Goal: Task Accomplishment & Management: Use online tool/utility

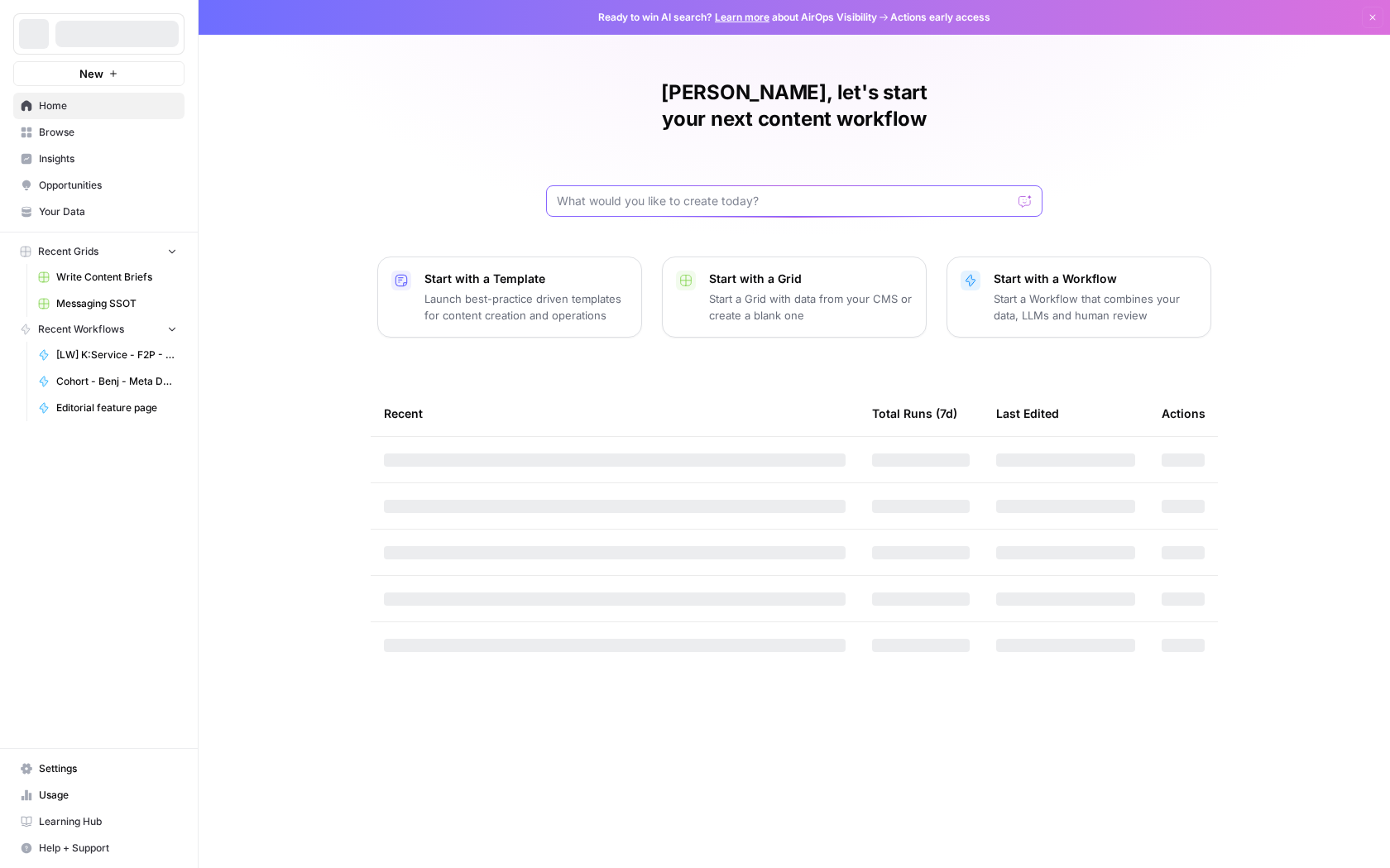
click at [779, 193] on input "text" at bounding box center [785, 200] width 455 height 16
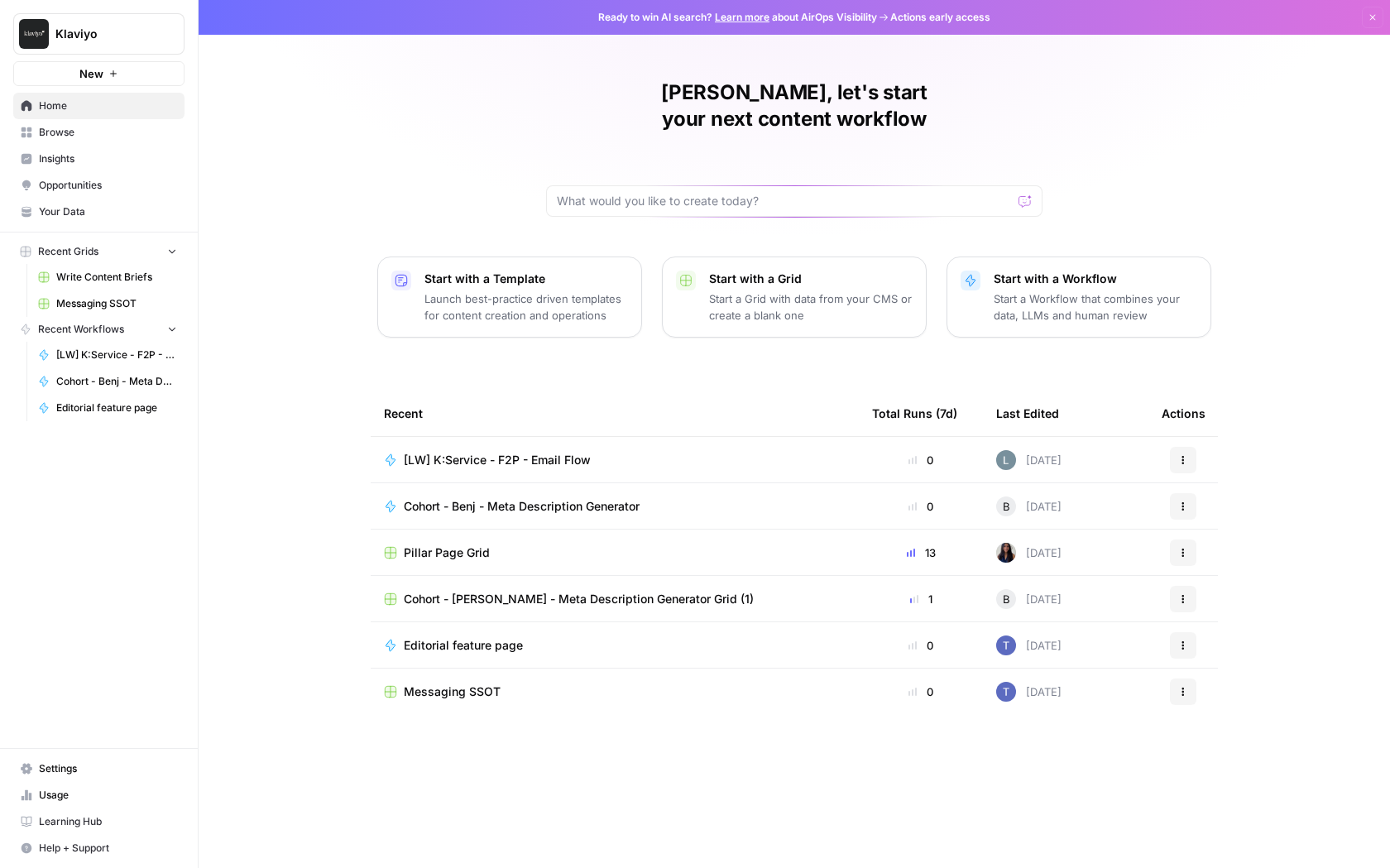
click at [435, 452] on span "[LW] K:Service - F2P - Email Flow" at bounding box center [496, 460] width 187 height 16
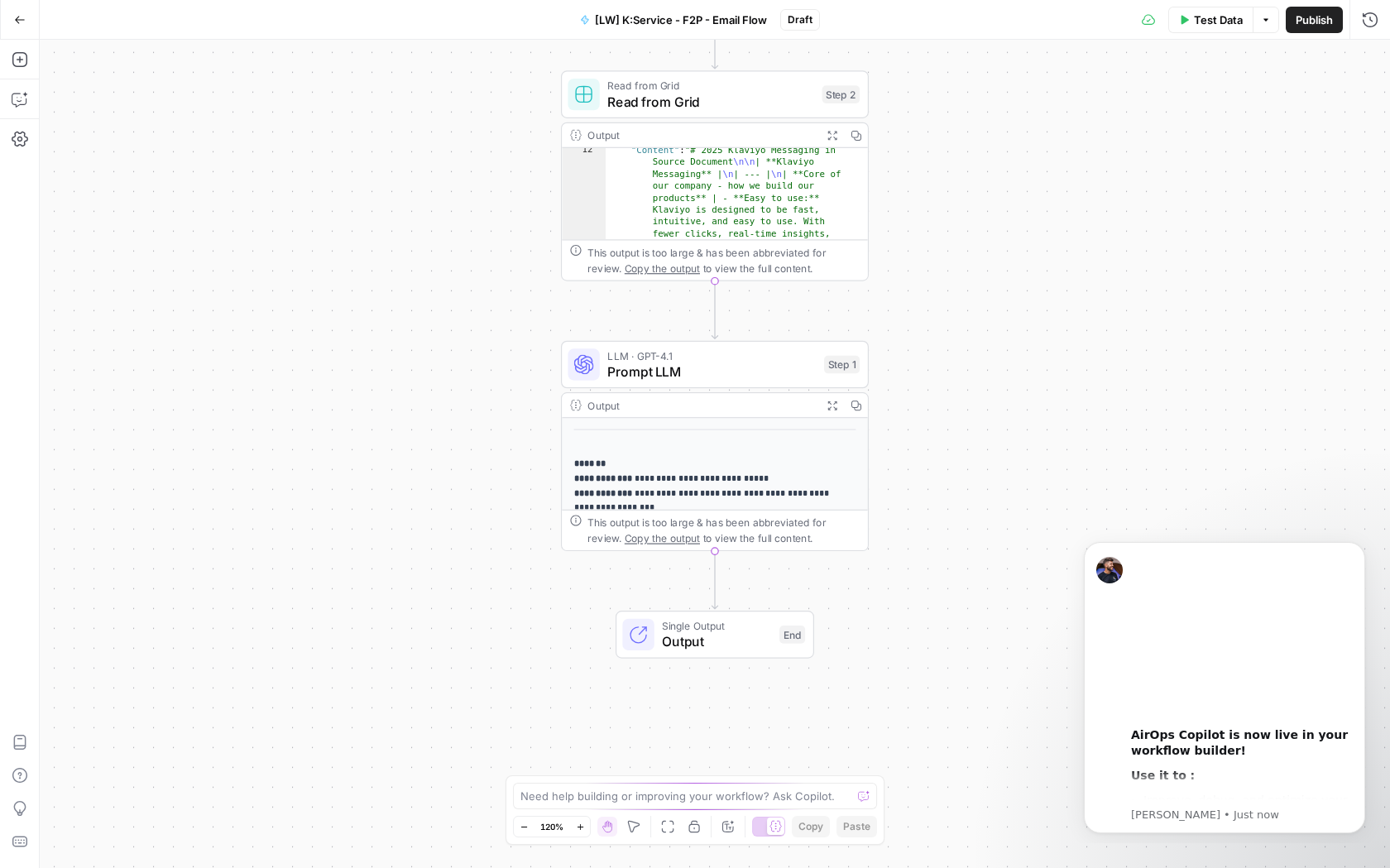
scroll to position [259, 0]
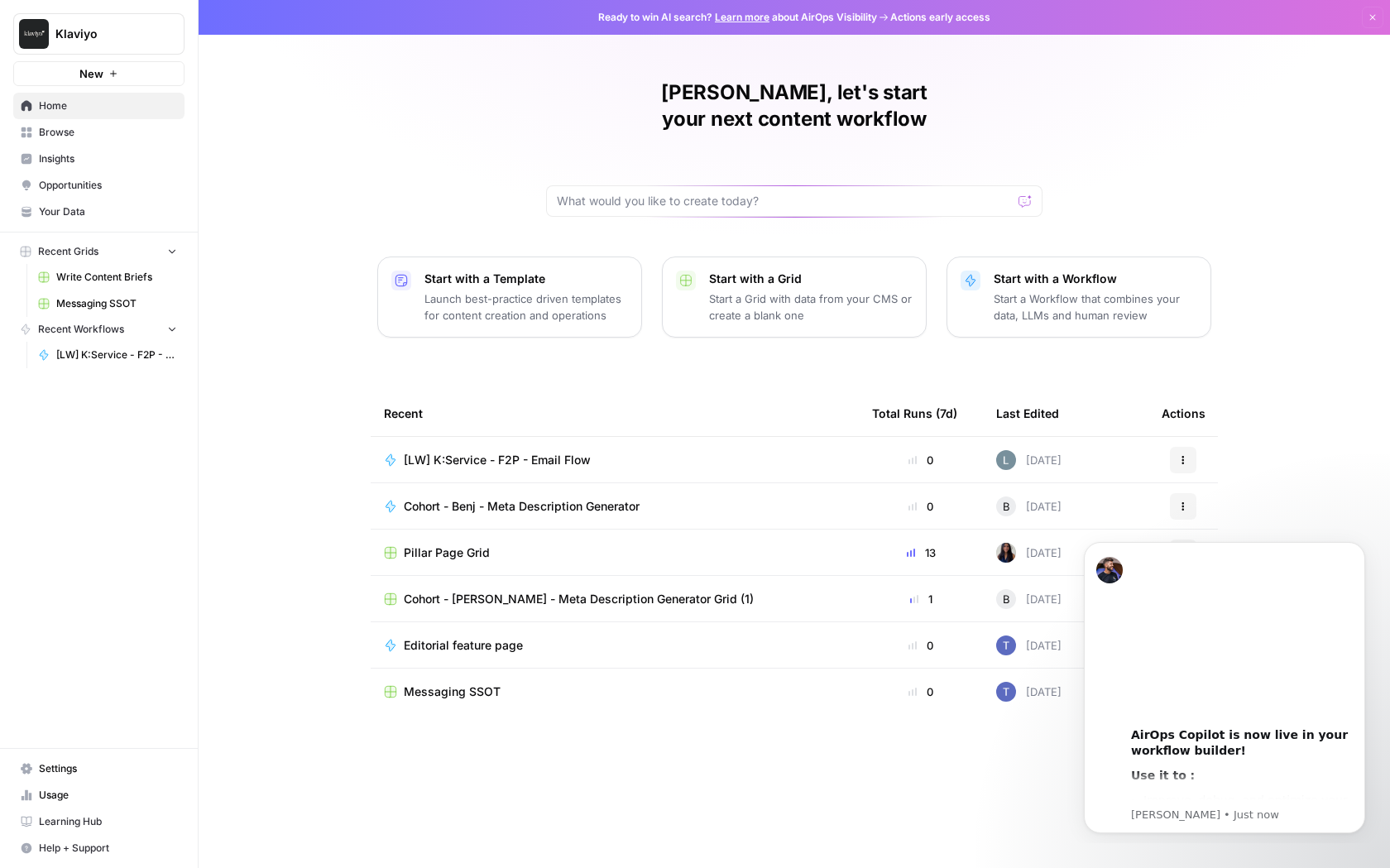
click at [1187, 455] on icon "button" at bounding box center [1183, 460] width 10 height 10
click at [1195, 476] on icon at bounding box center [1190, 472] width 12 height 12
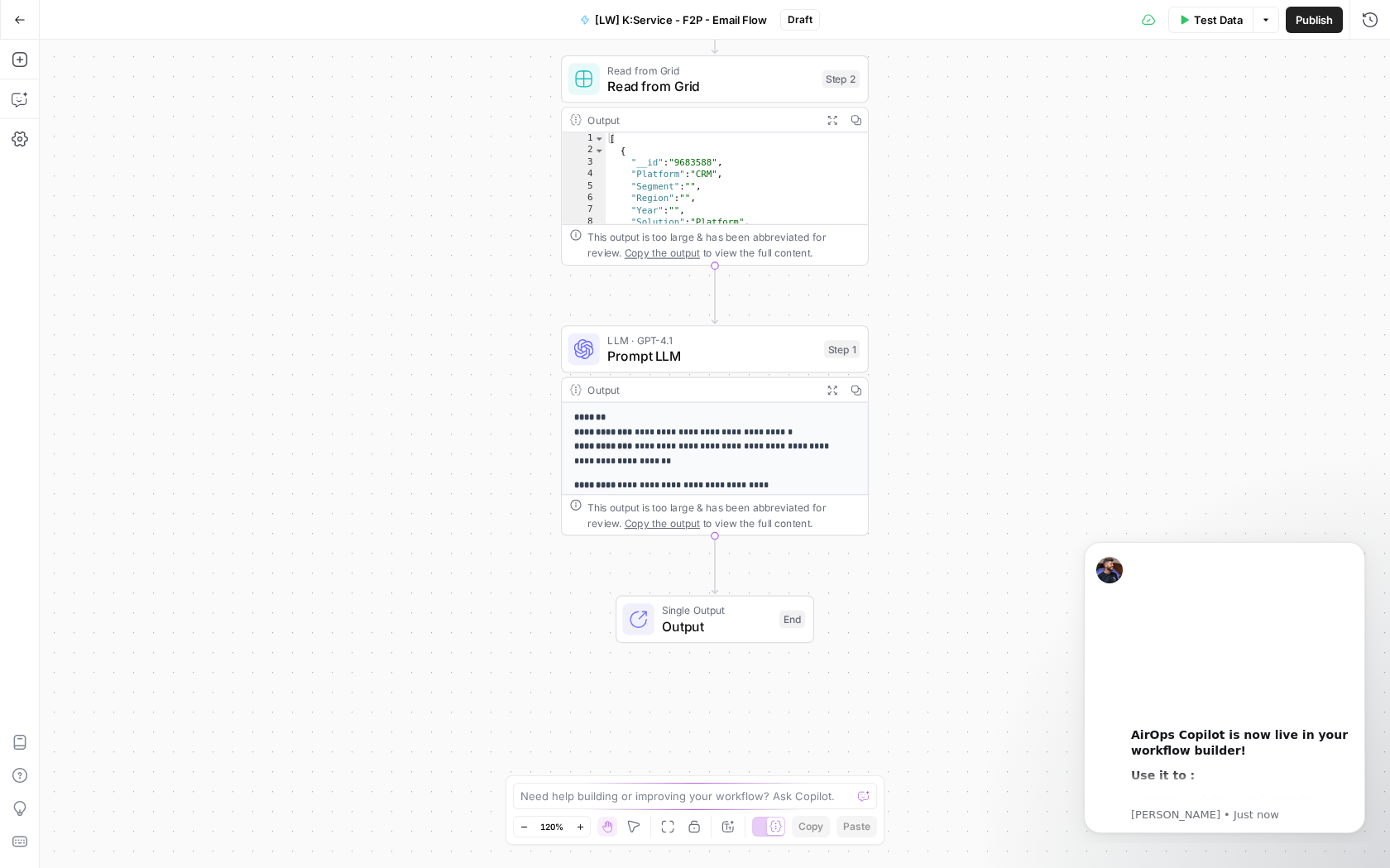
click at [745, 76] on span "Read from Grid" at bounding box center [710, 85] width 207 height 20
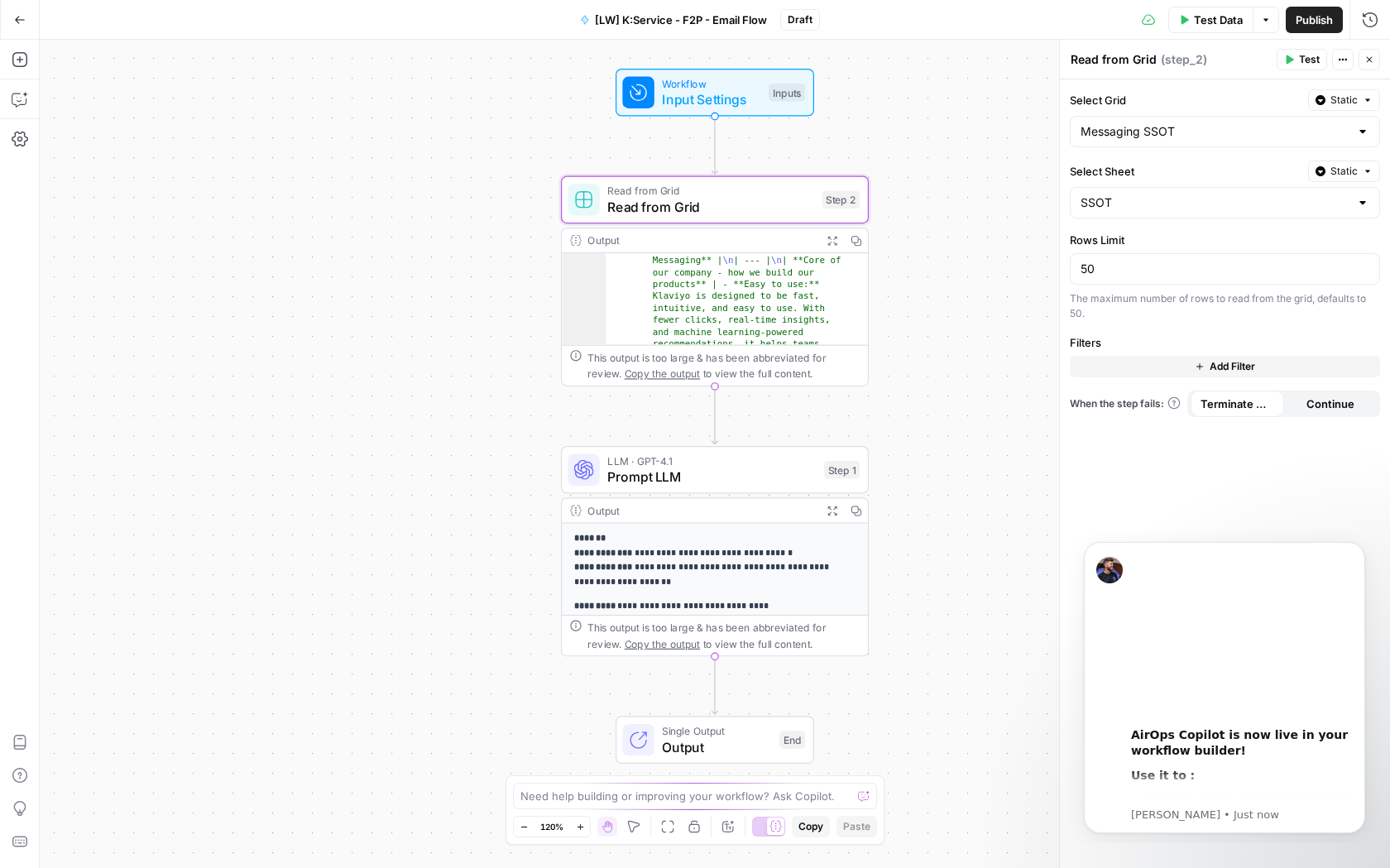
scroll to position [339, 0]
click at [743, 483] on span "Prompt LLM" at bounding box center [711, 476] width 208 height 20
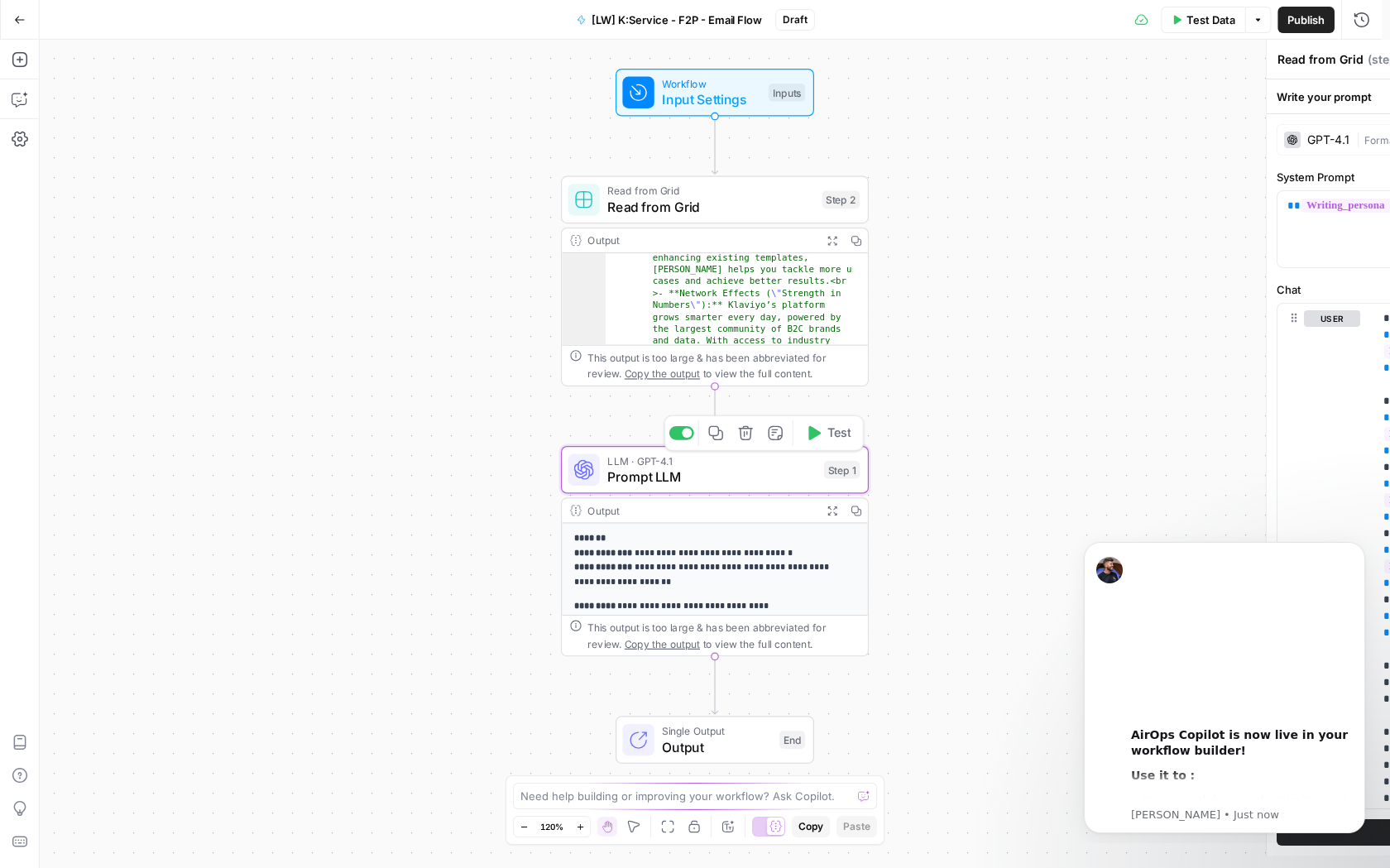
type textarea "Prompt LLM"
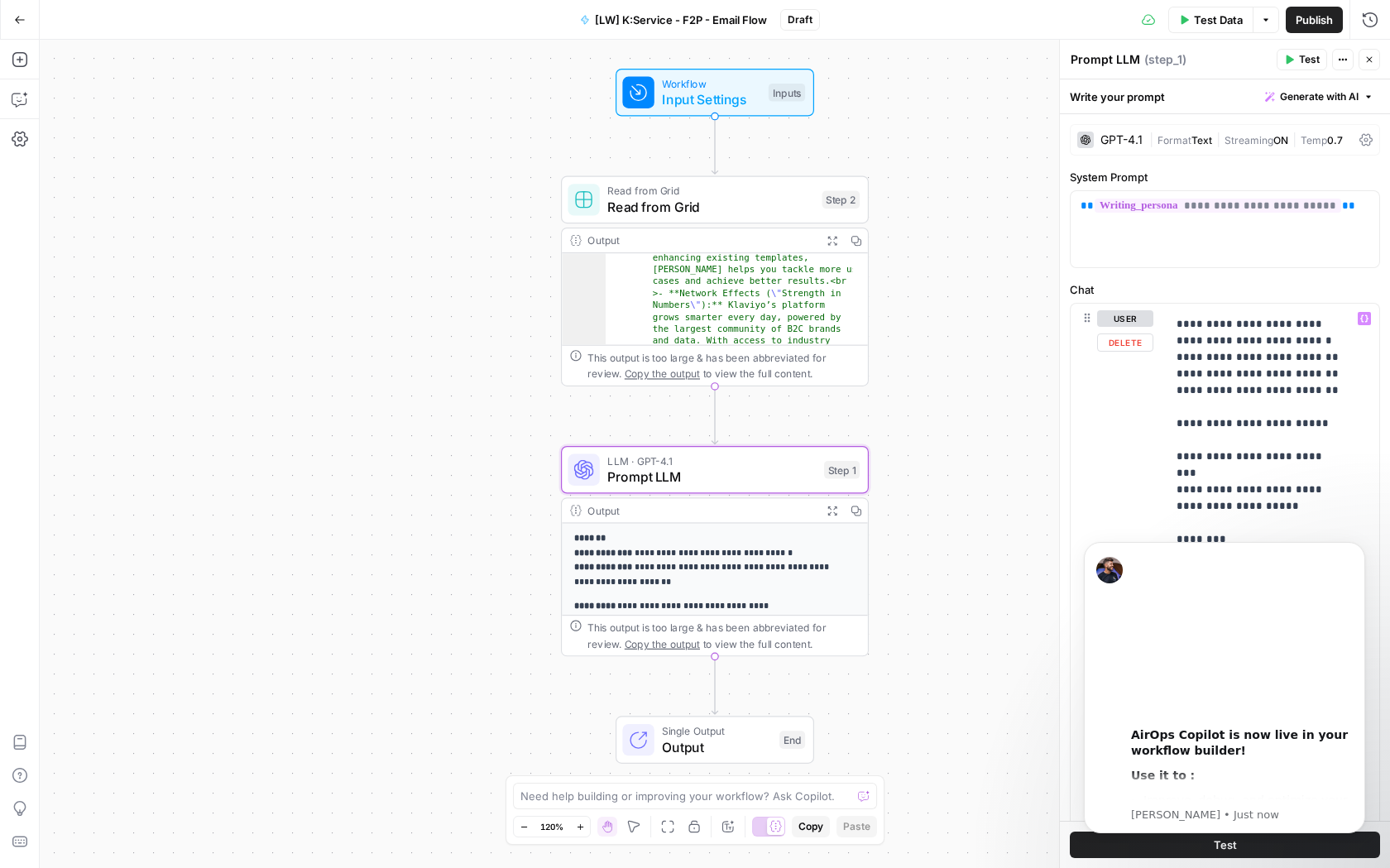
scroll to position [0, 0]
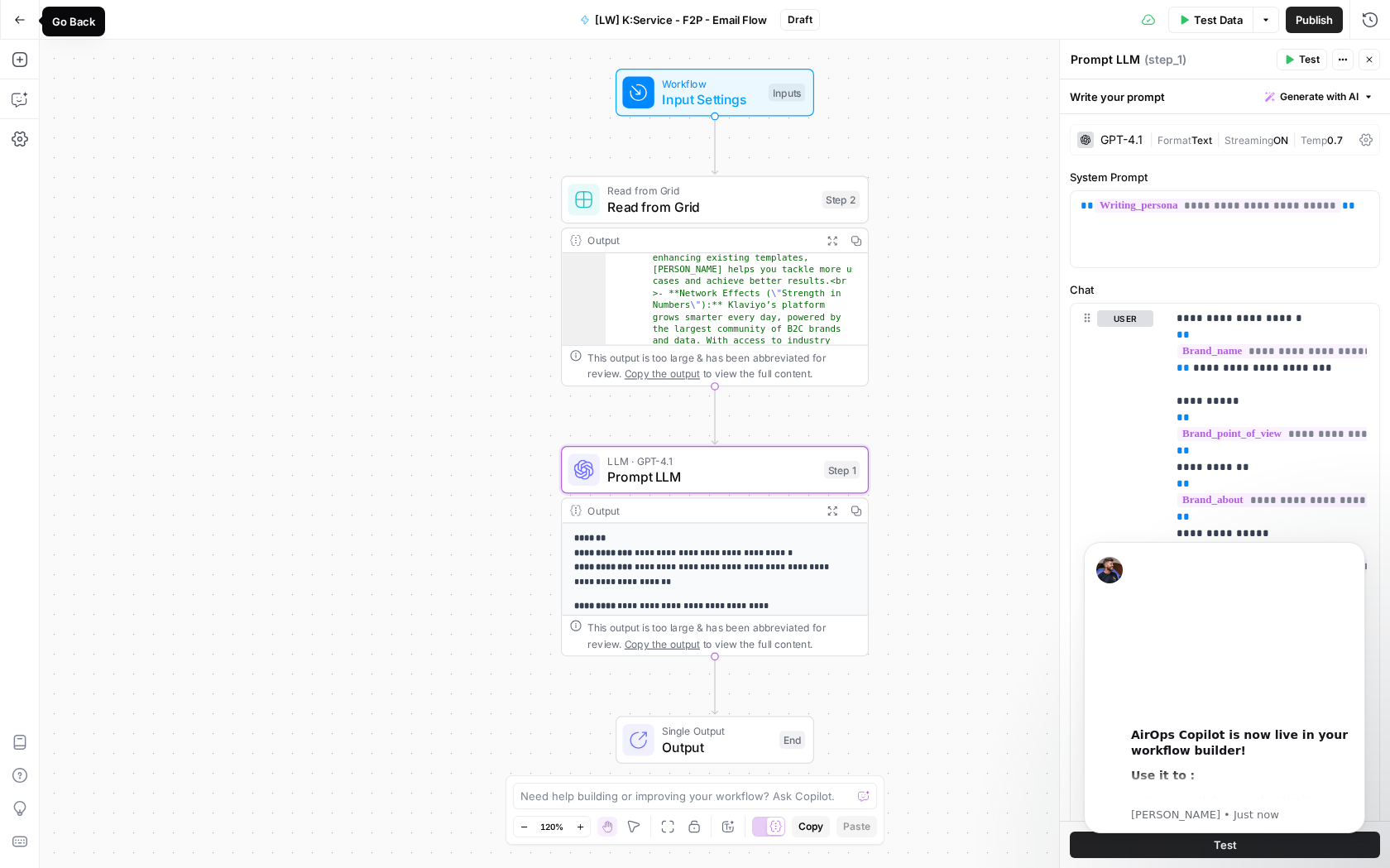
click at [20, 20] on icon "button" at bounding box center [20, 20] width 12 height 12
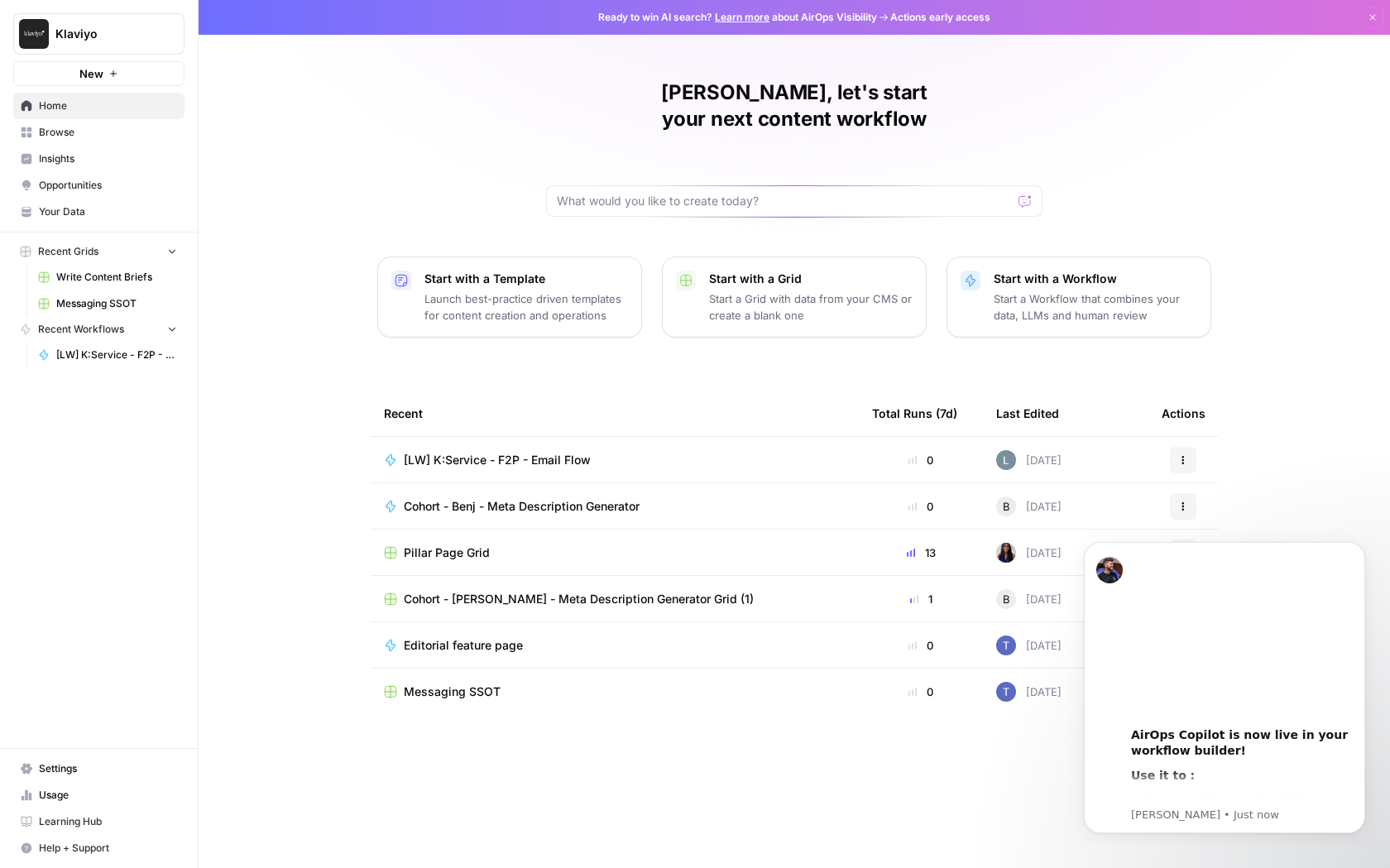
click at [652, 185] on div at bounding box center [794, 200] width 496 height 32
type input "Create a set of onboarding emails"
click at [1021, 196] on icon "submit" at bounding box center [1026, 201] width 10 height 10
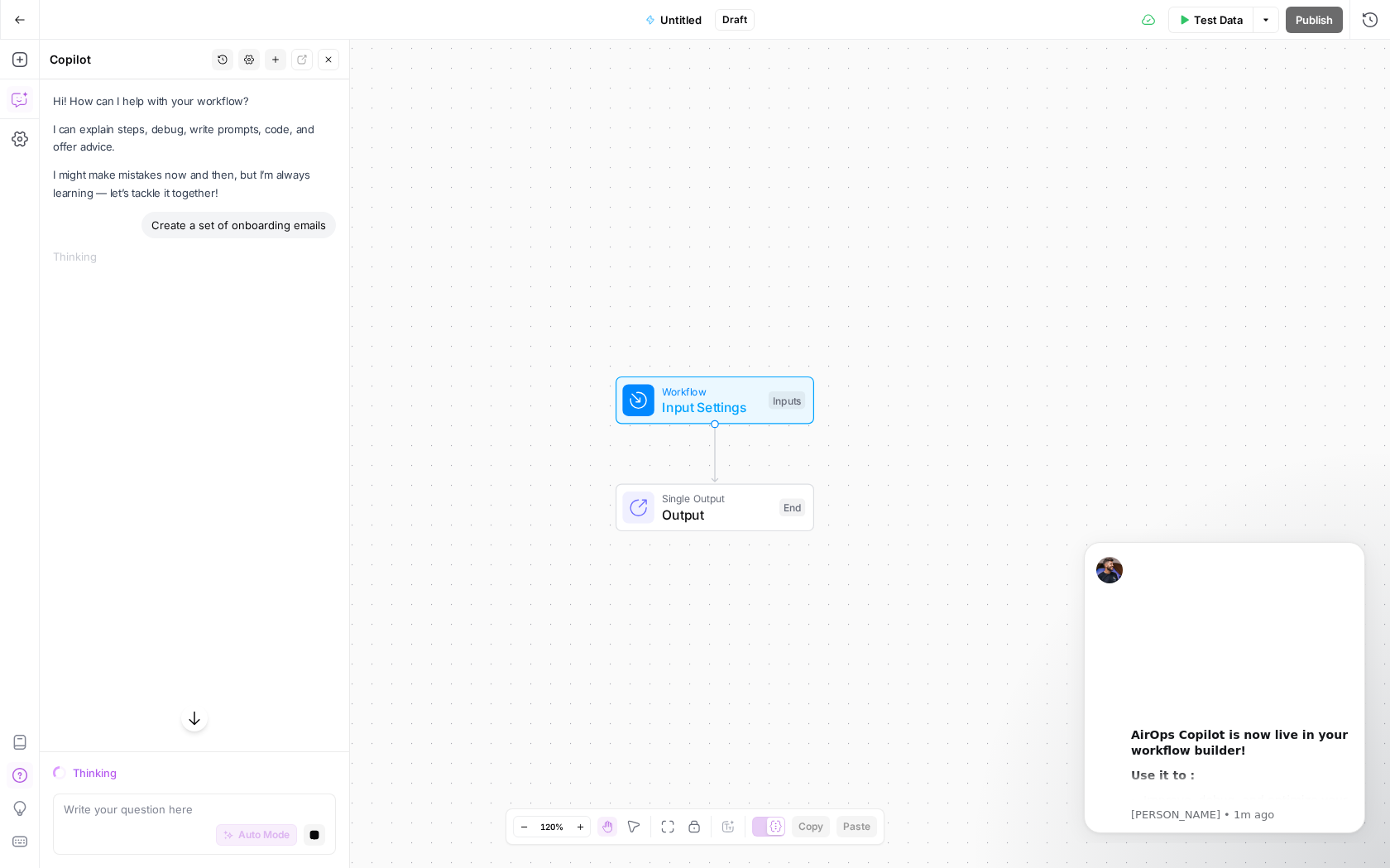
click at [121, 821] on div "Auto Mode Stop generating" at bounding box center [194, 835] width 262 height 37
click at [776, 408] on div "Inputs" at bounding box center [786, 400] width 37 height 18
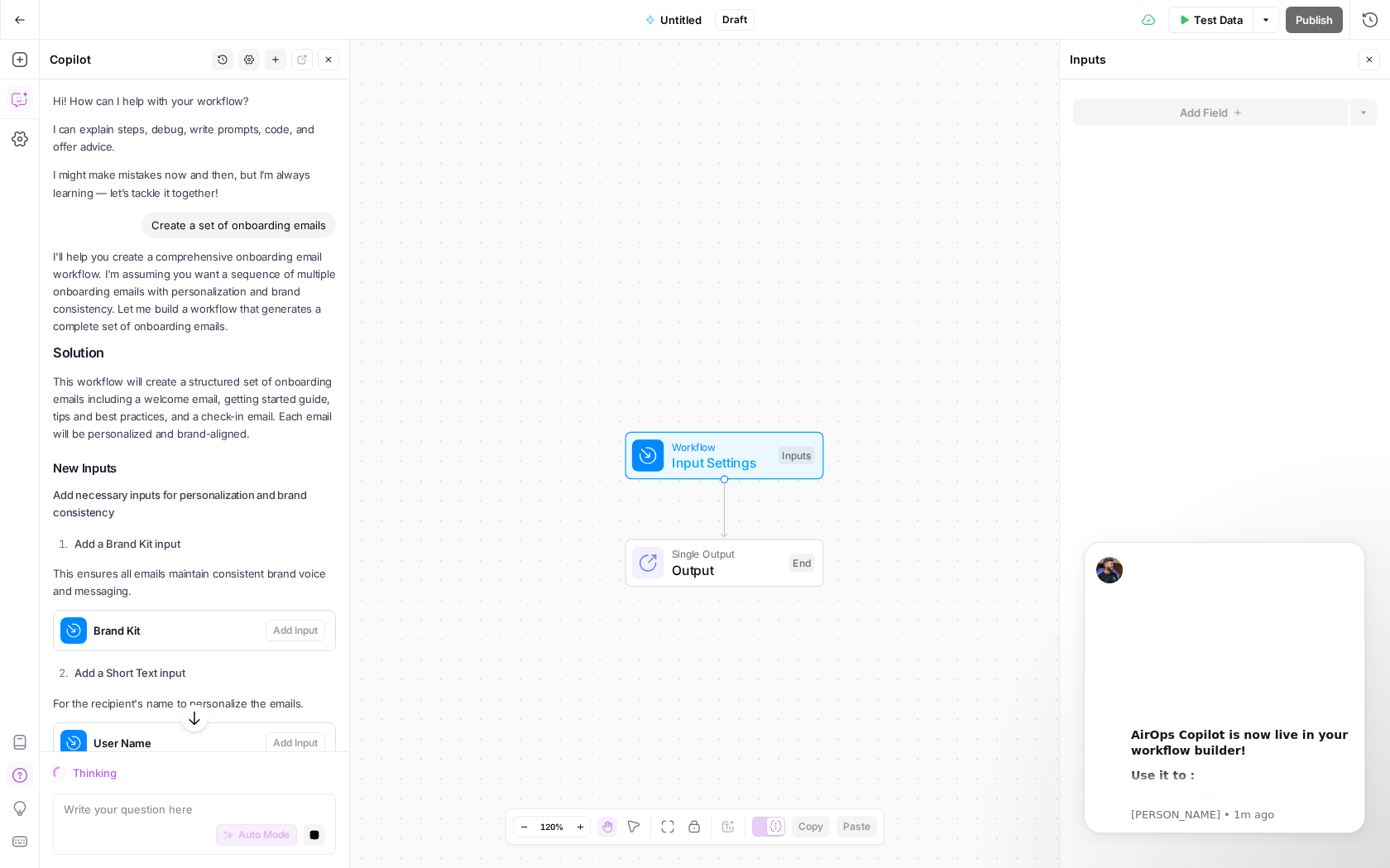
click at [658, 26] on button "Untitled" at bounding box center [673, 20] width 76 height 26
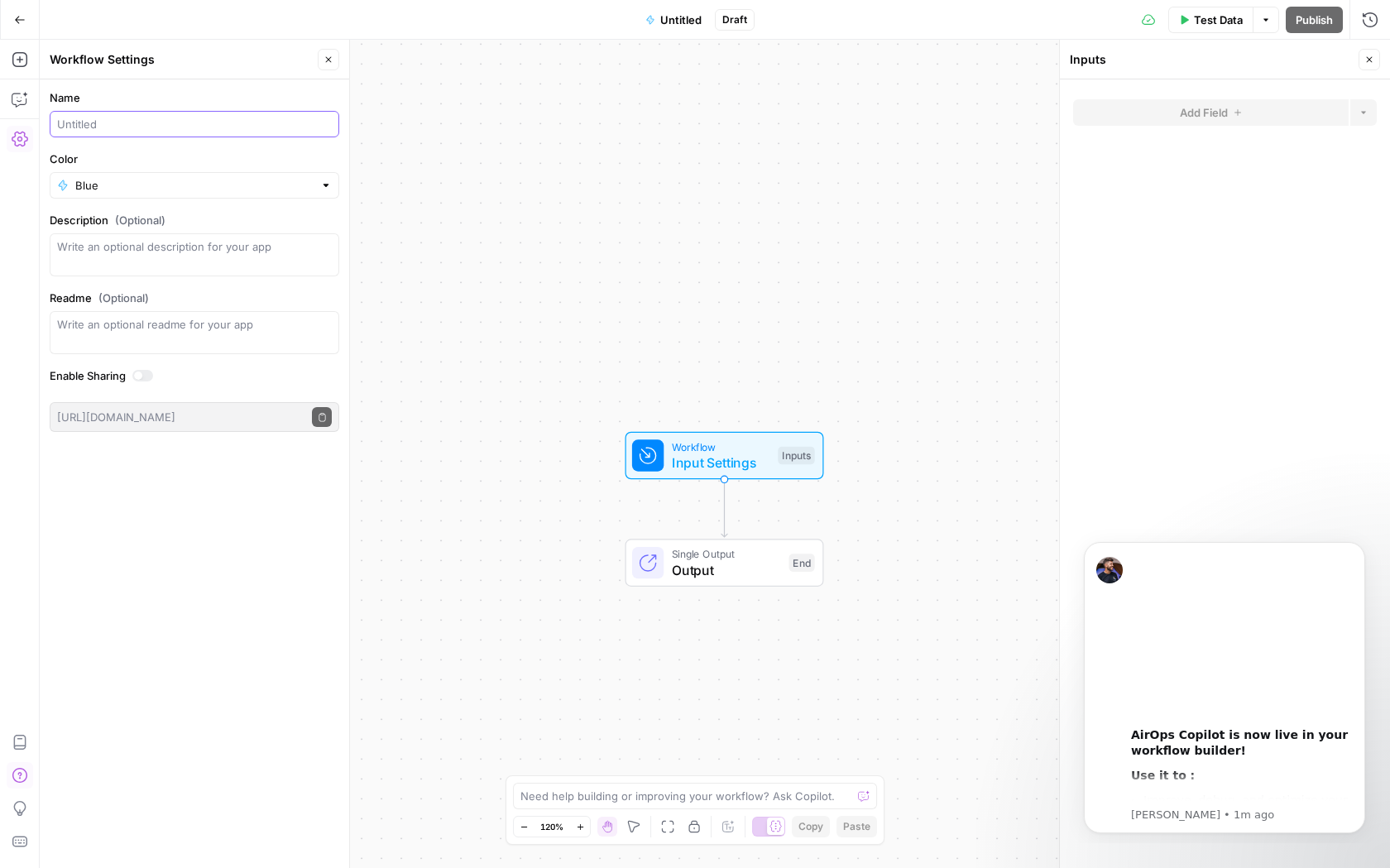
click at [97, 122] on input "Name" at bounding box center [194, 124] width 275 height 16
type input "T"
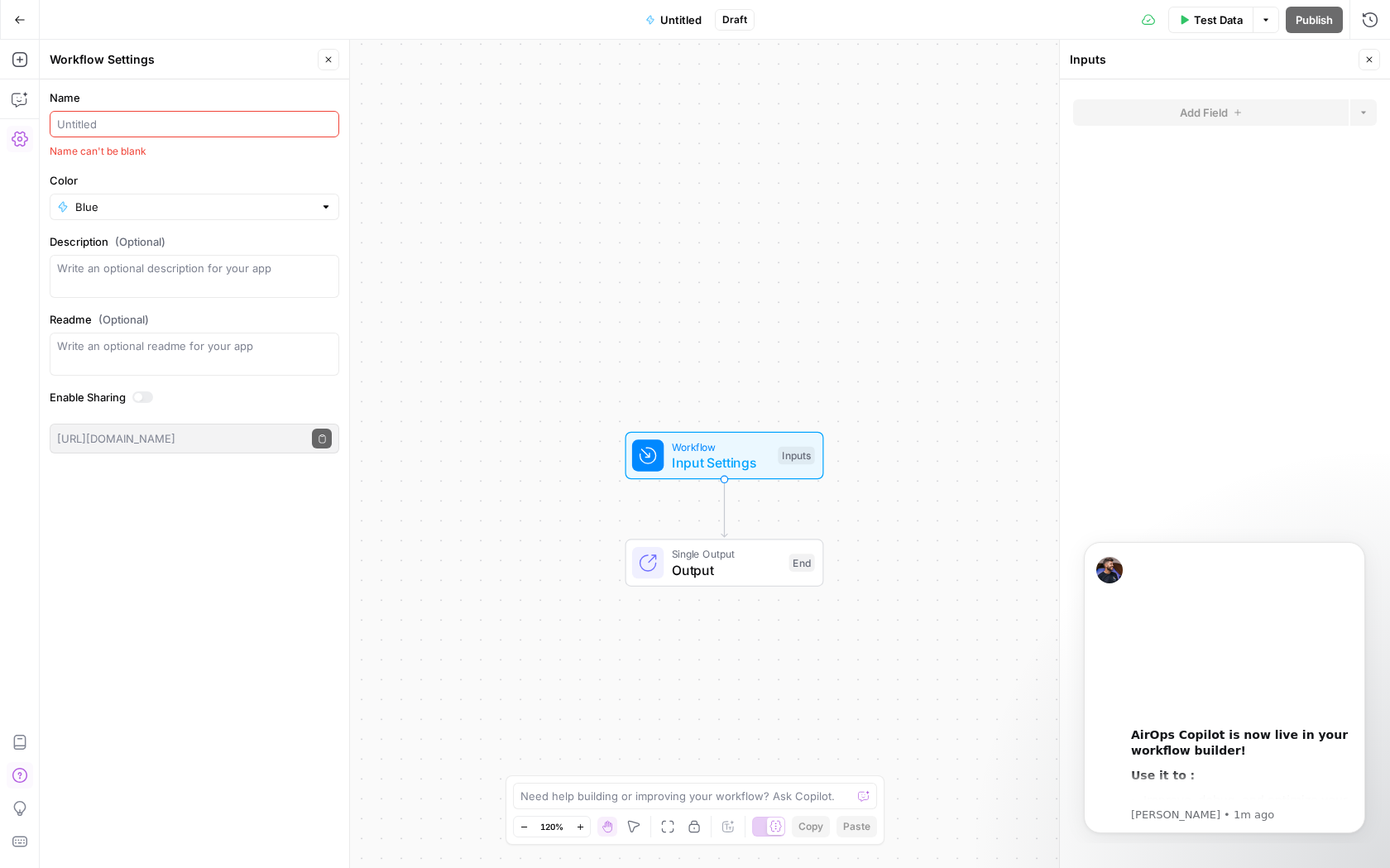
type input "K"
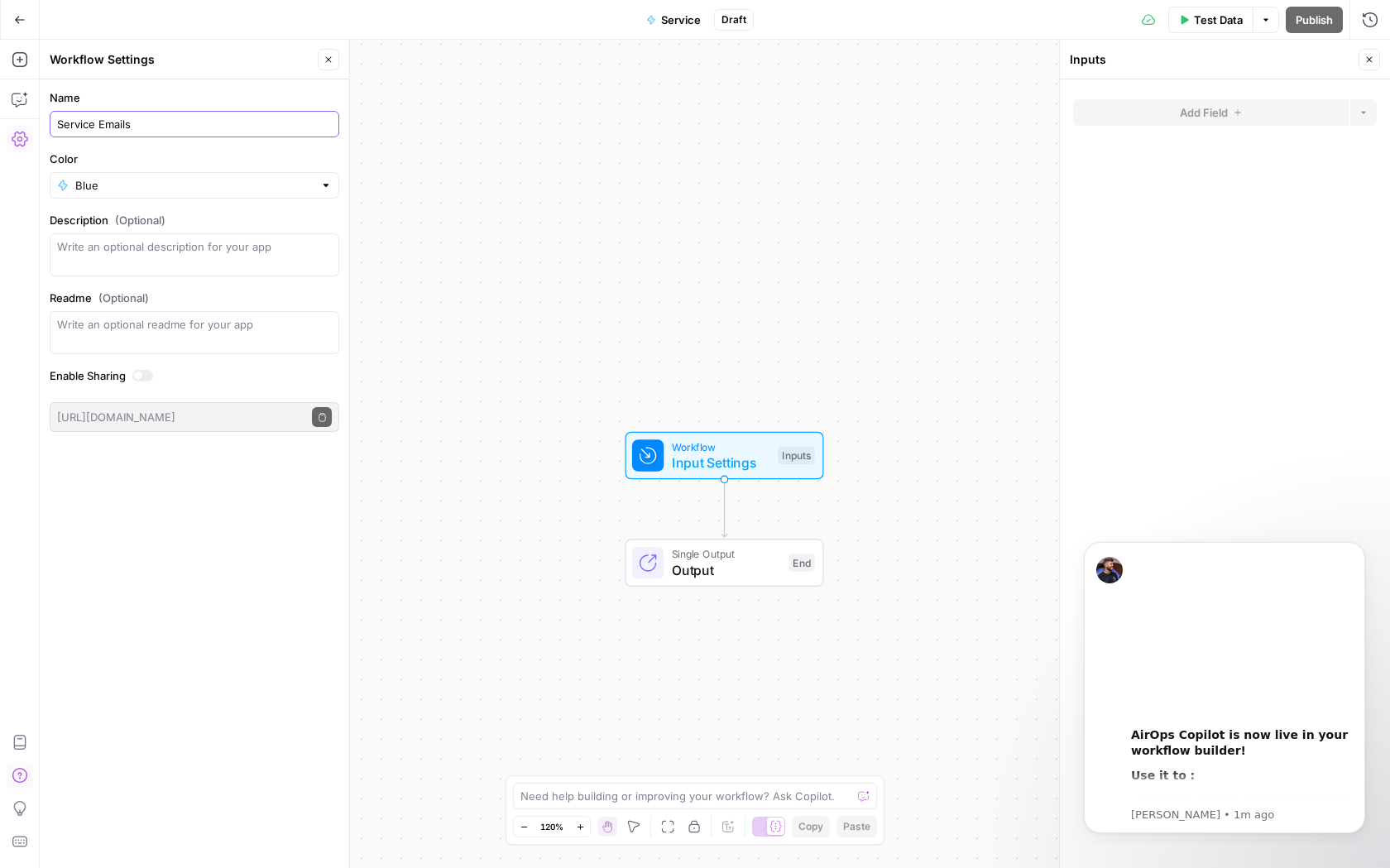
type input "Service Emails"
click at [206, 512] on div "Name Service Emails Color Blue Description (Optional) Readme (Optional) Write a…" at bounding box center [194, 473] width 310 height 788
click at [336, 65] on button "Close" at bounding box center [328, 59] width 21 height 21
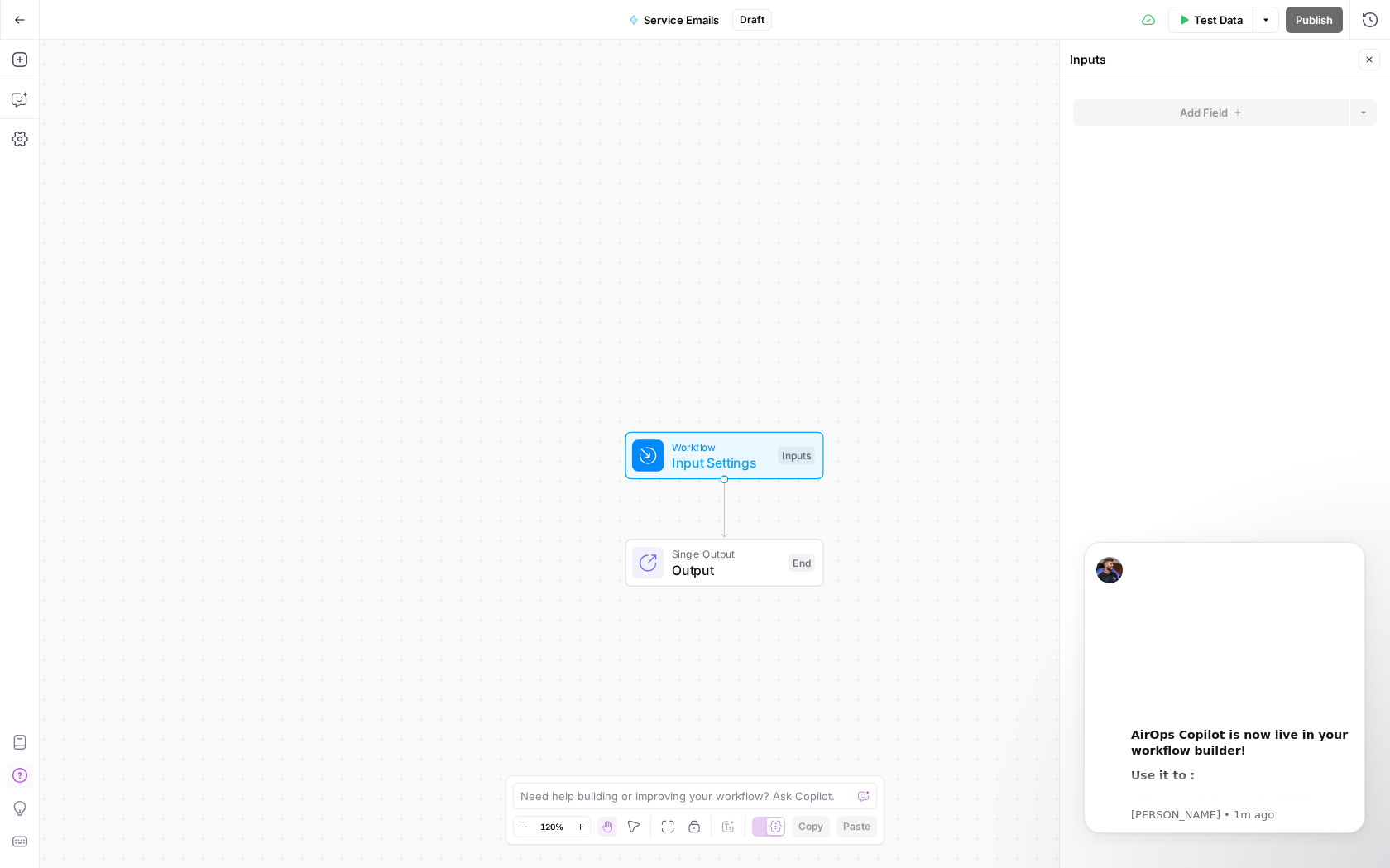
click at [17, 772] on icon "button" at bounding box center [20, 774] width 16 height 16
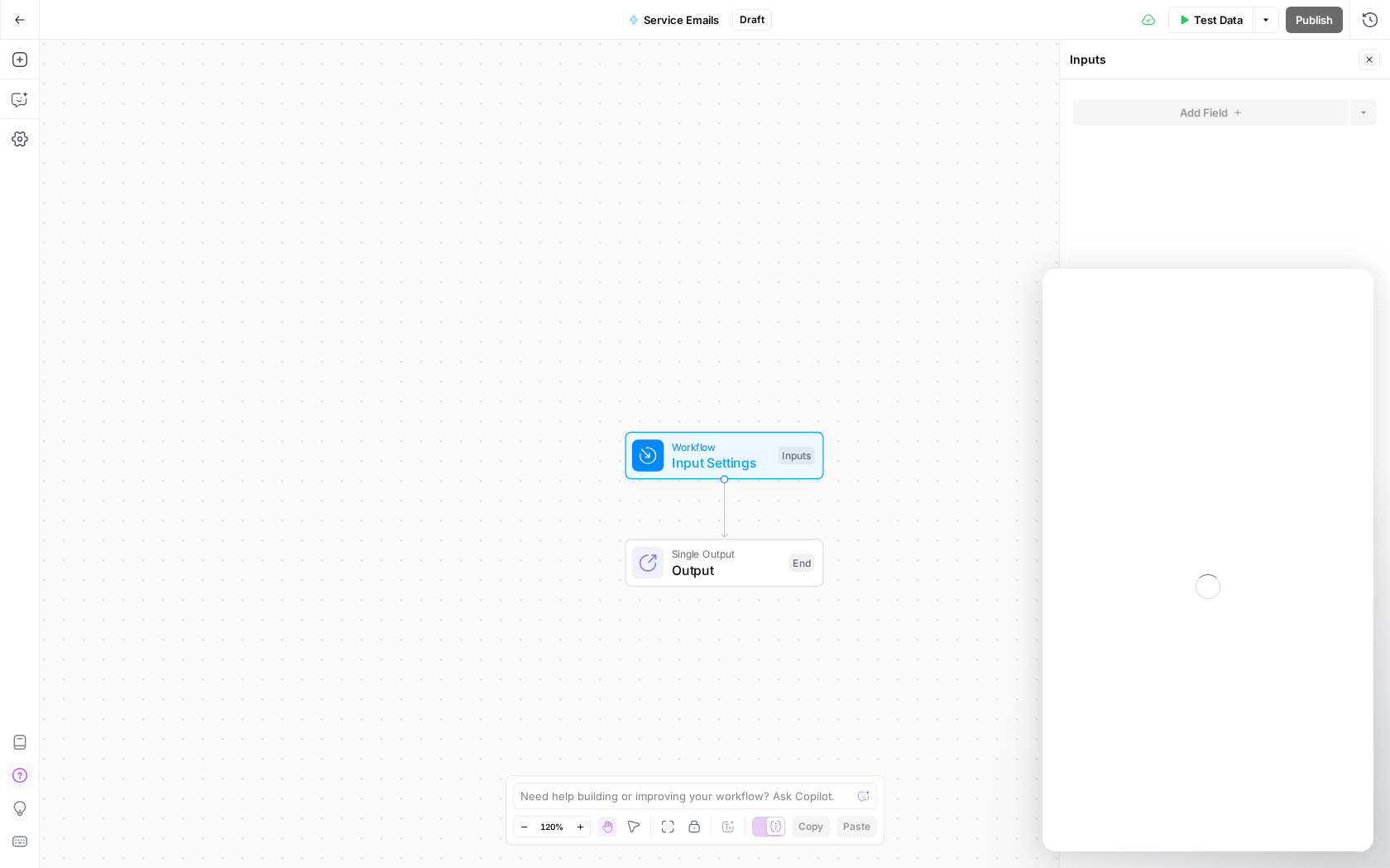
click at [17, 772] on icon "button" at bounding box center [20, 774] width 16 height 16
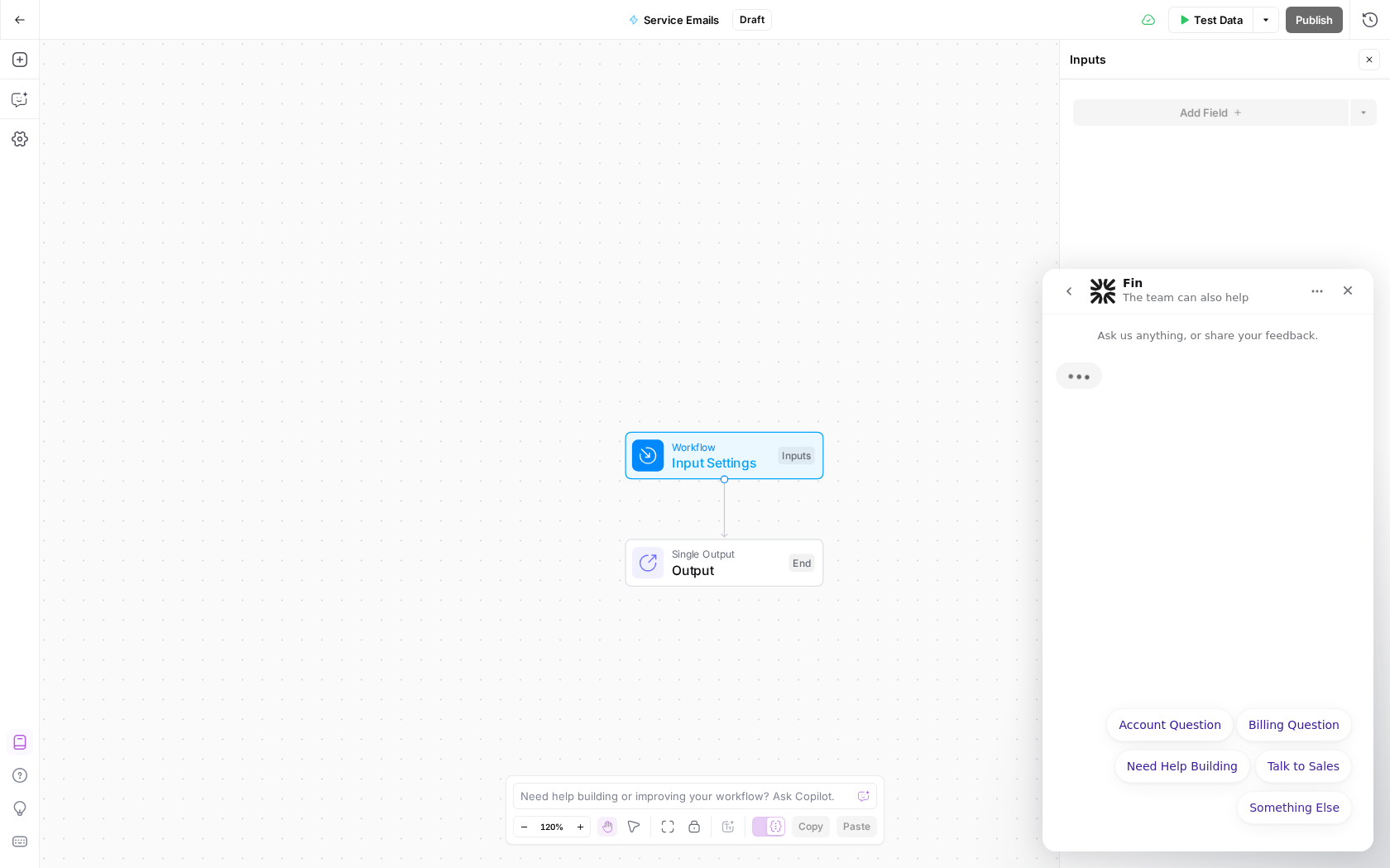
click at [23, 739] on icon "button" at bounding box center [20, 741] width 16 height 16
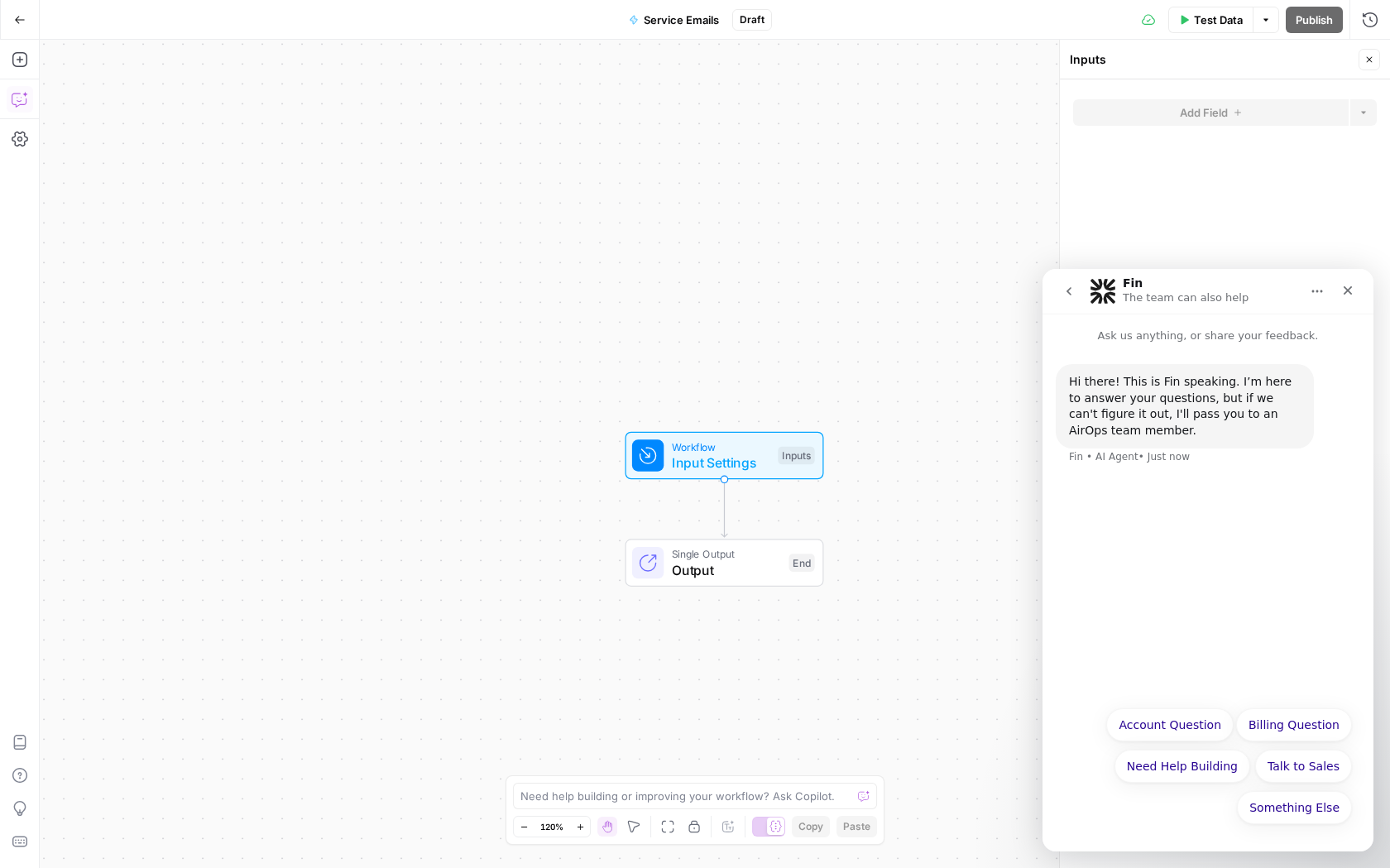
click at [27, 90] on button "Copilot" at bounding box center [20, 99] width 26 height 26
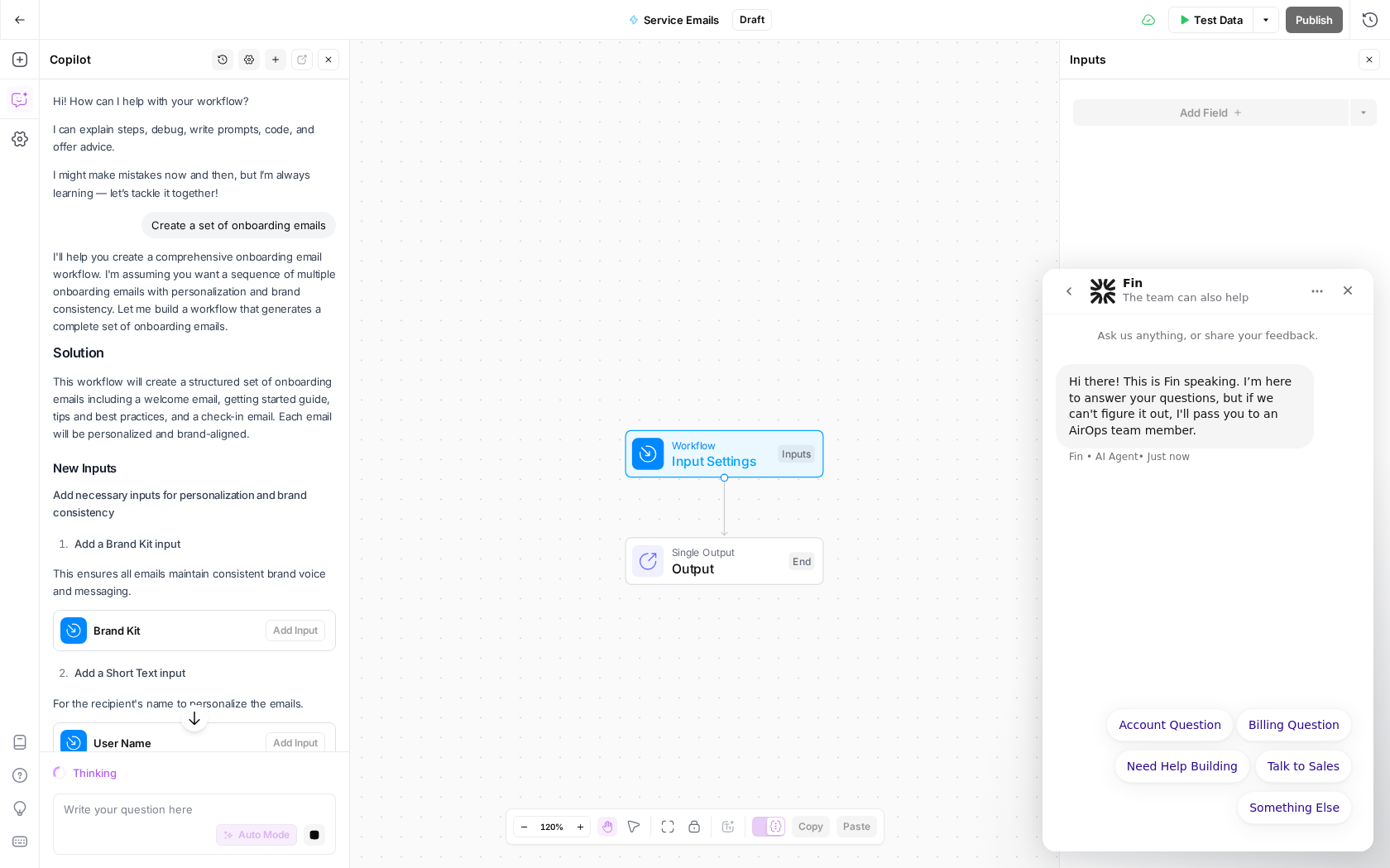
drag, startPoint x: 187, startPoint y: 660, endPoint x: 713, endPoint y: 512, distance: 546.4
click at [713, 512] on body "Klaviyo New Home Browse Insights Opportunities Your Data Recent Grids Write Con…" at bounding box center [695, 434] width 1390 height 868
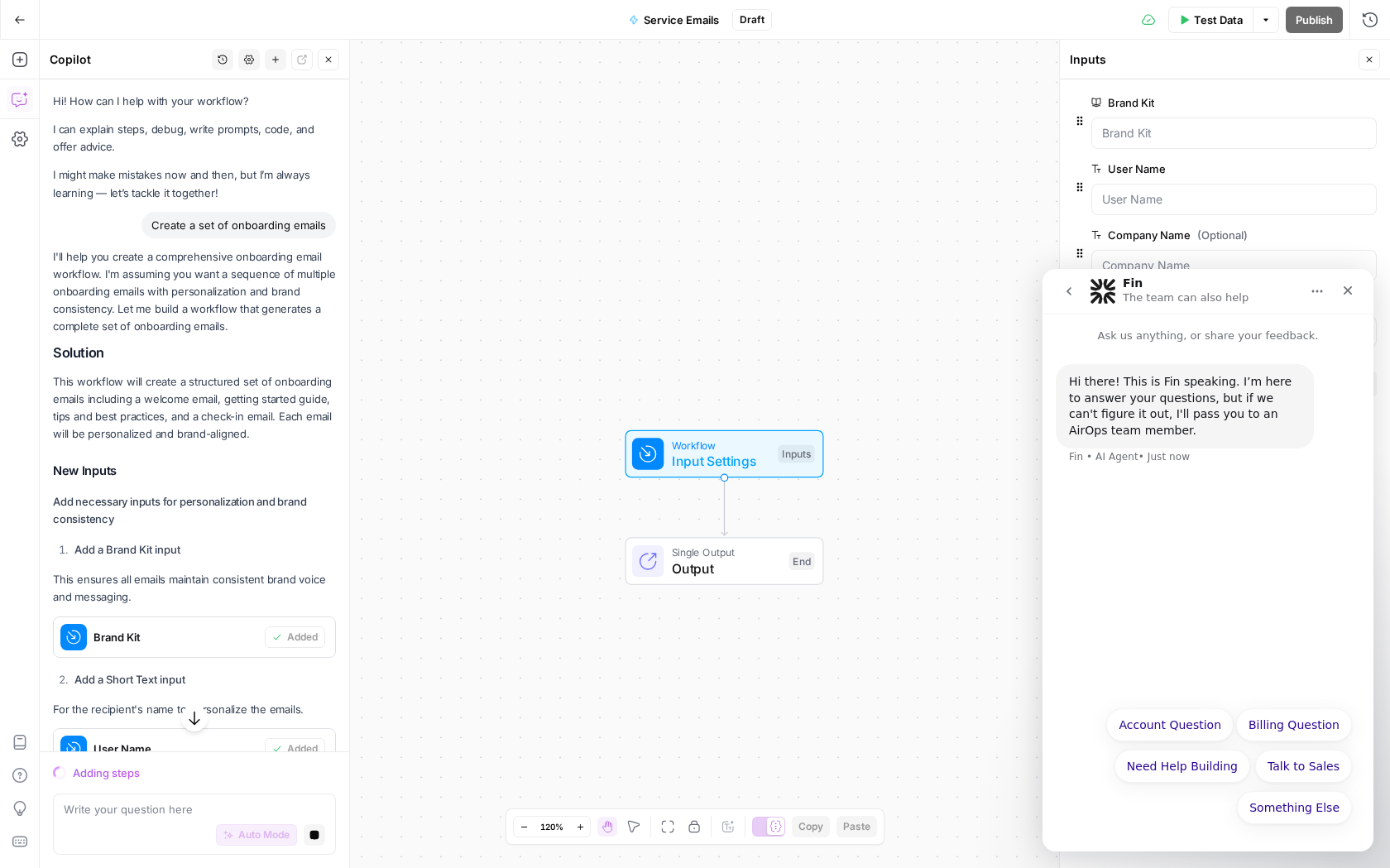
click at [521, 596] on div "Workflow Input Settings Inputs Single Output Output End" at bounding box center [715, 454] width 1350 height 828
click at [1347, 290] on icon "Close" at bounding box center [1347, 291] width 9 height 9
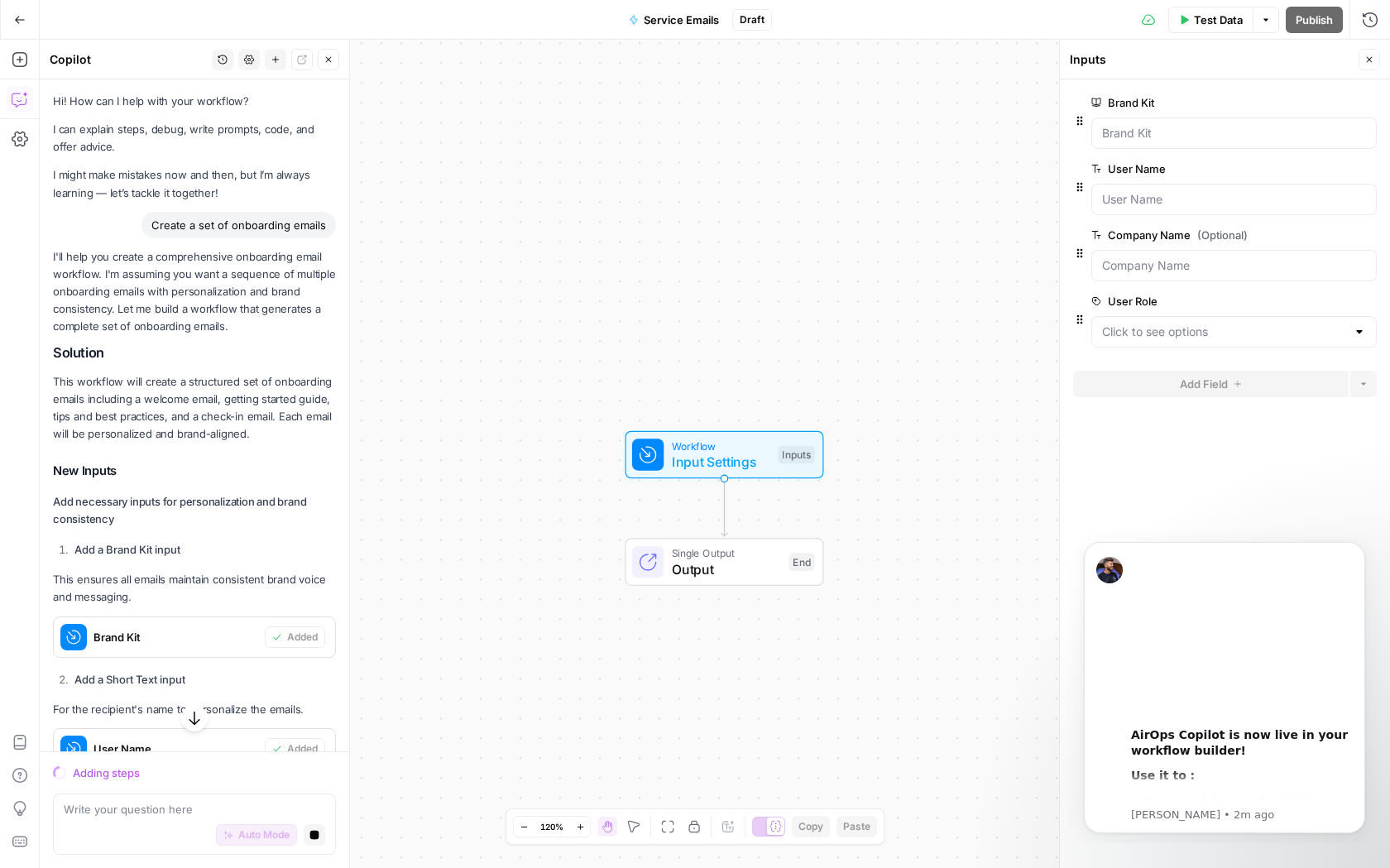
click at [693, 674] on div "Workflow Input Settings Inputs Single Output Output End" at bounding box center [715, 454] width 1350 height 828
click at [1356, 543] on icon "Dismiss notification" at bounding box center [1360, 546] width 9 height 9
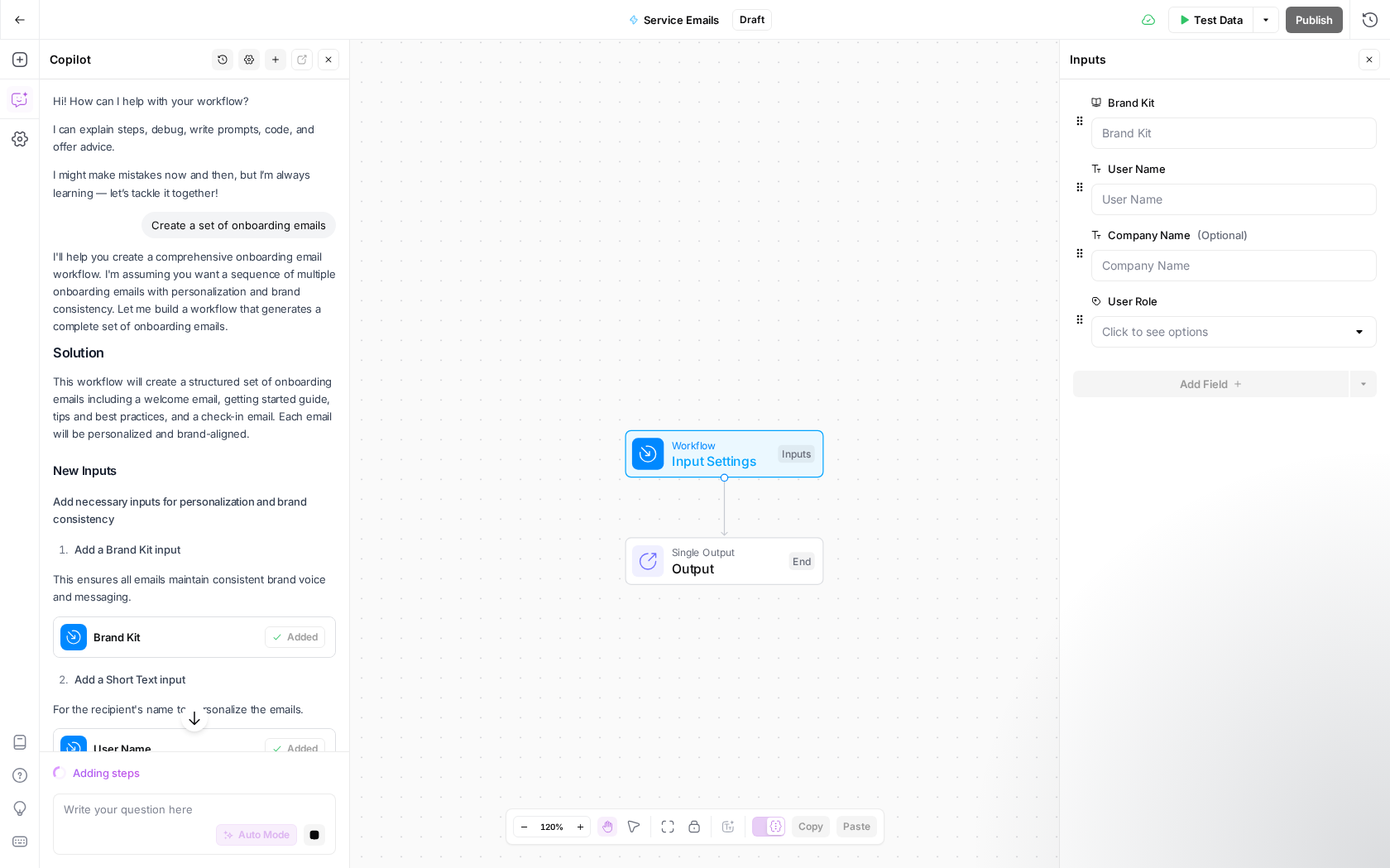
scroll to position [803, 0]
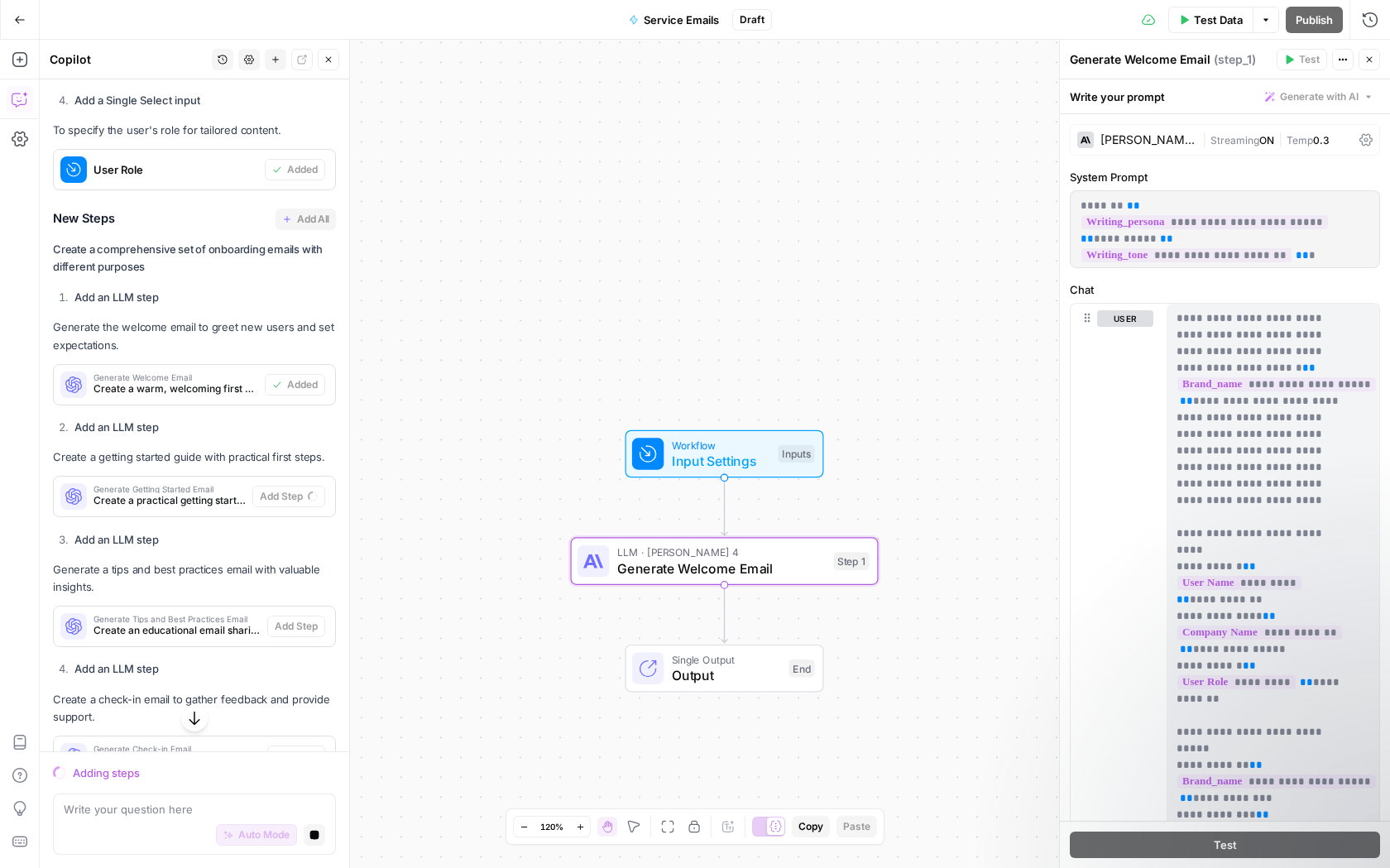
click at [725, 453] on span "Input Settings" at bounding box center [721, 460] width 98 height 20
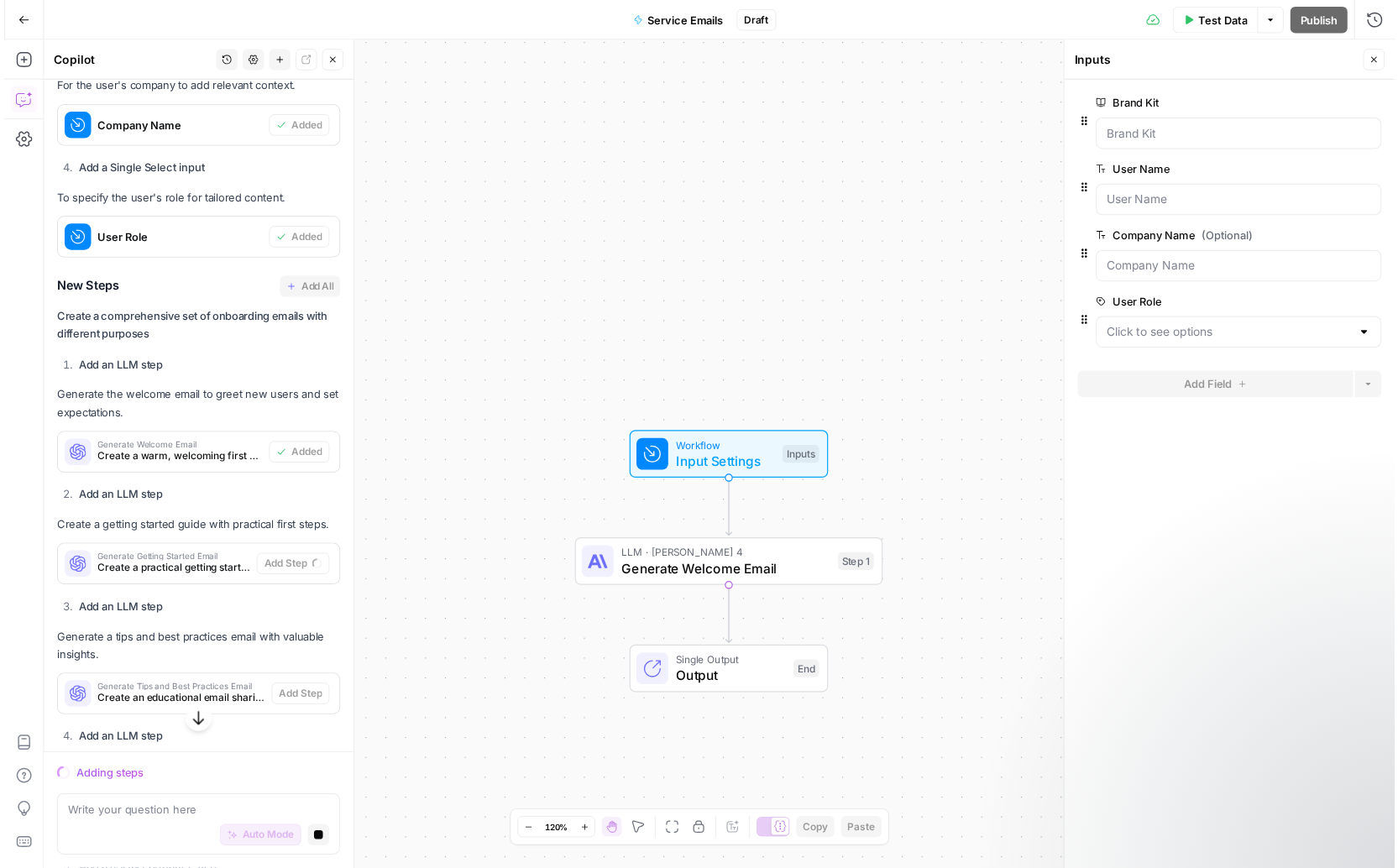
scroll to position [275, 0]
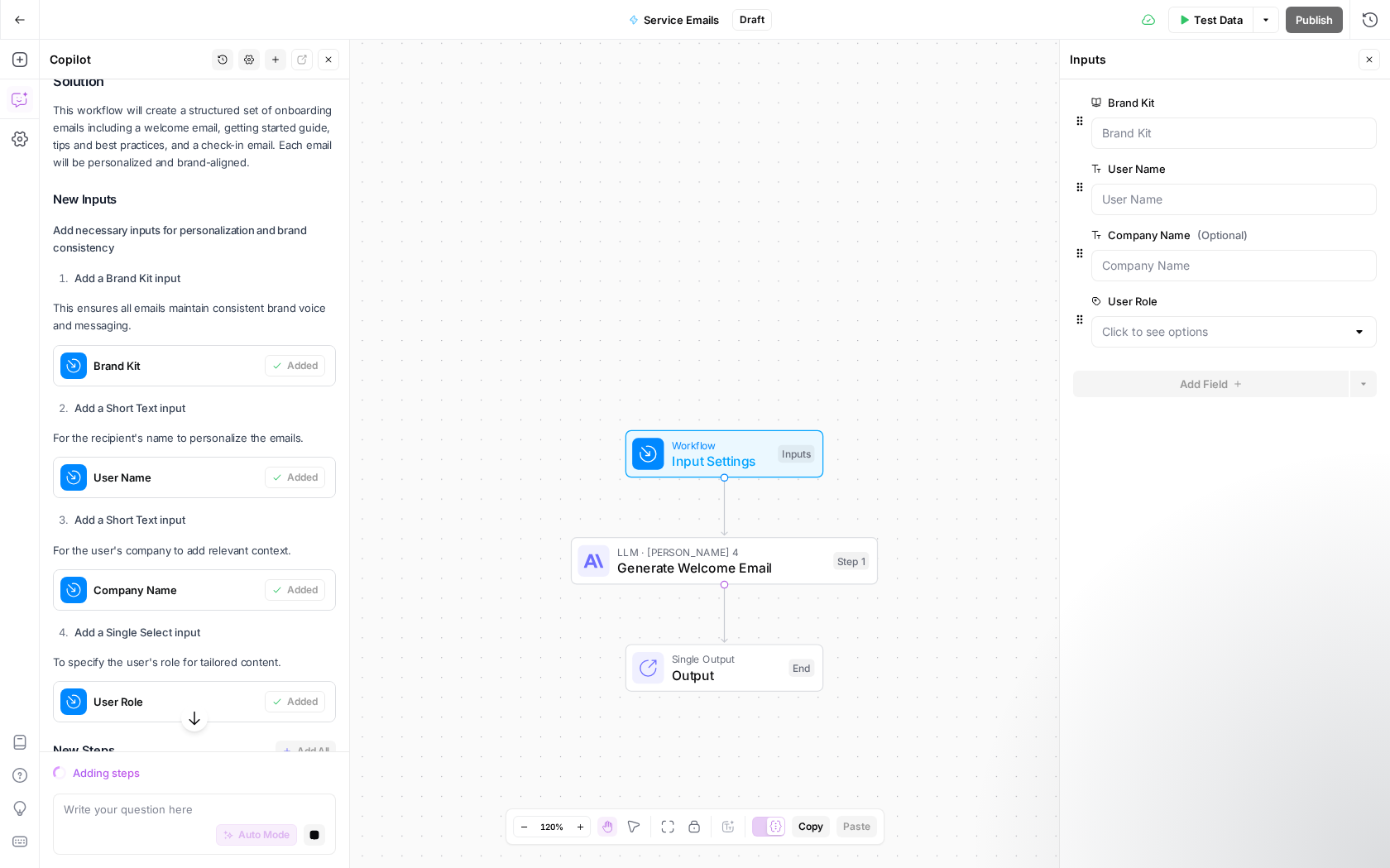
click at [209, 362] on div "Brand Kit" at bounding box center [159, 365] width 211 height 40
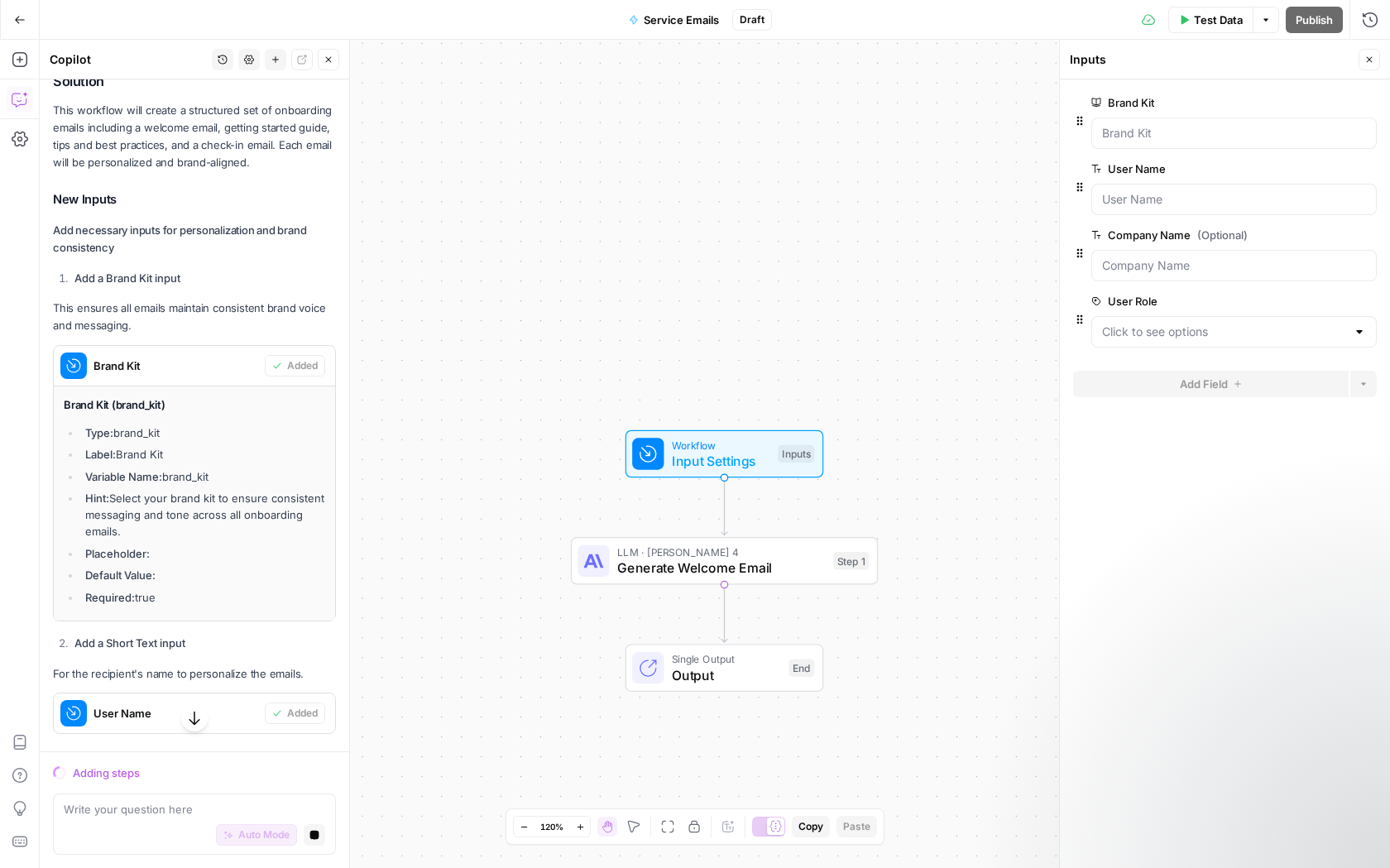
click at [135, 527] on li "Hint: Select your brand kit to ensure consistent messaging and tone across all …" at bounding box center [203, 514] width 244 height 49
click at [143, 815] on textarea at bounding box center [194, 808] width 262 height 16
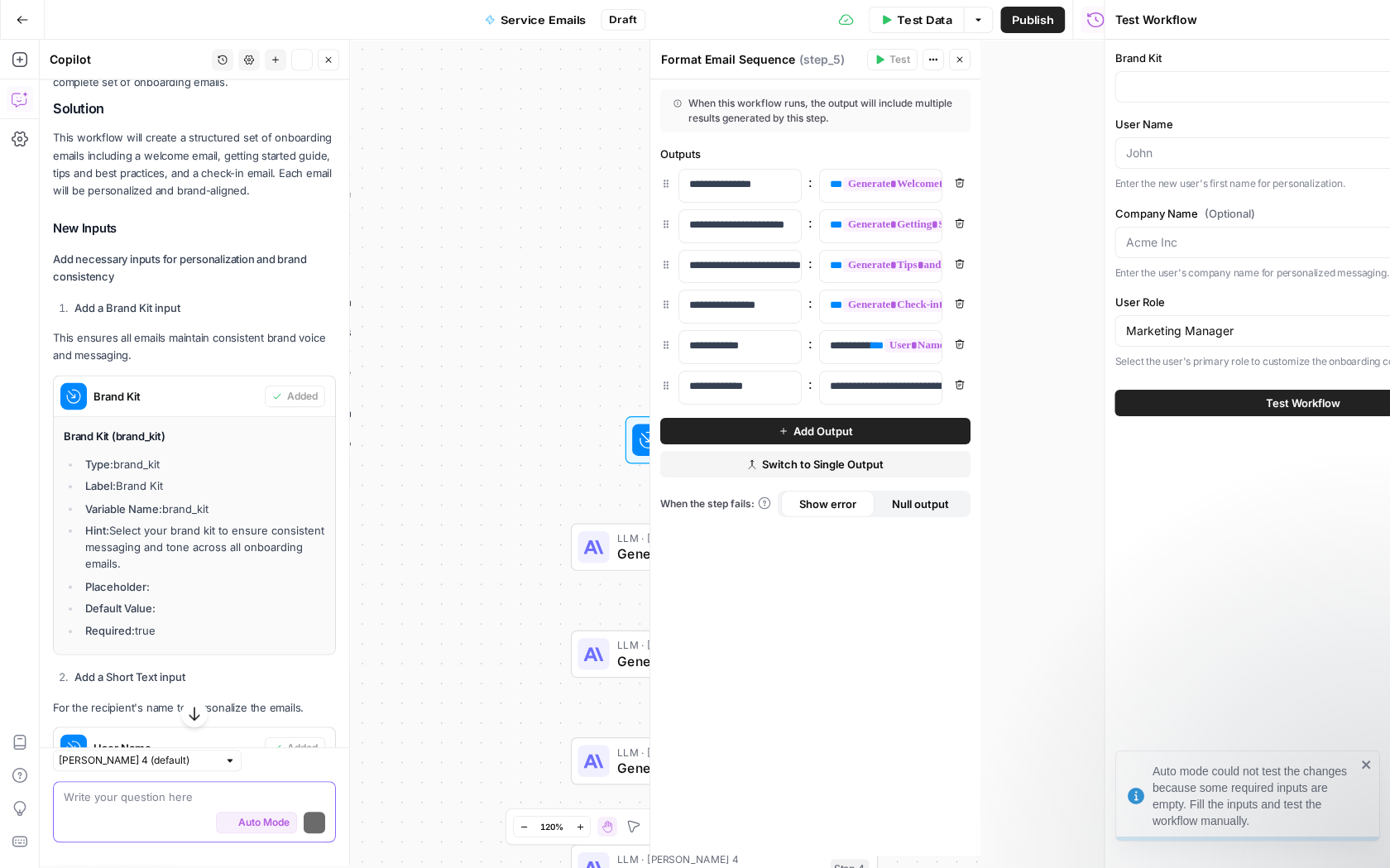
scroll to position [298, 0]
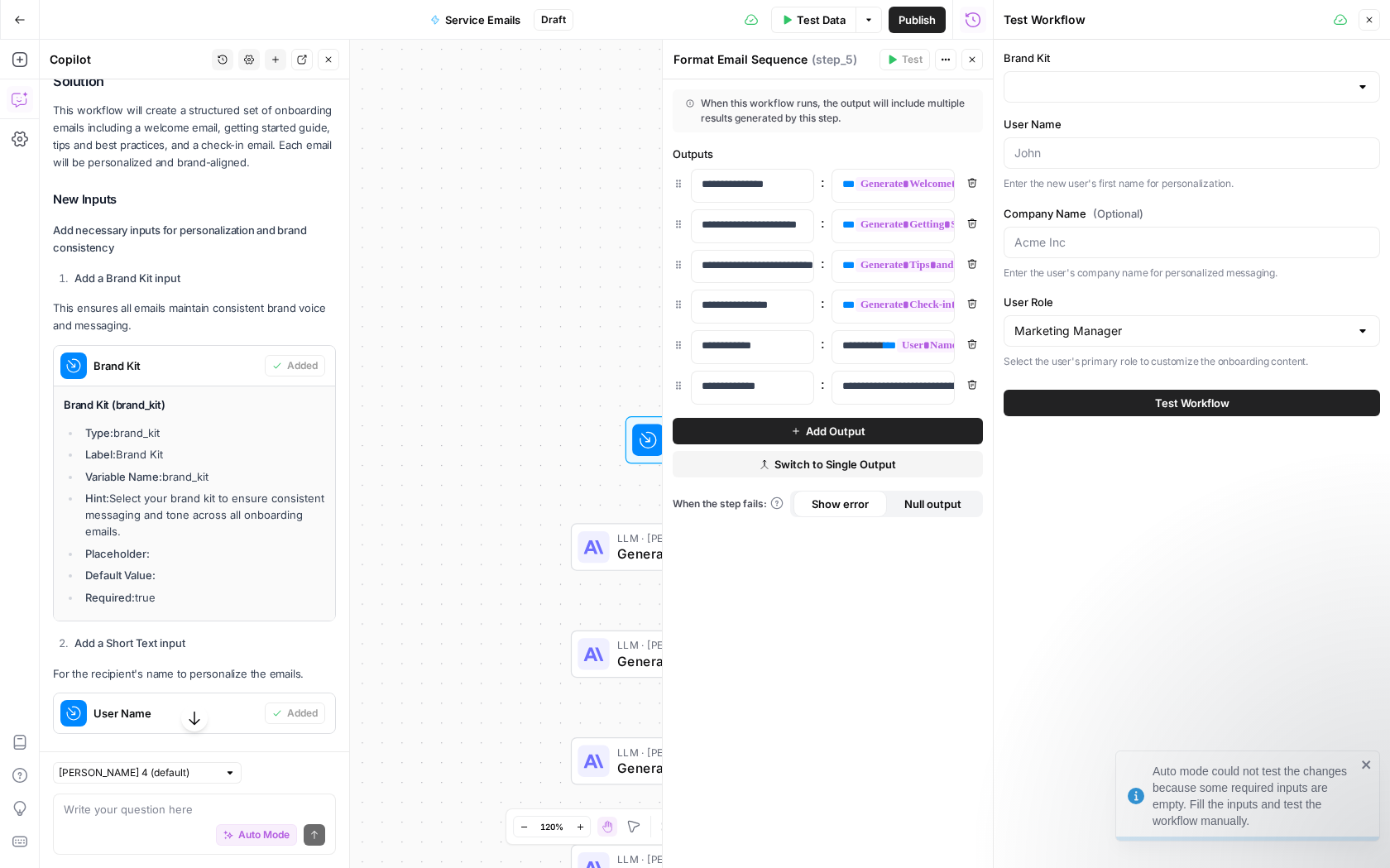
click at [1379, 25] on button "Close" at bounding box center [1369, 20] width 21 height 21
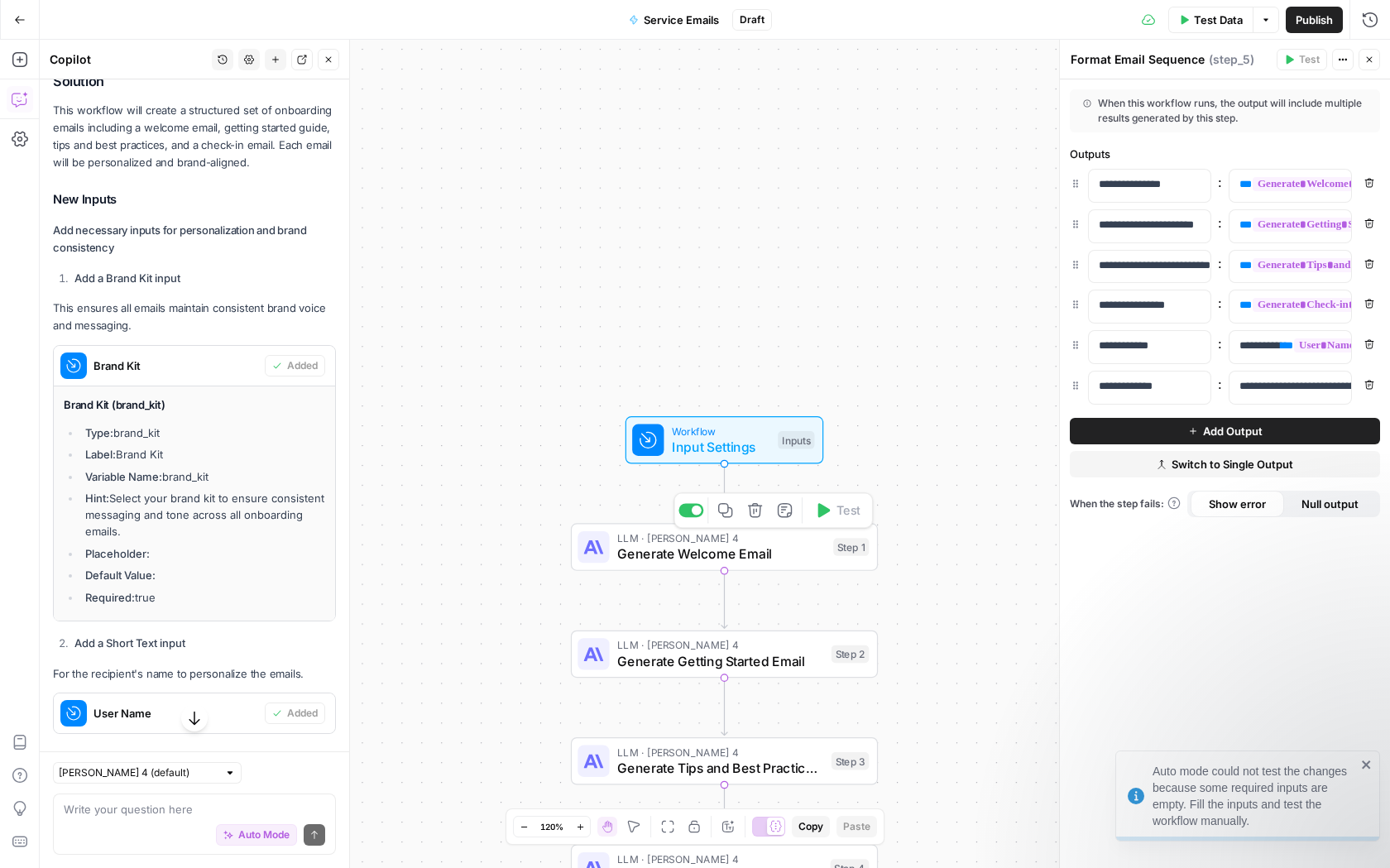
click at [750, 513] on icon "button" at bounding box center [755, 510] width 14 height 14
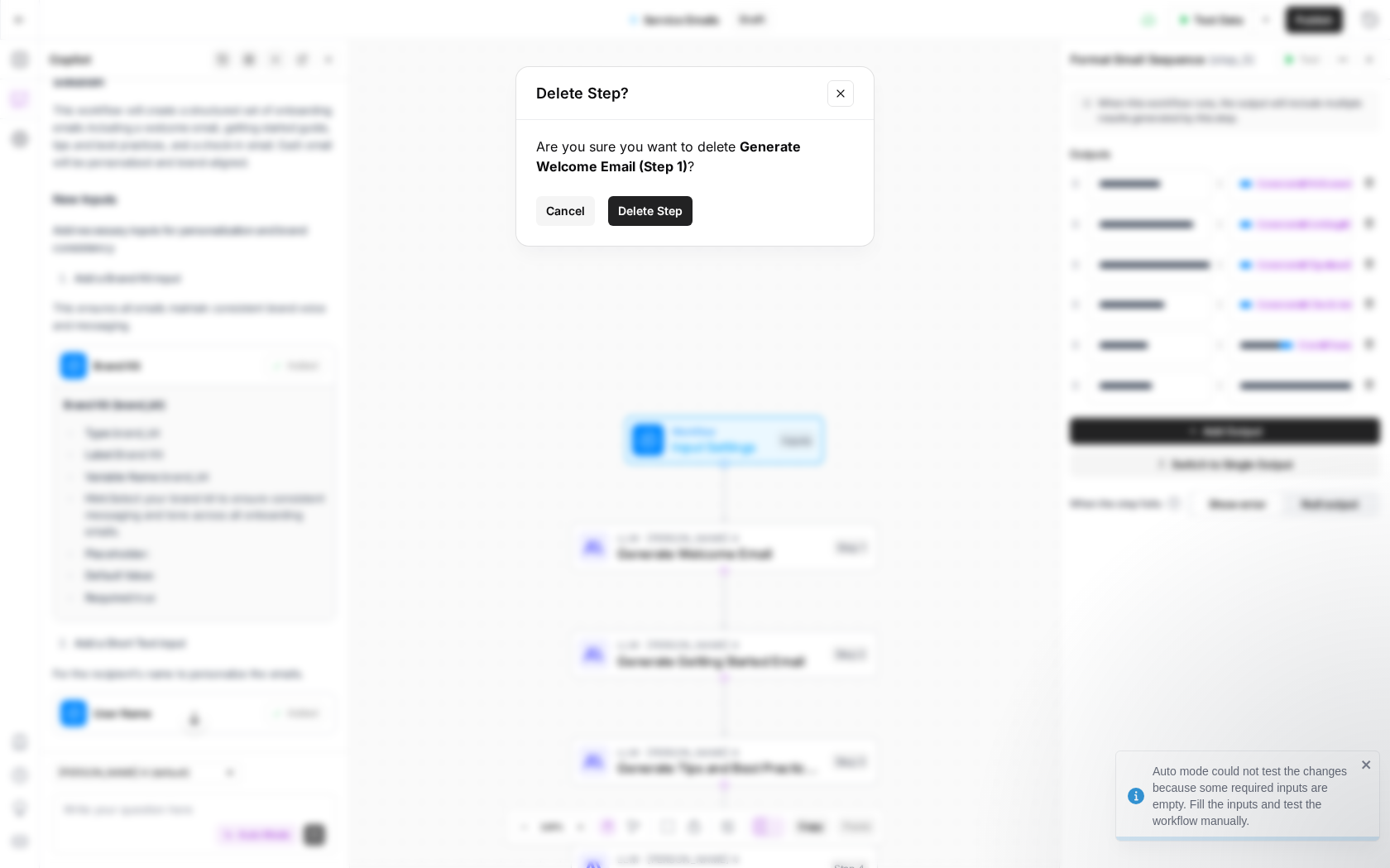
click at [645, 208] on span "Delete Step" at bounding box center [651, 211] width 65 height 16
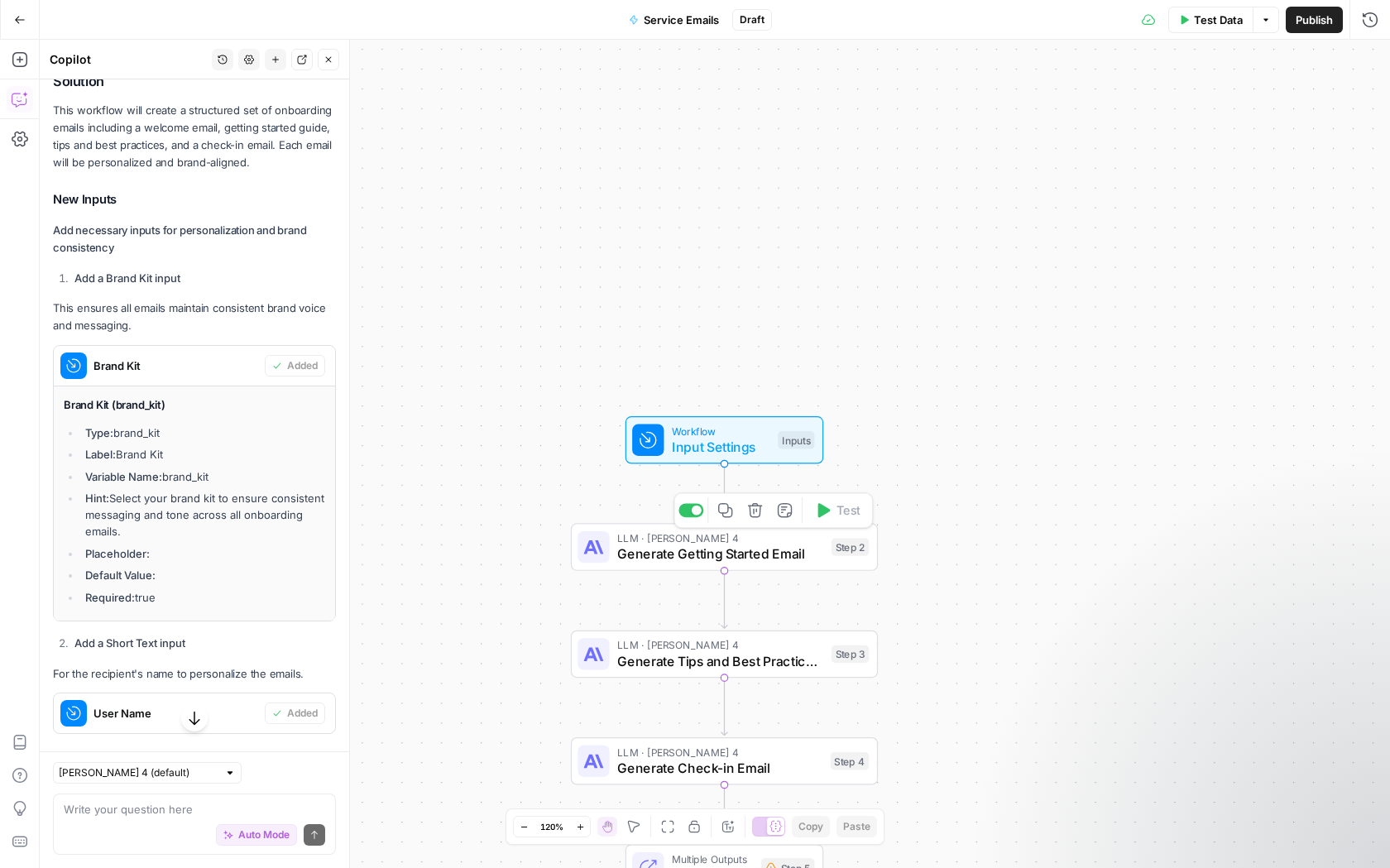
click at [757, 519] on button "Delete step" at bounding box center [755, 510] width 26 height 26
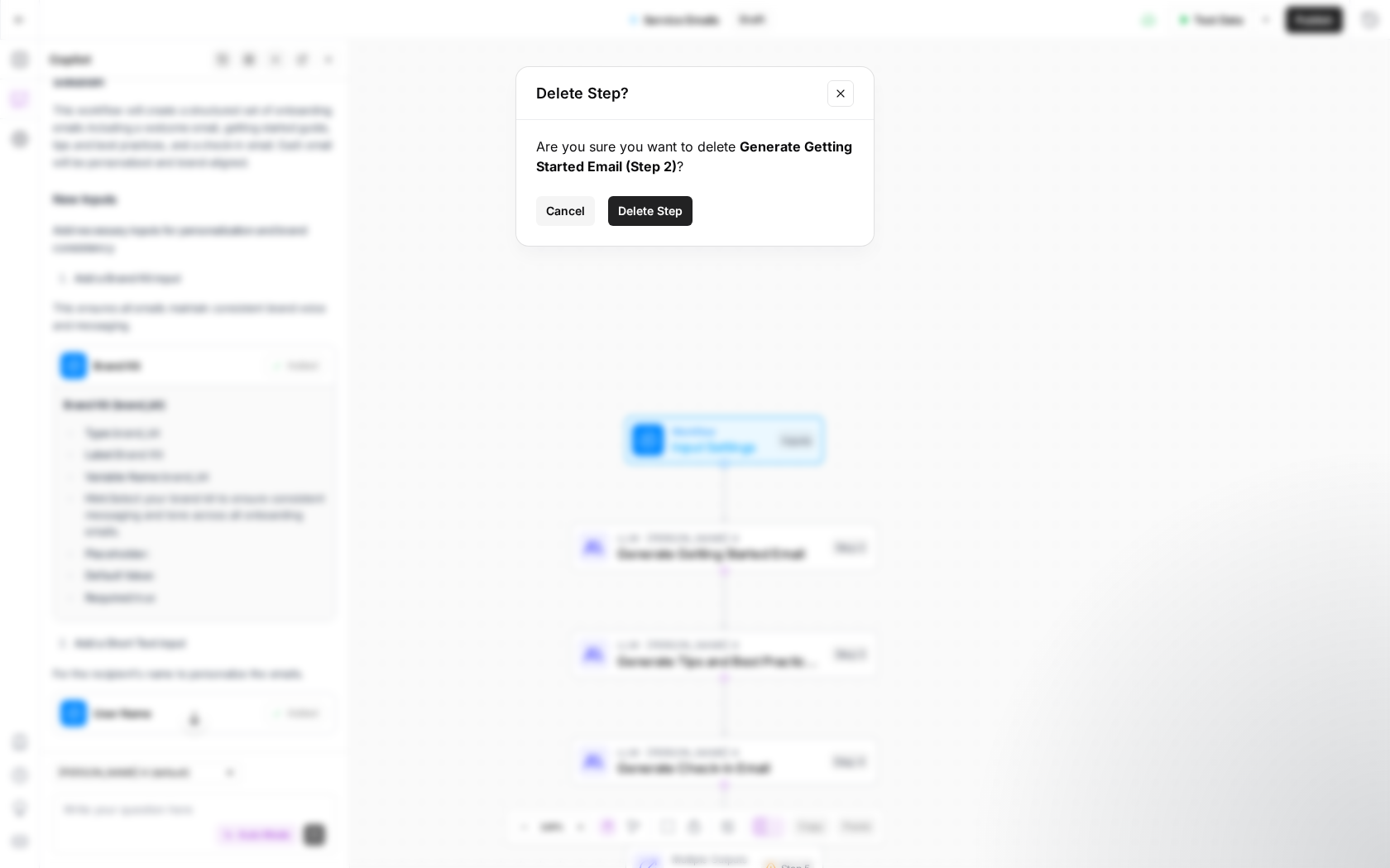
click at [634, 205] on span "Delete Step" at bounding box center [651, 211] width 65 height 16
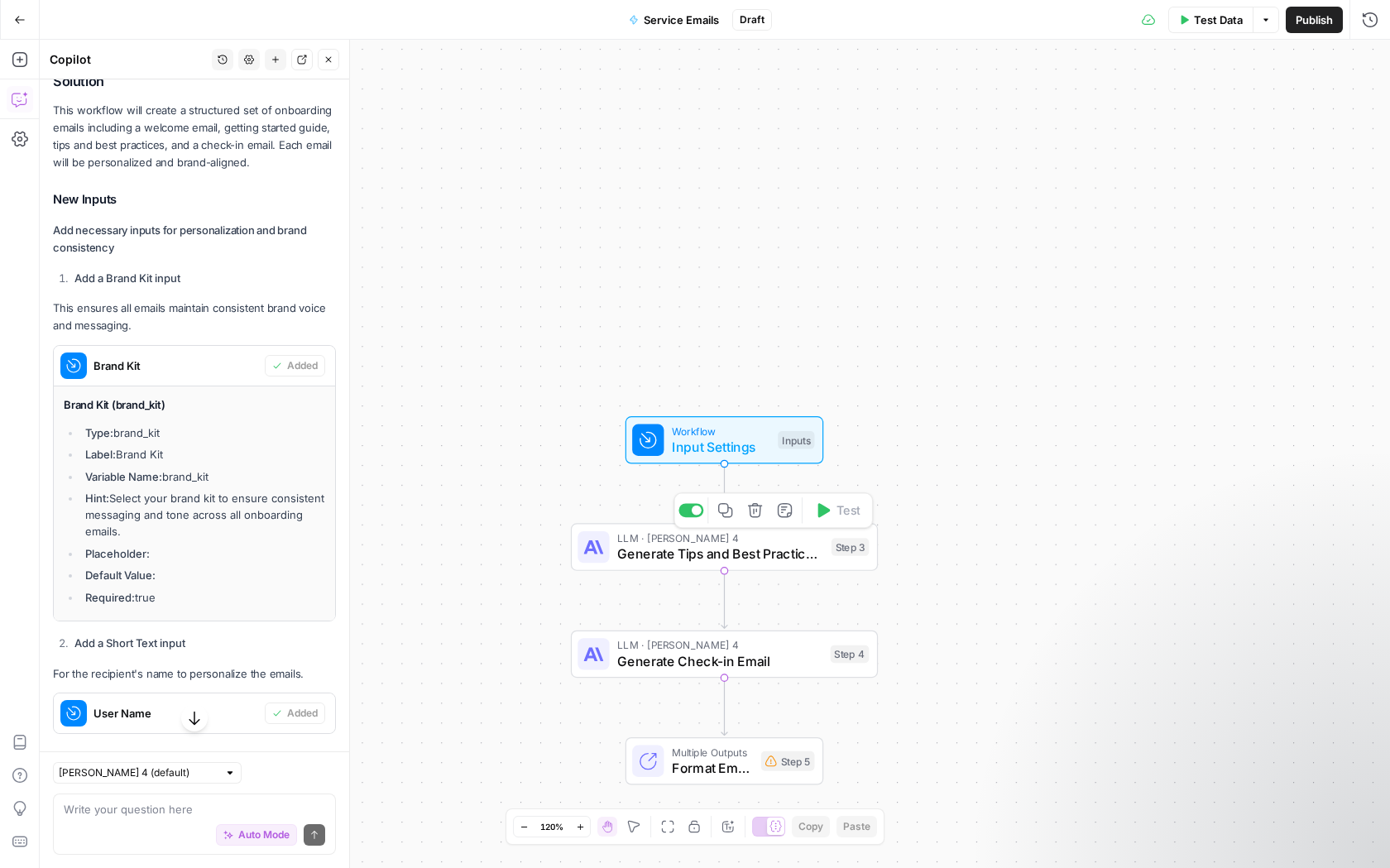
click at [732, 513] on icon "button" at bounding box center [725, 510] width 15 height 15
click at [752, 507] on icon "button" at bounding box center [755, 510] width 15 height 15
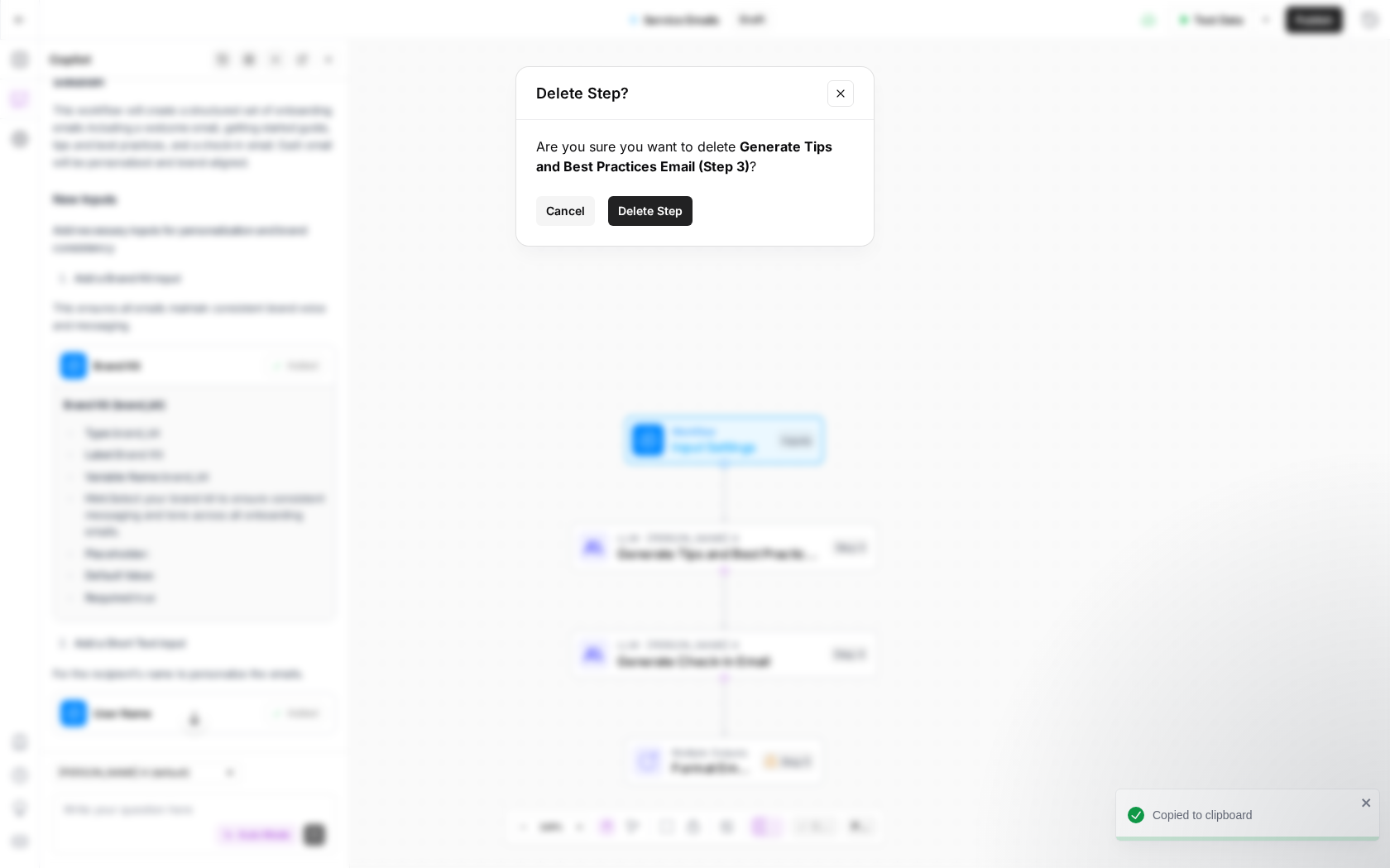
click at [669, 212] on span "Delete Step" at bounding box center [651, 211] width 65 height 16
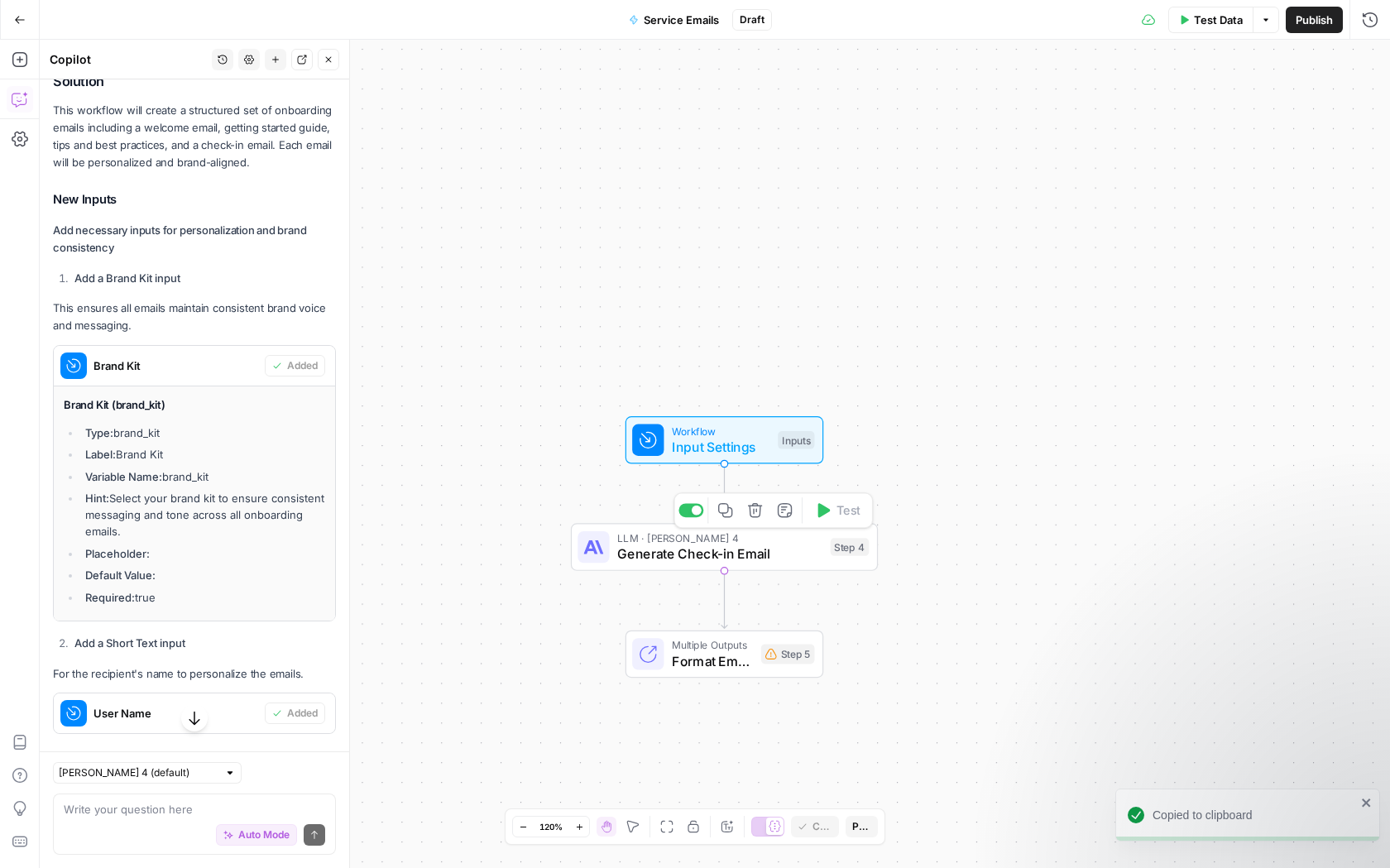
click at [756, 522] on button "Delete step" at bounding box center [755, 510] width 26 height 26
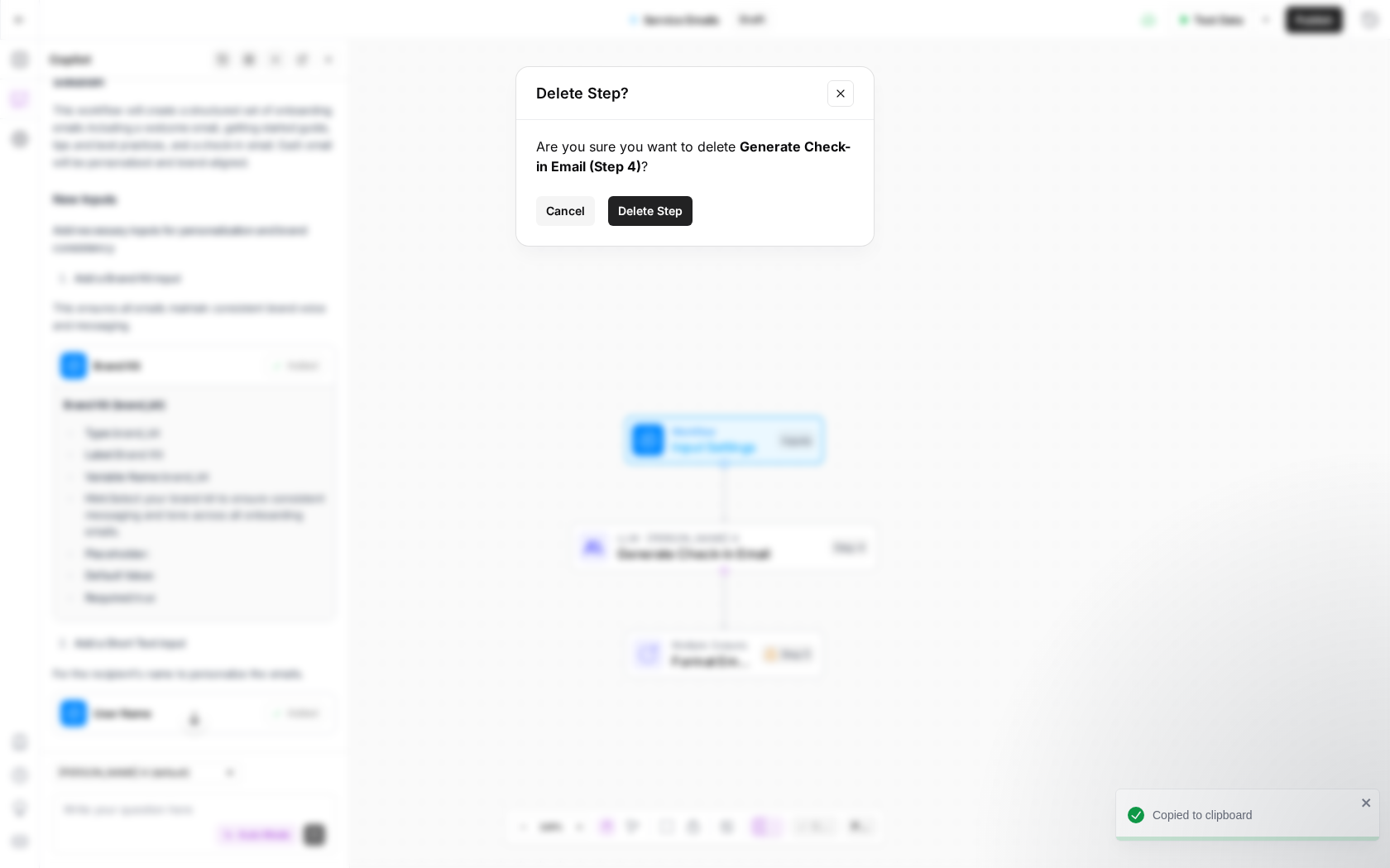
click at [668, 220] on button "Delete Step" at bounding box center [650, 211] width 84 height 30
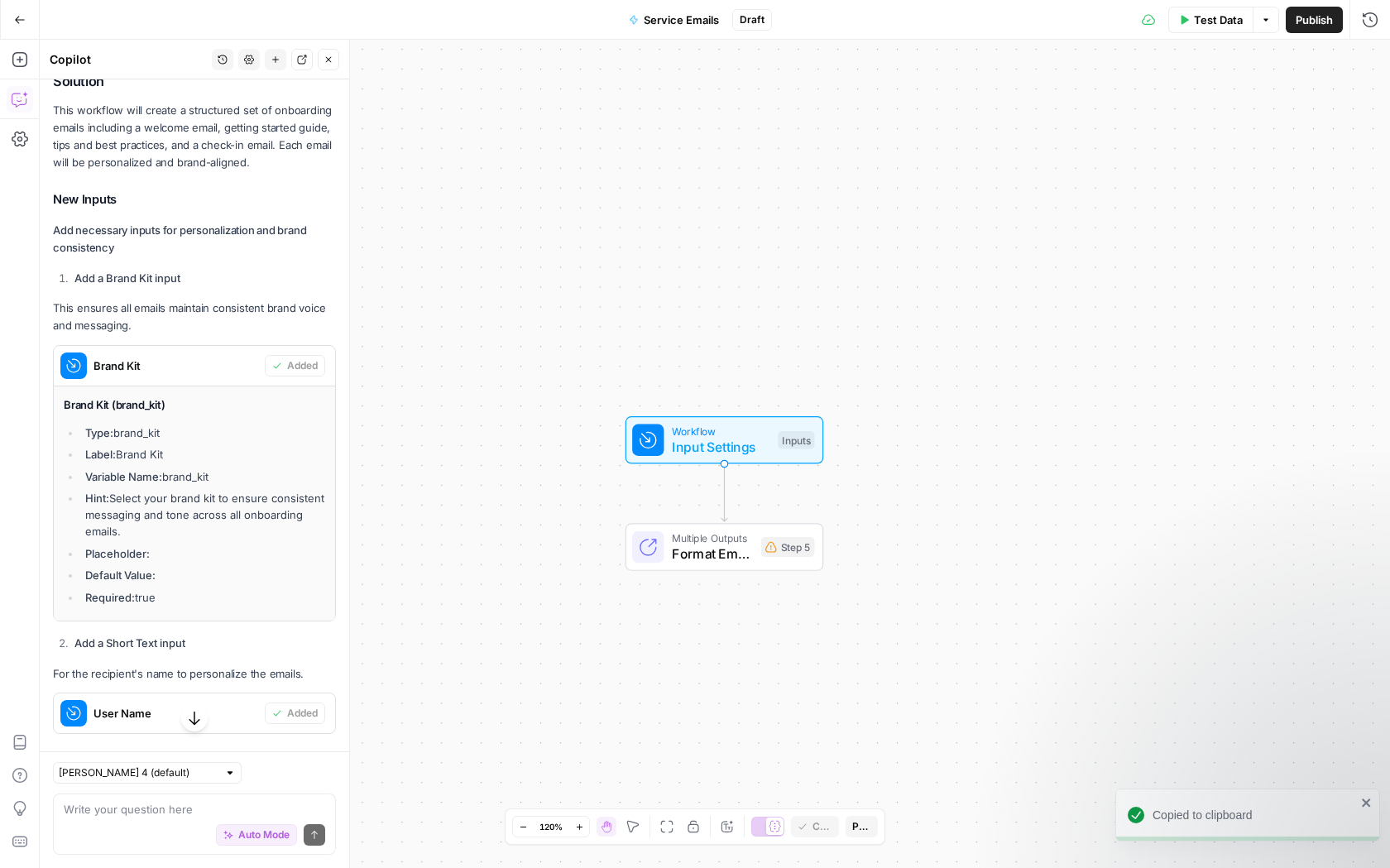
click at [704, 556] on span "Format Email Sequence" at bounding box center [712, 553] width 81 height 20
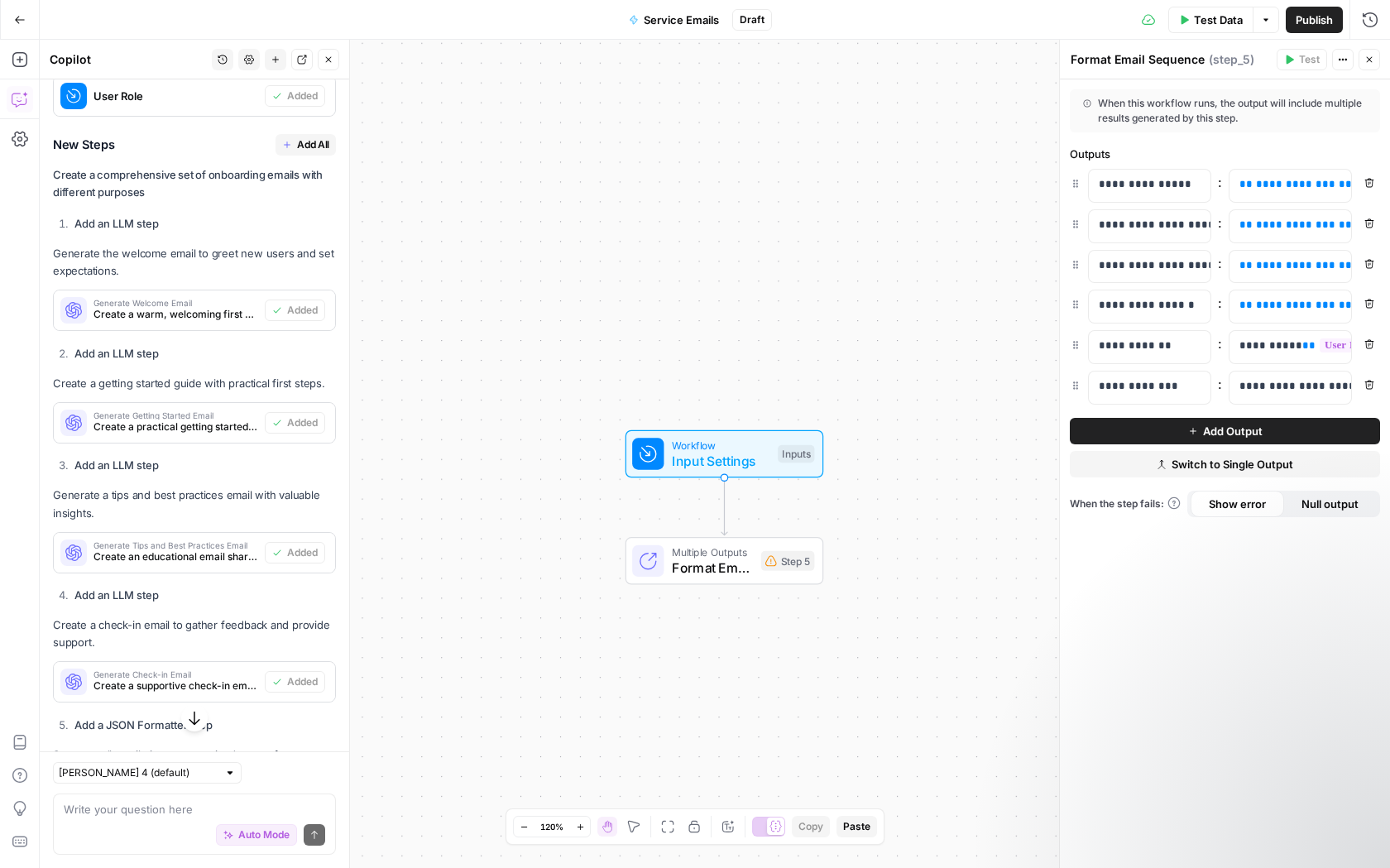
scroll to position [1568, 0]
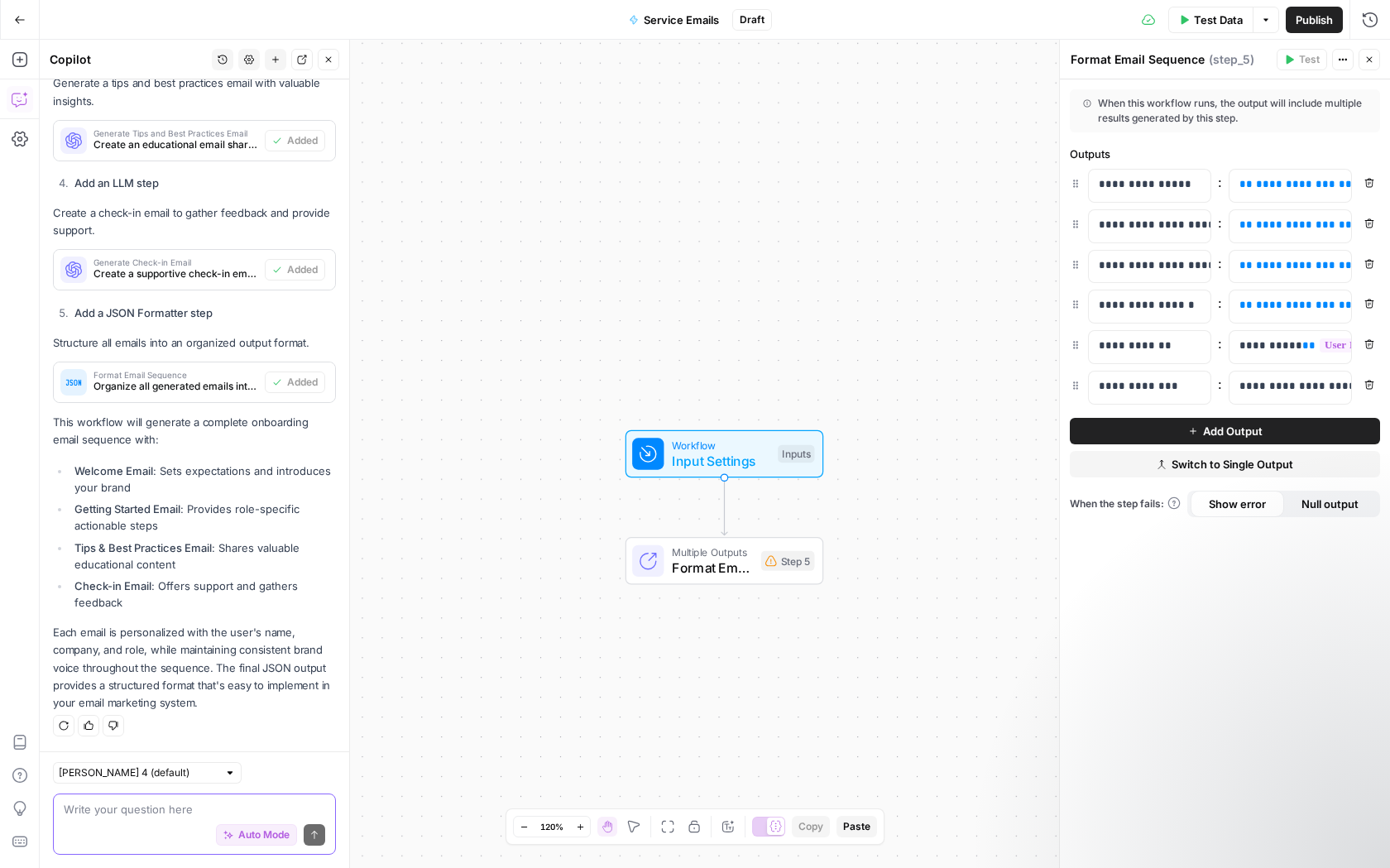
click at [150, 801] on textarea at bounding box center [194, 808] width 262 height 16
click at [1118, 474] on button "Switch to Single Output" at bounding box center [1225, 464] width 310 height 26
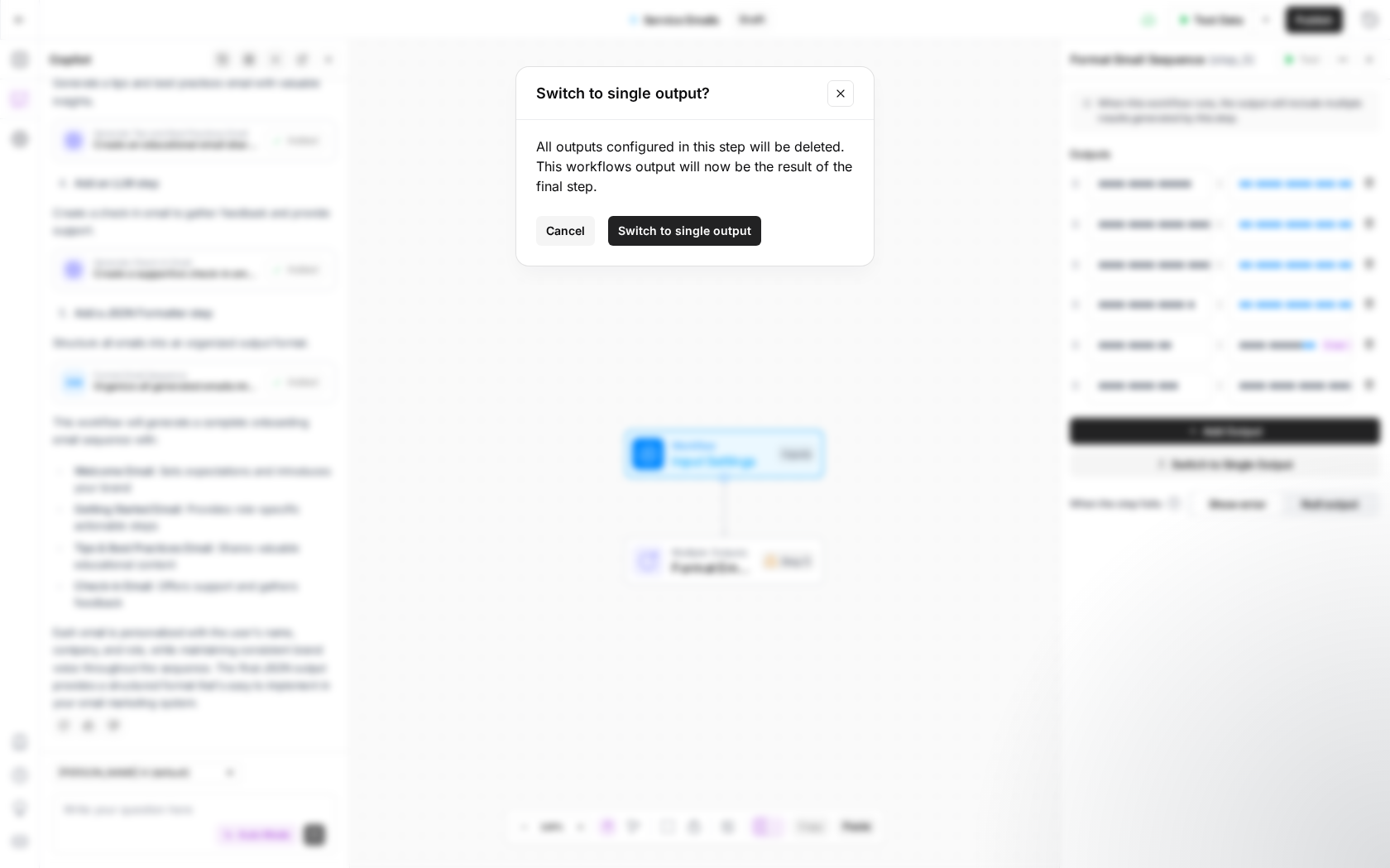
click at [624, 240] on button "Switch to single output" at bounding box center [684, 230] width 153 height 30
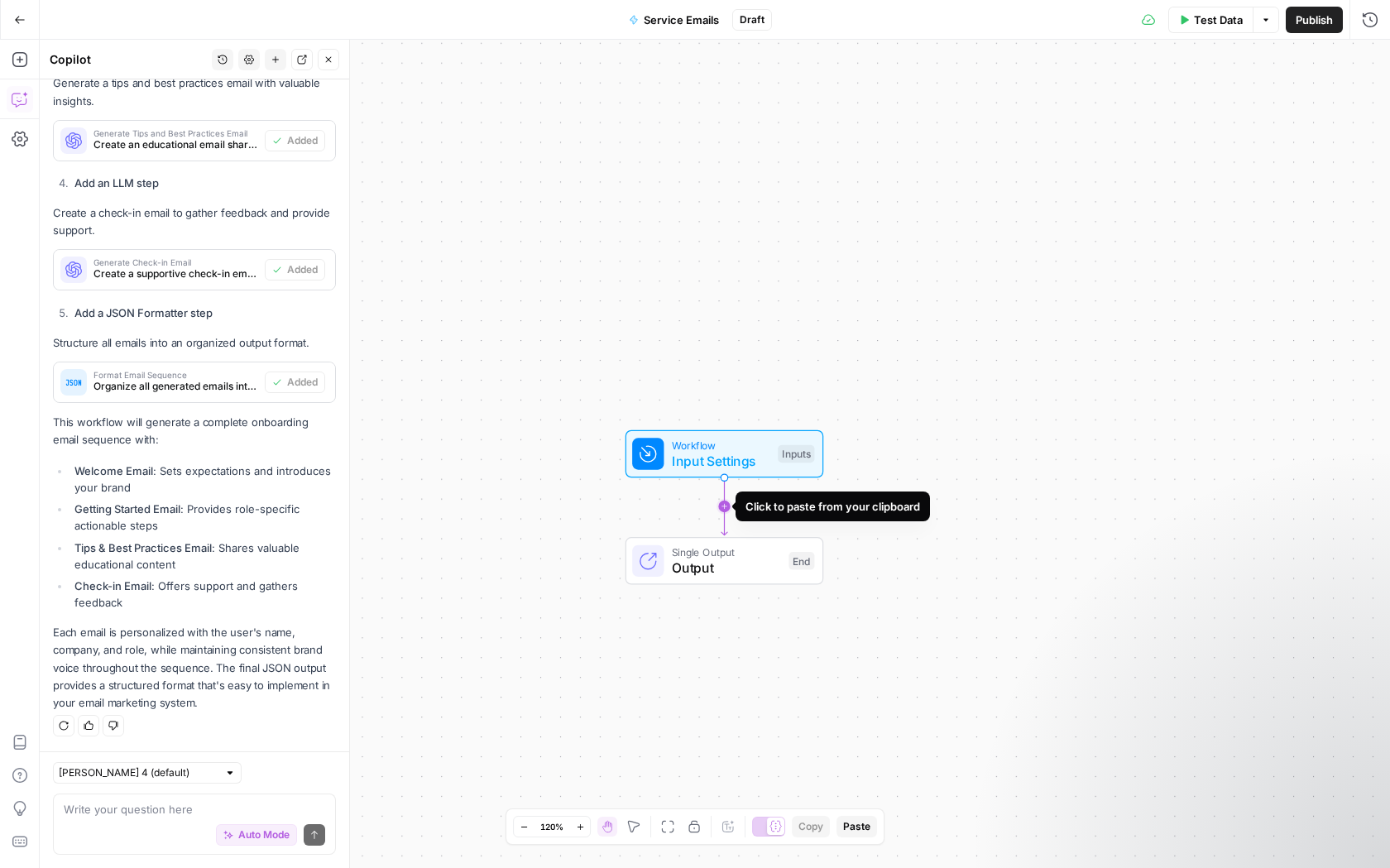
click at [721, 511] on icon "Edge from start to end" at bounding box center [724, 506] width 6 height 57
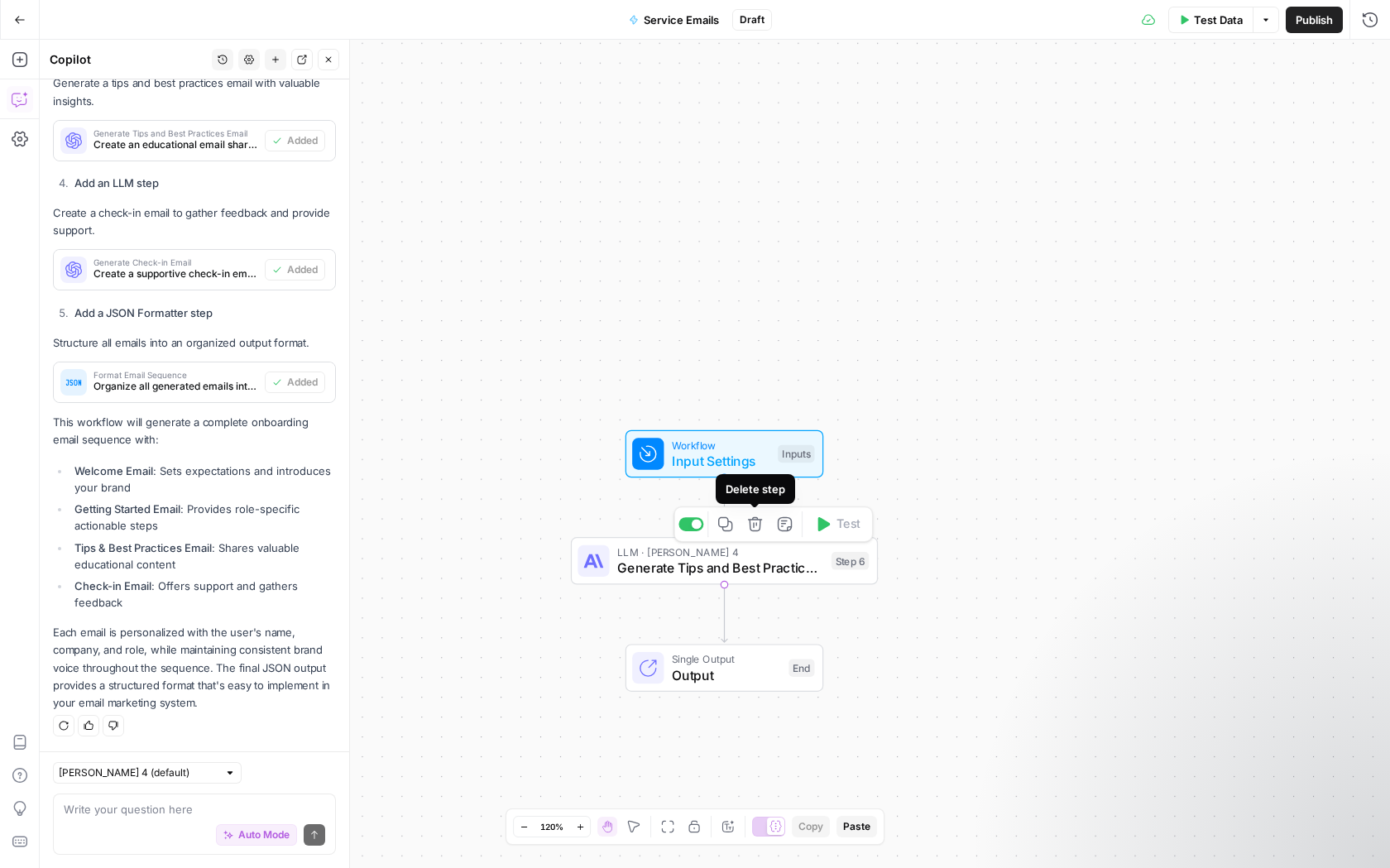
click at [746, 534] on button "Delete step" at bounding box center [755, 524] width 26 height 26
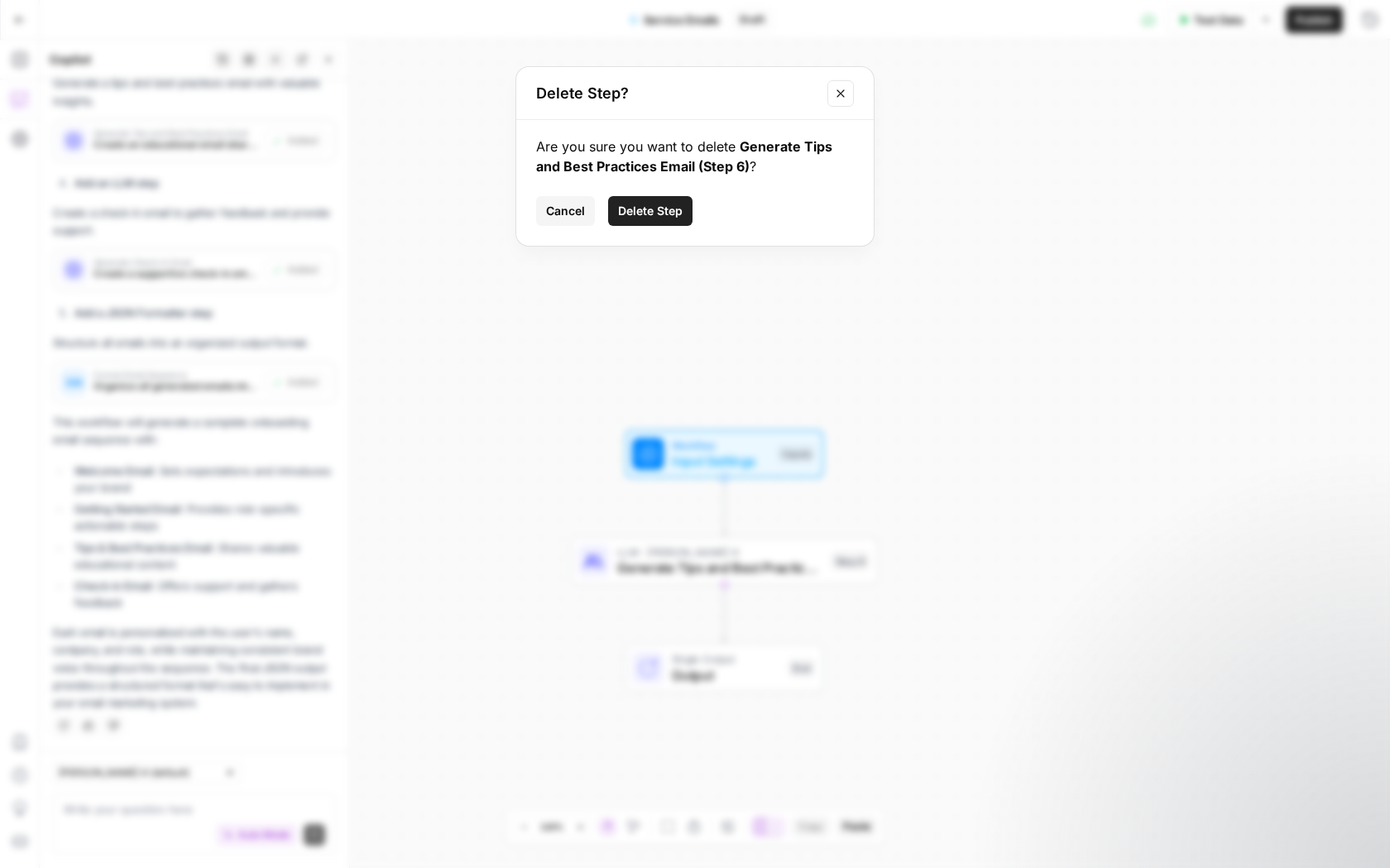
click at [674, 211] on span "Delete Step" at bounding box center [651, 211] width 65 height 16
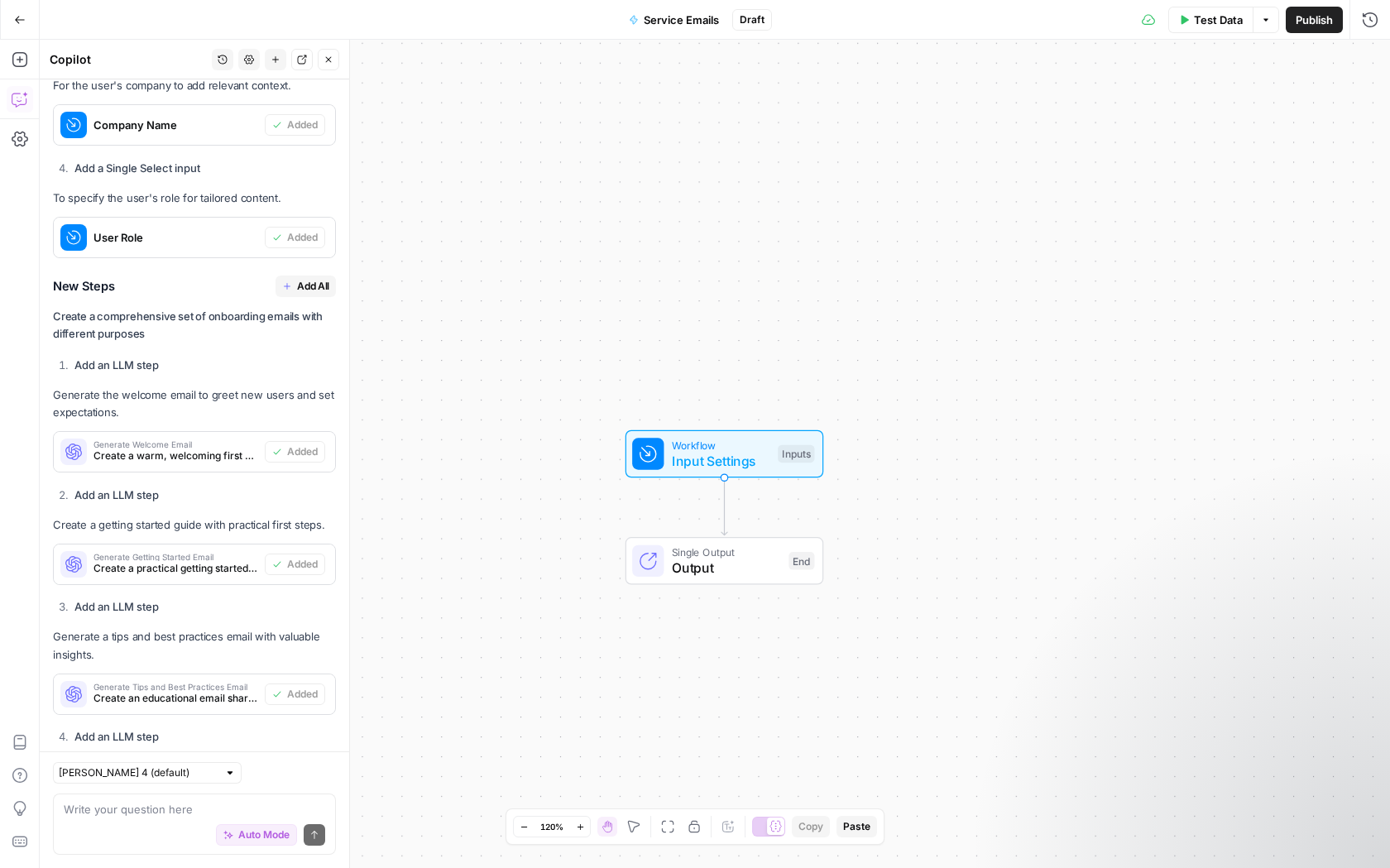
scroll to position [628, 0]
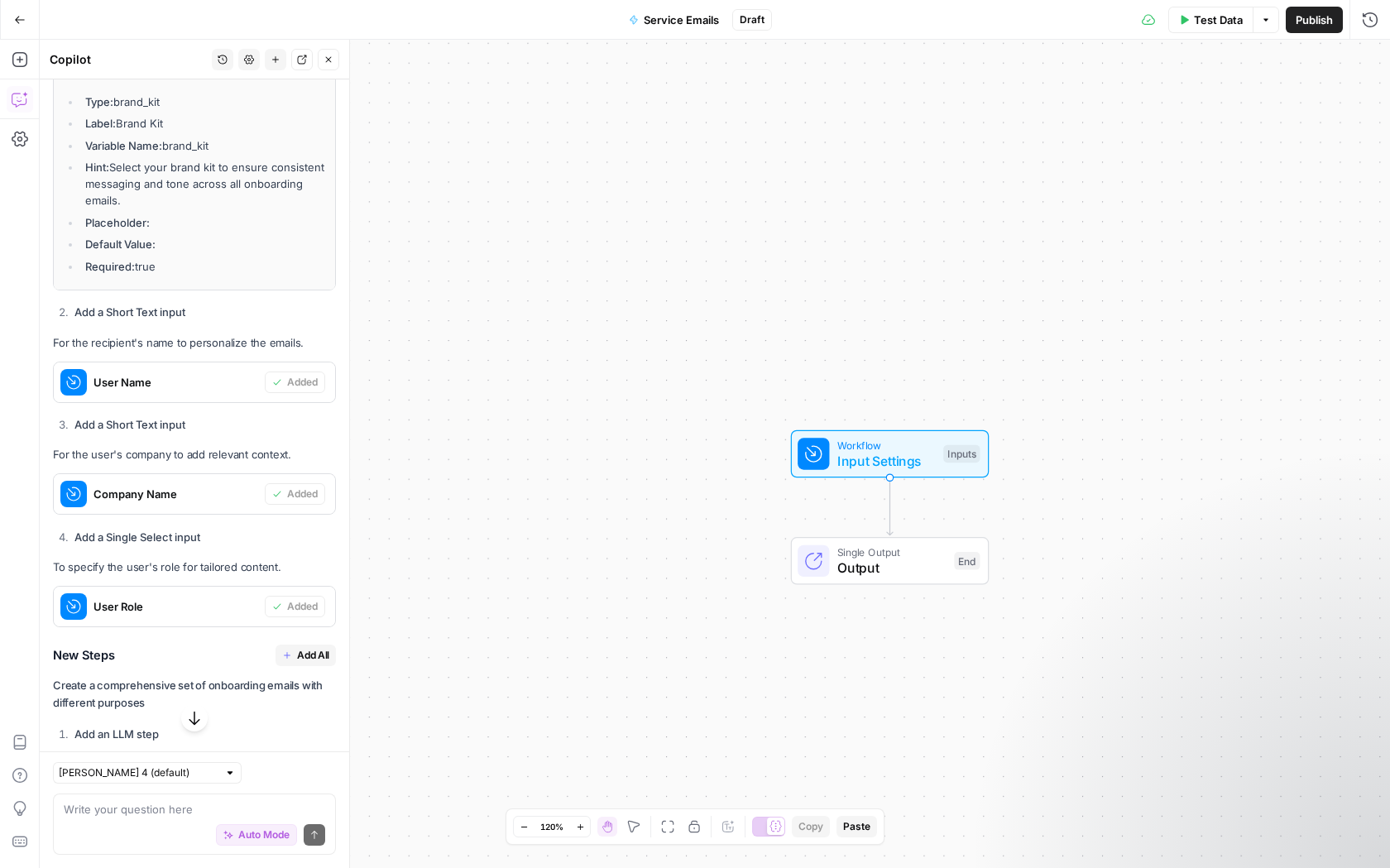
click at [230, 431] on div "I'll help you create a comprehensive onboarding email workflow. I'm assuming yo…" at bounding box center [194, 639] width 283 height 1988
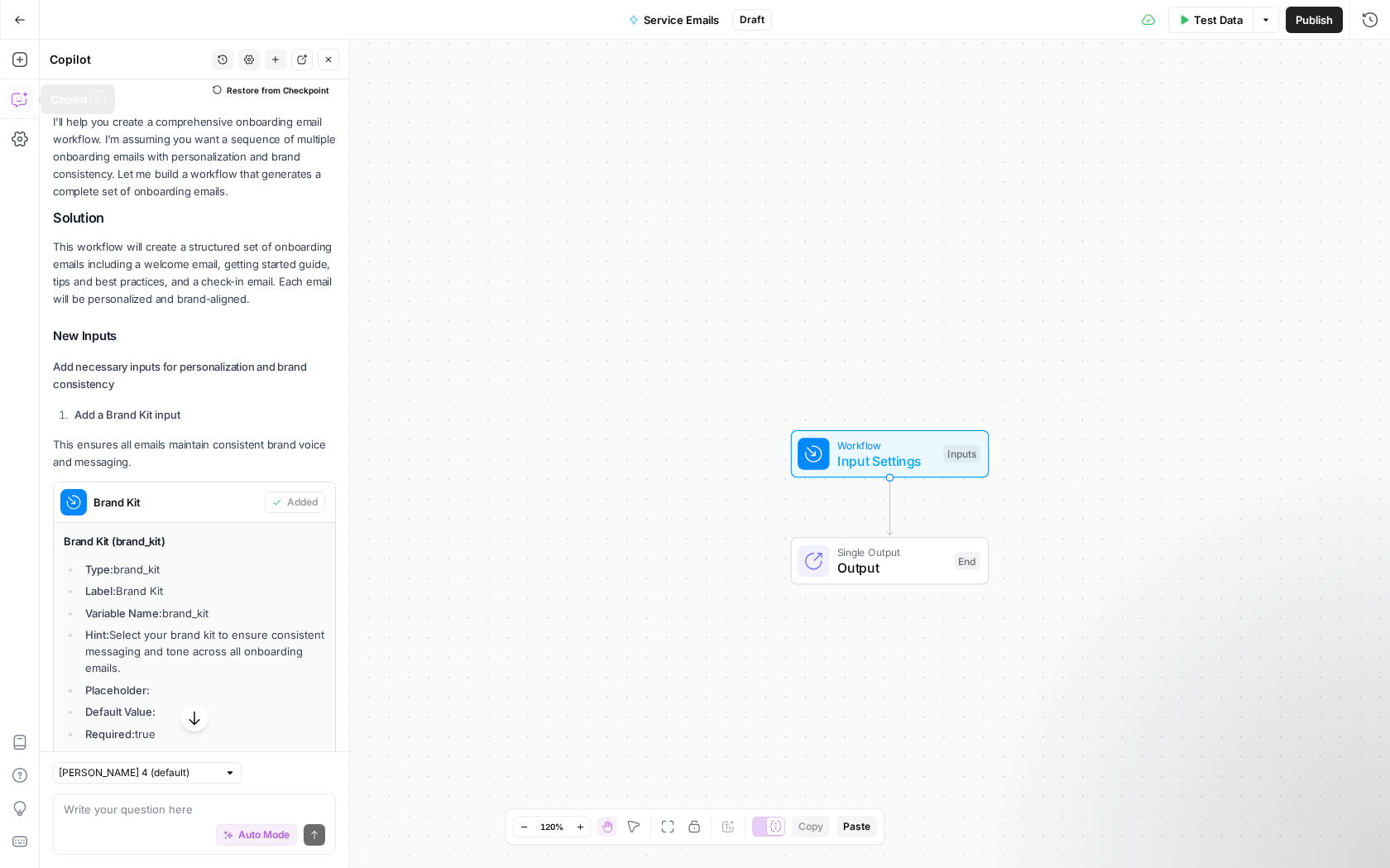
scroll to position [50, 0]
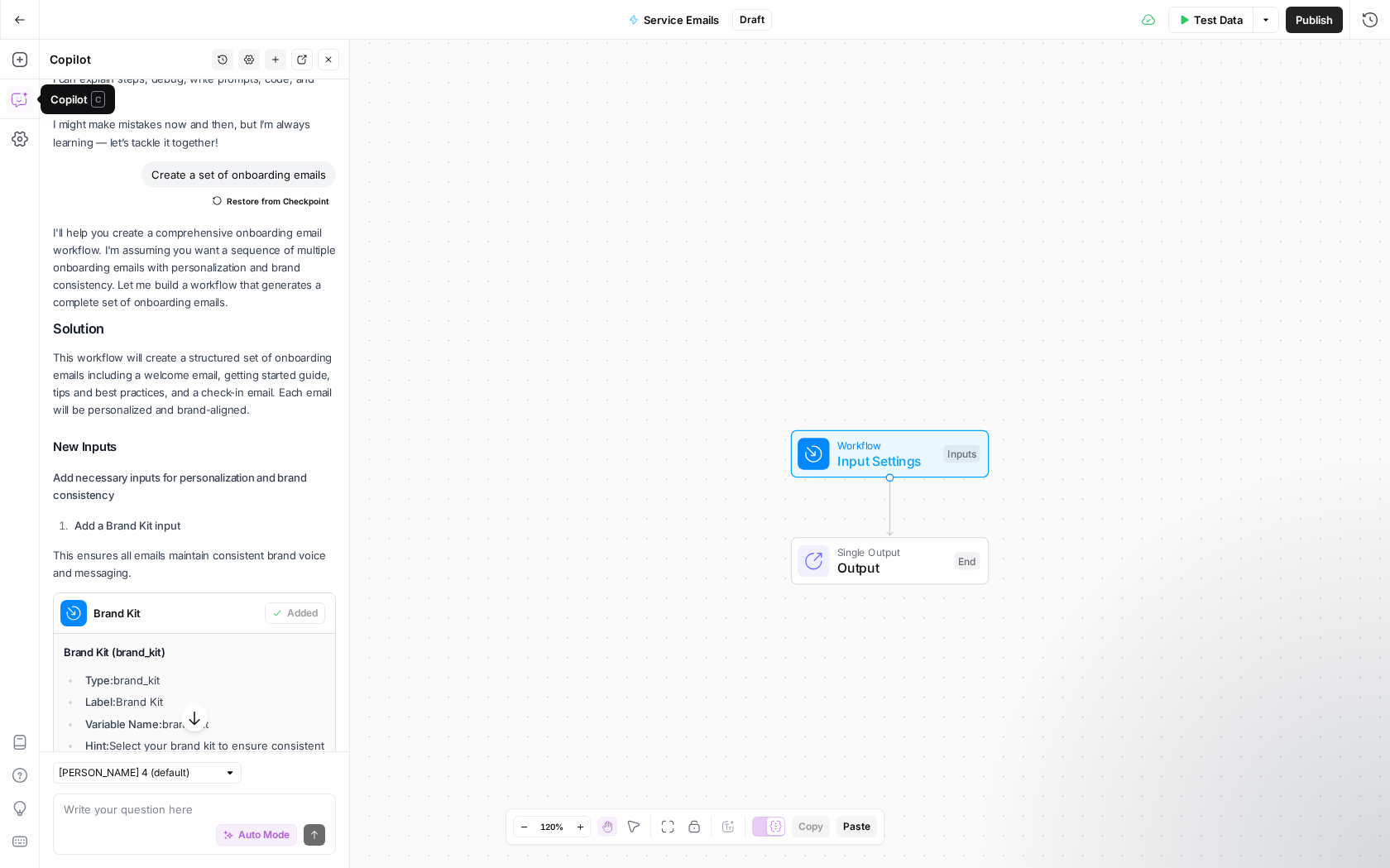
click at [19, 44] on div "Add Steps Copilot Settings AirOps Academy Help Give Feedback Shortcuts" at bounding box center [20, 454] width 40 height 828
click at [21, 55] on icon "button" at bounding box center [20, 59] width 16 height 16
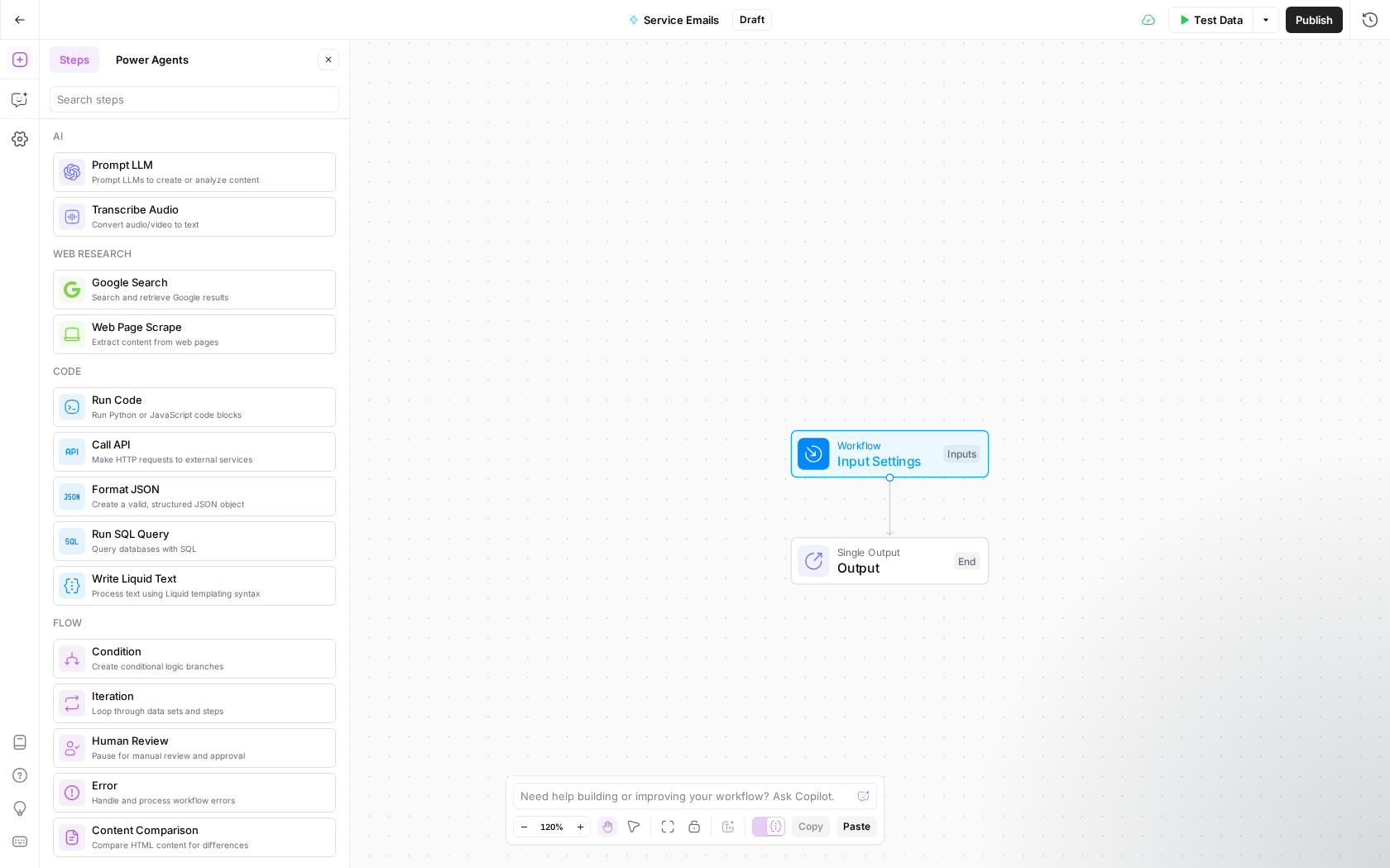
click at [203, 109] on div at bounding box center [194, 99] width 290 height 26
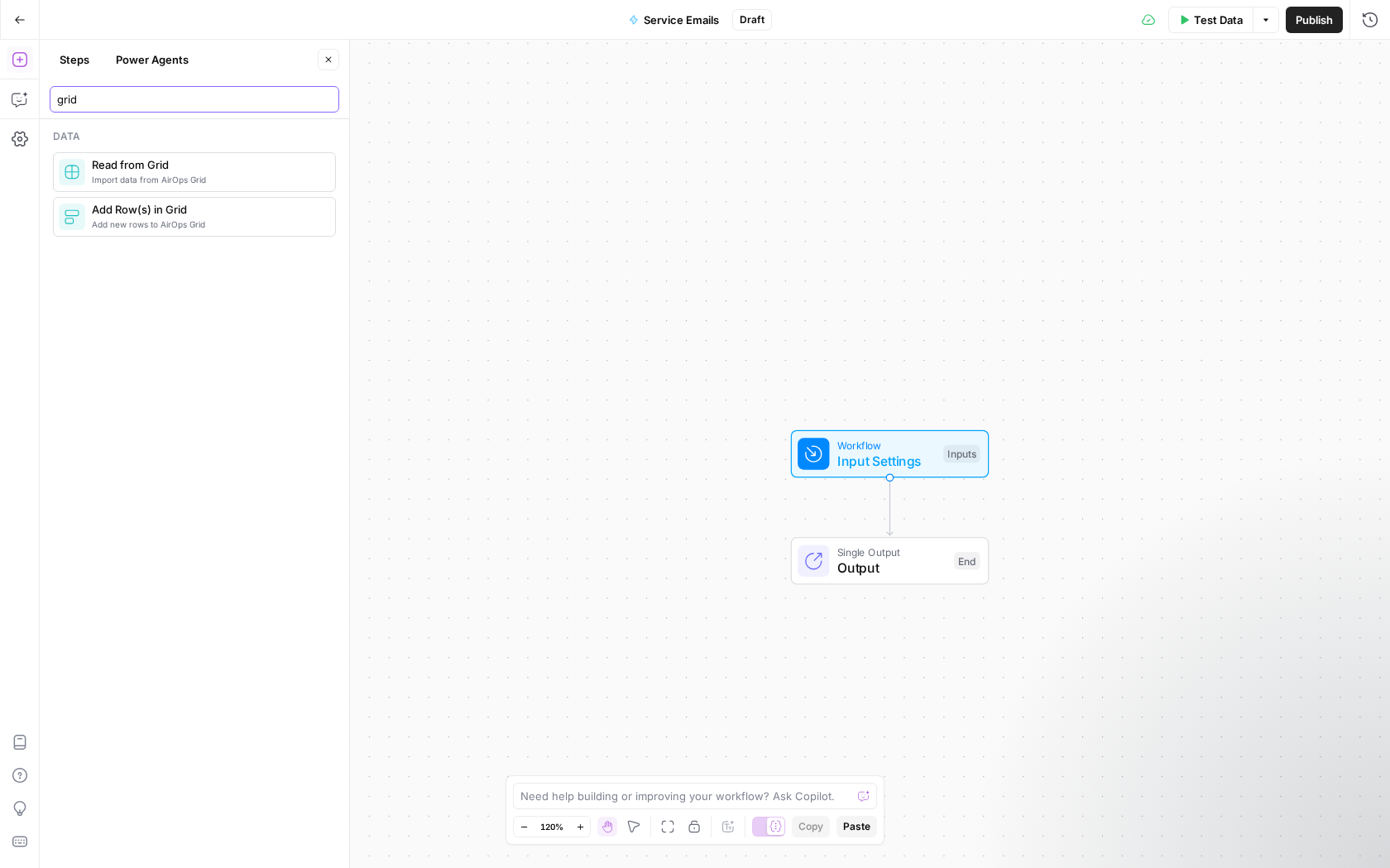
type input "grid"
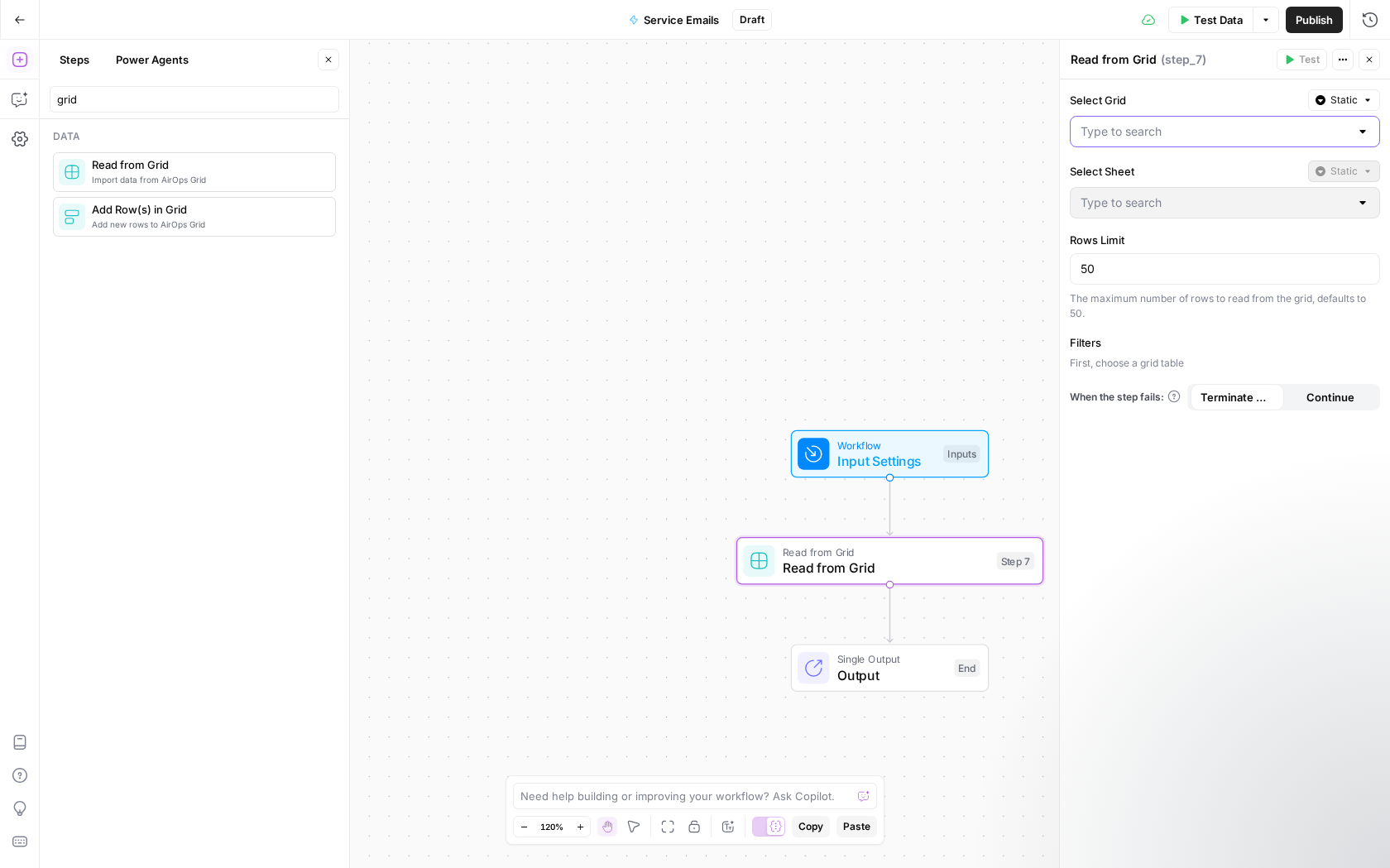
click at [1180, 128] on input "Select Grid" at bounding box center [1214, 131] width 269 height 16
click at [1174, 186] on div "Messaging SSOT" at bounding box center [1225, 172] width 310 height 38
click at [1174, 173] on span "Messaging SSOT" at bounding box center [1221, 172] width 275 height 16
type input "Messaging SSOT"
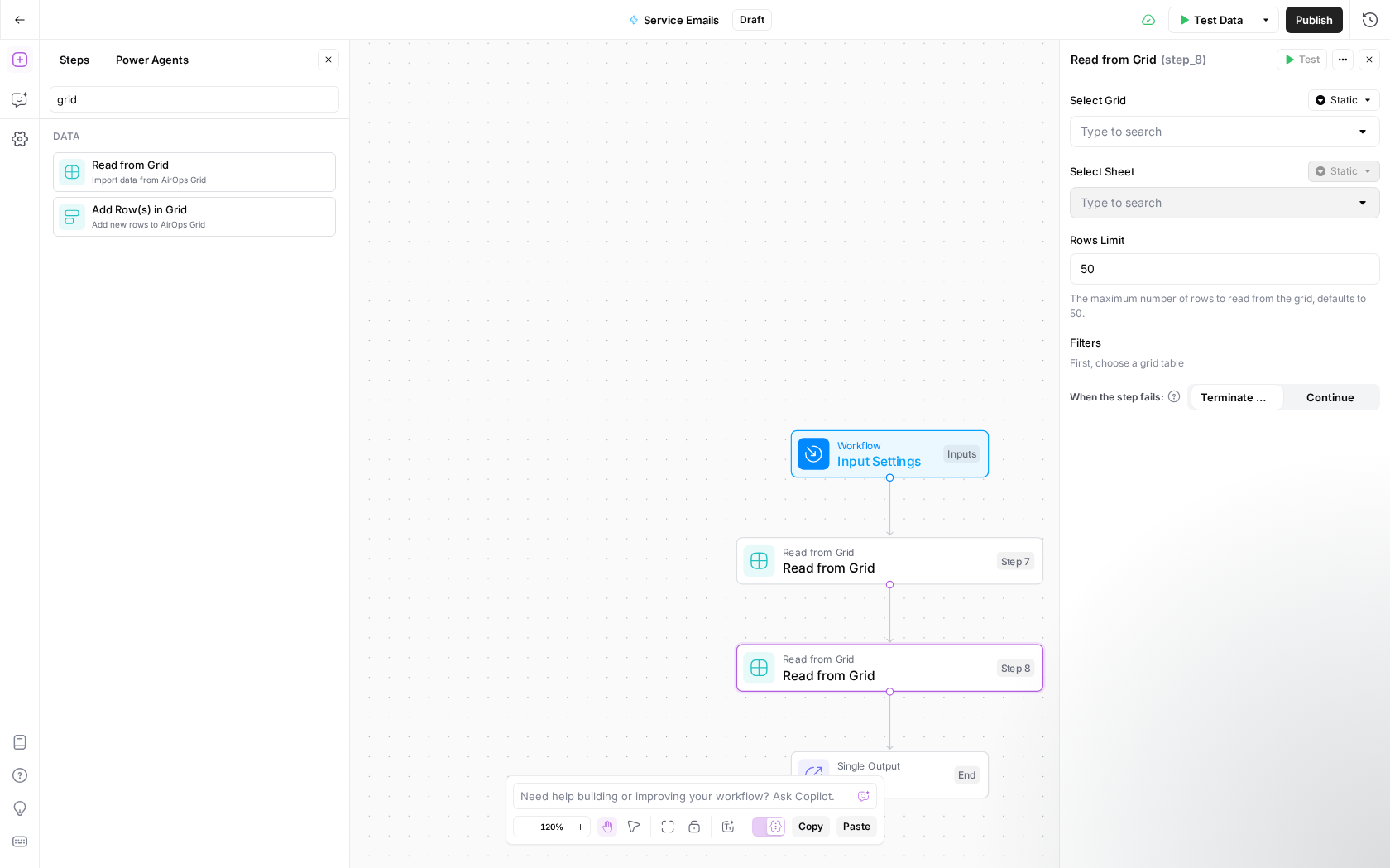
click at [1213, 122] on div at bounding box center [1225, 131] width 310 height 32
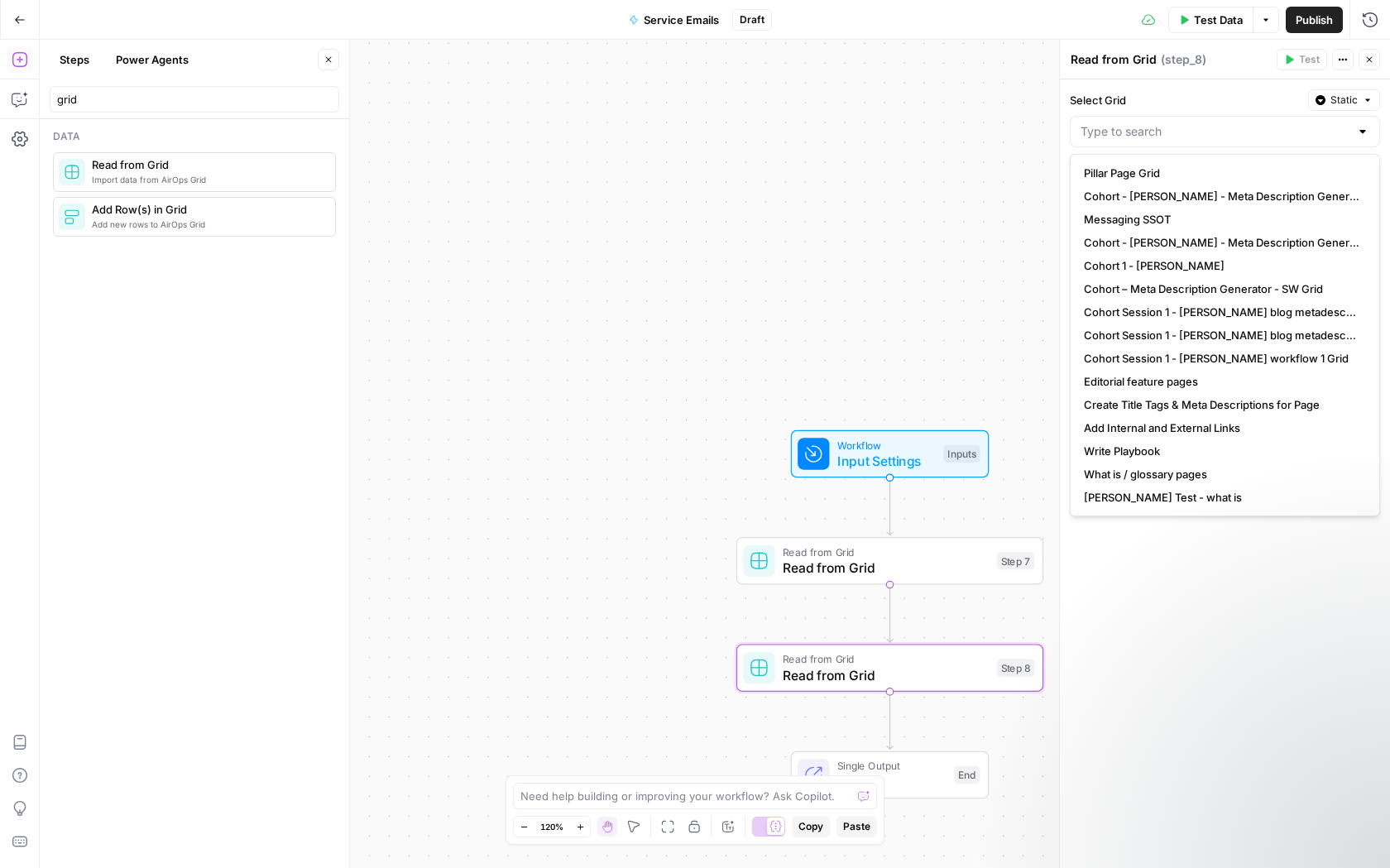
click at [1258, 749] on div "Select Grid Static Select Sheet Static Rows Limit 50 The maximum number of rows…" at bounding box center [1225, 473] width 330 height 788
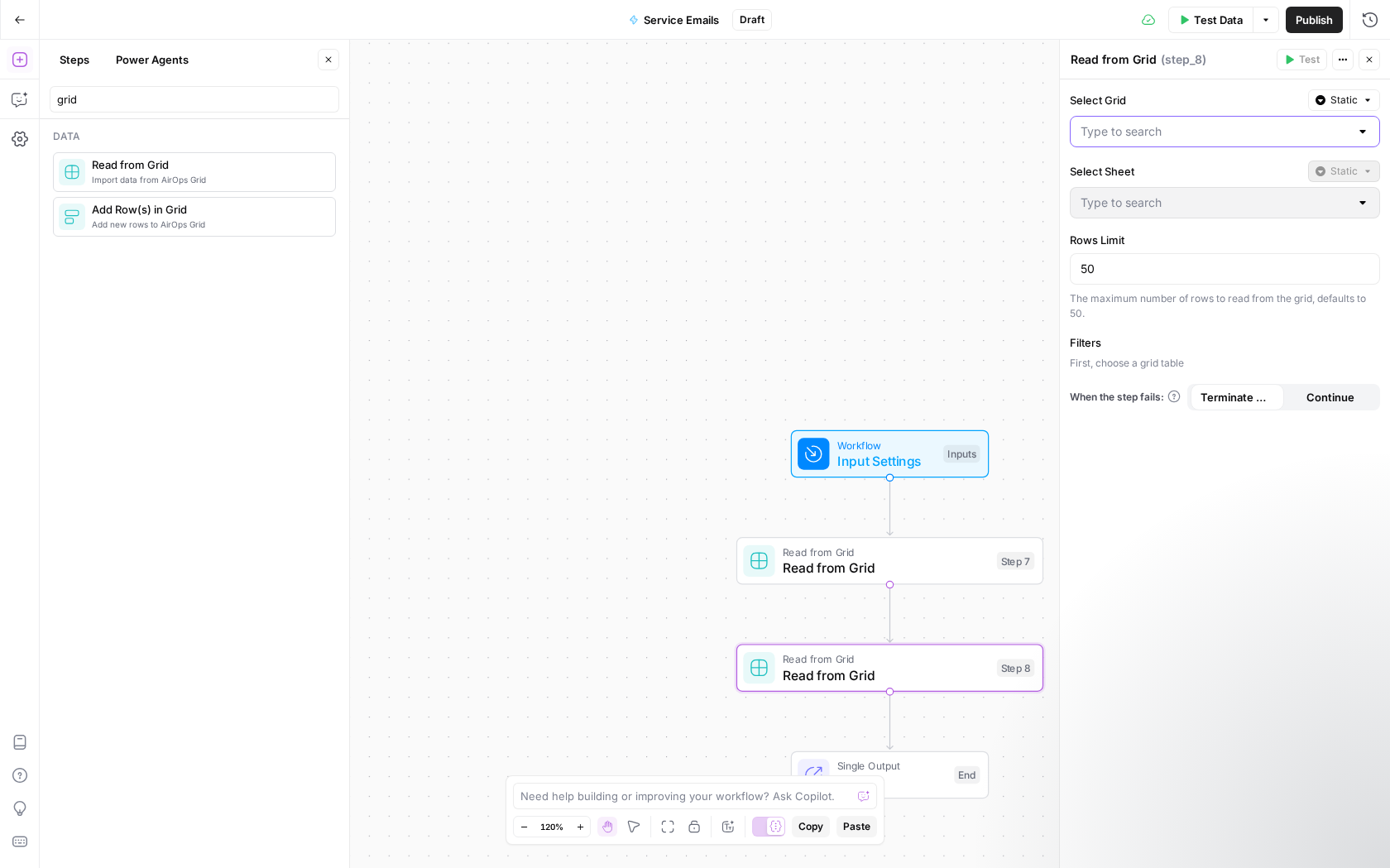
click at [1166, 132] on input "Select Grid" at bounding box center [1214, 131] width 269 height 16
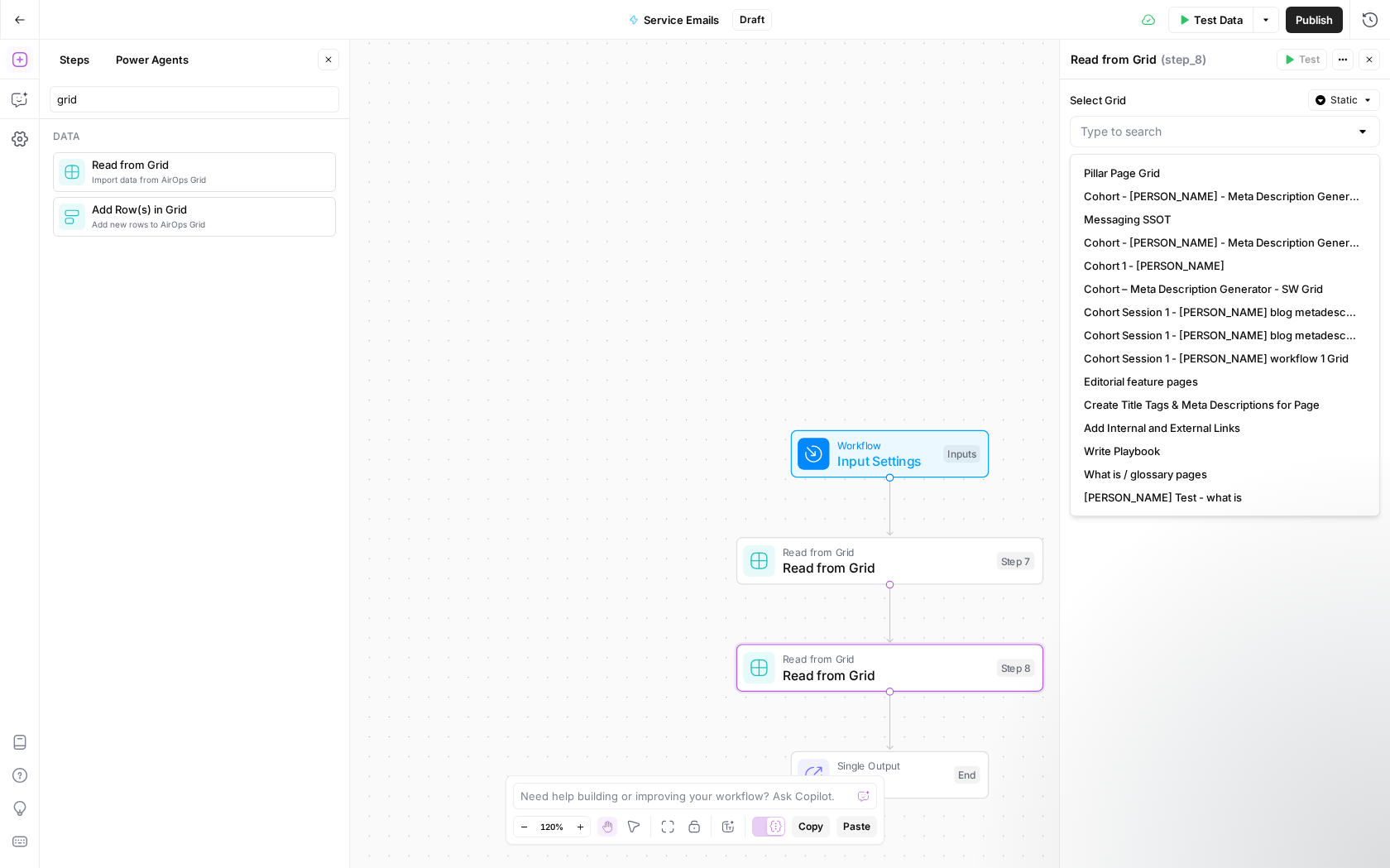
scroll to position [440, 0]
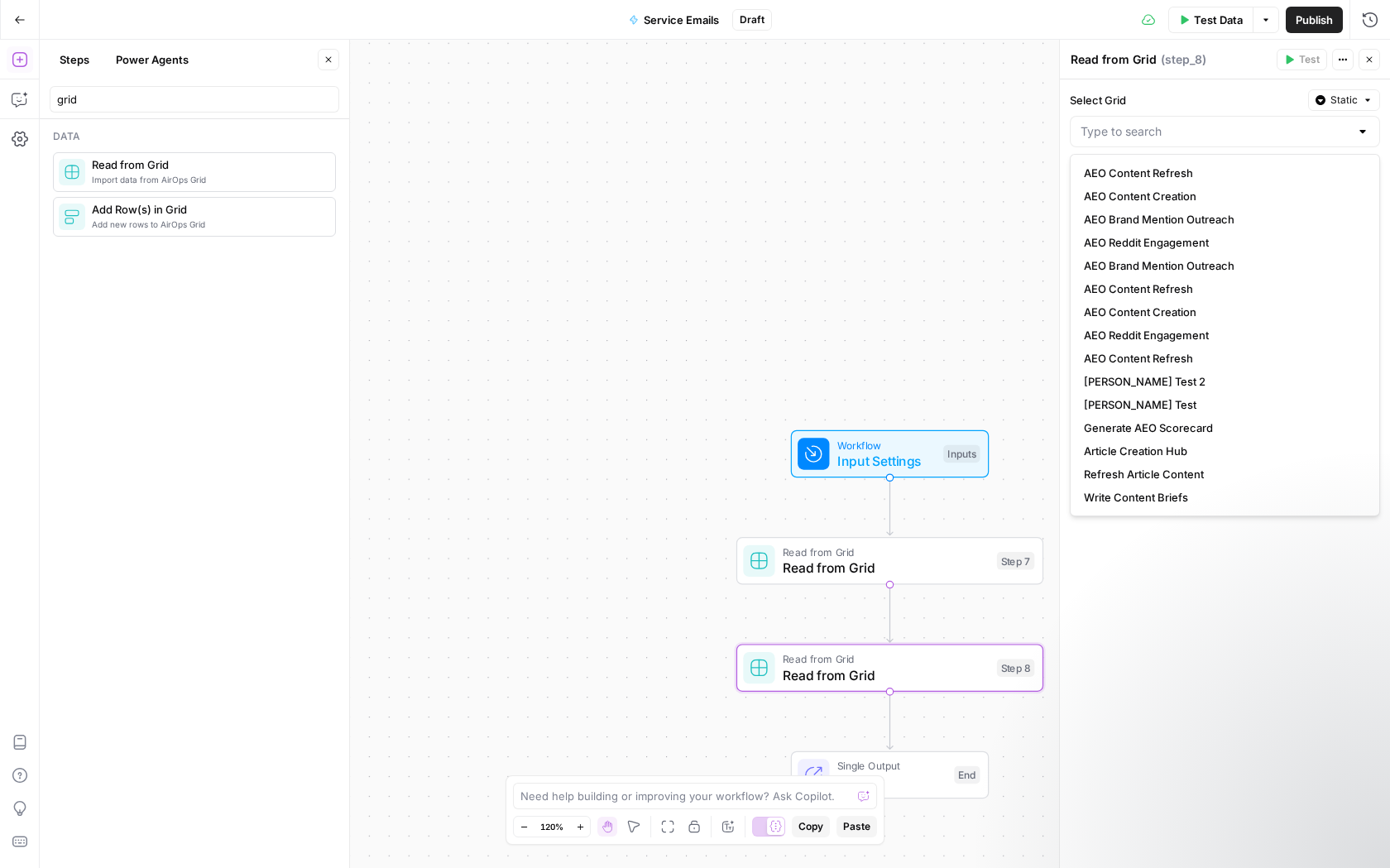
click at [1225, 638] on div "Select Grid Static Select Sheet Static Rows Limit 50 The maximum number of rows…" at bounding box center [1225, 473] width 330 height 788
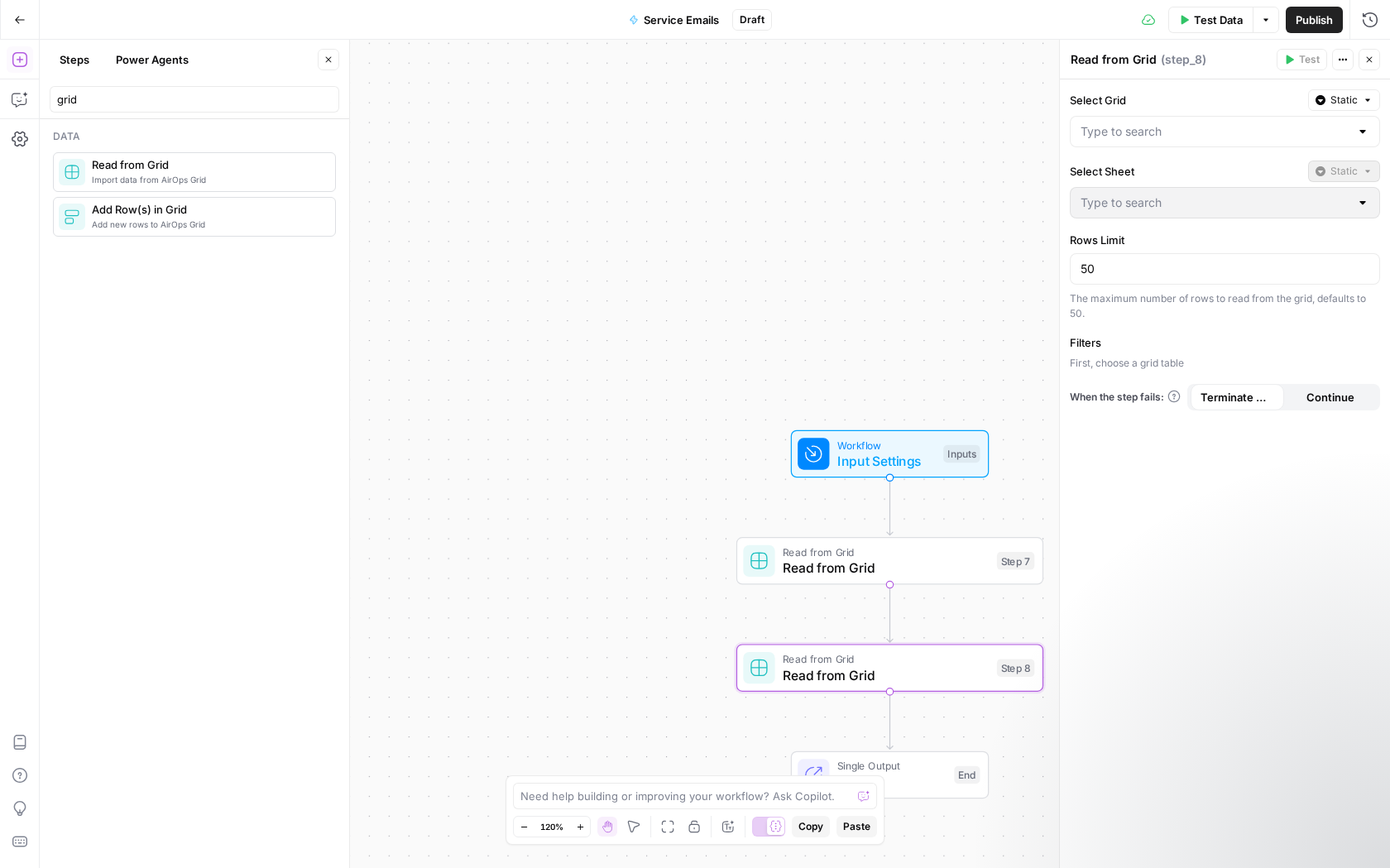
click at [1367, 95] on icon "button" at bounding box center [1368, 101] width 10 height 10
click at [918, 634] on icon "button" at bounding box center [920, 630] width 14 height 14
click at [631, 210] on span "Delete Step" at bounding box center [651, 211] width 65 height 16
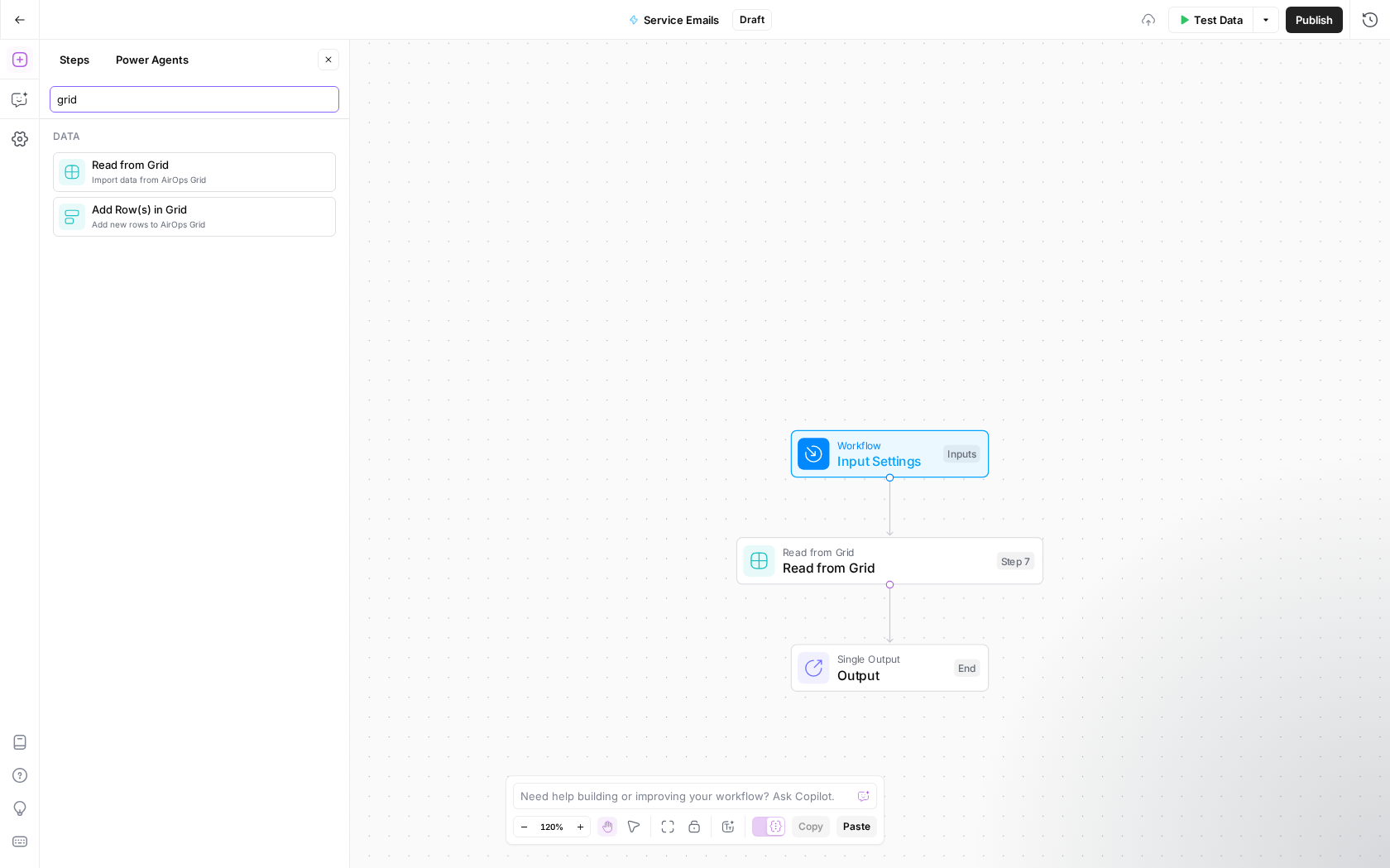
click at [139, 101] on input "grid" at bounding box center [194, 99] width 275 height 16
type input "g"
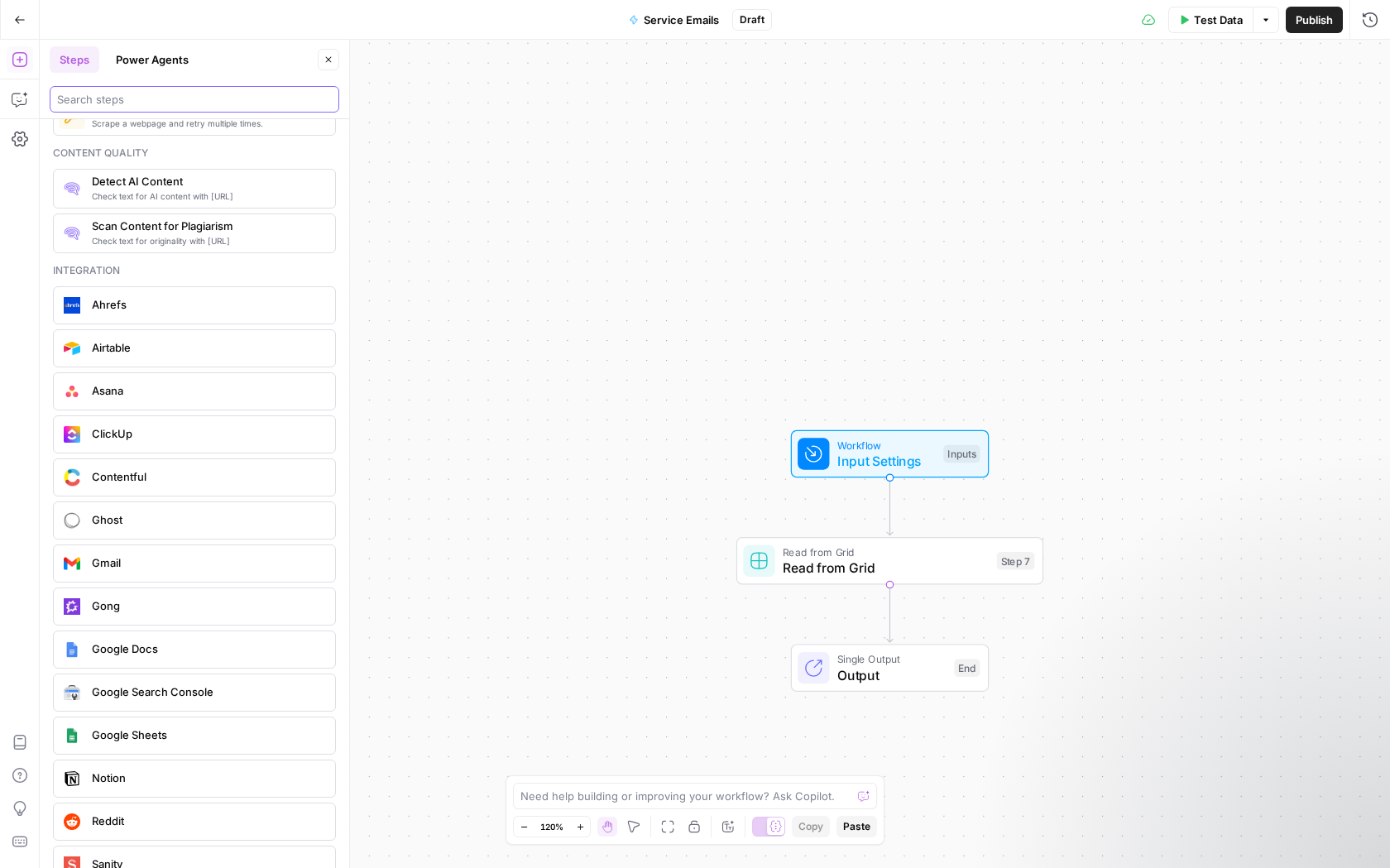
scroll to position [2924, 0]
click at [189, 657] on div "Google Docs" at bounding box center [194, 646] width 269 height 26
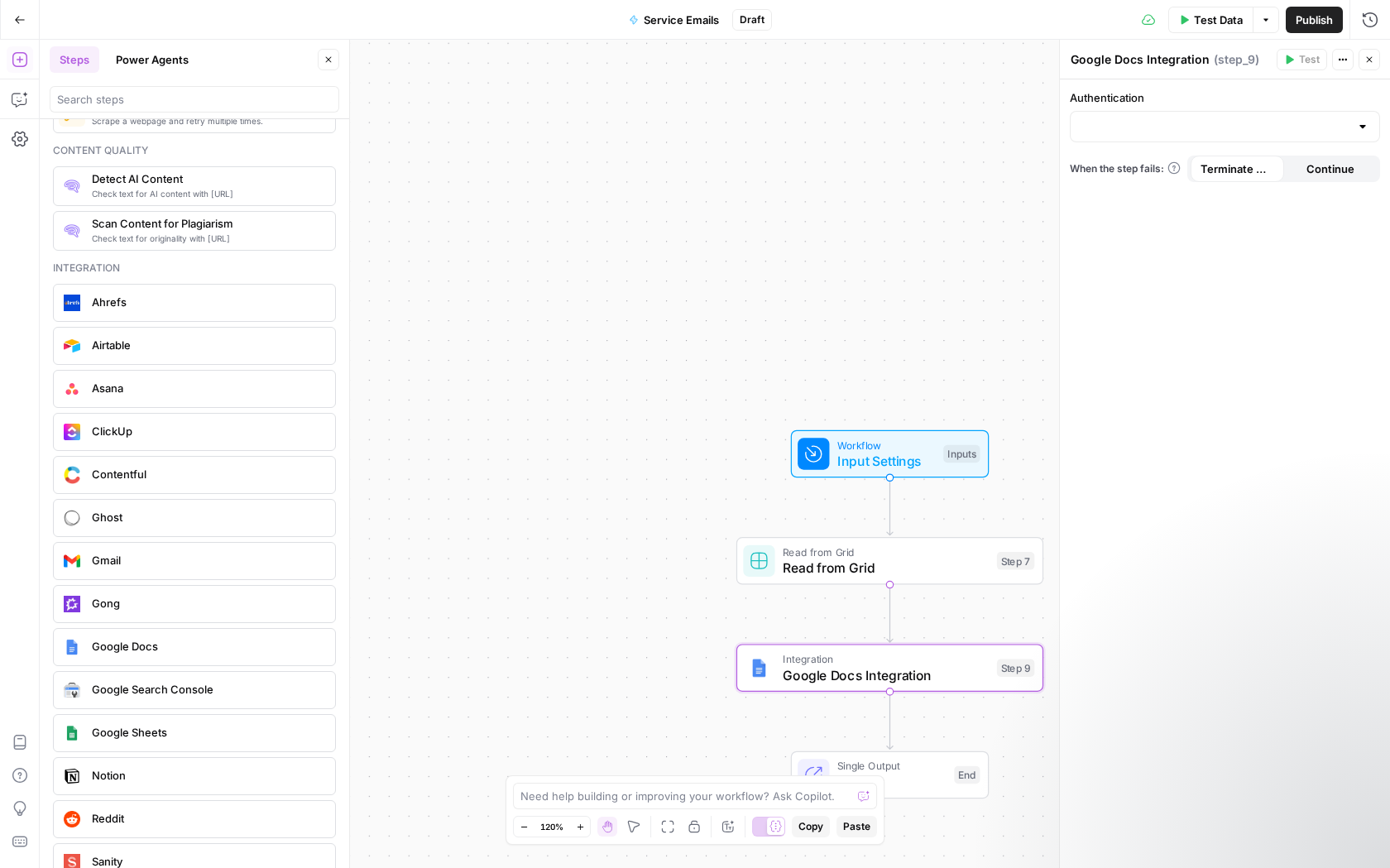
click at [1208, 146] on div "Authentication When the step fails: Terminate Workflow Continue" at bounding box center [1225, 473] width 330 height 788
click at [1206, 127] on input "Authentication" at bounding box center [1214, 126] width 269 height 16
click at [1169, 380] on div "Authentication When the step fails: Terminate Workflow Continue" at bounding box center [1225, 473] width 330 height 788
click at [911, 640] on button "Delete step" at bounding box center [920, 631] width 26 height 26
click at [650, 223] on button "Delete Step" at bounding box center [650, 211] width 84 height 30
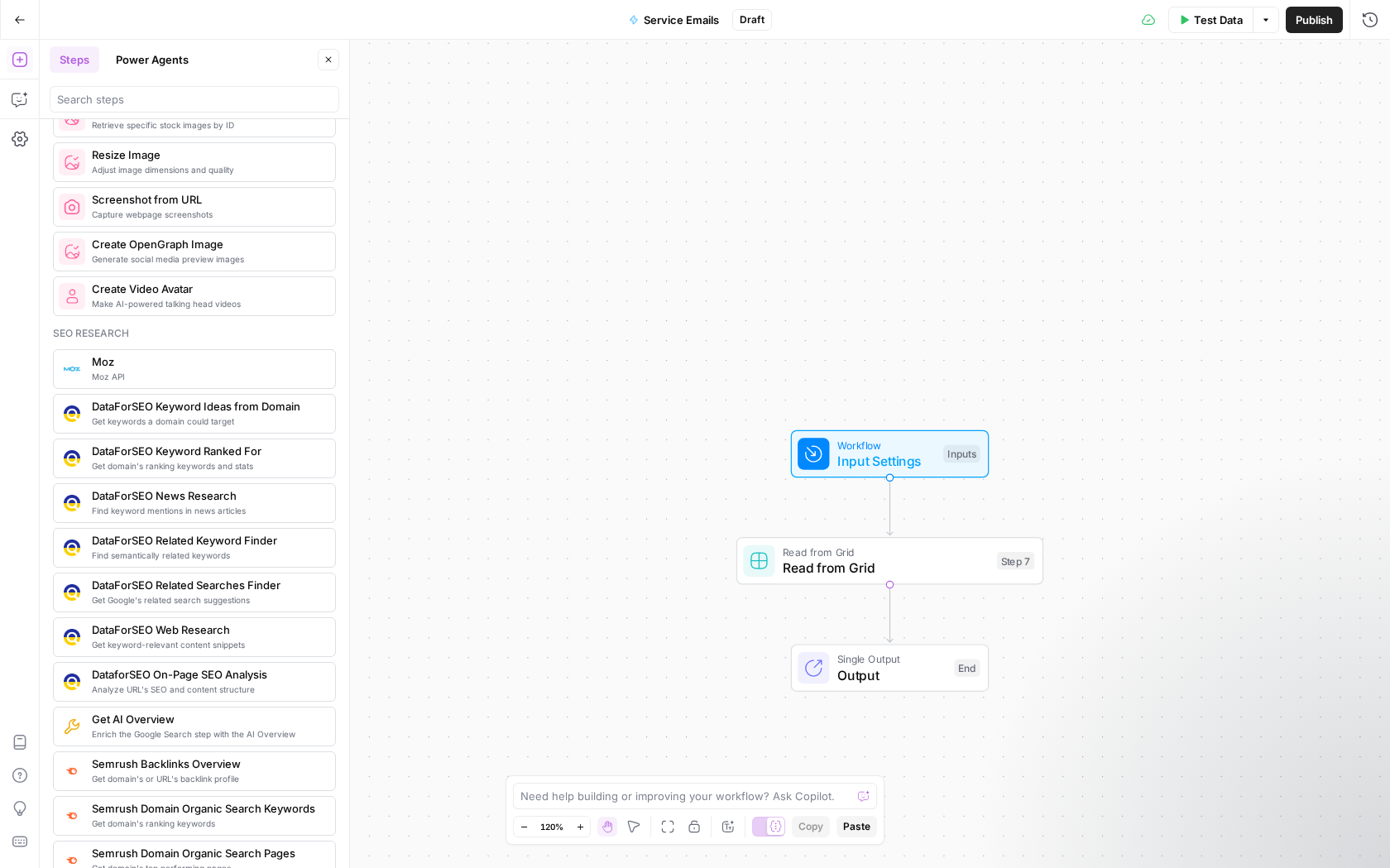
scroll to position [1241, 0]
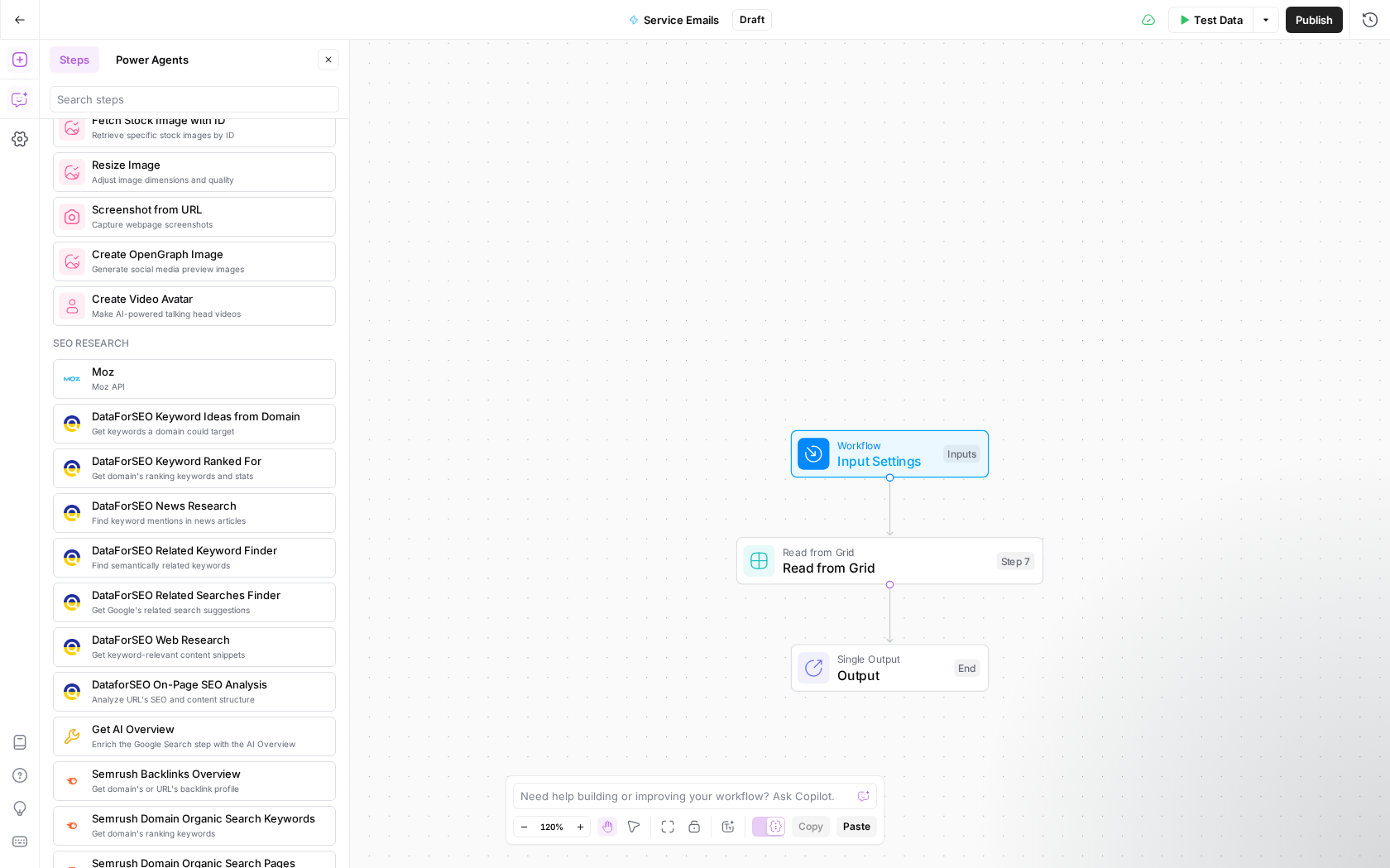
click at [27, 100] on icon "button" at bounding box center [20, 99] width 16 height 16
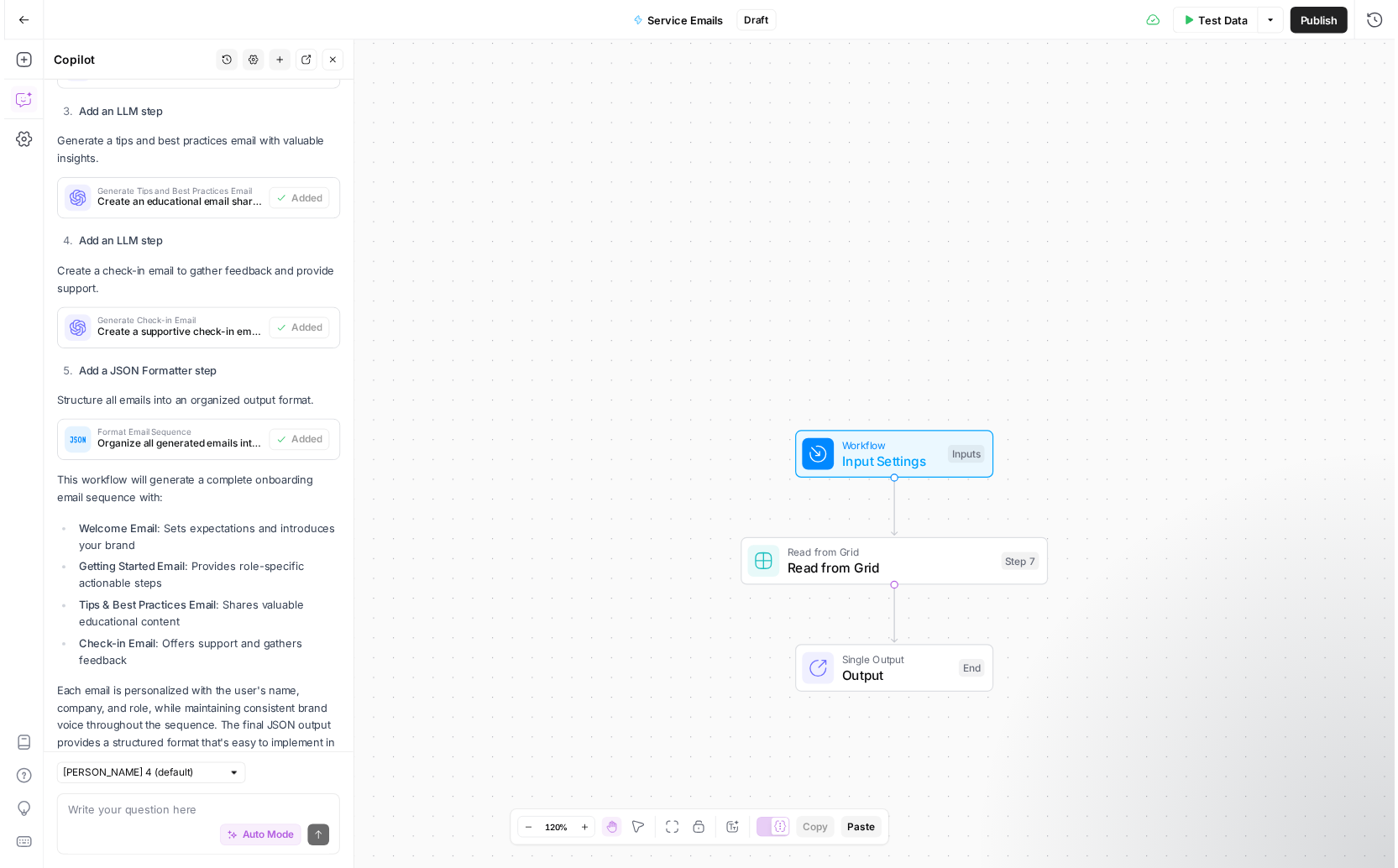
scroll to position [1353, 0]
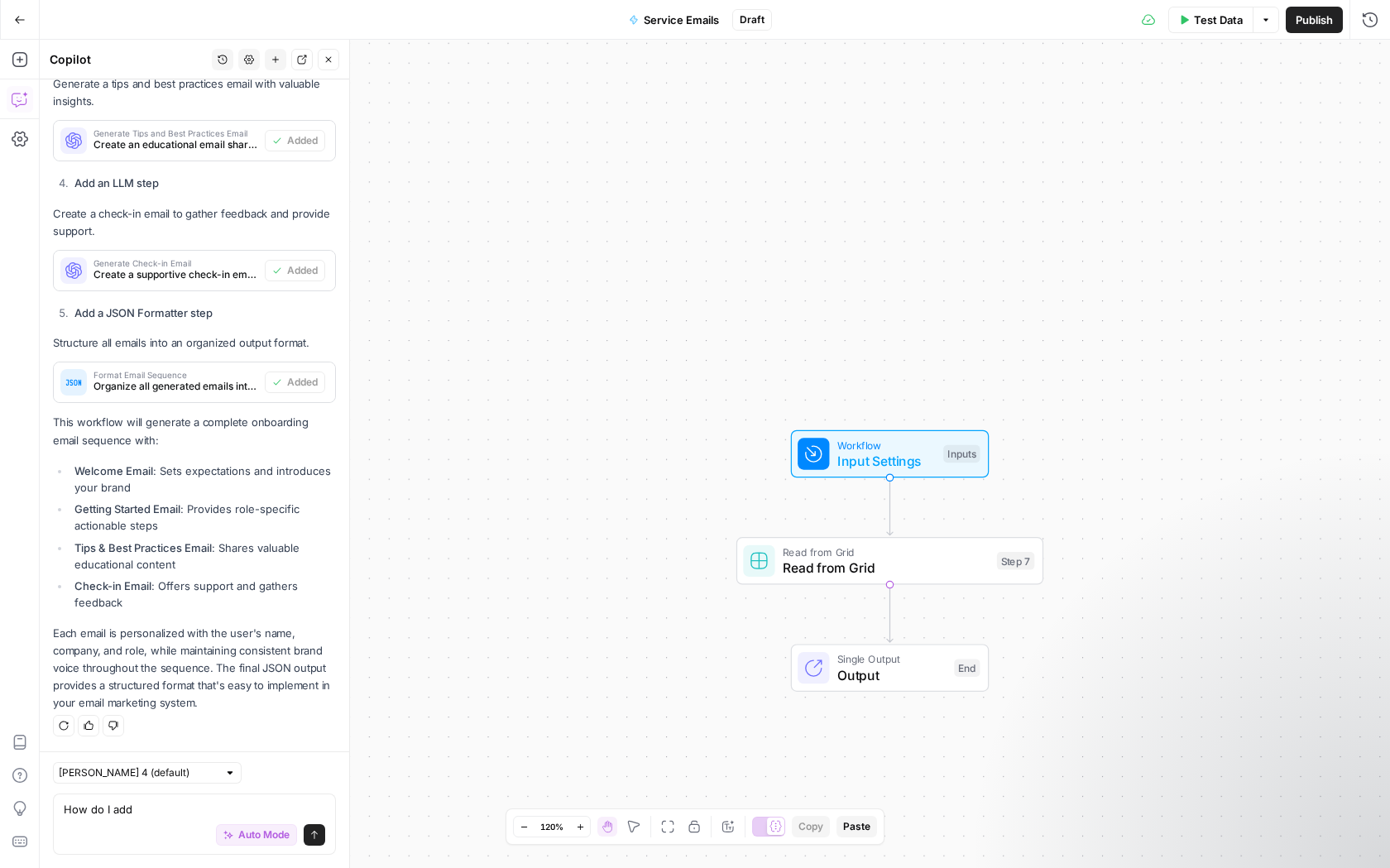
click at [840, 562] on span "Read from Grid" at bounding box center [886, 567] width 206 height 20
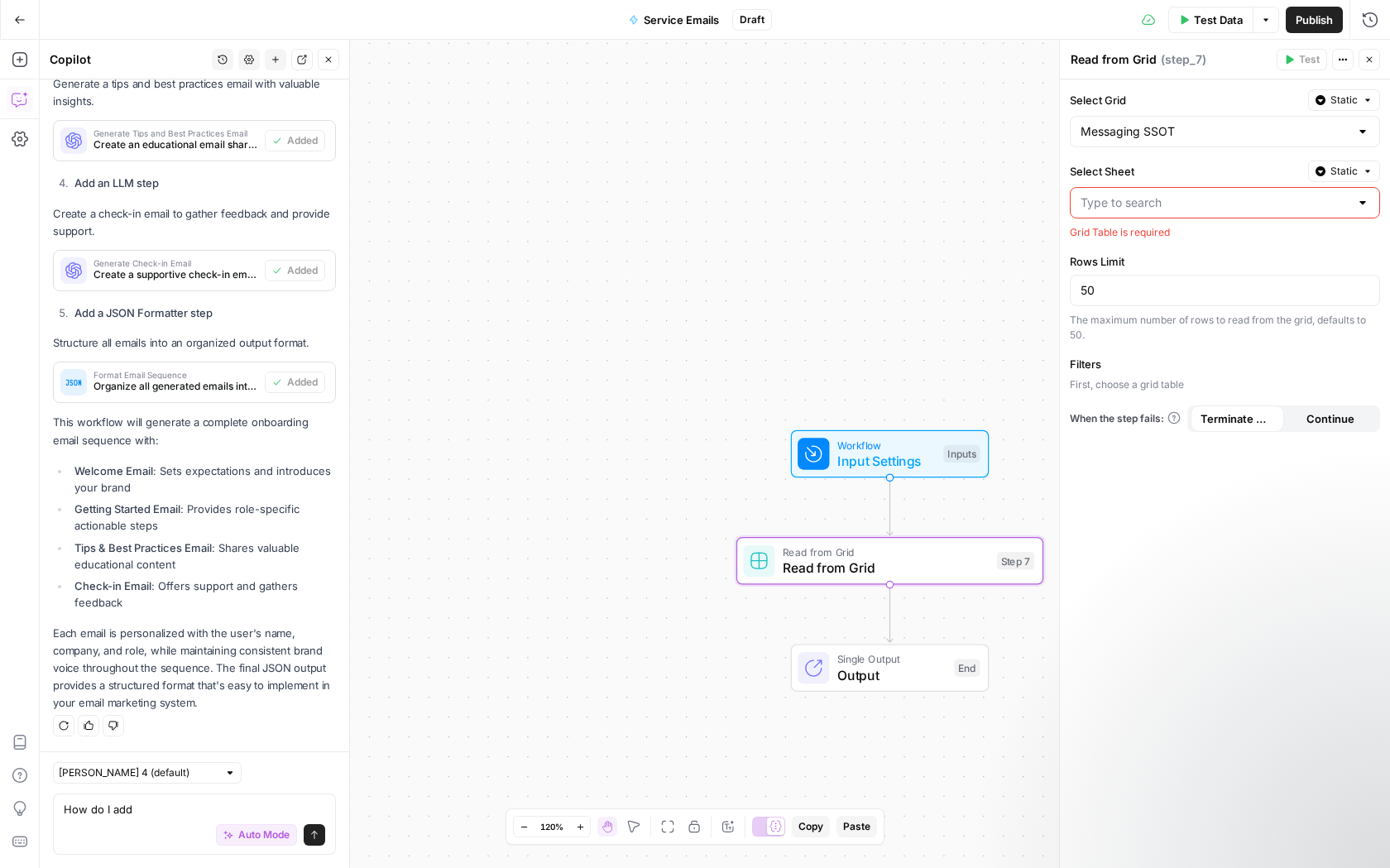
click at [1365, 91] on button "Static" at bounding box center [1344, 100] width 72 height 21
click at [1159, 166] on label "Select Sheet" at bounding box center [1185, 171] width 232 height 16
click at [1159, 194] on input "Select Sheet" at bounding box center [1214, 202] width 269 height 16
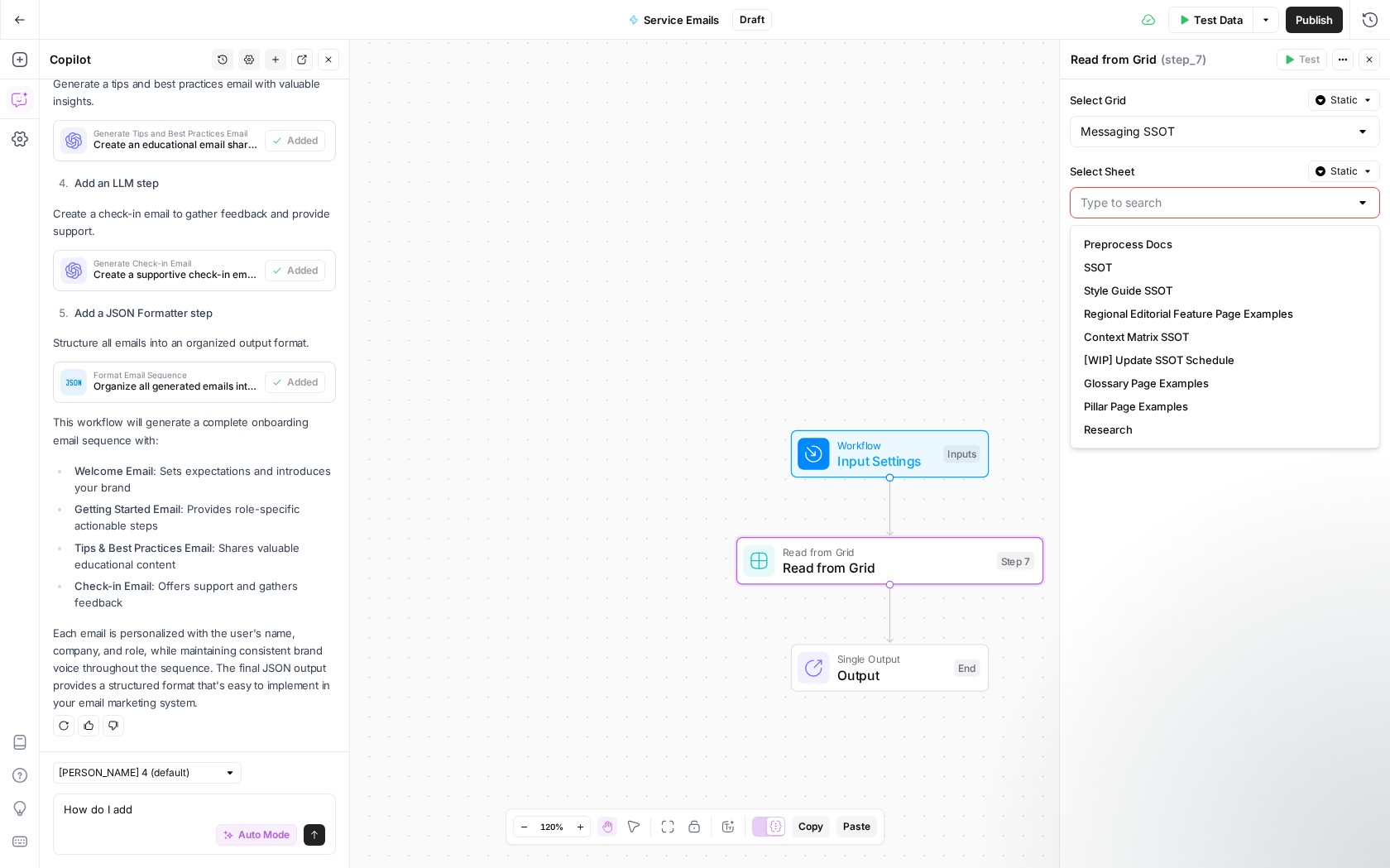
click at [1184, 175] on label "Select Sheet" at bounding box center [1185, 171] width 232 height 16
click at [1184, 194] on input "Select Sheet" at bounding box center [1214, 202] width 269 height 16
click at [1056, 734] on div at bounding box center [1059, 454] width 16 height 828
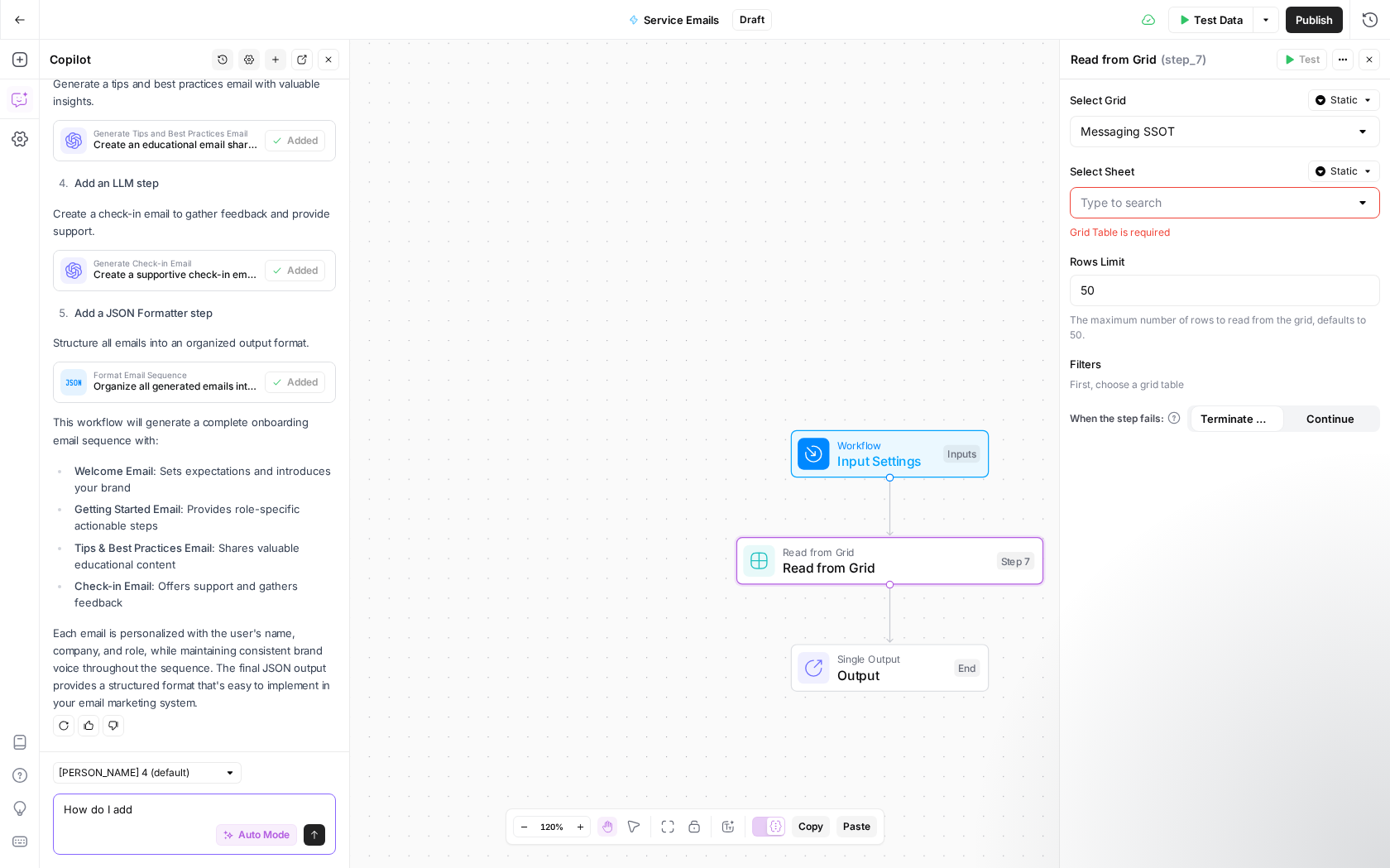
click at [188, 811] on textarea "How do I add" at bounding box center [194, 808] width 262 height 16
type textarea "How do I add a grid to read from?"
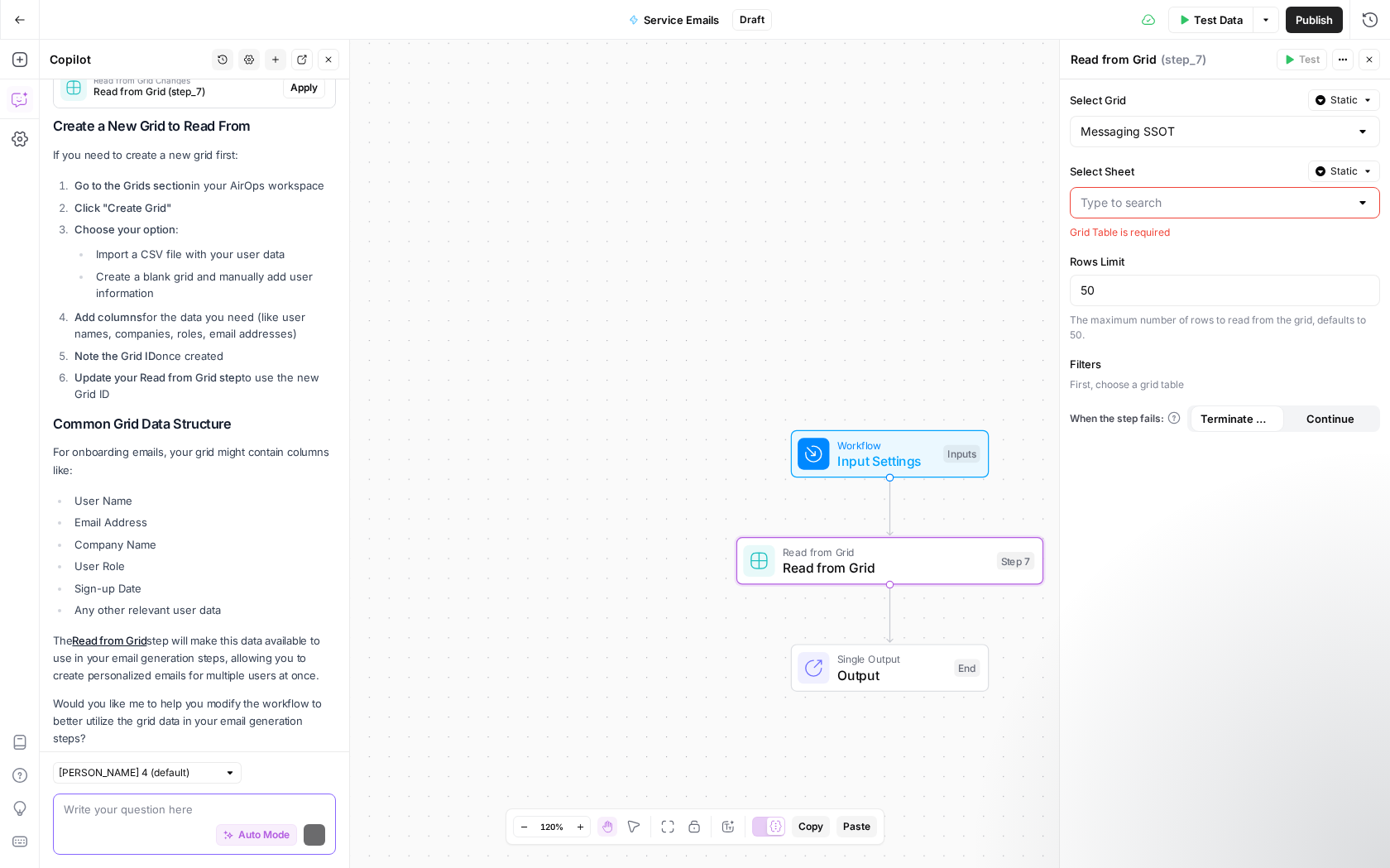
scroll to position [2346, 0]
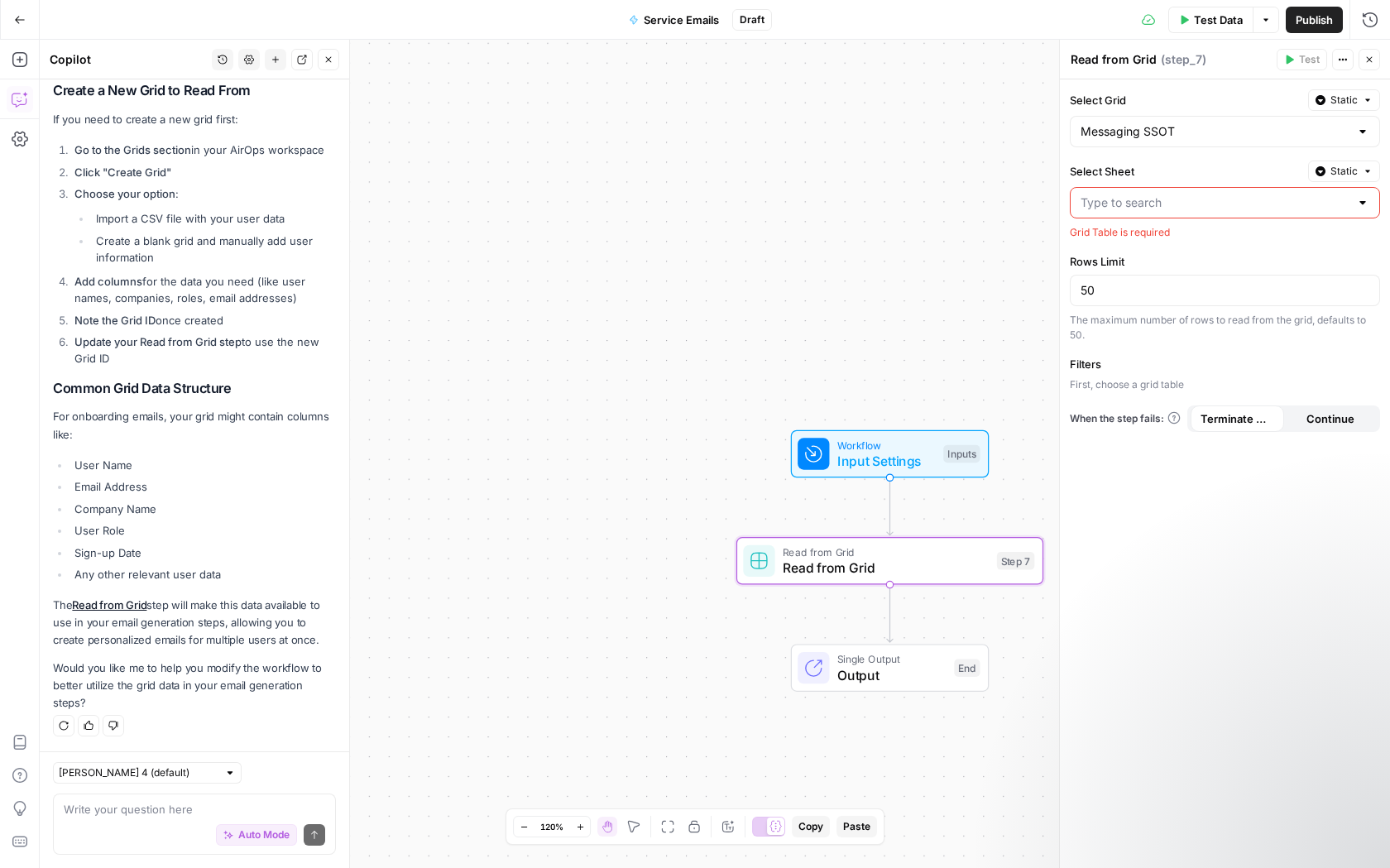
click at [1225, 148] on div "Select Grid Static Messaging SSOT Select Sheet Static Grid Table is required Ro…" at bounding box center [1225, 473] width 330 height 788
click at [1229, 136] on input "Select Grid" at bounding box center [1214, 131] width 269 height 16
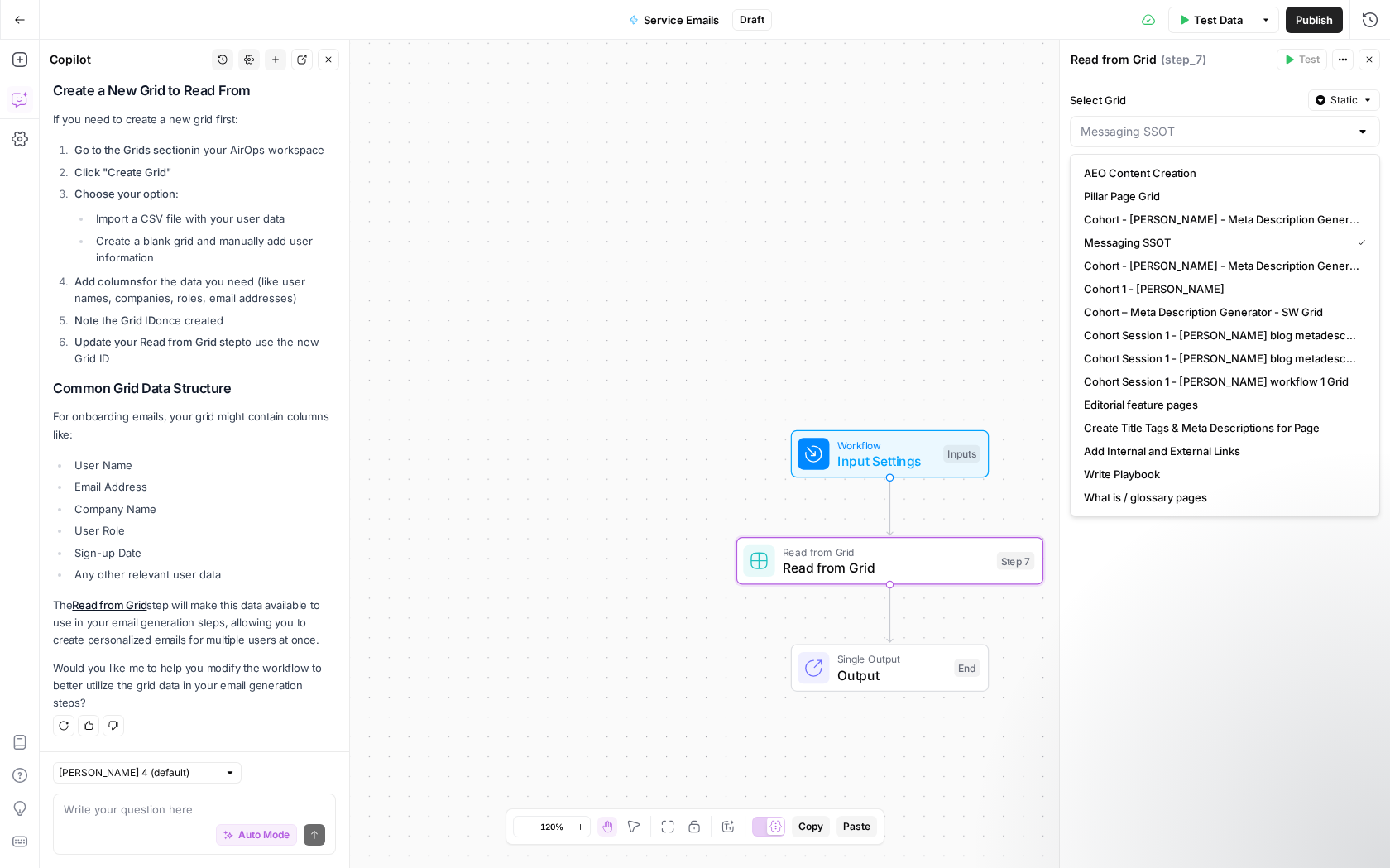
type input "Messaging SSOT"
click at [1002, 194] on div "Workflow Input Settings Inputs Read from Grid Read from Grid Step 7 Single Outp…" at bounding box center [715, 454] width 1350 height 828
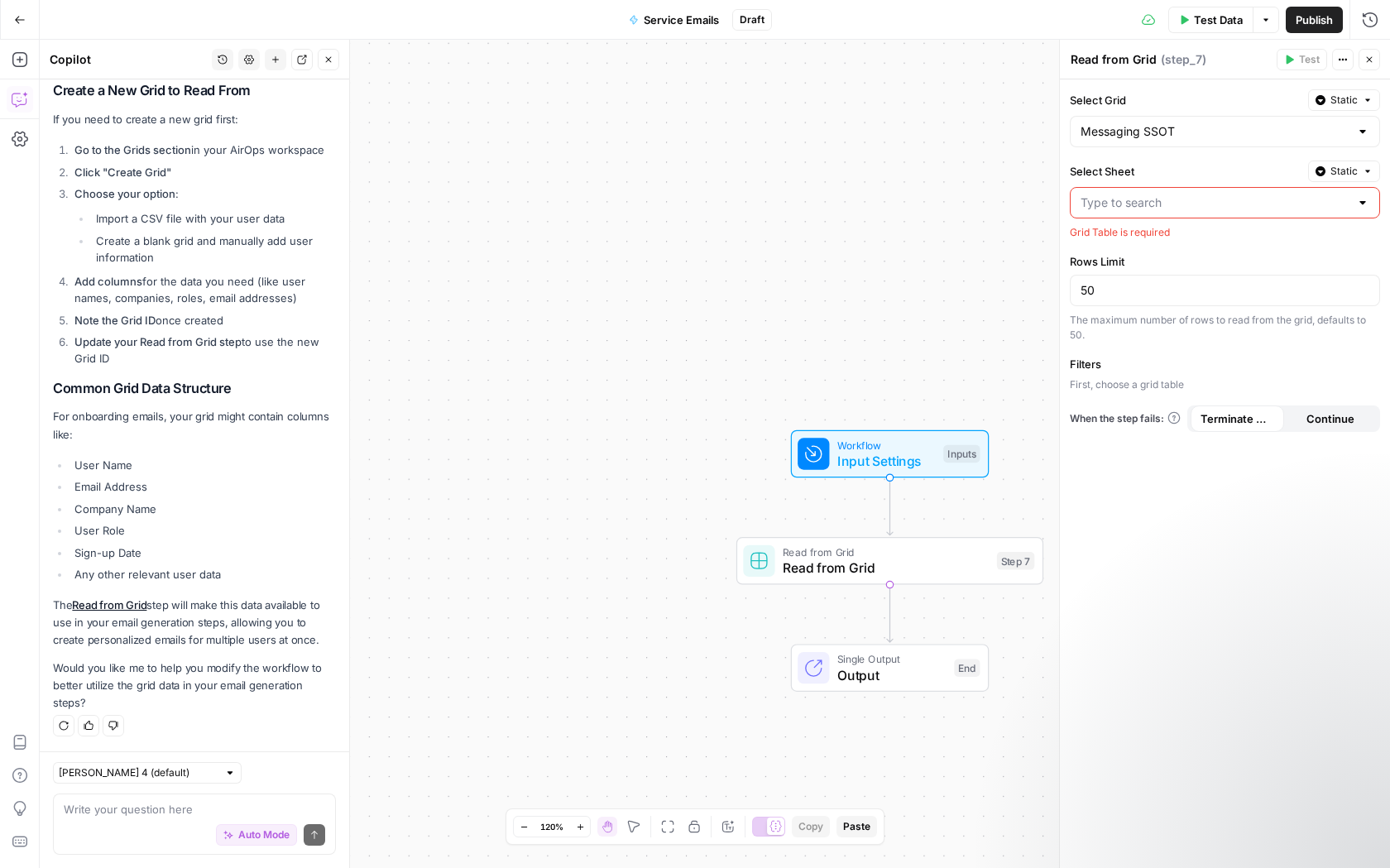
click at [130, 520] on ul "User Name Email Address Company Name User Role Sign-up Date Any other relevant …" at bounding box center [194, 519] width 283 height 126
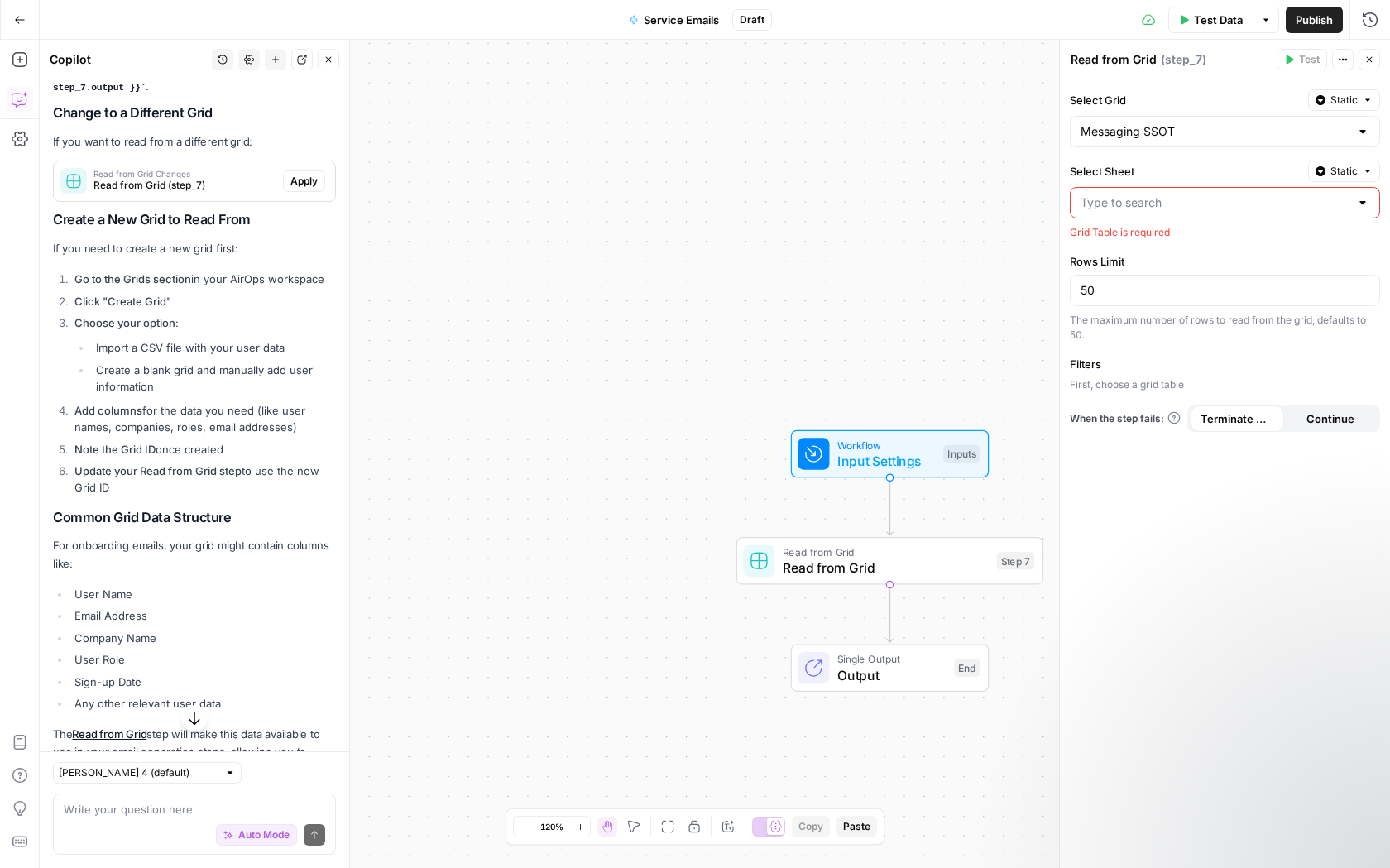
scroll to position [2164, 0]
click at [177, 808] on textarea at bounding box center [194, 808] width 262 height 16
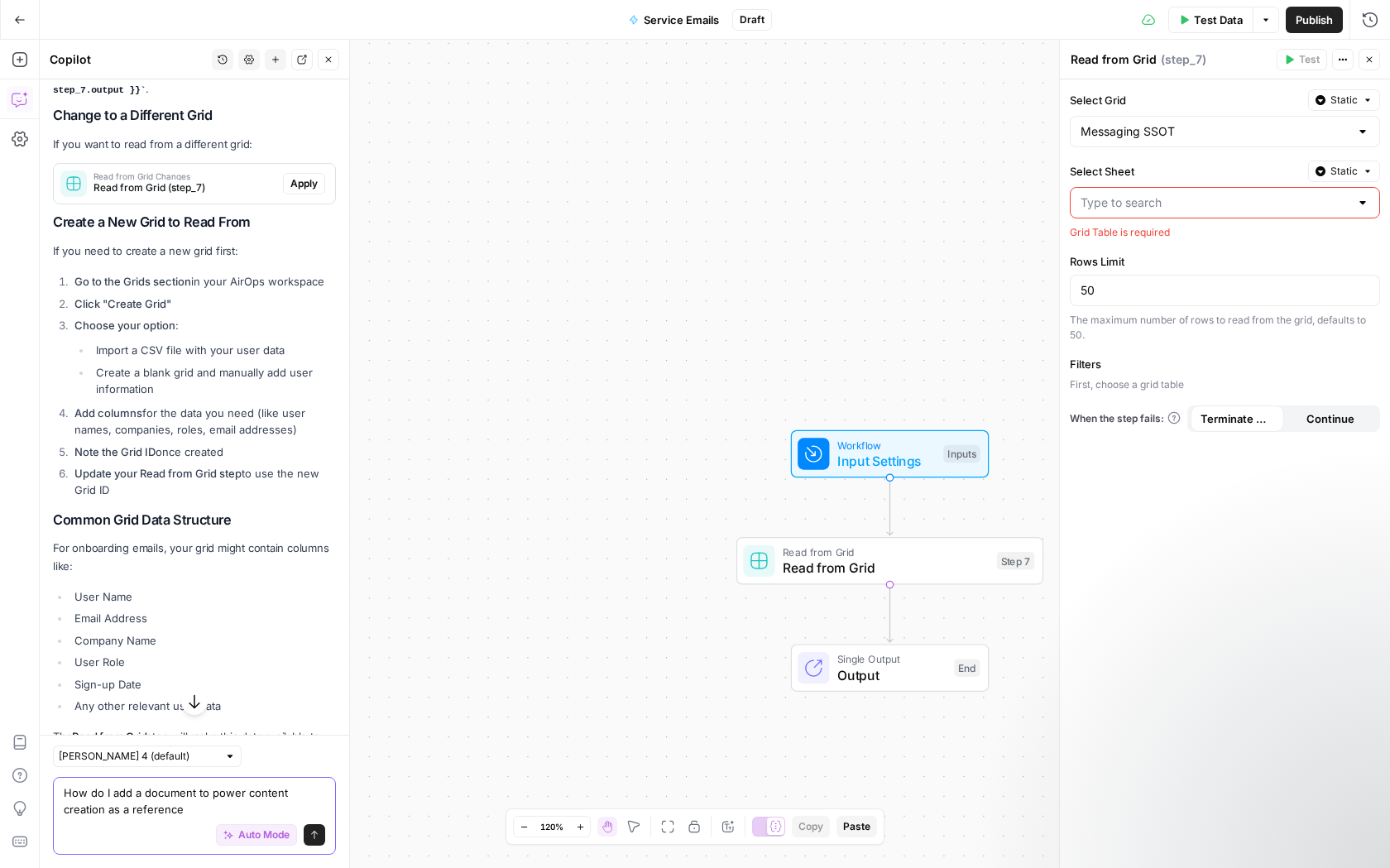
type textarea "How do I add a document to power content creation as a reference?"
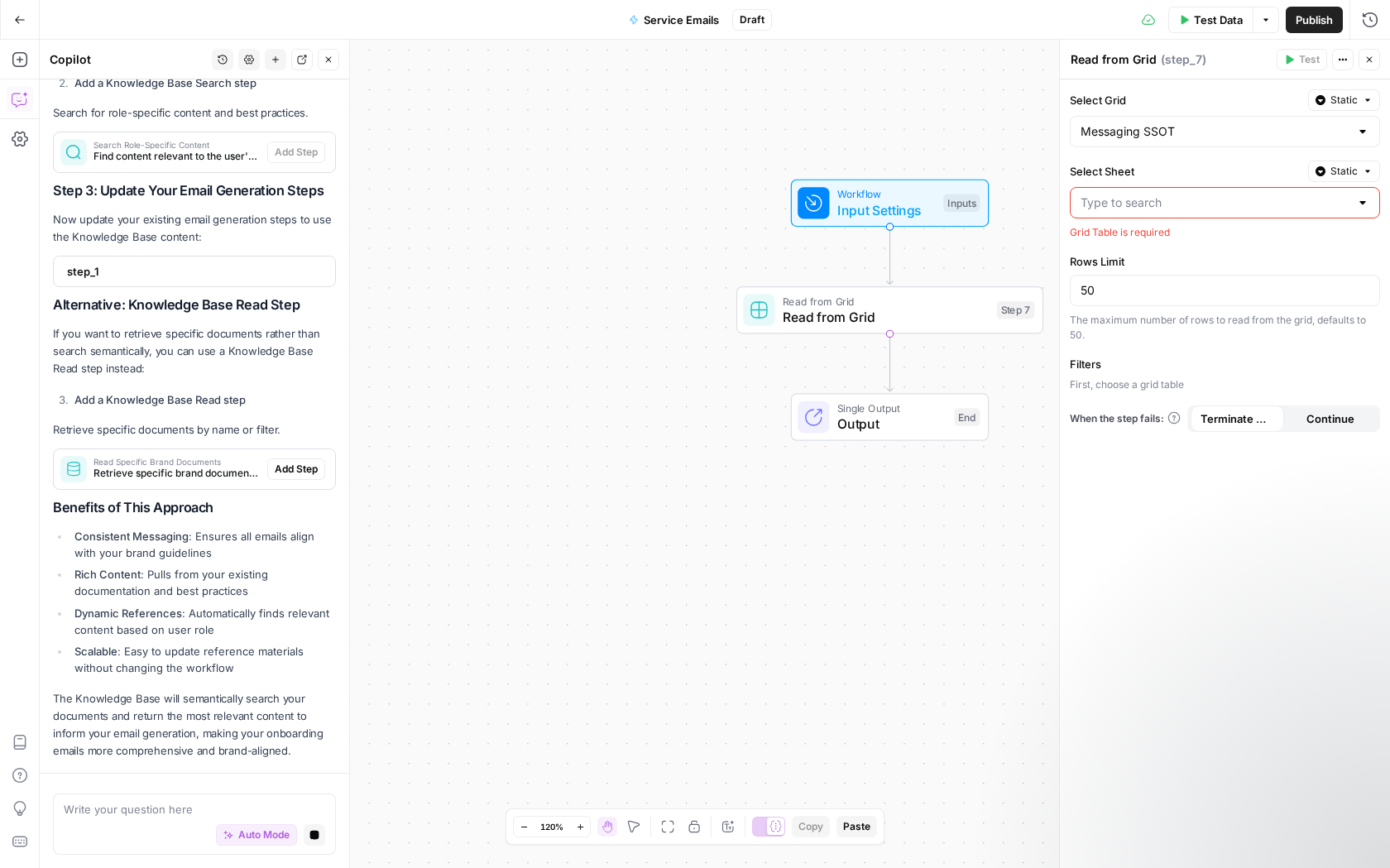
scroll to position [3868, 0]
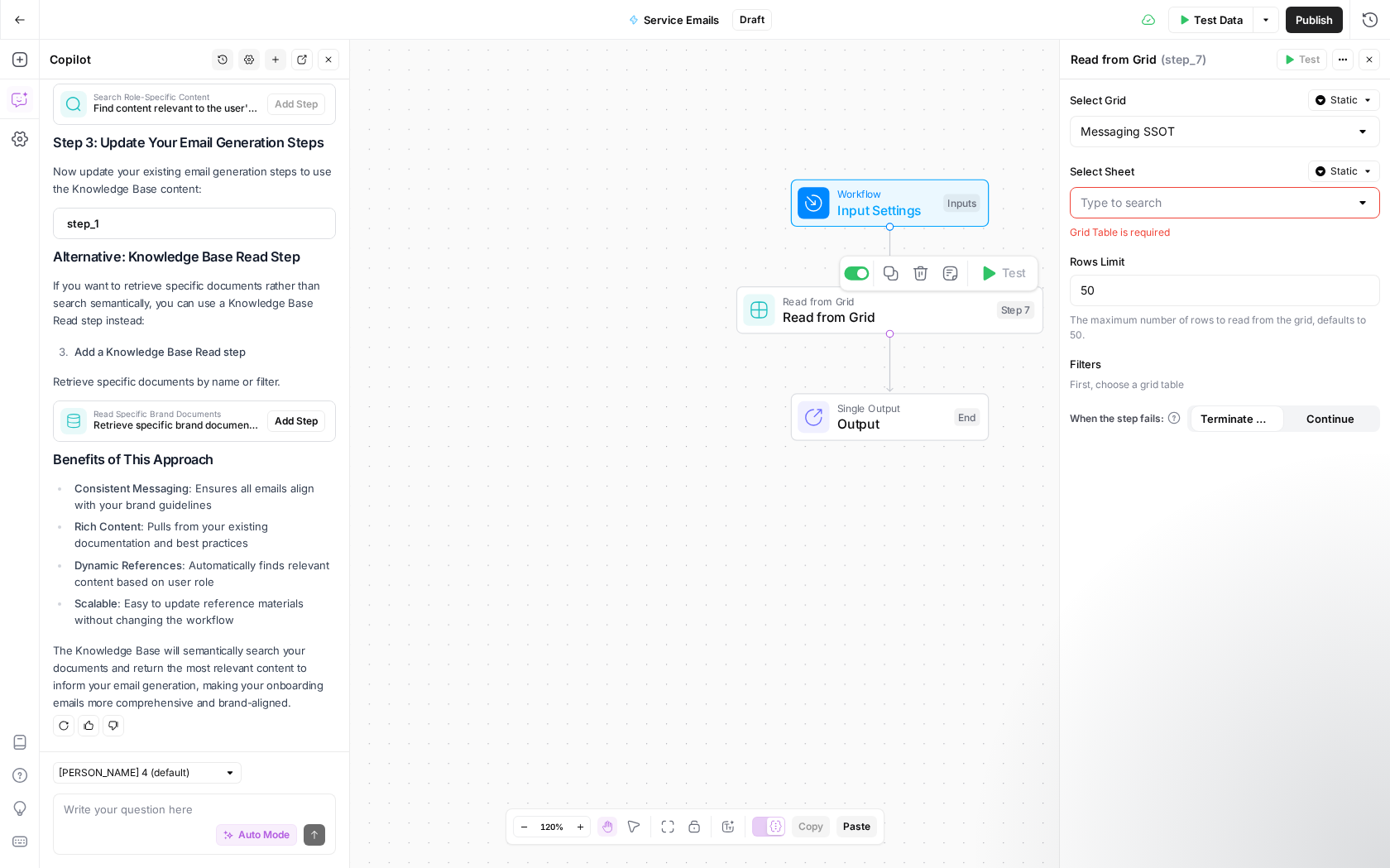
drag, startPoint x: 118, startPoint y: 425, endPoint x: 525, endPoint y: 402, distance: 407.6
click at [532, 401] on body "Klaviyo New Home Browse Insights Opportunities Your Data Recent Grids Write Con…" at bounding box center [695, 434] width 1390 height 868
click at [205, 430] on span "Retrieve specific brand documents and guidelines for reference" at bounding box center [177, 425] width 167 height 14
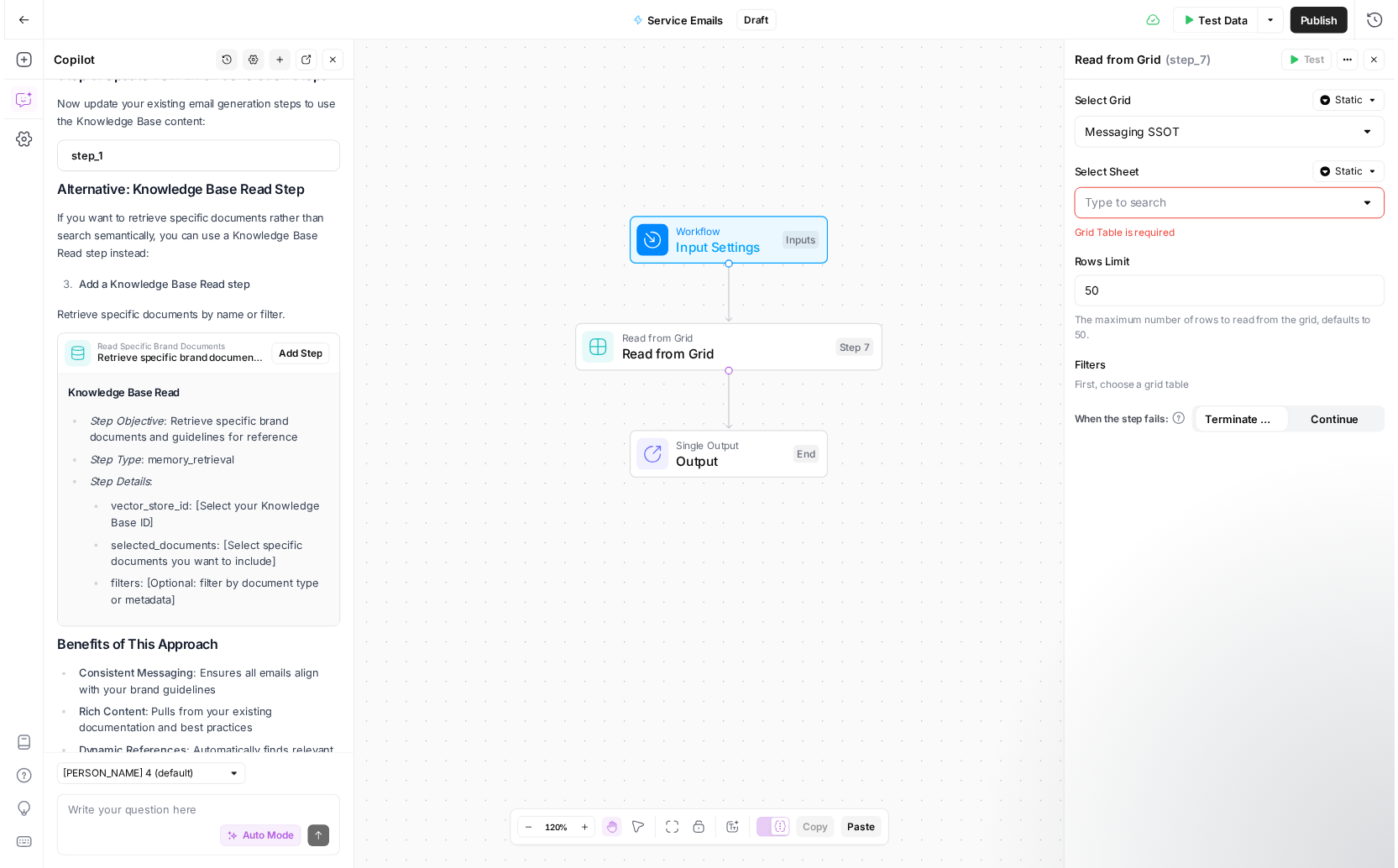
scroll to position [4182, 0]
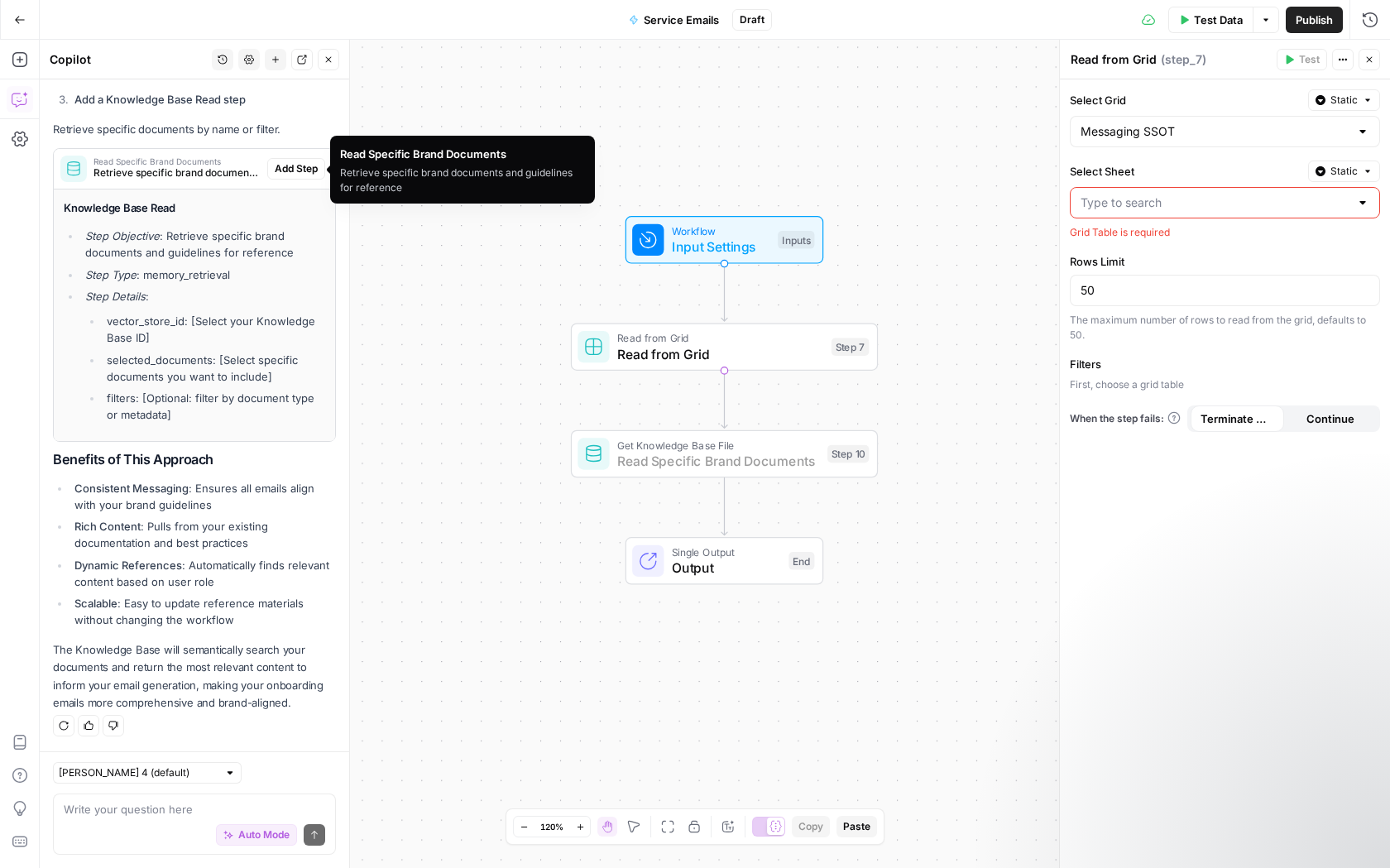
click at [304, 171] on span "Add Step" at bounding box center [296, 168] width 43 height 14
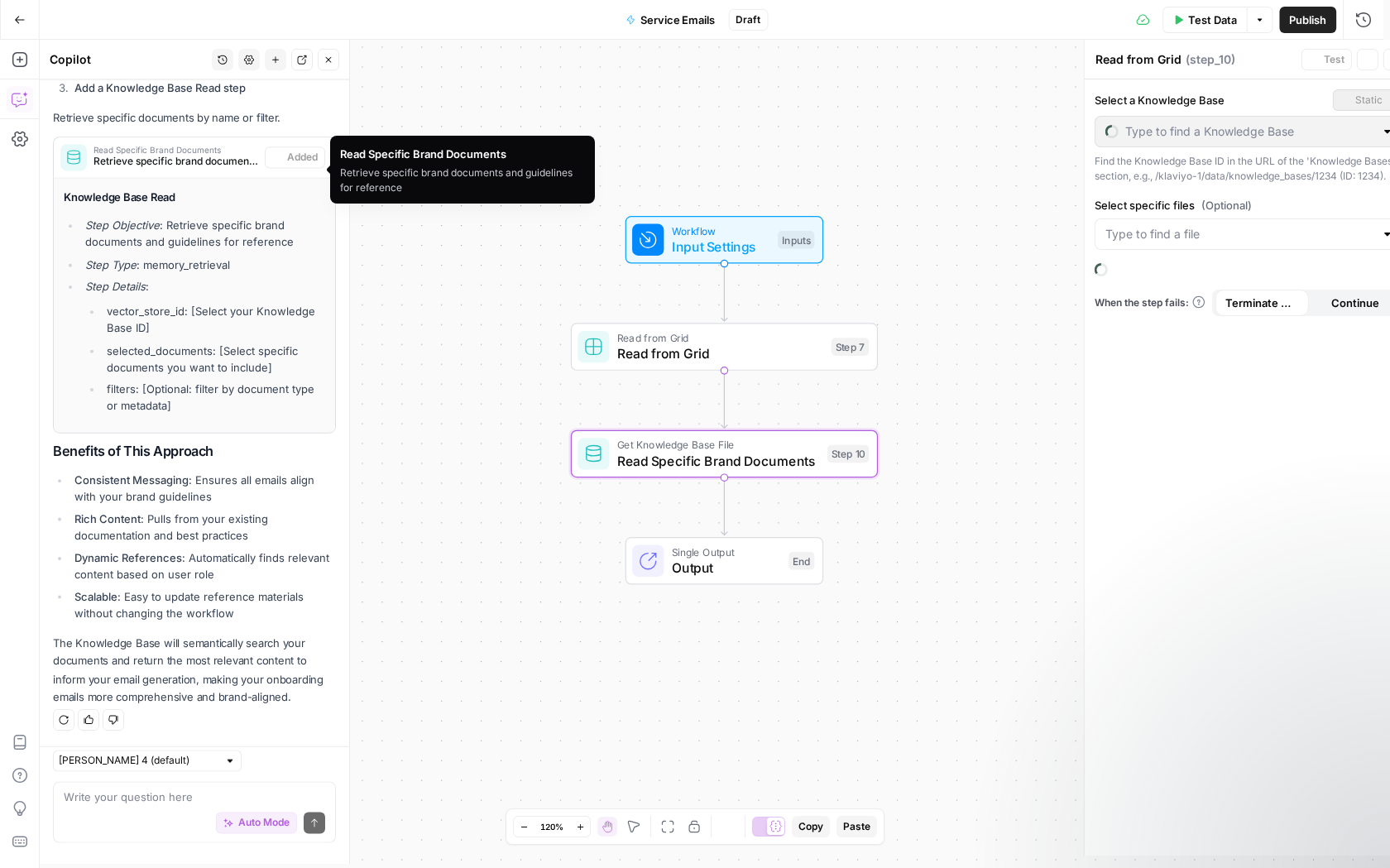
type textarea "Read Specific Brand Documents"
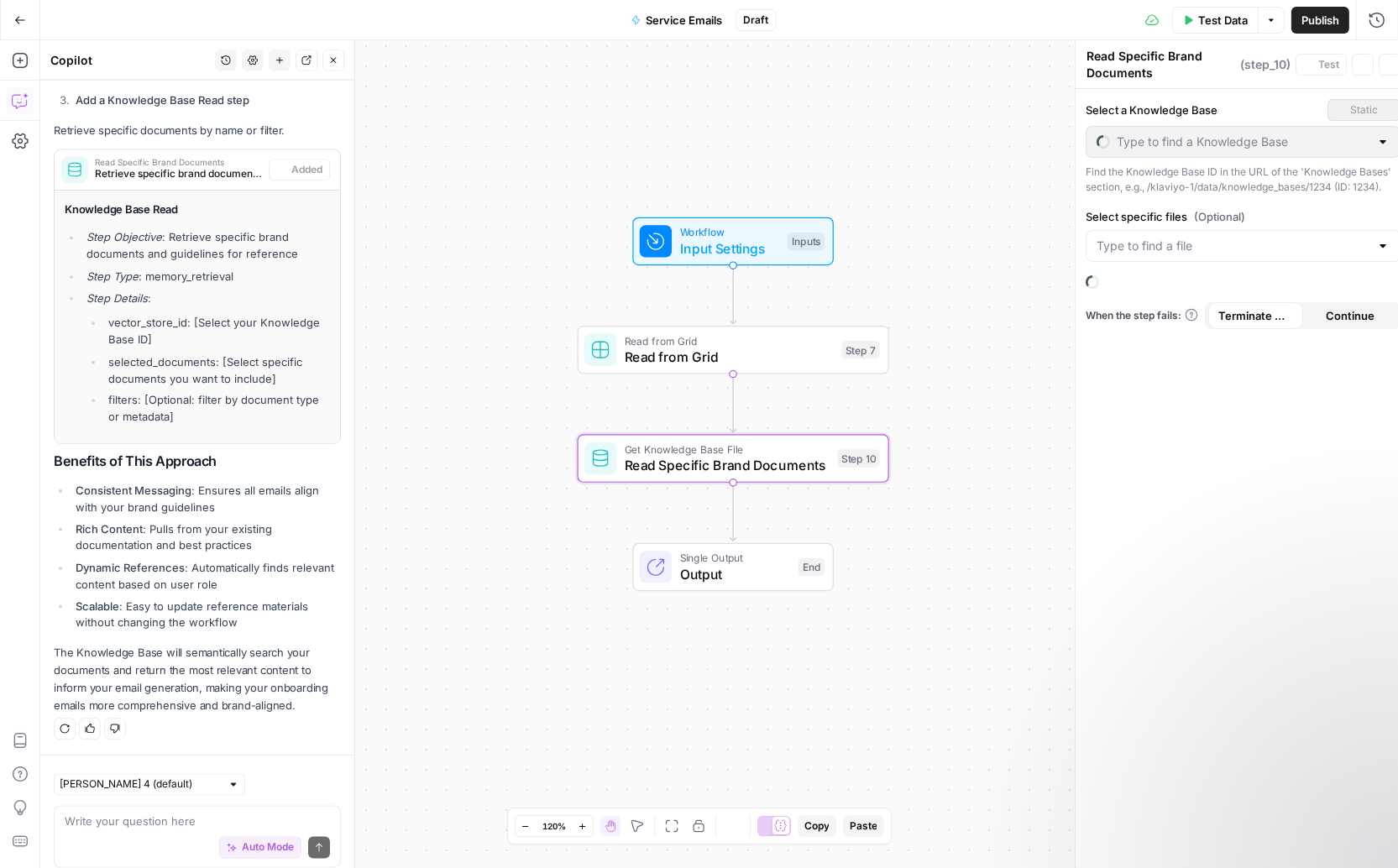
scroll to position [4235, 0]
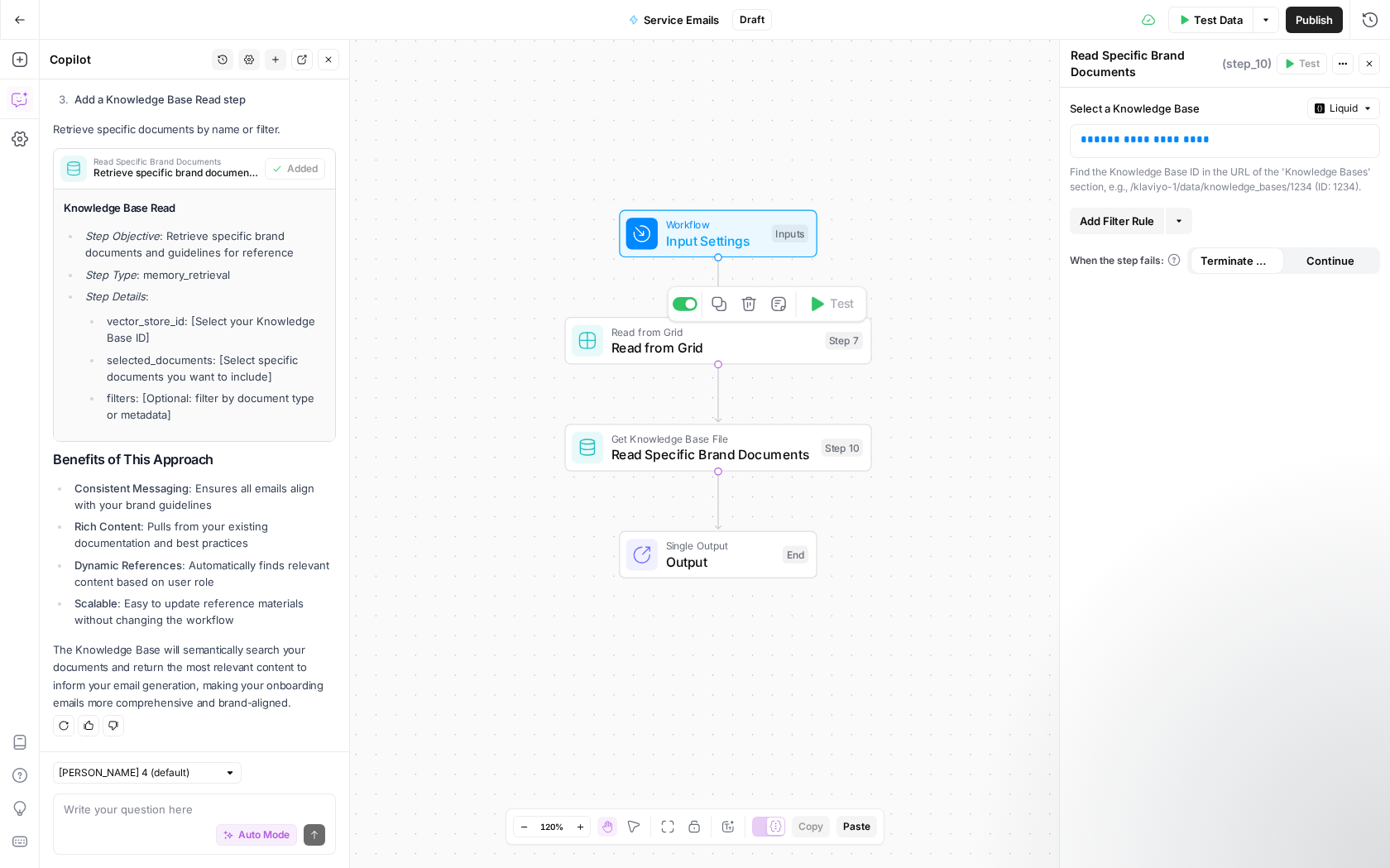
click at [755, 307] on icon "button" at bounding box center [749, 304] width 15 height 15
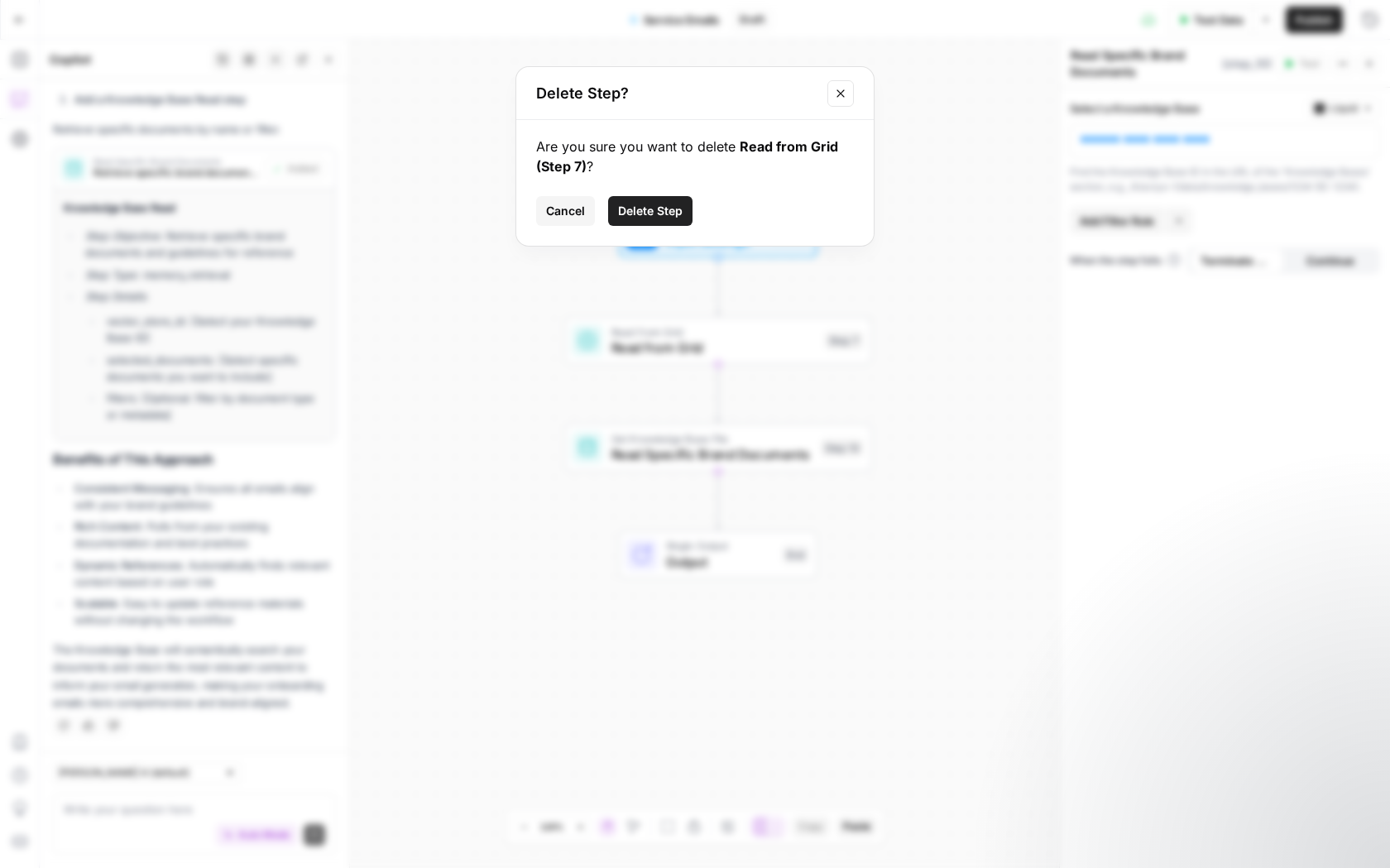
click at [675, 194] on div "Are you sure you want to delete Read from Grid (Step 7) ? Cancel Delete Step" at bounding box center [694, 182] width 357 height 125
click at [671, 203] on span "Delete Step" at bounding box center [651, 211] width 65 height 16
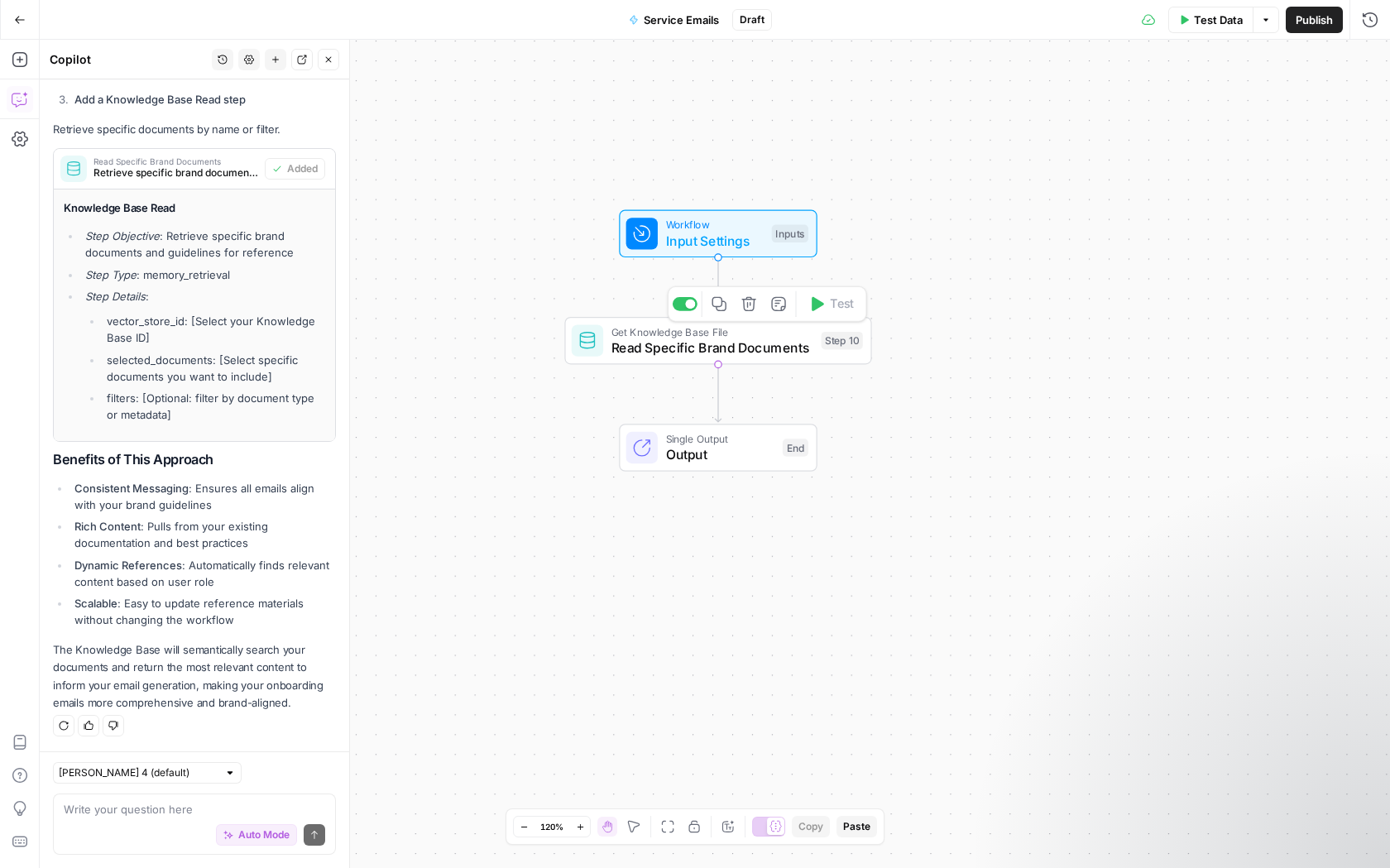
click at [707, 348] on span "Read Specific Brand Documents" at bounding box center [712, 347] width 202 height 20
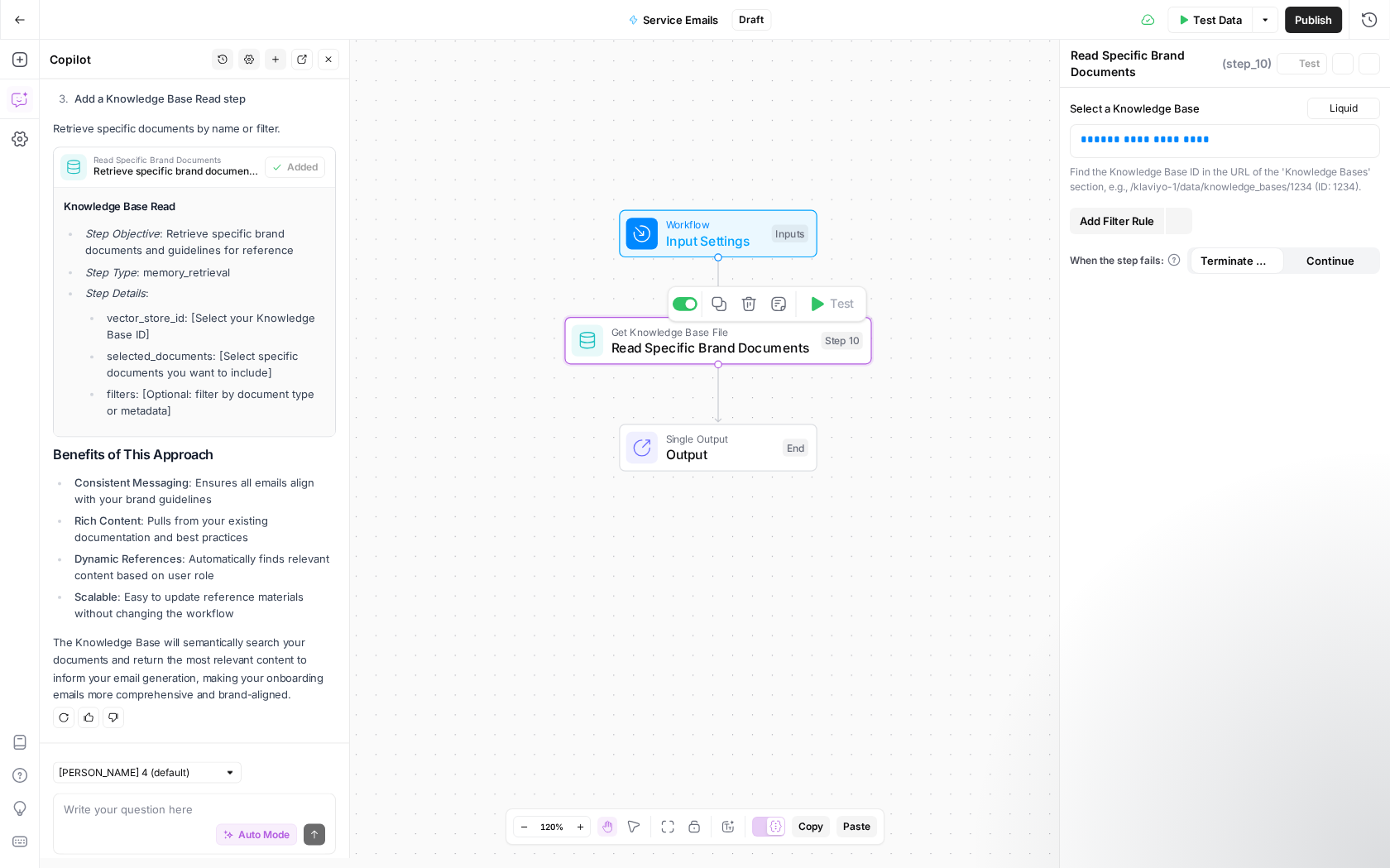
scroll to position [4163, 0]
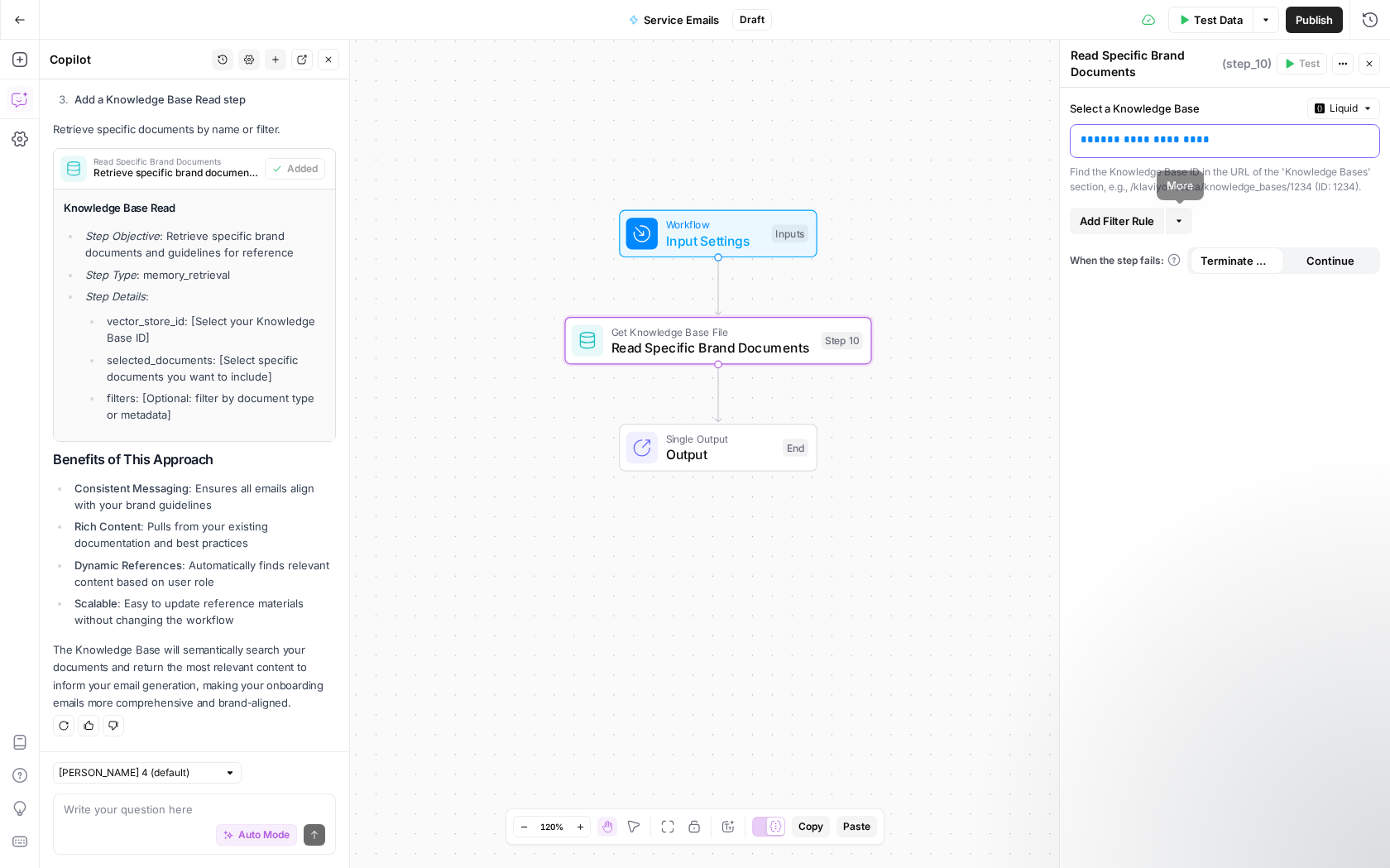
click at [1203, 136] on p "**********" at bounding box center [1212, 139] width 263 height 16
click at [1317, 180] on div "Find the Knowledge Base ID in the URL of the 'Knowledge Bases' section, e.g., /…" at bounding box center [1225, 179] width 310 height 30
click at [1095, 214] on span "Add Filter Rule" at bounding box center [1116, 220] width 74 height 16
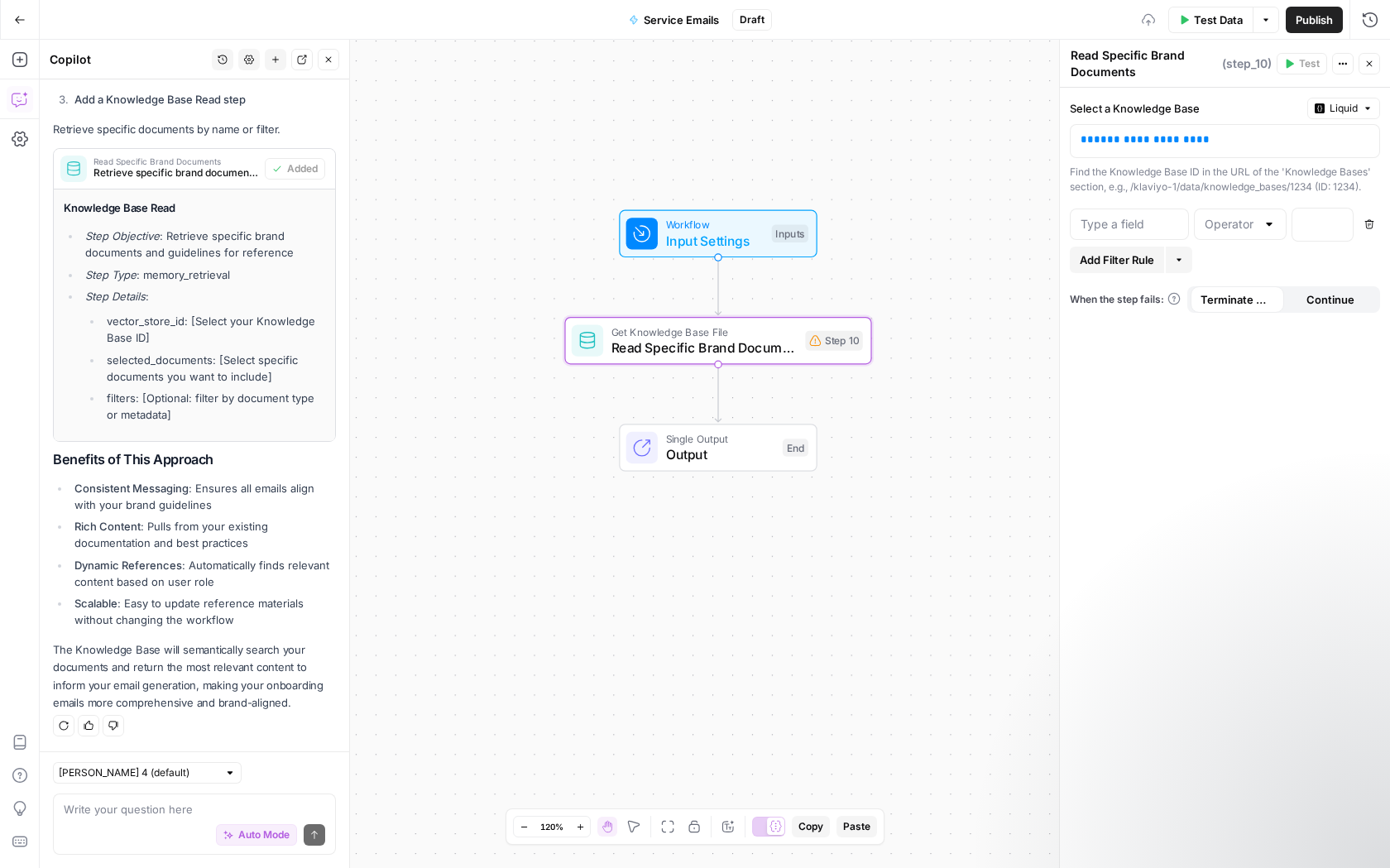
click at [1254, 263] on div "Add Filter Rule More" at bounding box center [1225, 259] width 310 height 26
click at [696, 360] on div "Get Knowledge Base File Read Specific Brand Documents Step 10 Copy step Delete …" at bounding box center [718, 340] width 307 height 47
click at [1202, 357] on div "**********" at bounding box center [1225, 477] width 330 height 780
click at [1297, 292] on button "Continue" at bounding box center [1331, 299] width 94 height 26
click at [1255, 299] on span "Terminate Workflow" at bounding box center [1237, 298] width 73 height 16
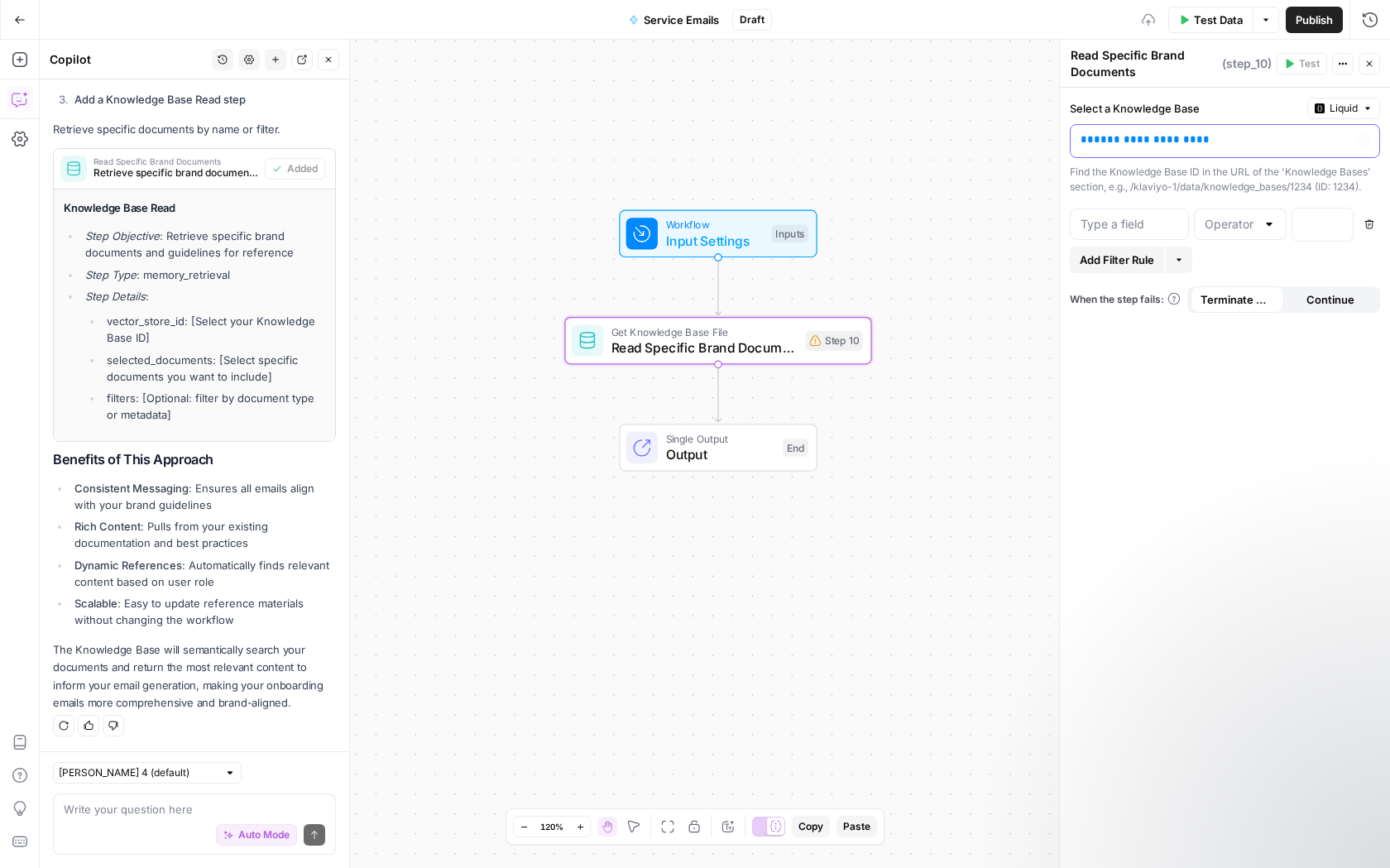
click at [1237, 144] on p "**********" at bounding box center [1212, 139] width 263 height 16
click at [1362, 148] on div "**********" at bounding box center [1225, 141] width 309 height 32
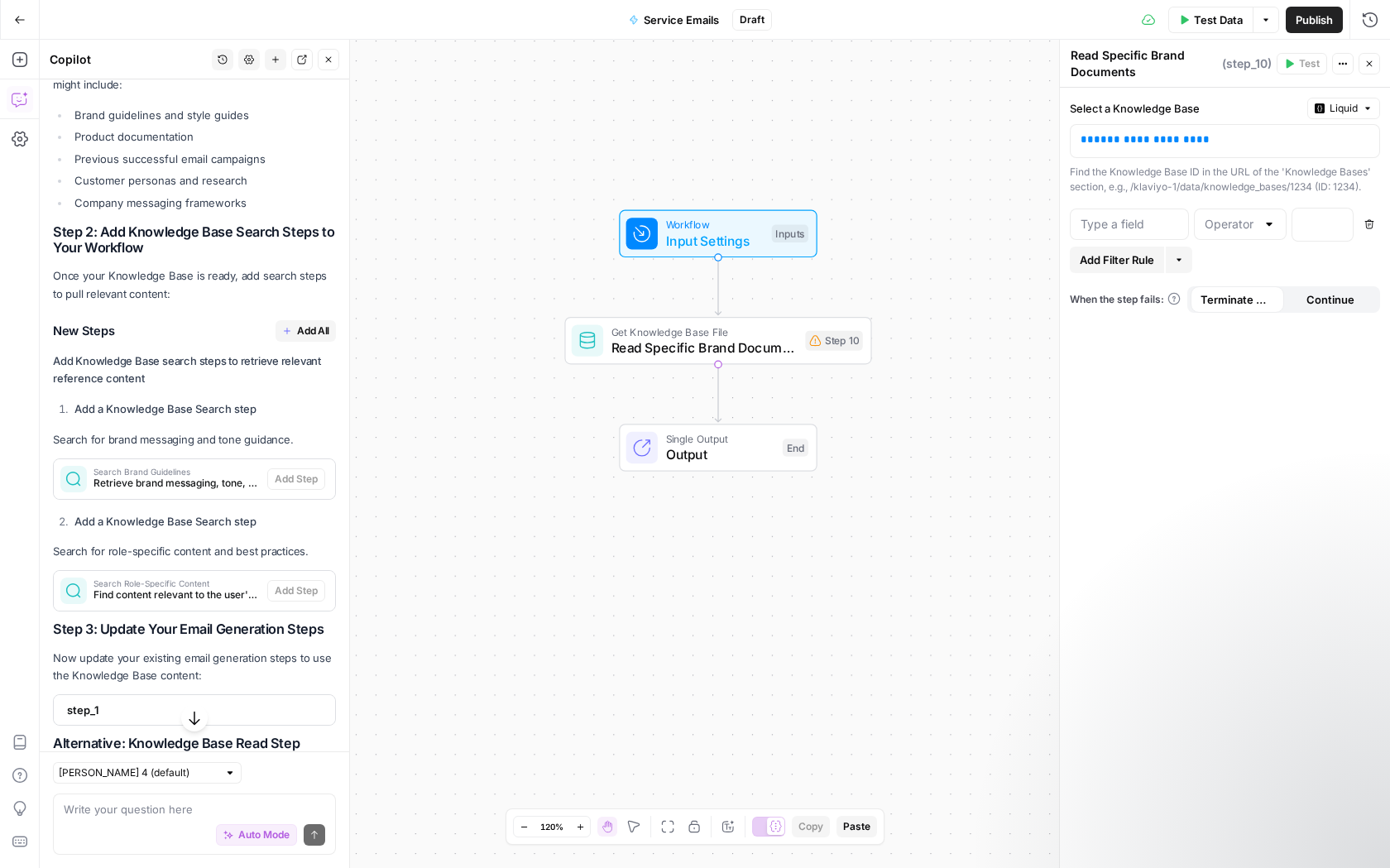
scroll to position [3366, 0]
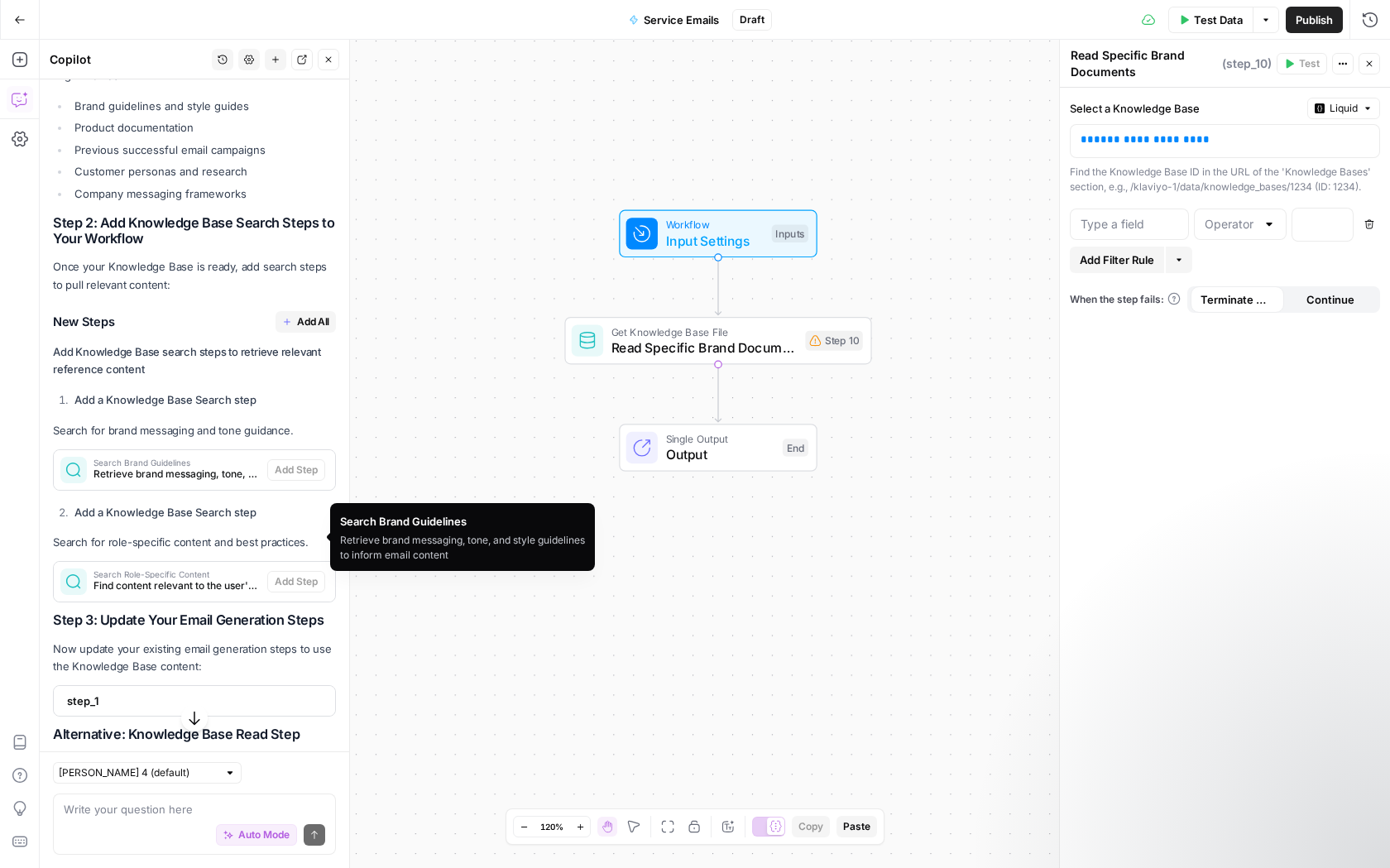
click at [144, 489] on div "Search Brand Guidelines Retrieve brand messaging, tone, and style guidelines to…" at bounding box center [160, 470] width 213 height 40
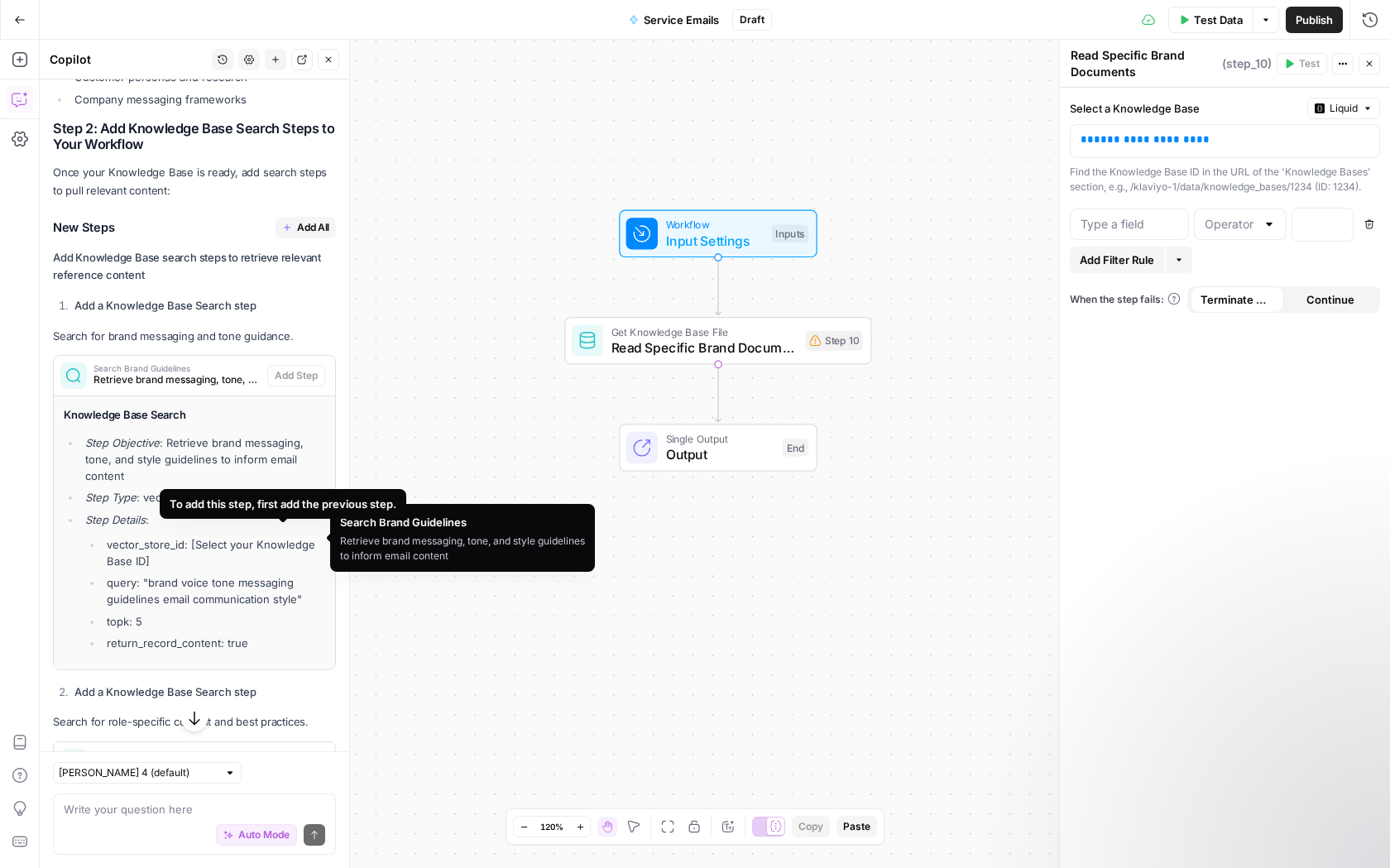
scroll to position [3676, 0]
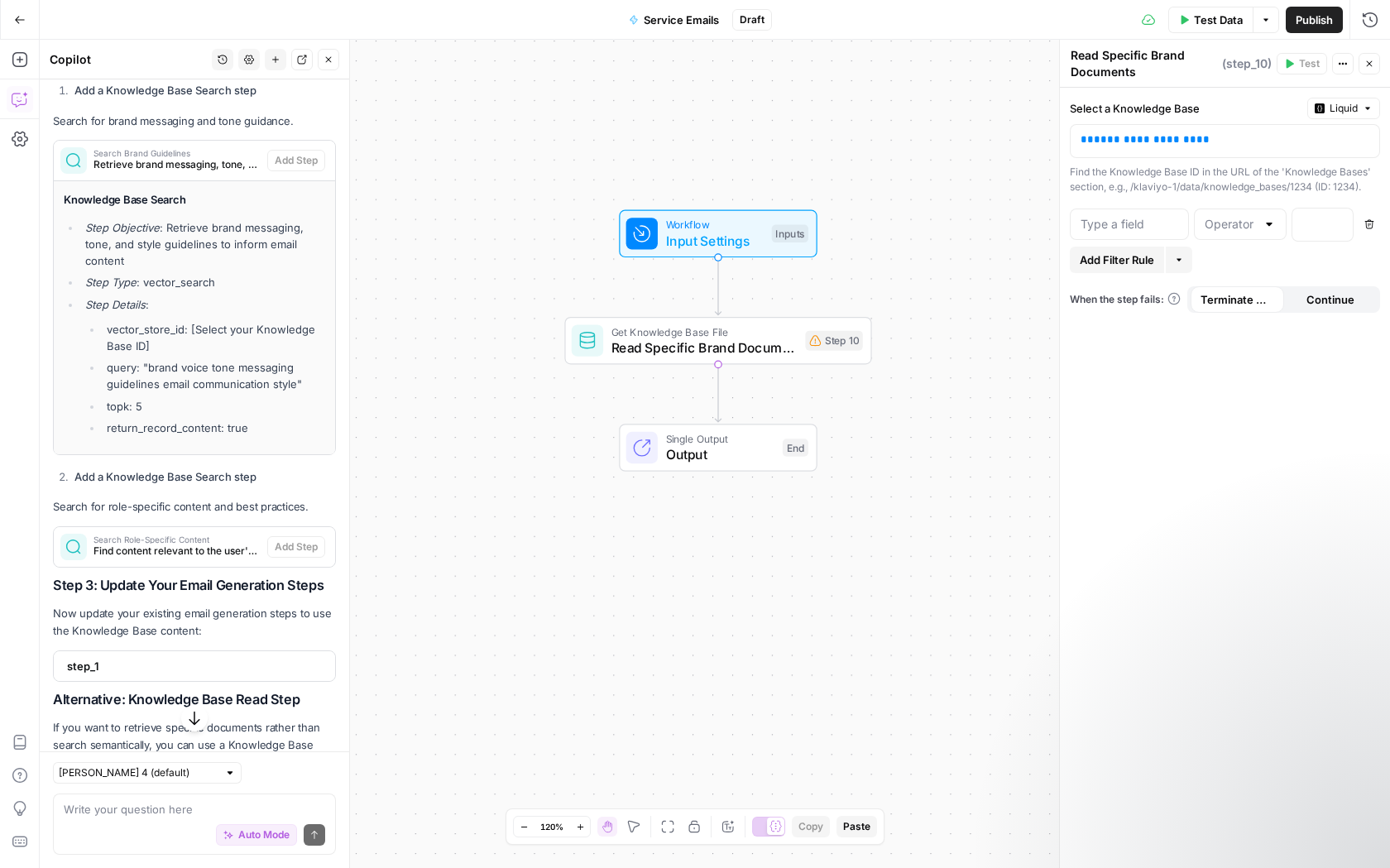
drag, startPoint x: 196, startPoint y: 219, endPoint x: 731, endPoint y: 315, distance: 543.5
click at [731, 315] on body "Klaviyo New Home Browse Insights Opportunities Your Data Recent Grids Write Con…" at bounding box center [695, 434] width 1390 height 868
click at [107, 269] on li "Step Objective : Retrieve brand messaging, tone, and style guidelines to inform…" at bounding box center [203, 244] width 244 height 49
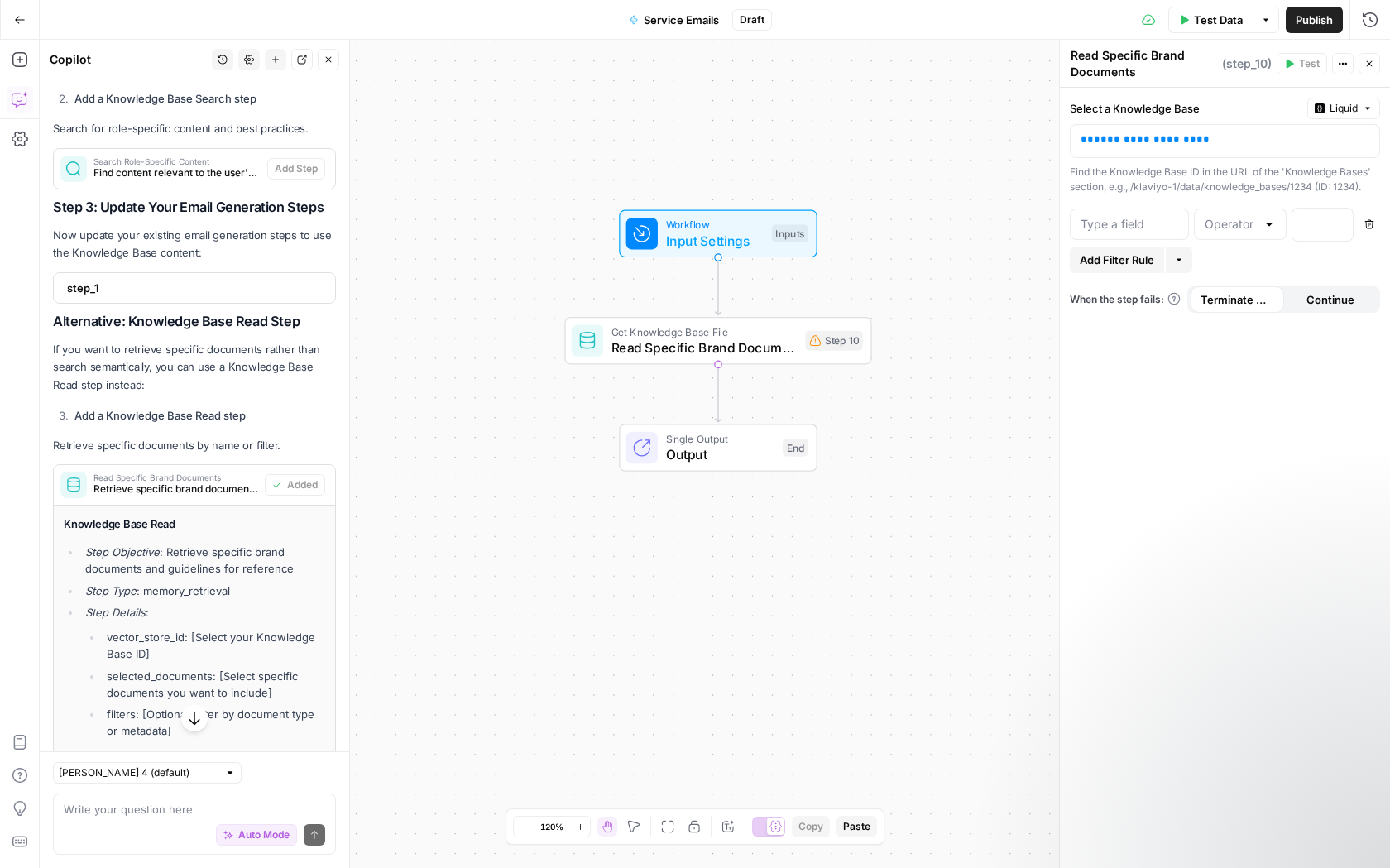
scroll to position [4069, 0]
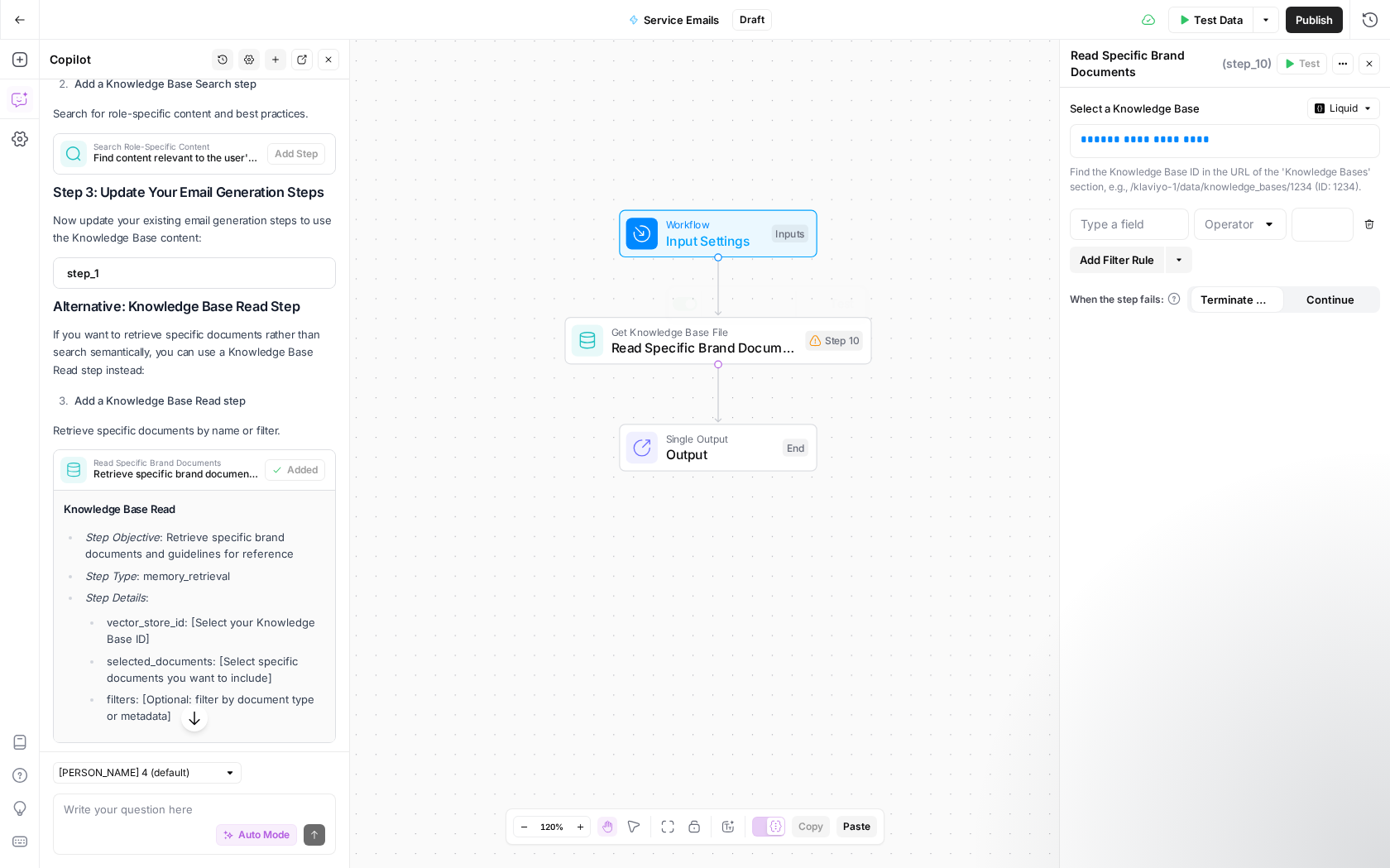
click at [820, 348] on div "Step 10" at bounding box center [833, 340] width 57 height 20
click at [1267, 125] on div "**********" at bounding box center [1211, 141] width 282 height 32
click at [847, 342] on div "Step 10" at bounding box center [833, 340] width 57 height 20
click at [1289, 142] on p "**********" at bounding box center [1212, 139] width 263 height 16
click at [1367, 141] on icon "button" at bounding box center [1364, 140] width 9 height 9
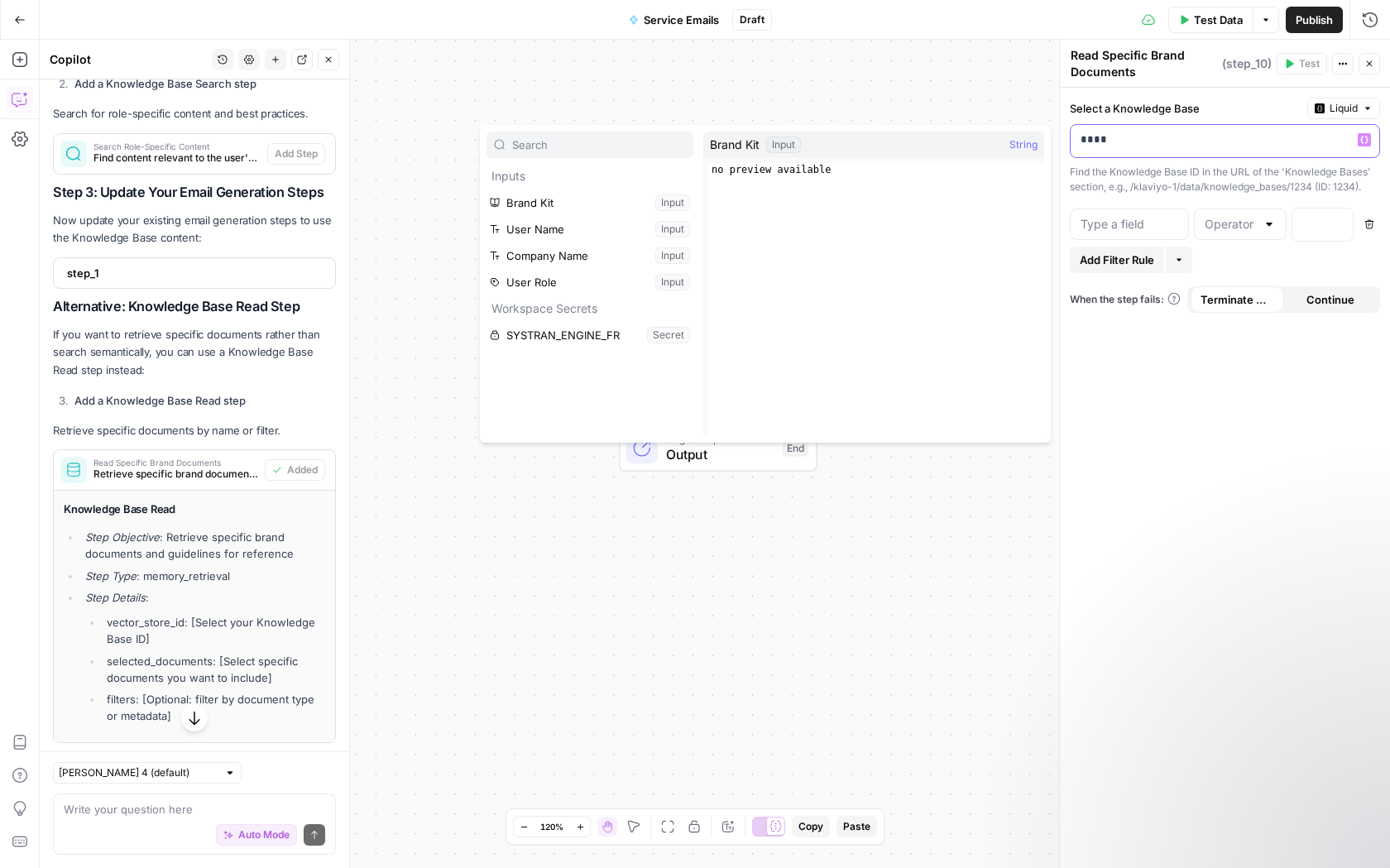
click at [1367, 141] on icon "button" at bounding box center [1364, 140] width 9 height 9
click at [984, 147] on div "Brand Kit Input String" at bounding box center [874, 144] width 341 height 26
click at [1098, 139] on p "****" at bounding box center [1225, 139] width 289 height 16
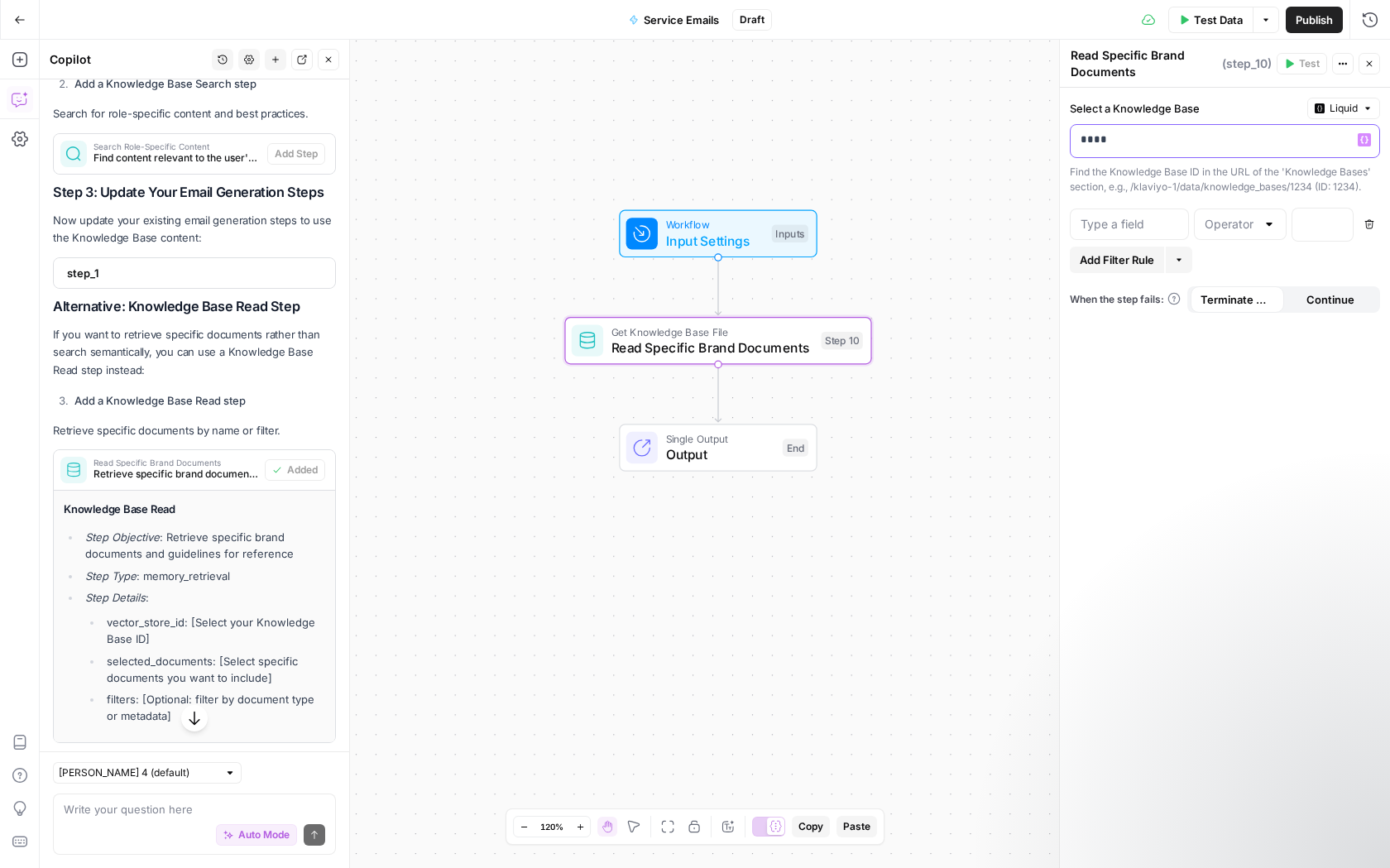
click at [1146, 142] on p "****" at bounding box center [1212, 139] width 263 height 16
click at [747, 311] on icon "button" at bounding box center [749, 304] width 15 height 15
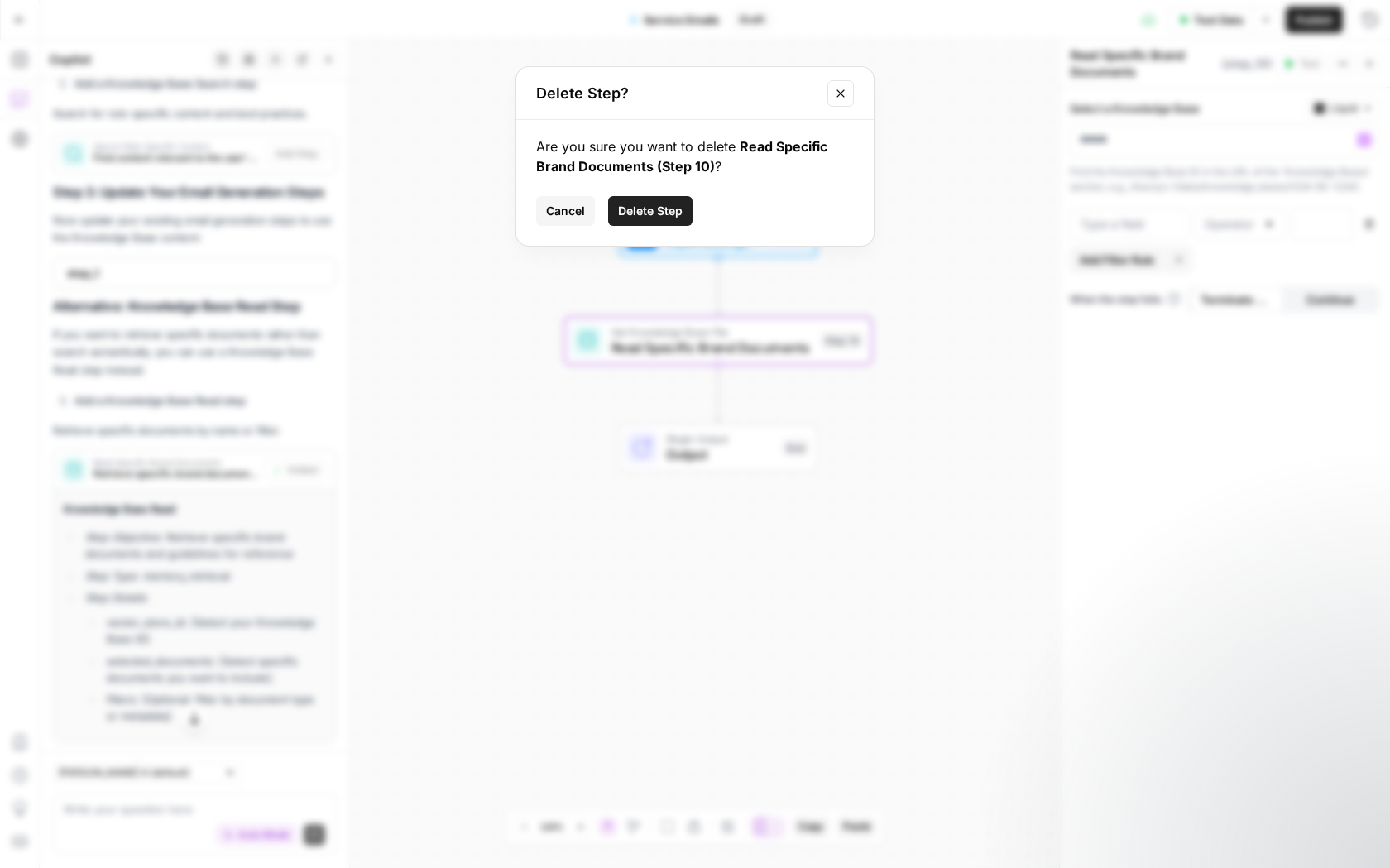
click at [681, 206] on span "Delete Step" at bounding box center [651, 211] width 65 height 16
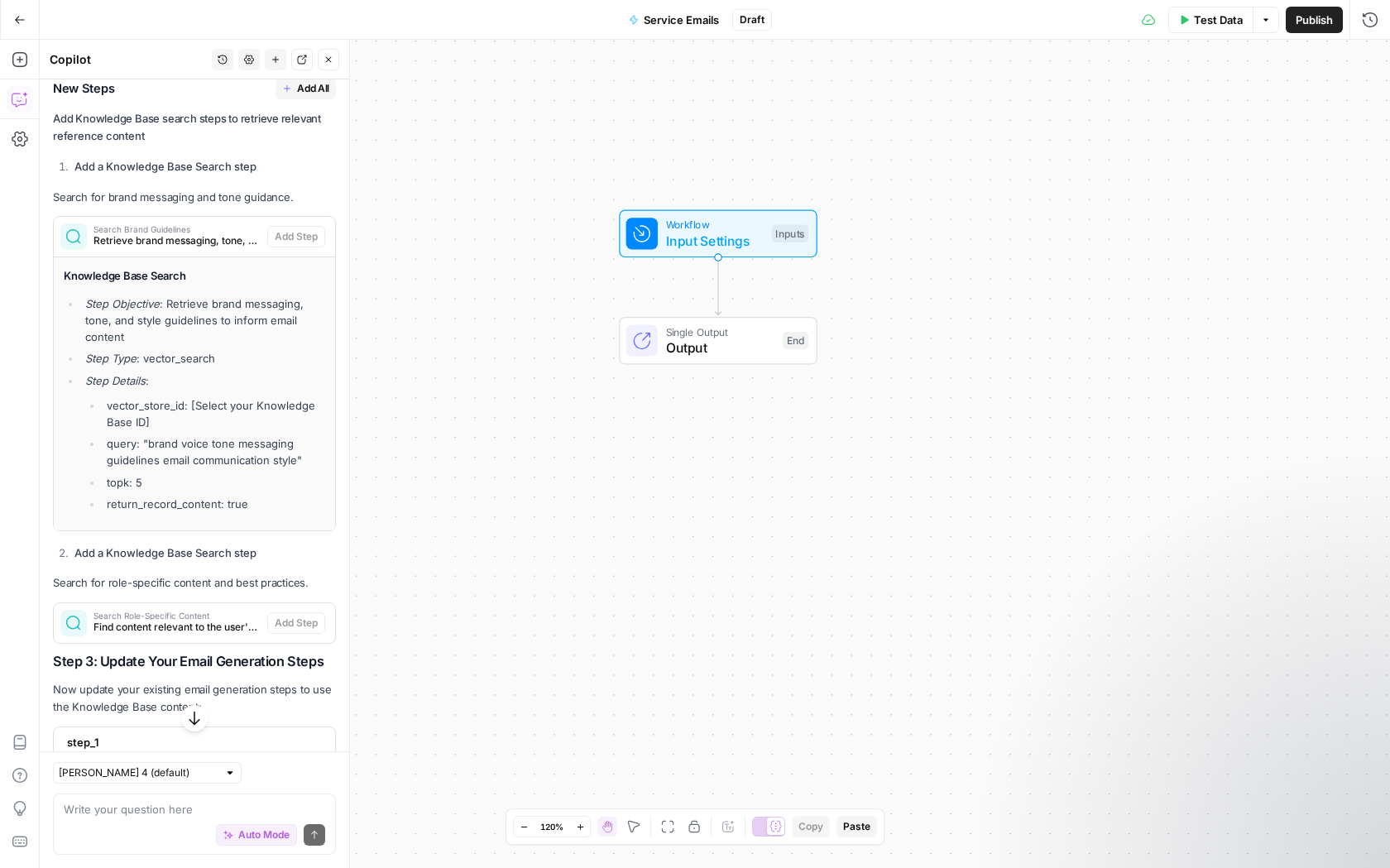
scroll to position [3620, 0]
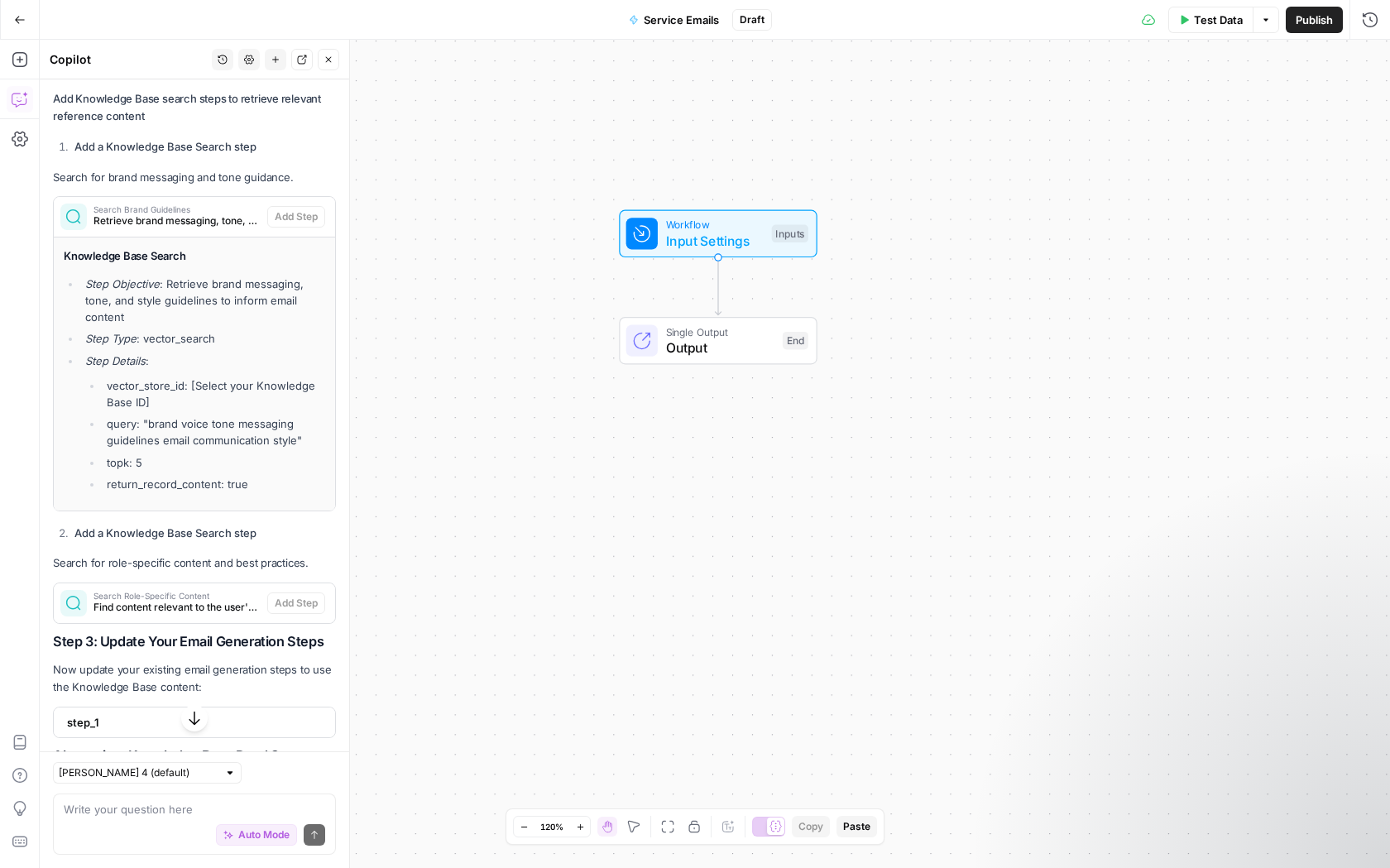
click at [297, 76] on span "Add All" at bounding box center [313, 68] width 32 height 14
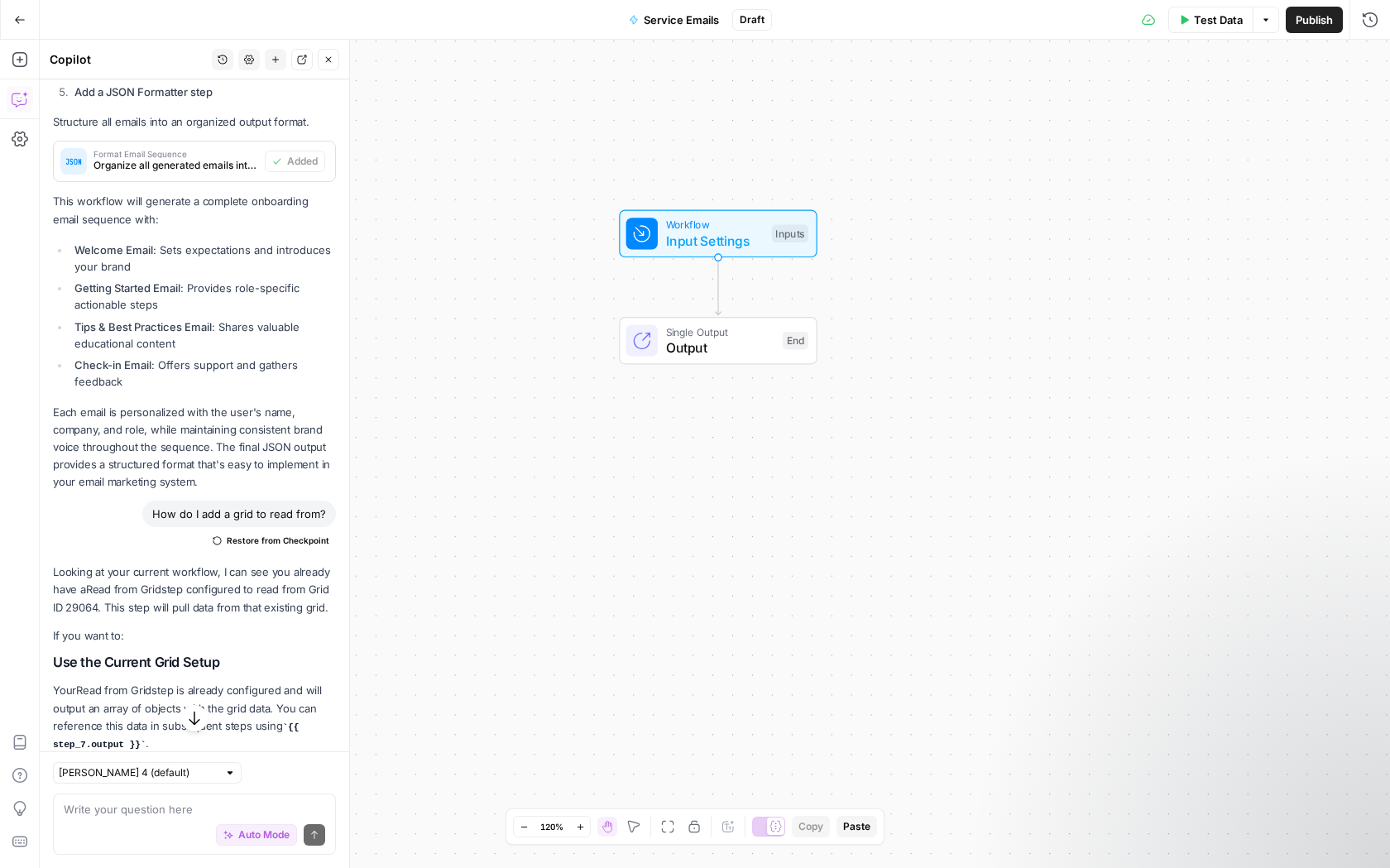
scroll to position [1000, 0]
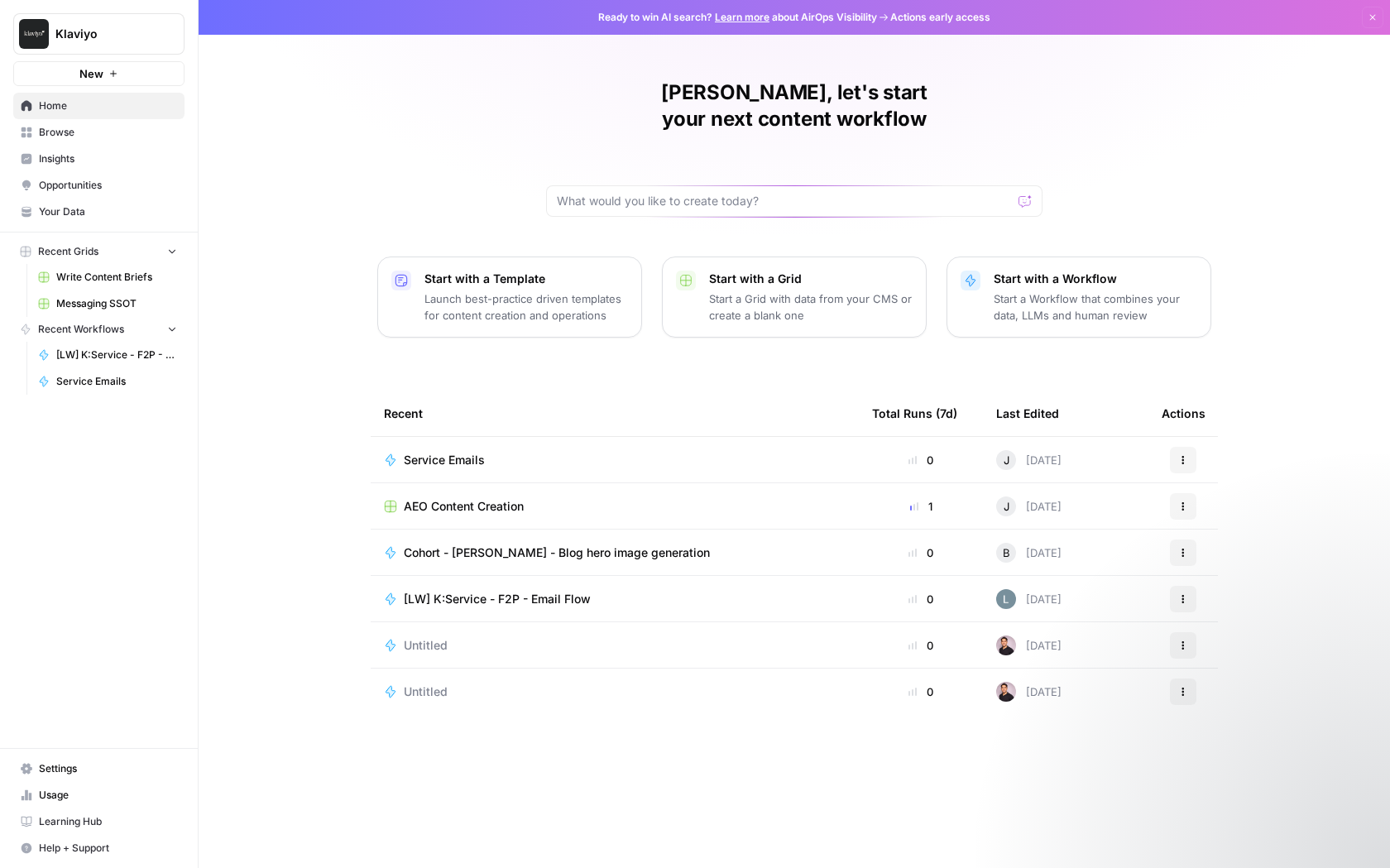
click at [463, 452] on span "Service Emails" at bounding box center [443, 460] width 81 height 16
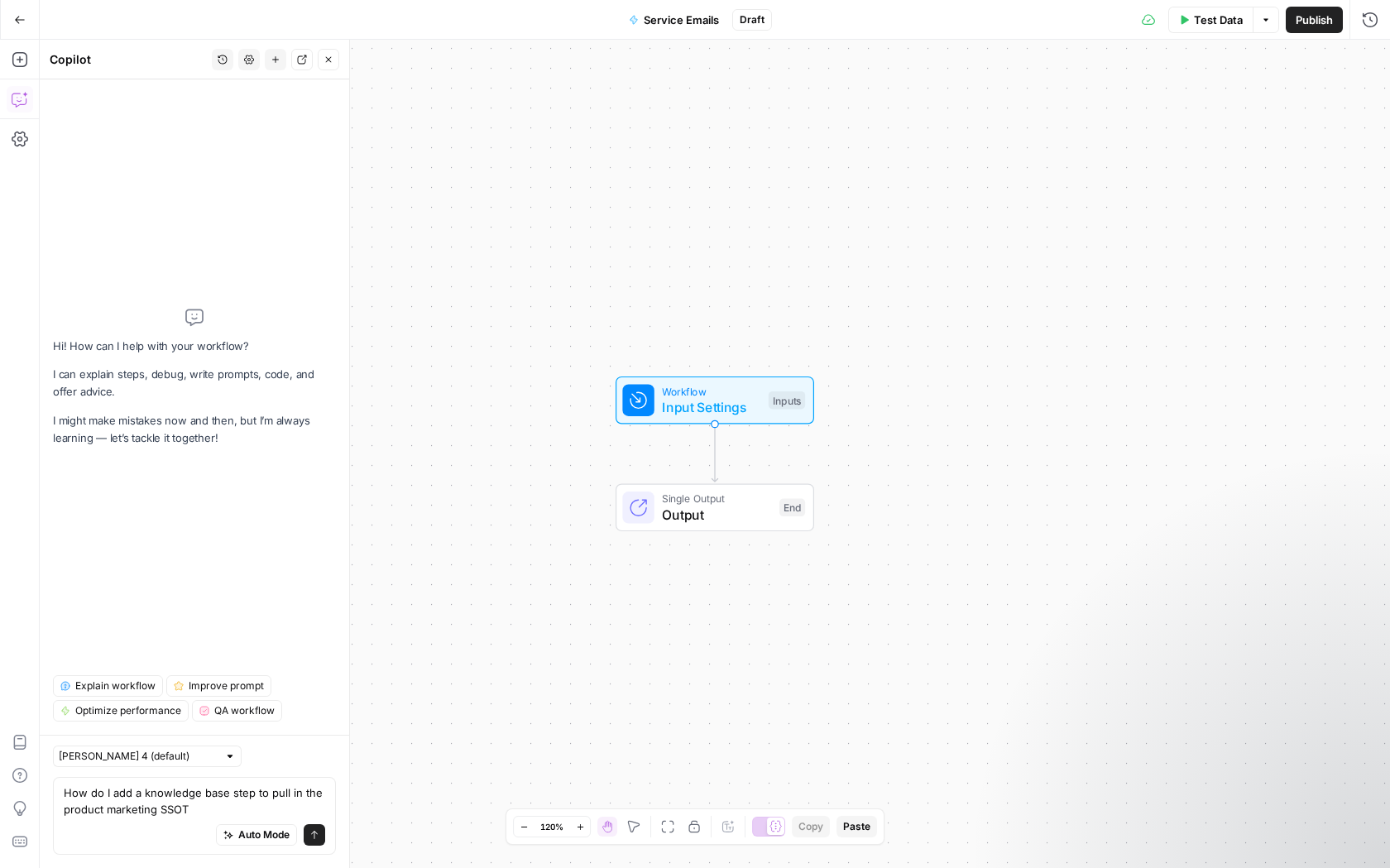
type textarea "How do I add a knowledge base step to pull in the product marketing SSOT?"
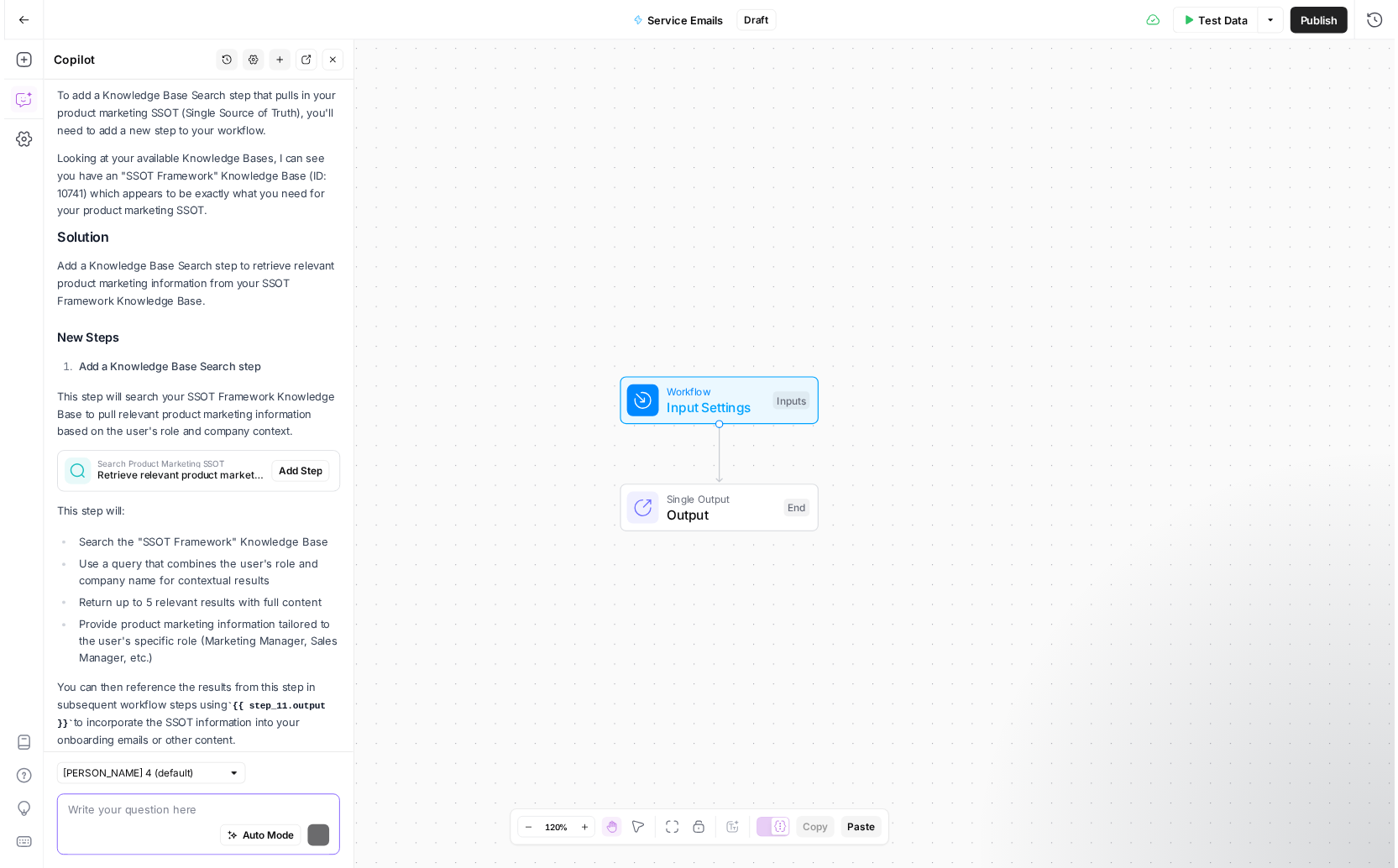
scroll to position [253, 0]
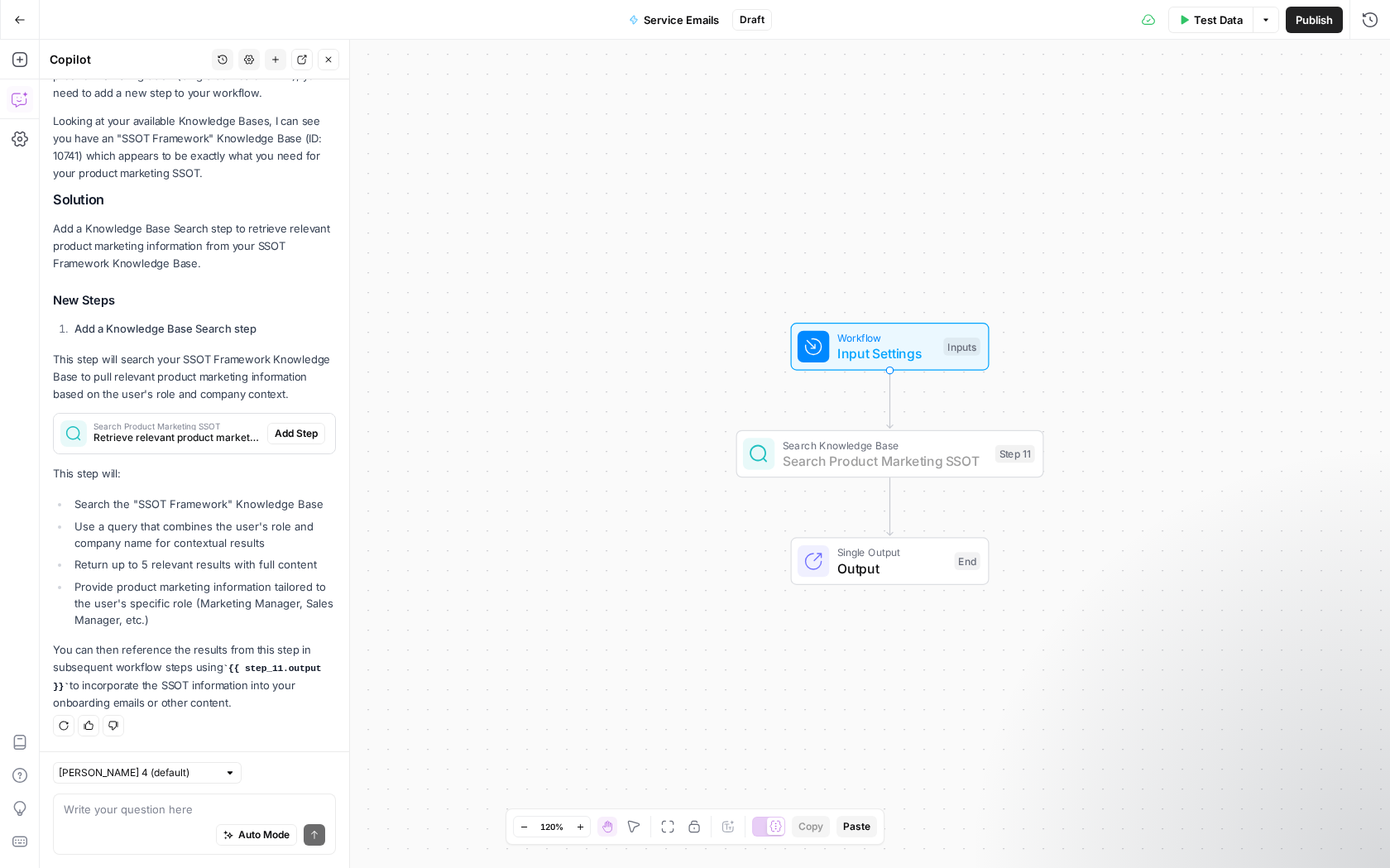
click at [293, 438] on span "Add Step" at bounding box center [296, 433] width 43 height 14
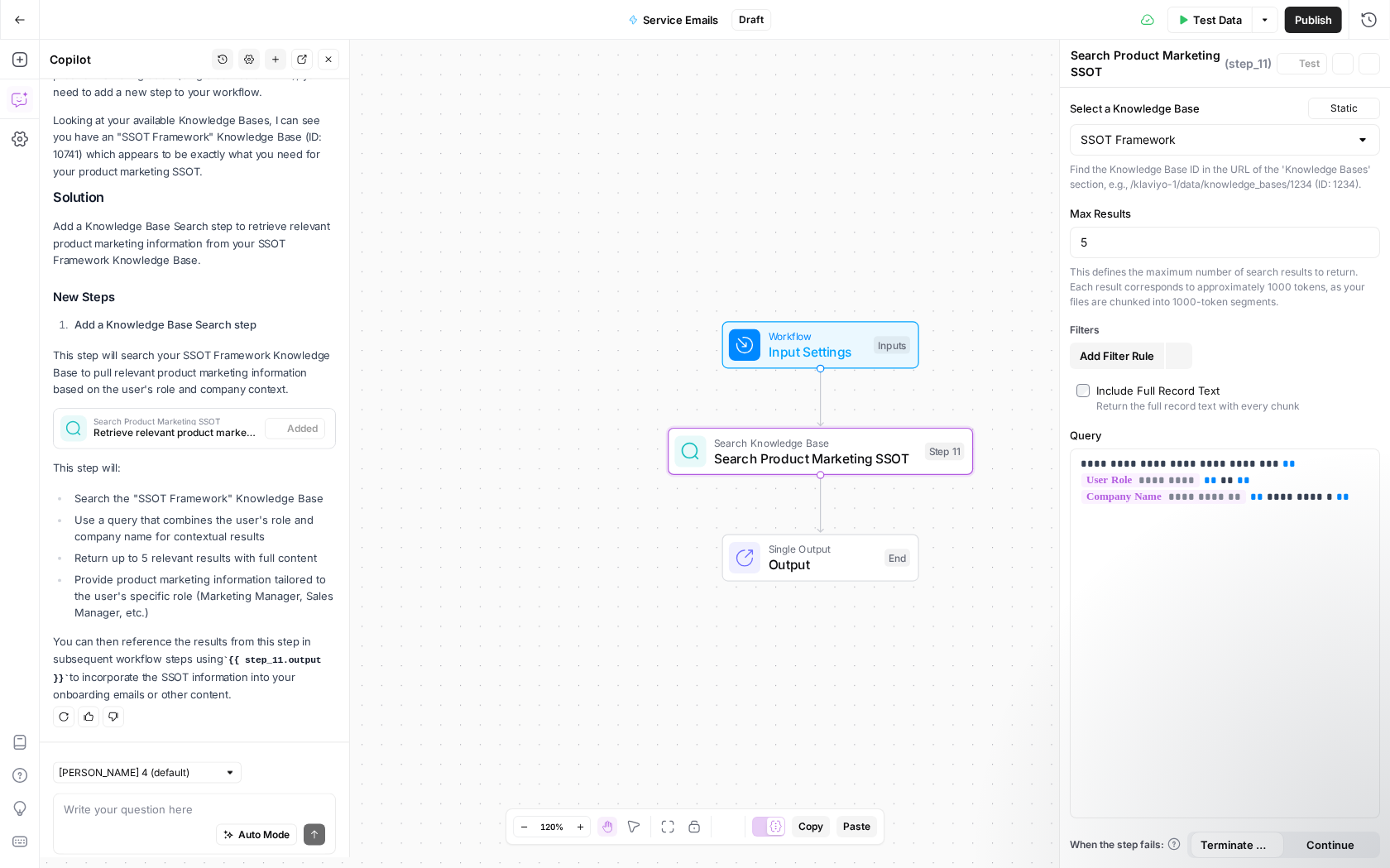
scroll to position [275, 0]
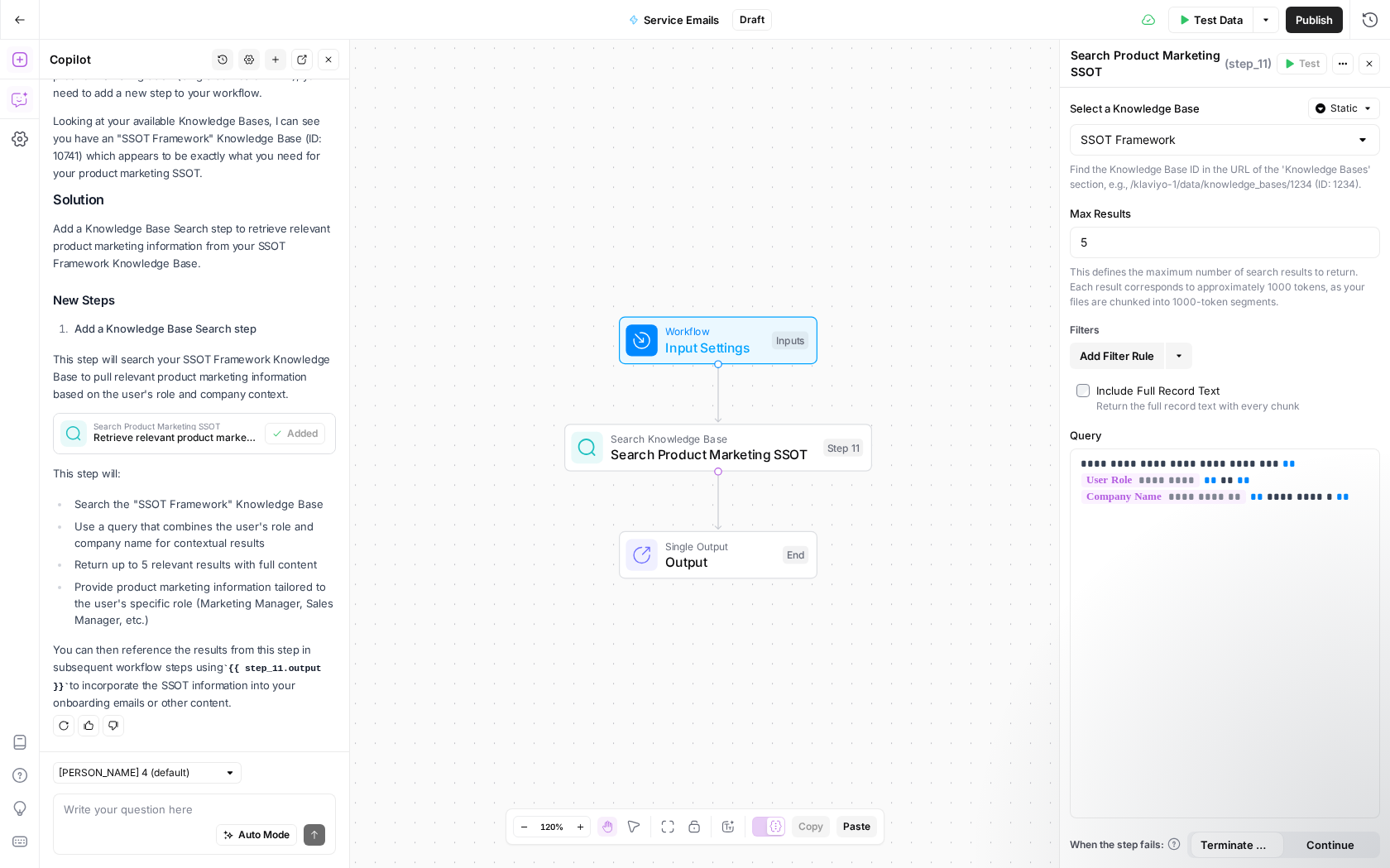
click at [10, 43] on div "Add Steps Copilot Settings AirOps Academy Help Give Feedback Shortcuts" at bounding box center [20, 454] width 40 height 828
click at [15, 56] on icon "button" at bounding box center [20, 59] width 16 height 16
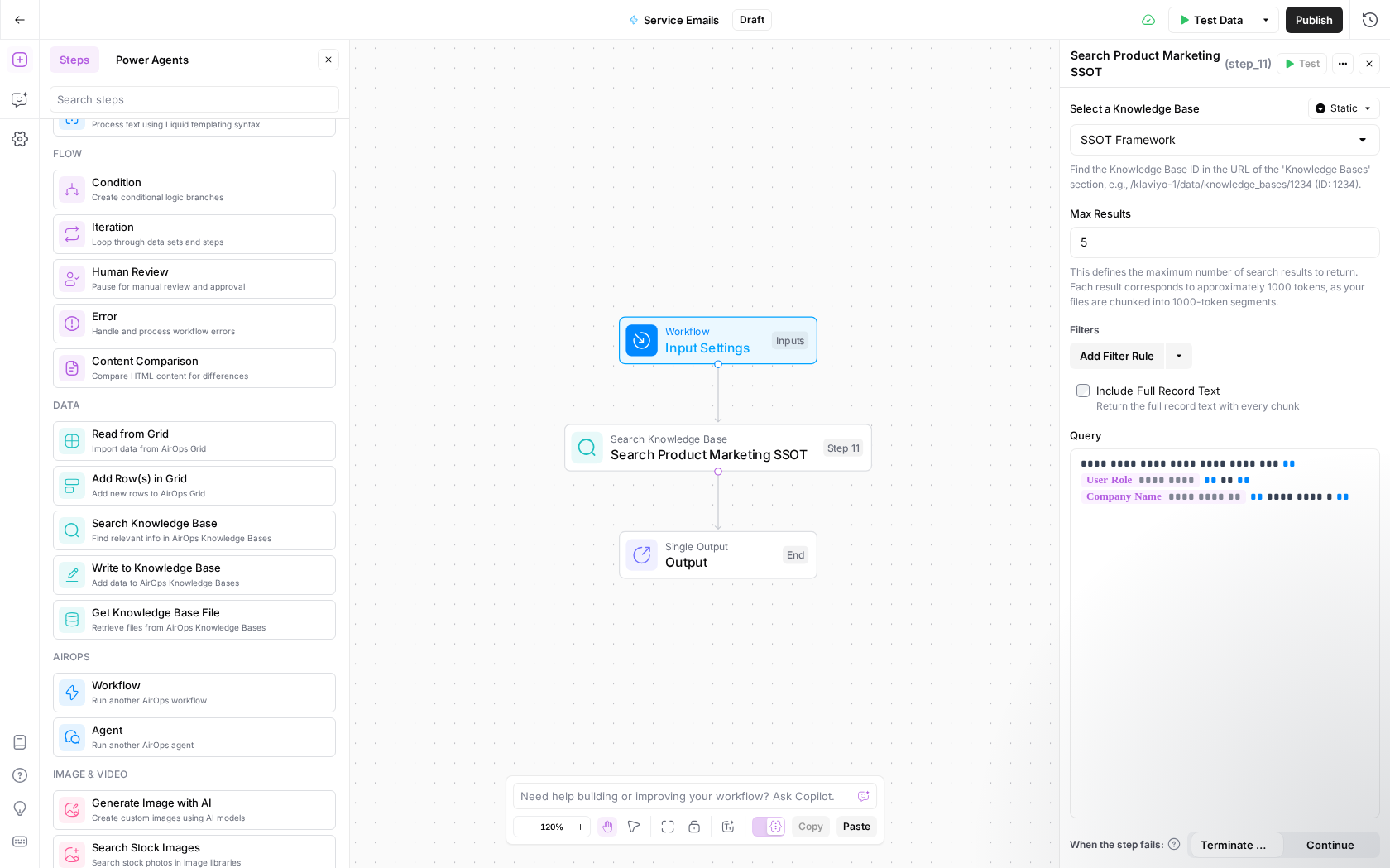
scroll to position [489, 0]
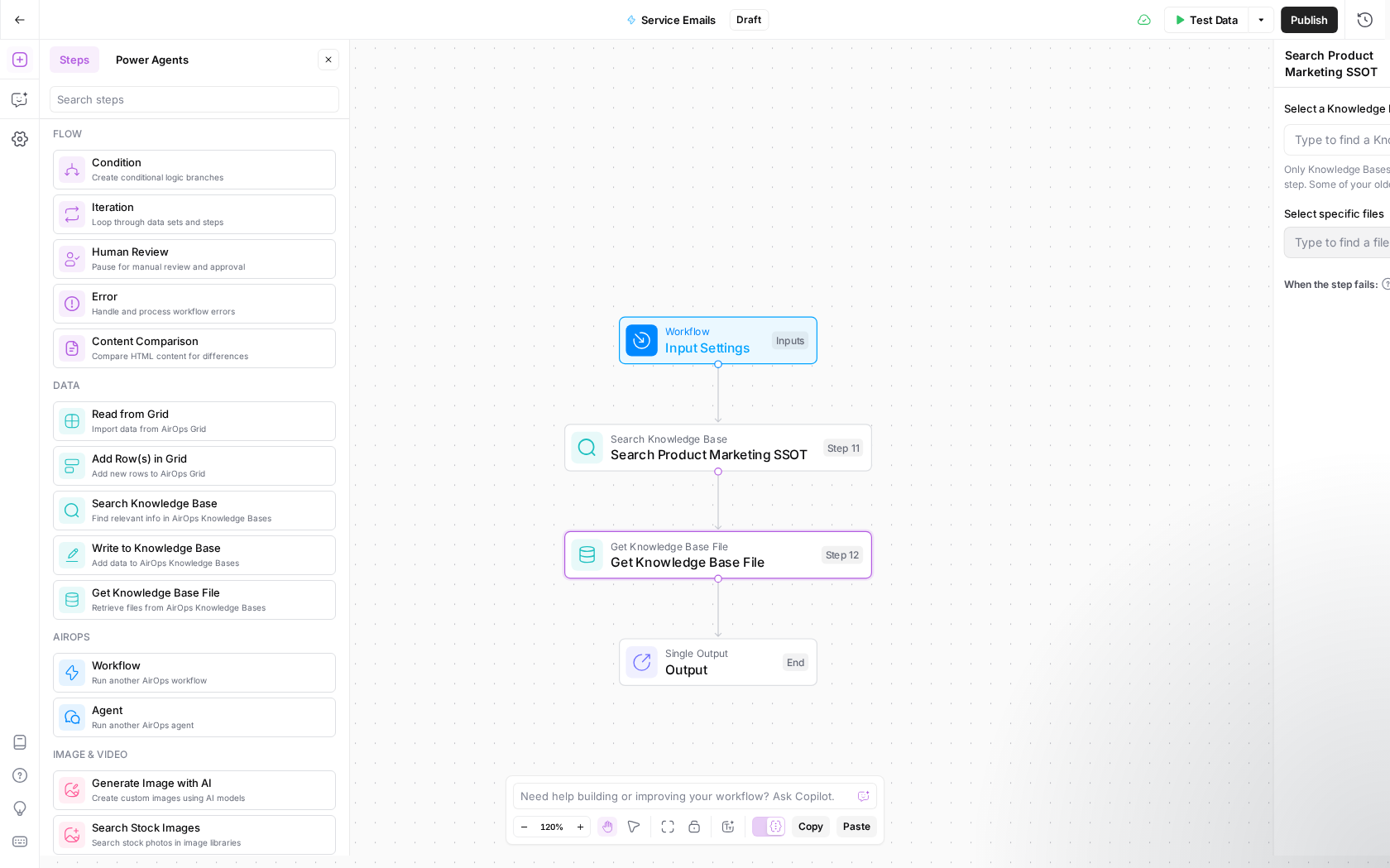
type textarea "Get Knowledge Base File"
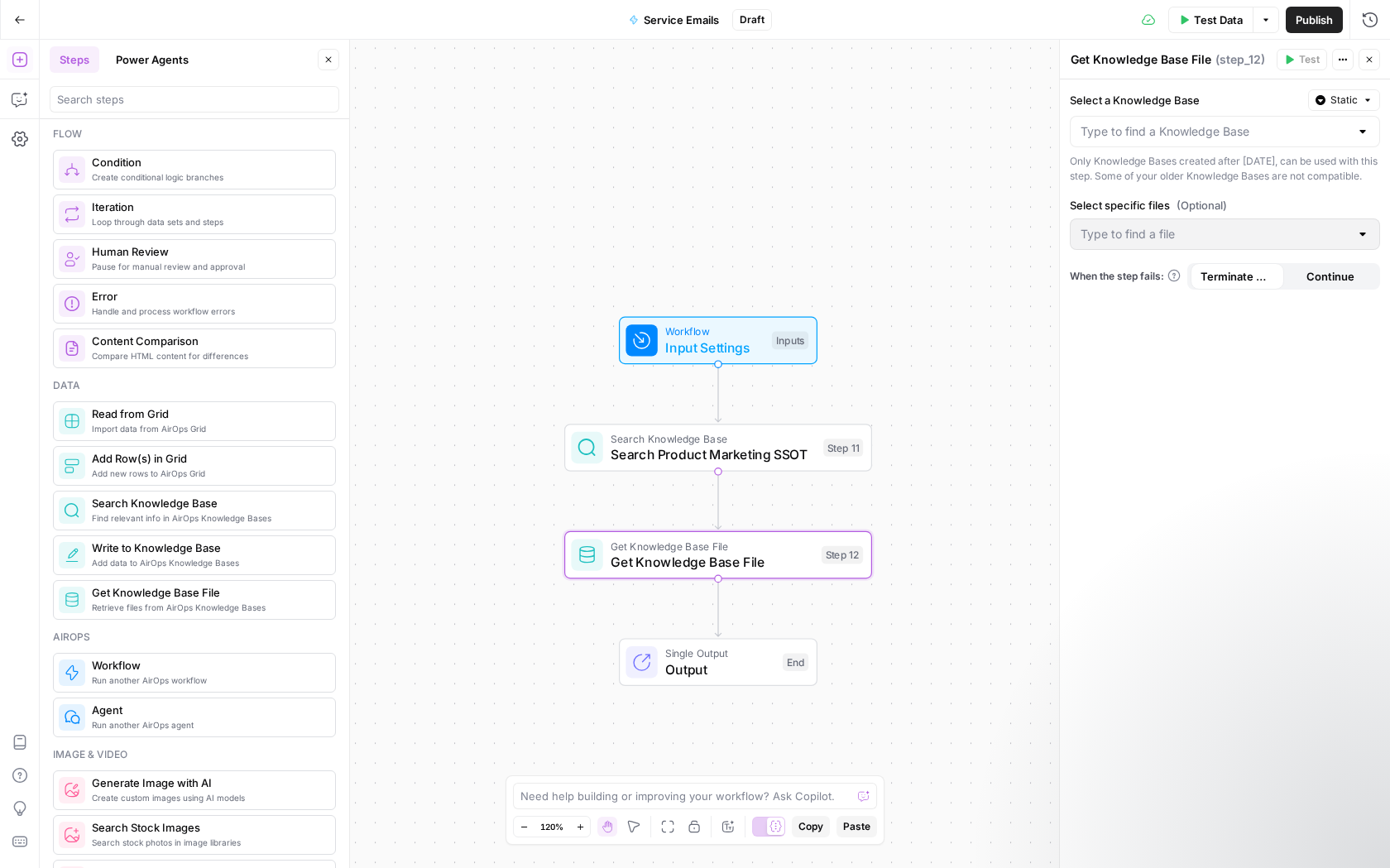
click at [1251, 140] on div at bounding box center [1225, 131] width 310 height 32
click at [1204, 173] on span "SSOT Framework" at bounding box center [1221, 172] width 275 height 16
type input "SSOT Framework"
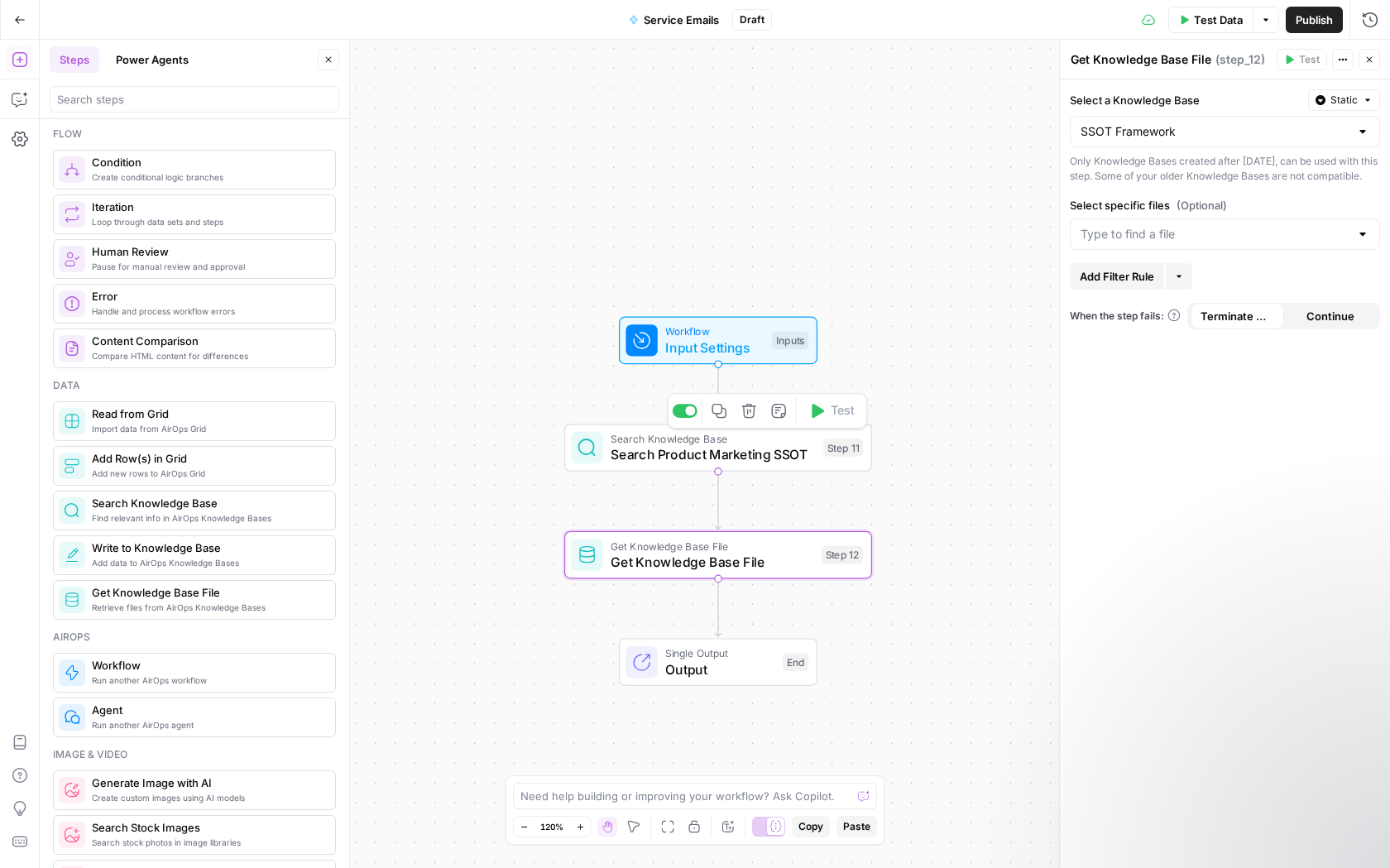
click at [747, 411] on icon "button" at bounding box center [748, 410] width 14 height 14
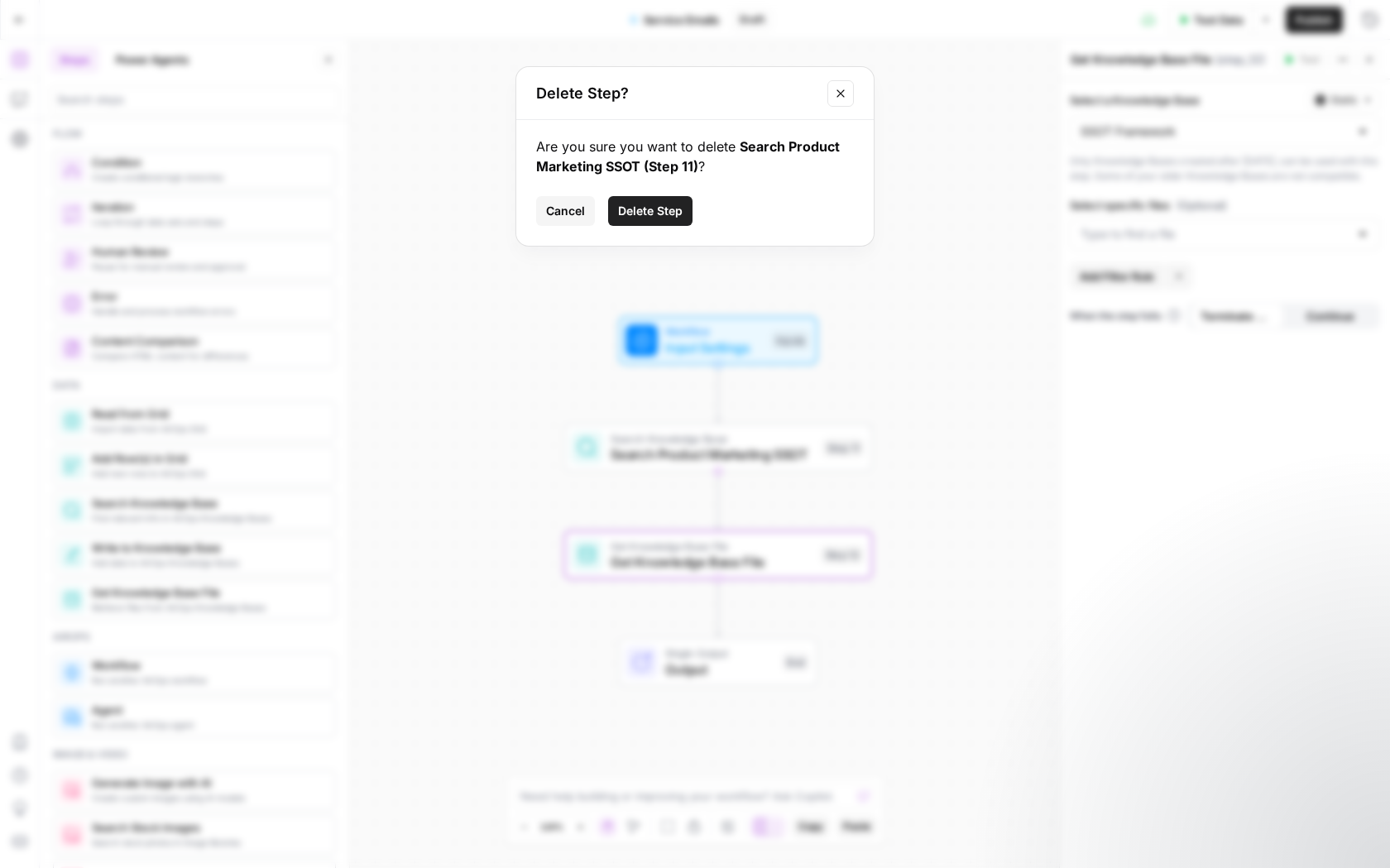
click at [667, 200] on button "Delete Step" at bounding box center [650, 211] width 84 height 30
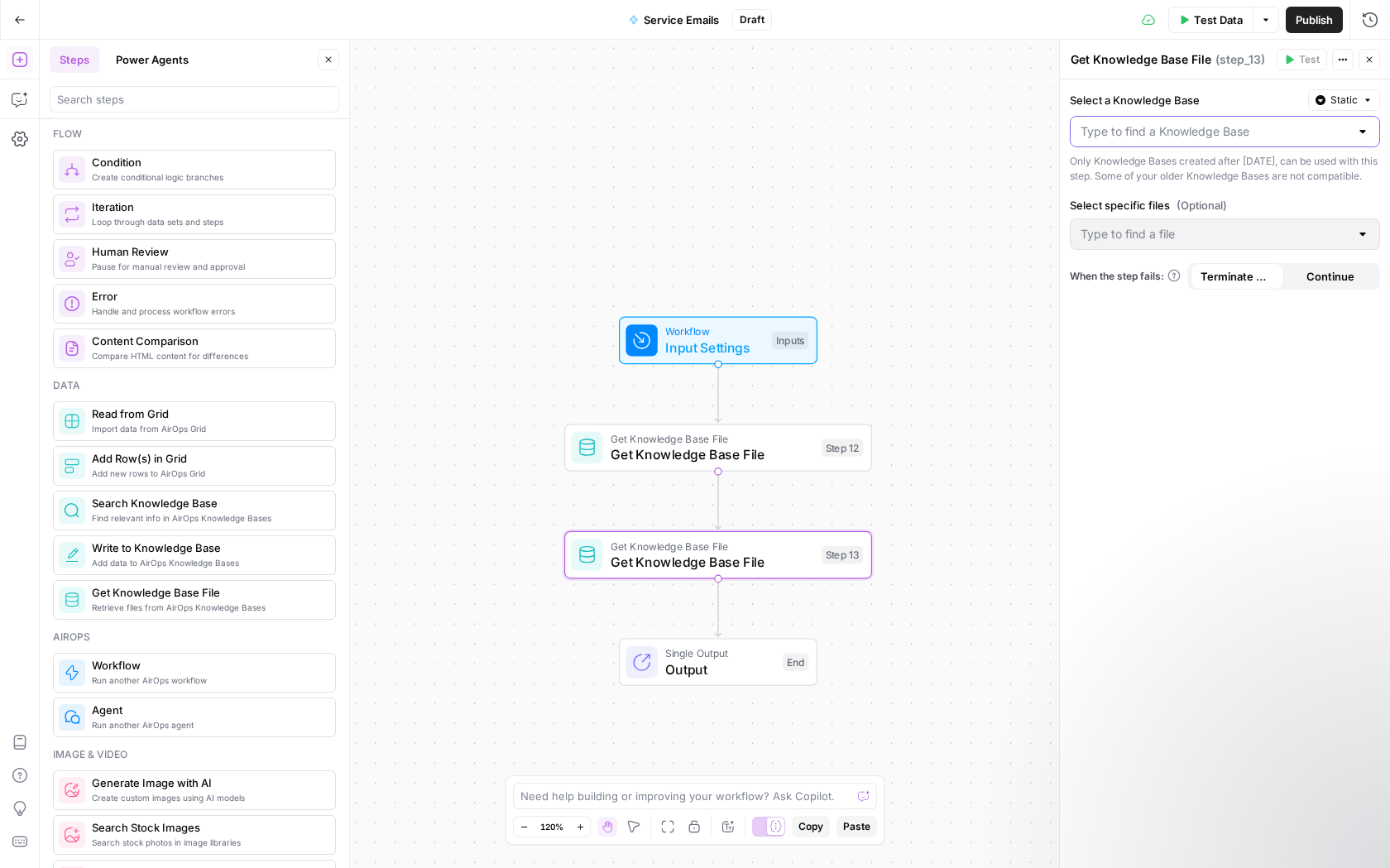
click at [1140, 133] on input "Select a Knowledge Base" at bounding box center [1214, 131] width 269 height 16
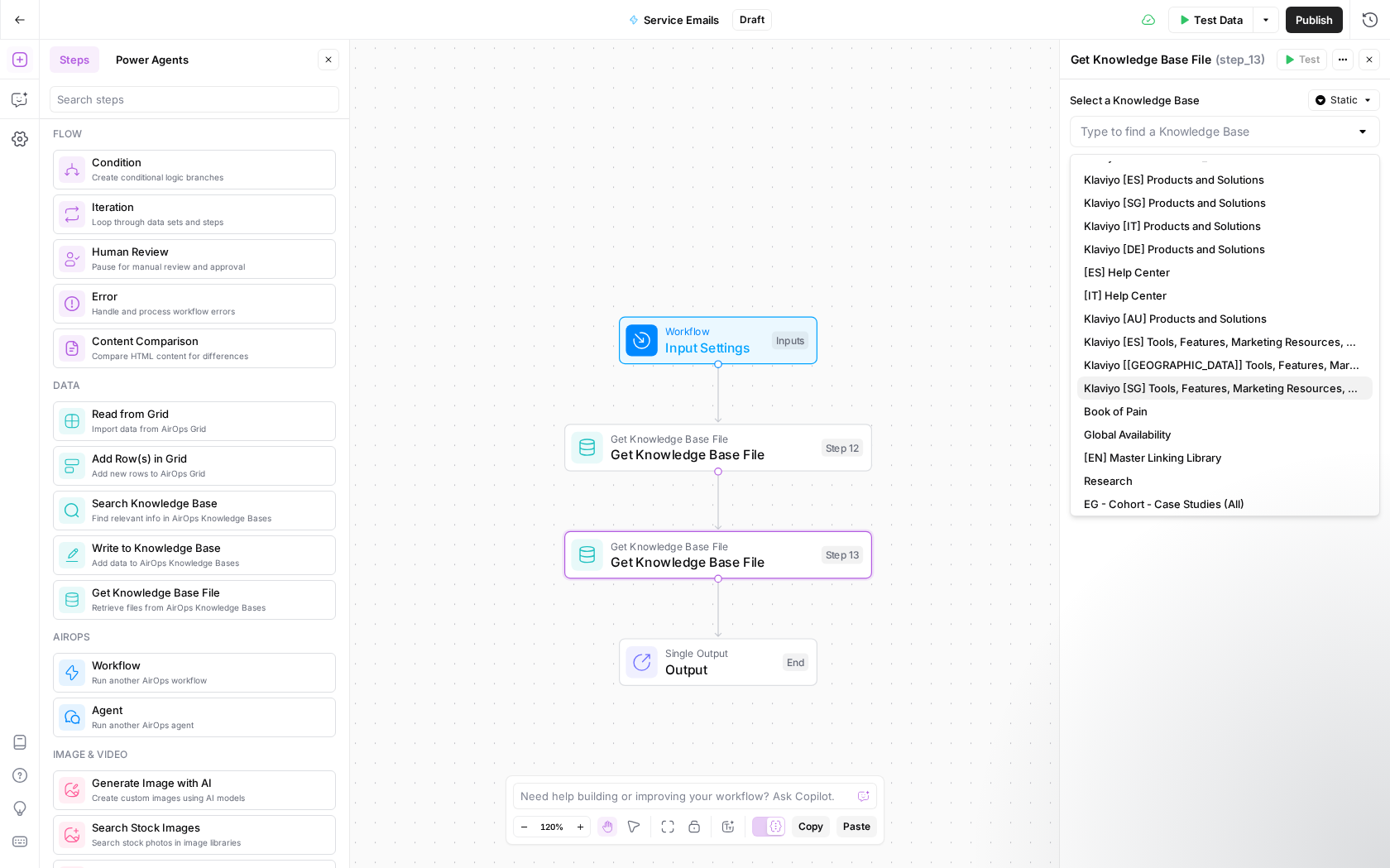
scroll to position [455, 0]
click at [1205, 409] on span "Book of Pain" at bounding box center [1221, 411] width 275 height 16
type input "Book of Pain"
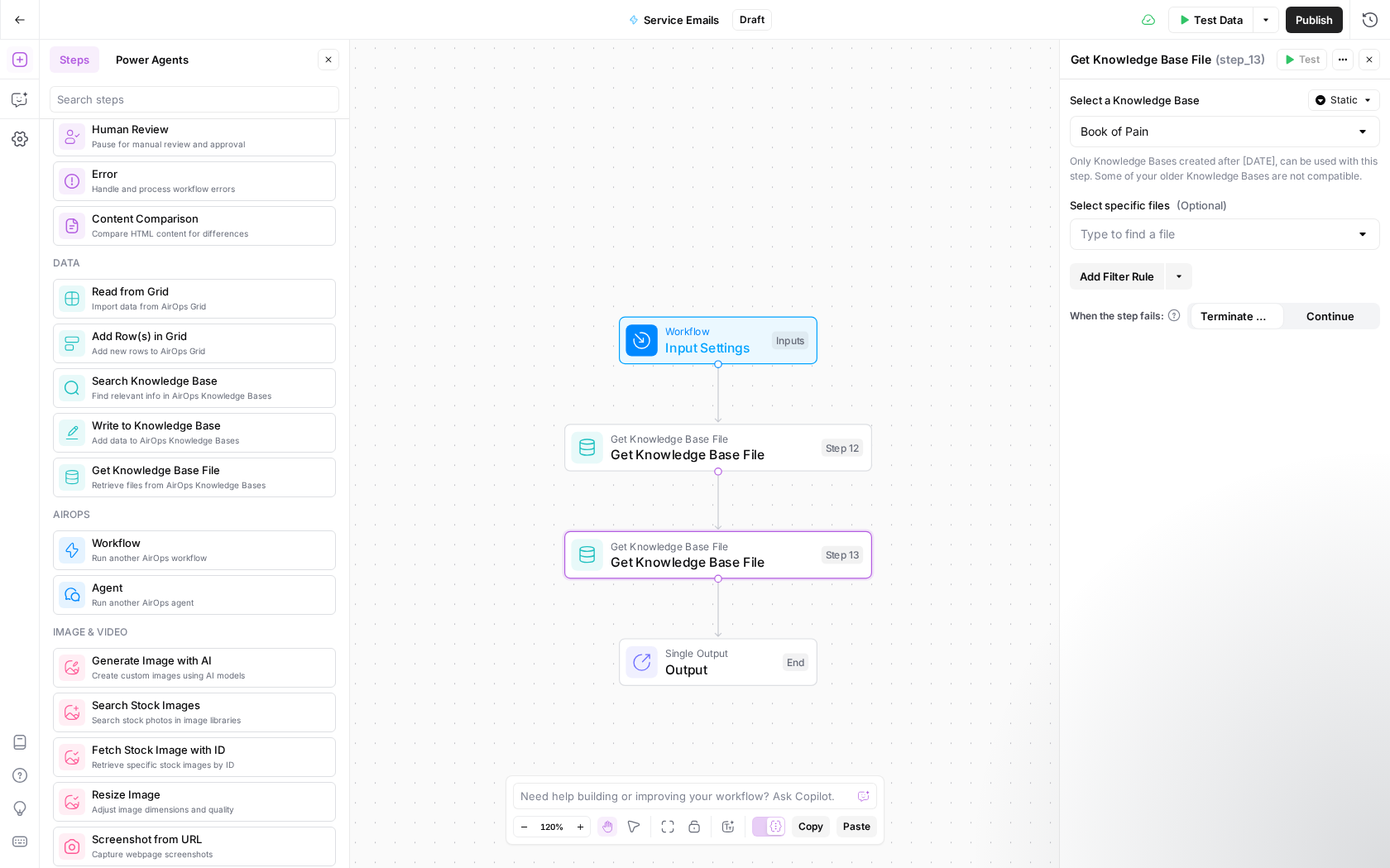
scroll to position [698, 0]
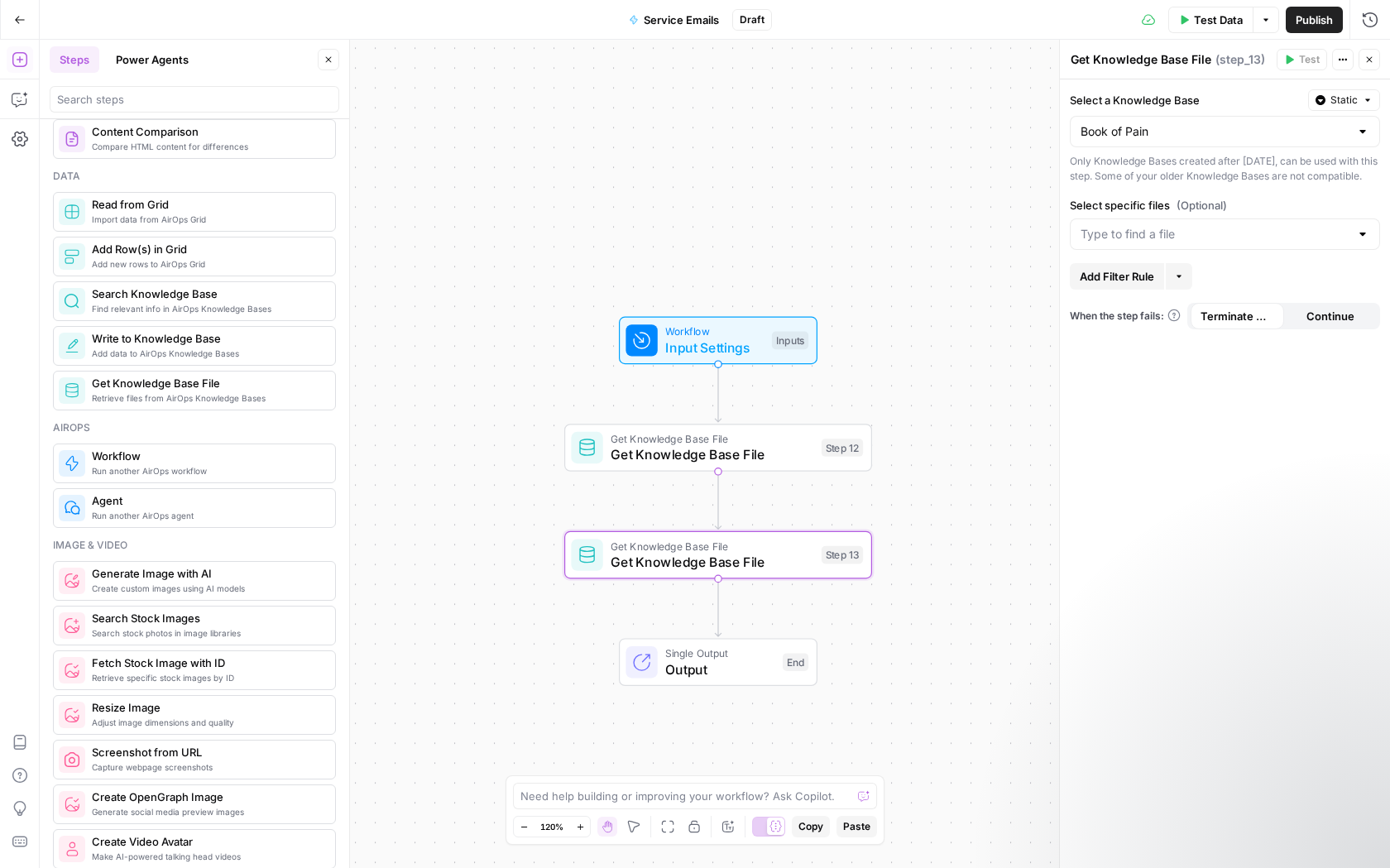
click at [1284, 238] on div at bounding box center [1225, 234] width 310 height 32
click at [1260, 290] on span "Klaviyo Library of Pain.pdf" at bounding box center [1221, 290] width 275 height 16
click at [688, 457] on span "Get Knowledge Base File" at bounding box center [712, 454] width 203 height 20
click at [1217, 250] on div at bounding box center [1225, 234] width 310 height 32
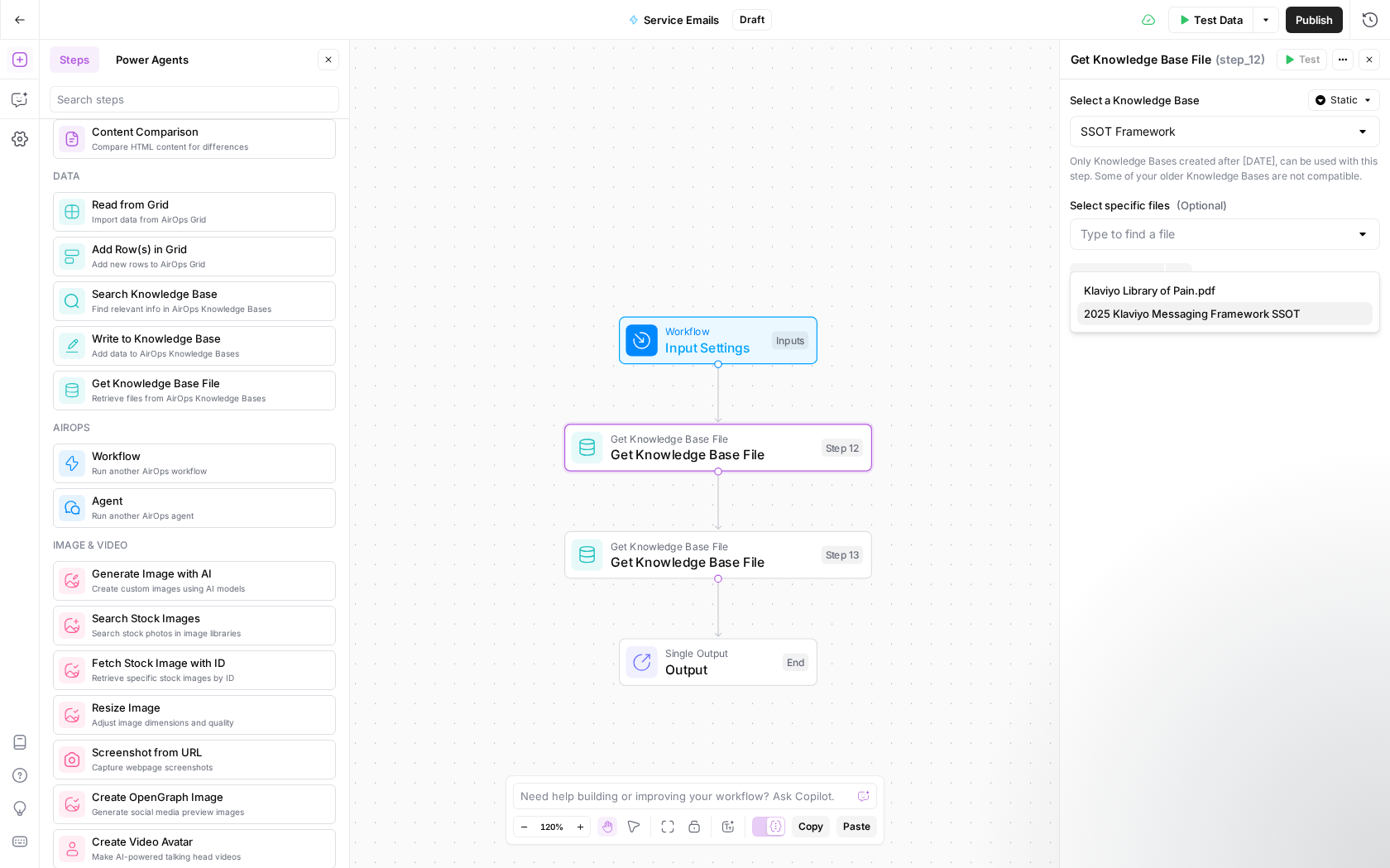
click at [1225, 318] on span "2025 Klaviyo Messaging Framework SSOT" at bounding box center [1221, 313] width 275 height 16
click at [1258, 239] on icon "button" at bounding box center [1262, 234] width 9 height 9
click at [1162, 593] on div "Select a Knowledge Base Static SSOT Framework Only Knowledge Bases created afte…" at bounding box center [1225, 473] width 330 height 788
click at [744, 512] on icon "button" at bounding box center [748, 518] width 14 height 14
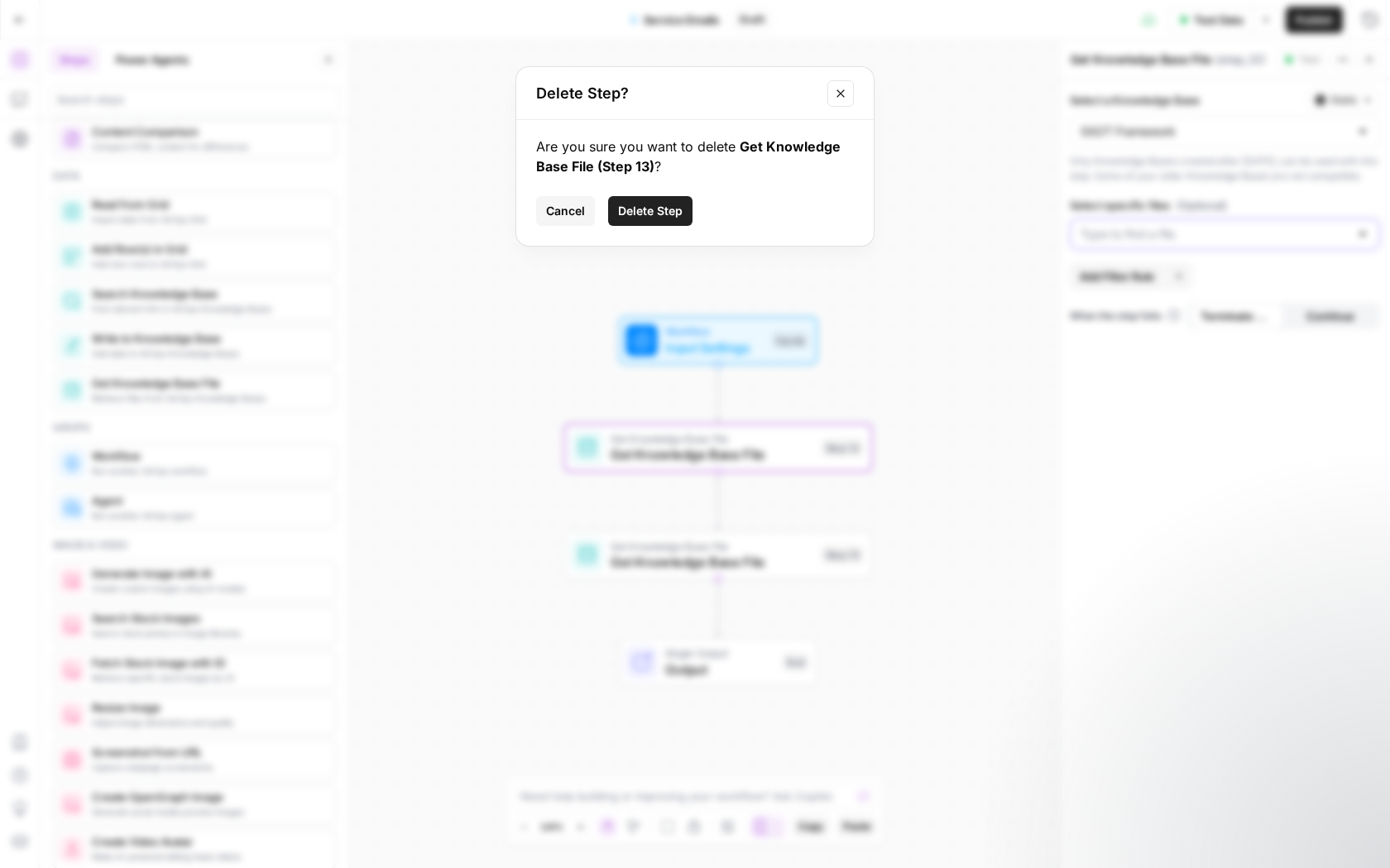
click at [636, 207] on span "Delete Step" at bounding box center [651, 211] width 65 height 16
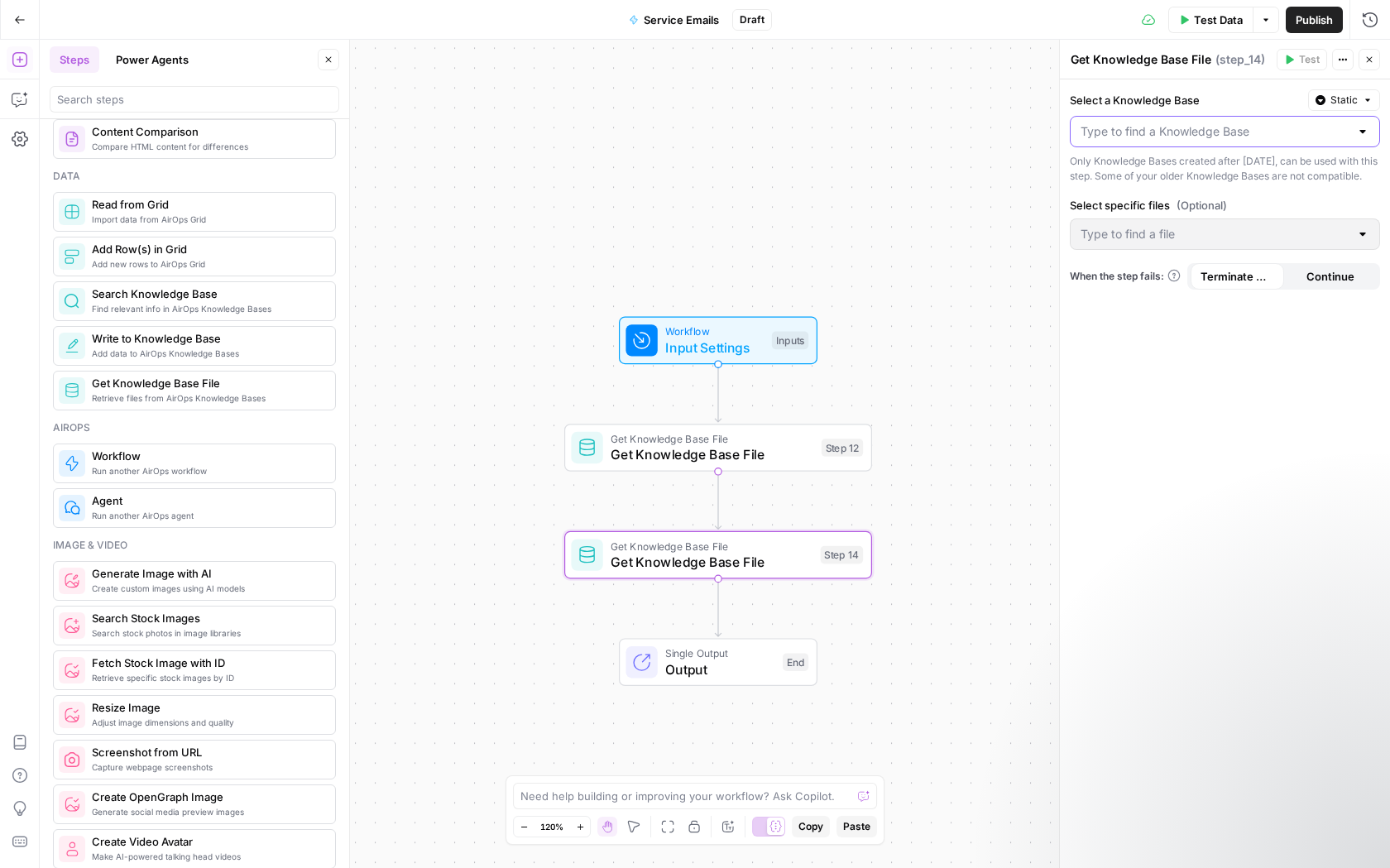
click at [1215, 132] on input "Select a Knowledge Base" at bounding box center [1214, 131] width 269 height 16
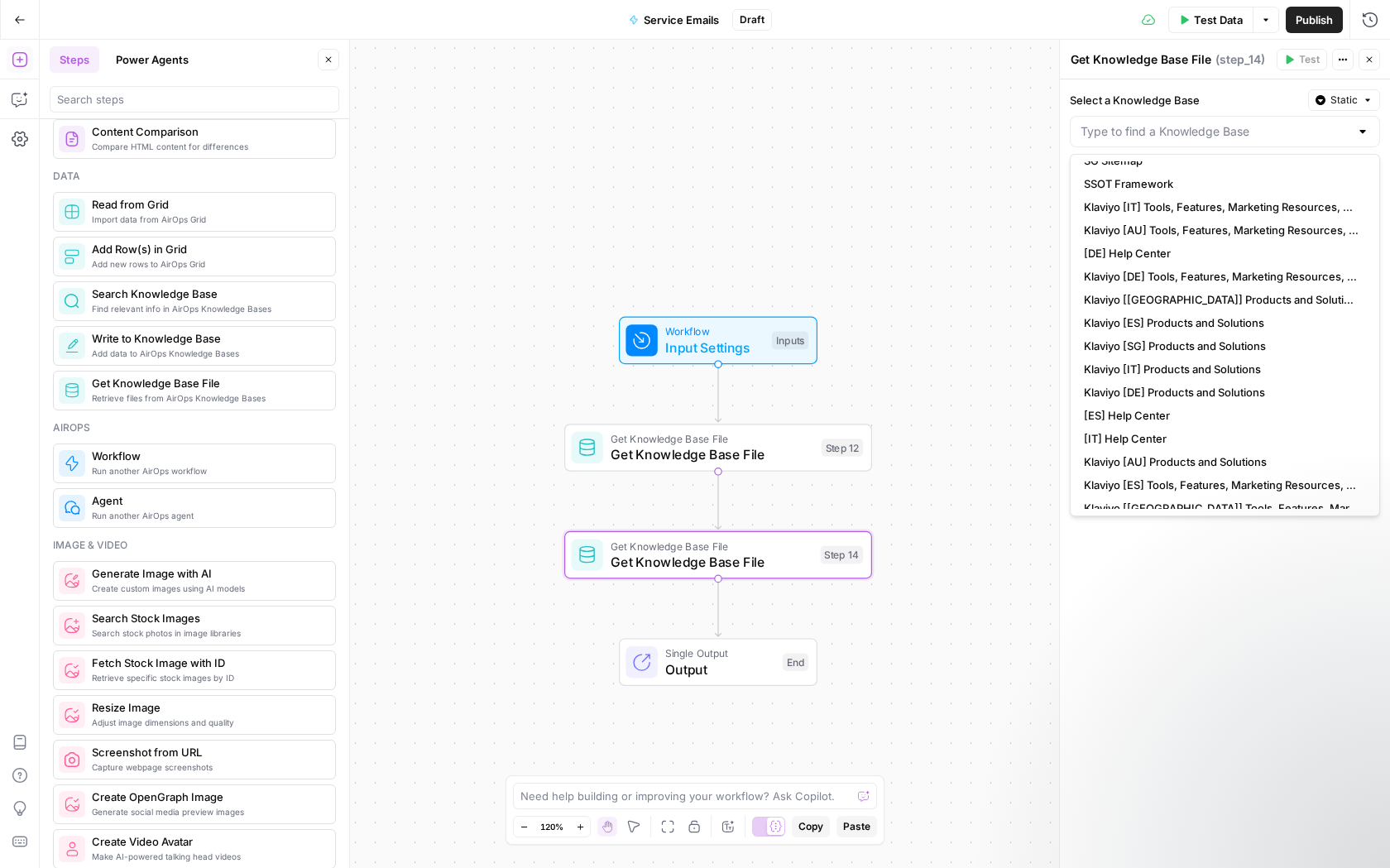
scroll to position [533, 0]
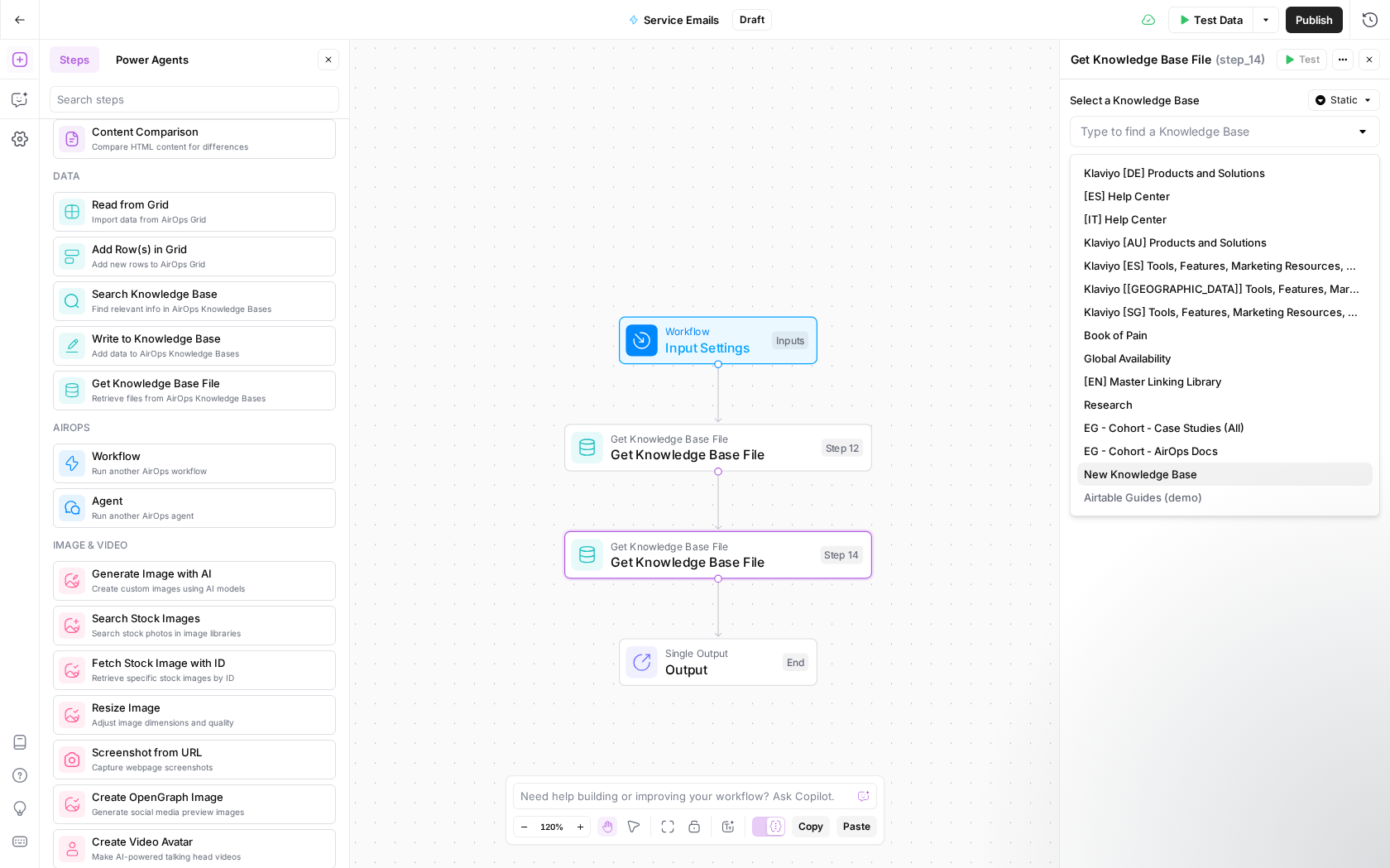
click at [1214, 468] on span "New Knowledge Base" at bounding box center [1221, 473] width 275 height 16
type input "New Knowledge Base"
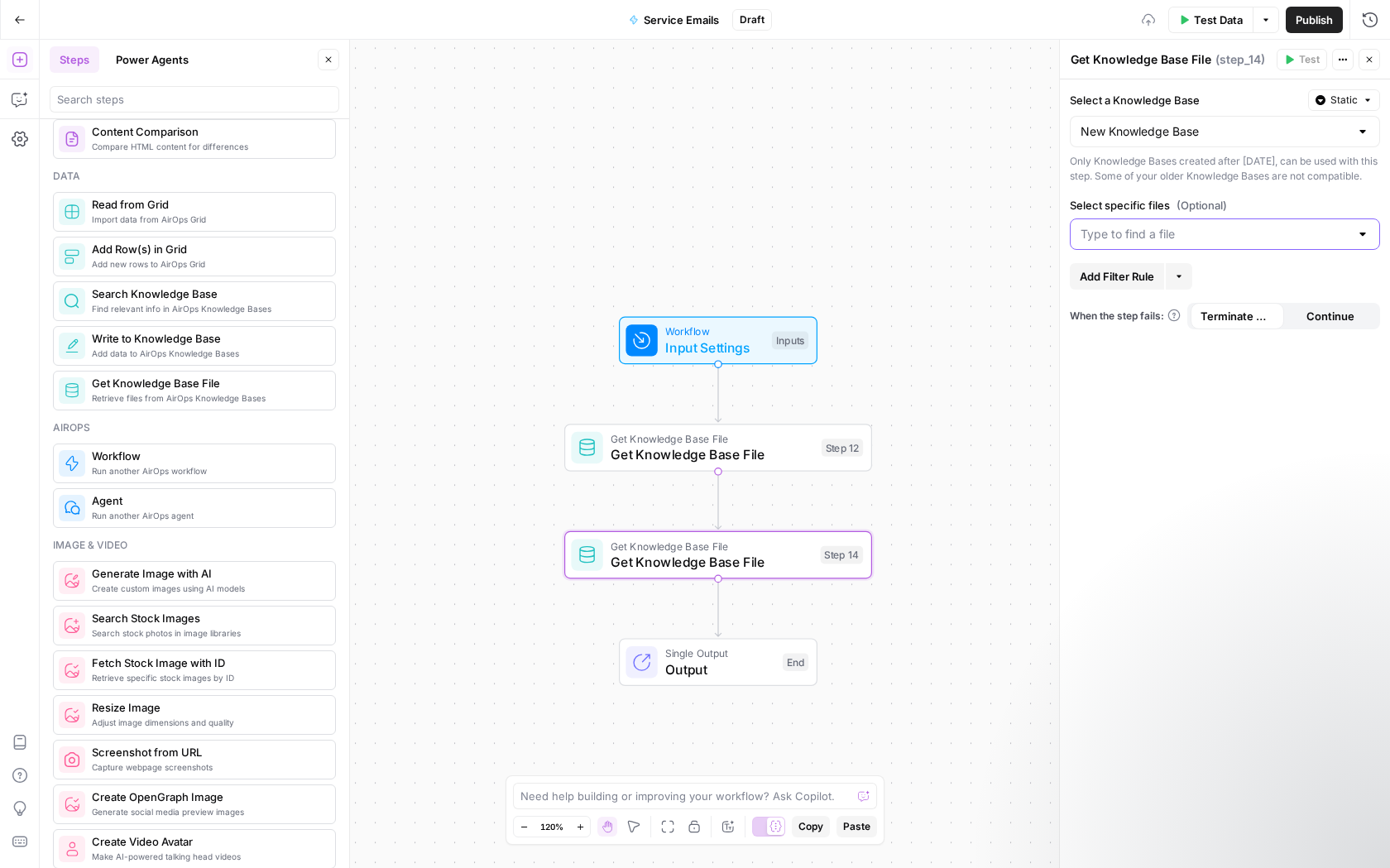
click at [1272, 242] on input "Select specific files (Optional)" at bounding box center [1214, 234] width 269 height 16
click at [1262, 289] on span "K:Service Free Trial & Onboarding Flows" at bounding box center [1221, 290] width 275 height 16
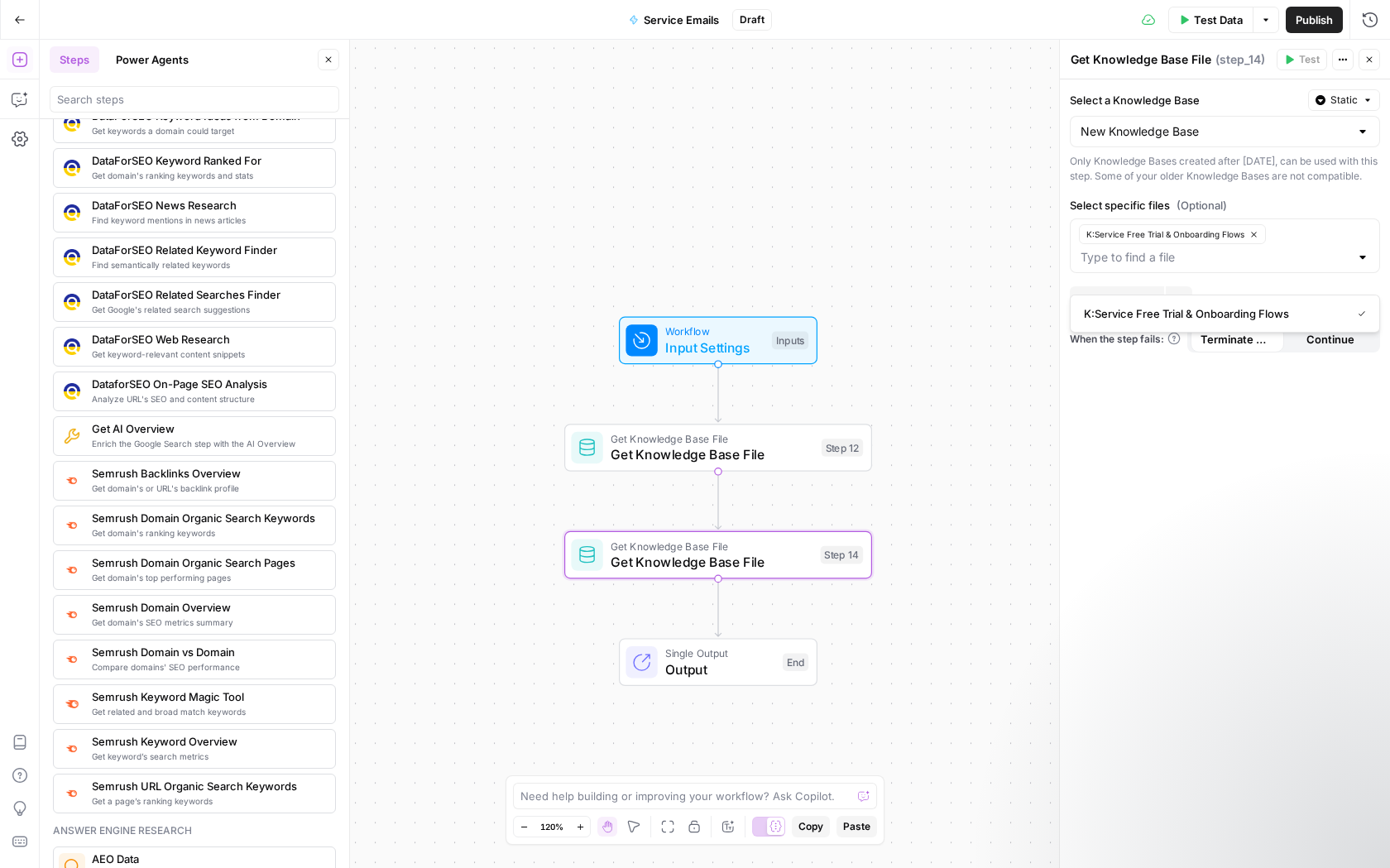
scroll to position [1730, 0]
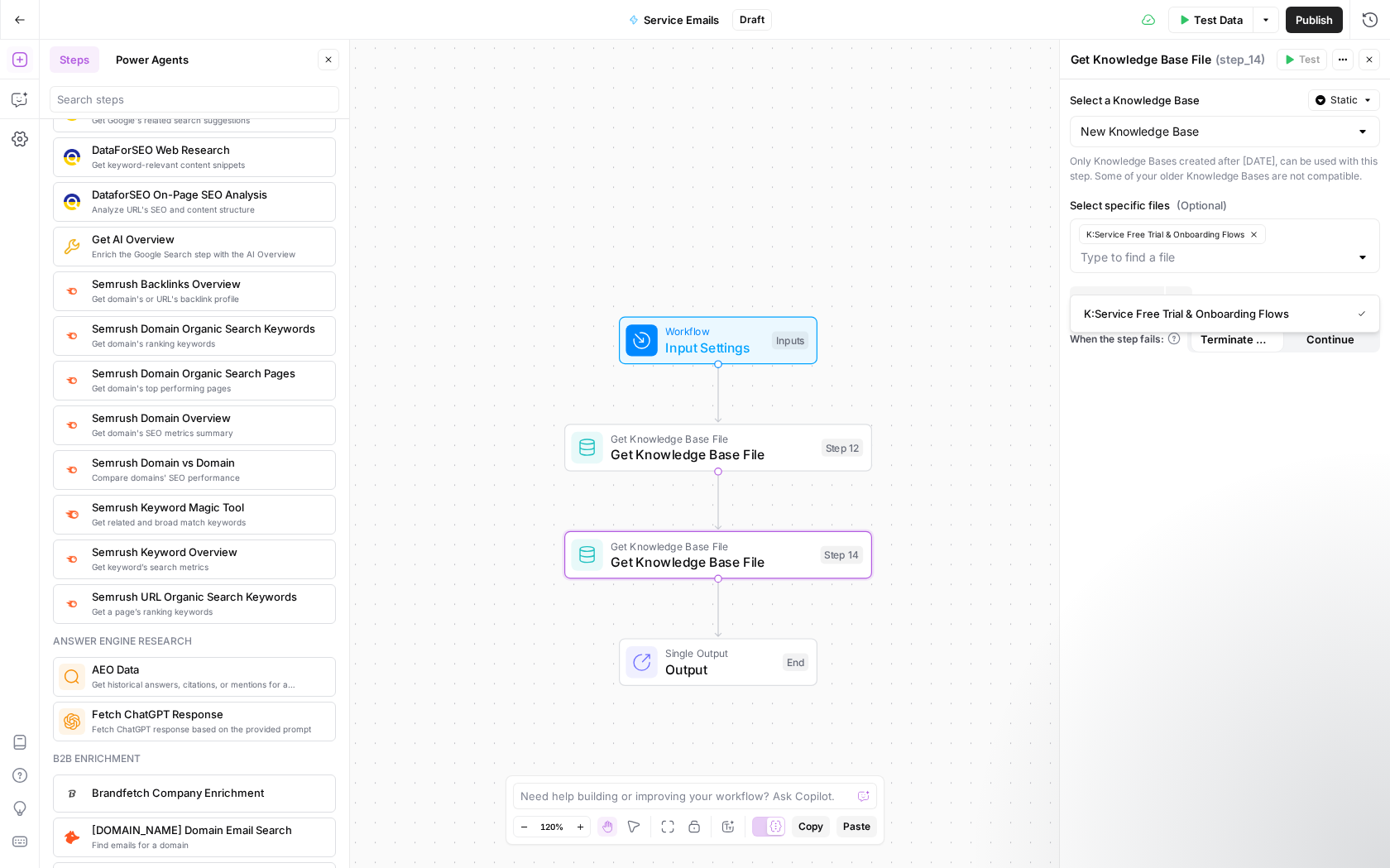
click at [14, 112] on button "Copilot" at bounding box center [20, 99] width 26 height 26
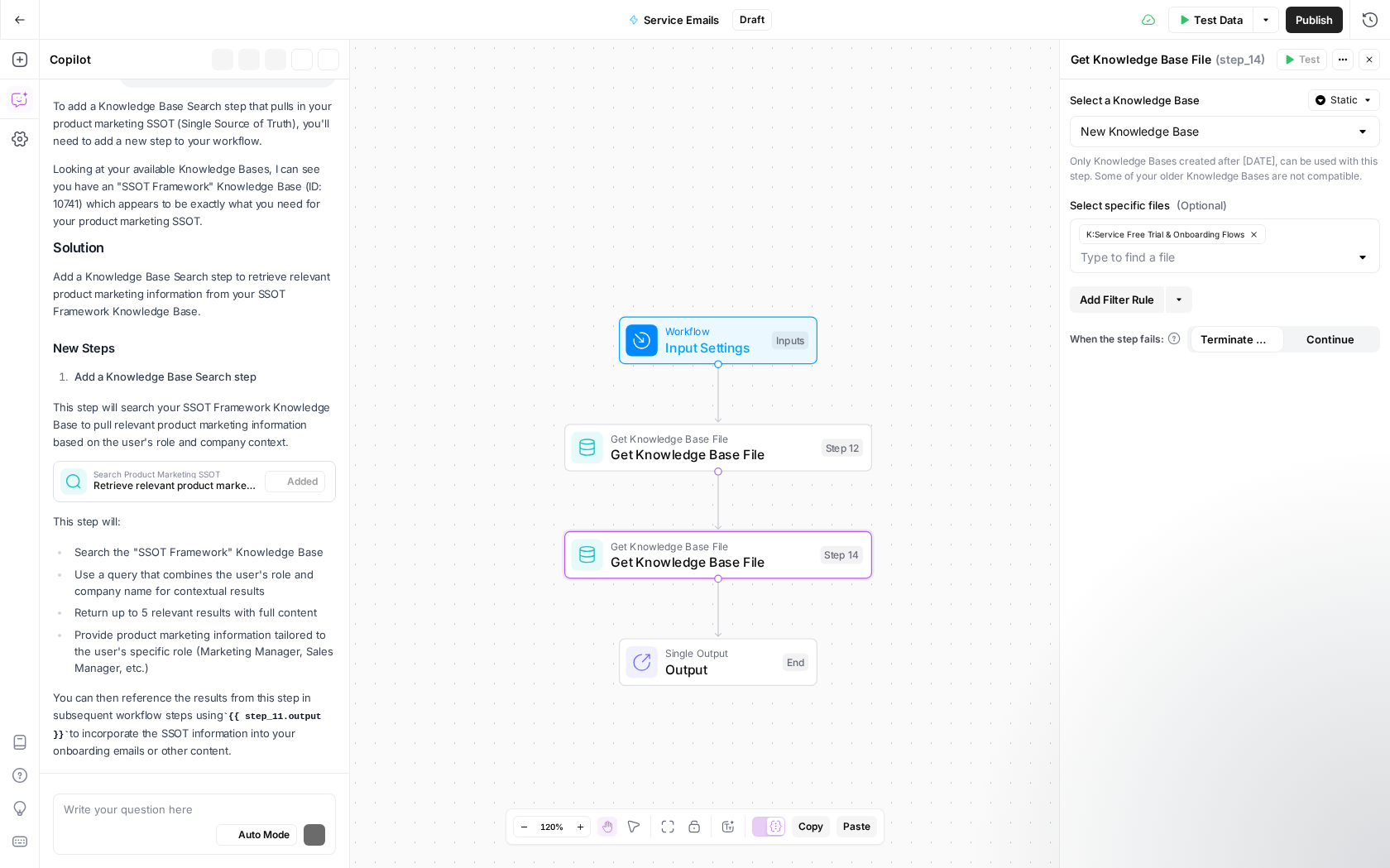
scroll to position [275, 0]
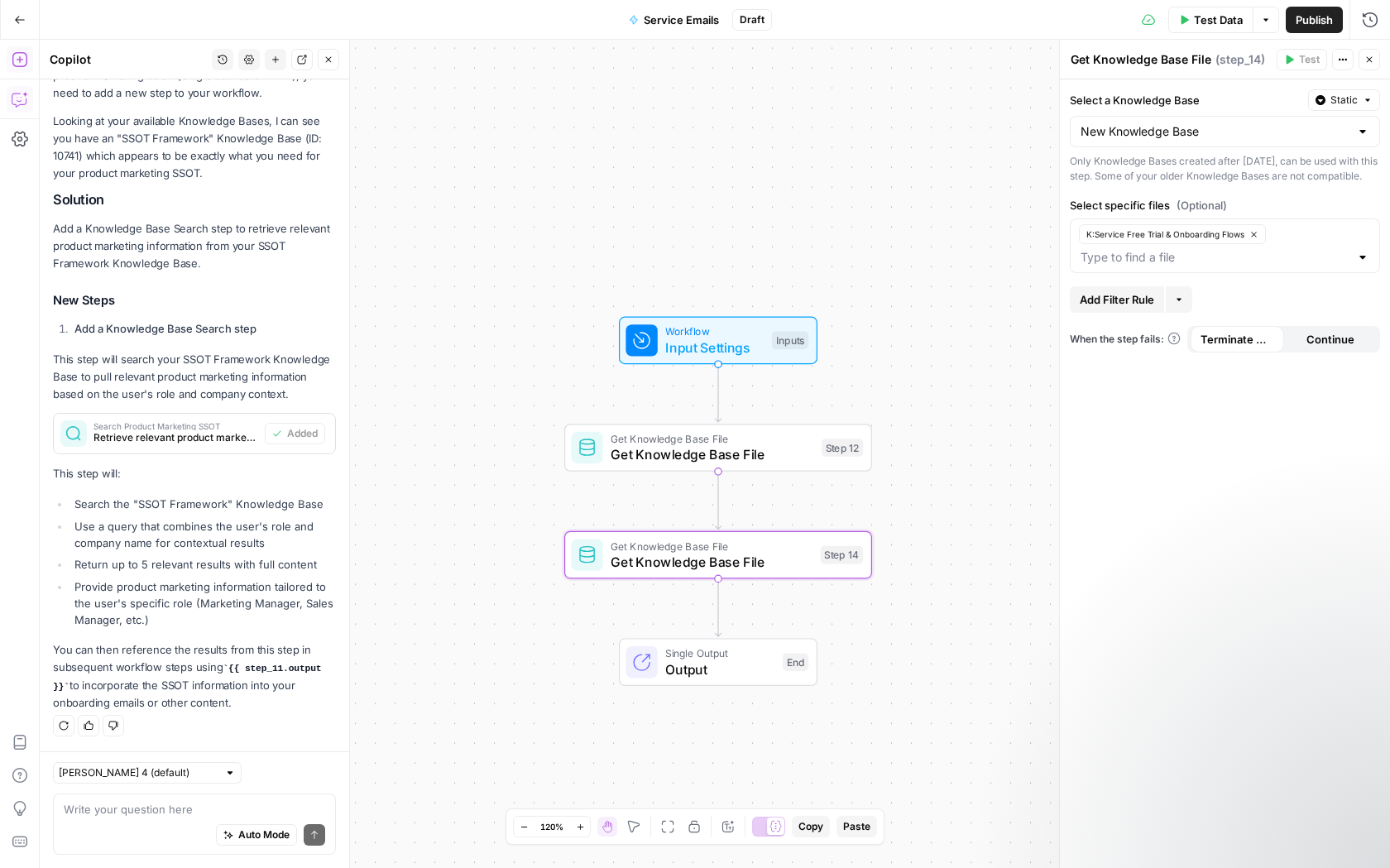
click at [16, 69] on button "Add Steps" at bounding box center [20, 59] width 26 height 26
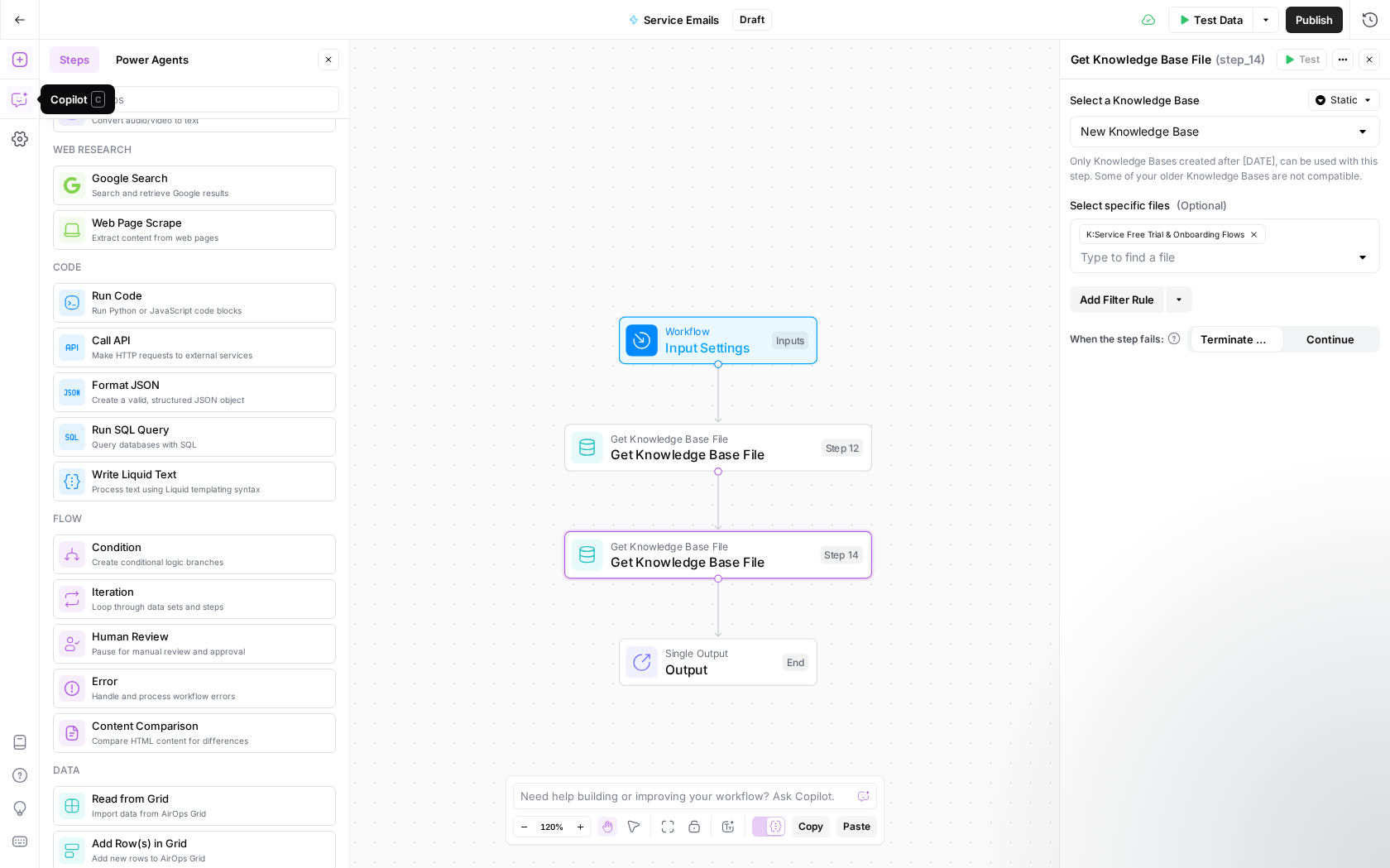
scroll to position [0, 0]
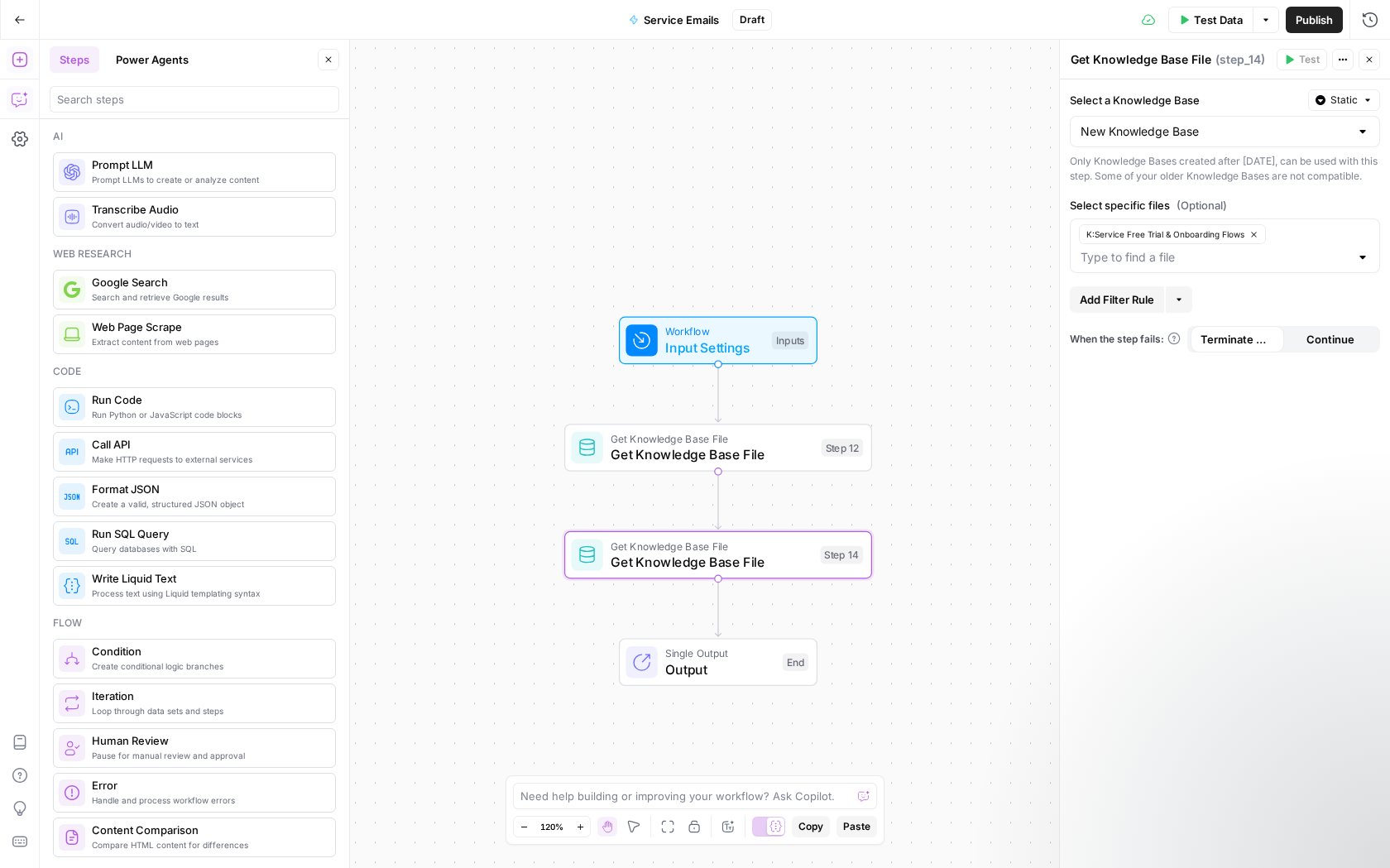
click at [17, 88] on button "Copilot" at bounding box center [20, 99] width 26 height 26
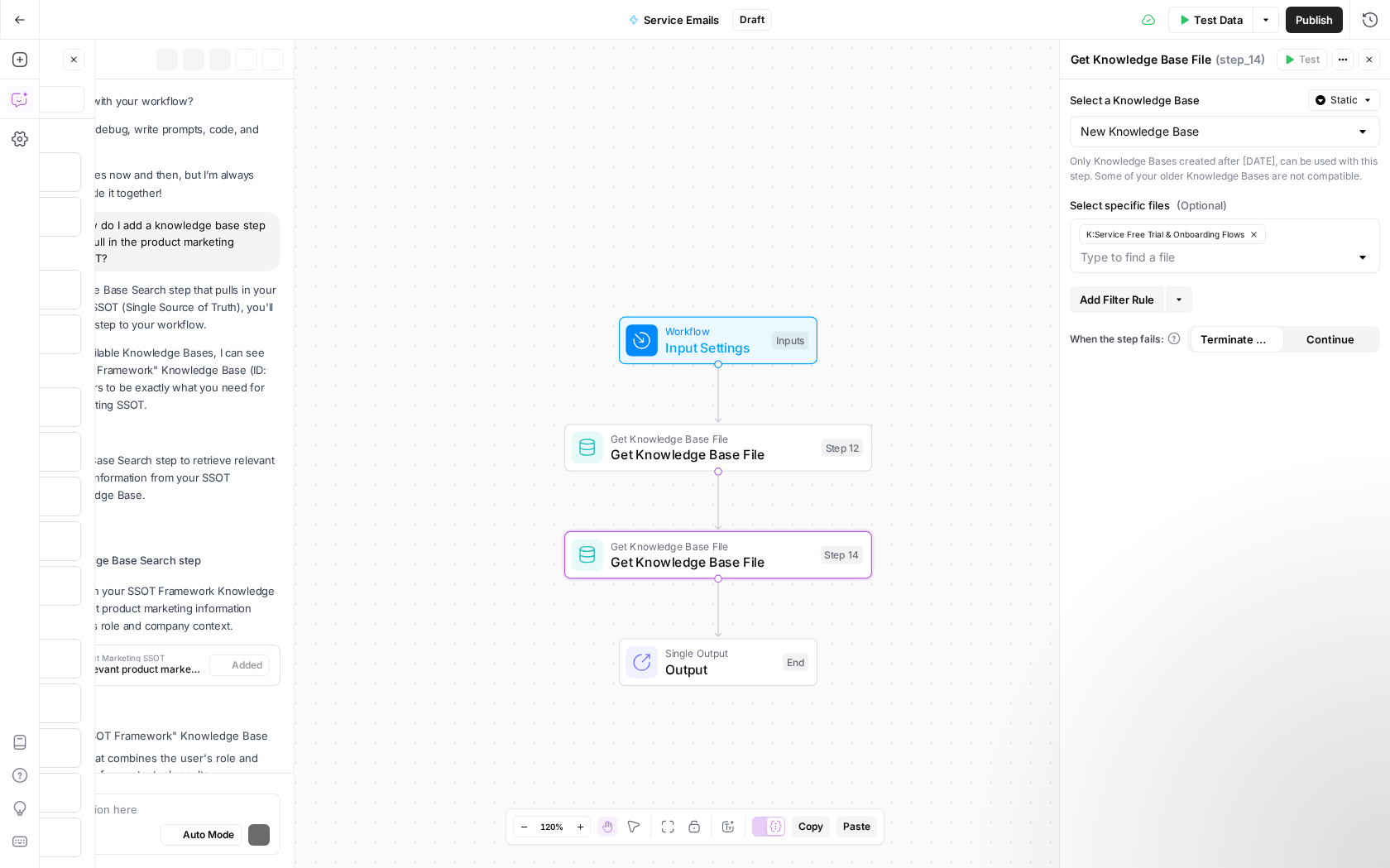
scroll to position [275, 0]
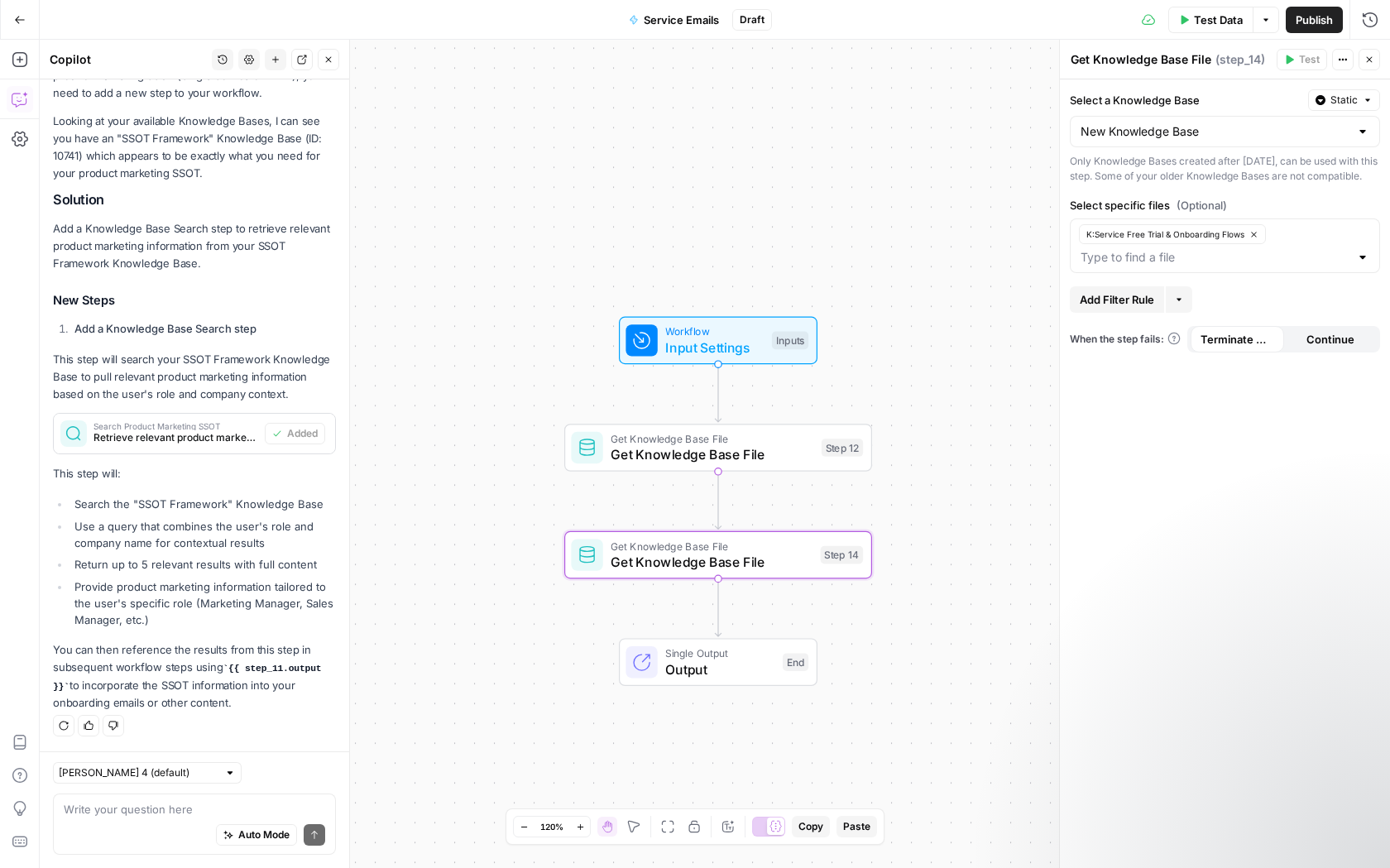
click at [195, 791] on div "Claude Sonnet 4 (default) Write your question here Auto Mode Send" at bounding box center [194, 809] width 310 height 117
click at [193, 795] on div "Write your question here Auto Mode Send" at bounding box center [194, 824] width 283 height 61
type textarea "How do"
click at [234, 815] on textarea "Write a" at bounding box center [194, 808] width 262 height 16
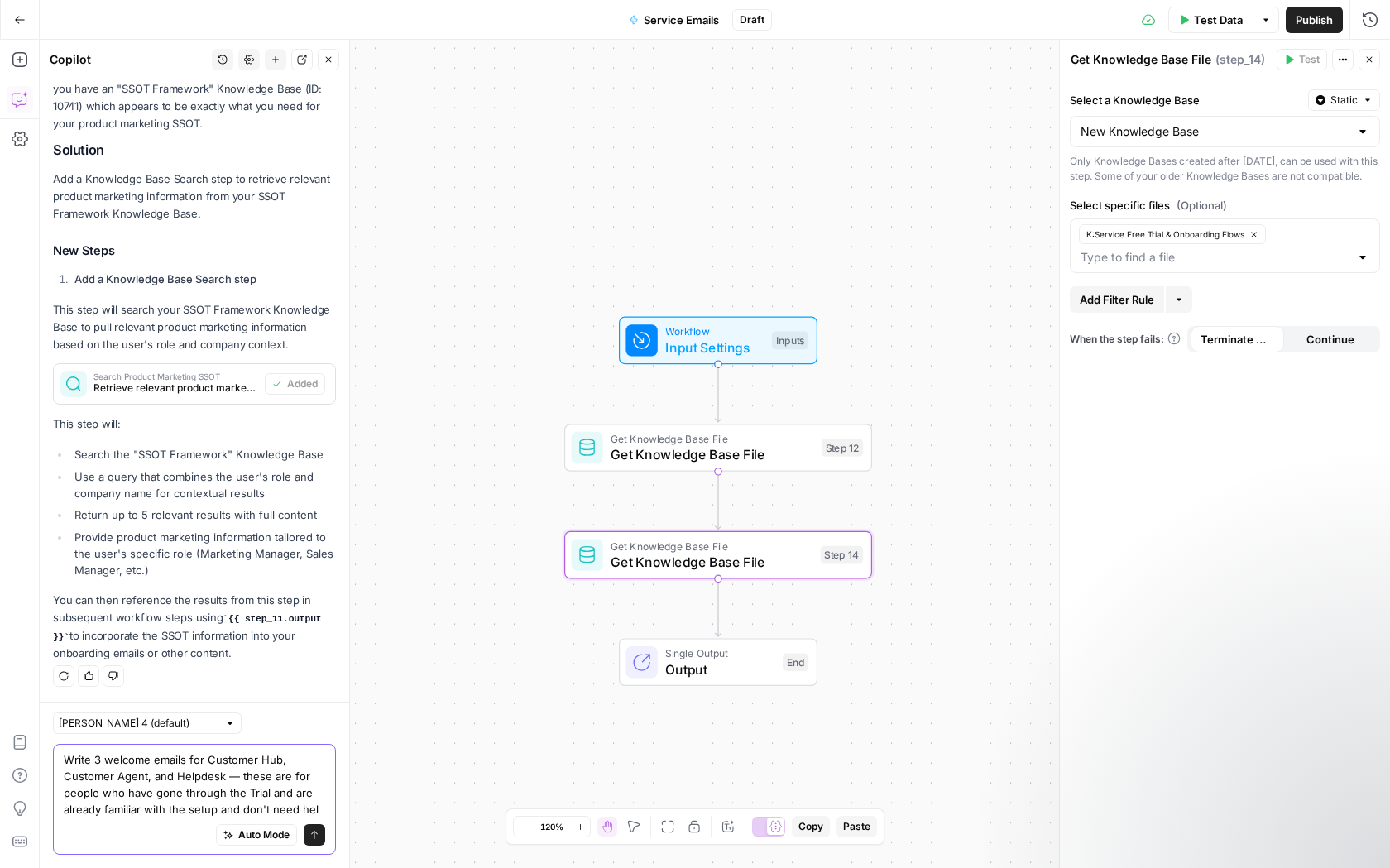
scroll to position [342, 0]
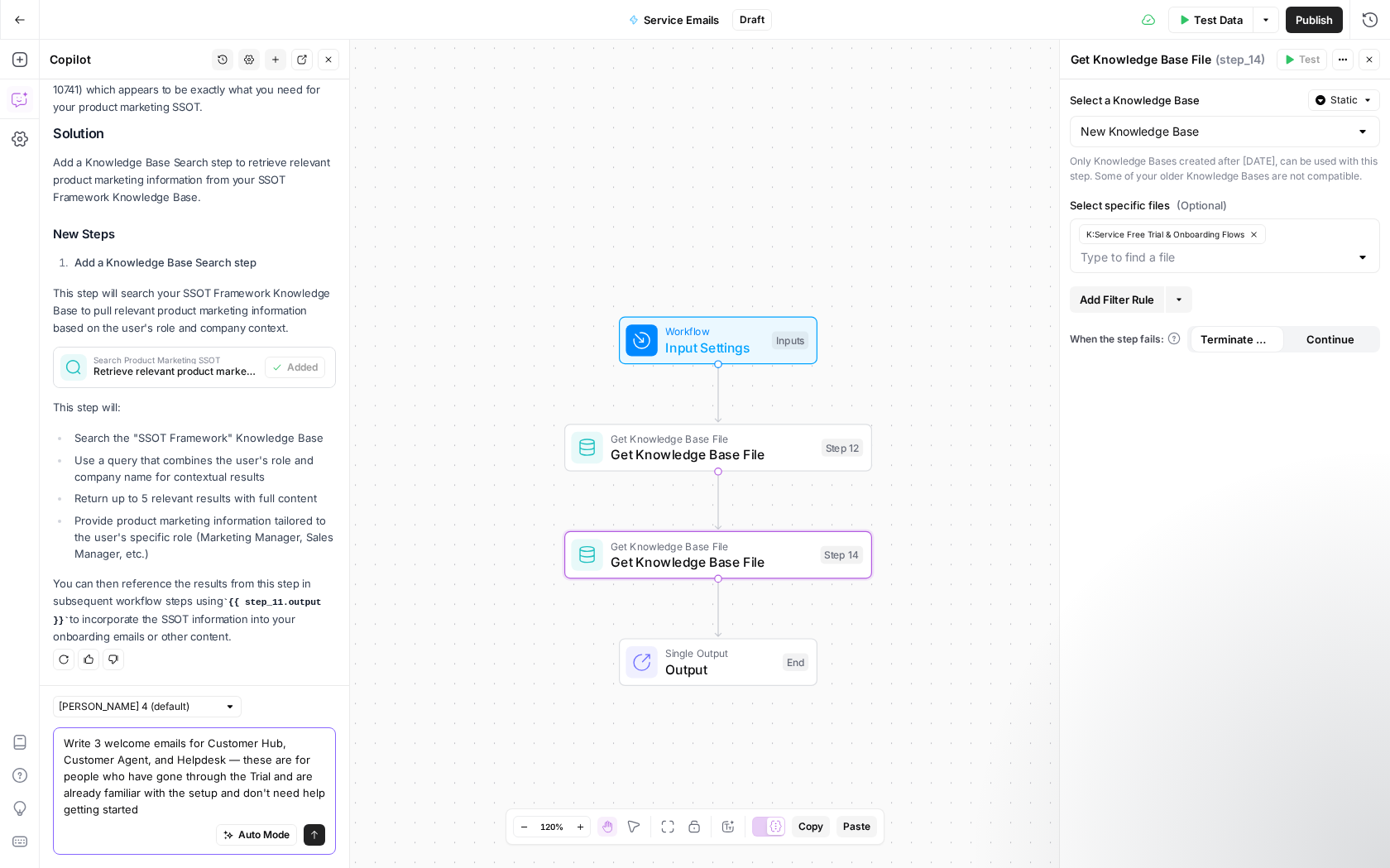
type textarea "Write 3 welcome emails for Customer Hub, Customer Agent, and Helpdesk — these a…"
click at [304, 835] on button "Send" at bounding box center [314, 834] width 21 height 21
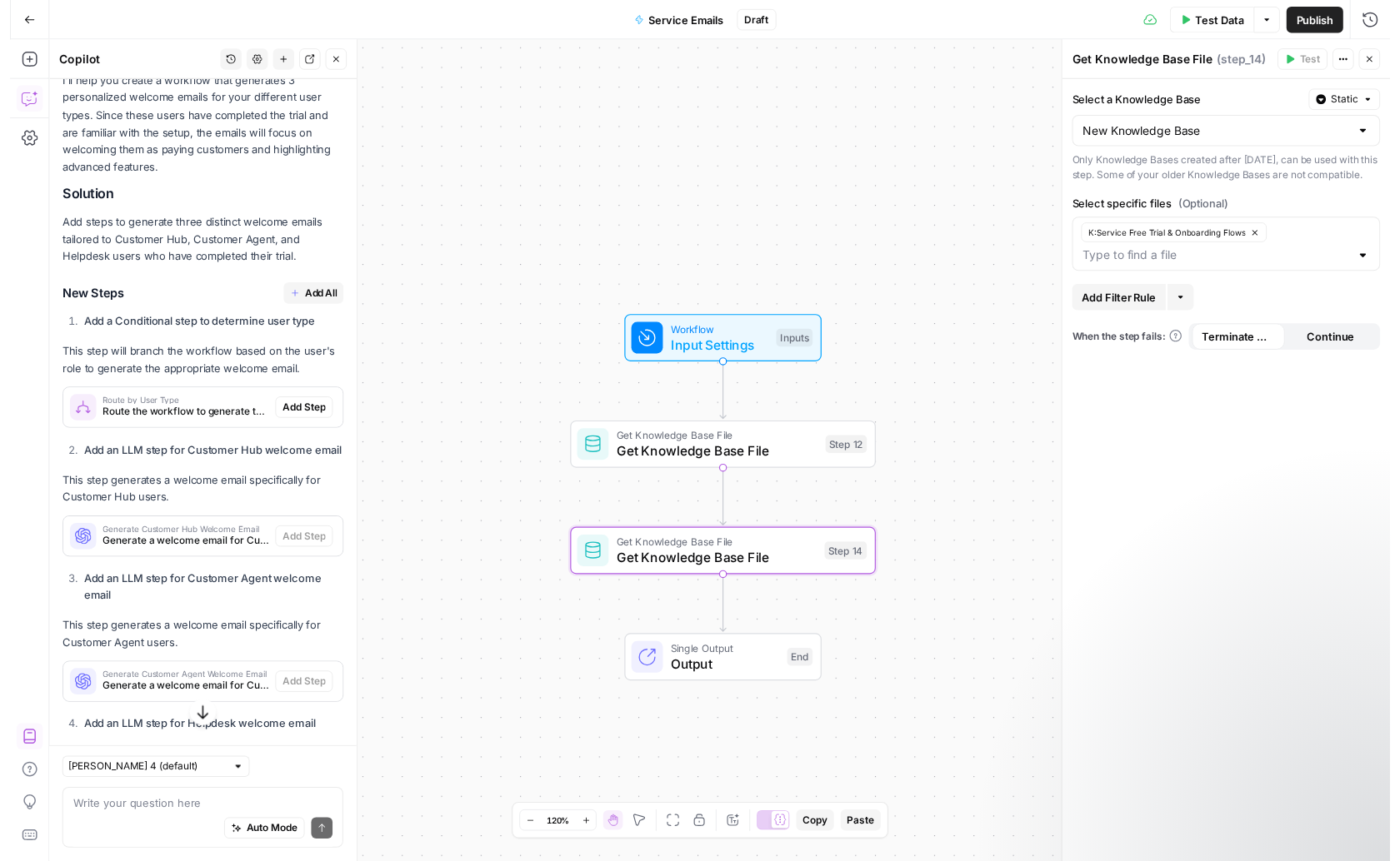
scroll to position [991, 0]
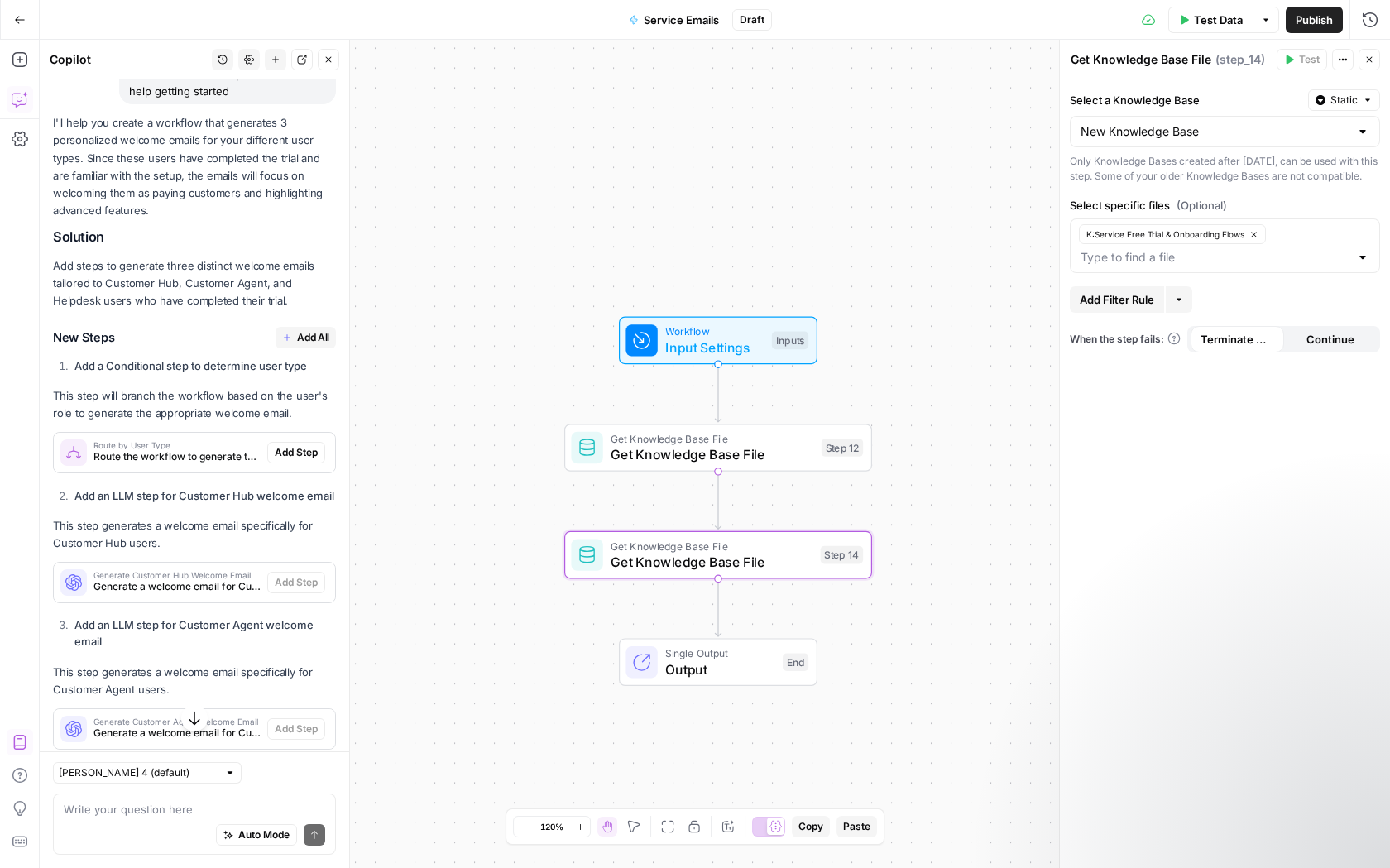
click at [300, 345] on span "Add All" at bounding box center [313, 337] width 32 height 14
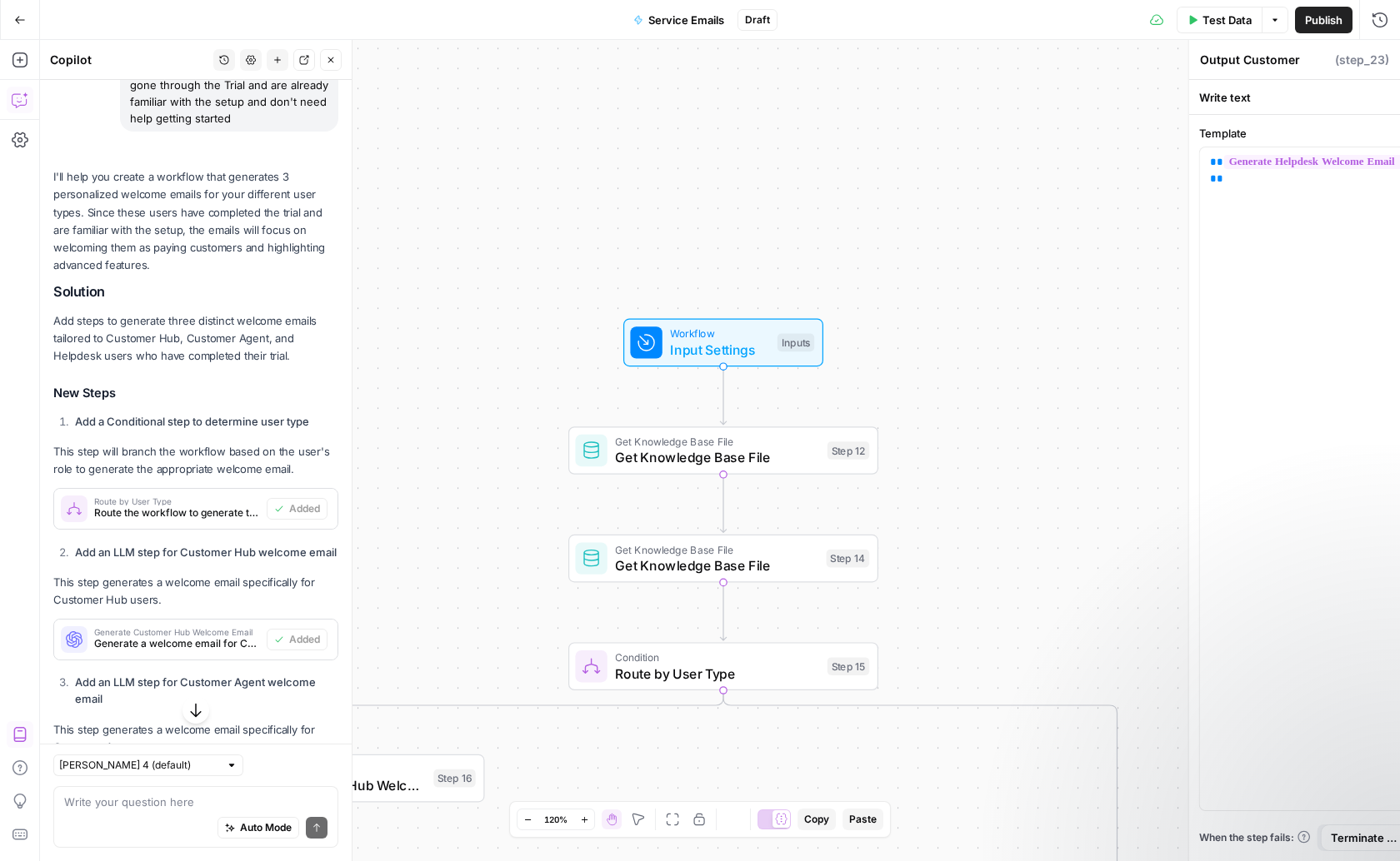
type textarea "Output Helpdesk Email"
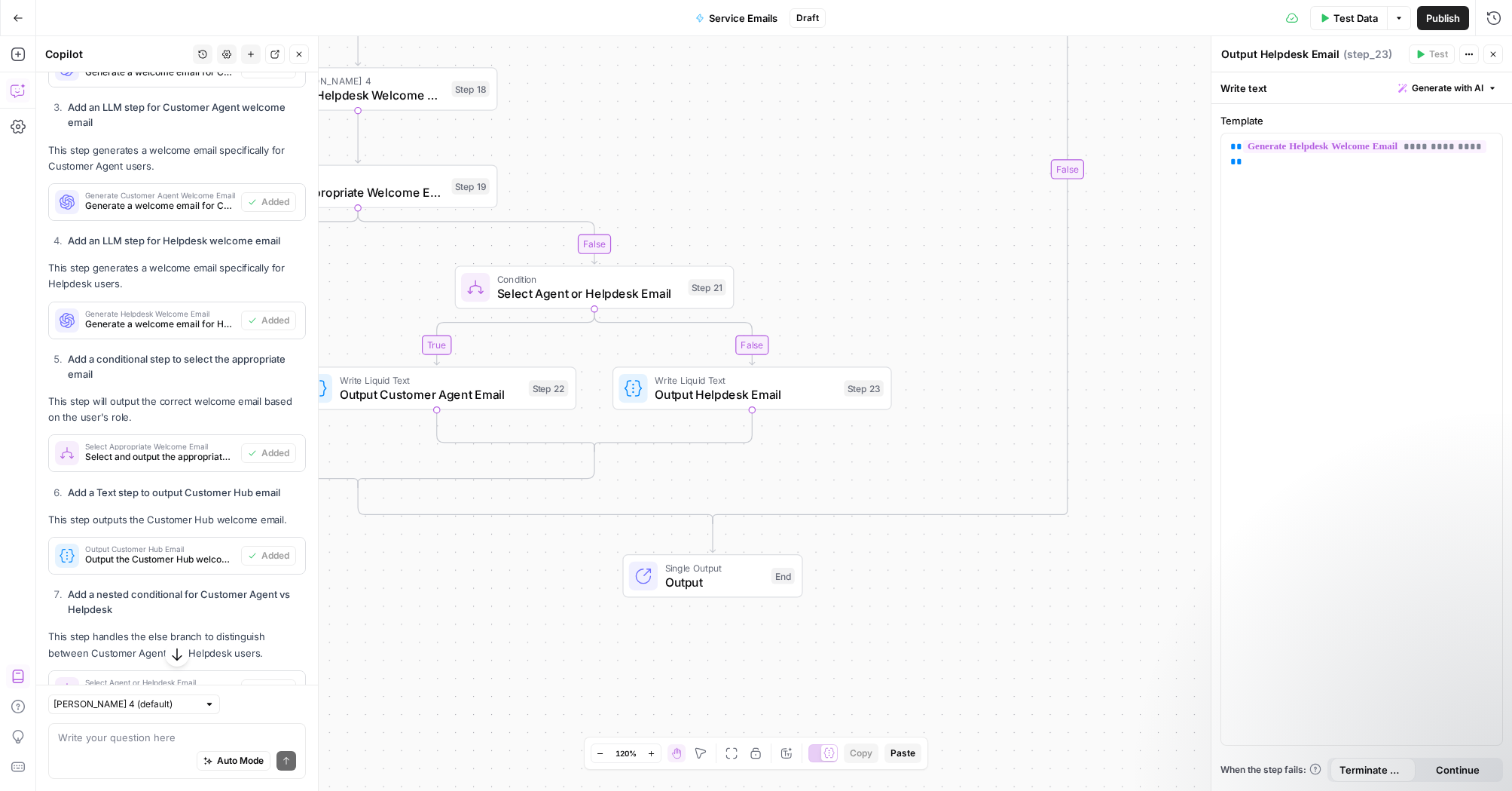
scroll to position [1904, 0]
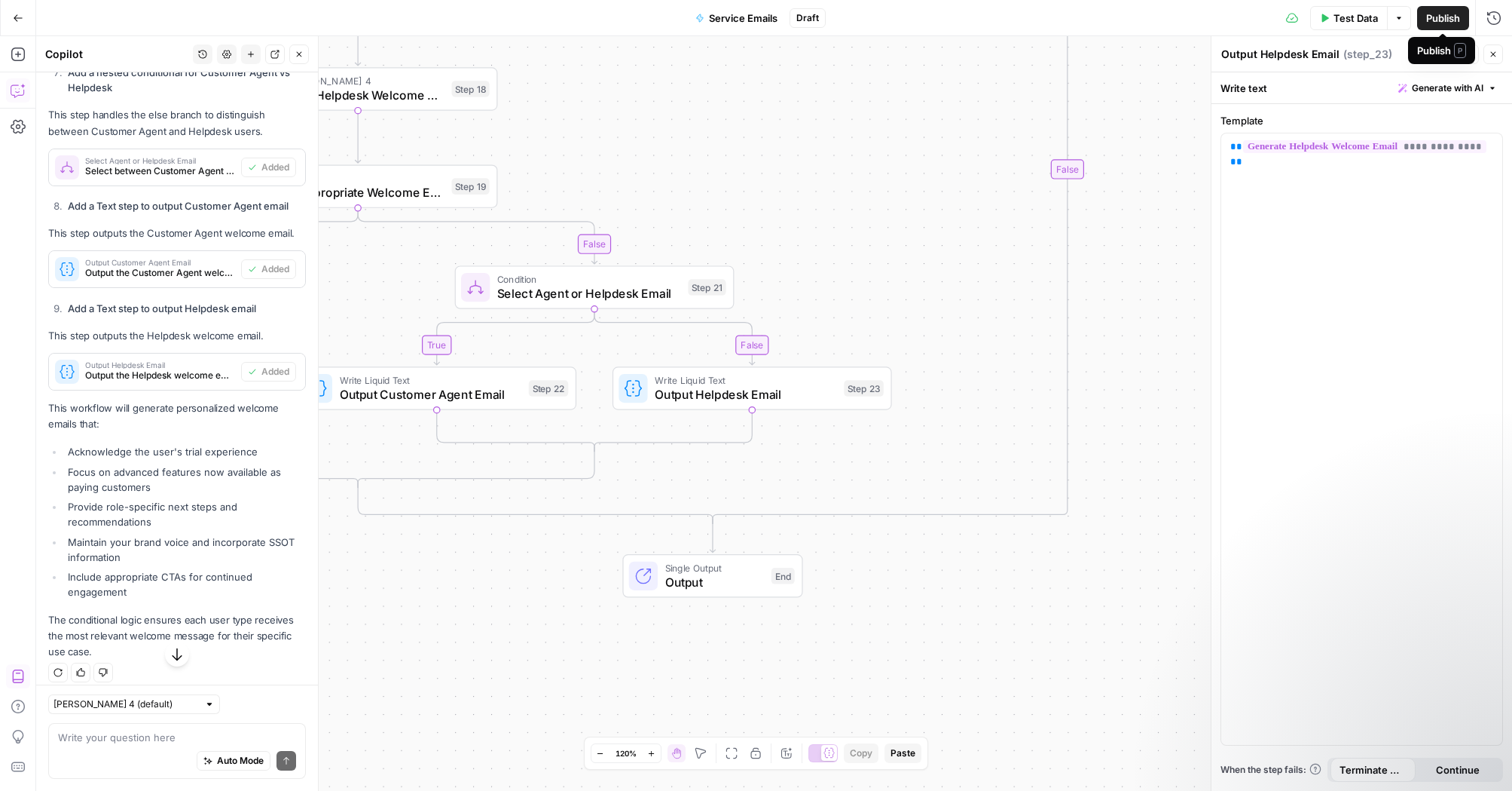
click at [1265, 16] on span "Test Data" at bounding box center [1355, 18] width 44 height 15
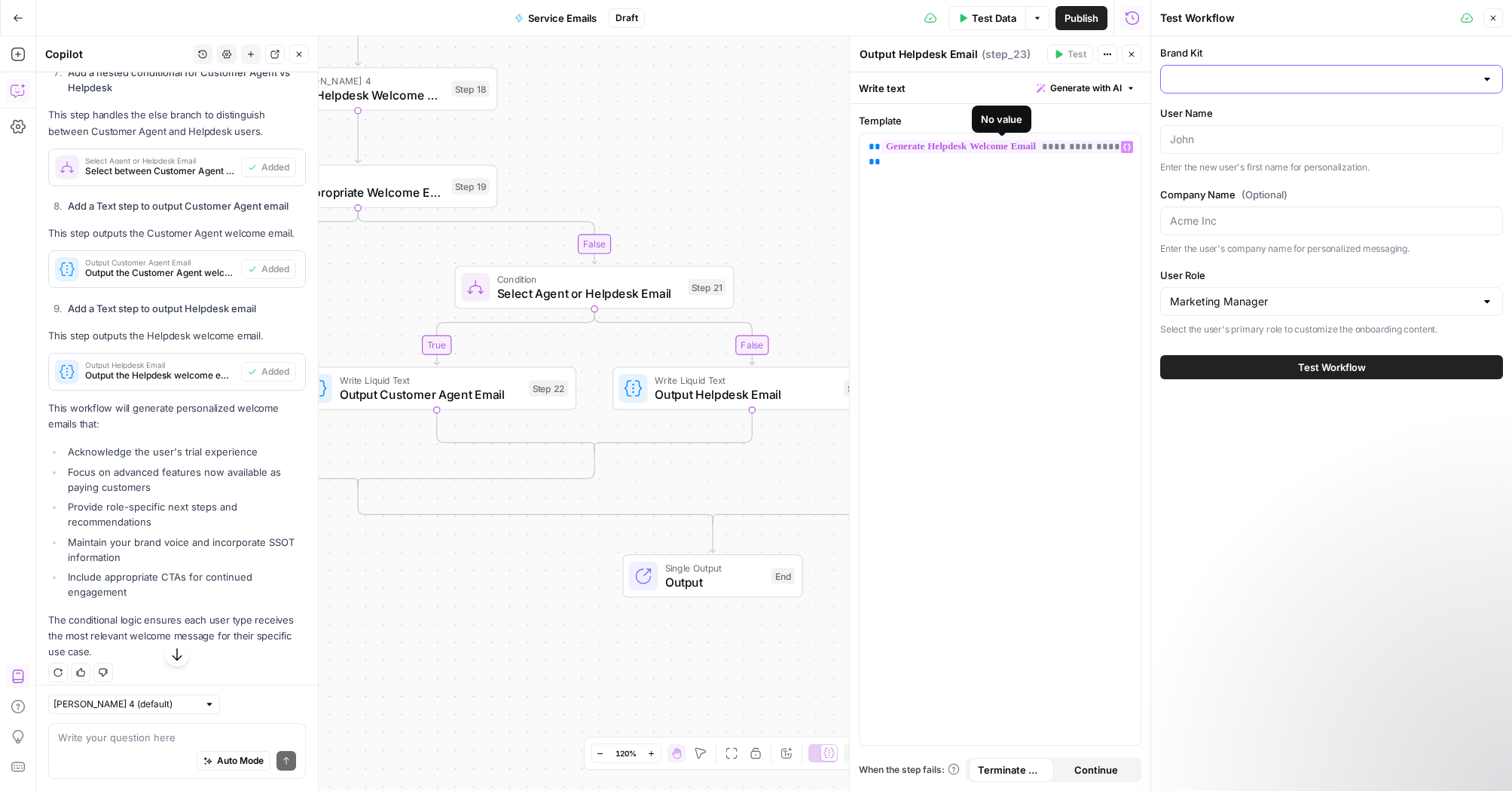
click at [1242, 78] on input "Brand Kit" at bounding box center [1322, 78] width 305 height 15
click at [1262, 522] on div "Brand Kit User Name Enter the new user's first name for personalization. Compan…" at bounding box center [1331, 413] width 361 height 754
click at [1243, 371] on button "Test Workflow" at bounding box center [1331, 367] width 342 height 24
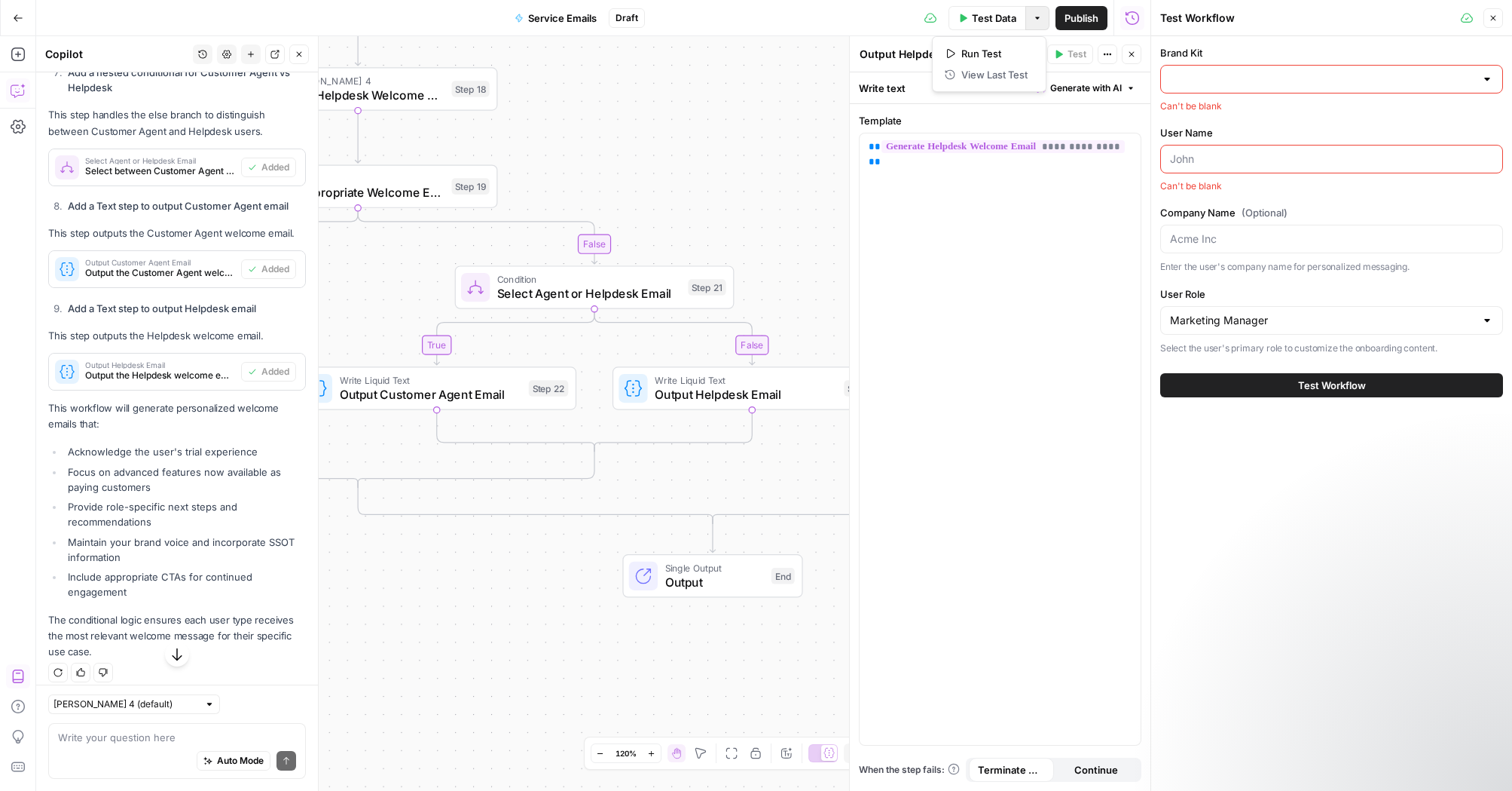
click at [1041, 19] on icon "button" at bounding box center [1038, 18] width 9 height 9
click at [1024, 44] on button "Run Test" at bounding box center [989, 53] width 101 height 21
click at [1265, 81] on input "Brand Kit" at bounding box center [1322, 78] width 305 height 15
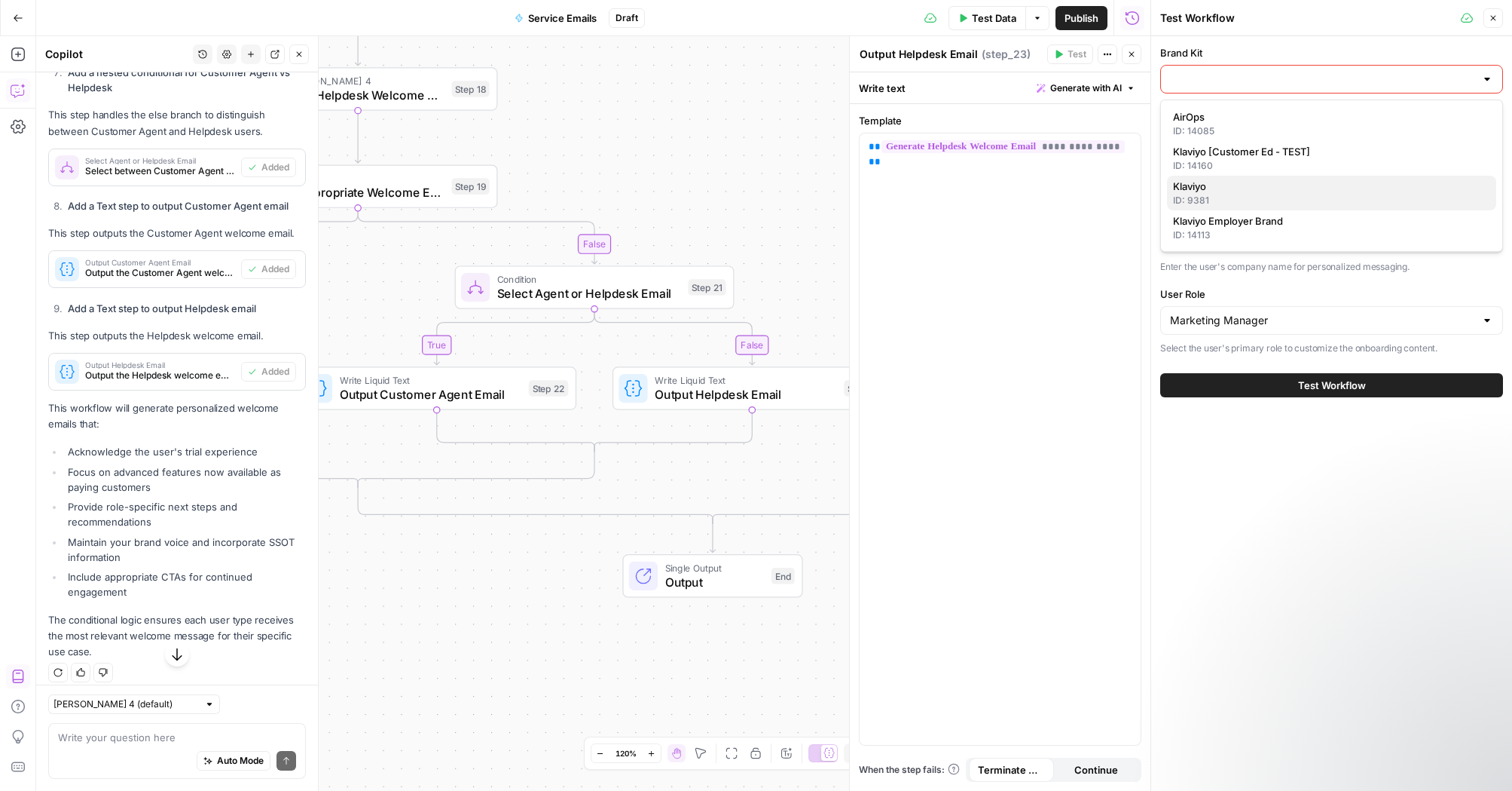
click at [1265, 190] on span "Klaviyo" at bounding box center [1328, 186] width 311 height 15
type input "Klaviyo"
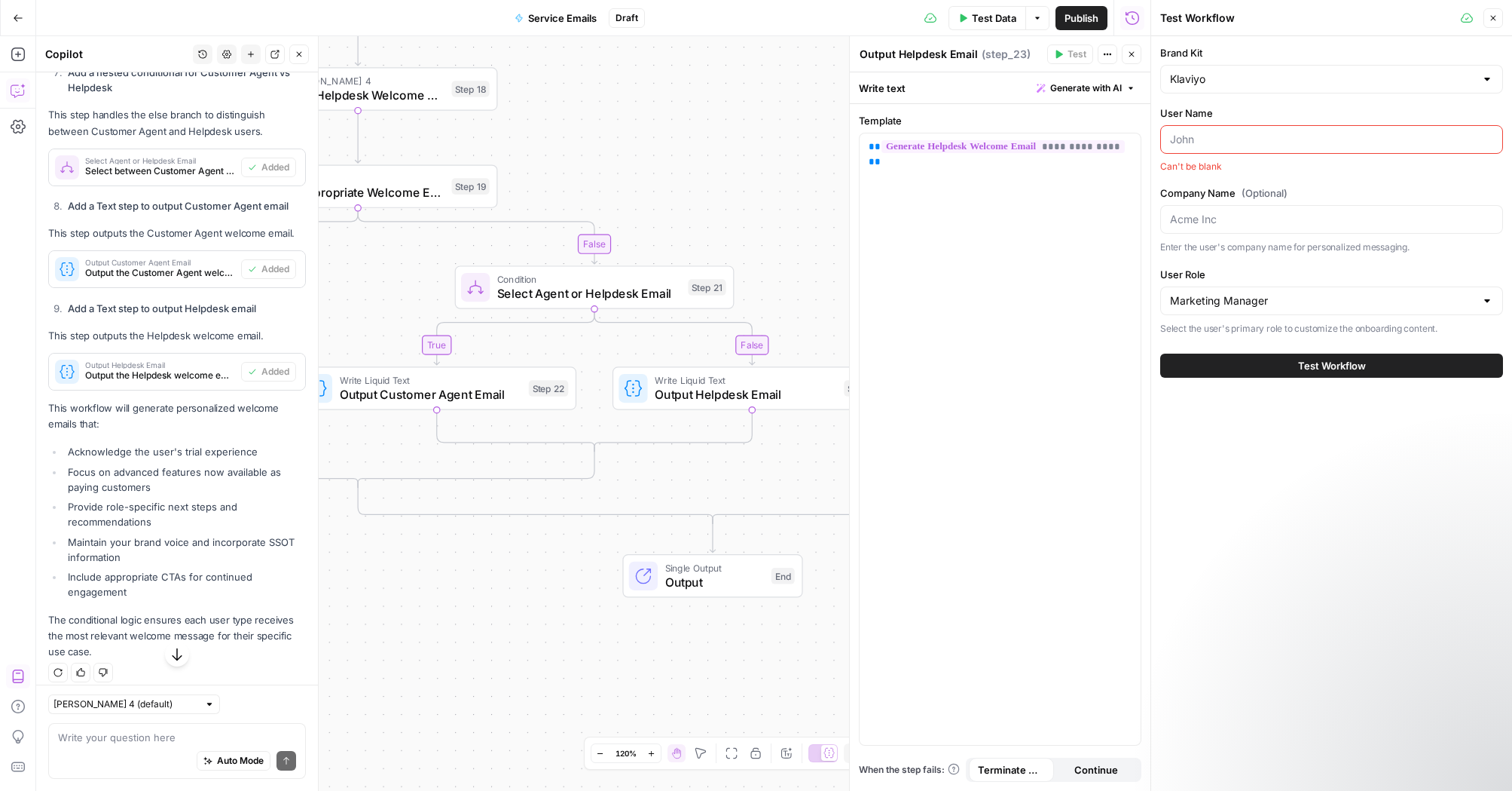
click at [1265, 141] on input "User Name" at bounding box center [1331, 139] width 323 height 15
type input "[PERSON_NAME]"
click at [1265, 367] on button "Test Workflow" at bounding box center [1331, 367] width 342 height 24
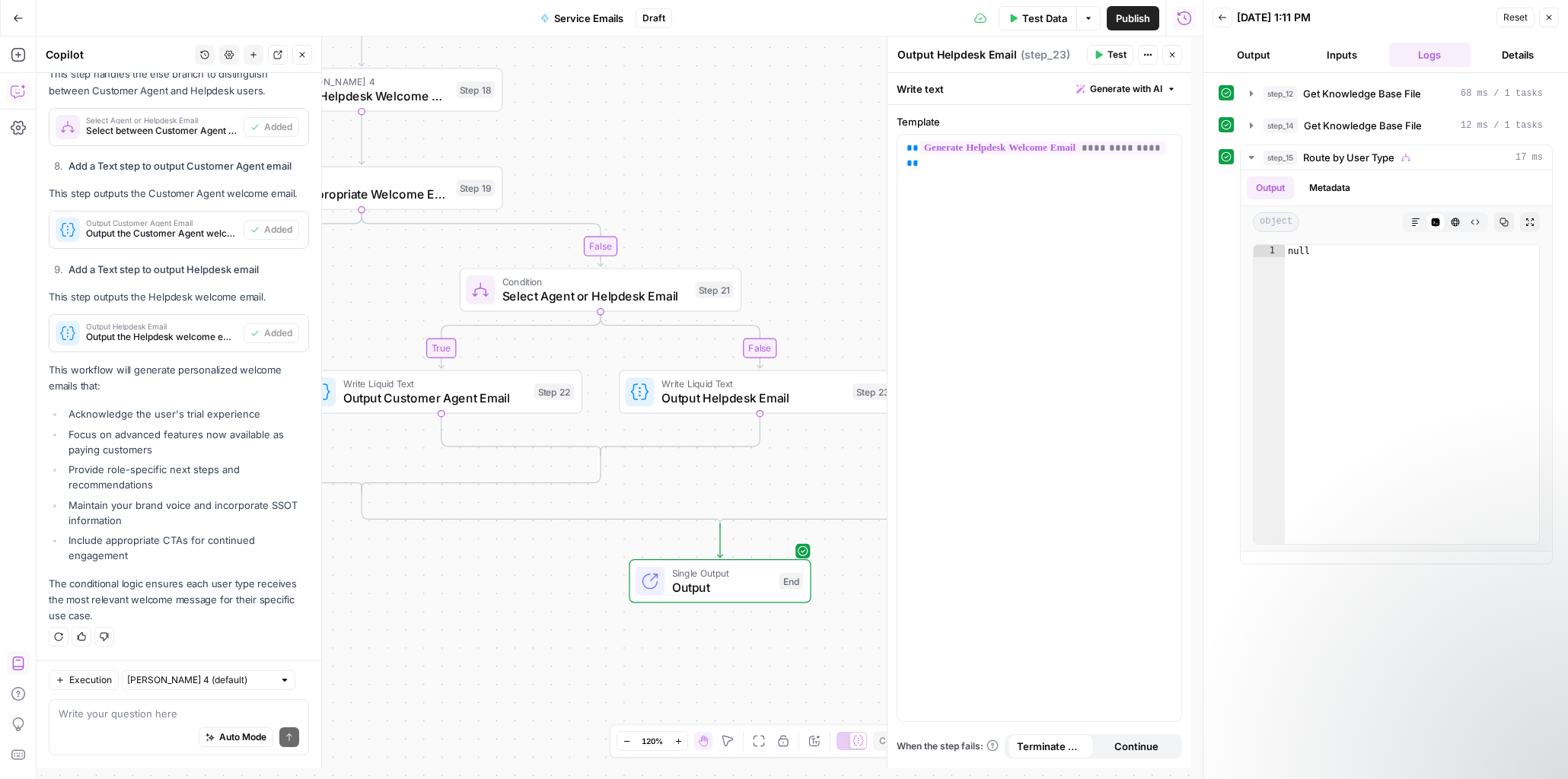
scroll to position [2000, 0]
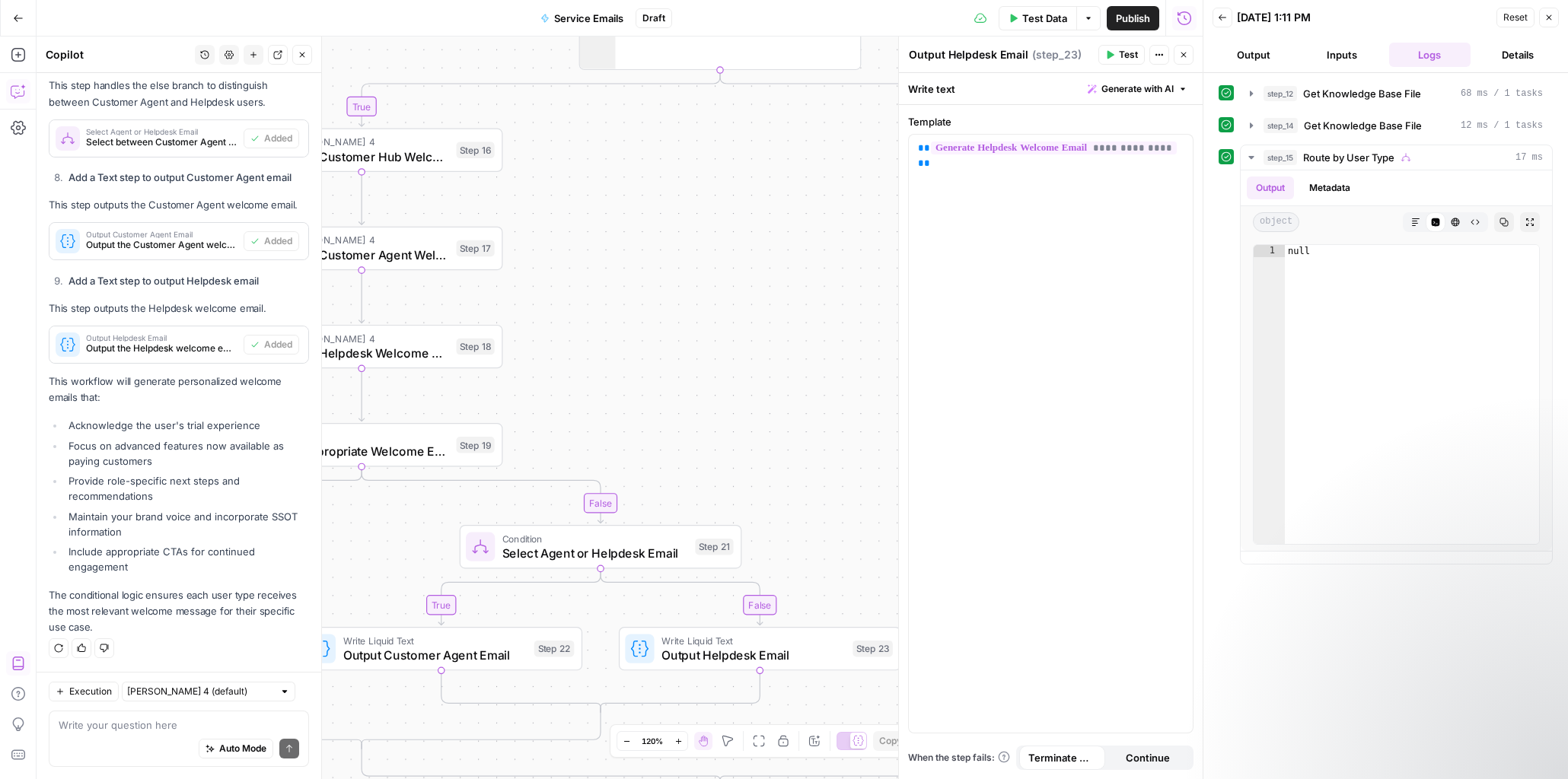
click at [1278, 63] on button "Inputs" at bounding box center [1342, 54] width 82 height 24
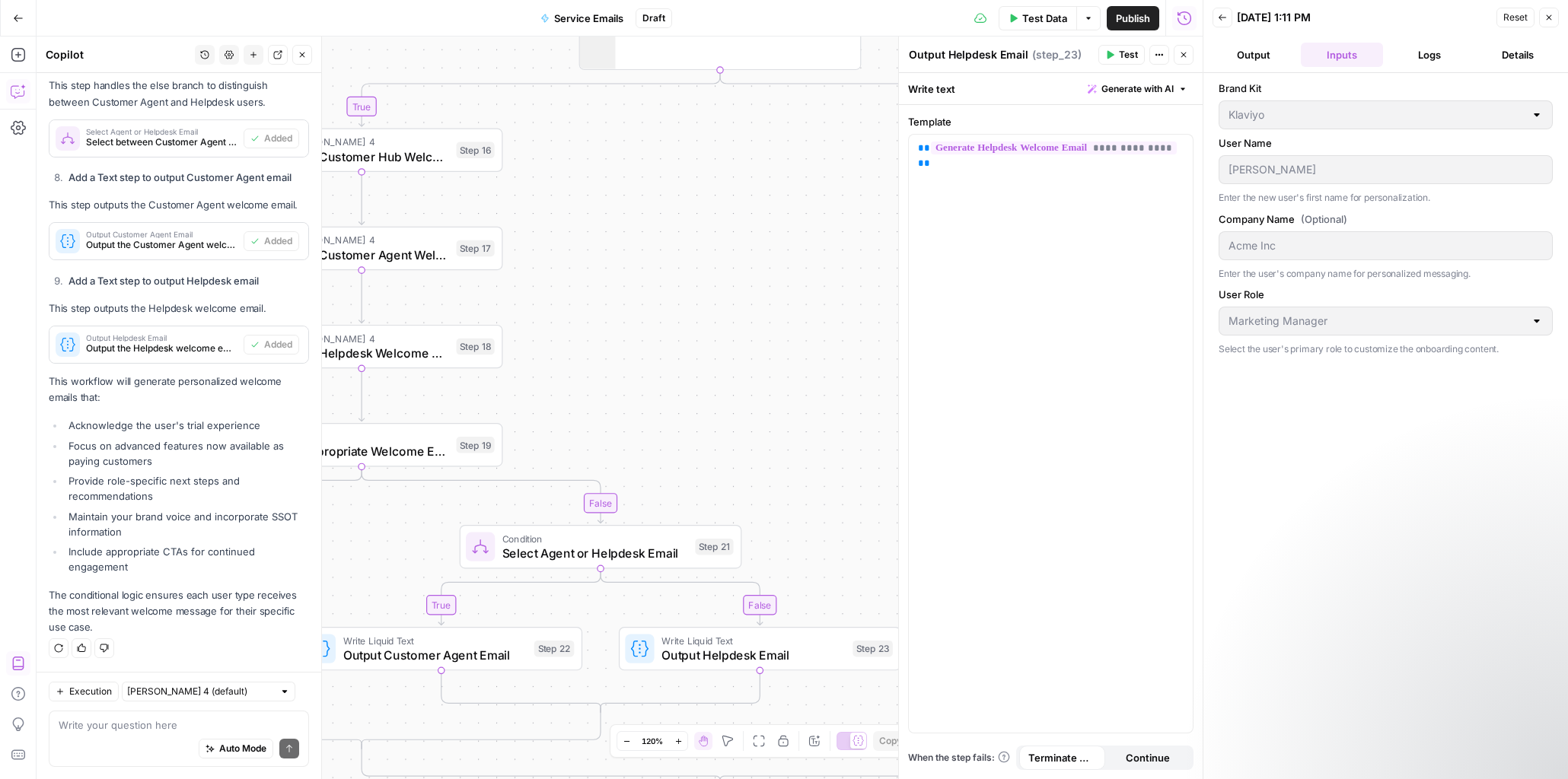
click at [1278, 64] on button "Logs" at bounding box center [1430, 54] width 82 height 24
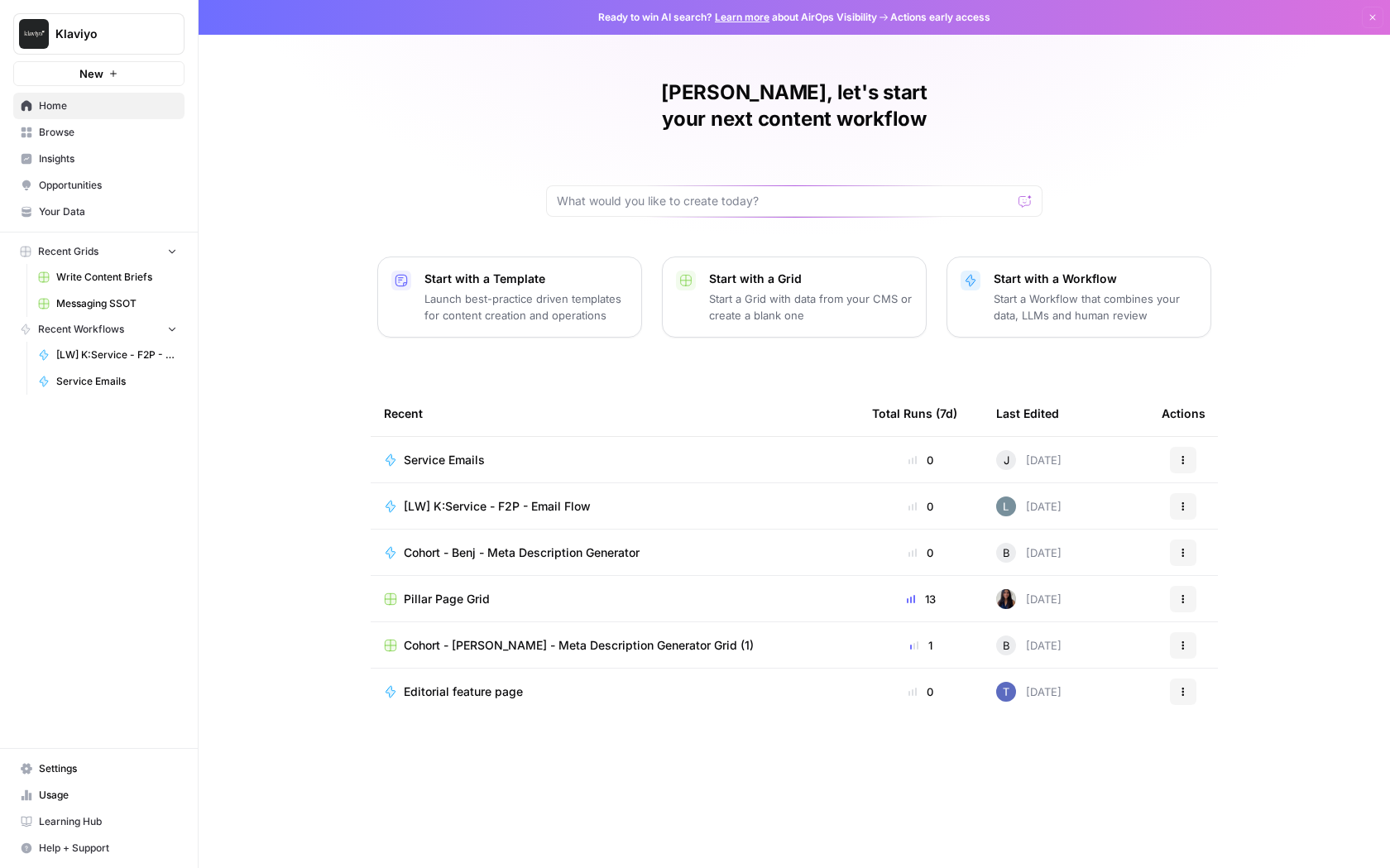
click at [547, 488] on td "[LW] K:Service - F2P - Email Flow" at bounding box center [615, 506] width 488 height 45
click at [548, 498] on span "[LW] K:Service - F2P - Email Flow" at bounding box center [496, 506] width 187 height 16
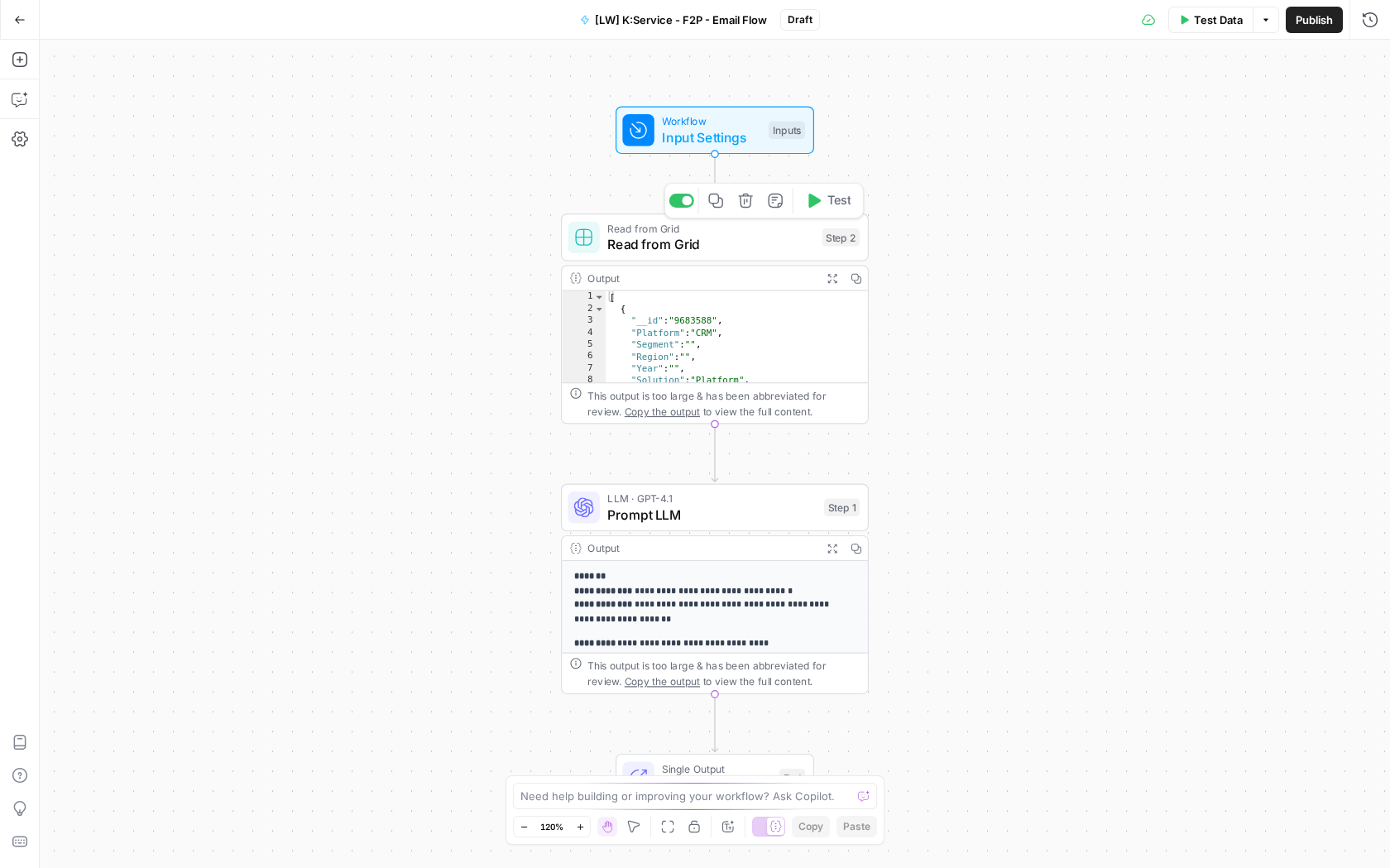
click at [673, 234] on span "Read from Grid" at bounding box center [710, 244] width 207 height 20
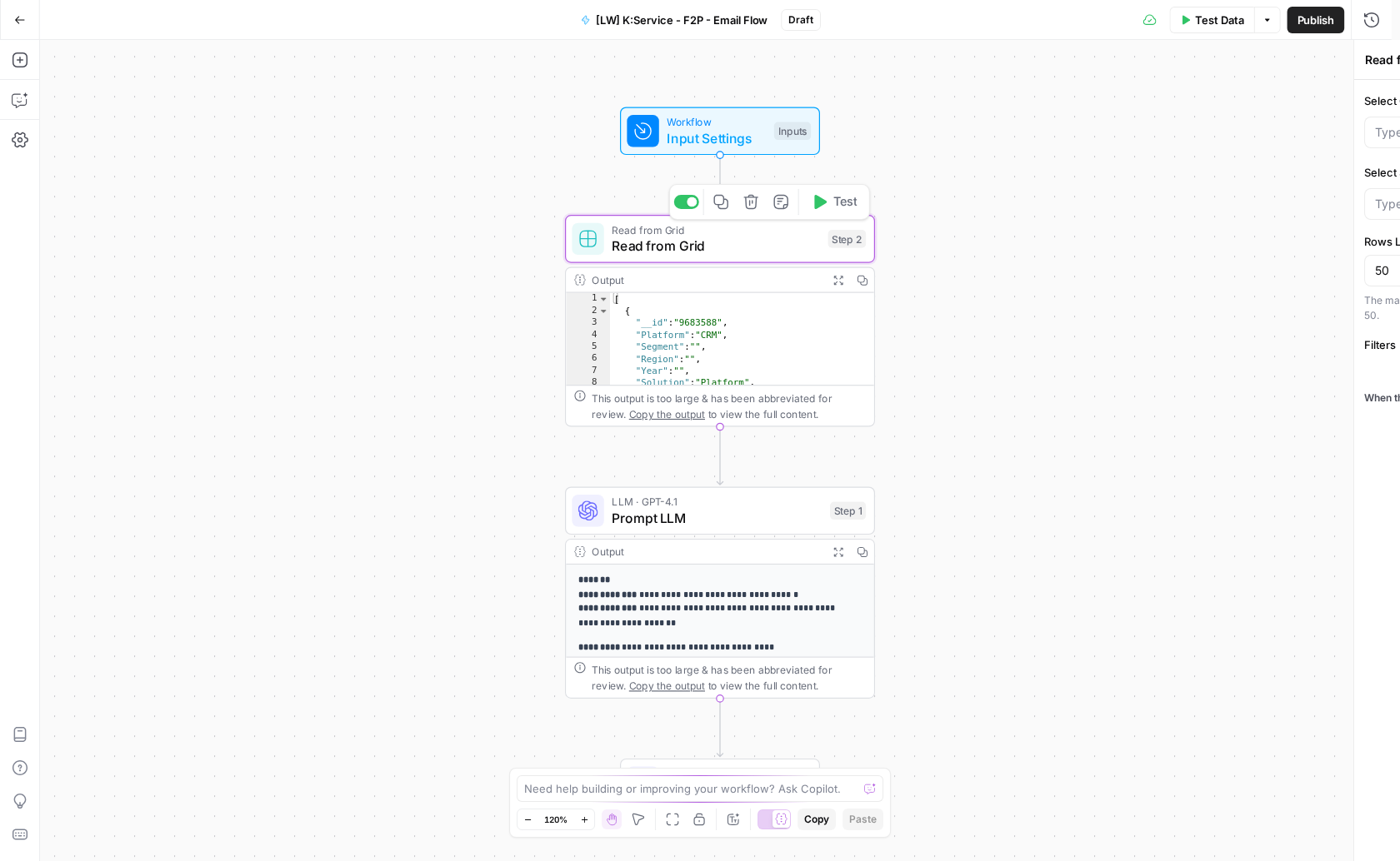
type input "SSOT"
type input "Messaging SSOT"
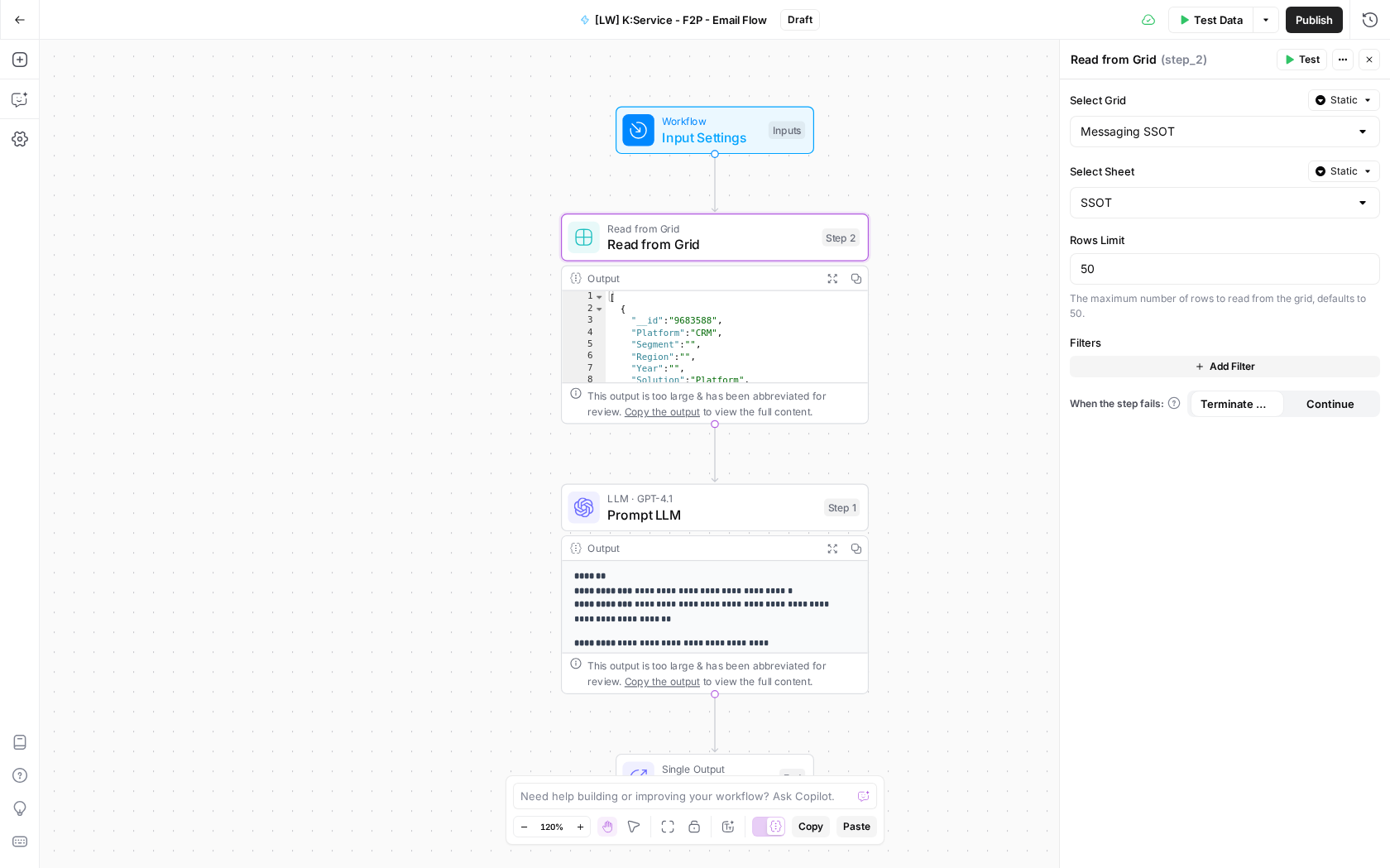
click at [14, 26] on button "Go Back" at bounding box center [20, 20] width 30 height 30
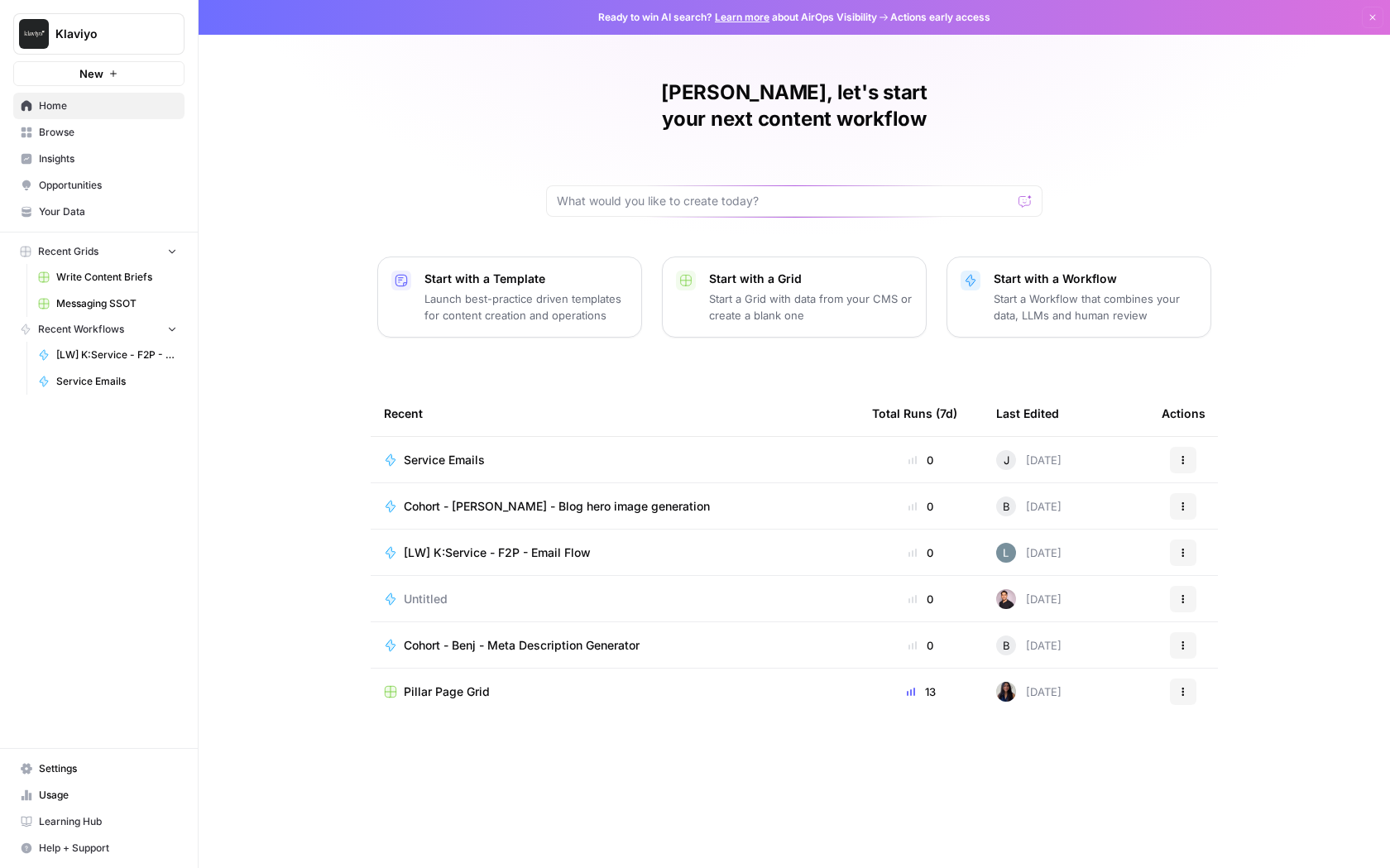
click at [67, 139] on span "Browse" at bounding box center [108, 131] width 138 height 14
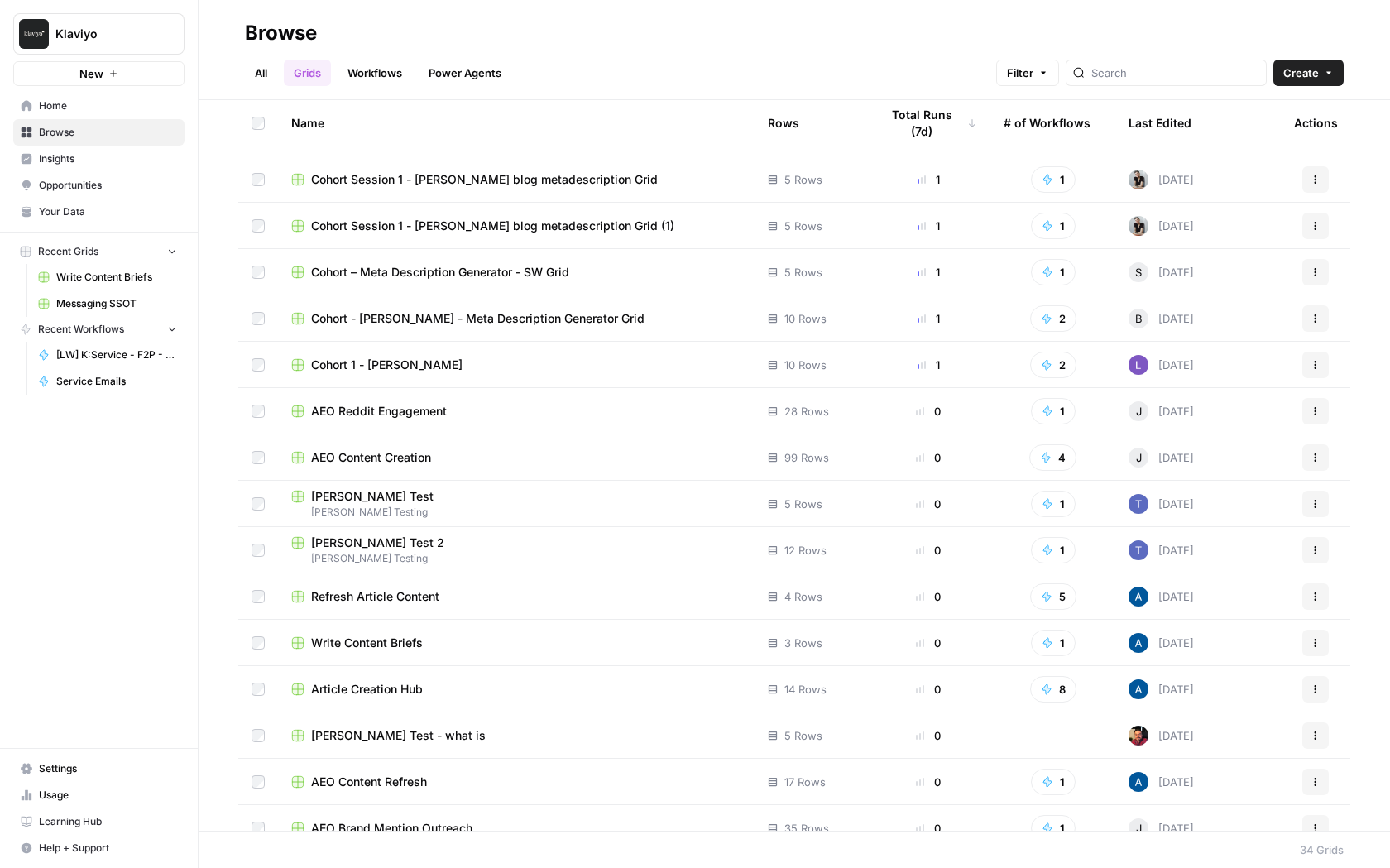
scroll to position [331, 0]
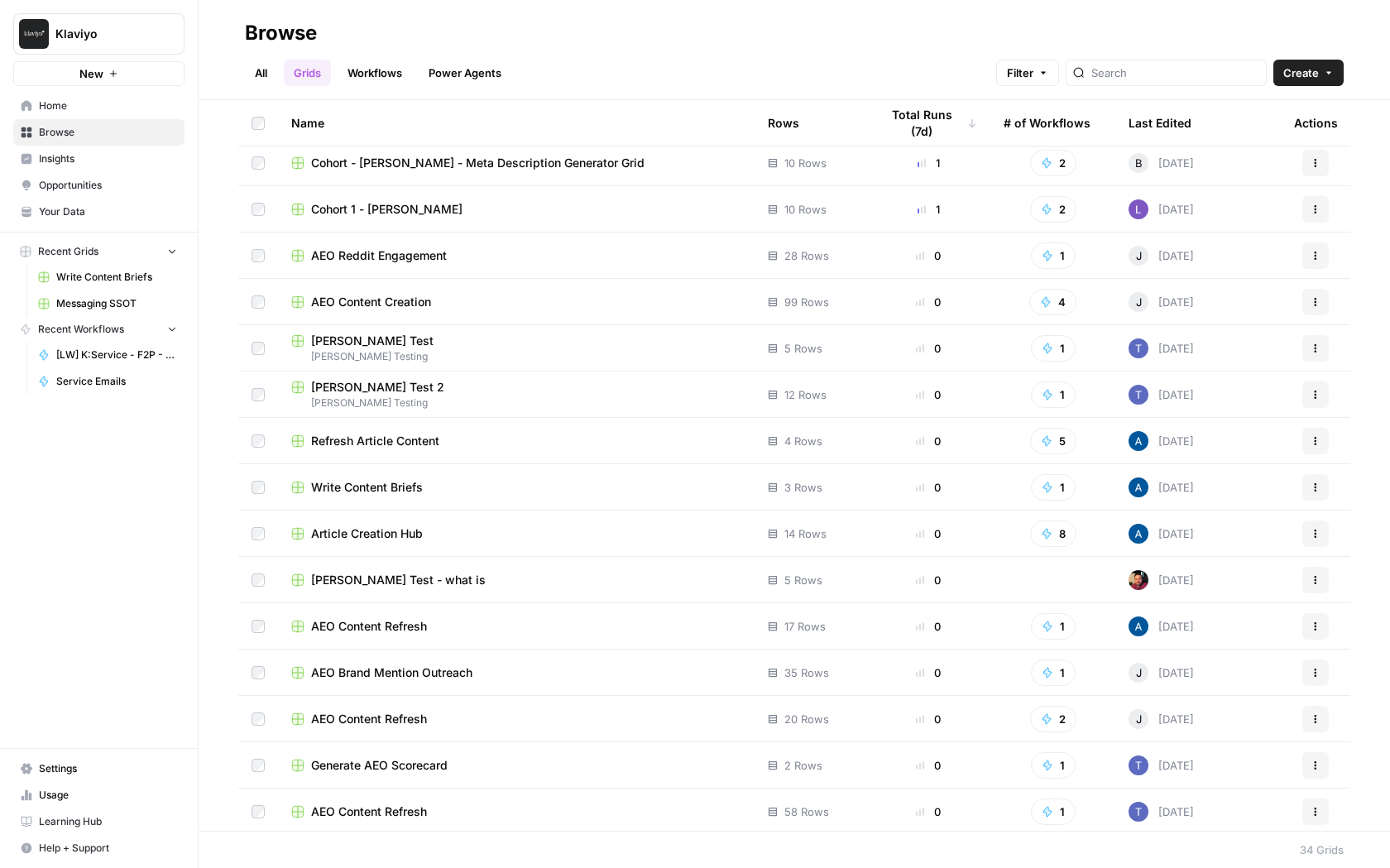
click at [551, 289] on td "AEO Content Creation" at bounding box center [516, 301] width 477 height 45
click at [397, 305] on span "AEO Content Creation" at bounding box center [371, 301] width 120 height 16
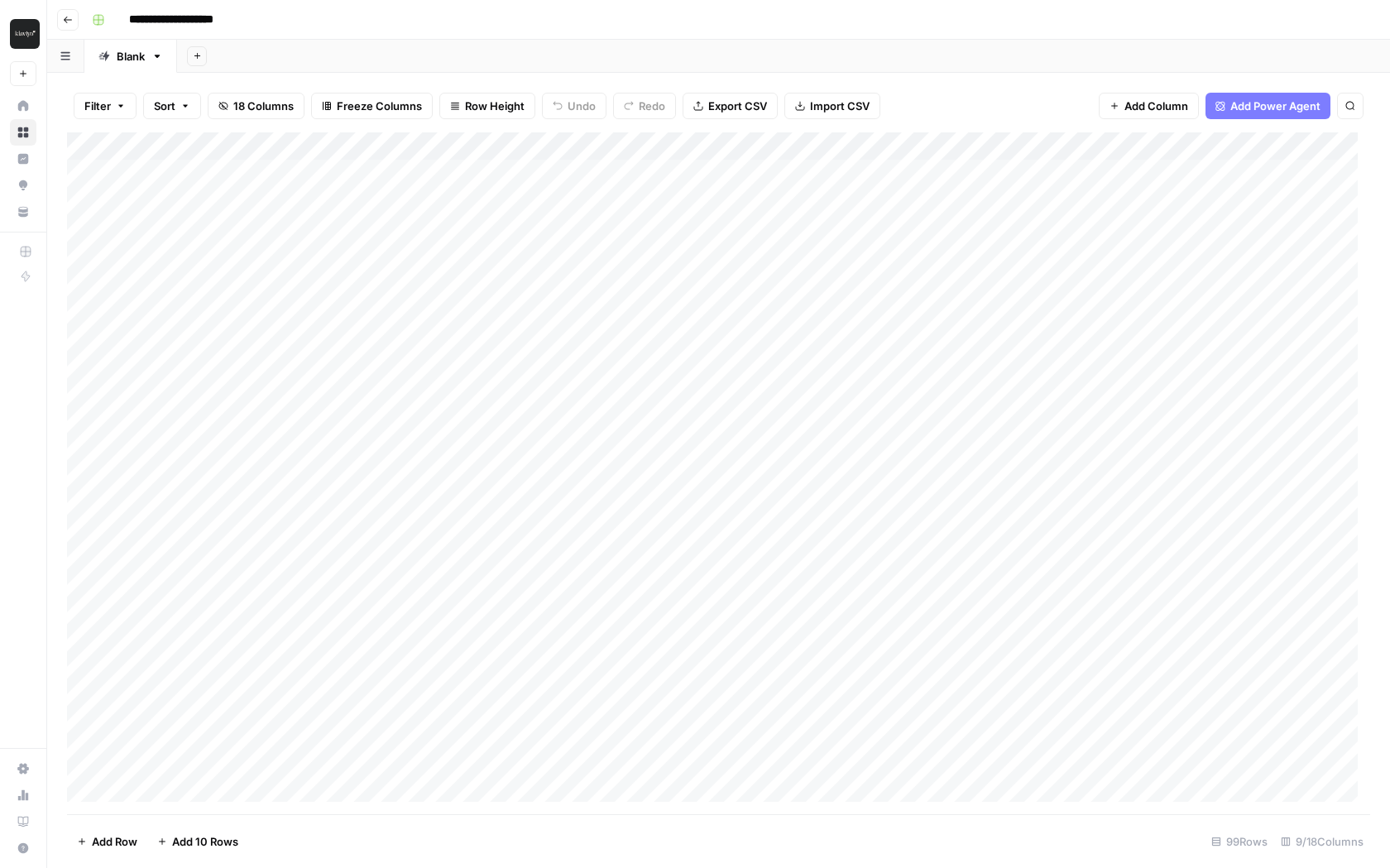
click at [627, 176] on div "Add Column" at bounding box center [719, 472] width 1303 height 681
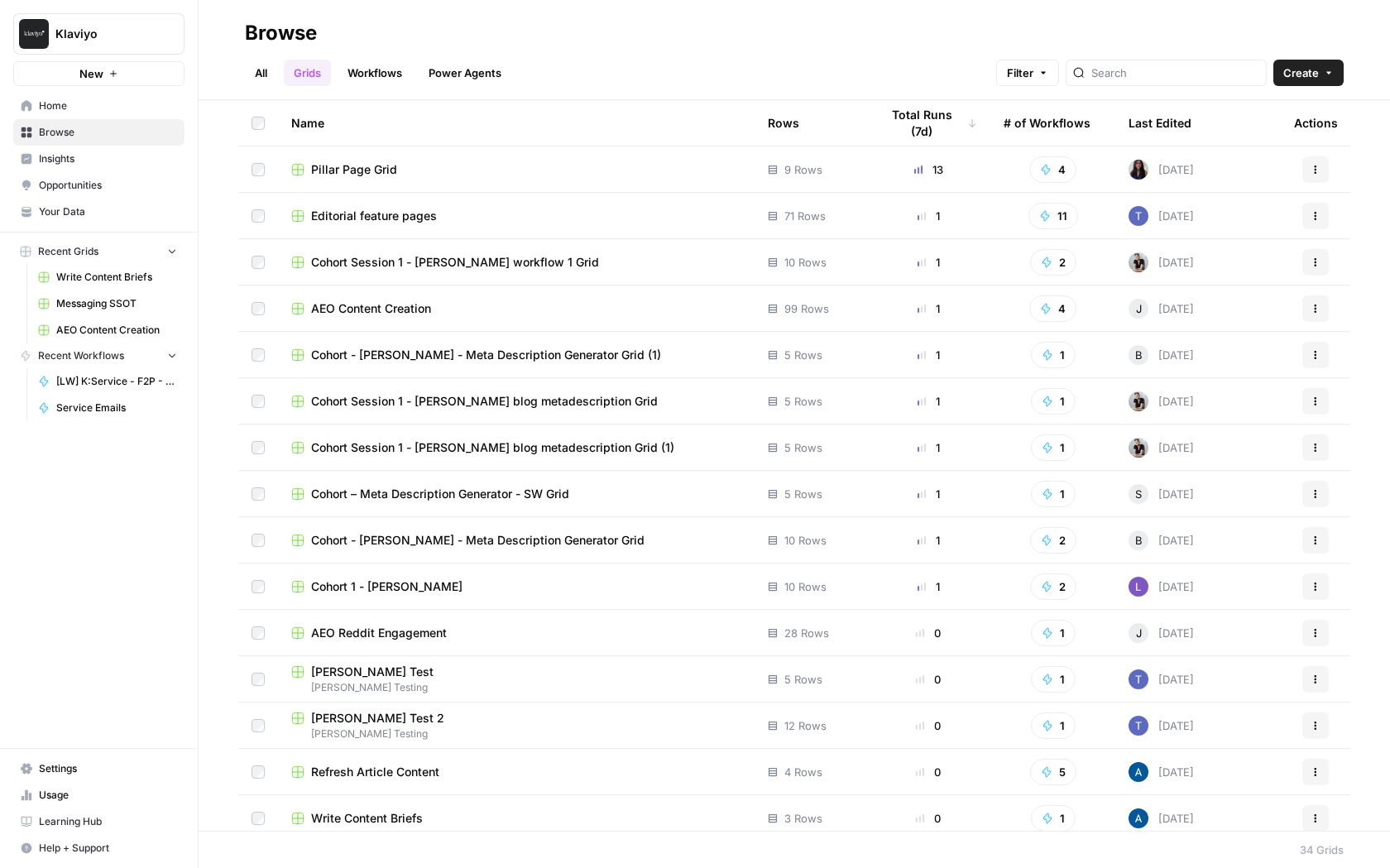
click at [482, 682] on span "Tracey Testing" at bounding box center [516, 686] width 450 height 14
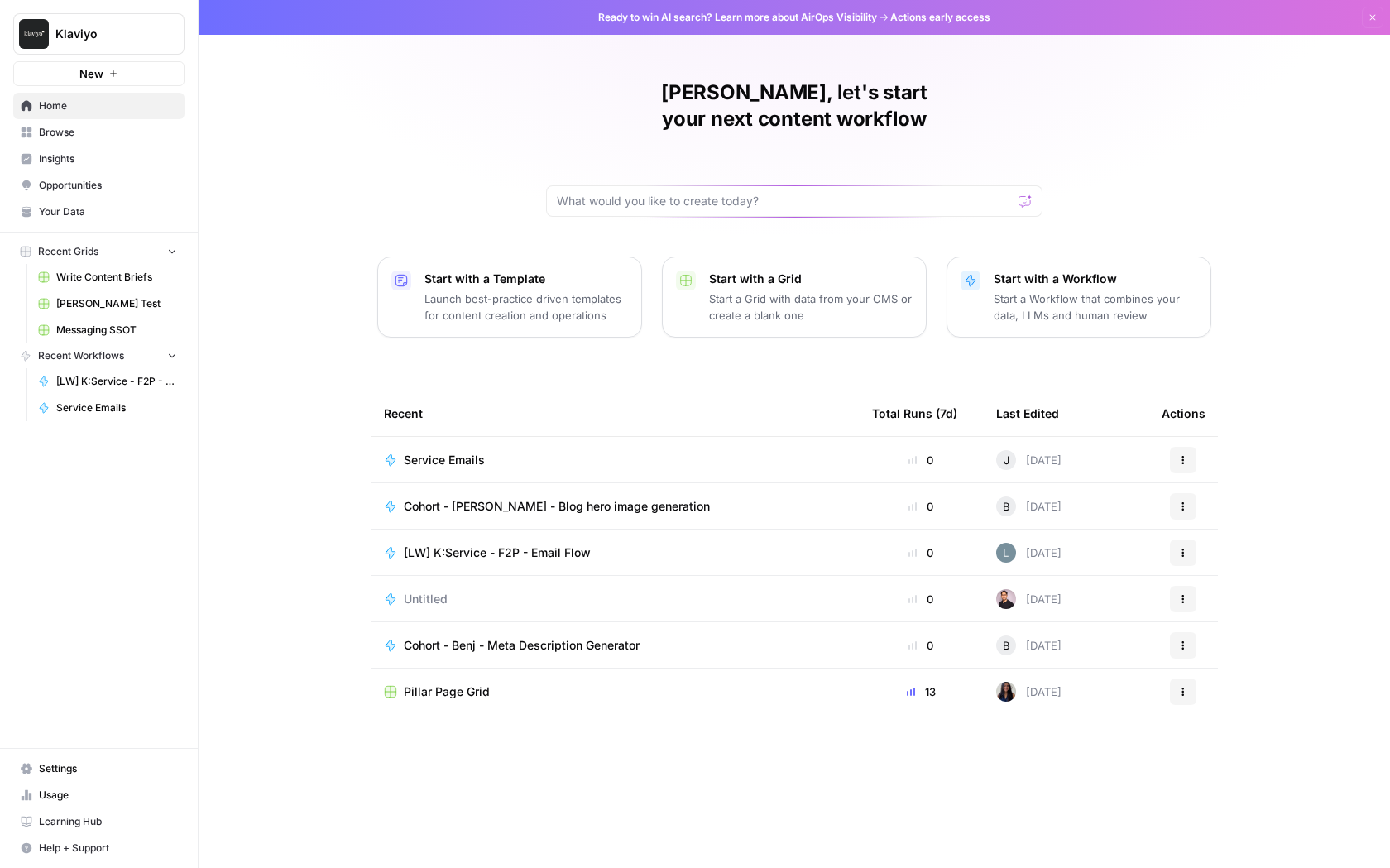
click at [121, 72] on button "New" at bounding box center [99, 73] width 171 height 25
click at [130, 27] on span "Klaviyo" at bounding box center [105, 33] width 100 height 16
click at [249, 367] on div "Jenny, let's start your next content workflow Start with a Template Launch best…" at bounding box center [794, 434] width 1191 height 868
click at [828, 270] on p "Start with a Grid" at bounding box center [810, 278] width 204 height 16
click at [875, 290] on p "Start a Grid with data from your CMS or create a blank one" at bounding box center [810, 306] width 204 height 33
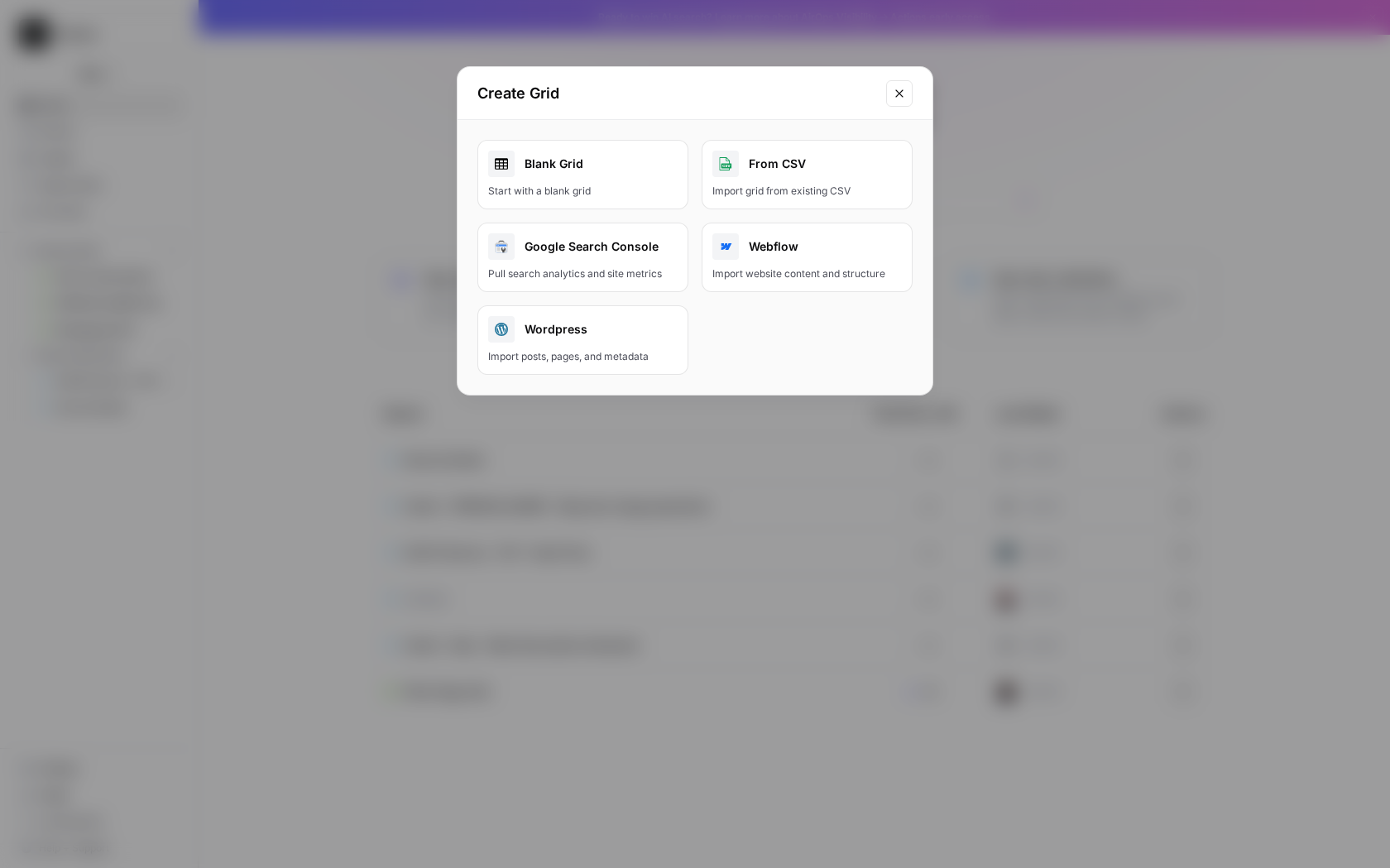
click at [563, 165] on div "Blank Grid" at bounding box center [582, 164] width 189 height 26
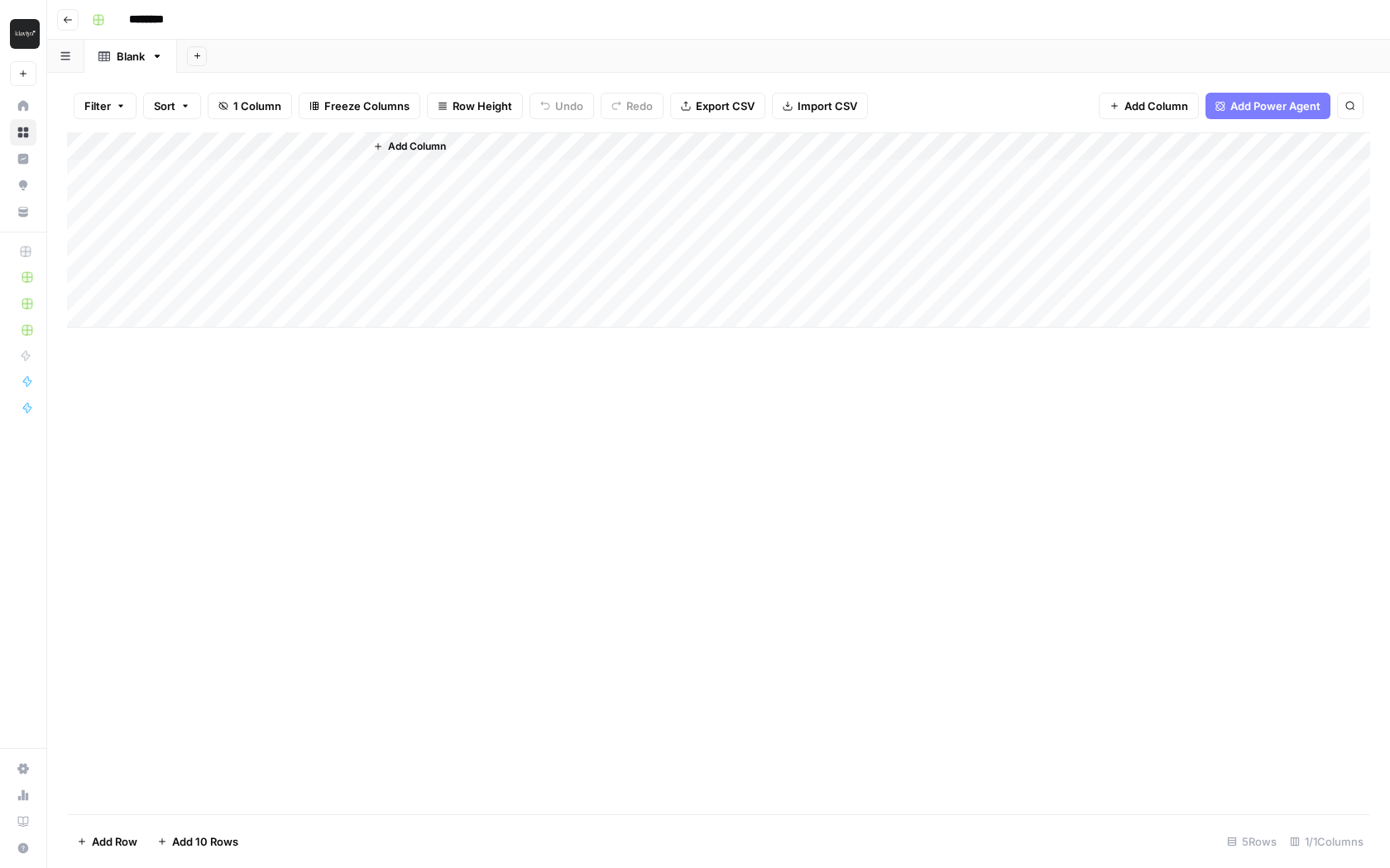
click at [66, 12] on button "Go back" at bounding box center [67, 20] width 21 height 21
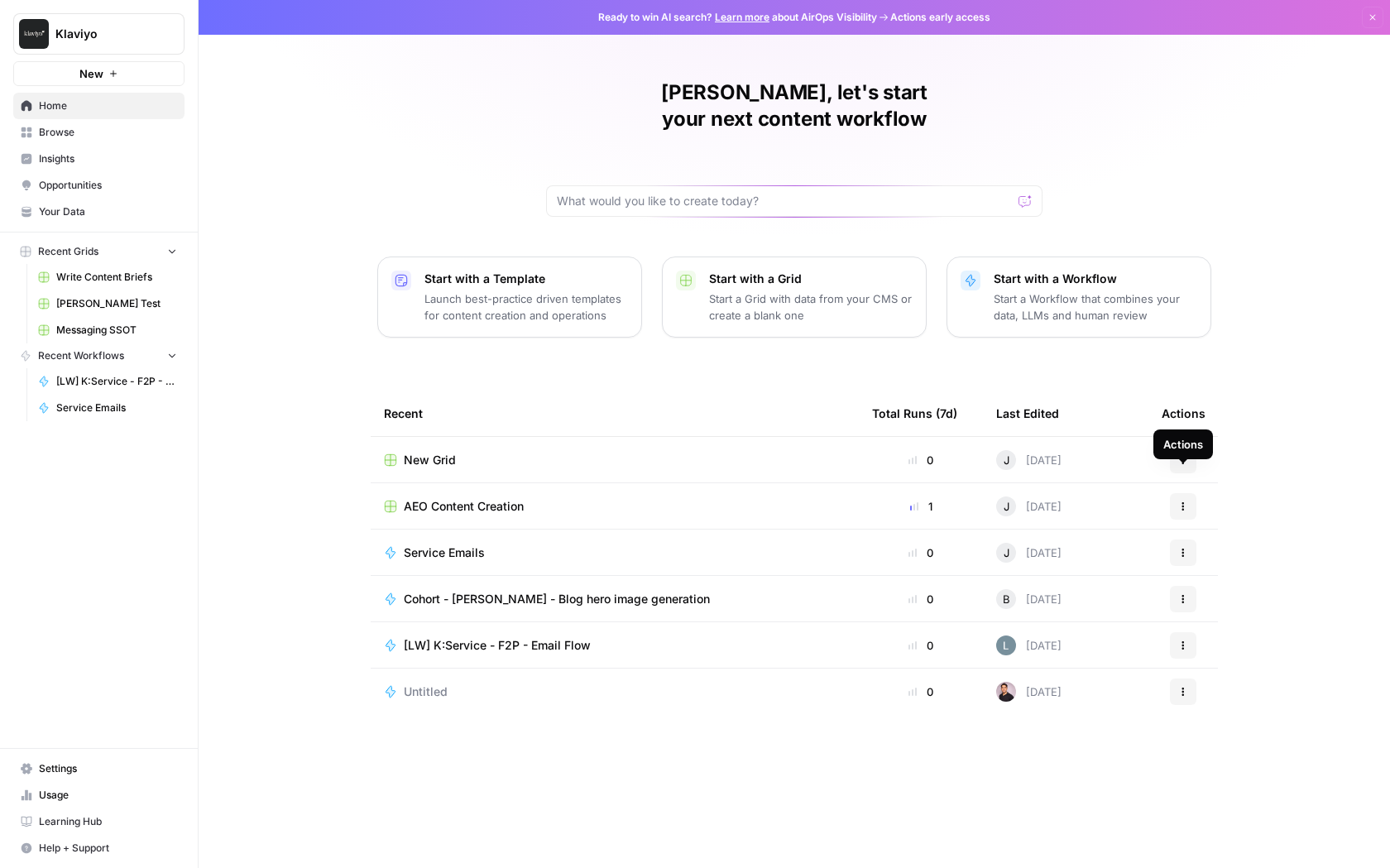
click at [1181, 436] on div "Actions" at bounding box center [1183, 443] width 40 height 16
click at [1225, 374] on div "Jenny, let's start your next content workflow Start with a Template Launch best…" at bounding box center [794, 434] width 1191 height 868
click at [1182, 458] on icon "button" at bounding box center [1183, 459] width 3 height 3
click at [1230, 507] on span "Delete" at bounding box center [1267, 509] width 132 height 16
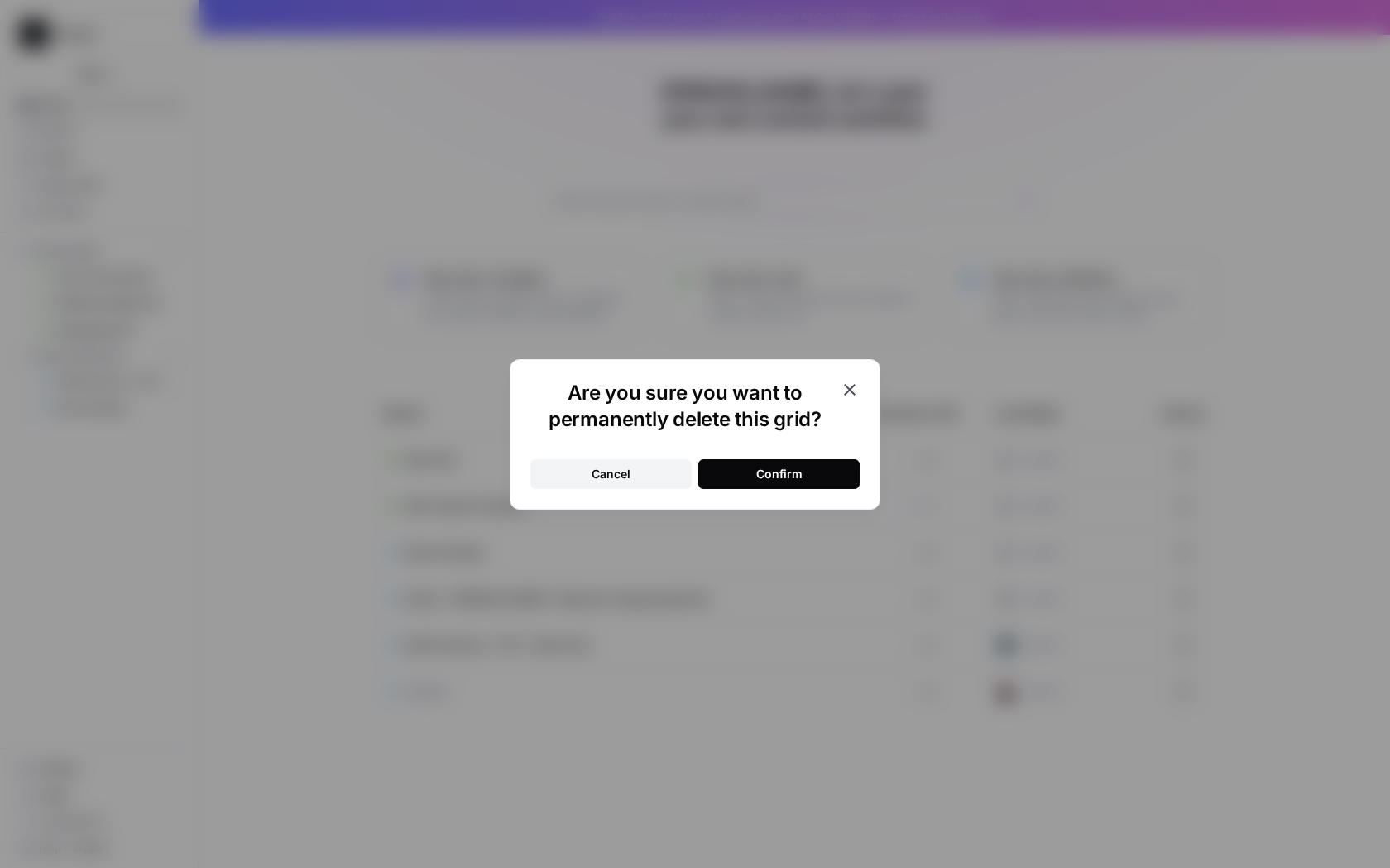
click at [870, 463] on div "Are you sure you want to permanently delete this grid? Cancel Confirm" at bounding box center [695, 434] width 371 height 151
click at [821, 474] on button "Confirm" at bounding box center [779, 473] width 161 height 30
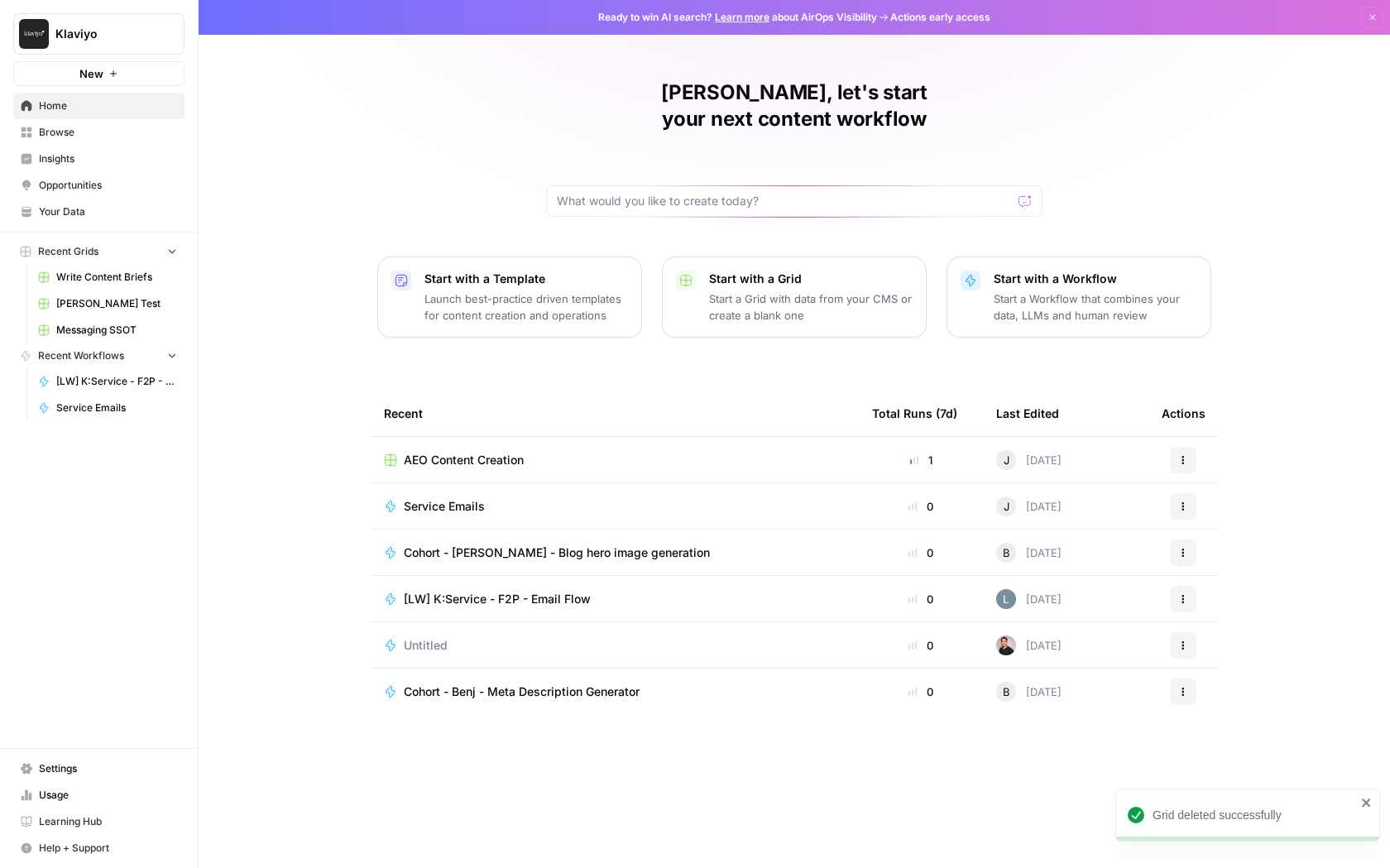
click at [99, 215] on span "Your Data" at bounding box center [108, 211] width 138 height 14
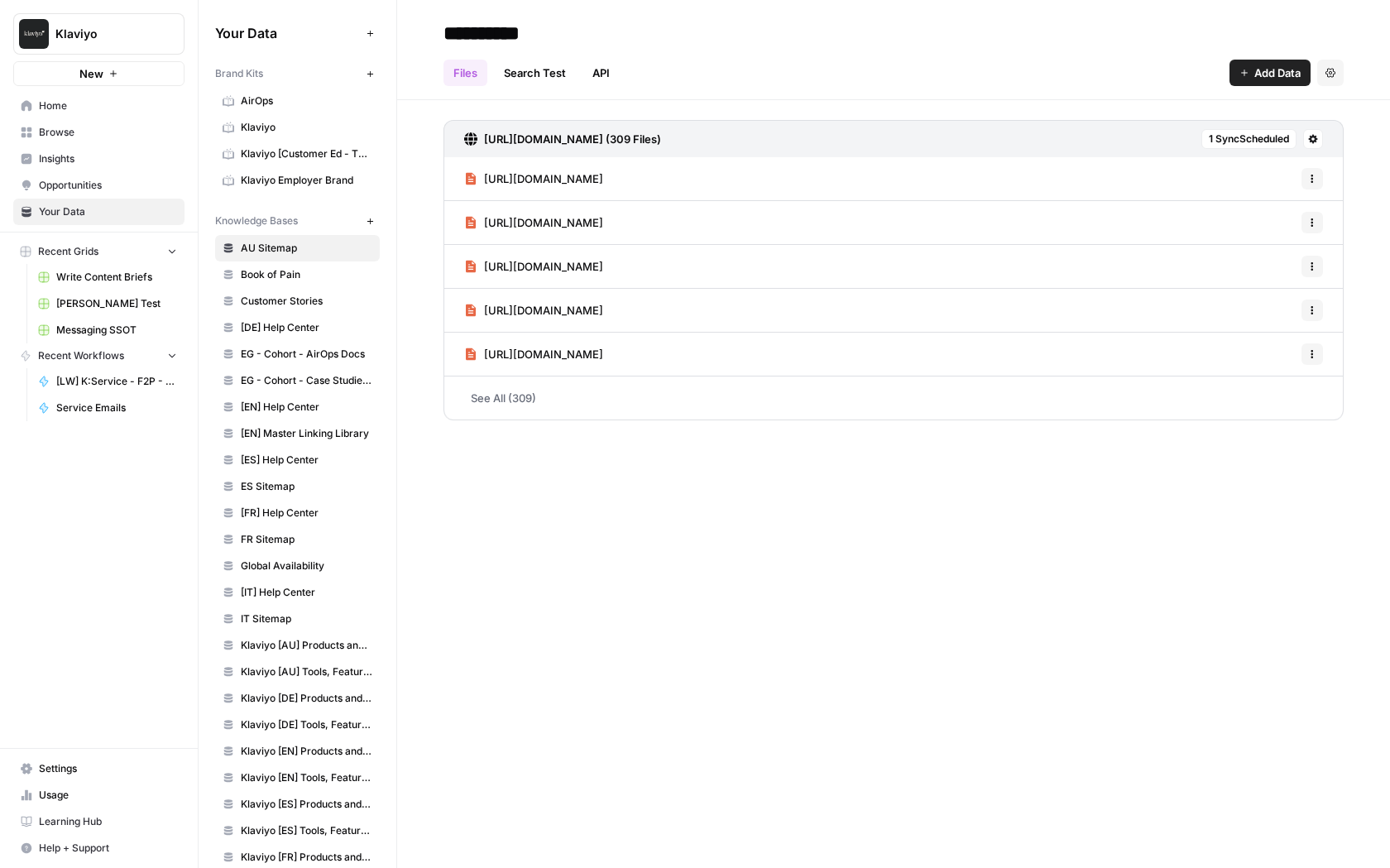
click at [366, 223] on icon "button" at bounding box center [370, 221] width 9 height 9
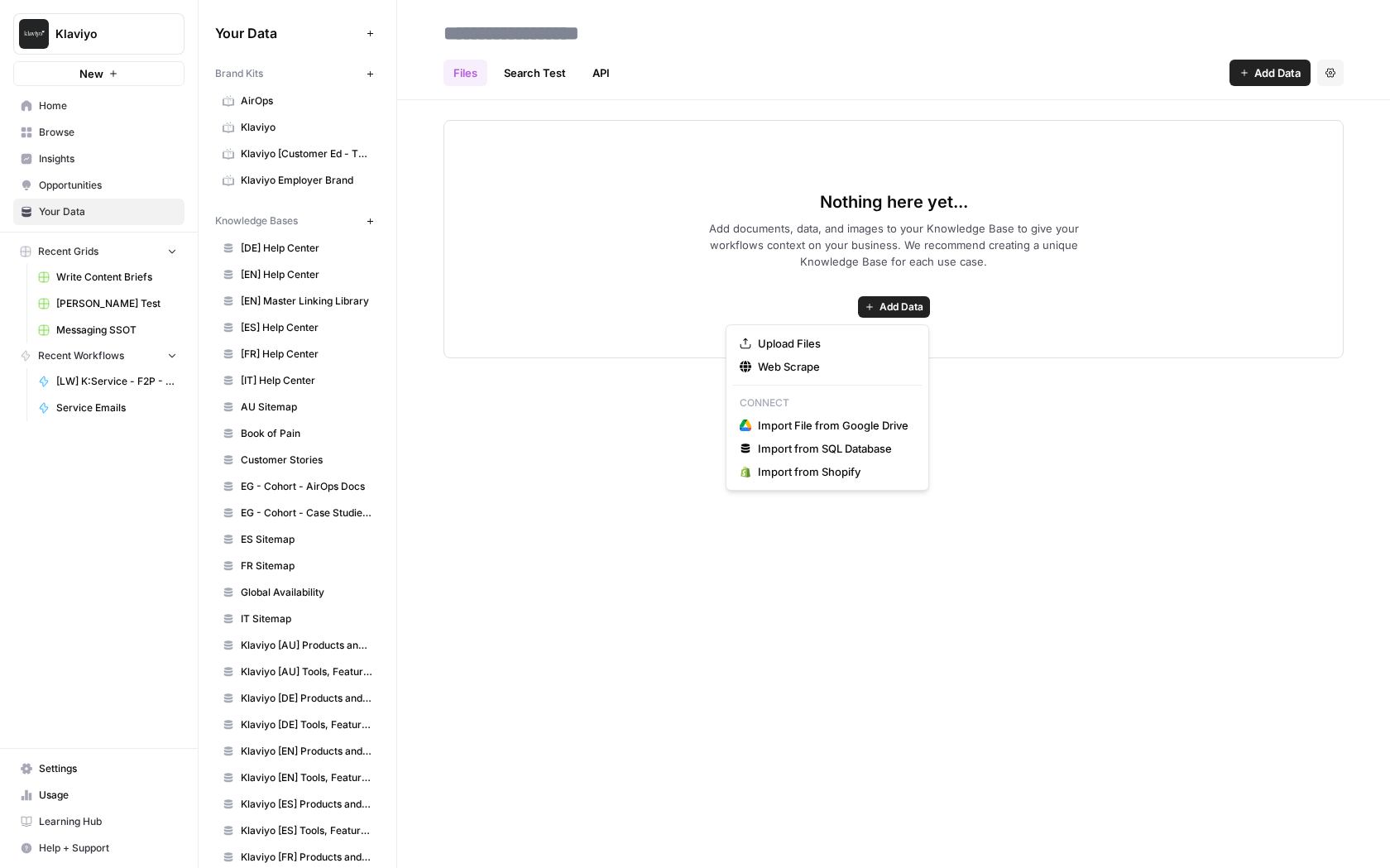
click at [910, 304] on span "Add Data" at bounding box center [901, 306] width 43 height 14
click at [831, 433] on button "Import File from Google Drive" at bounding box center [826, 425] width 188 height 23
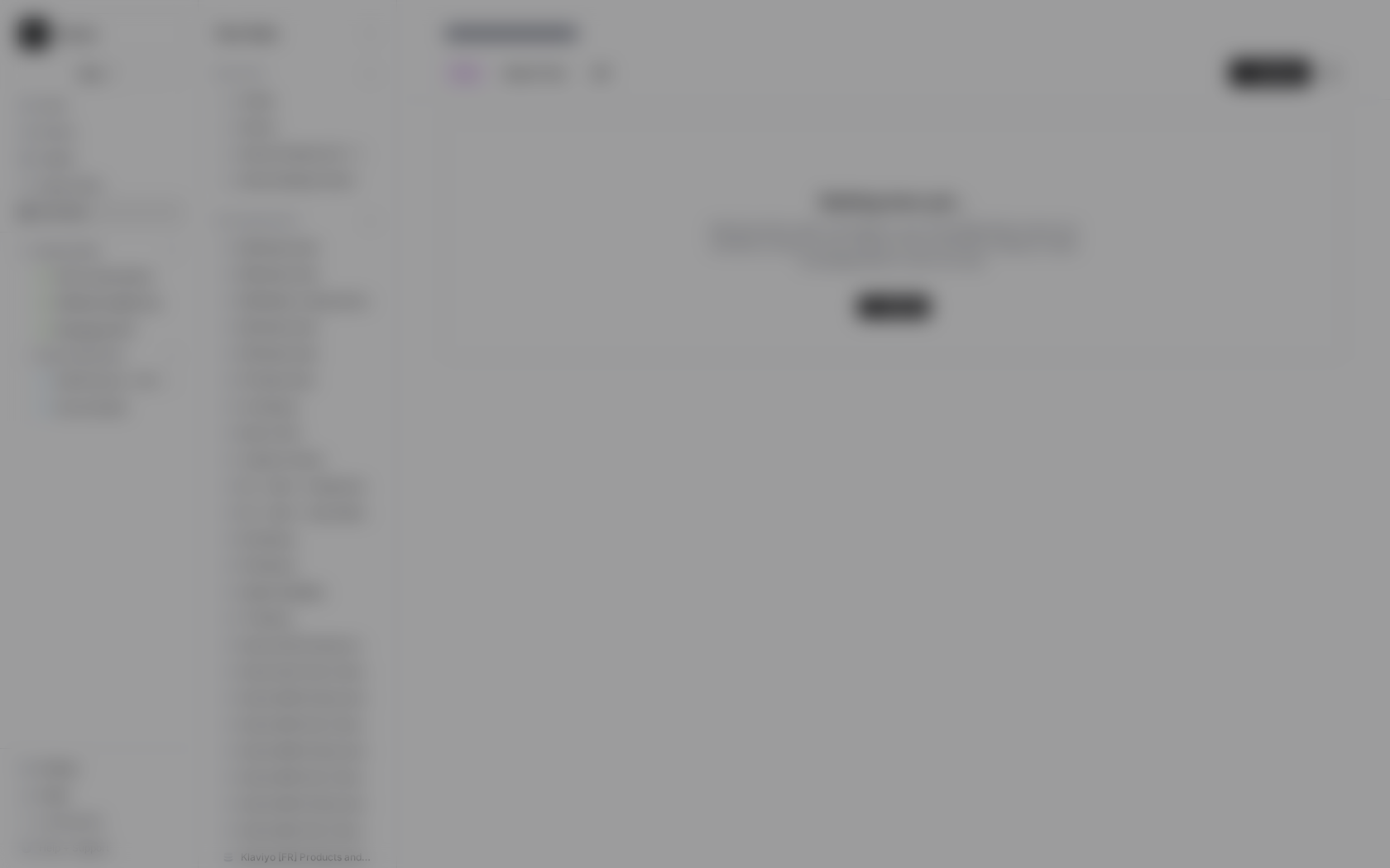
type input "klaviyo-1-706xqmgcly@airops.iam.gserviceaccount.com"
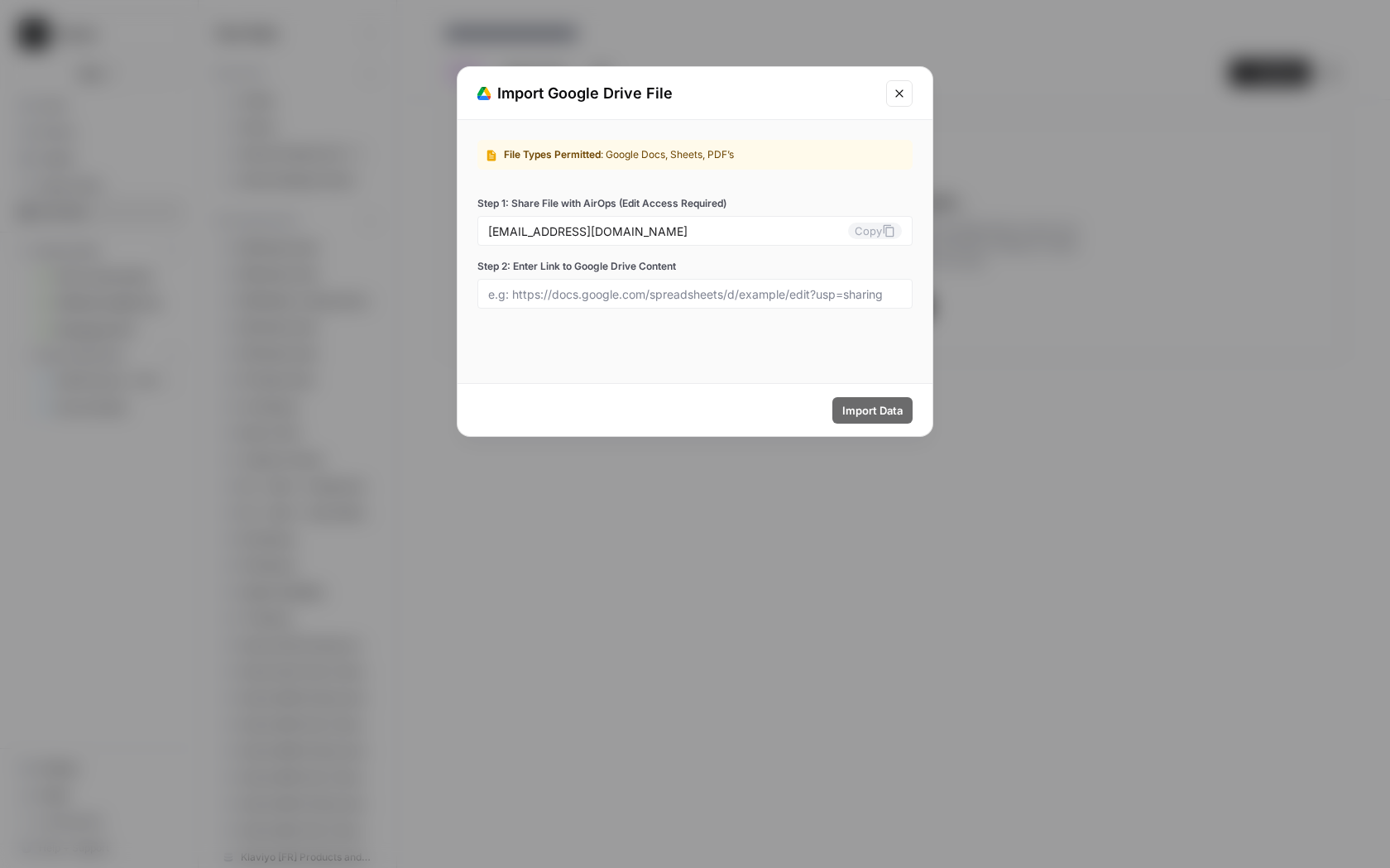
drag, startPoint x: 806, startPoint y: 240, endPoint x: 362, endPoint y: 229, distance: 444.1
click at [362, 229] on div "Import Google Drive File File Types Permitted : Google Docs, Sheets, PDF’s Step…" at bounding box center [695, 434] width 1390 height 868
click at [767, 310] on div "File Types Permitted : Google Docs, Sheets, PDF’s Step 1: Share File with AirOp…" at bounding box center [694, 224] width 475 height 208
click at [764, 287] on input "Step 2: Enter Link to Google Drive Content" at bounding box center [694, 293] width 414 height 14
paste input "https://docs.google.com/document/d/1ExUf2VO33A9TbGZGalbex2P4hnJqVFy6Ckoq6oufKL0…"
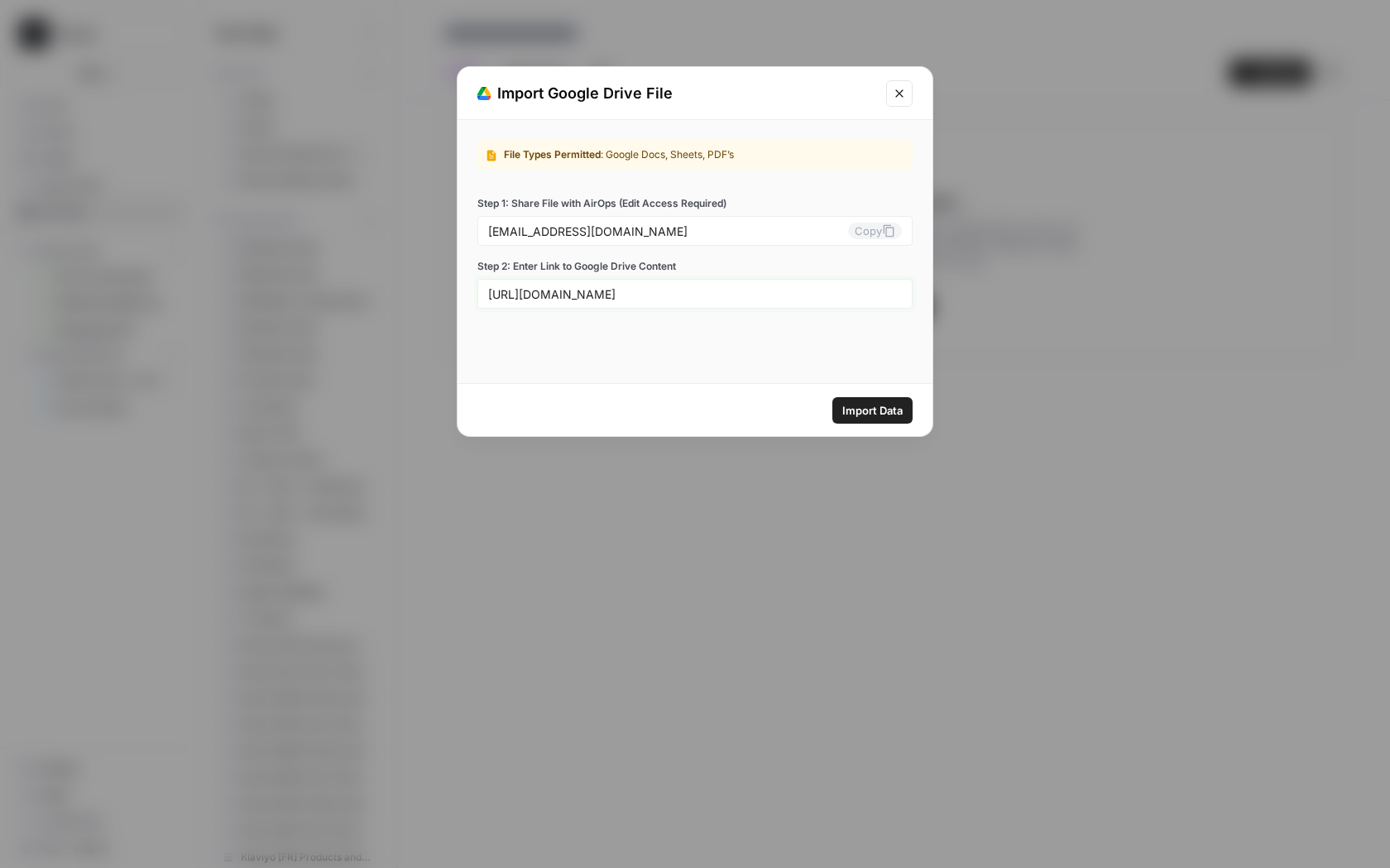
scroll to position [0, 199]
type input "https://docs.google.com/document/d/1ExUf2VO33A9TbGZGalbex2P4hnJqVFy6Ckoq6oufKL0…"
click at [901, 408] on span "Import Data" at bounding box center [872, 409] width 61 height 16
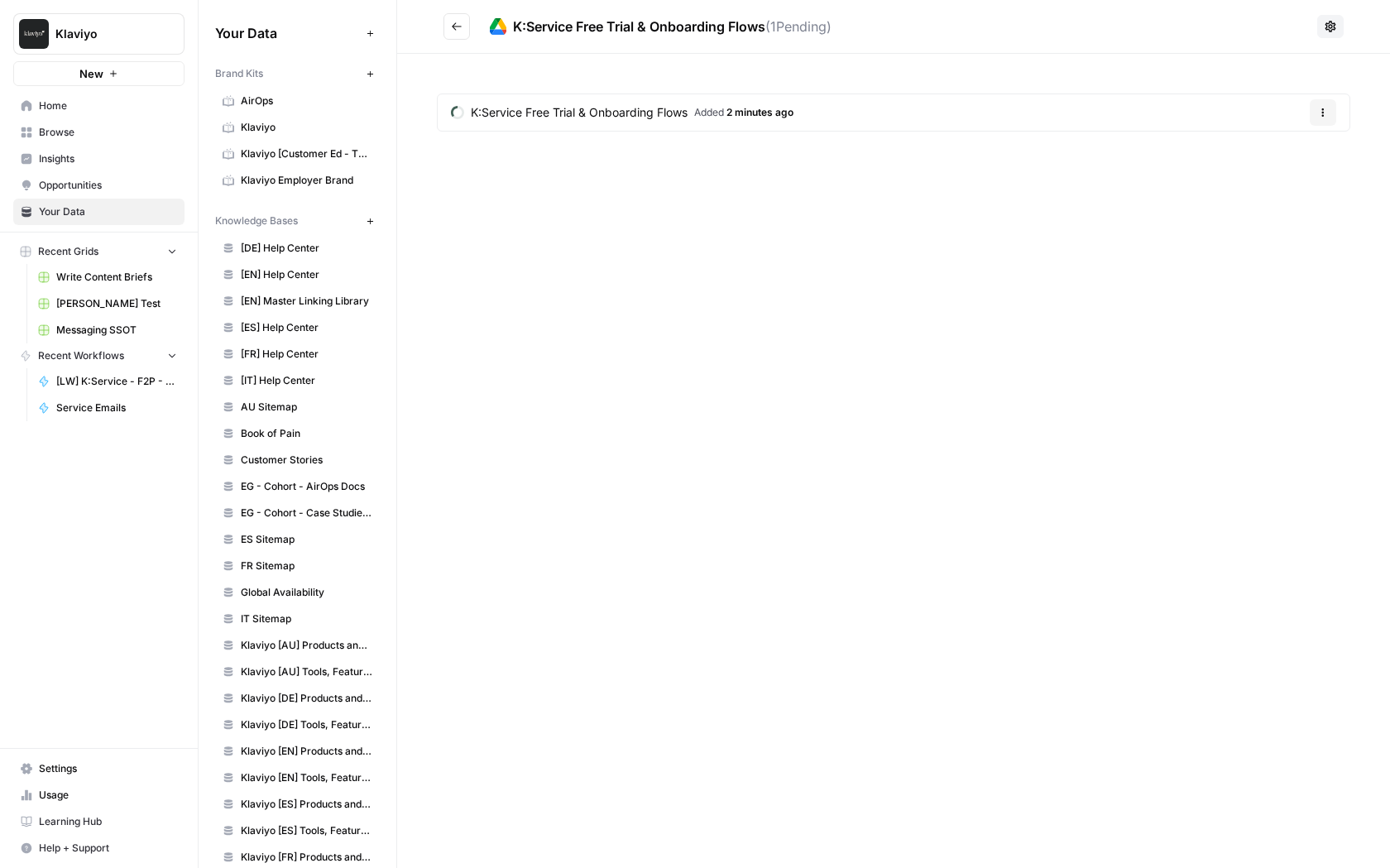
click at [1312, 104] on button "Options" at bounding box center [1323, 112] width 26 height 26
click at [1008, 404] on div "K:Service Free Trial & Onboarding Flows ( 1 Pending) K:Service Free Trial & Onb…" at bounding box center [894, 434] width 993 height 868
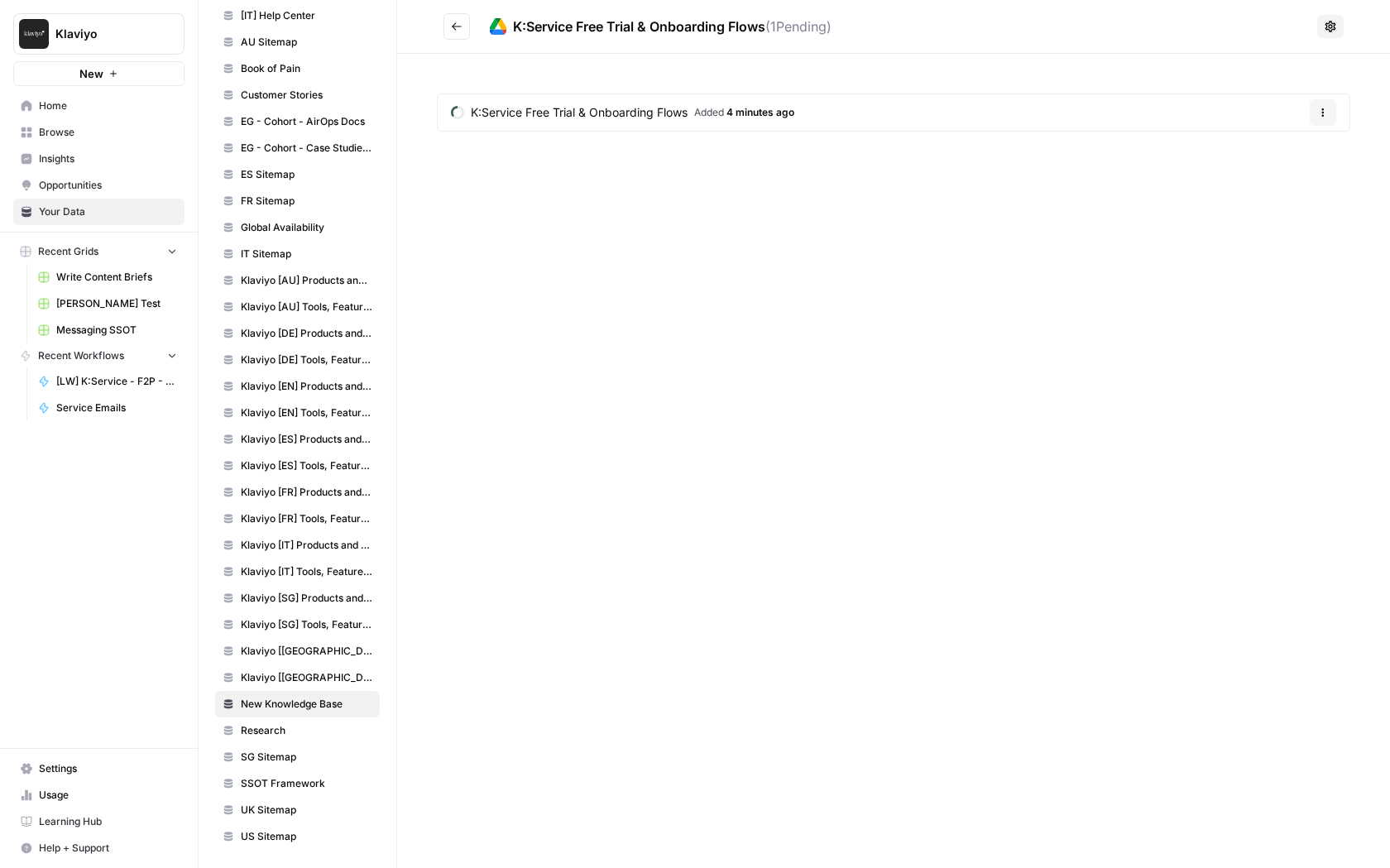
scroll to position [367, 0]
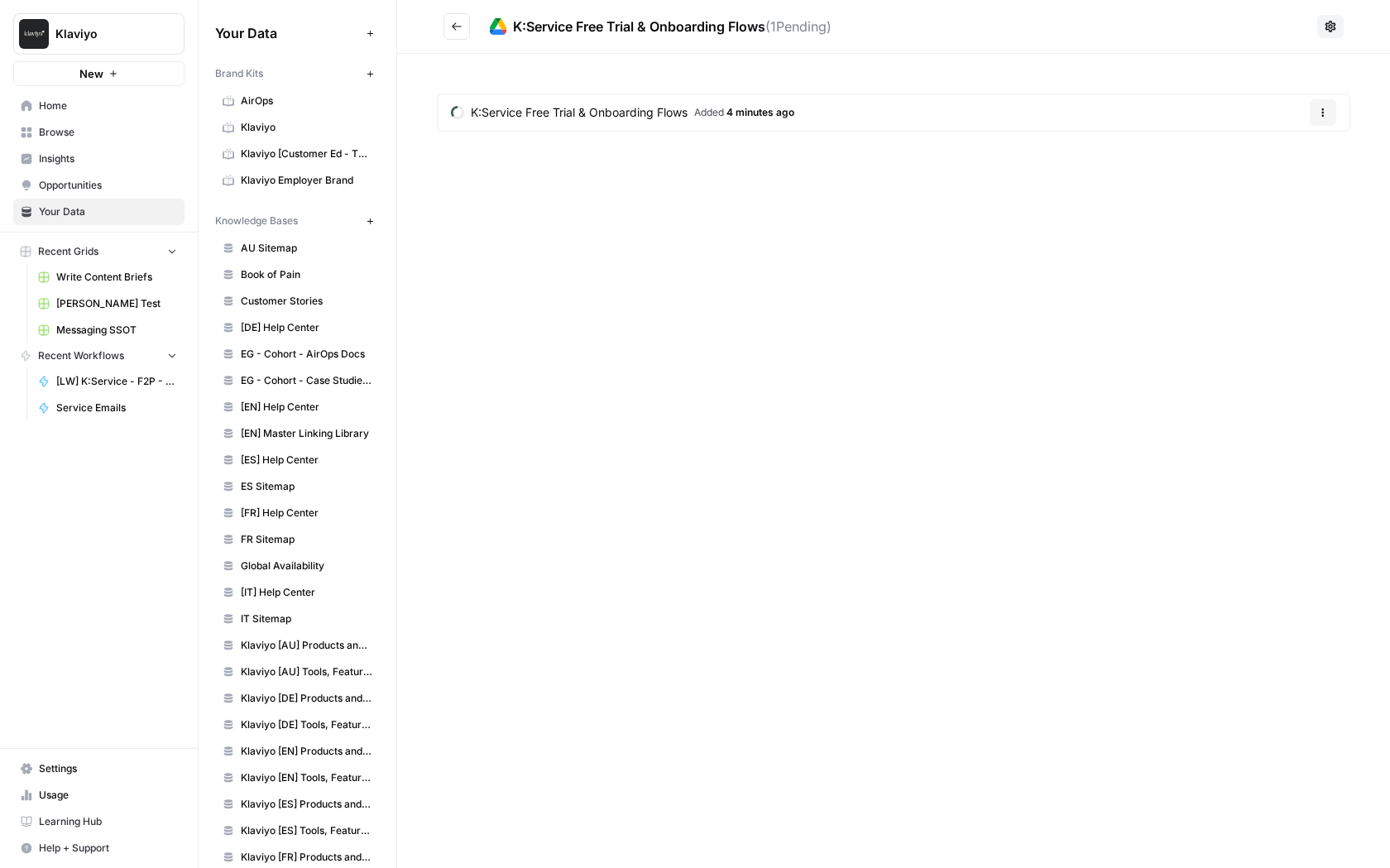
click at [576, 110] on span "K:Service Free Trial & Onboarding Flows" at bounding box center [579, 112] width 217 height 16
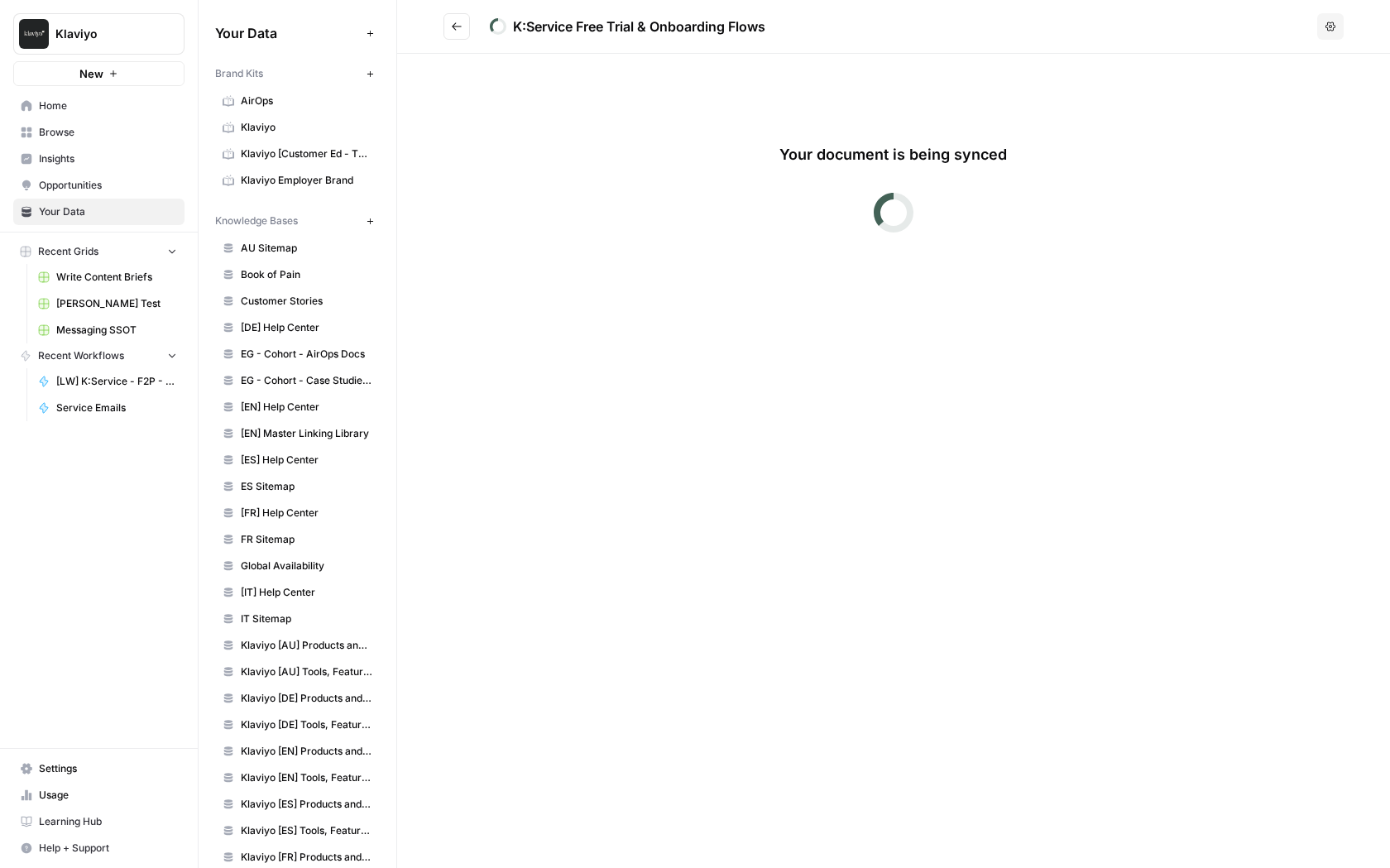
click at [473, 24] on h2 "K:Service Free Trial & Onboarding Flows" at bounding box center [877, 26] width 867 height 26
click at [462, 26] on button "Go back" at bounding box center [456, 26] width 26 height 26
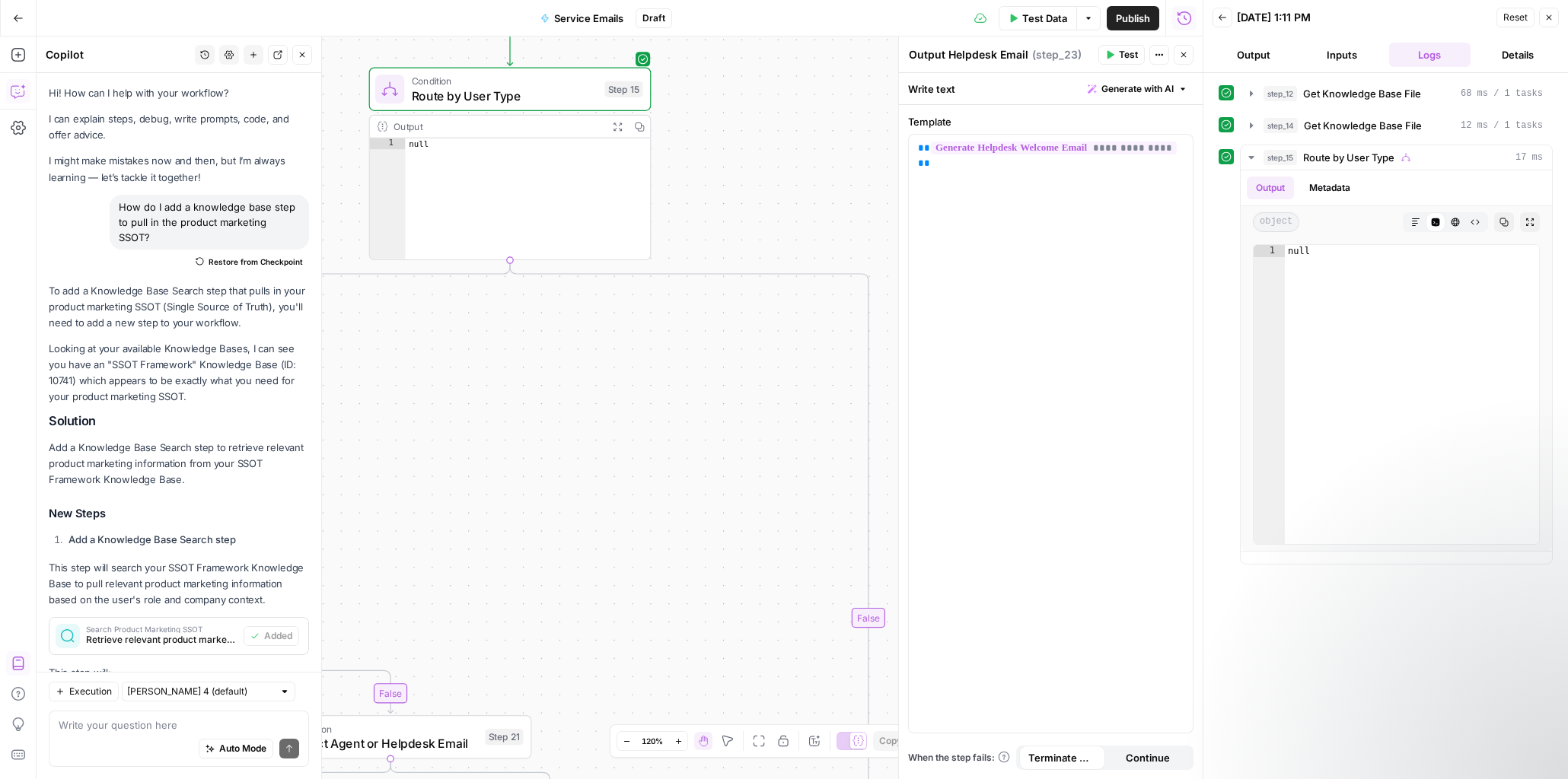
scroll to position [2000, 0]
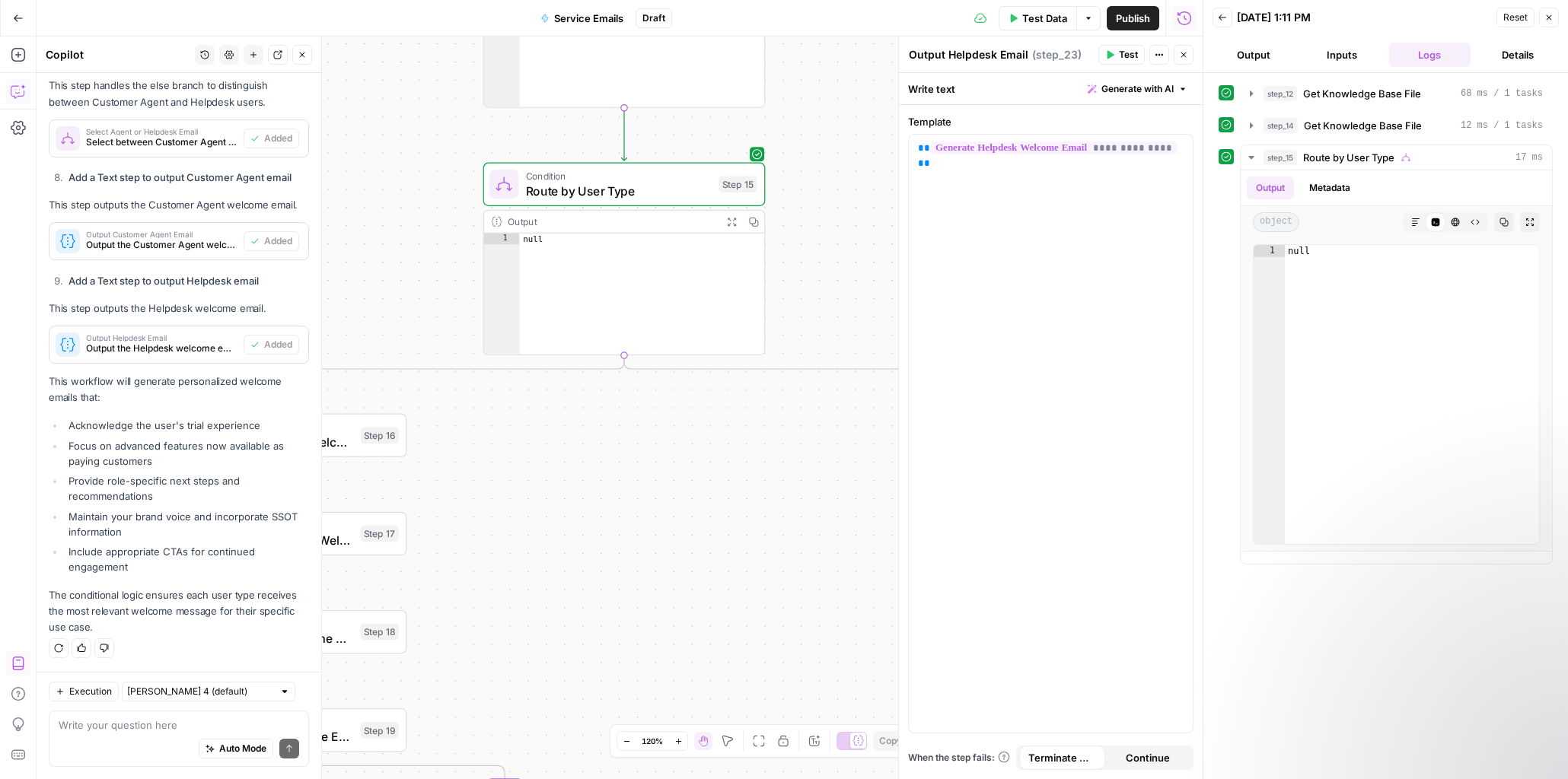
click at [614, 562] on div "true true false true false false Workflow Input Settings Inputs Get Knowledge B…" at bounding box center [620, 408] width 1166 height 743
click at [655, 200] on span "Route by User Type" at bounding box center [633, 196] width 186 height 18
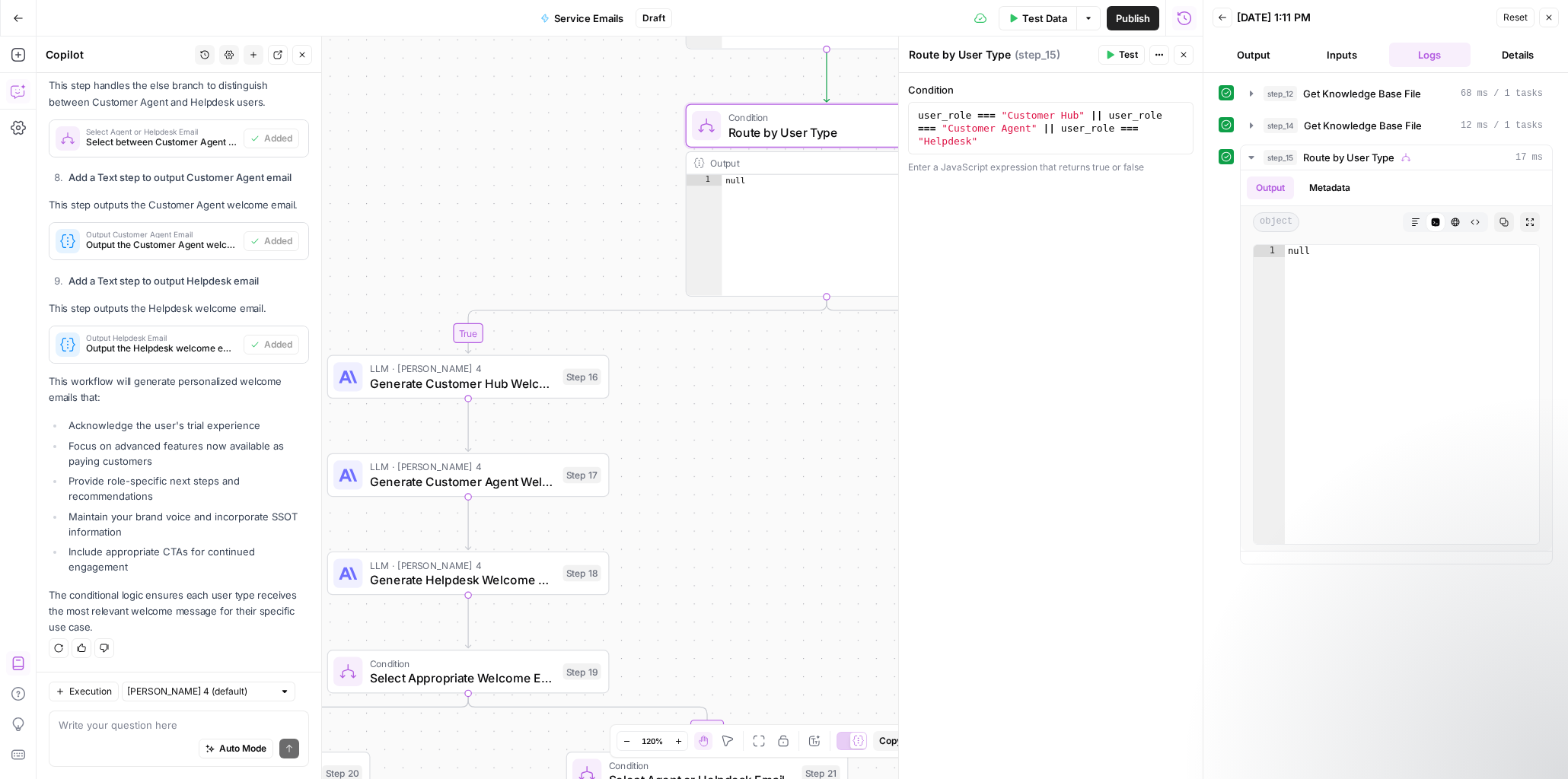
drag, startPoint x: 560, startPoint y: 503, endPoint x: 749, endPoint y: 439, distance: 199.5
click at [749, 439] on div "true true false true false false Workflow Input Settings Inputs Get Knowledge B…" at bounding box center [620, 408] width 1166 height 743
type textarea "****"
click at [743, 183] on div "null" at bounding box center [844, 246] width 245 height 143
click at [737, 400] on div "true true false true false false Workflow Input Settings Inputs Get Knowledge B…" at bounding box center [620, 408] width 1166 height 743
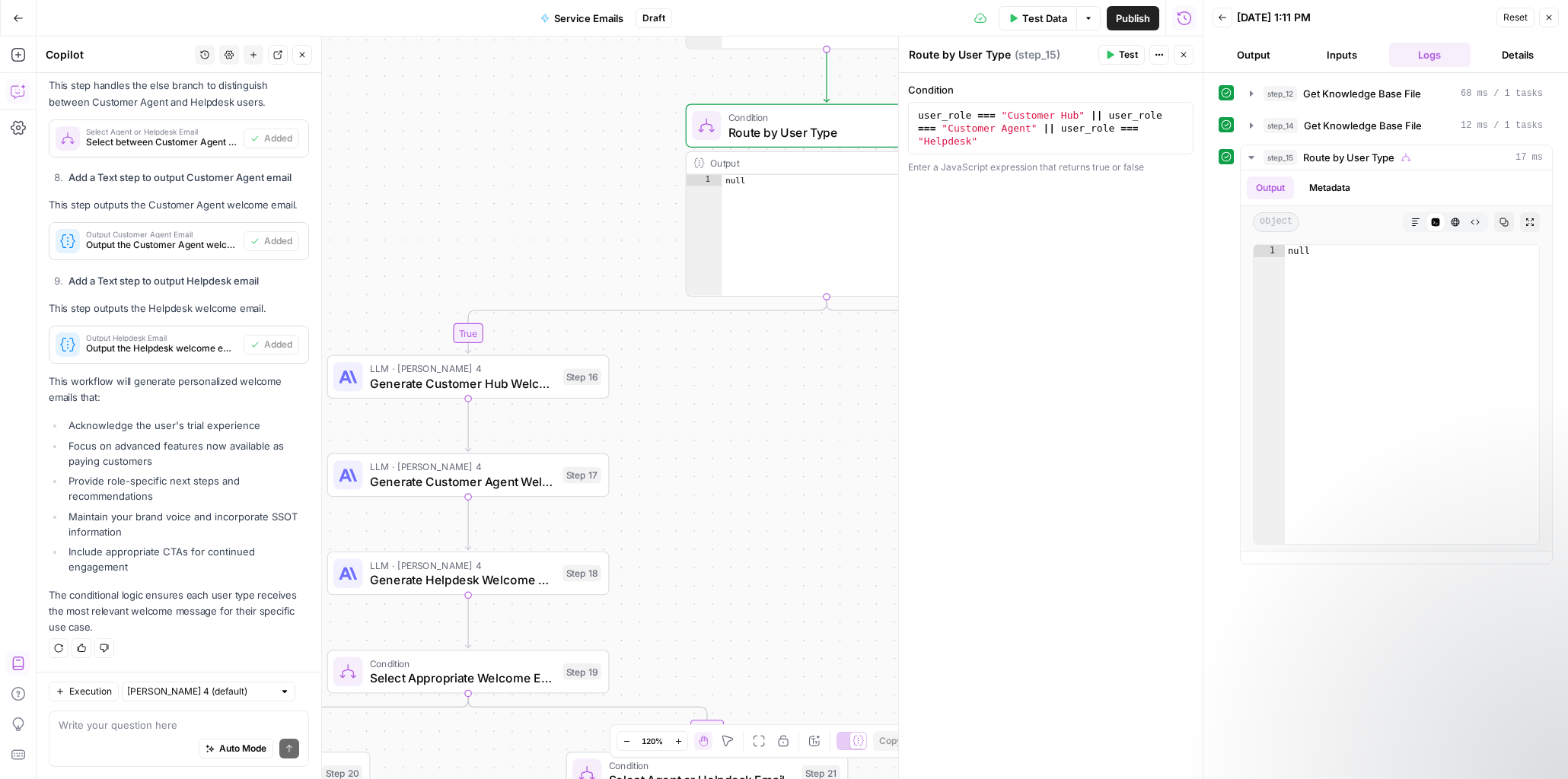
click at [1254, 53] on button "Output" at bounding box center [1253, 54] width 82 height 24
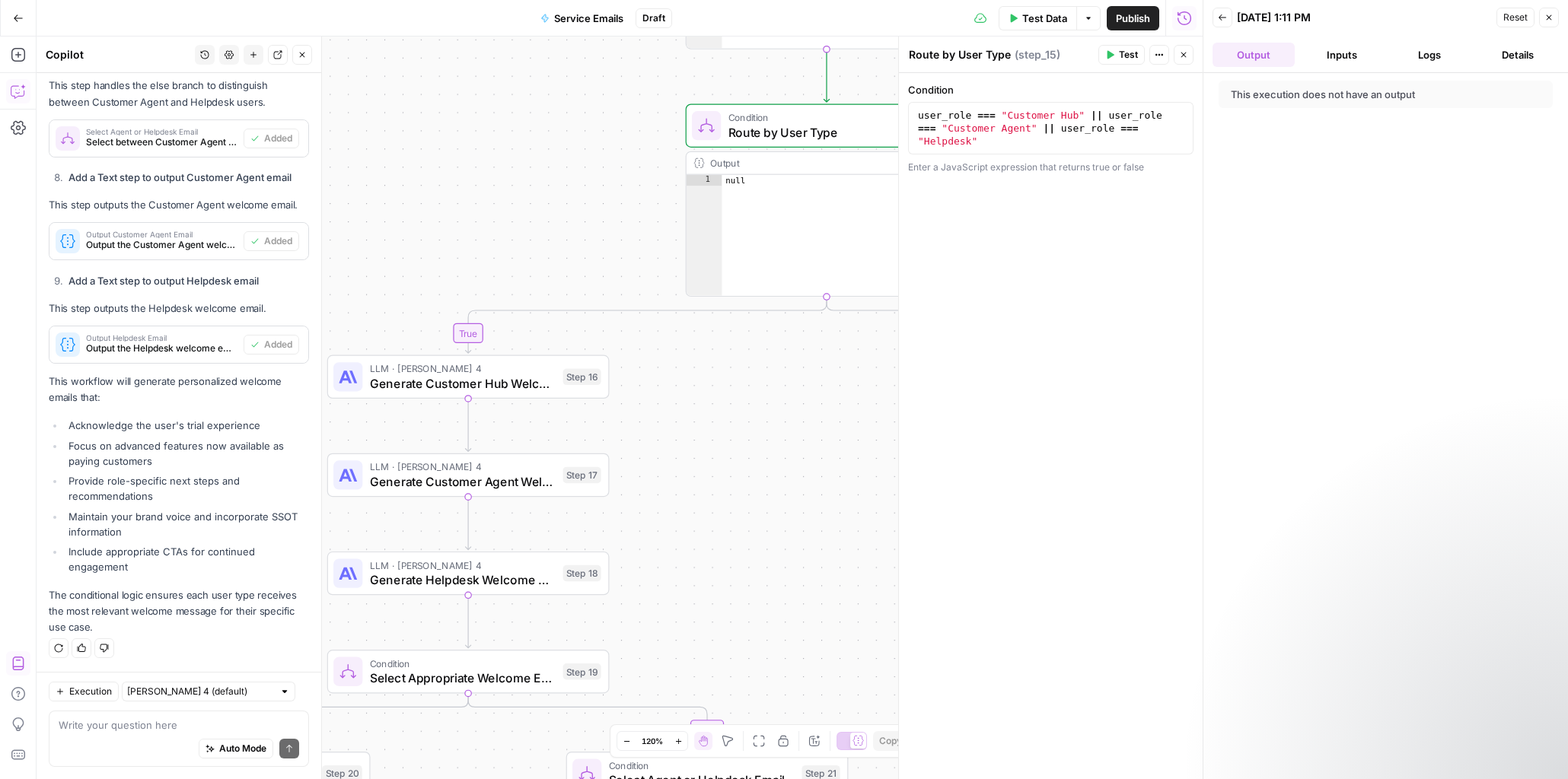
click at [1342, 52] on button "Inputs" at bounding box center [1342, 54] width 82 height 24
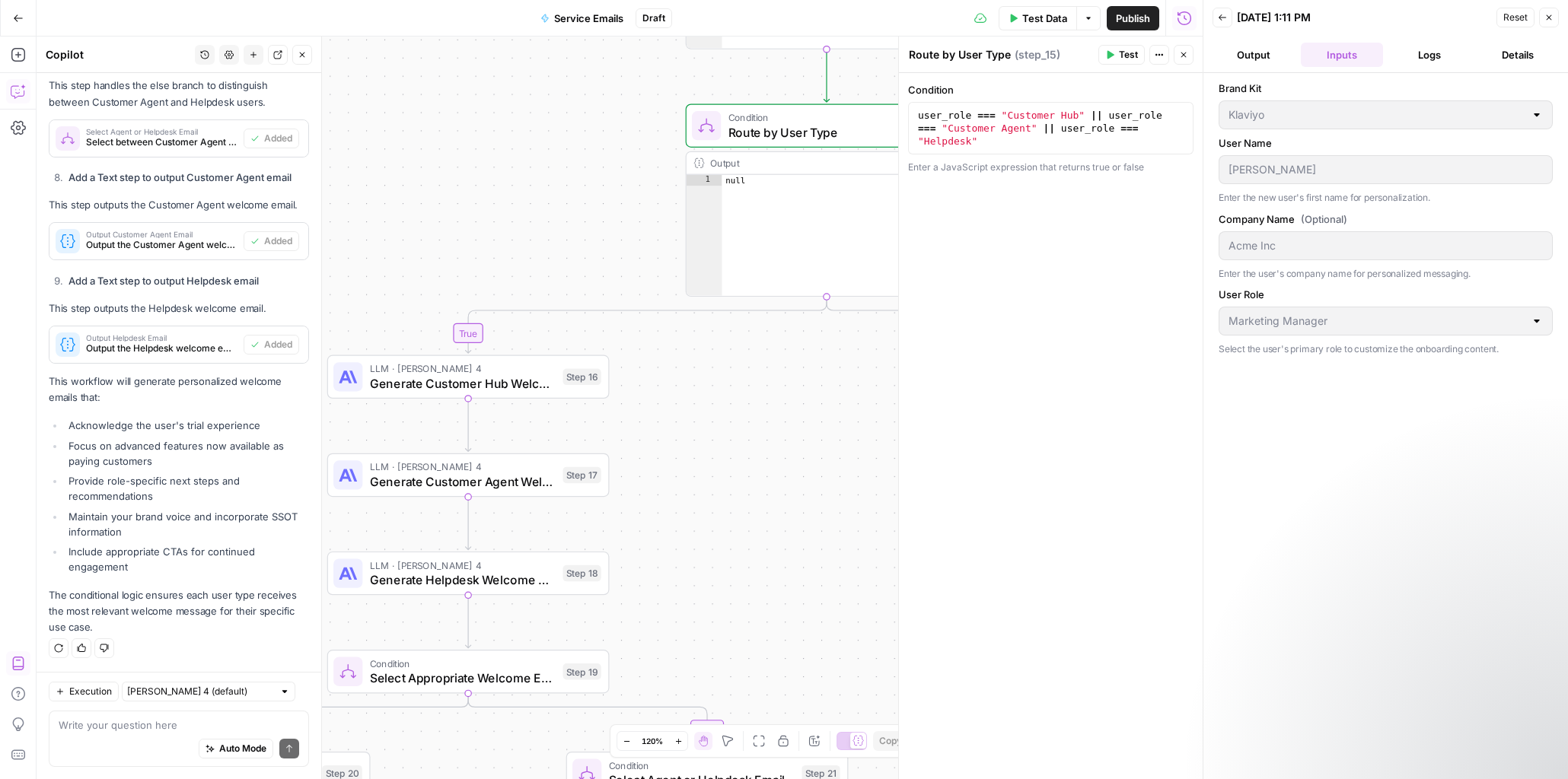
click at [1521, 13] on span "Reset" at bounding box center [1515, 17] width 24 height 13
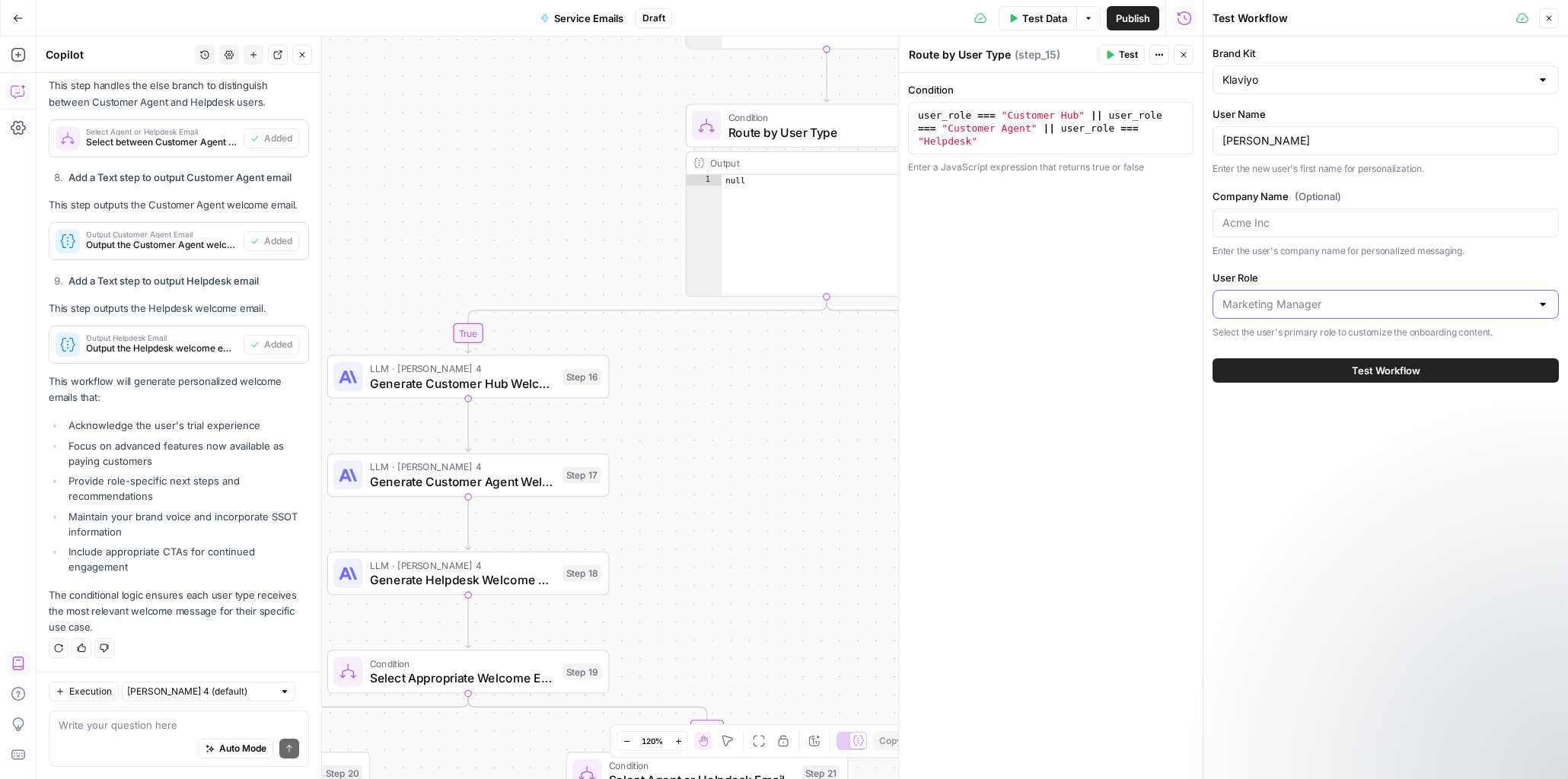
click at [1274, 298] on input "User Role" at bounding box center [1377, 304] width 308 height 15
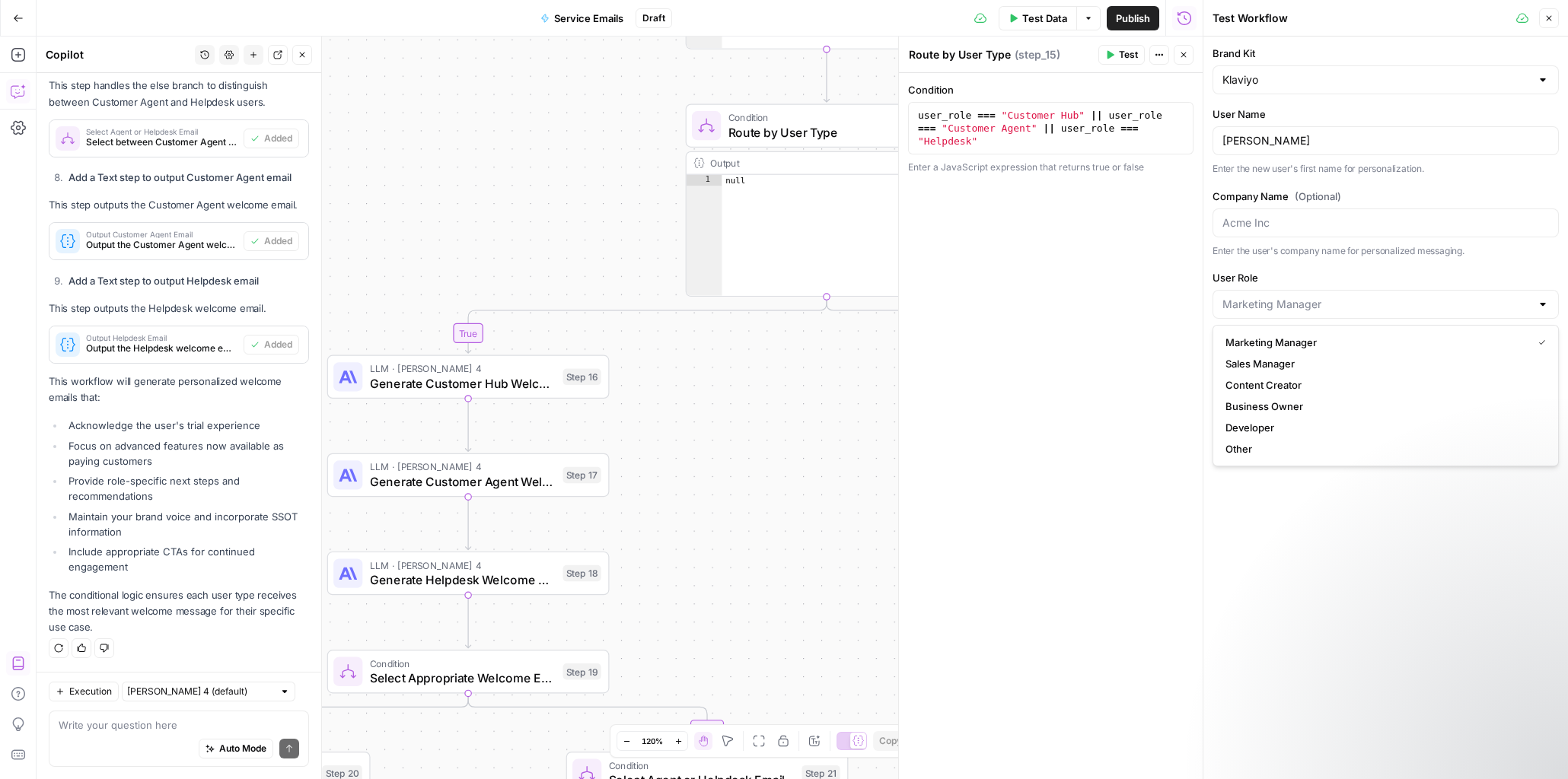
type input "Marketing Manager"
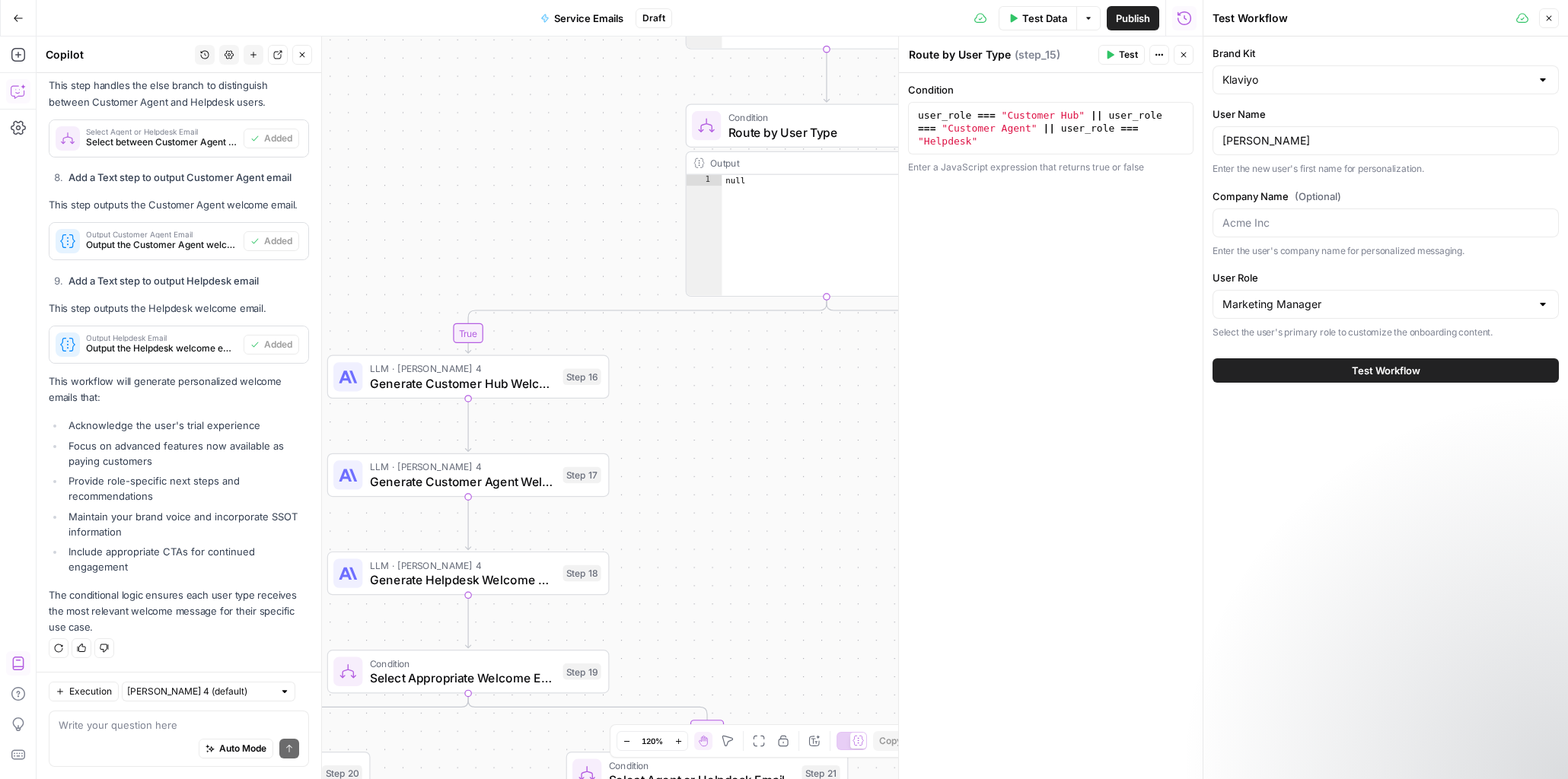
click at [1230, 496] on div "Brand [PERSON_NAME] User Name [PERSON_NAME] Enter the new user's first name for…" at bounding box center [1386, 408] width 365 height 743
click at [1553, 301] on div "Marketing Manager" at bounding box center [1385, 304] width 346 height 29
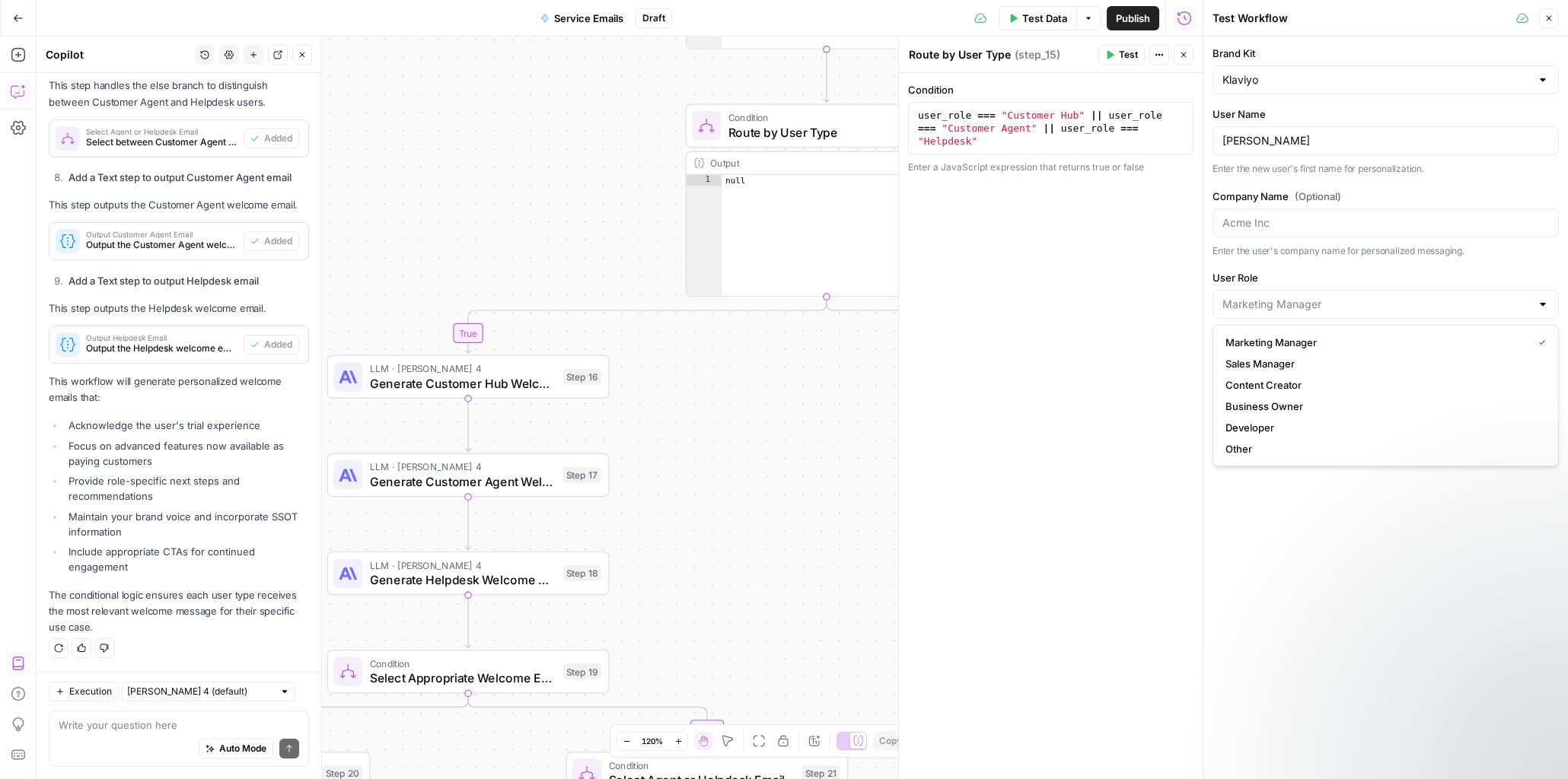
type input "Marketing Manager"
click at [1098, 304] on div "Condition 1 user_role === "Customer Hub" || user_role === "Customer Agent" || u…" at bounding box center [1051, 426] width 304 height 706
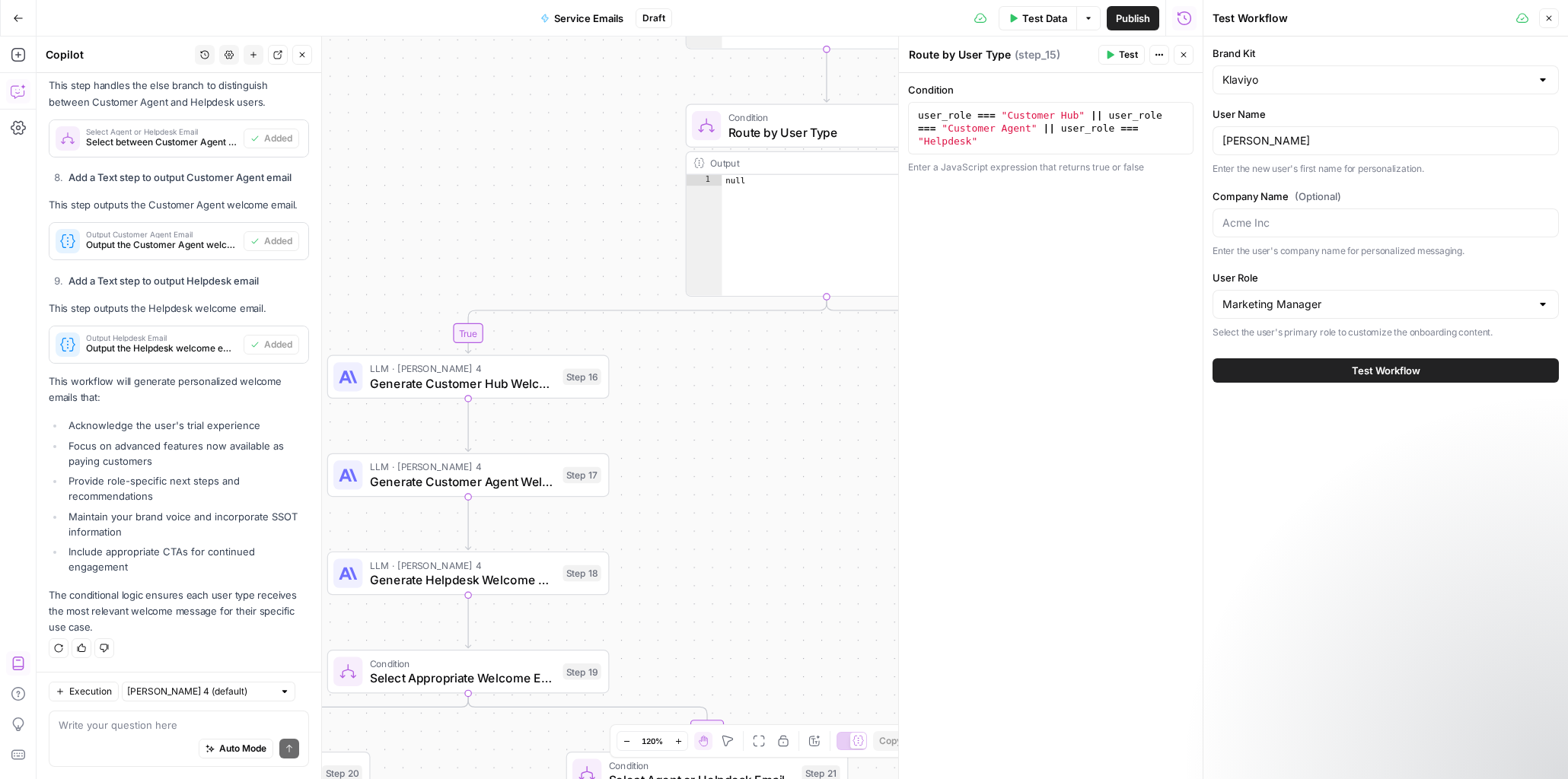
click at [837, 221] on div "null" at bounding box center [844, 246] width 245 height 143
click at [789, 403] on div "true true false true false false Workflow Input Settings Inputs Get Knowledge B…" at bounding box center [620, 408] width 1166 height 743
click at [1545, 17] on icon "button" at bounding box center [1549, 18] width 9 height 9
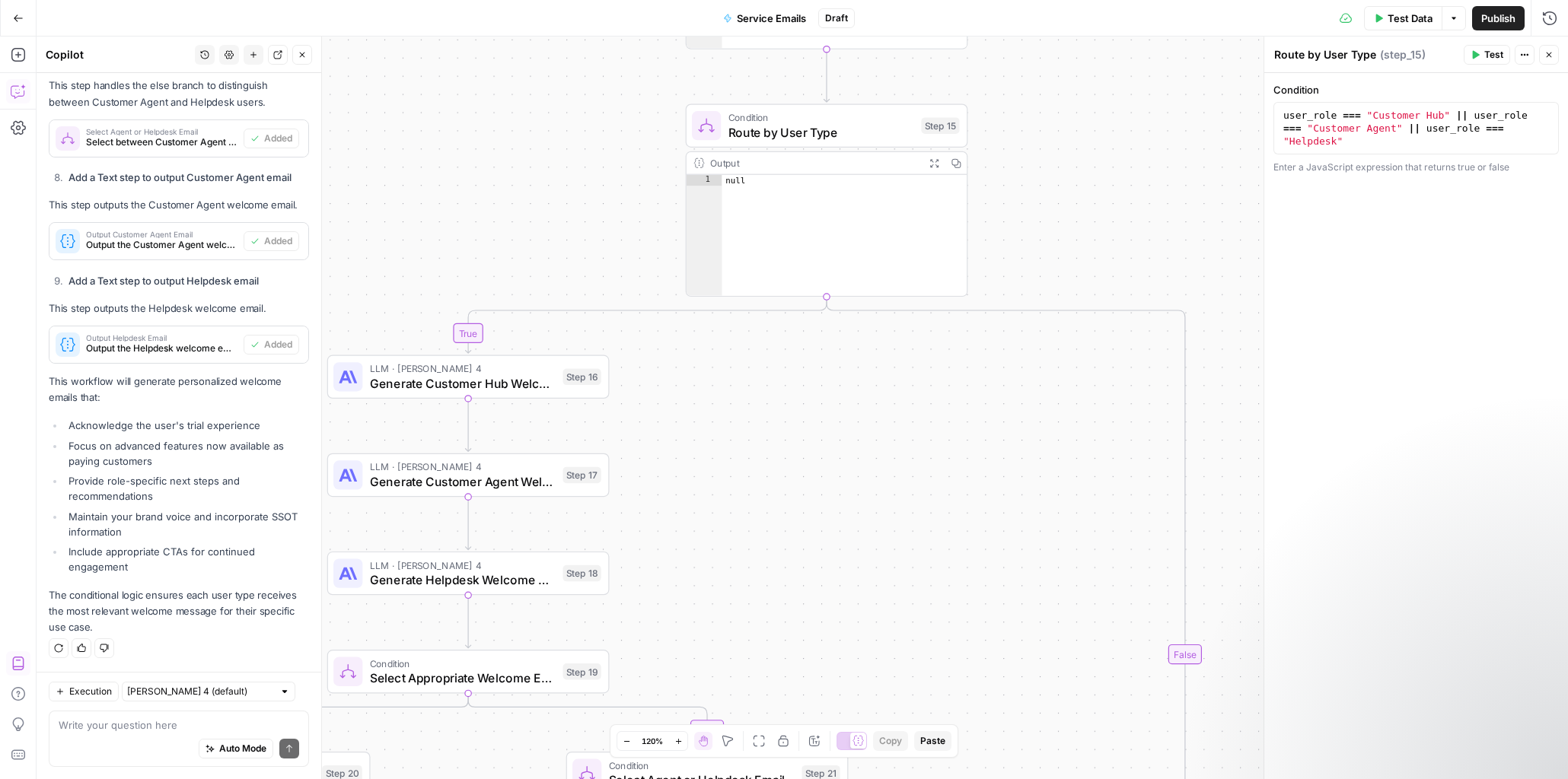
click at [817, 109] on div "Condition Route by User Type Step 15 Copy step Delete step Add Note Test" at bounding box center [827, 126] width 283 height 43
click at [851, 96] on icon "button" at bounding box center [855, 92] width 13 height 13
click at [740, 194] on span "Delete Step" at bounding box center [743, 194] width 60 height 15
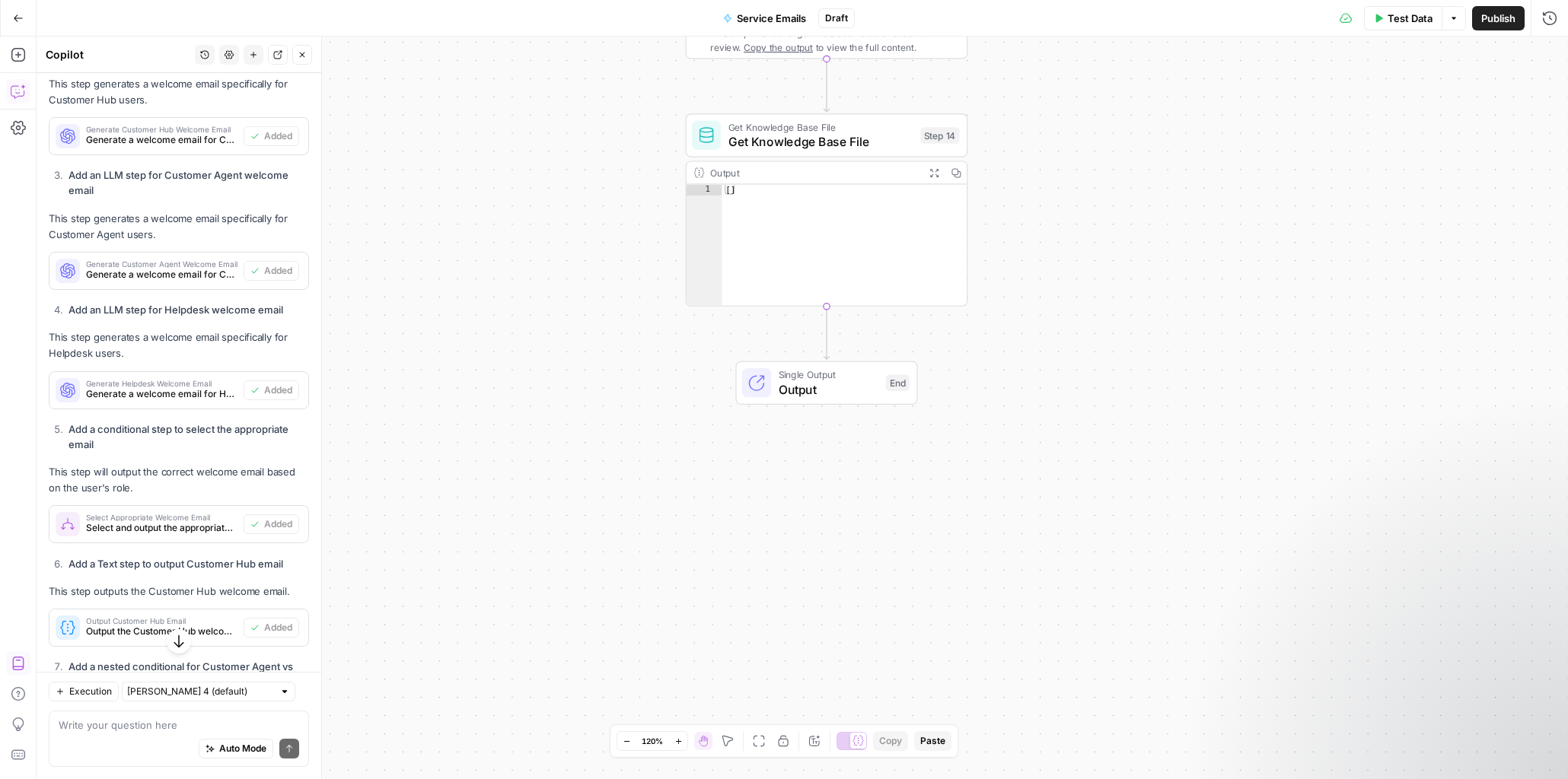
scroll to position [1241, 0]
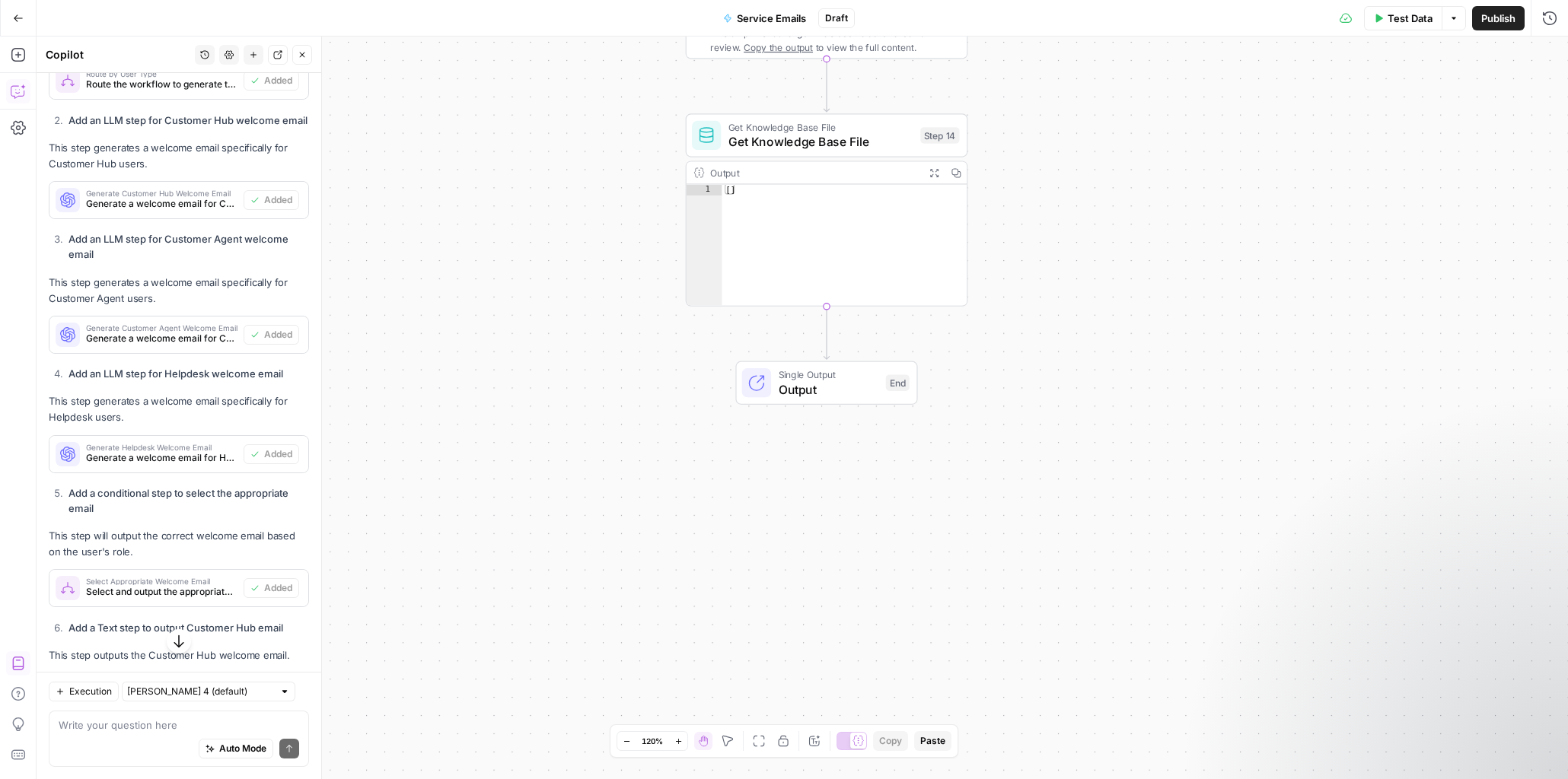
drag, startPoint x: 166, startPoint y: 247, endPoint x: 142, endPoint y: 275, distance: 36.9
click at [142, 275] on div "I'll help you create a workflow that generates 3 personalized welcome emails fo…" at bounding box center [179, 546] width 261 height 1554
click at [140, 218] on div "Generate Customer Hub Welcome Email Generate a welcome email for Customer [DEMO…" at bounding box center [146, 200] width 194 height 37
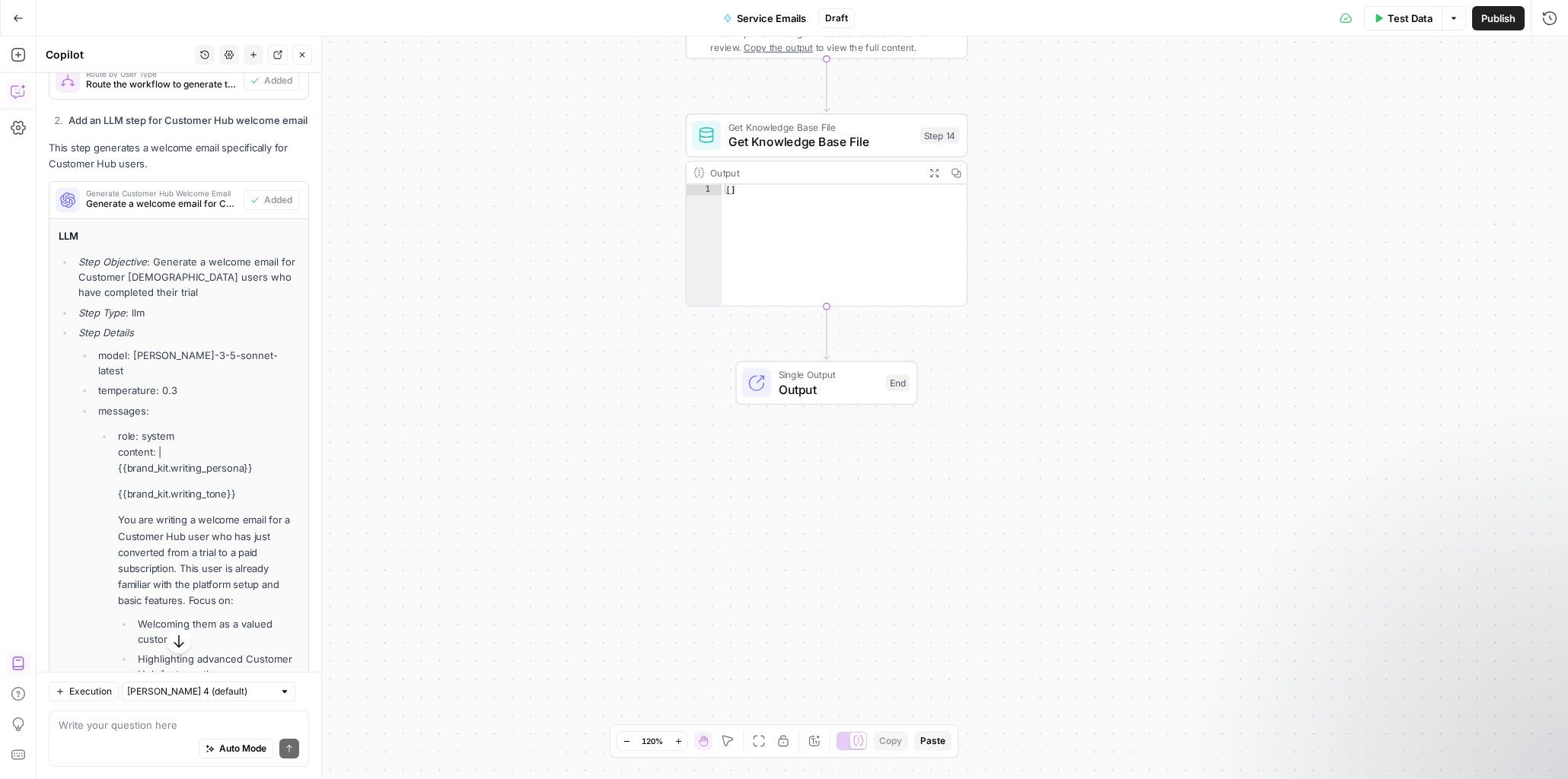
drag, startPoint x: 143, startPoint y: 253, endPoint x: 762, endPoint y: 350, distance: 626.6
click at [757, 351] on body "Klaviyo New Home Browse Insights Opportunities Your Data Recent Grids Write Con…" at bounding box center [784, 389] width 1568 height 779
click at [107, 270] on div "LLM Step Objective : Generate a welcome email for Customer Hub users who have c…" at bounding box center [179, 773] width 259 height 1108
click at [290, 213] on div "Generate Customer Hub Welcome Email Generate a welcome email for Customer [DEMO…" at bounding box center [179, 200] width 259 height 24
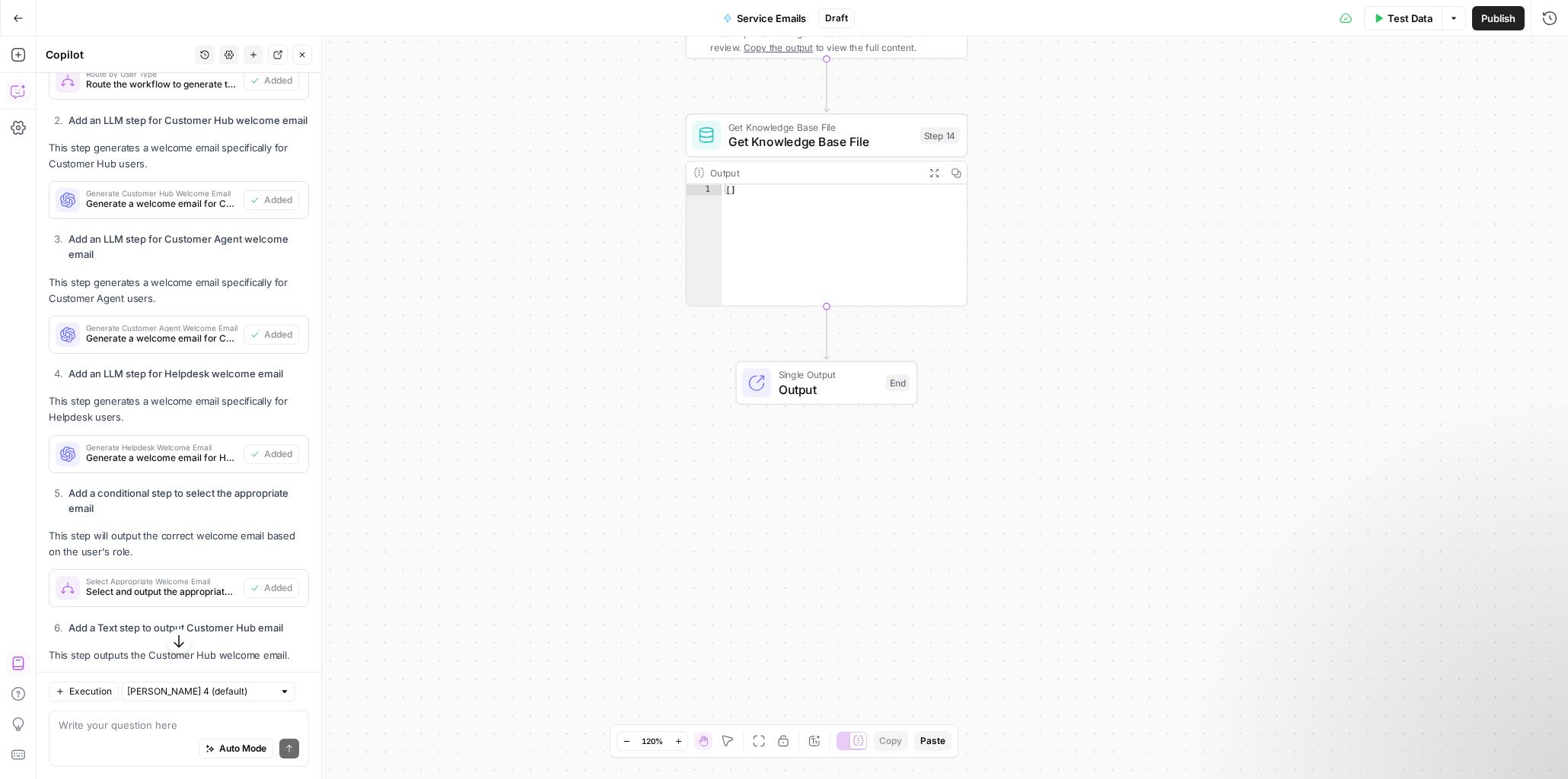
click at [162, 262] on li "Add an LLM step for Customer Agent welcome email" at bounding box center [186, 246] width 244 height 31
click at [148, 211] on span "Generate a welcome email for Customer [DEMOGRAPHIC_DATA] users who have complet…" at bounding box center [162, 203] width 151 height 13
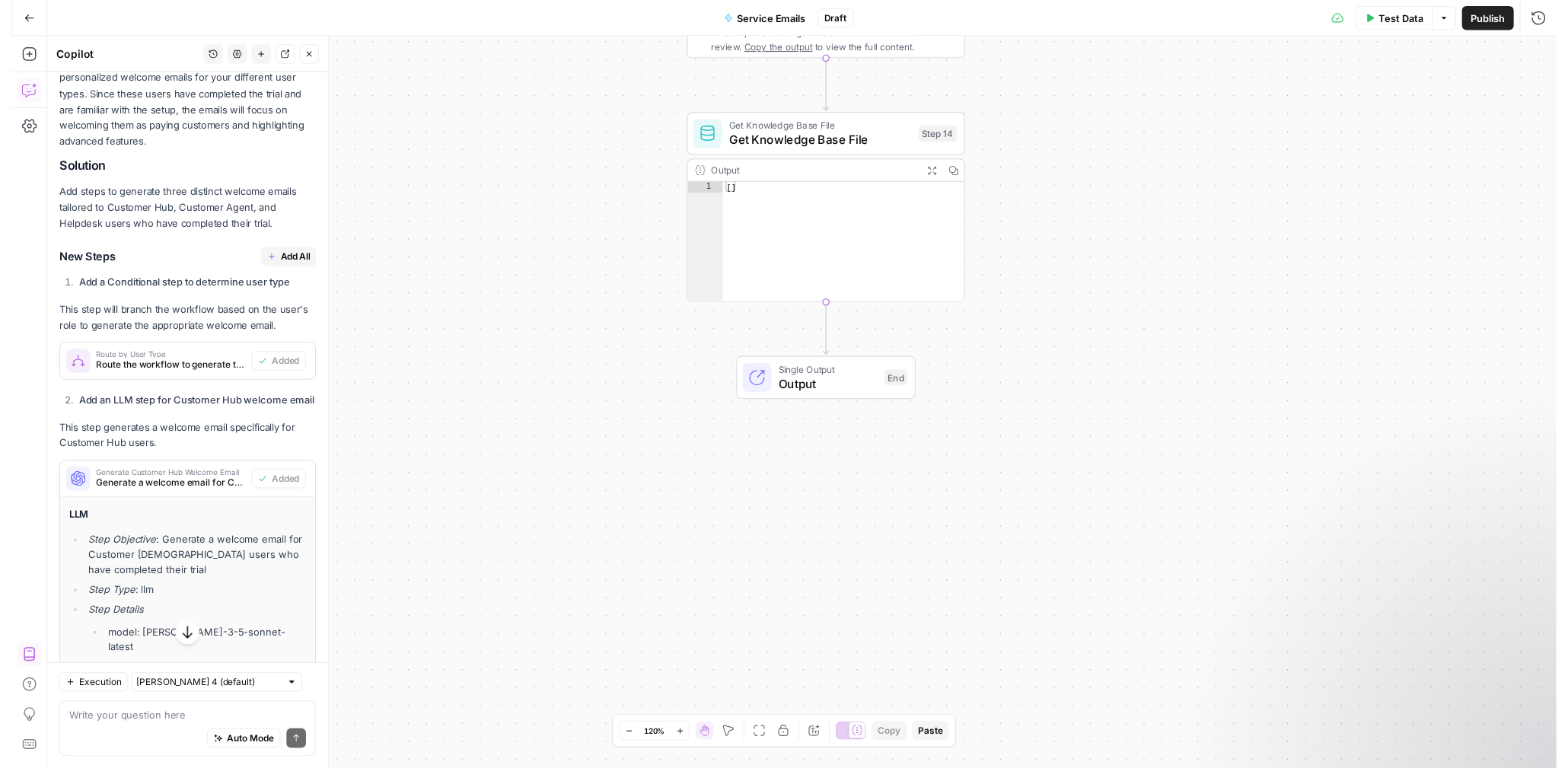
scroll to position [955, 0]
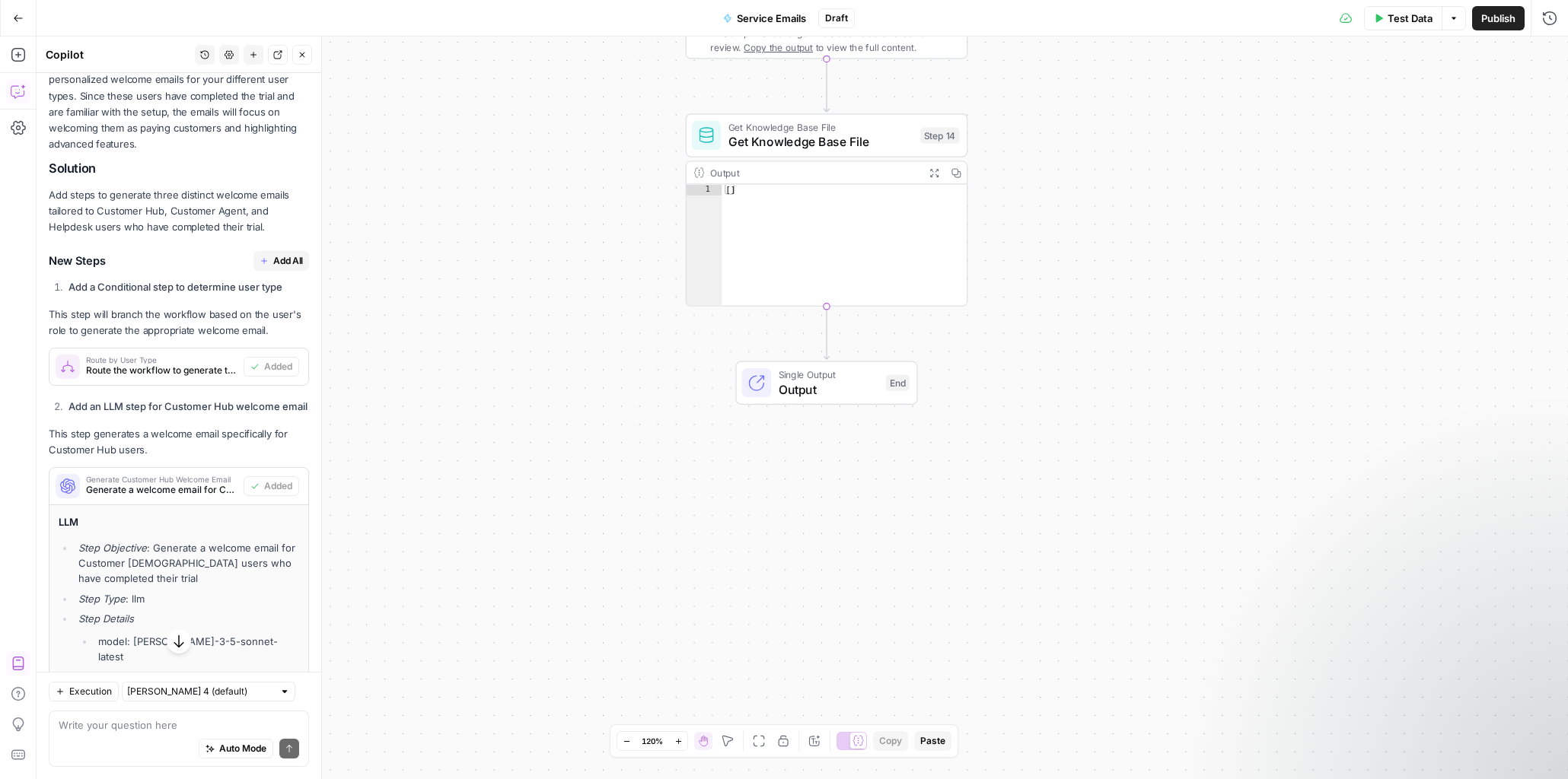
click at [273, 268] on span "Add All" at bounding box center [288, 260] width 30 height 13
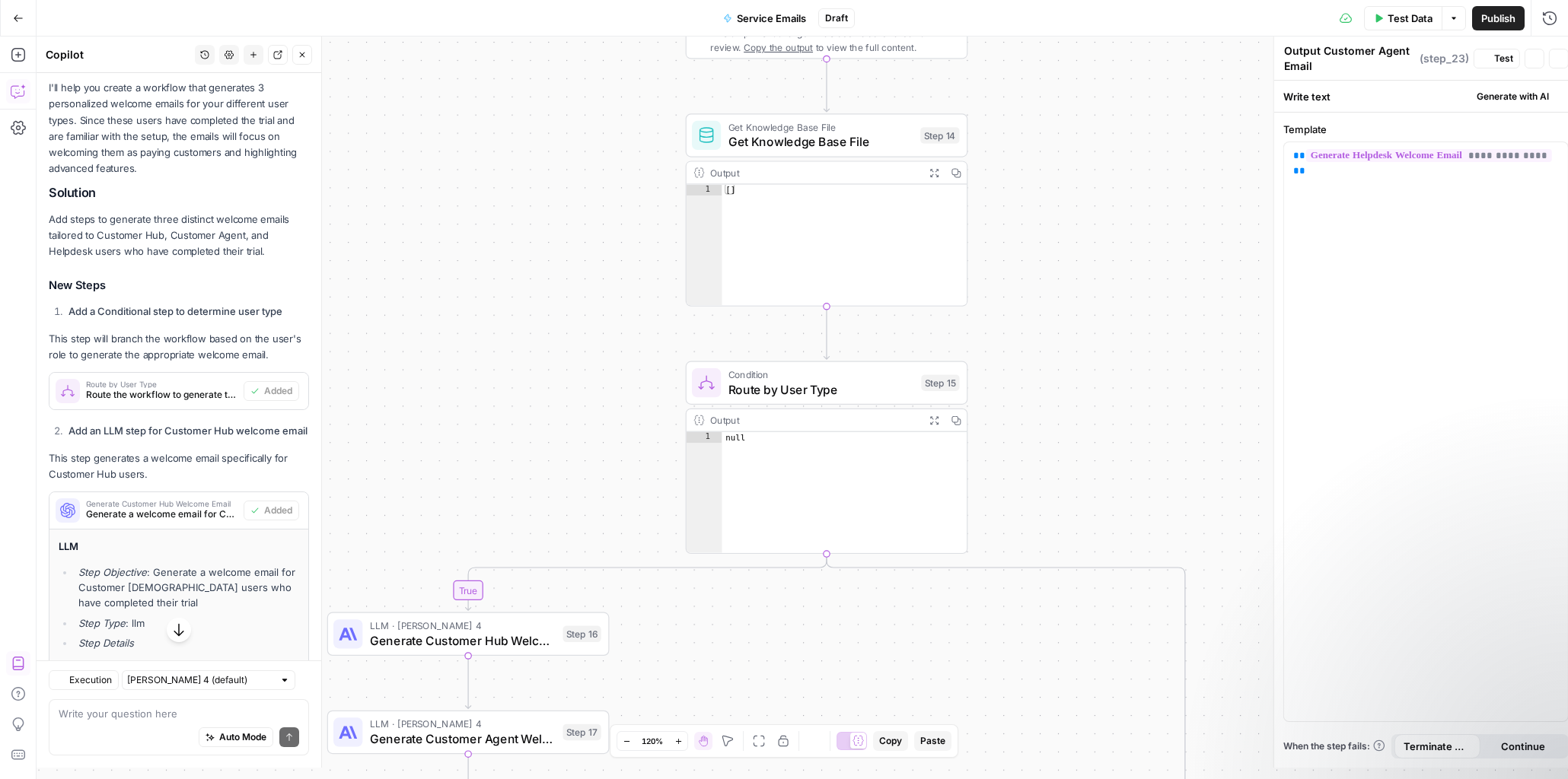
type textarea "Output Helpdesk Email"
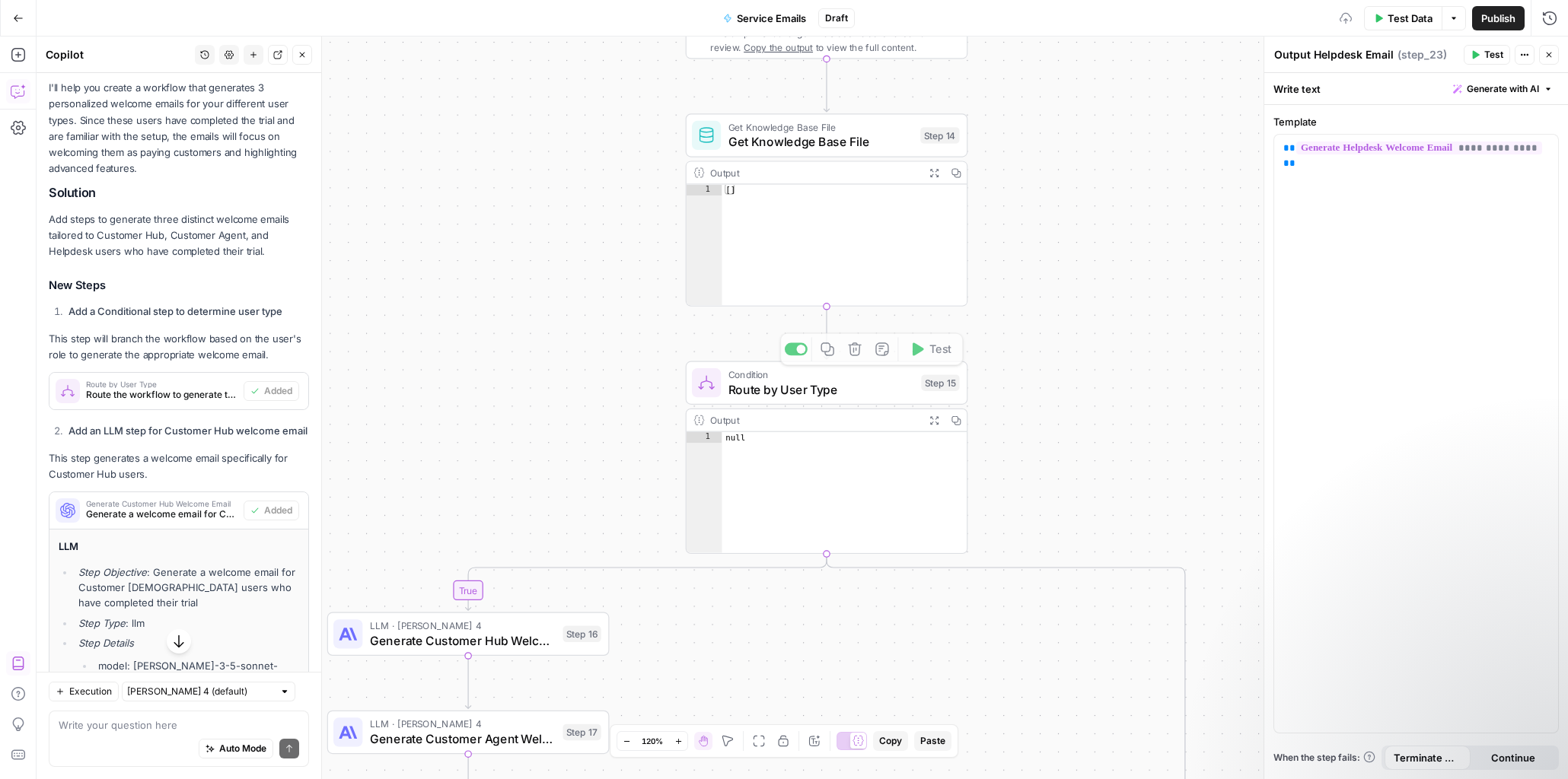
click at [935, 425] on button "Expand Output" at bounding box center [935, 420] width 22 height 22
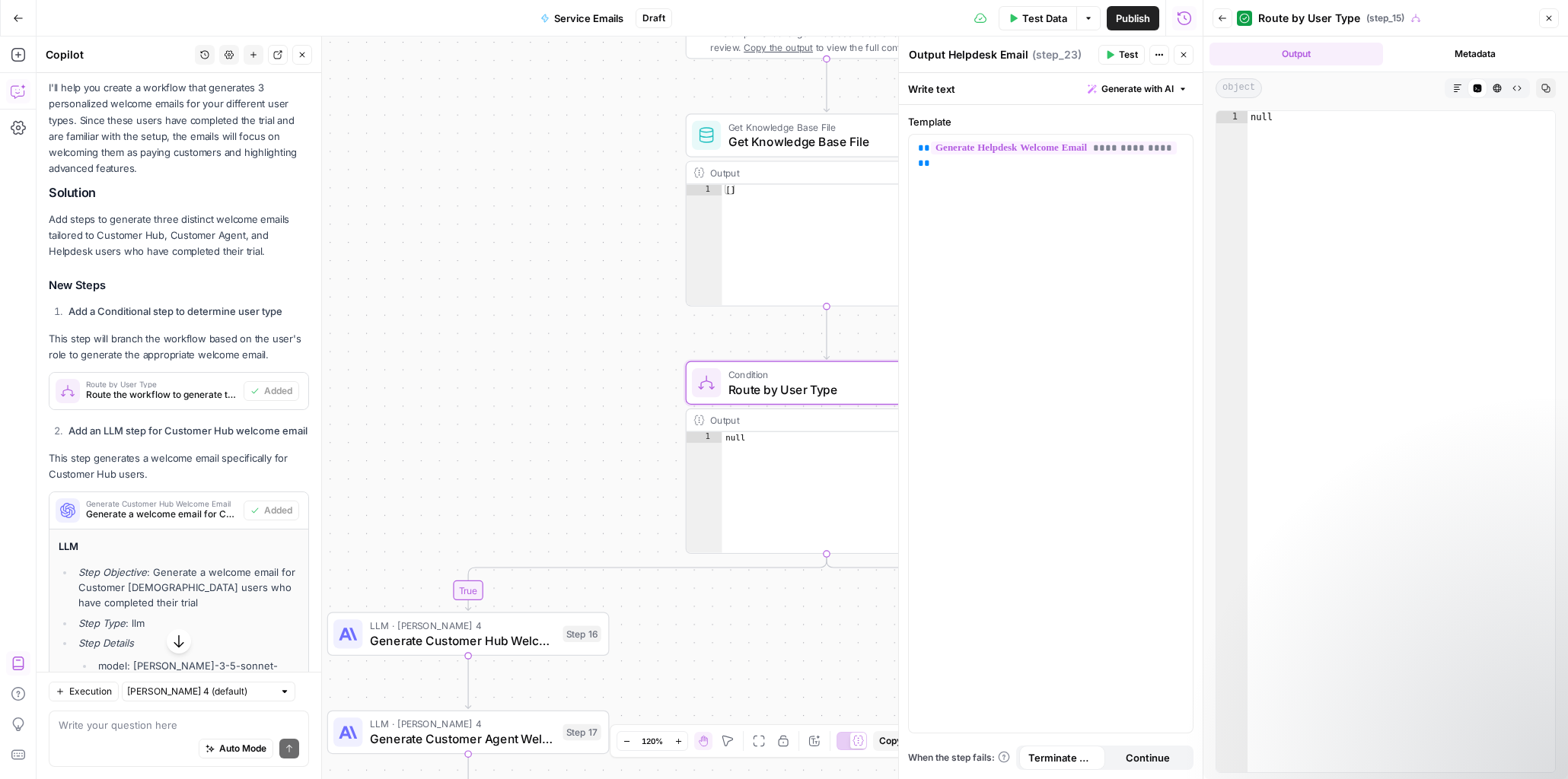
click at [1224, 17] on icon "button" at bounding box center [1223, 18] width 9 height 9
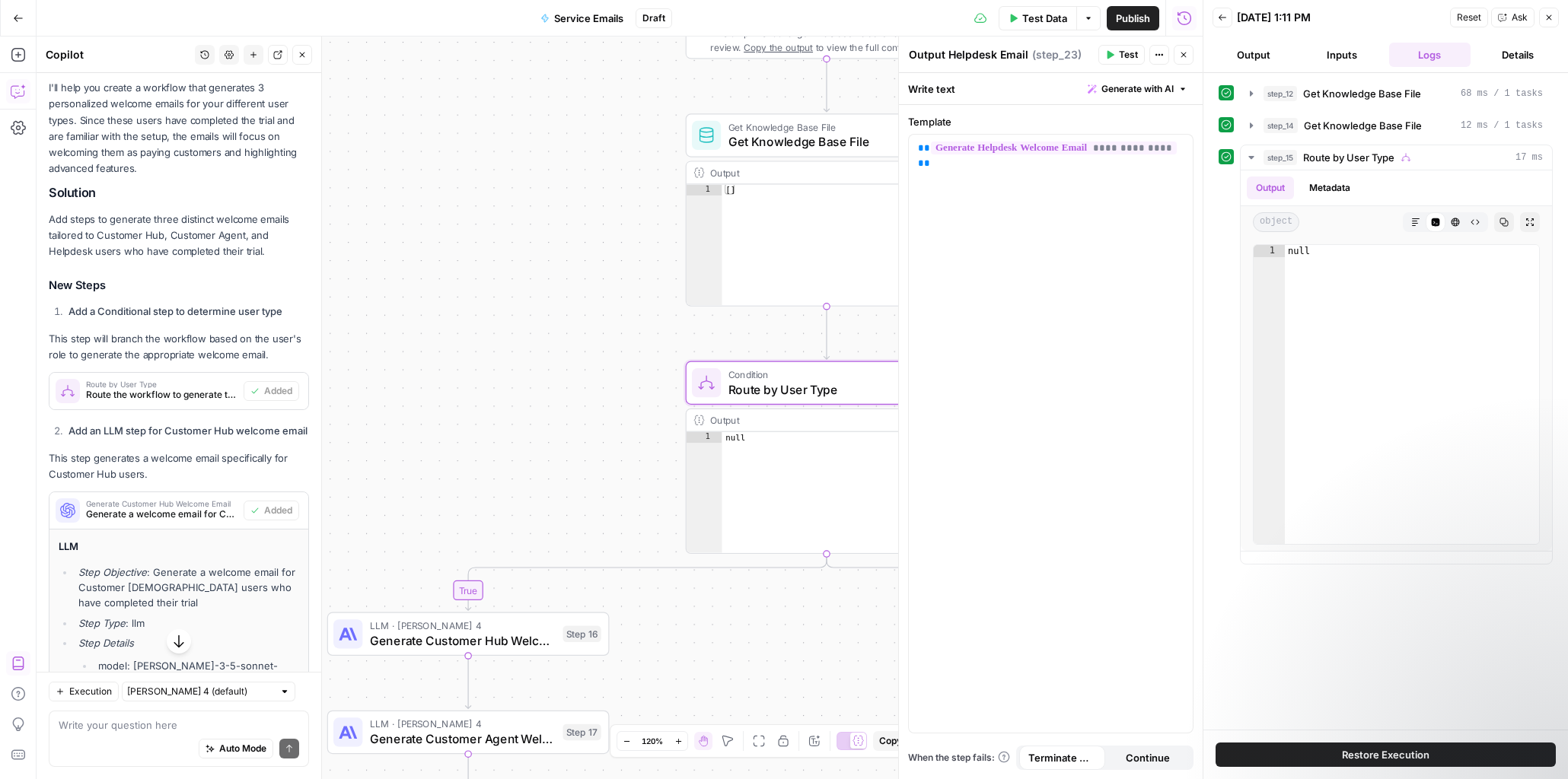
type textarea "****"
click at [726, 439] on div "null" at bounding box center [844, 504] width 245 height 143
click at [746, 439] on div "null" at bounding box center [844, 504] width 245 height 143
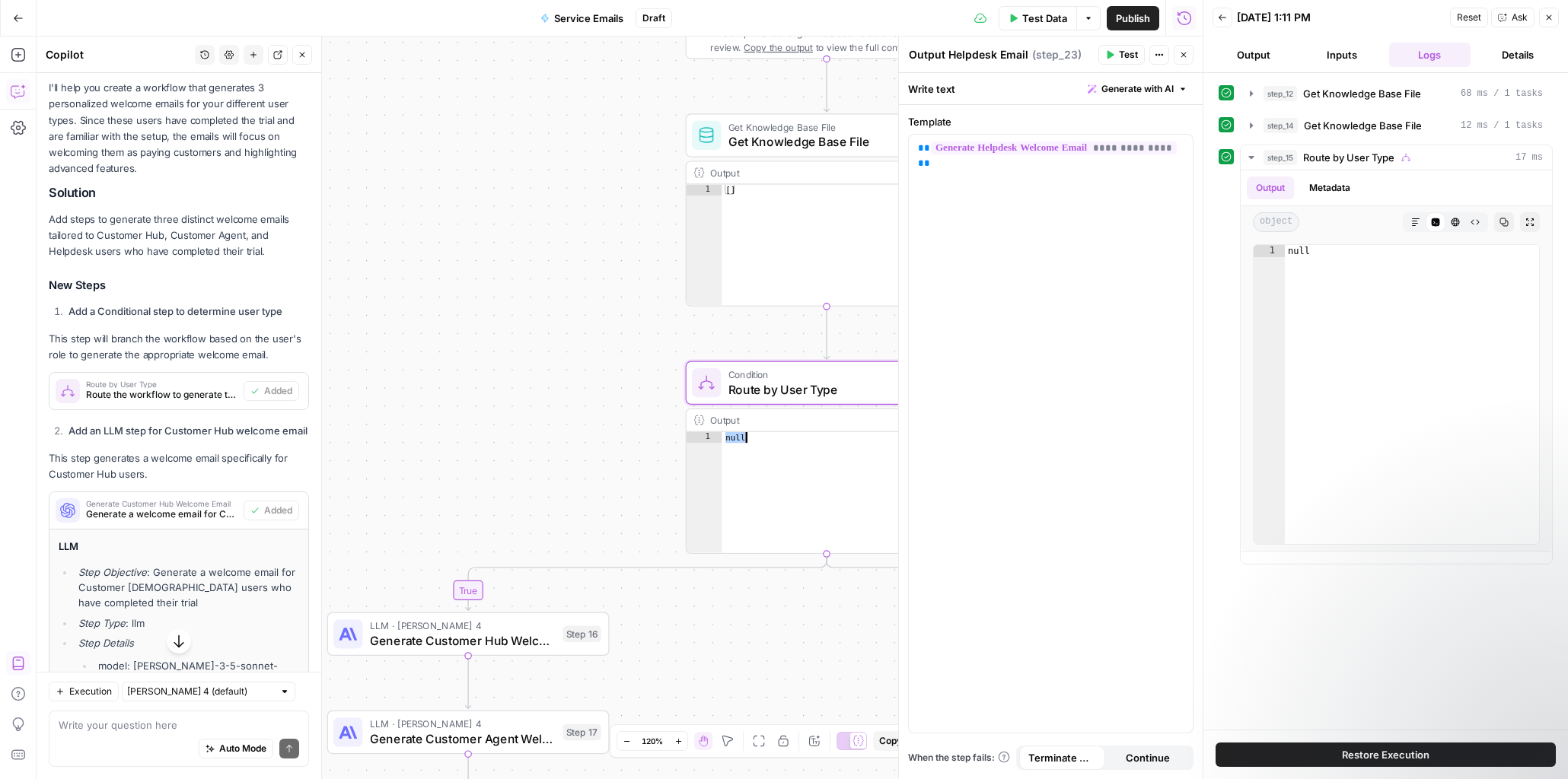
click at [1554, 13] on button "Close" at bounding box center [1548, 17] width 20 height 20
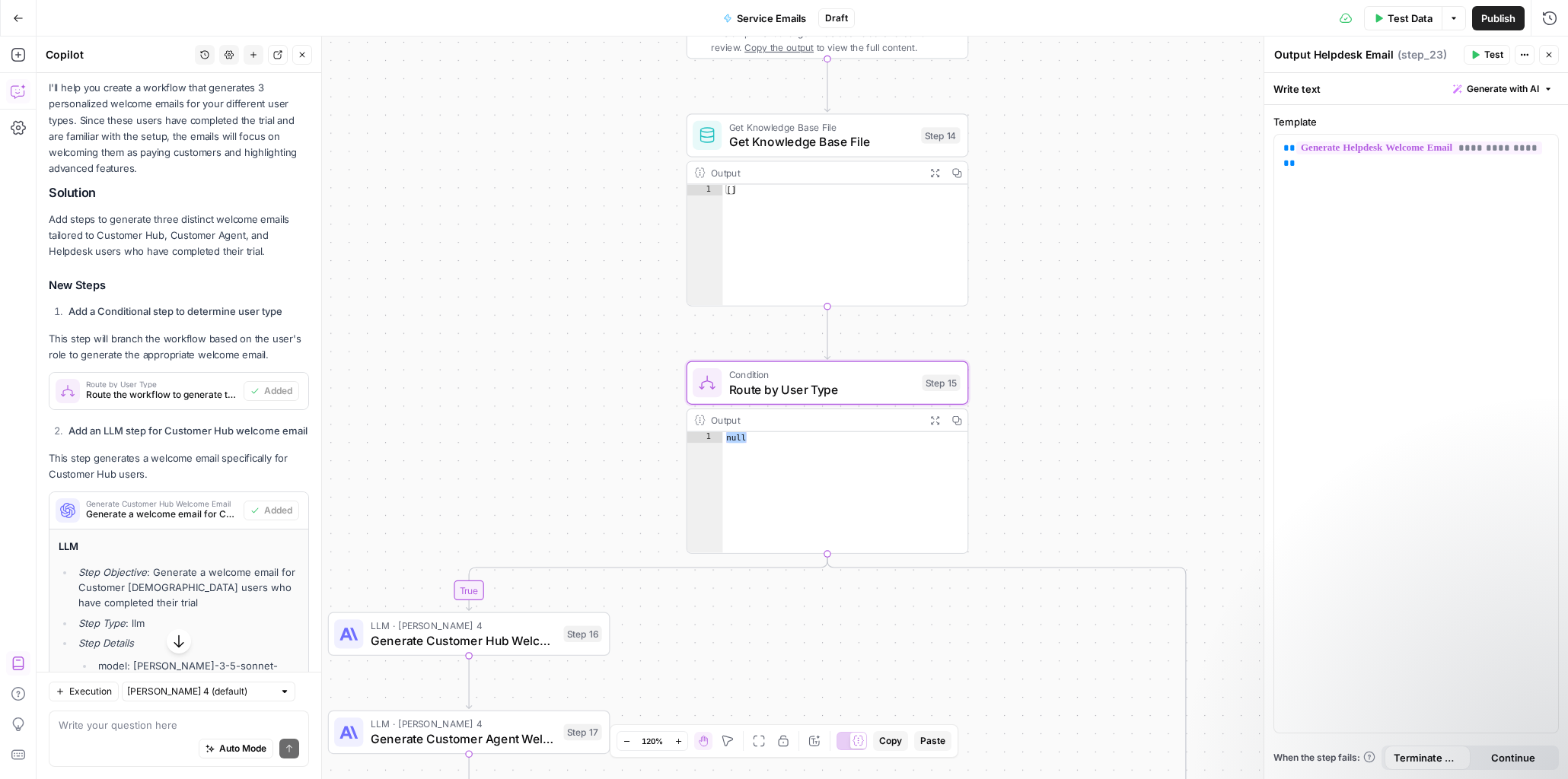
click at [1082, 435] on div "true true false true false false Workflow Input Settings Inputs Get Knowledge B…" at bounding box center [803, 408] width 1532 height 743
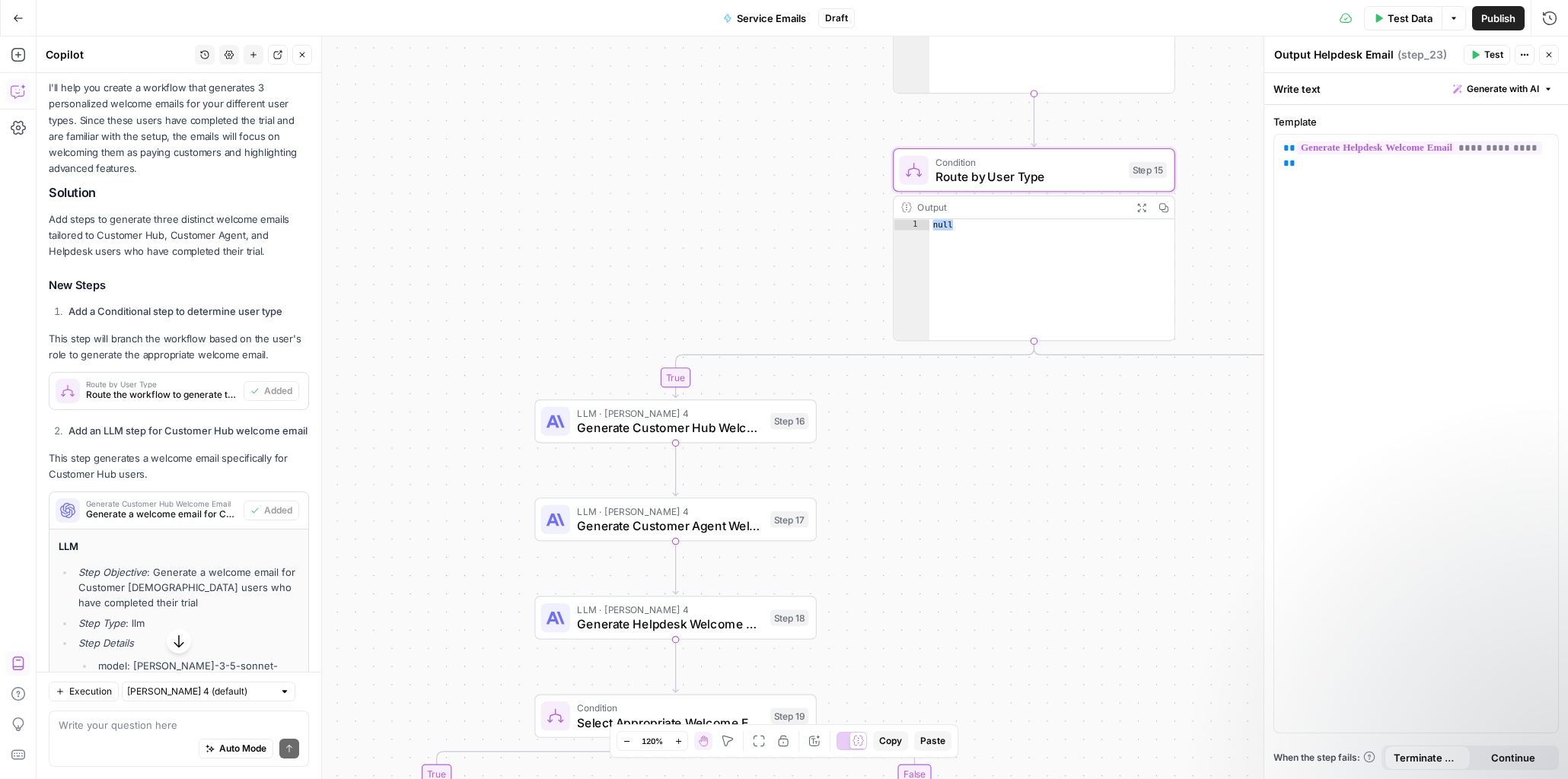
click at [977, 264] on div "null" at bounding box center [1052, 290] width 245 height 143
click at [1047, 157] on span "Condition" at bounding box center [1028, 162] width 186 height 14
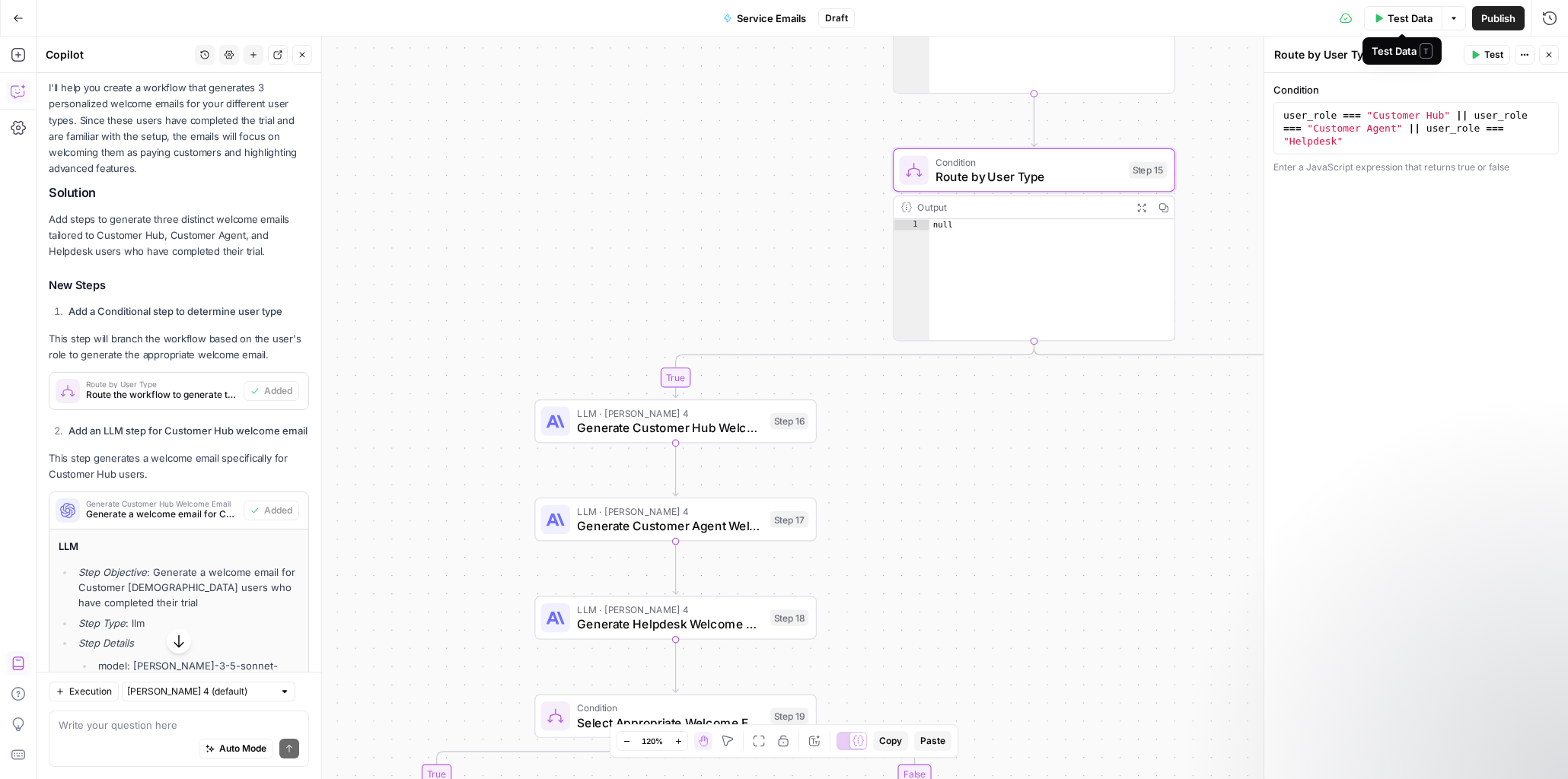
click at [1393, 25] on span "Test Data" at bounding box center [1409, 18] width 45 height 15
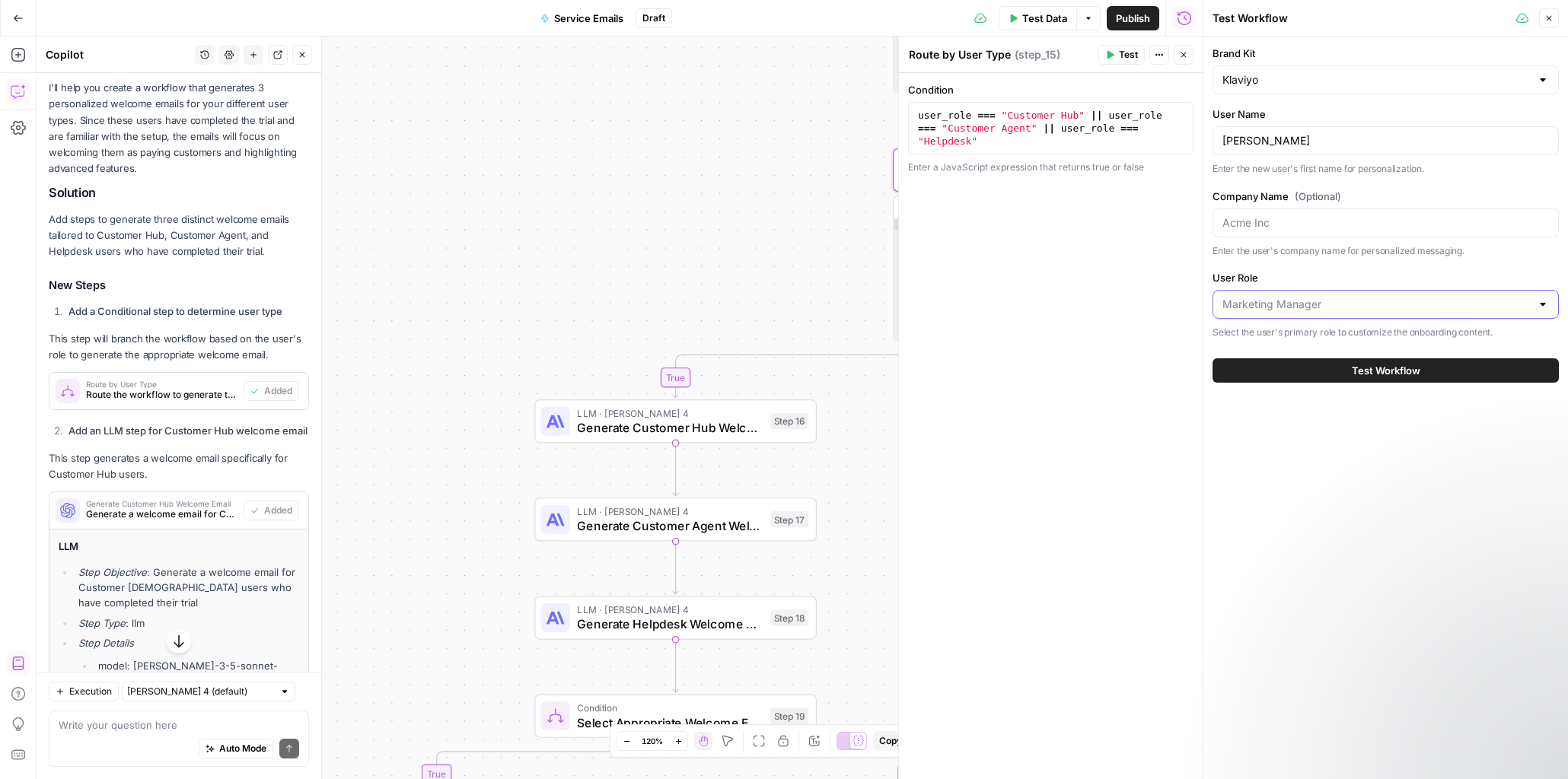
click at [1305, 311] on input "User Role" at bounding box center [1377, 304] width 308 height 15
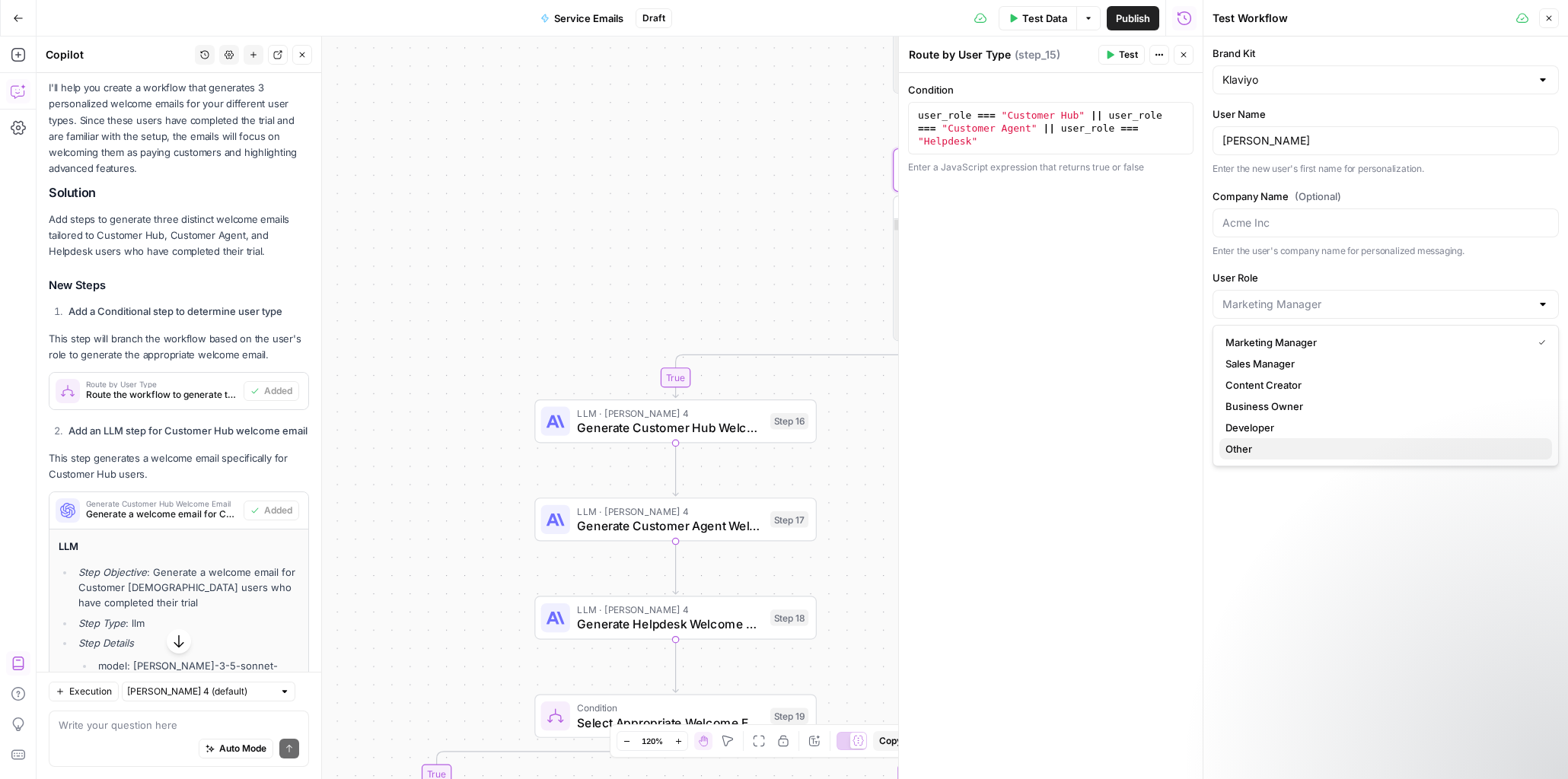
click at [1258, 449] on span "Other" at bounding box center [1383, 449] width 315 height 15
type input "Other"
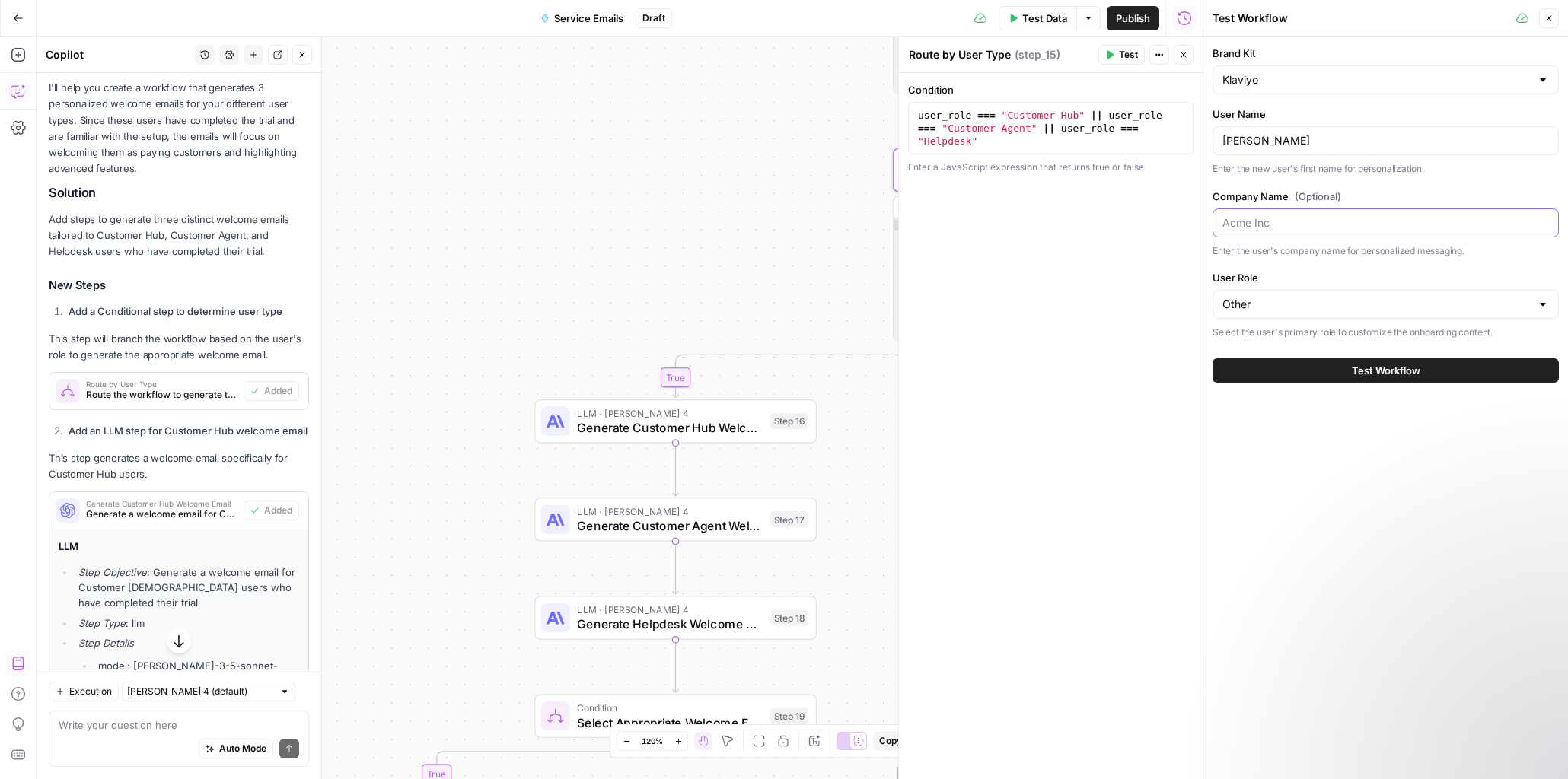
click at [1310, 219] on input "Company Name (Optional)" at bounding box center [1386, 223] width 326 height 15
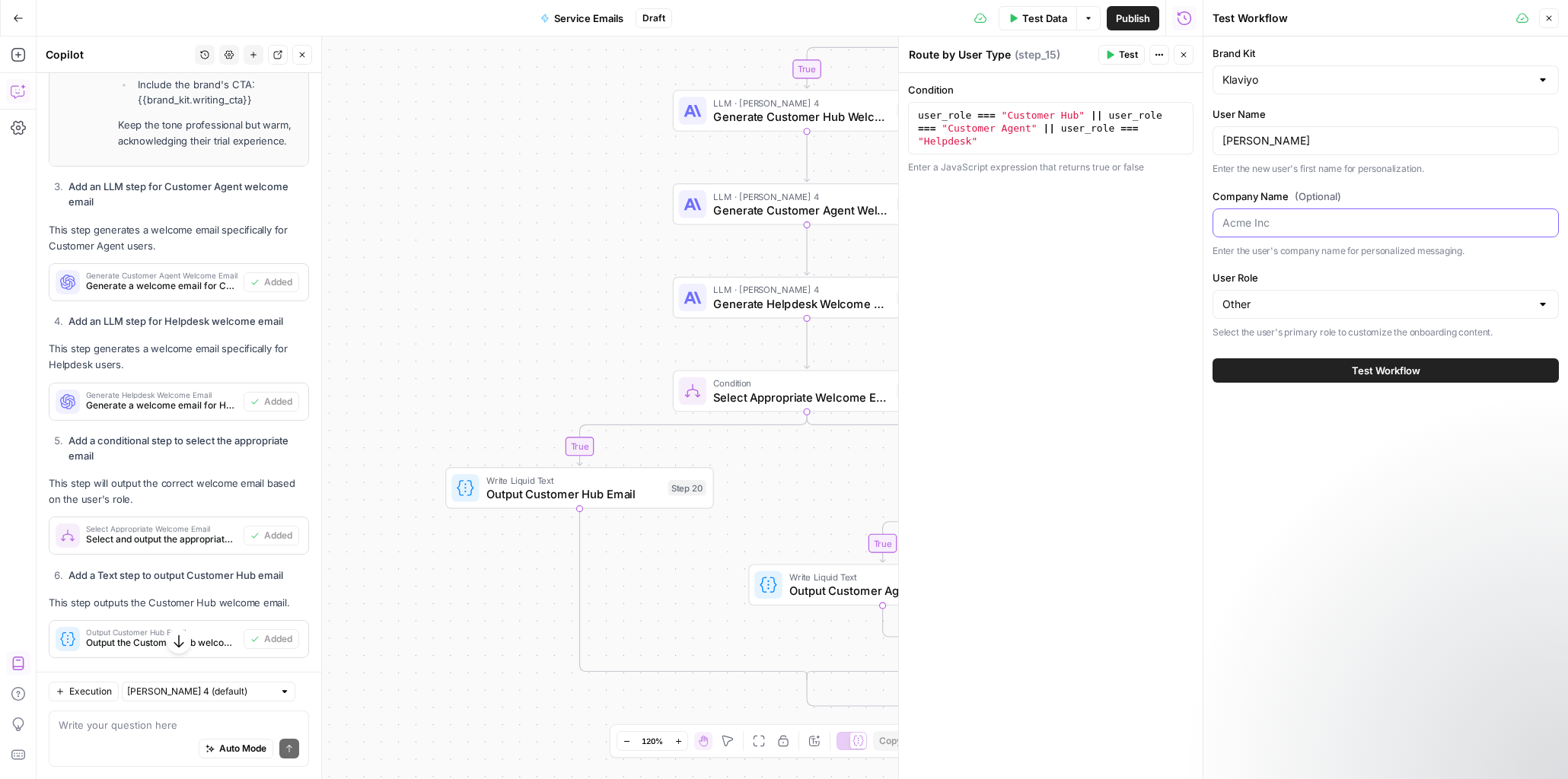
scroll to position [3093, 0]
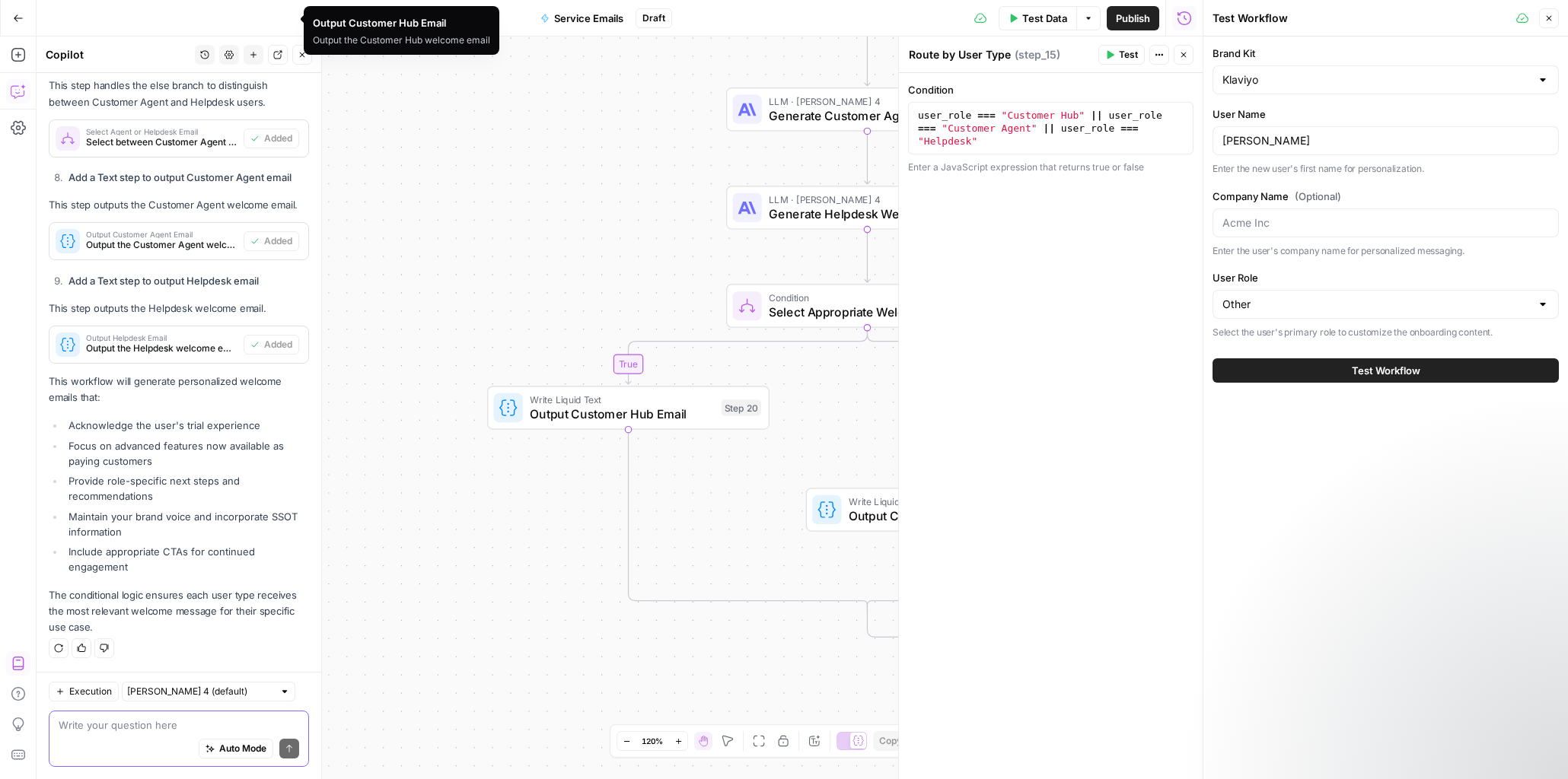
click at [172, 727] on textarea at bounding box center [179, 725] width 241 height 15
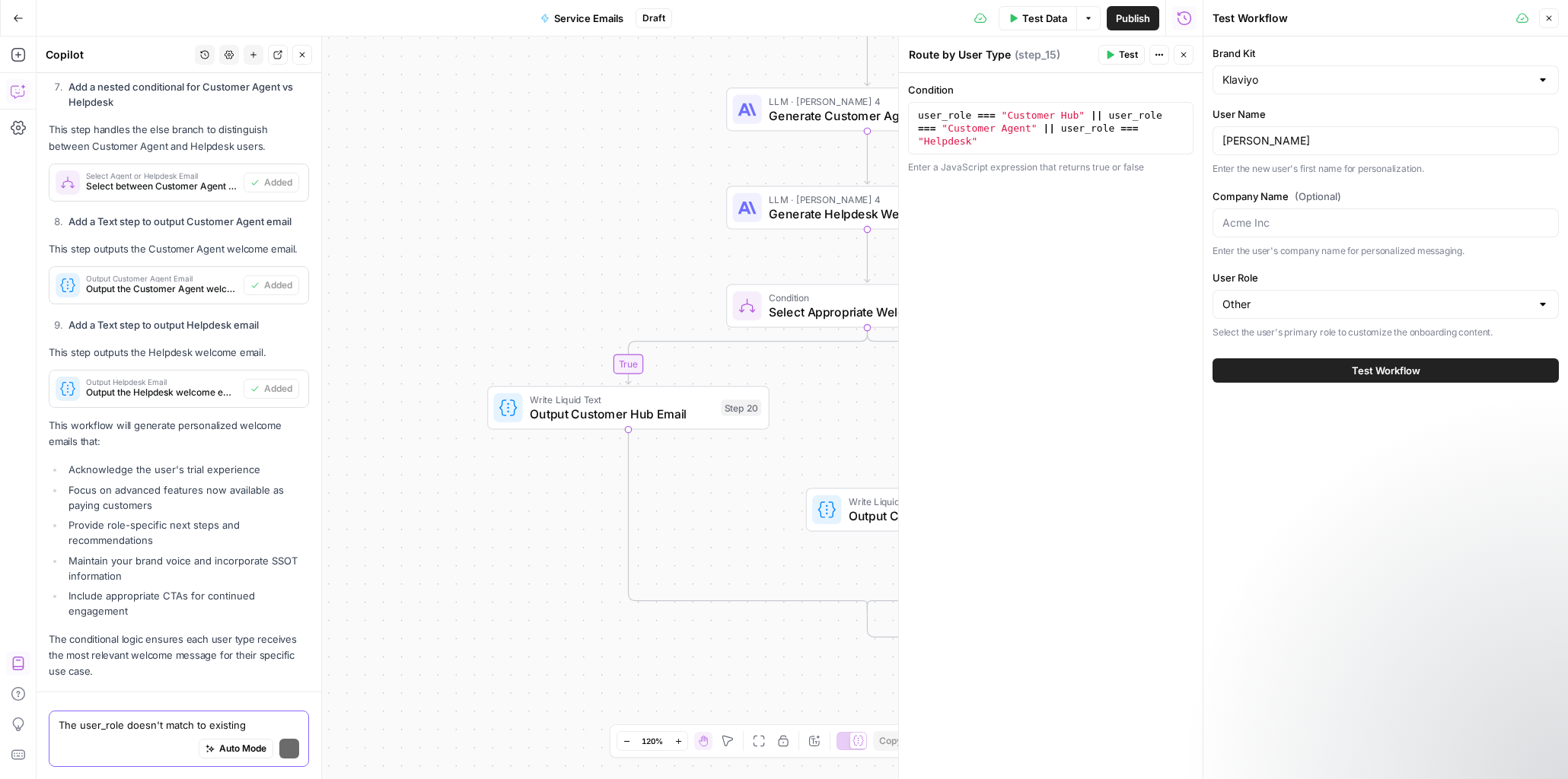
scroll to position [3001, 0]
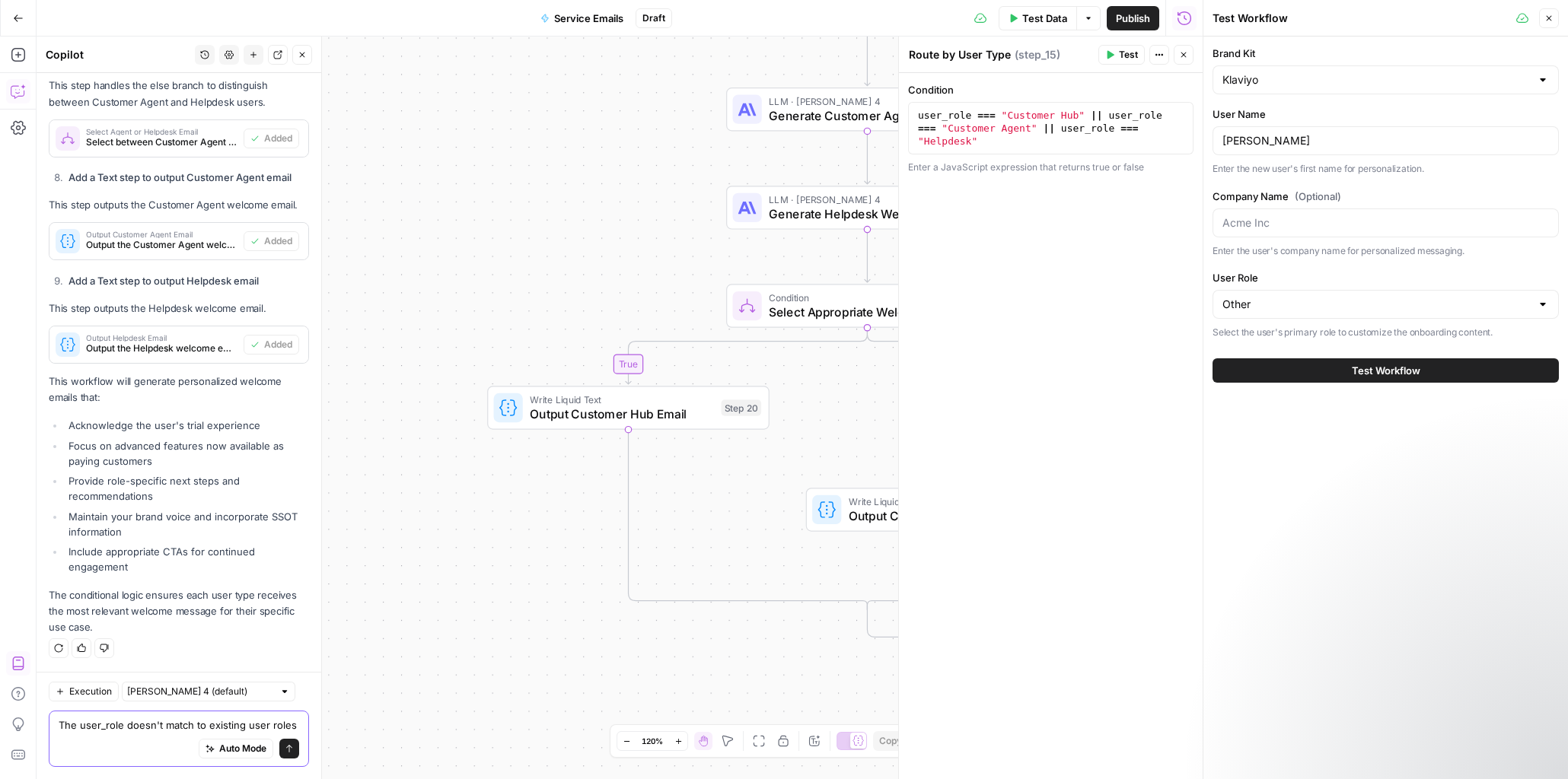
type textarea "The user_role doesn't match to existing user roles?"
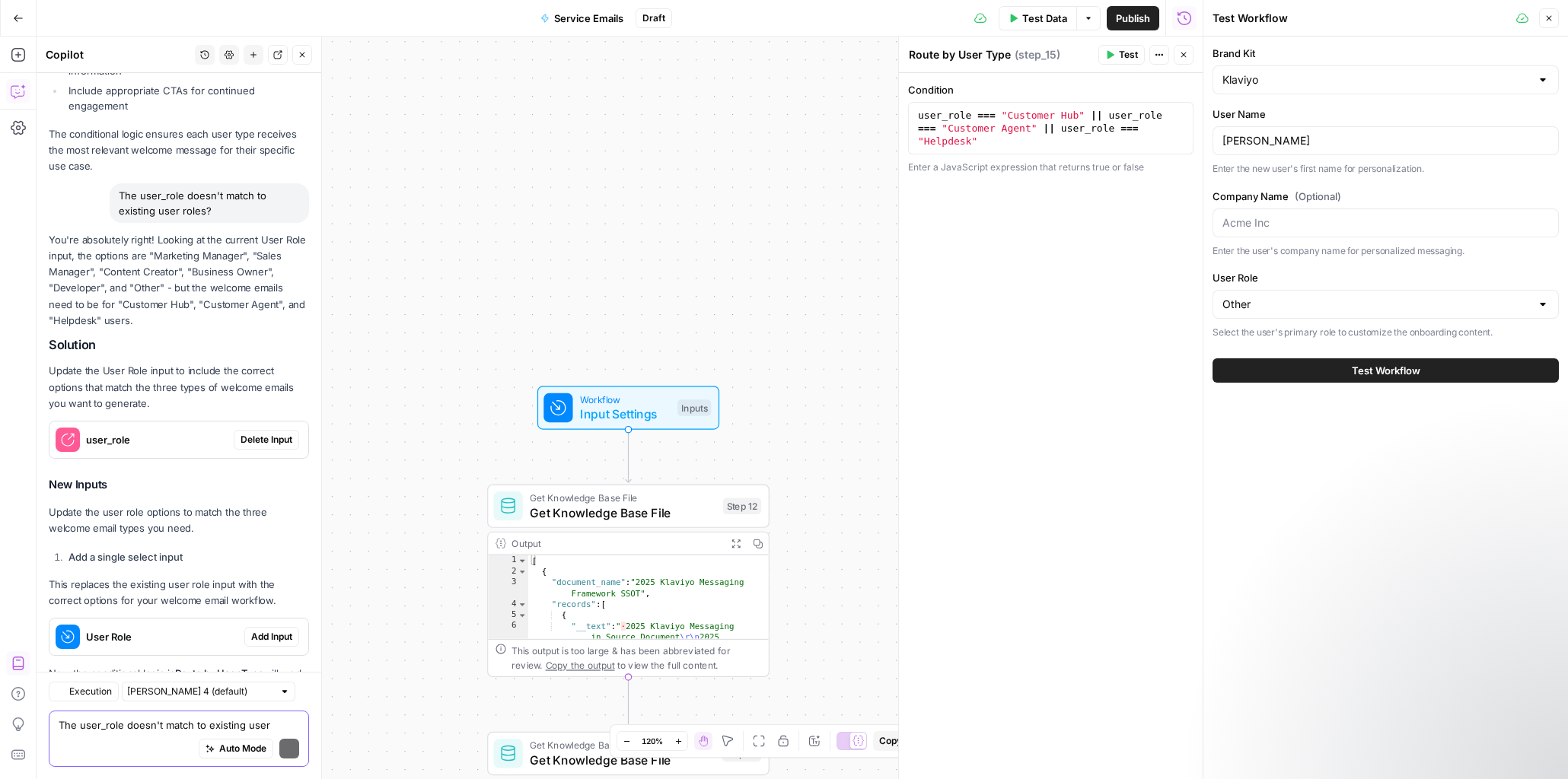
scroll to position [3633, 0]
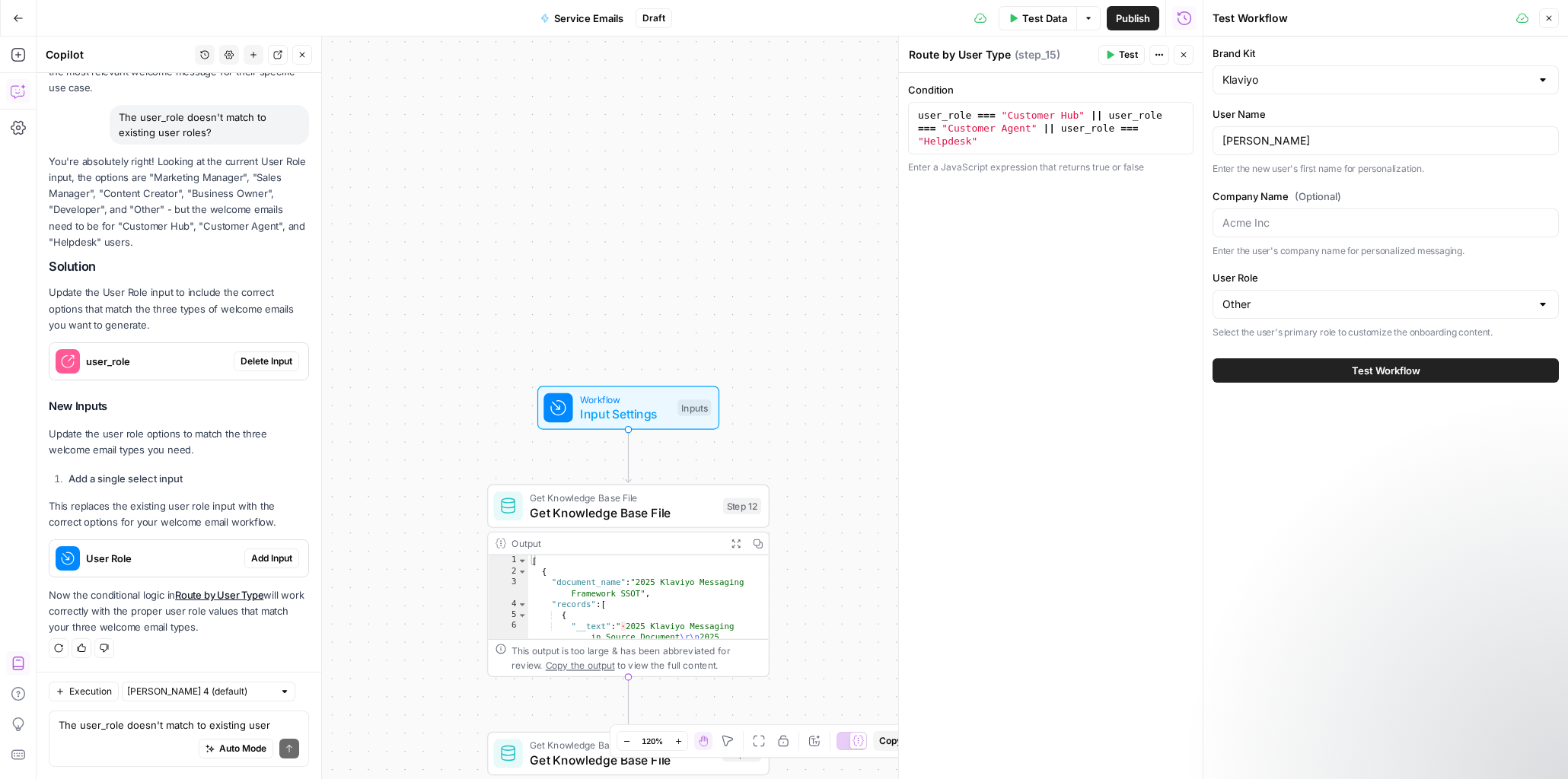
click at [104, 362] on span "user_role" at bounding box center [157, 361] width 141 height 15
click at [261, 358] on span "Delete Input" at bounding box center [267, 361] width 52 height 13
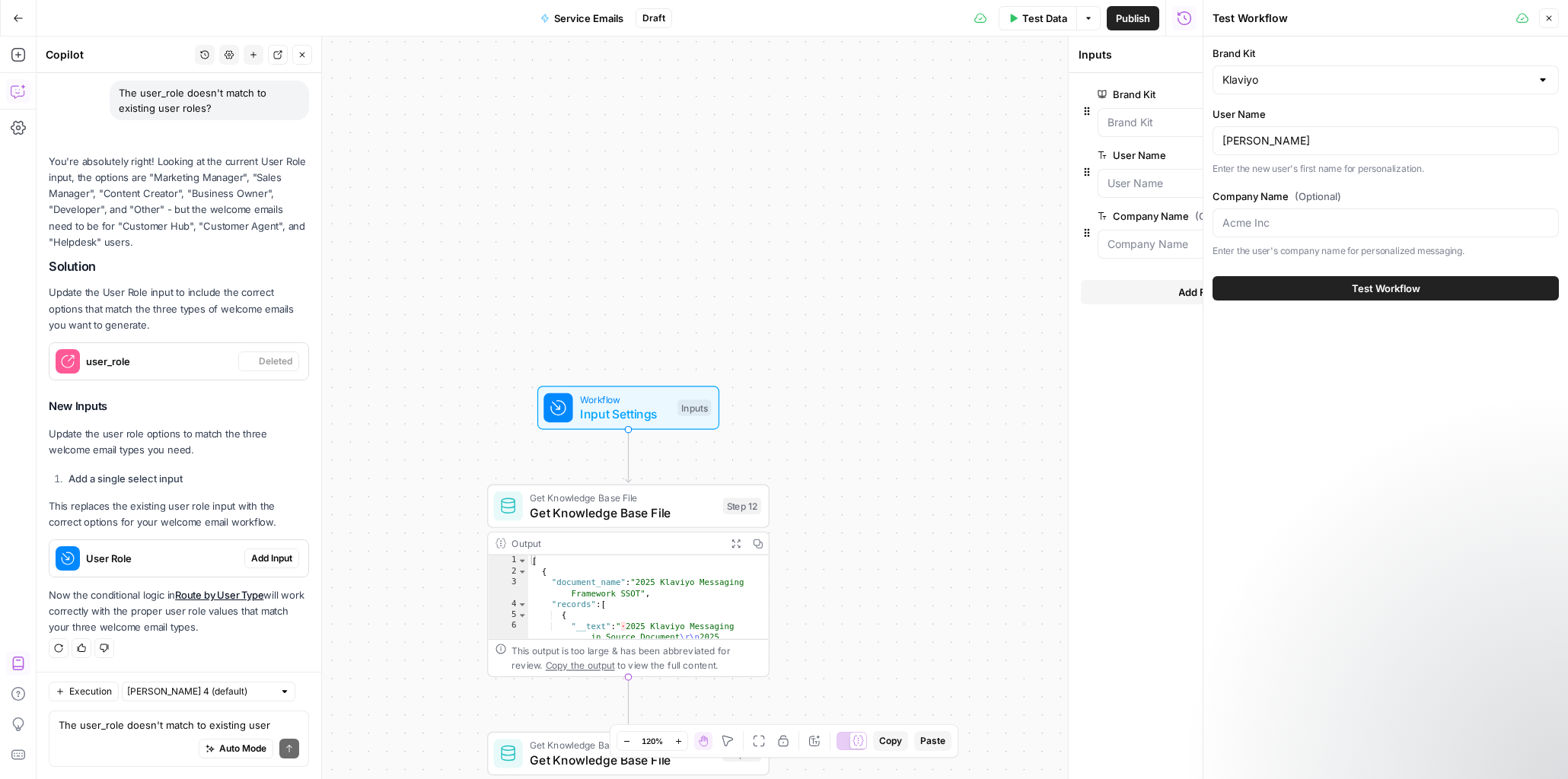
scroll to position [3657, 0]
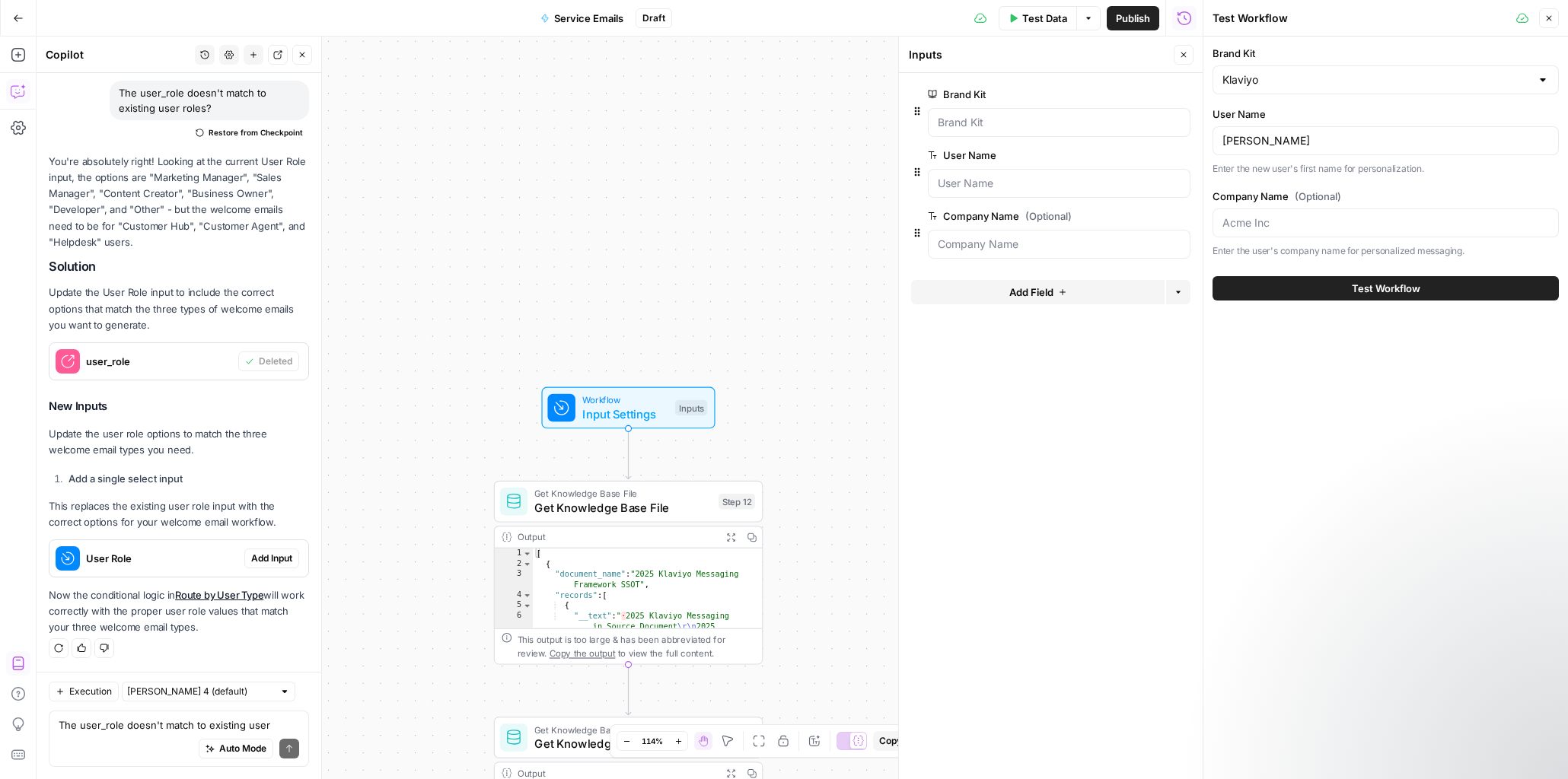
click at [280, 559] on span "Add Input" at bounding box center [272, 558] width 41 height 13
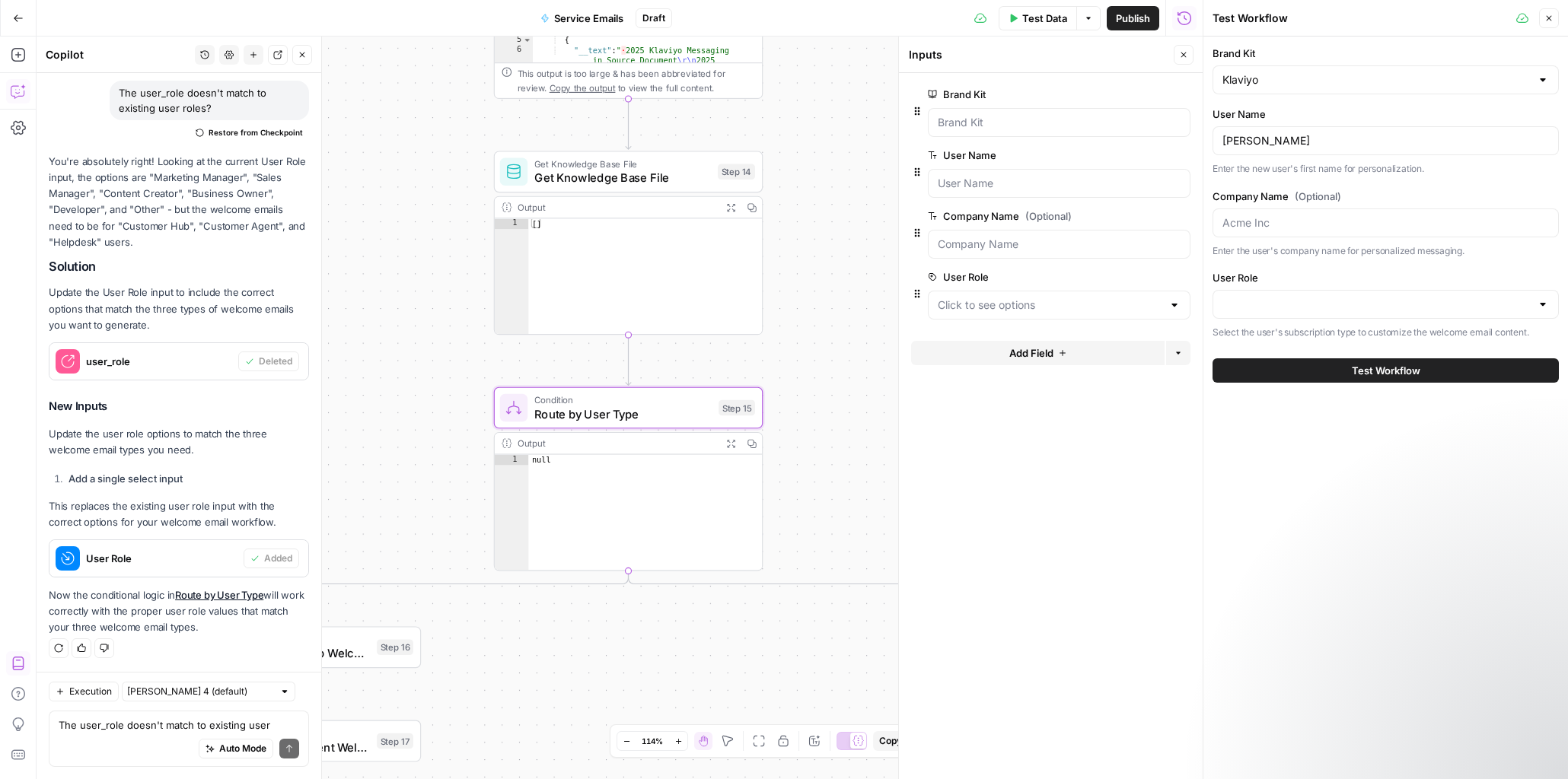
click at [202, 593] on link "Route by User Type" at bounding box center [219, 595] width 89 height 13
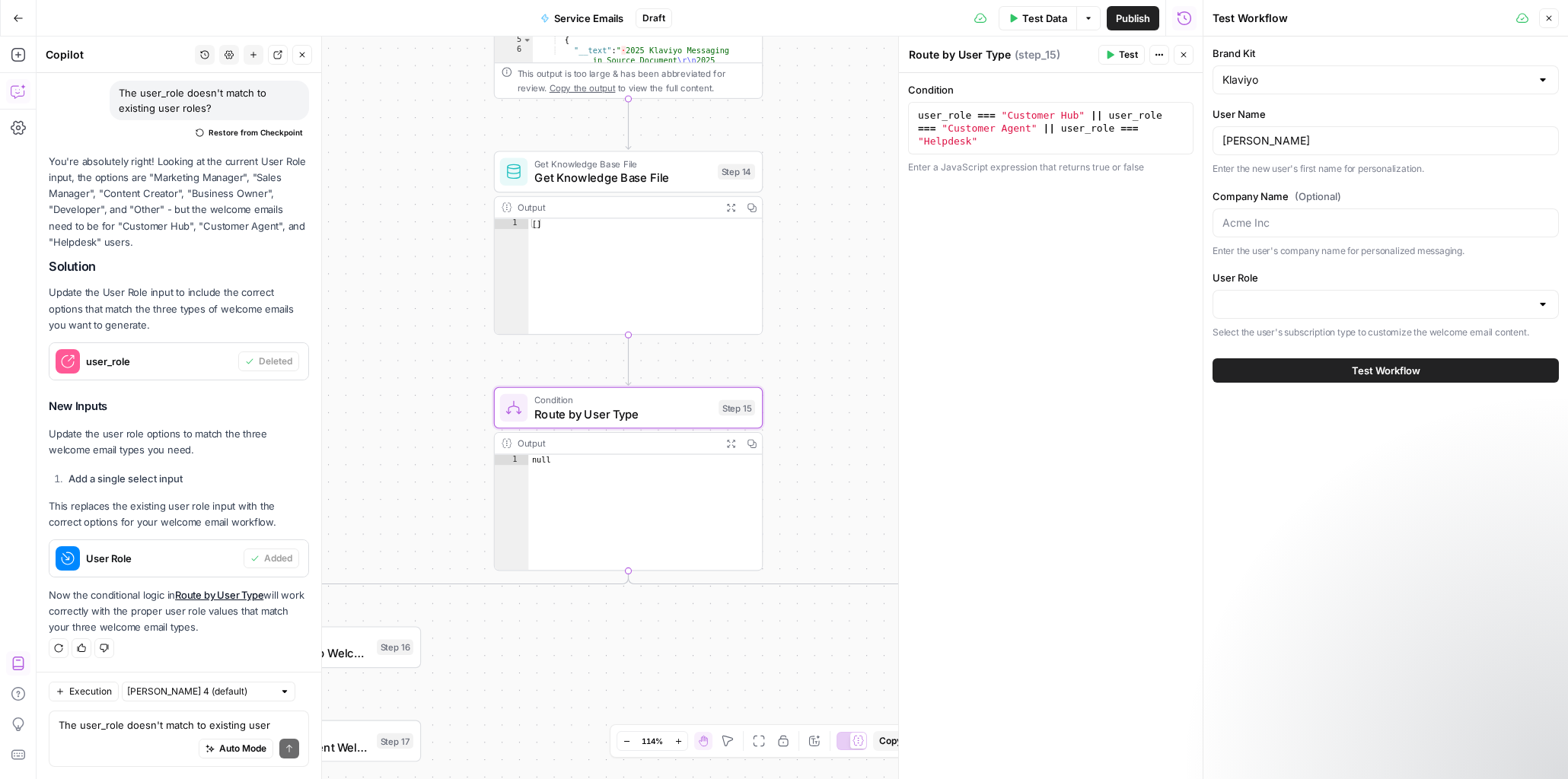
click at [202, 593] on link "Route by User Type" at bounding box center [219, 595] width 89 height 13
click at [1295, 293] on div at bounding box center [1385, 304] width 346 height 29
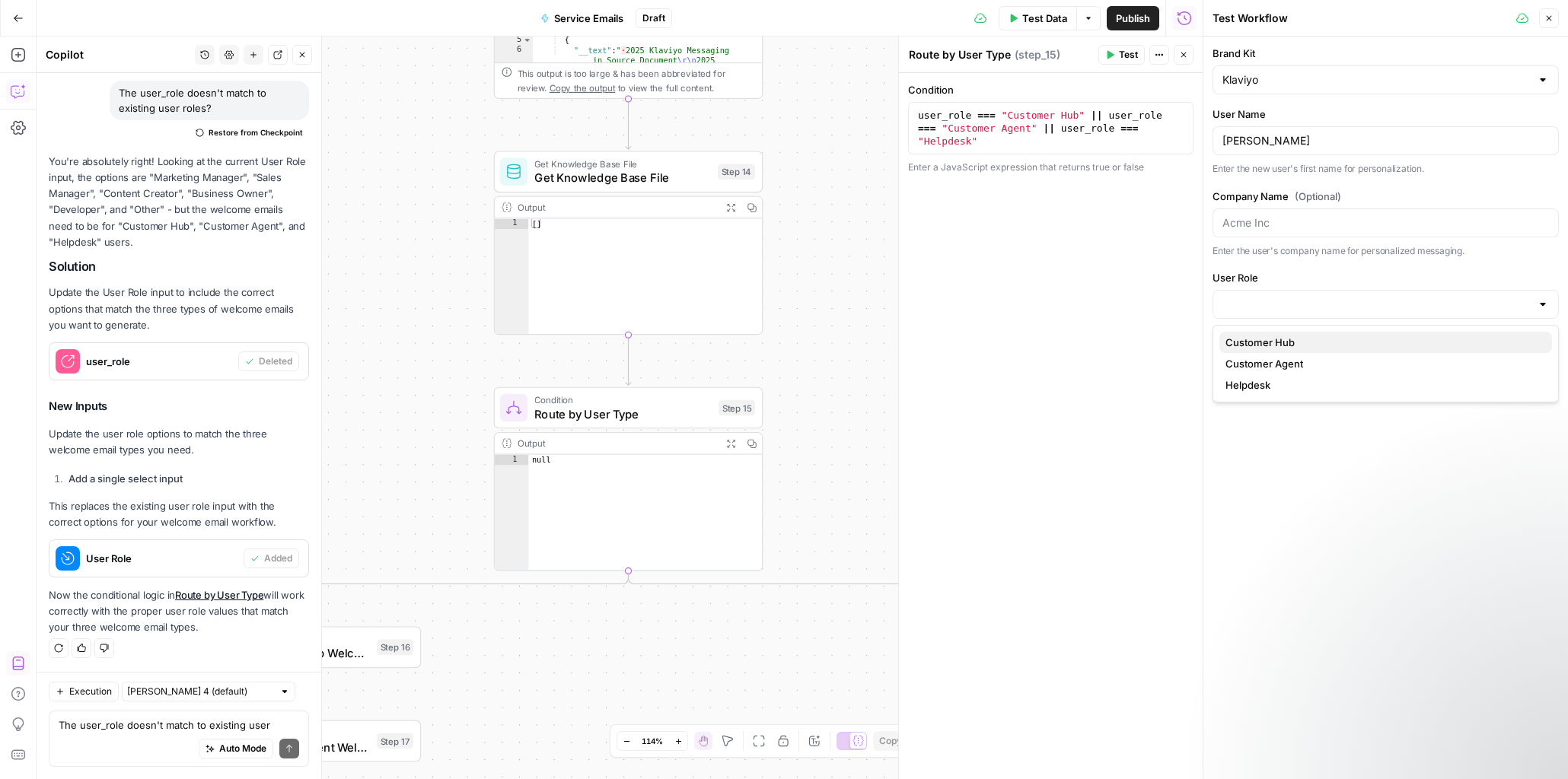
click at [1300, 332] on button "Customer Hub" at bounding box center [1386, 342] width 333 height 21
type input "Customer Hub"
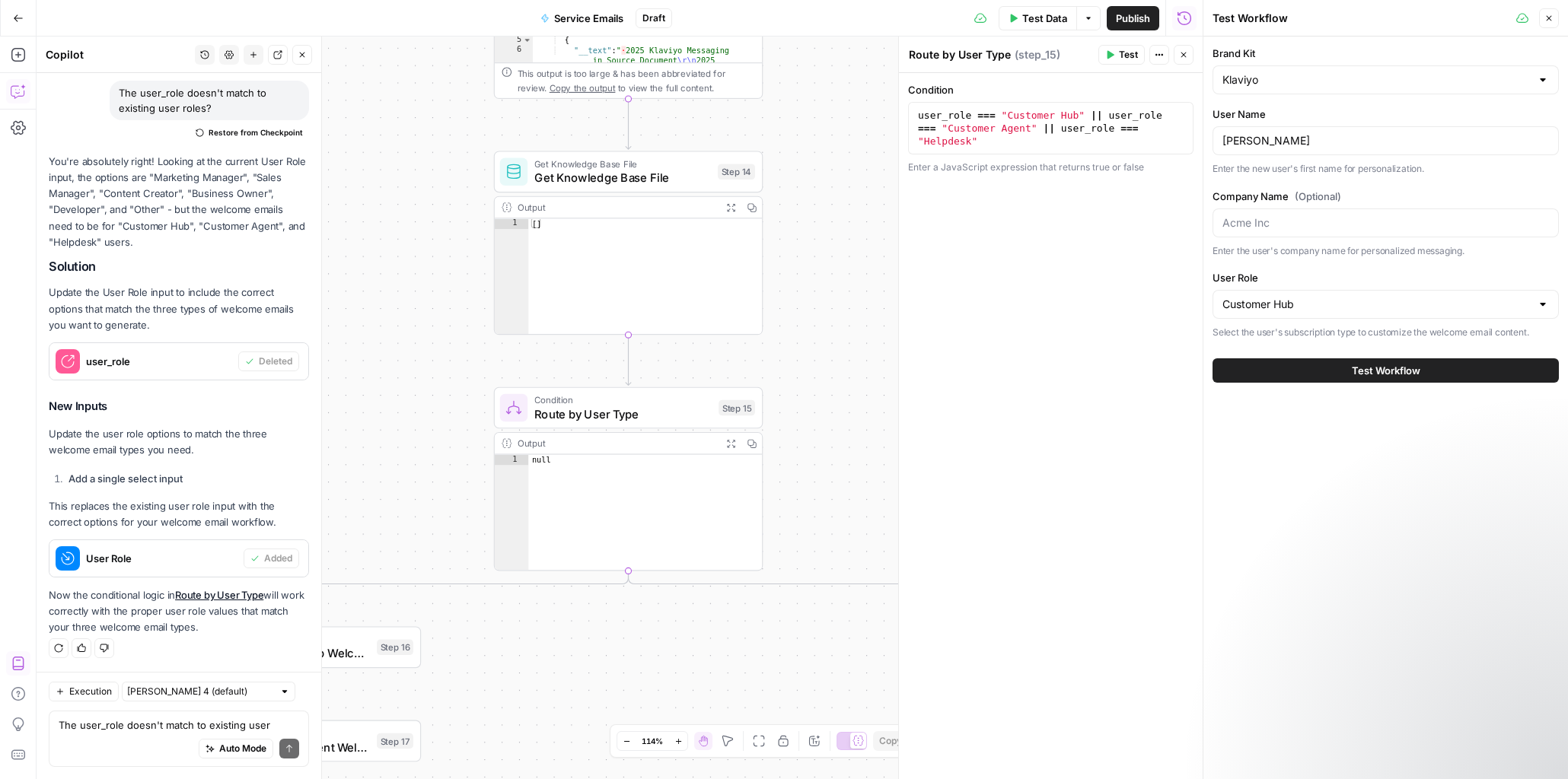
click at [1296, 369] on button "Test Workflow" at bounding box center [1385, 370] width 346 height 24
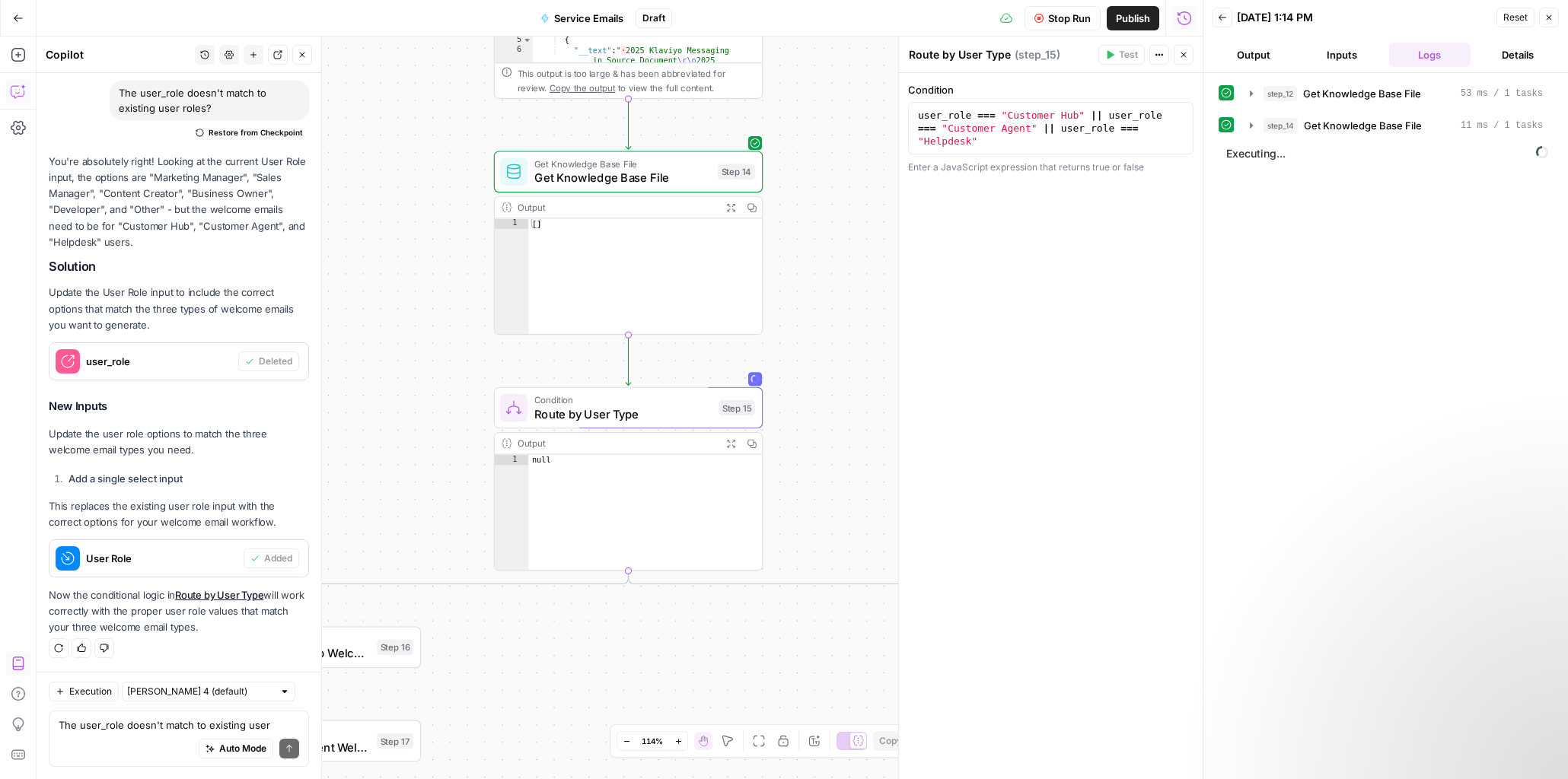
click at [1233, 64] on button "Output" at bounding box center [1253, 54] width 82 height 24
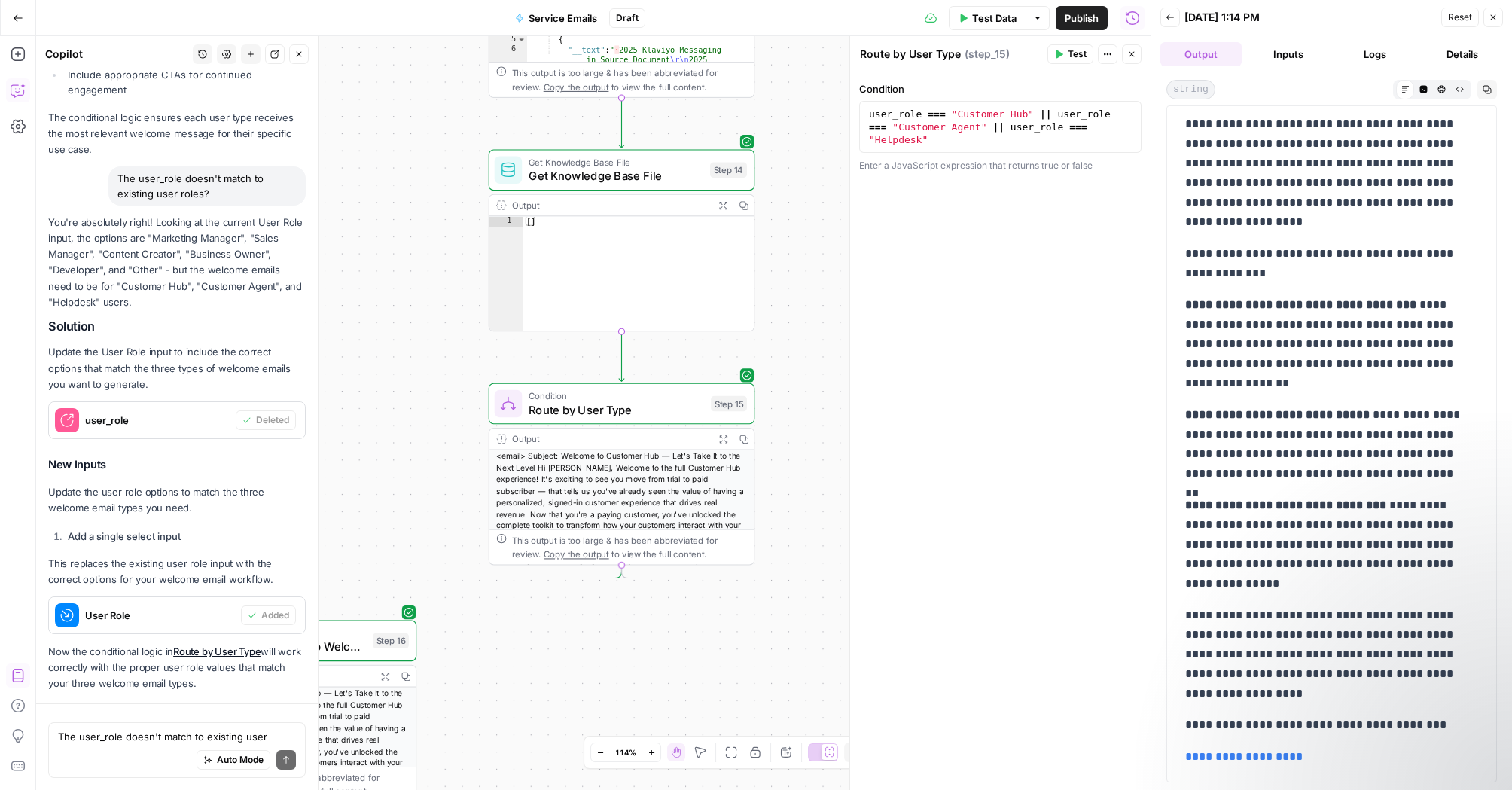
scroll to position [2517, 0]
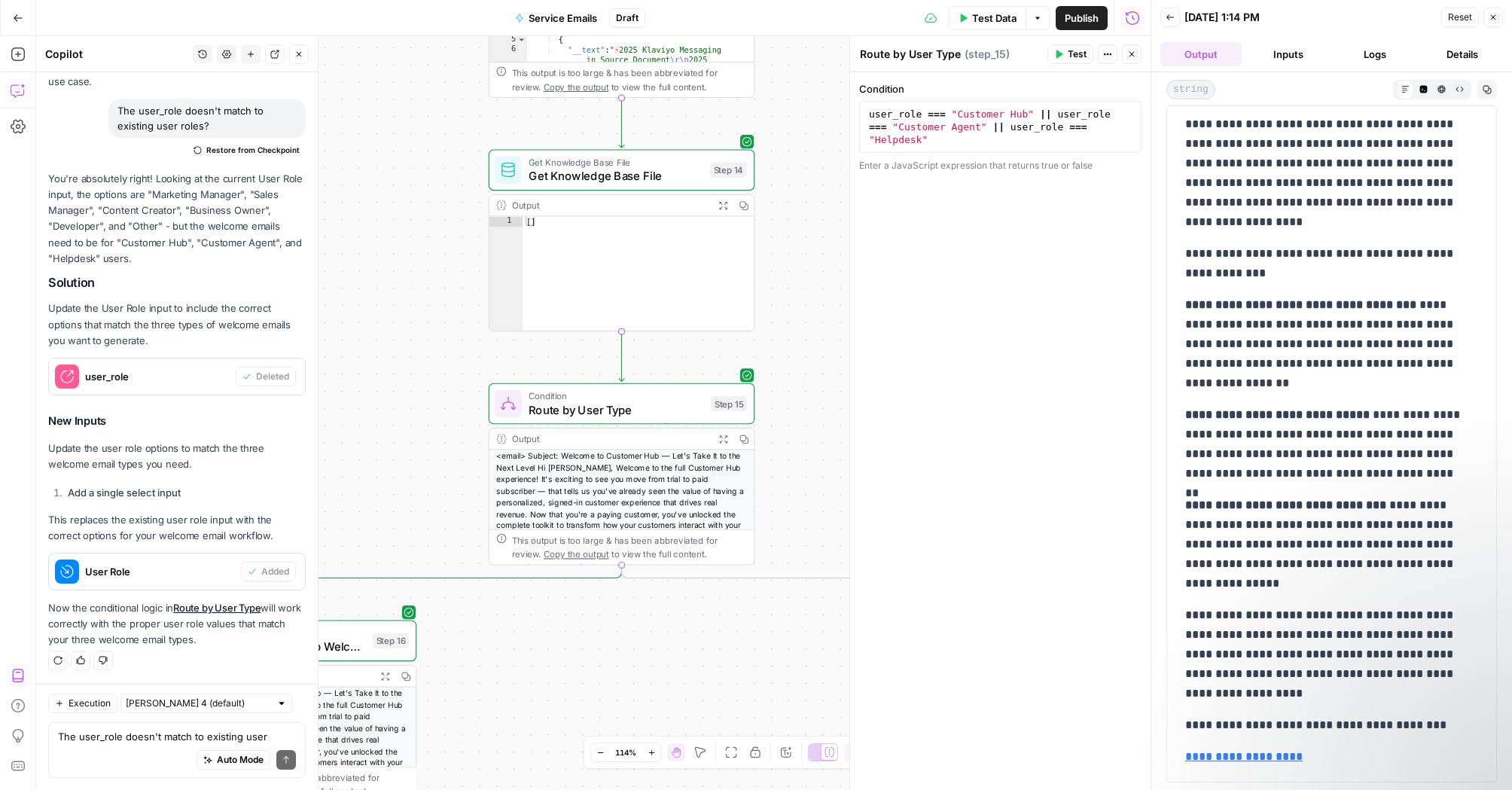
drag, startPoint x: 1185, startPoint y: 304, endPoint x: 1408, endPoint y: 313, distance: 223.2
click at [1408, 313] on p "**********" at bounding box center [1326, 344] width 282 height 98
copy strong "**********"
drag, startPoint x: 1243, startPoint y: 529, endPoint x: 1171, endPoint y: 301, distance: 239.1
click at [1171, 301] on div "**********" at bounding box center [1332, 444] width 331 height 677
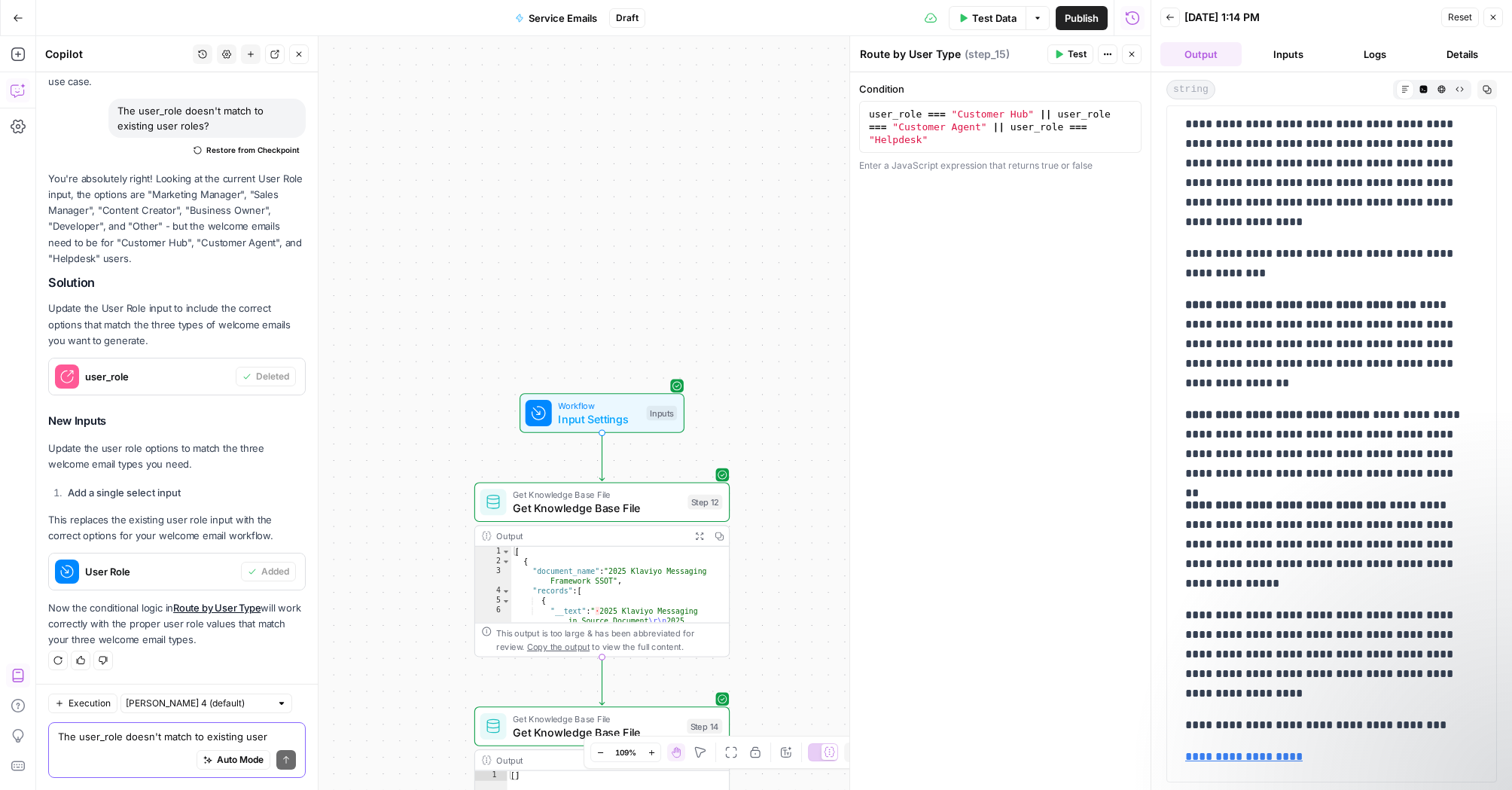
click at [145, 742] on textarea "The user_role doesn't match to existing user roles?" at bounding box center [177, 736] width 238 height 15
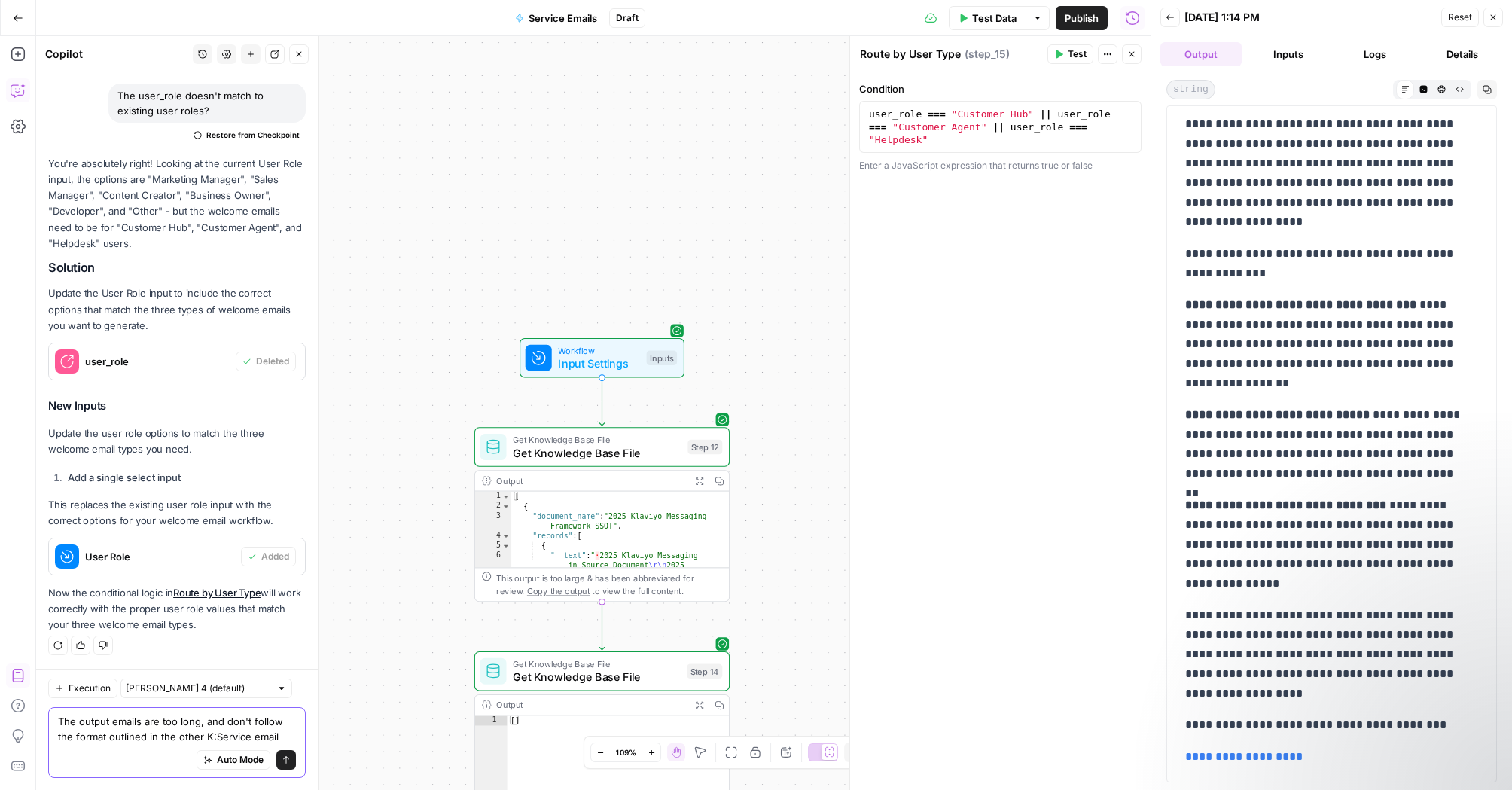
type textarea "The output emails are too long, and don't follow the format outlined in the oth…"
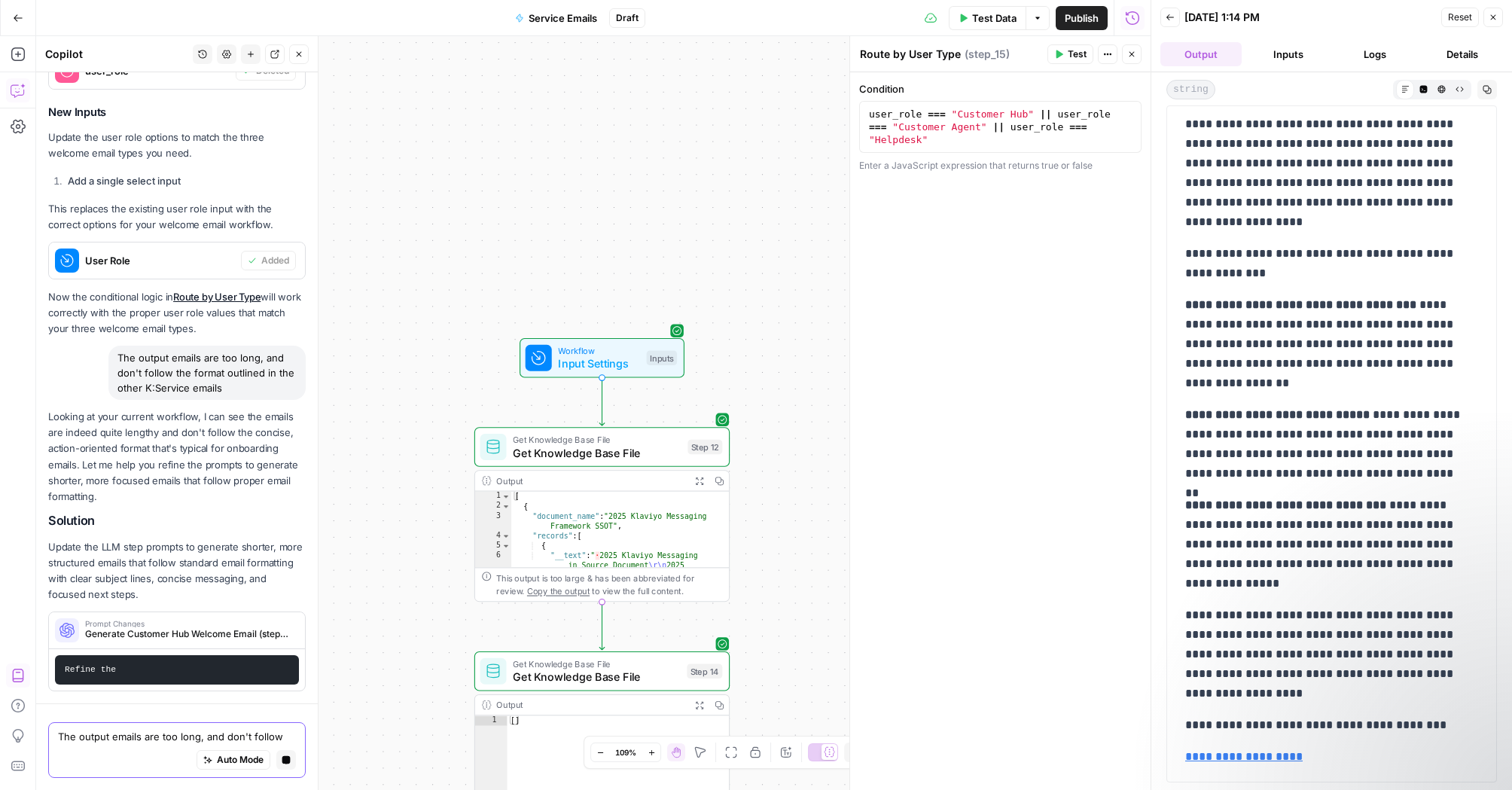
scroll to position [2751, 0]
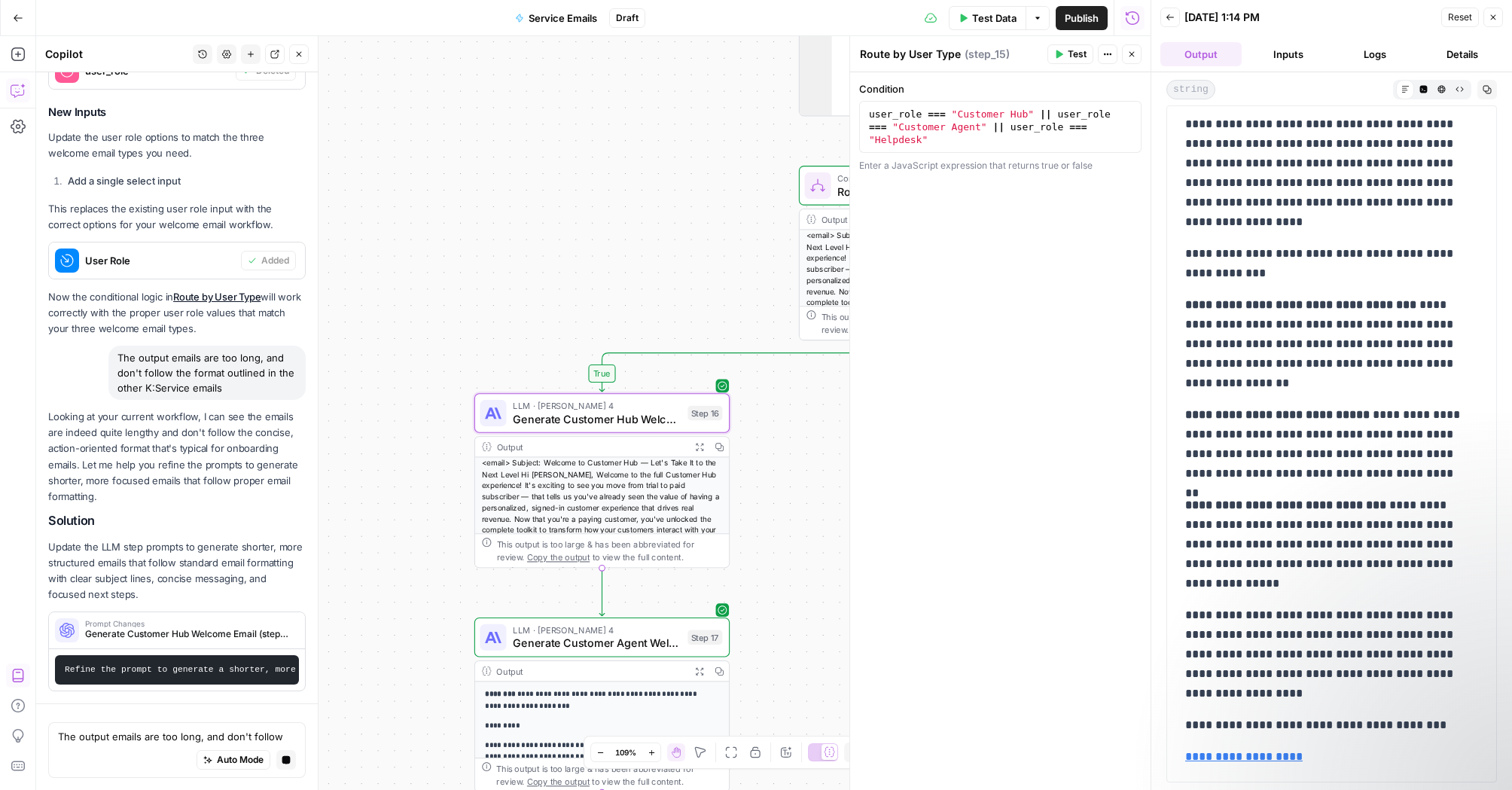
click at [120, 649] on div "Refine the prompt to generate a shorter, more structured email with a clear sub…" at bounding box center [177, 669] width 256 height 41
click at [137, 603] on p "Update the LLM step prompts to generate shorter, more structured emails that fo…" at bounding box center [177, 571] width 258 height 64
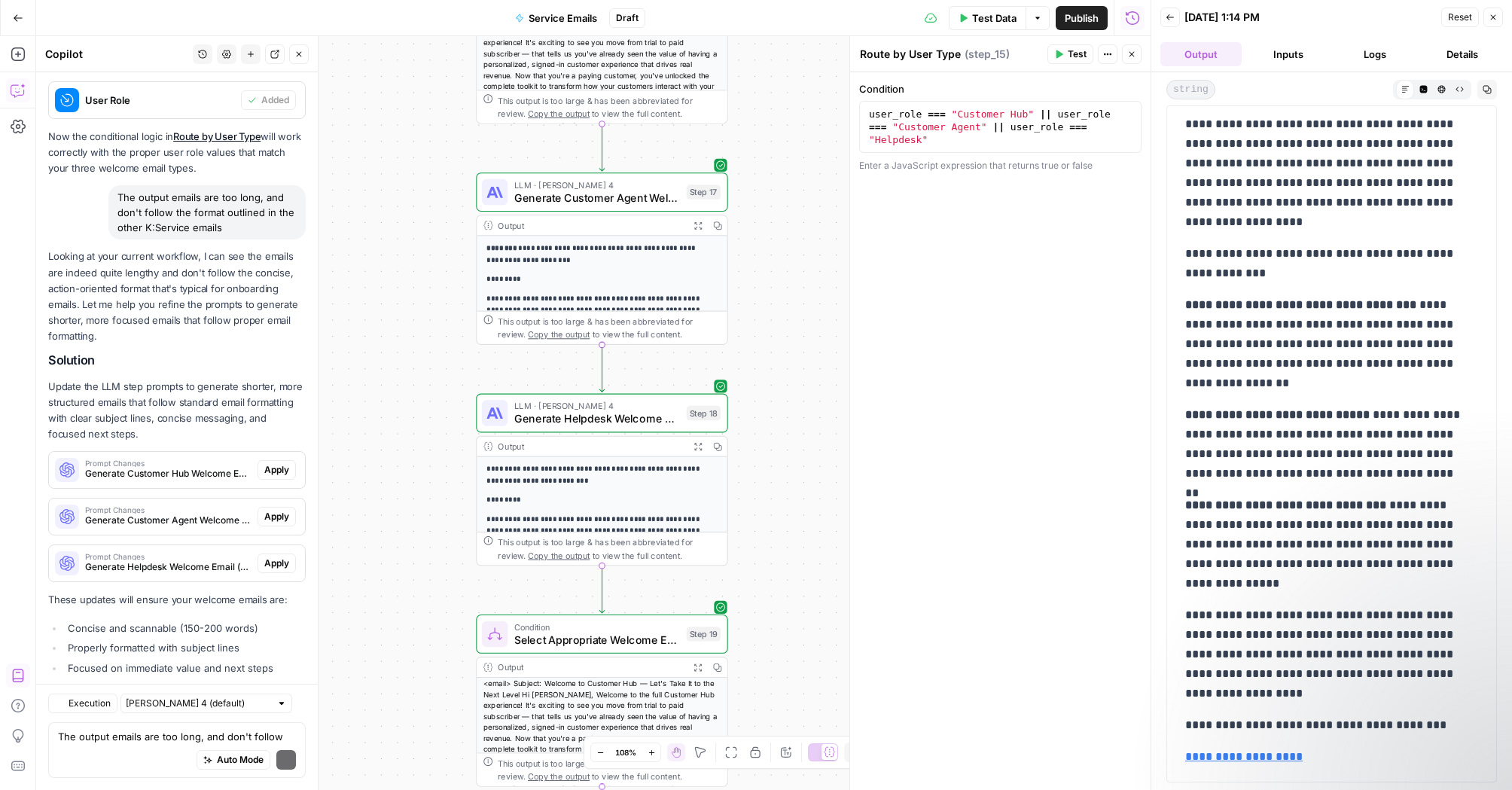
scroll to position [3076, 0]
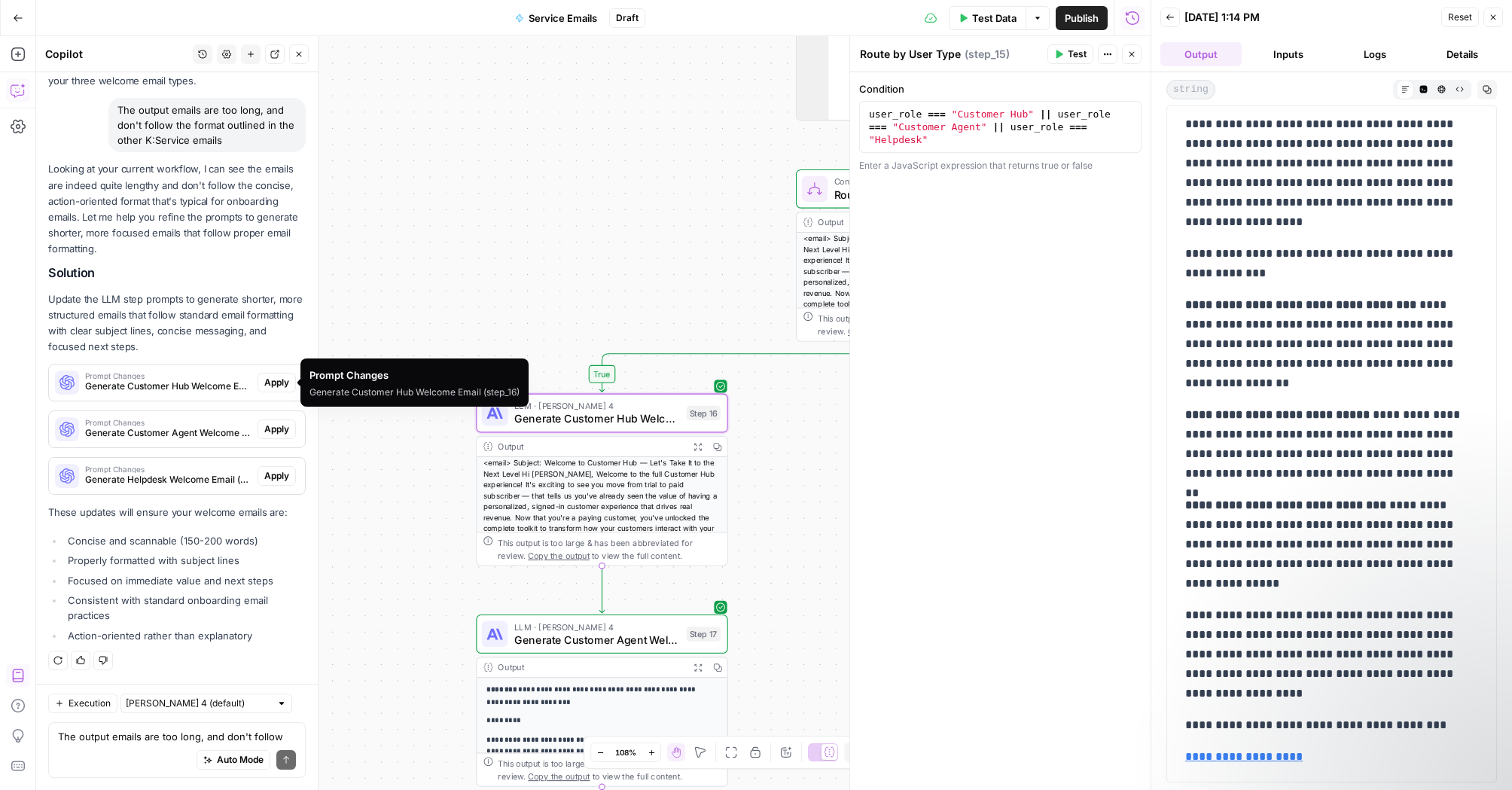
click at [264, 381] on span "Apply" at bounding box center [276, 382] width 25 height 13
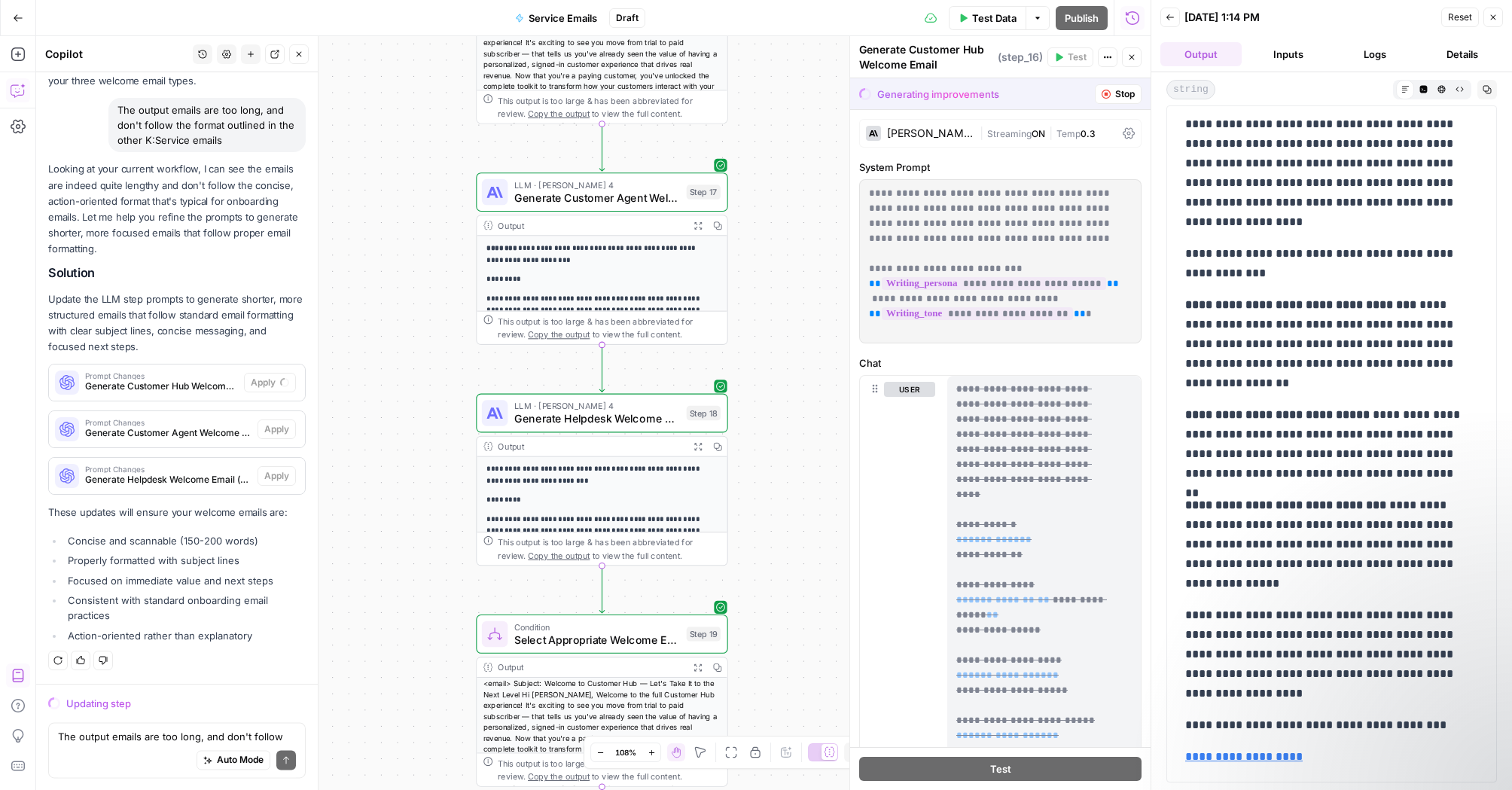
scroll to position [3004, 0]
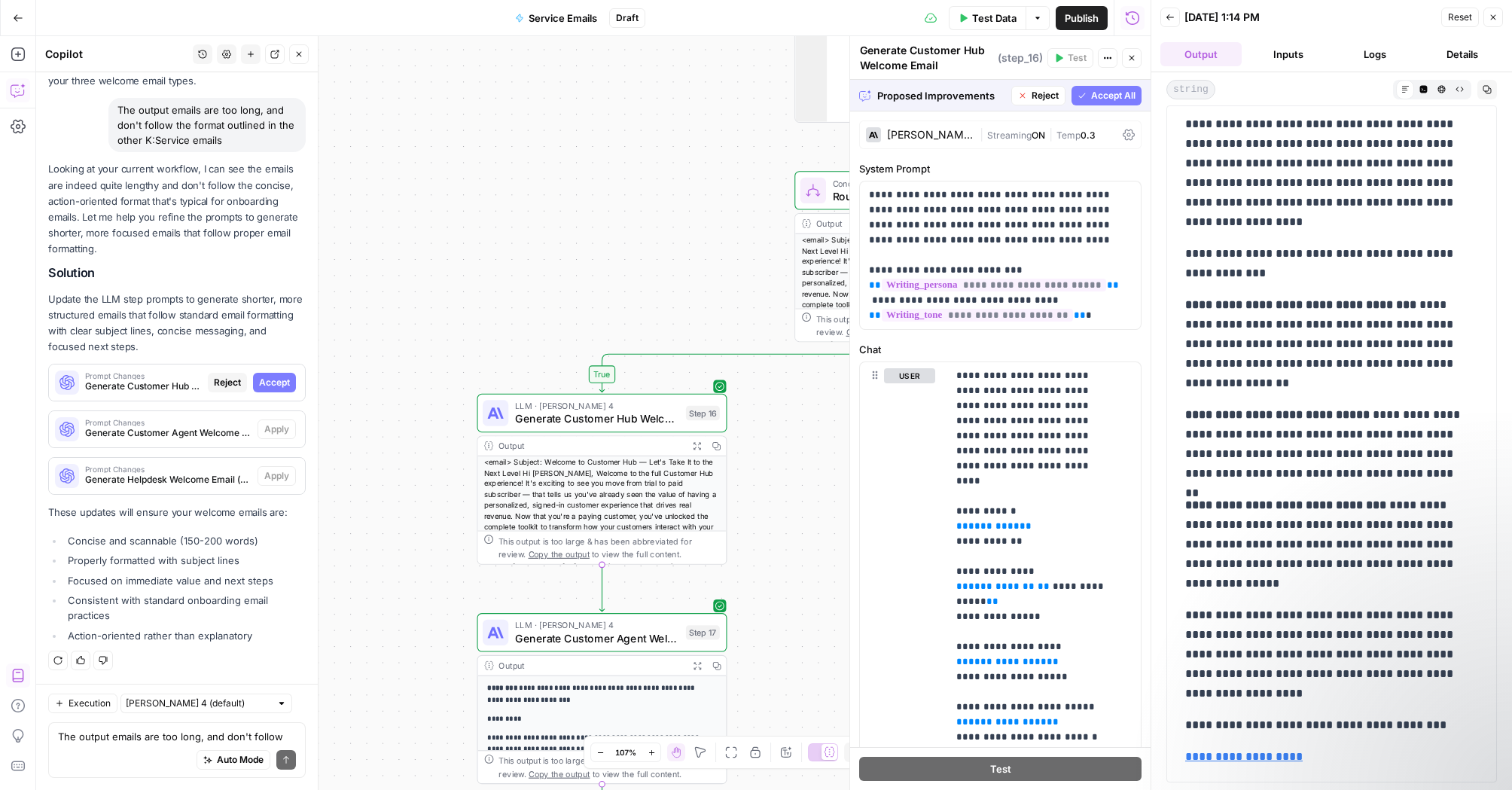
click at [1469, 12] on span "Reset" at bounding box center [1459, 17] width 24 height 13
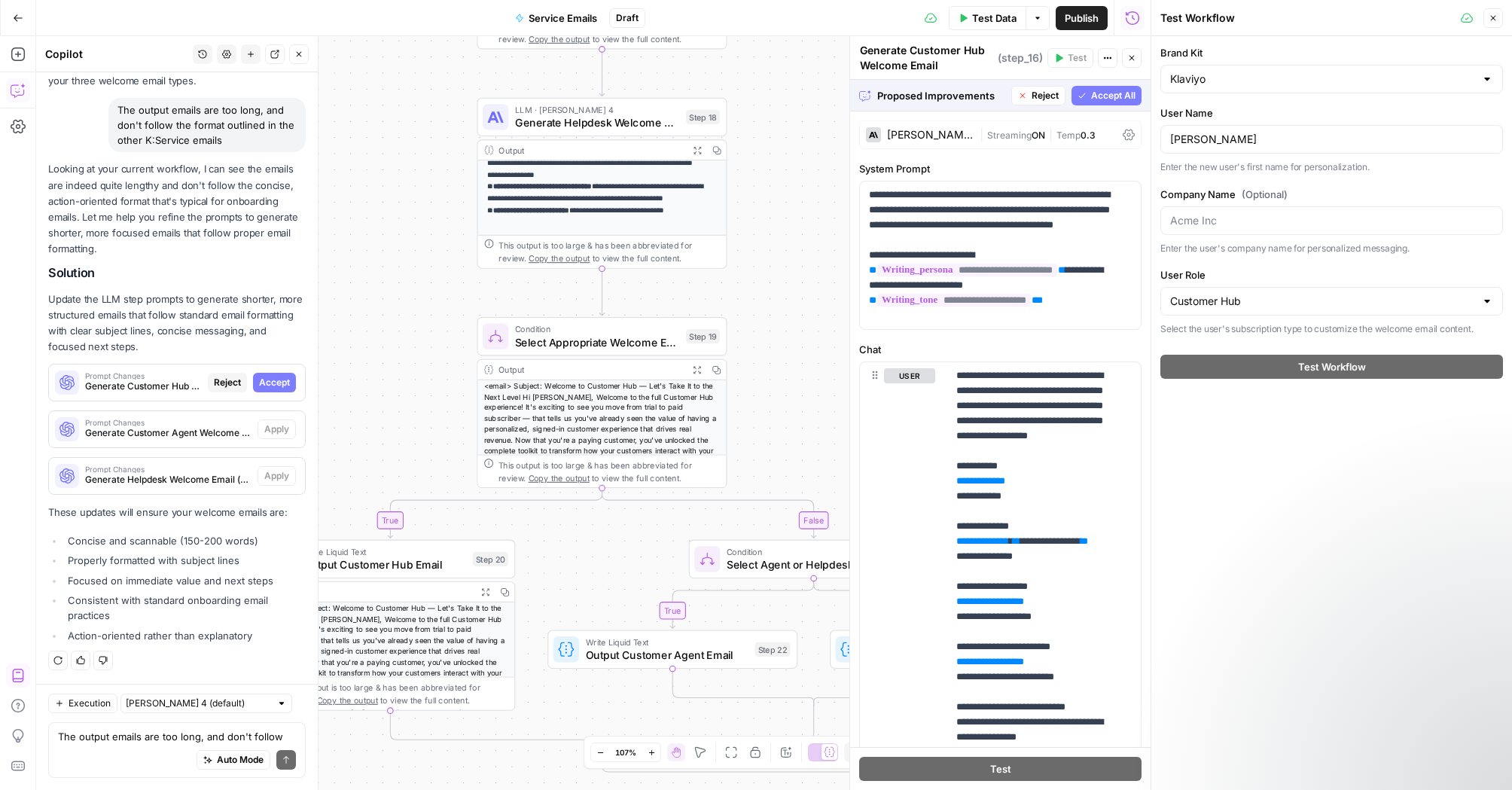
scroll to position [104, 0]
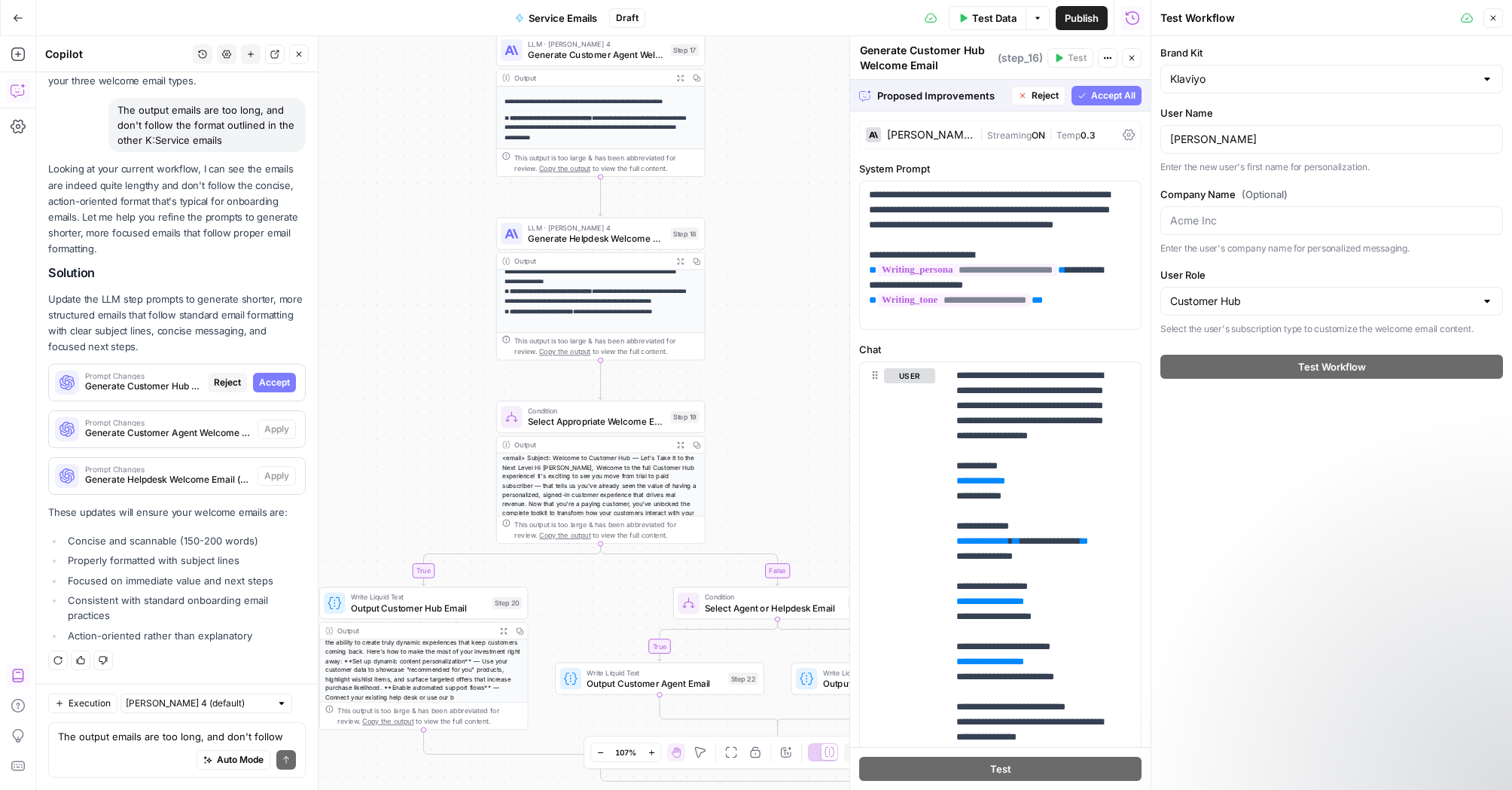
click at [269, 381] on span "Accept" at bounding box center [275, 382] width 31 height 13
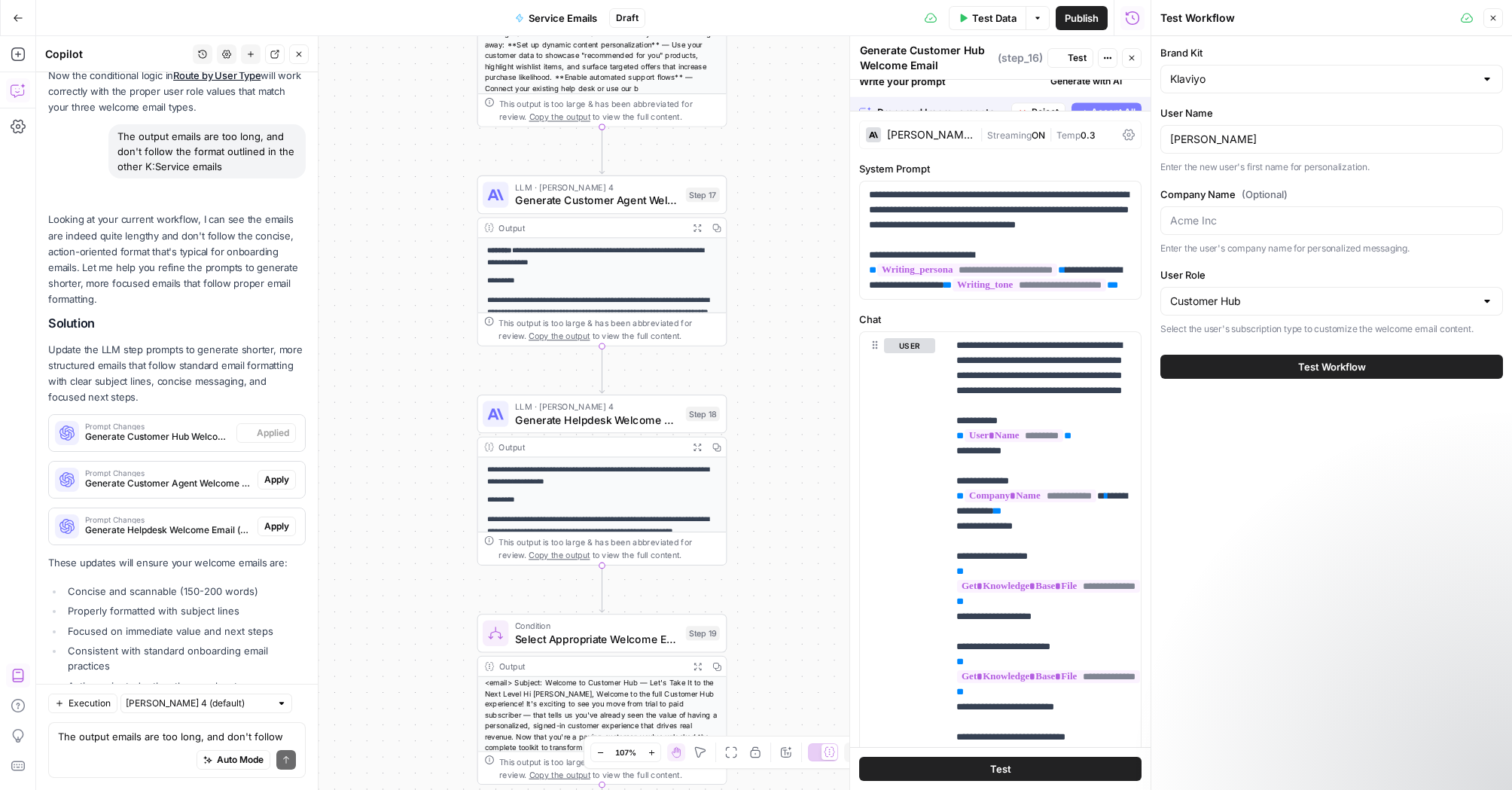
scroll to position [3100, 0]
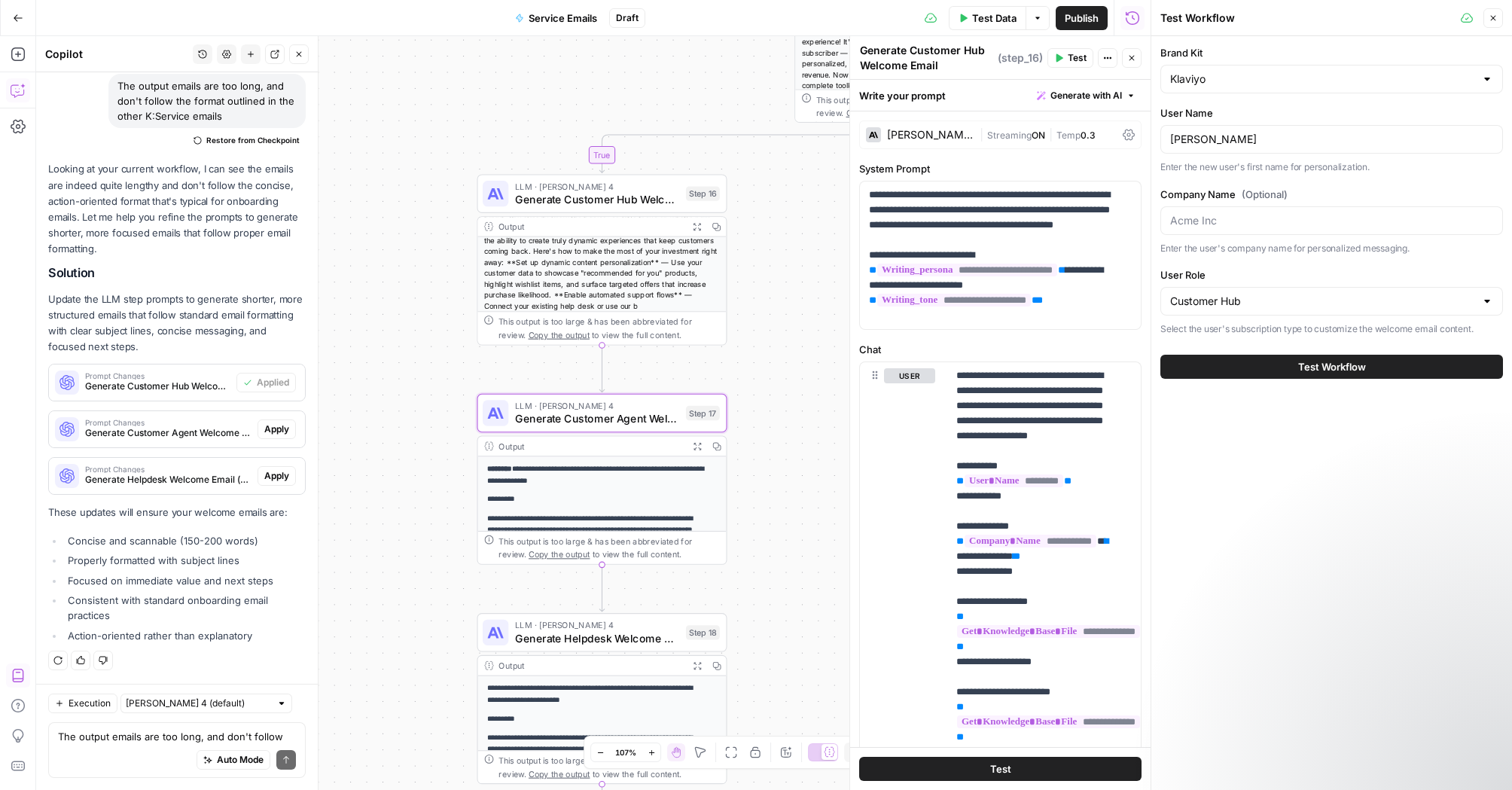
click at [272, 428] on span "Apply" at bounding box center [276, 428] width 25 height 13
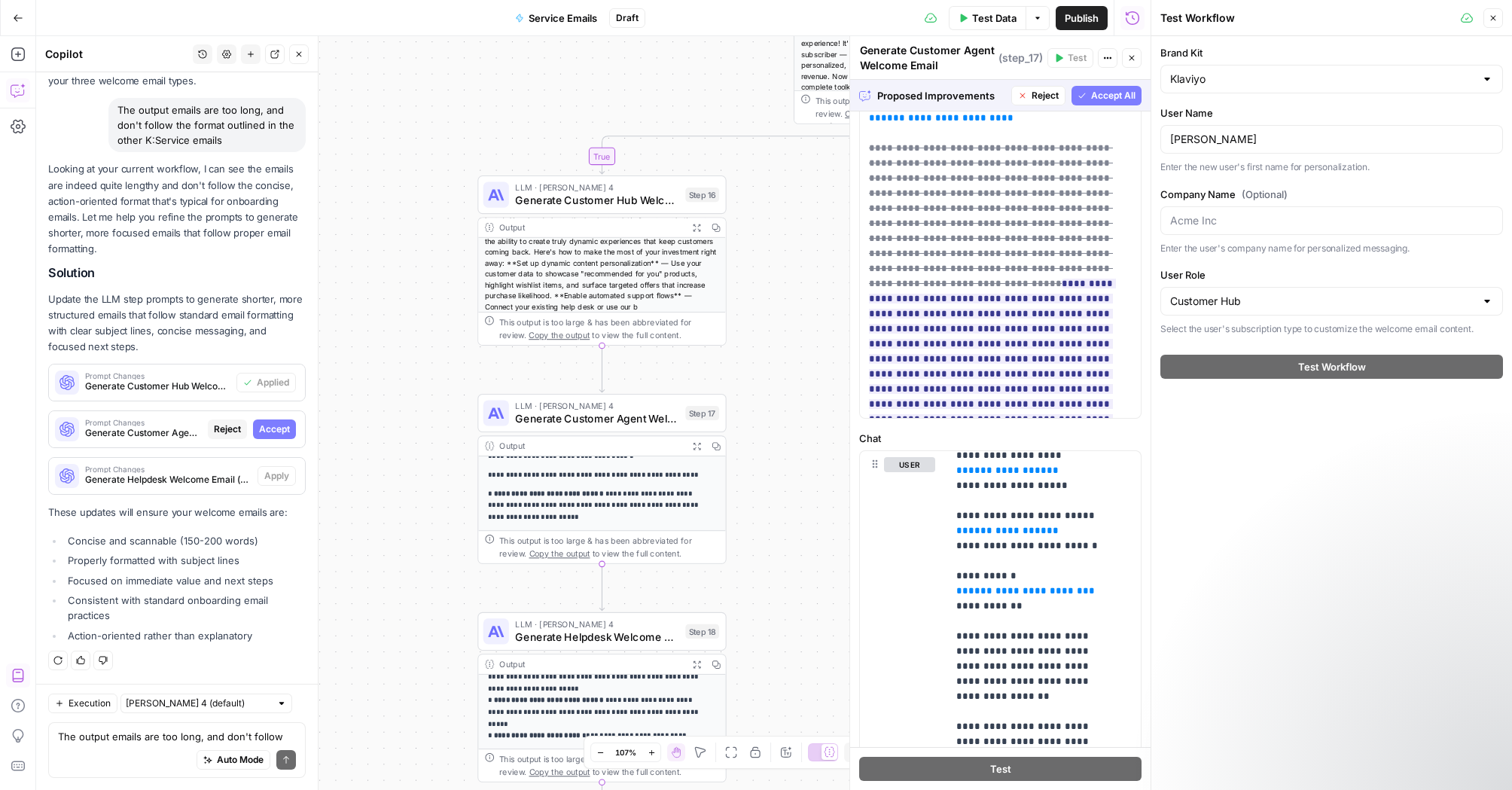
scroll to position [516, 0]
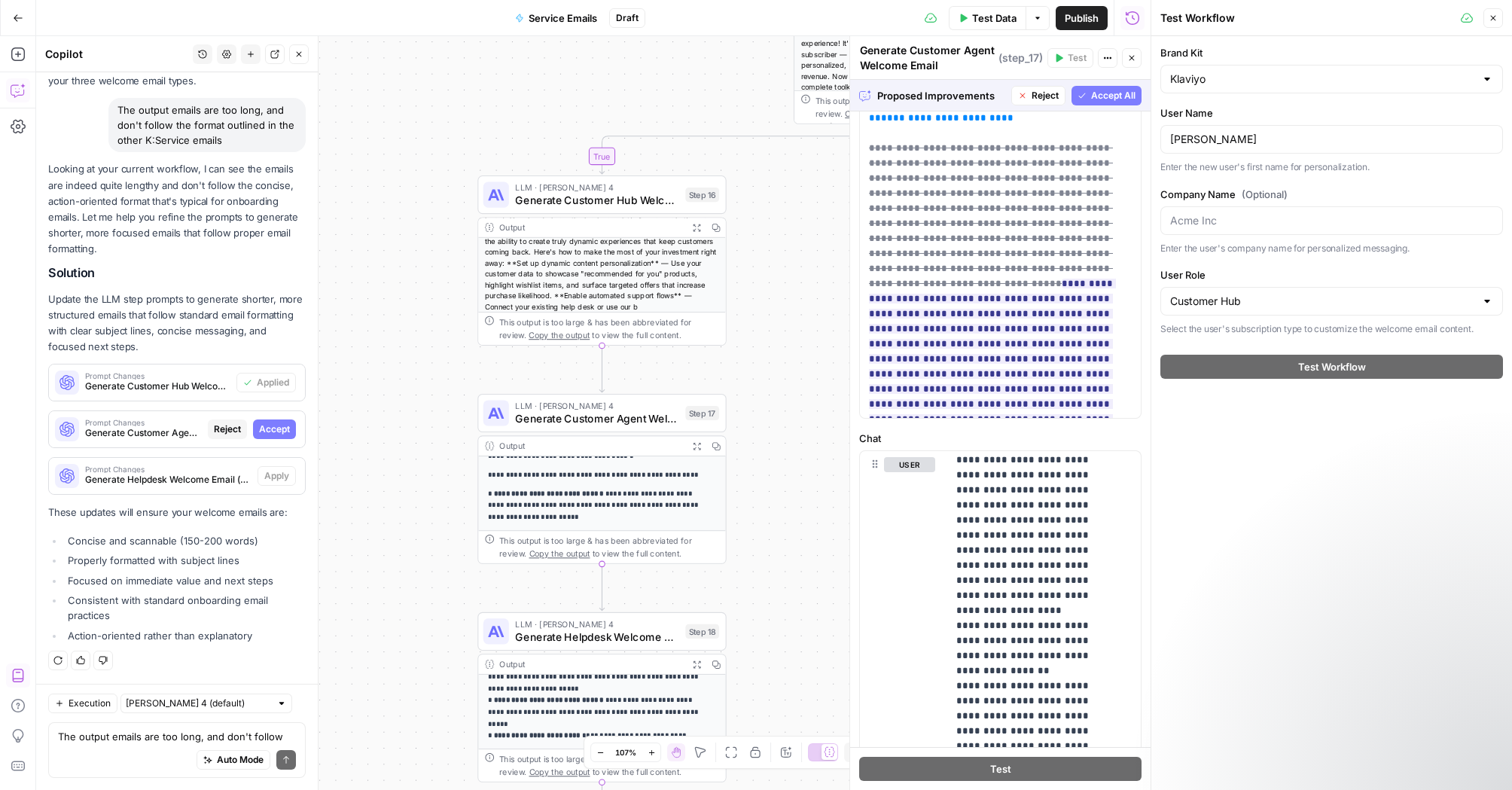
click at [1105, 92] on span "Accept All" at bounding box center [1113, 95] width 44 height 13
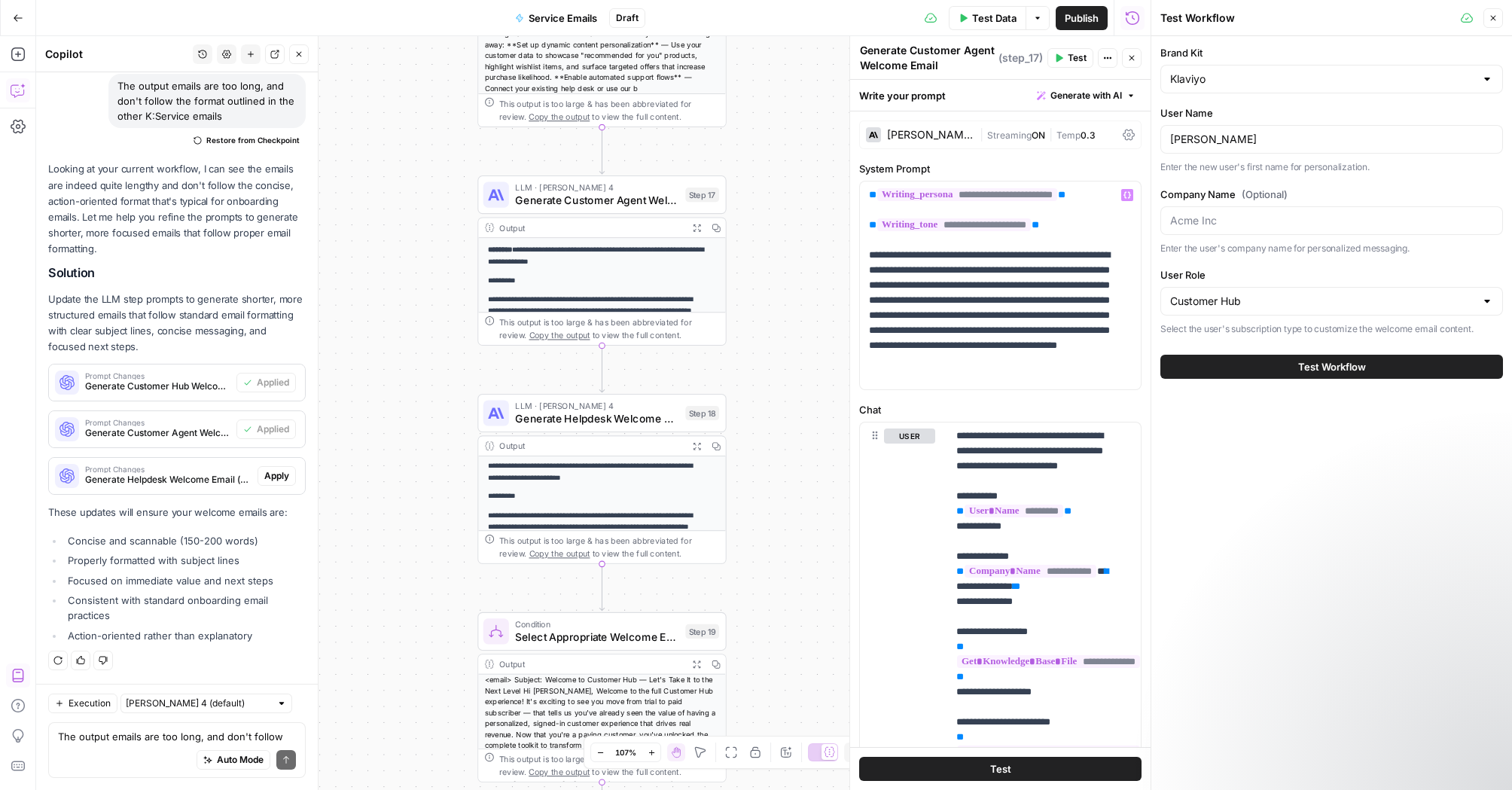
scroll to position [3, 0]
click at [264, 475] on span "Apply" at bounding box center [276, 475] width 25 height 13
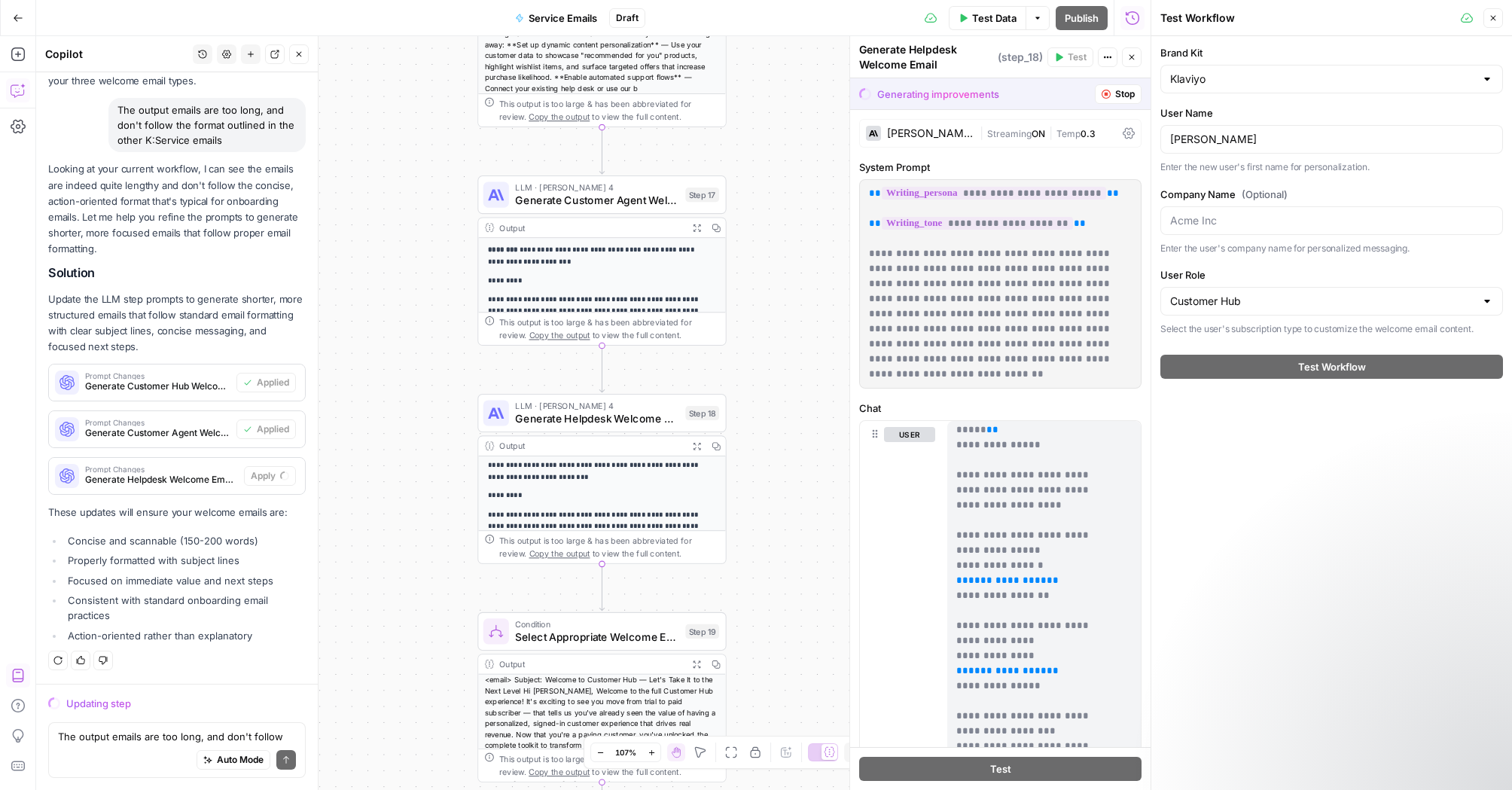
scroll to position [142, 0]
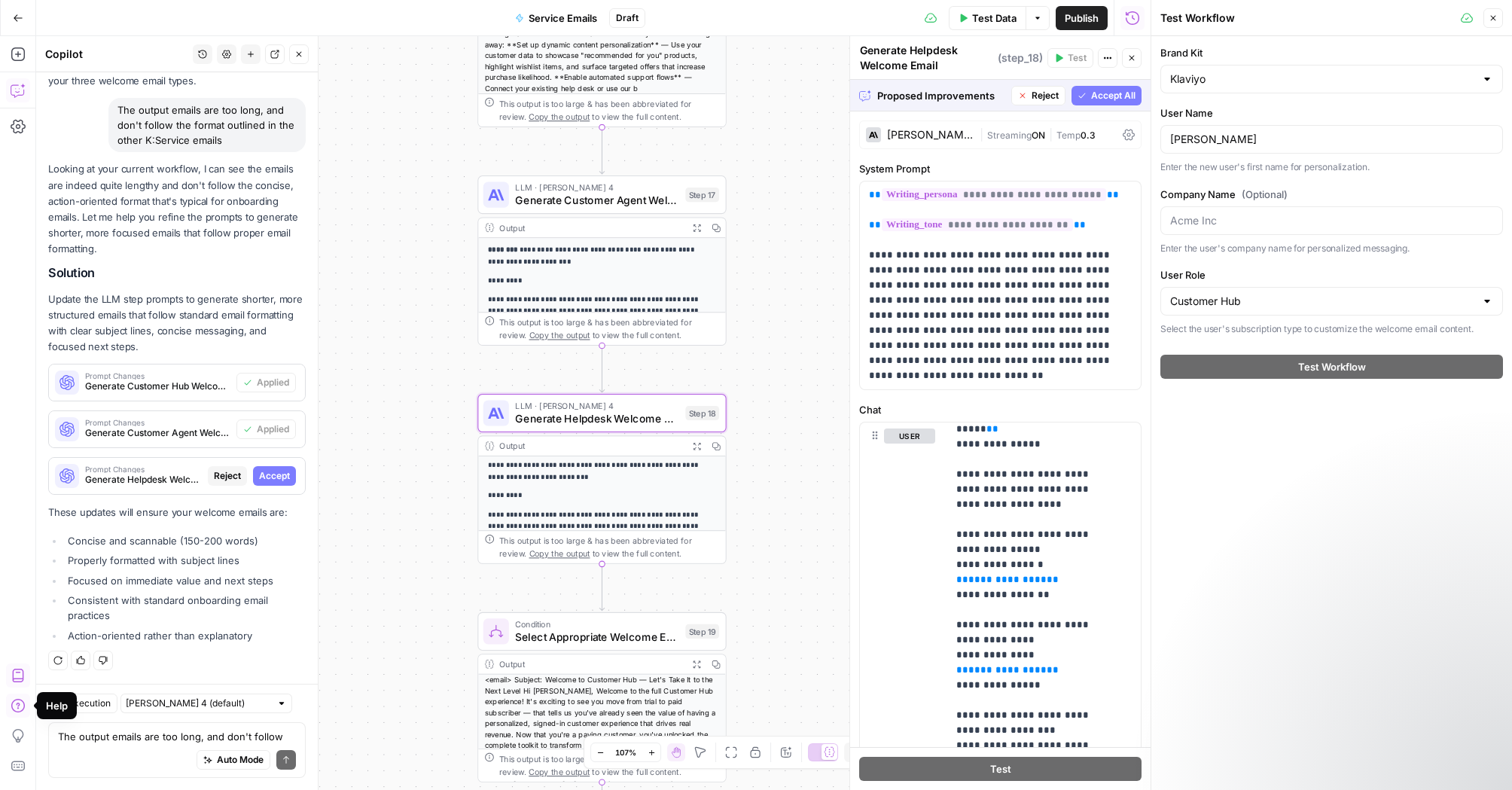
click at [274, 472] on span "Accept" at bounding box center [275, 475] width 31 height 13
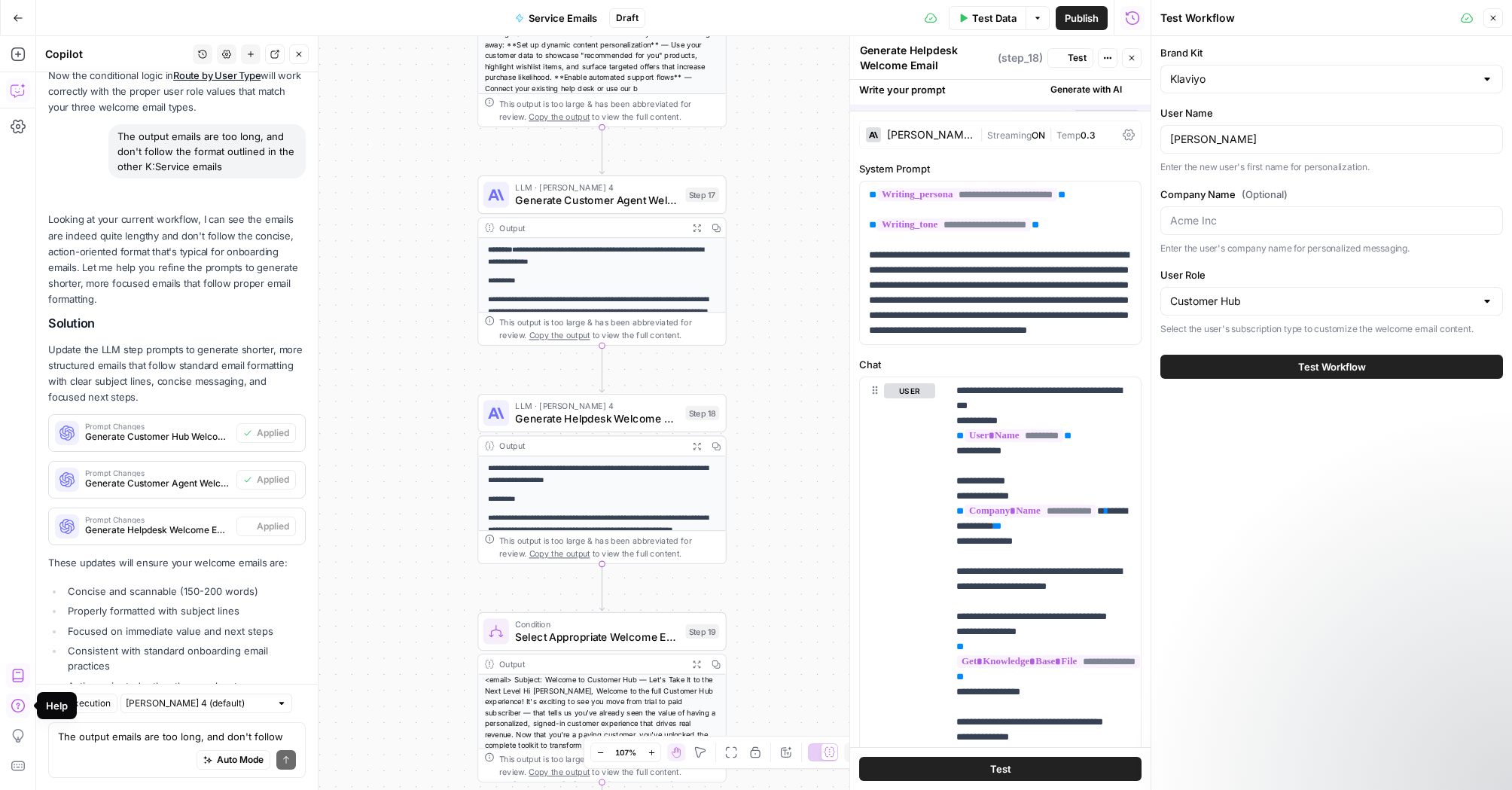
scroll to position [3100, 0]
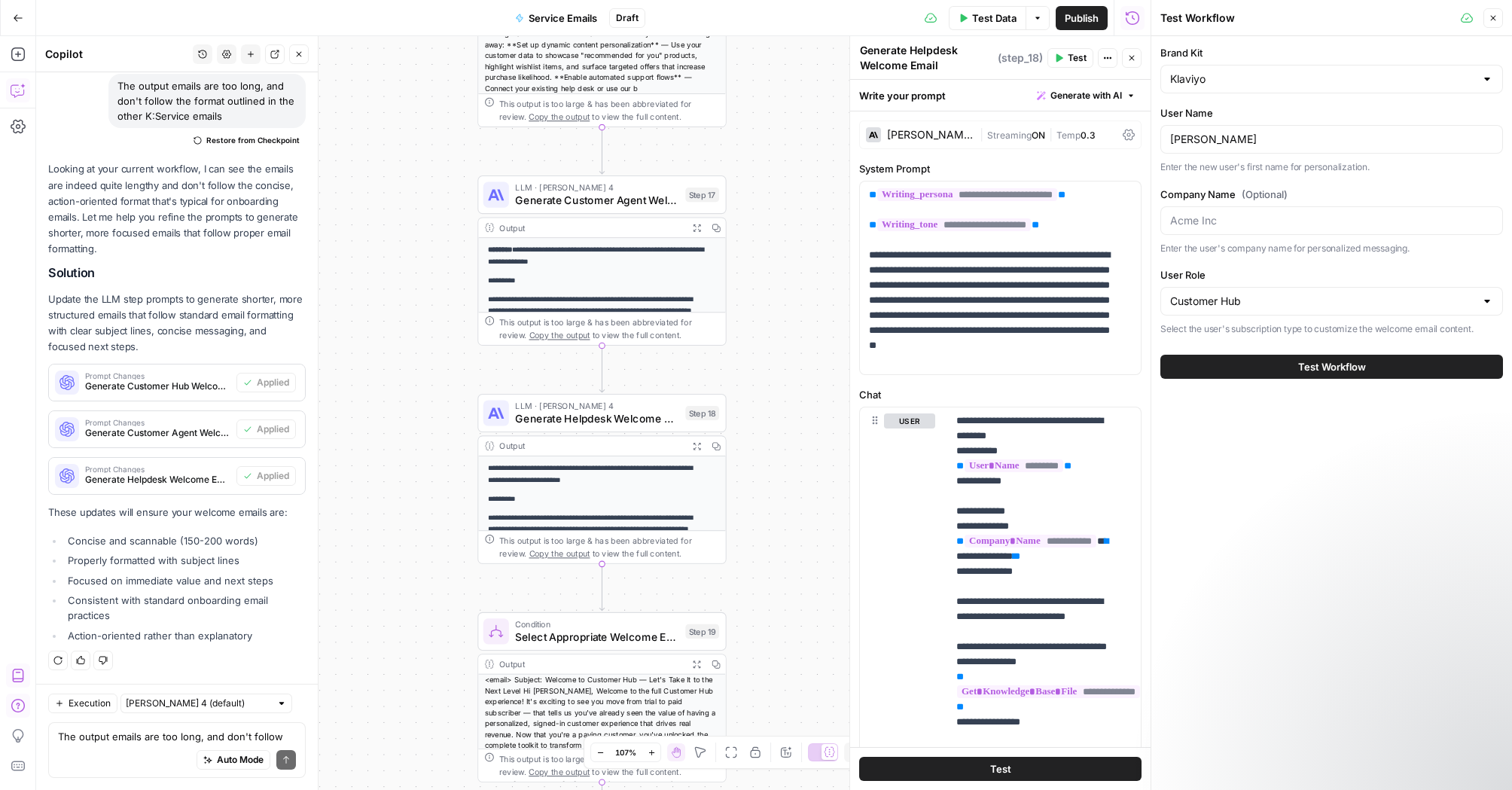
click at [1271, 373] on button "Test Workflow" at bounding box center [1331, 366] width 342 height 24
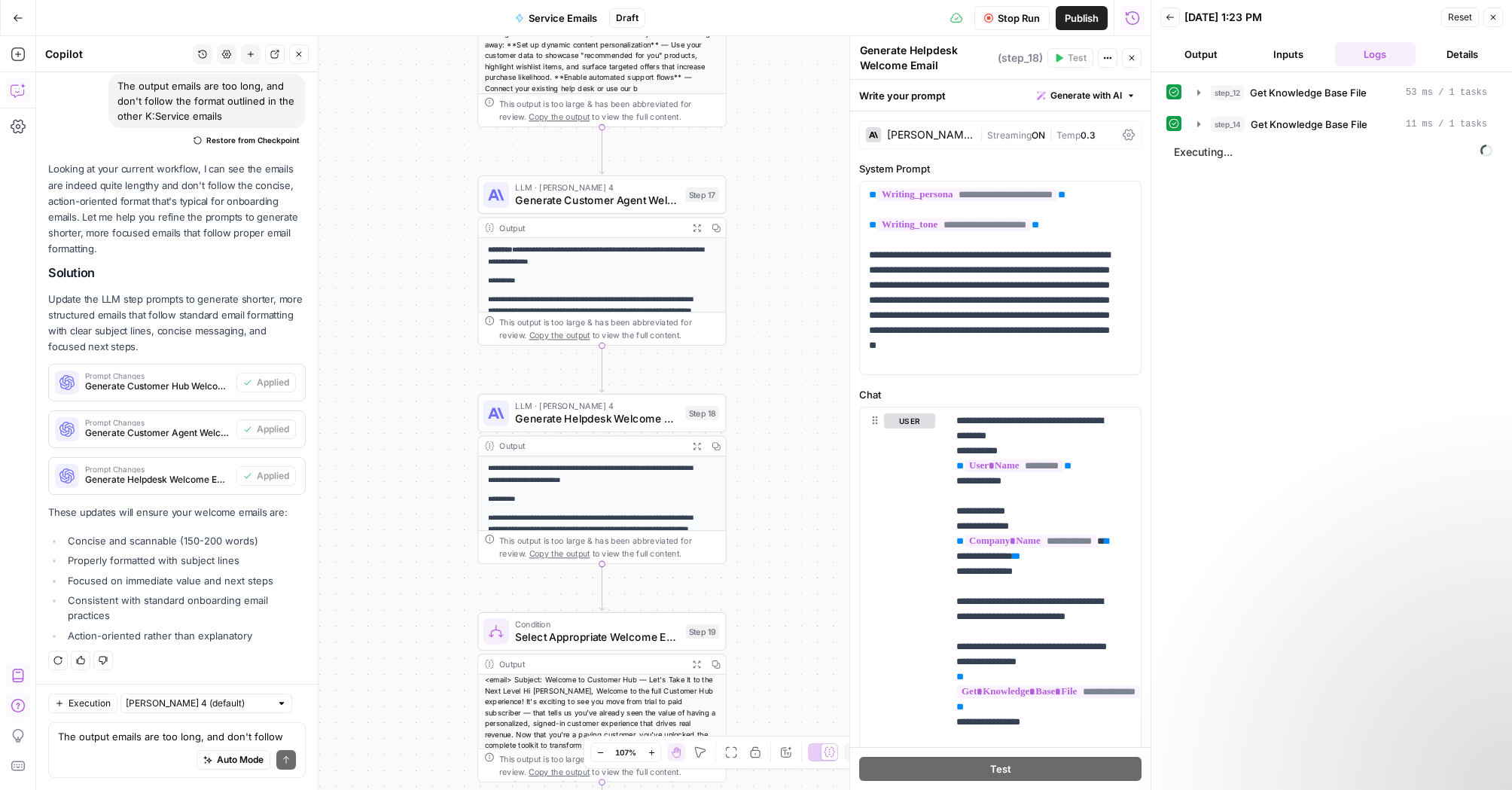
click at [1177, 54] on button "Output" at bounding box center [1201, 54] width 81 height 24
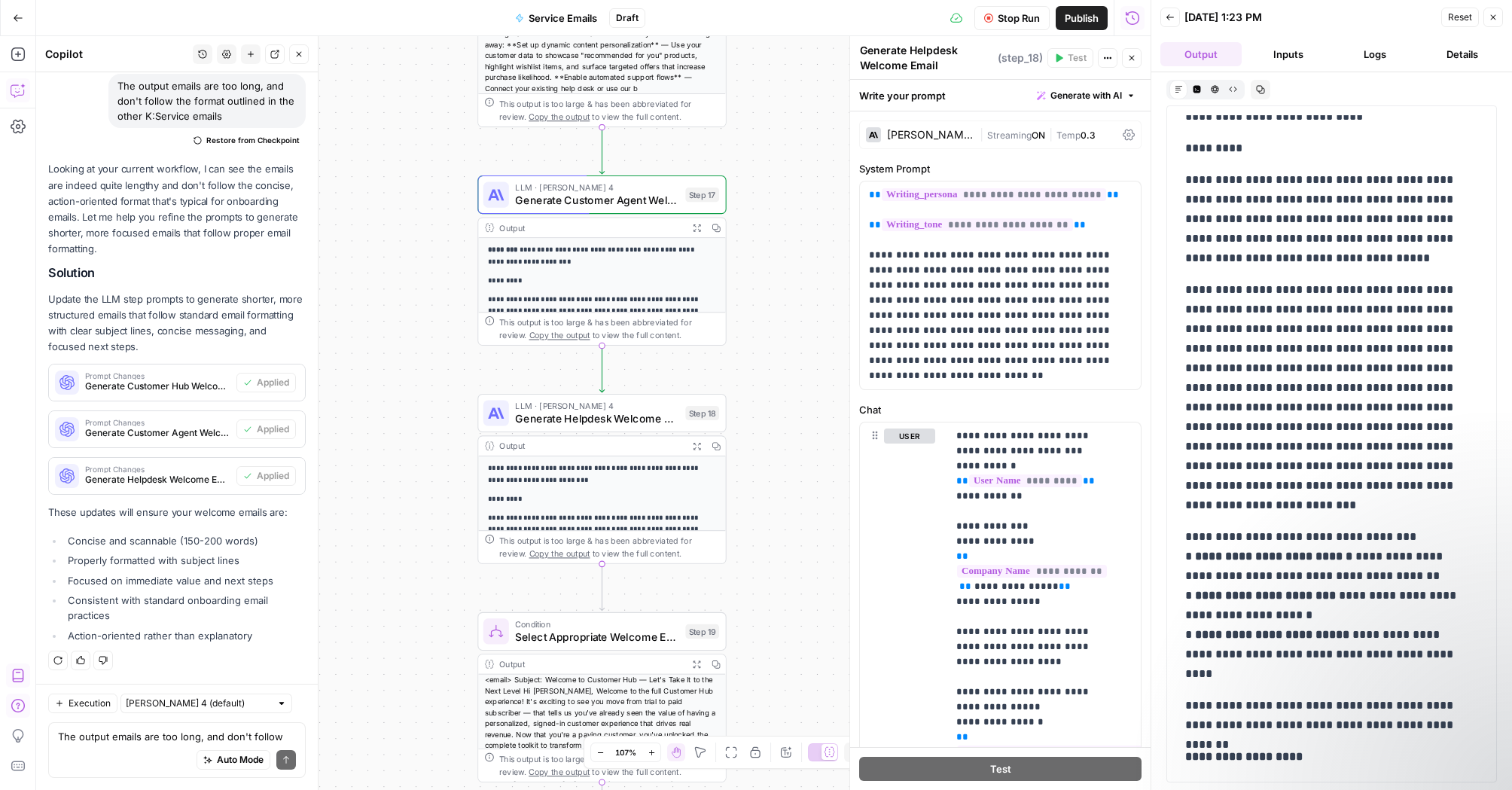
scroll to position [686, 0]
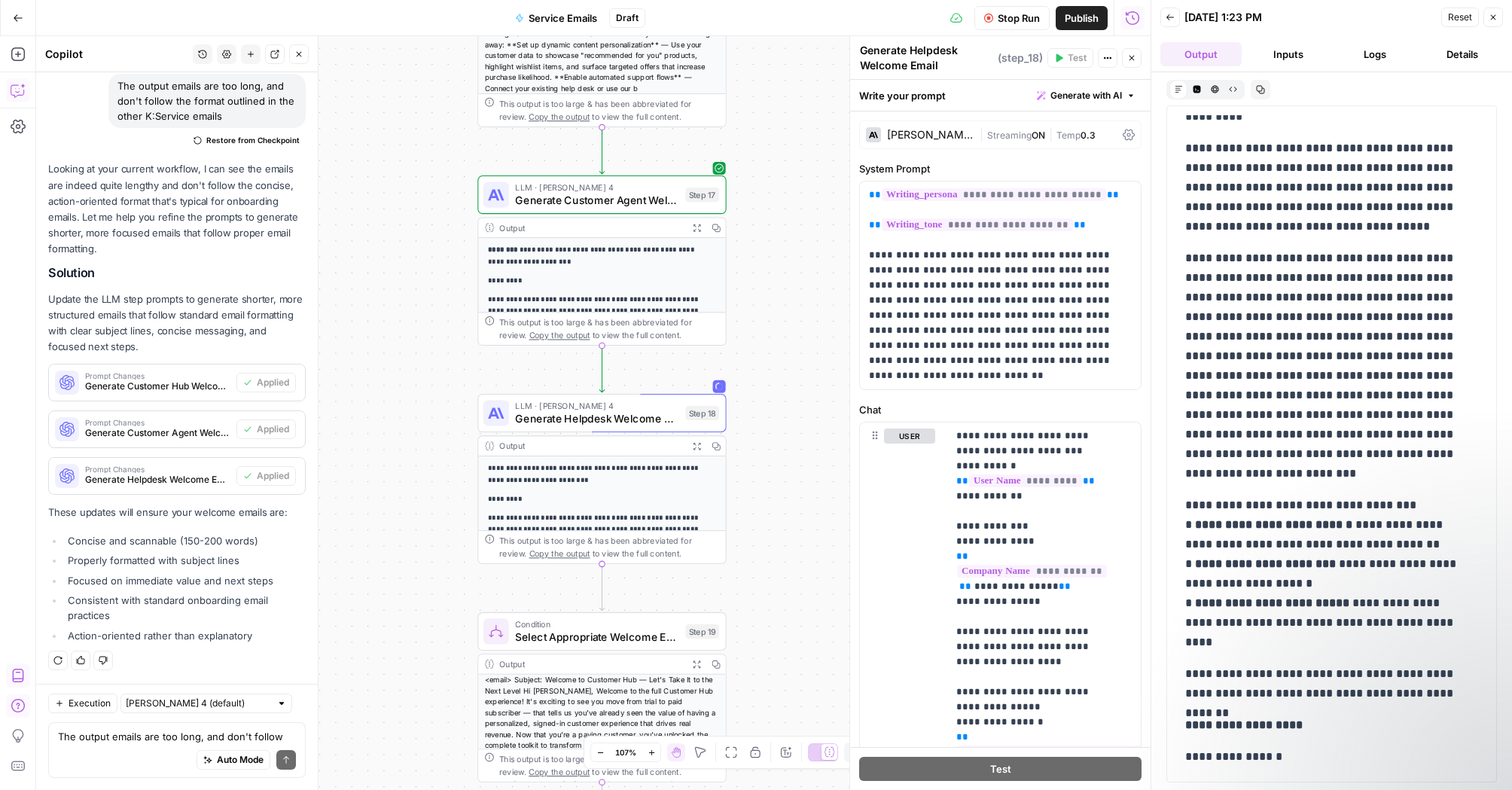
drag, startPoint x: 1324, startPoint y: 637, endPoint x: 1180, endPoint y: 525, distance: 182.4
click at [1180, 525] on div "**********" at bounding box center [1331, 237] width 311 height 1614
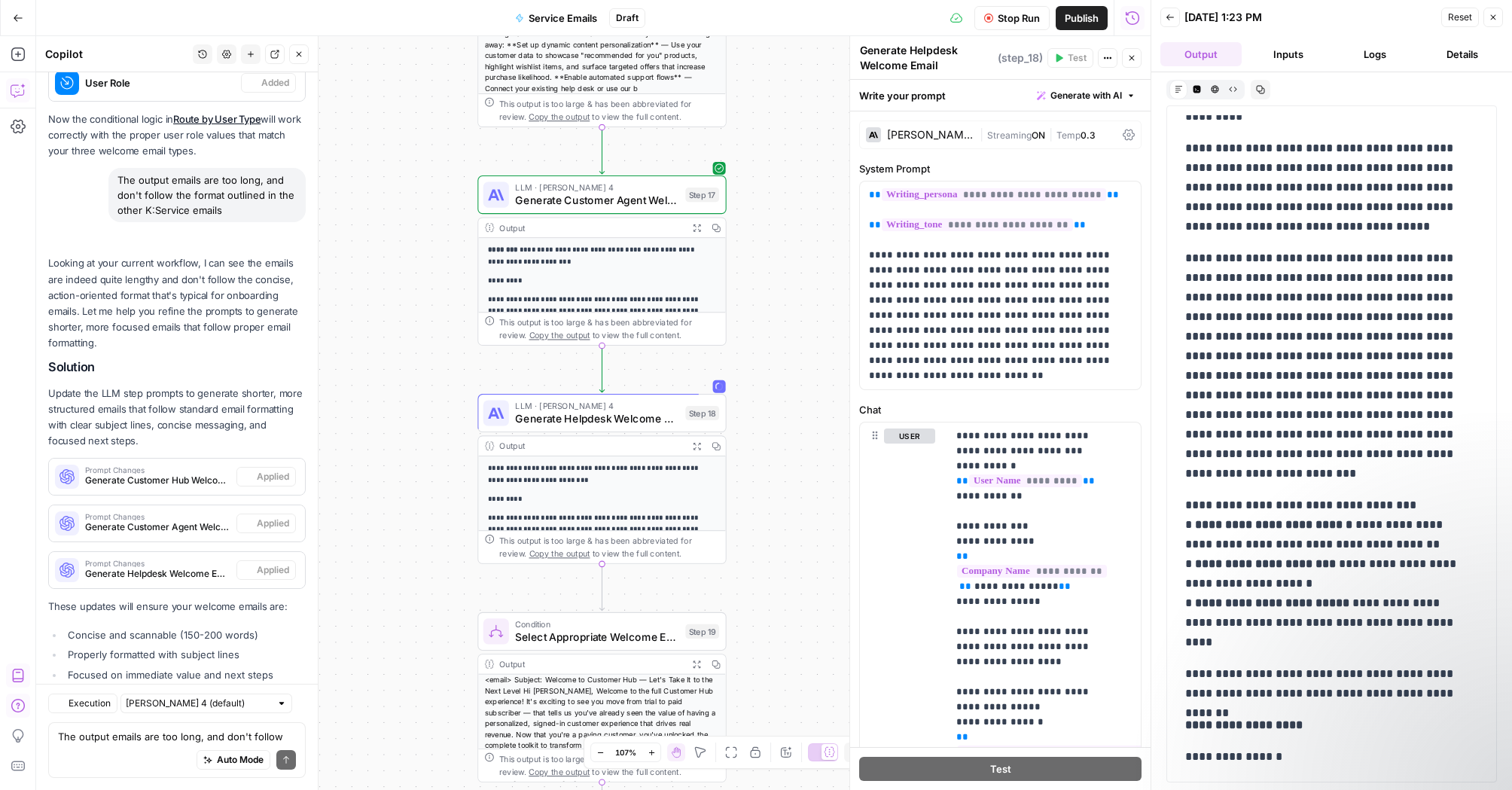
scroll to position [3100, 0]
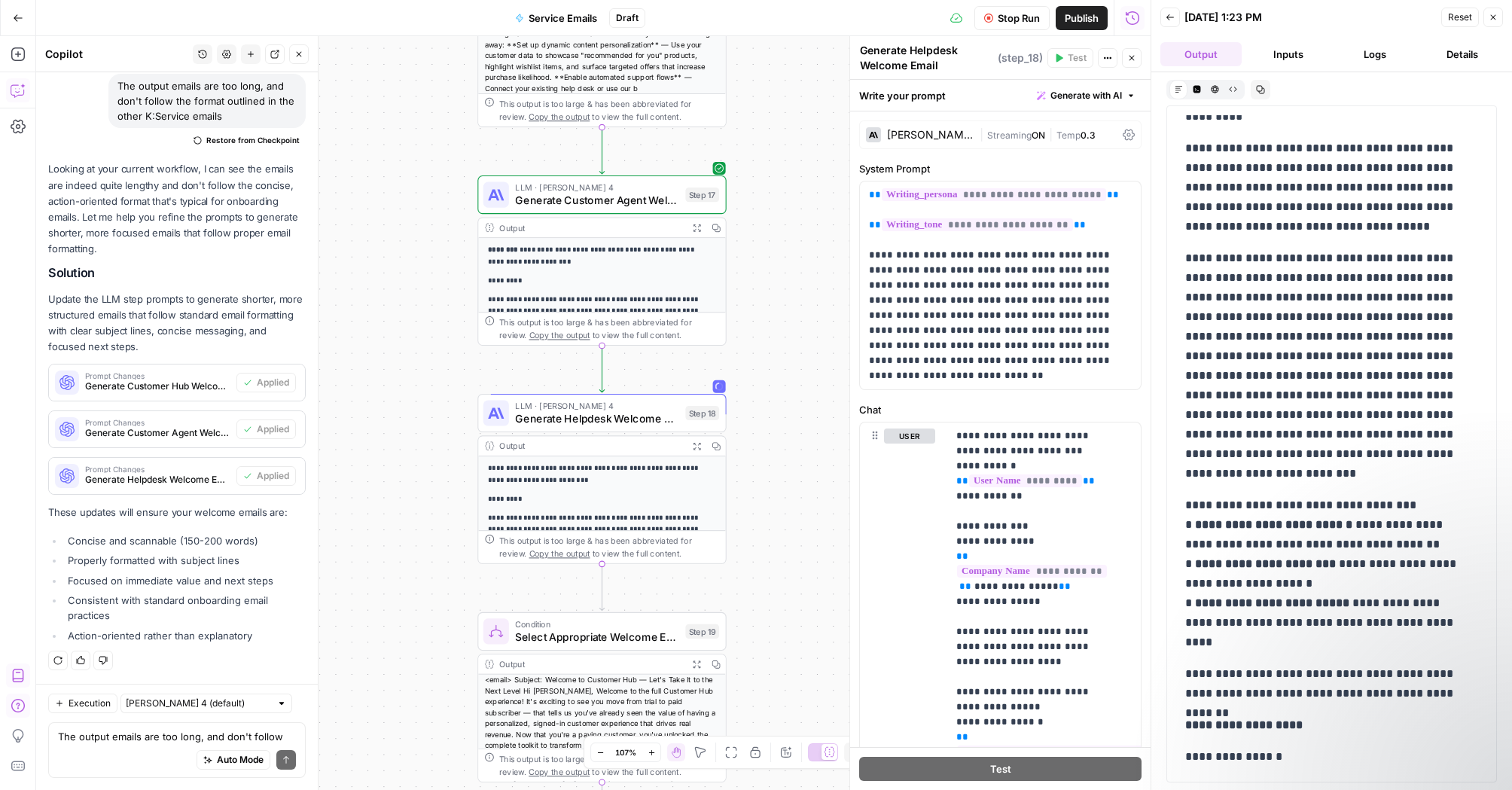
drag, startPoint x: 1284, startPoint y: 632, endPoint x: 1147, endPoint y: 550, distance: 159.7
click at [1150, 550] on div "**********" at bounding box center [1331, 395] width 362 height 790
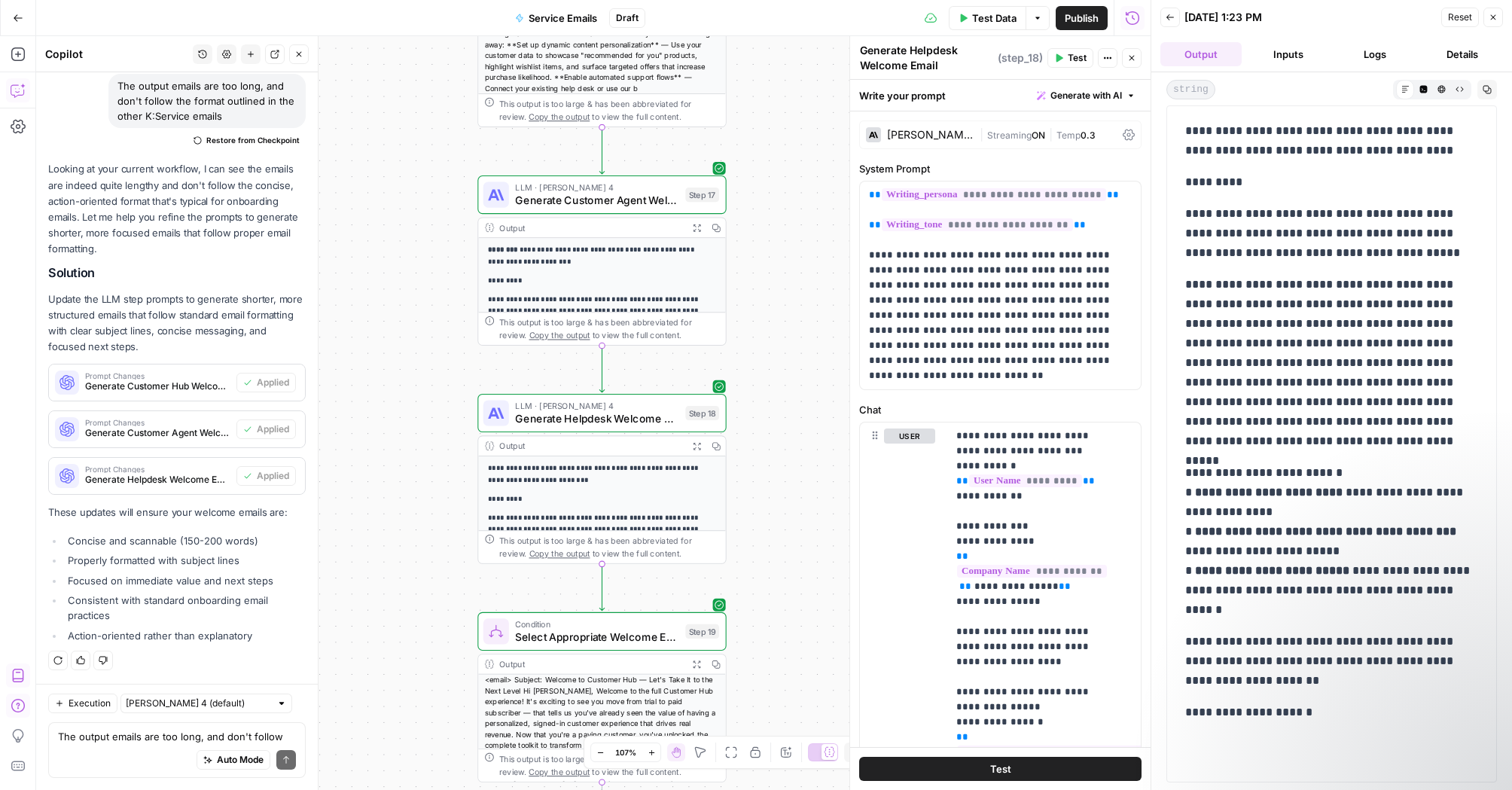
drag, startPoint x: 1281, startPoint y: 612, endPoint x: 1166, endPoint y: 535, distance: 138.4
click at [1167, 535] on div "**********" at bounding box center [1332, 444] width 331 height 677
click at [1317, 402] on p "**********" at bounding box center [1331, 362] width 293 height 176
click at [1269, 463] on p "**********" at bounding box center [1331, 542] width 293 height 157
click at [1294, 57] on button "Inputs" at bounding box center [1288, 54] width 81 height 24
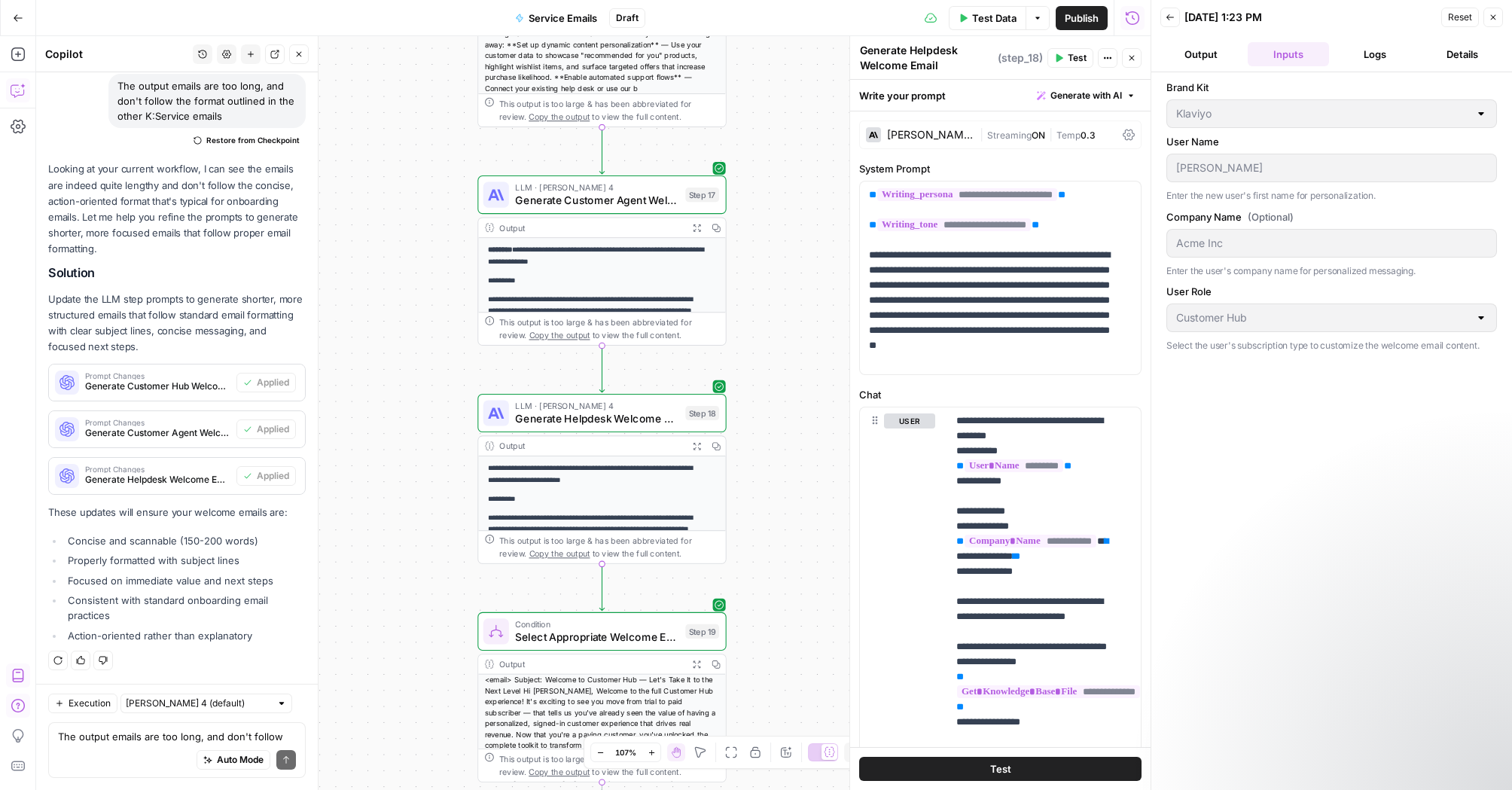
click at [1206, 48] on button "Output" at bounding box center [1201, 54] width 81 height 24
